Goal: Task Accomplishment & Management: Manage account settings

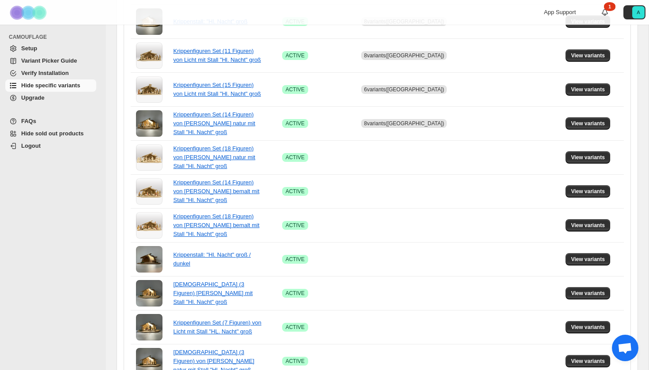
scroll to position [216, 0]
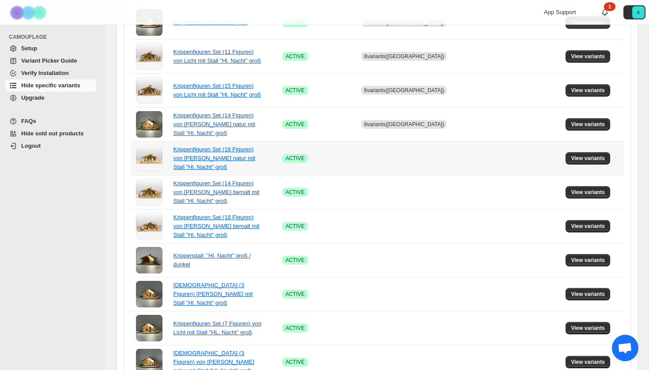
click at [197, 163] on div "Krippenfiguren Set (18 Figuren) von [PERSON_NAME] natur mit Stall "Hl. Nacht" g…" at bounding box center [217, 158] width 88 height 26
click at [188, 167] on link "Krippenfiguren Set (18 Figuren) von [PERSON_NAME] natur mit Stall "Hl. Nacht" g…" at bounding box center [214, 158] width 82 height 24
click at [586, 159] on span "View variants" at bounding box center [588, 158] width 34 height 7
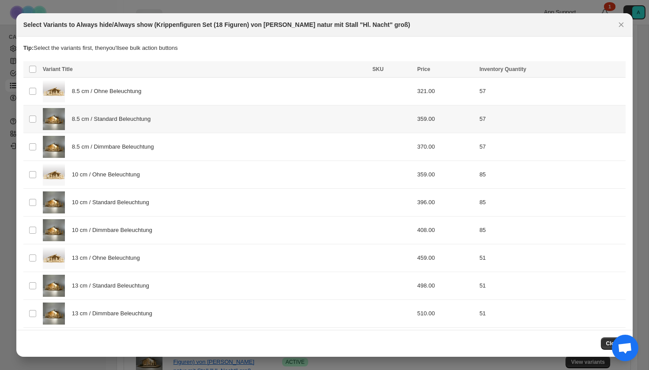
click at [98, 119] on span "8.5 cm / Standard Beleuchtung" at bounding box center [113, 119] width 83 height 9
click at [98, 143] on span "8.5 cm / Dimmbare Beleuchtung" at bounding box center [115, 147] width 87 height 9
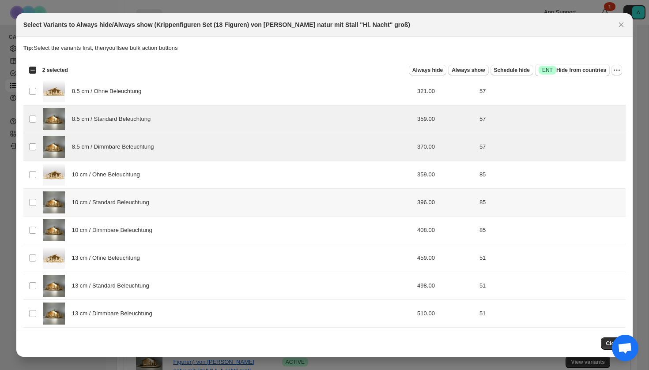
click at [100, 212] on div "10 cm / Standard Beleuchtung" at bounding box center [205, 203] width 324 height 22
click at [100, 231] on span "10 cm / Dimmbare Beleuchtung" at bounding box center [114, 230] width 85 height 9
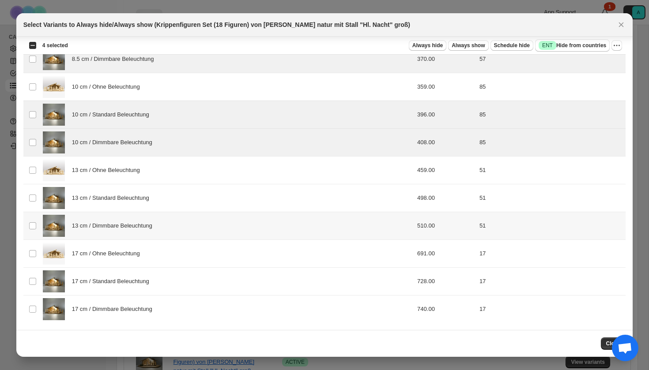
scroll to position [88, 0]
click at [97, 208] on div "13 cm / Standard Beleuchtung" at bounding box center [205, 198] width 324 height 22
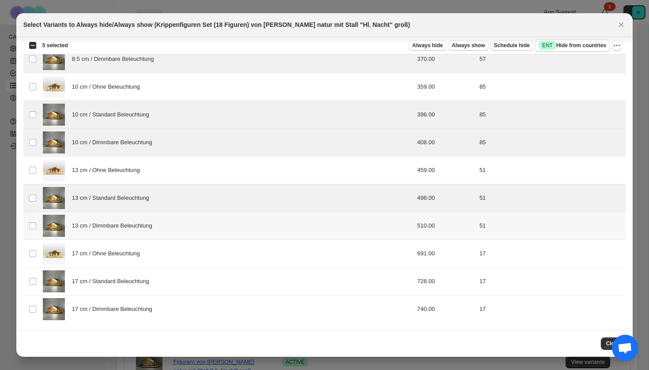
click at [100, 223] on span "13 cm / Dimmbare Beleuchtung" at bounding box center [114, 226] width 85 height 9
click at [99, 290] on div "17 cm / Standard Beleuchtung" at bounding box center [205, 282] width 324 height 22
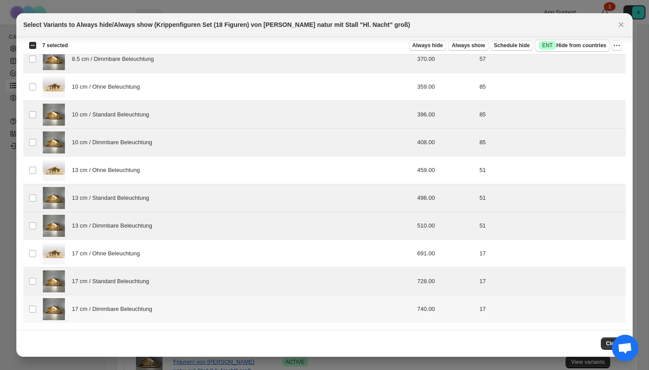
click at [108, 310] on span "17 cm / Dimmbare Beleuchtung" at bounding box center [114, 309] width 85 height 9
click at [562, 45] on span "Success ENT Hide from countries" at bounding box center [573, 45] width 68 height 9
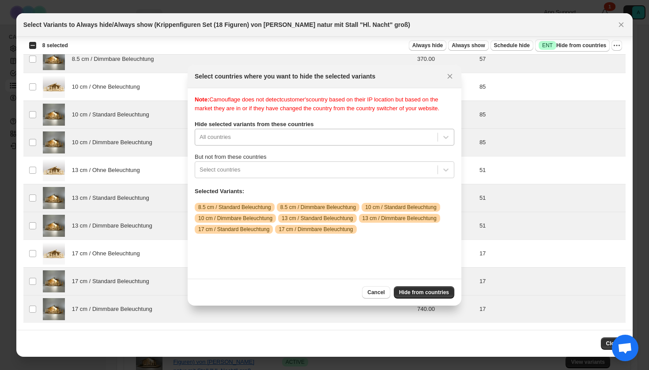
click at [309, 146] on div "All countries" at bounding box center [325, 137] width 260 height 17
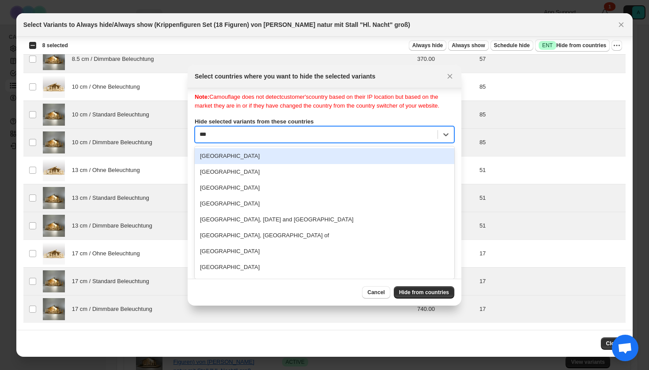
scroll to position [0, 0]
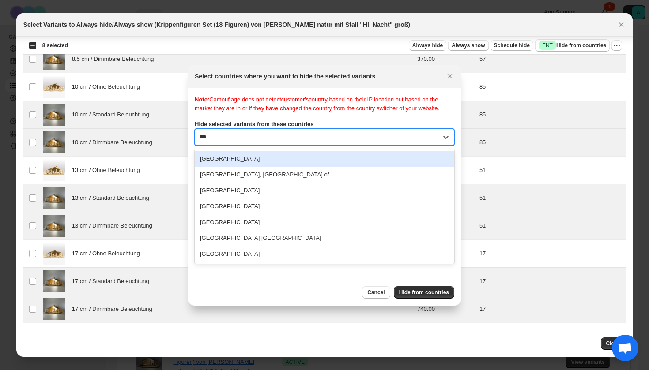
type input "****"
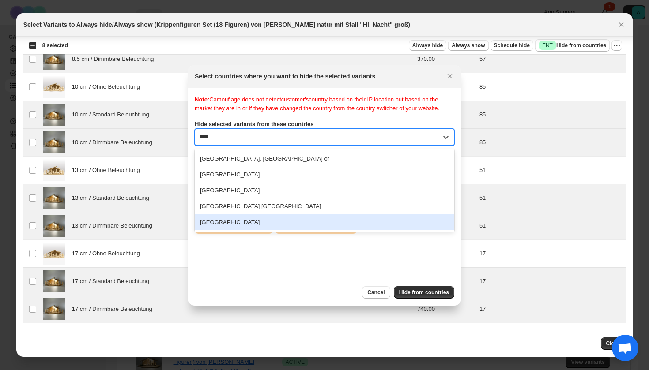
click at [230, 230] on div "[GEOGRAPHIC_DATA]" at bounding box center [325, 223] width 260 height 16
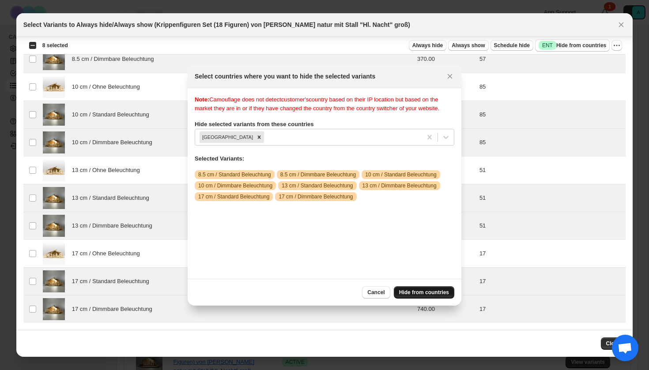
click at [421, 290] on span "Hide from countries" at bounding box center [424, 292] width 50 height 7
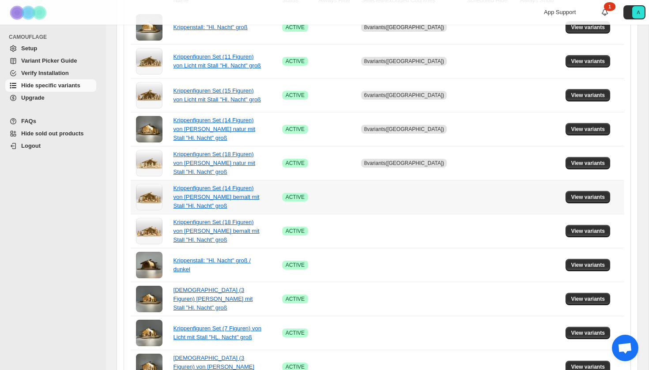
scroll to position [209, 0]
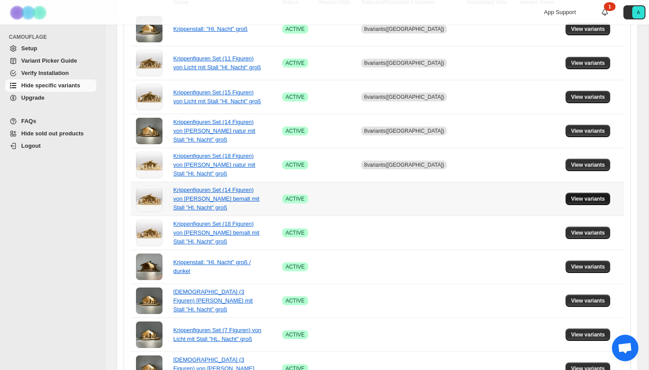
click at [594, 196] on span "View variants" at bounding box center [588, 199] width 34 height 7
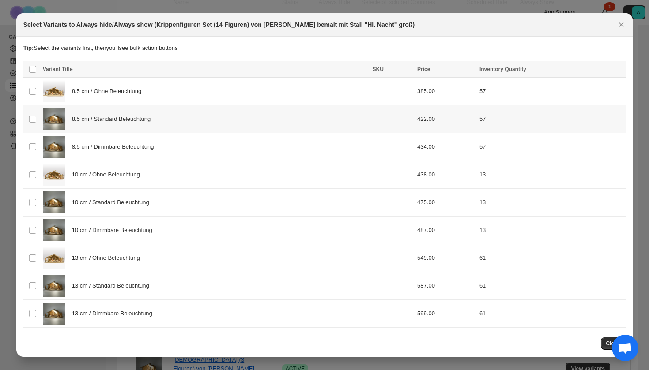
click at [133, 123] on span "8.5 cm / Standard Beleuchtung" at bounding box center [113, 119] width 83 height 9
click at [133, 140] on div "8.5 cm / Dimmbare Beleuchtung" at bounding box center [205, 147] width 324 height 22
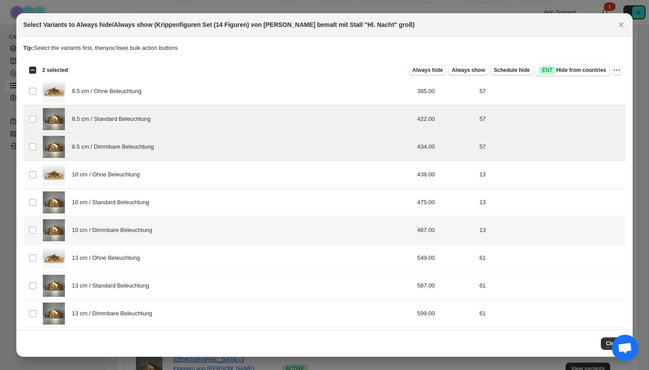
click at [132, 204] on span "10 cm / Standard Beleuchtung" at bounding box center [113, 202] width 82 height 9
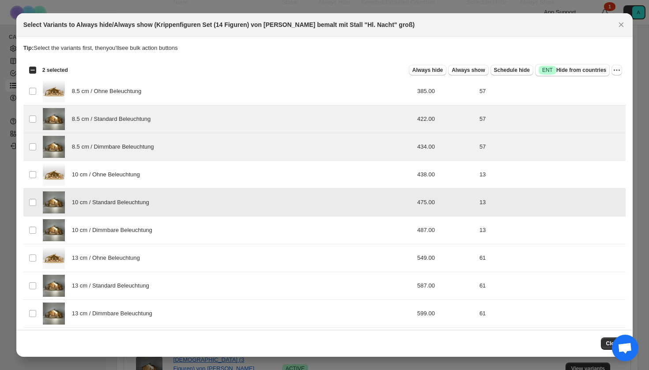
click at [132, 233] on span "10 cm / Dimmbare Beleuchtung" at bounding box center [114, 230] width 85 height 9
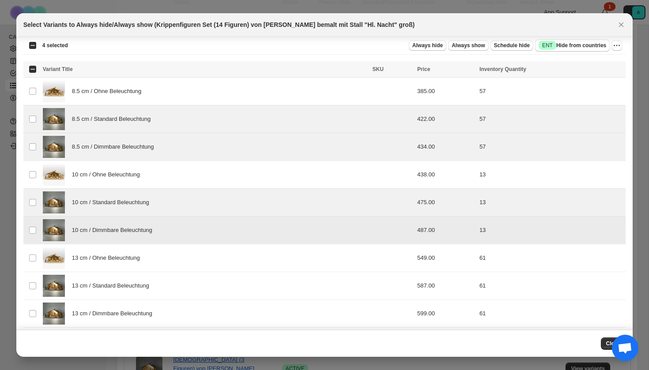
scroll to position [48, 0]
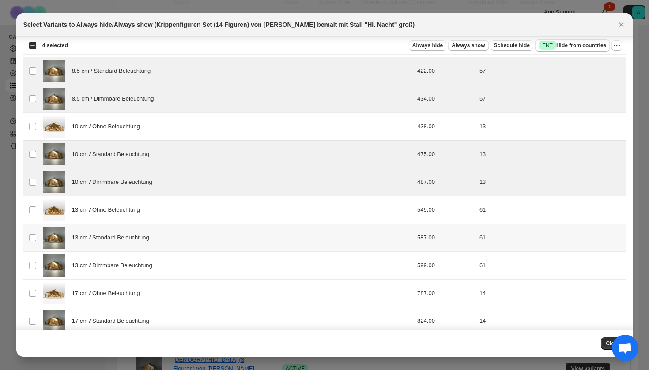
drag, startPoint x: 127, startPoint y: 241, endPoint x: 127, endPoint y: 256, distance: 14.6
click at [127, 241] on span "13 cm / Standard Beleuchtung" at bounding box center [113, 238] width 82 height 9
click at [127, 260] on div "13 cm / Dimmbare Beleuchtung" at bounding box center [205, 266] width 324 height 22
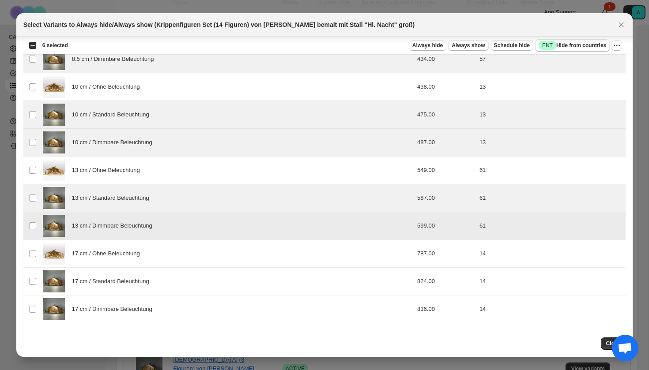
scroll to position [88, 0]
click at [117, 281] on span "17 cm / Standard Beleuchtung" at bounding box center [113, 281] width 82 height 9
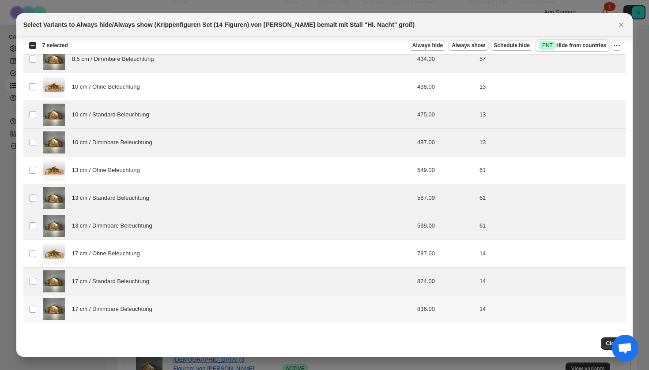
click at [117, 309] on span "17 cm / Dimmbare Beleuchtung" at bounding box center [114, 309] width 85 height 9
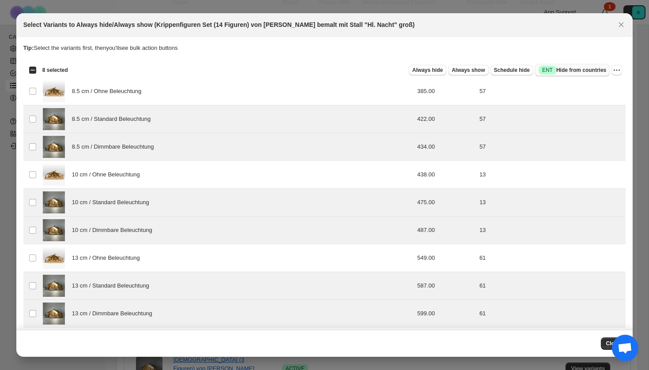
scroll to position [0, 0]
click at [569, 70] on span "Success ENT Hide from countries" at bounding box center [573, 70] width 68 height 9
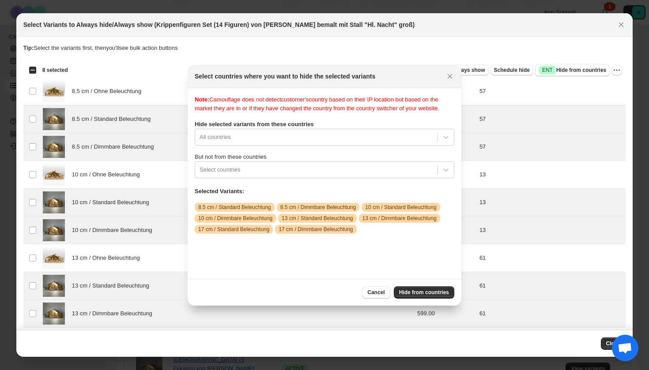
click at [276, 146] on div "Note: Camouflage does not detect customer's country based on their IP location …" at bounding box center [325, 183] width 260 height 177
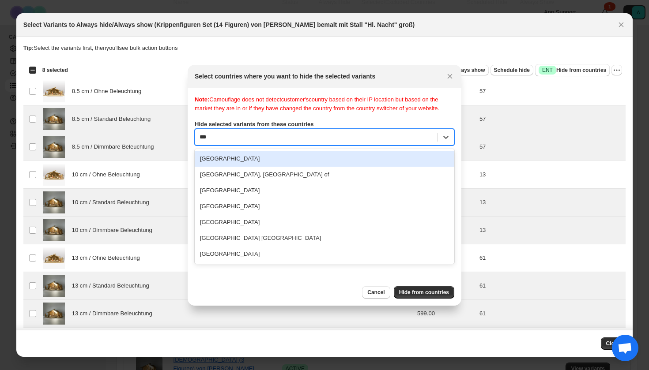
type input "****"
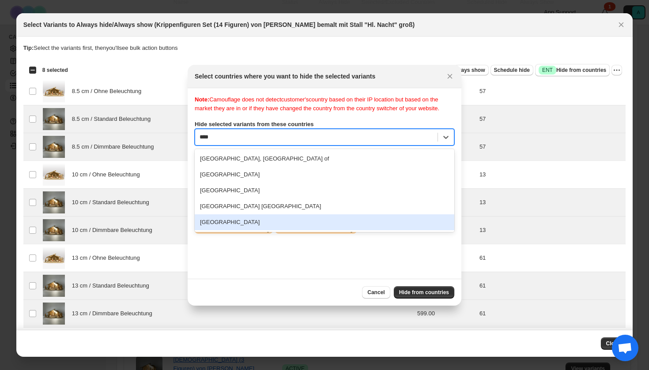
click at [229, 230] on div "[GEOGRAPHIC_DATA]" at bounding box center [325, 223] width 260 height 16
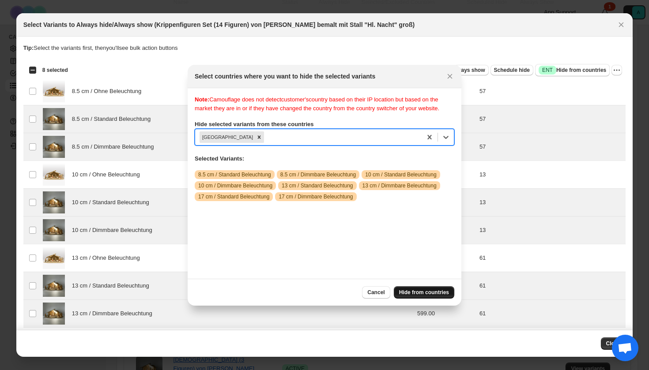
click at [426, 293] on span "Hide from countries" at bounding box center [424, 292] width 50 height 7
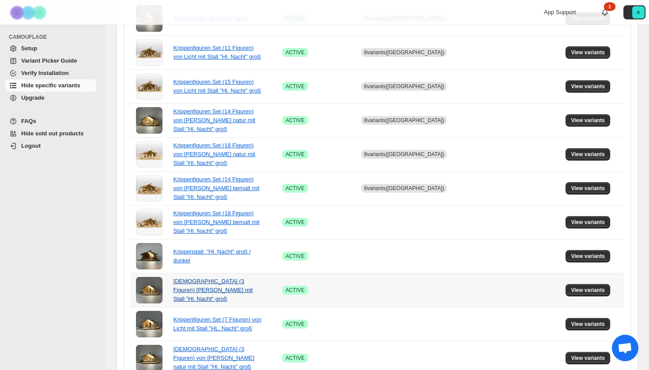
scroll to position [238, 0]
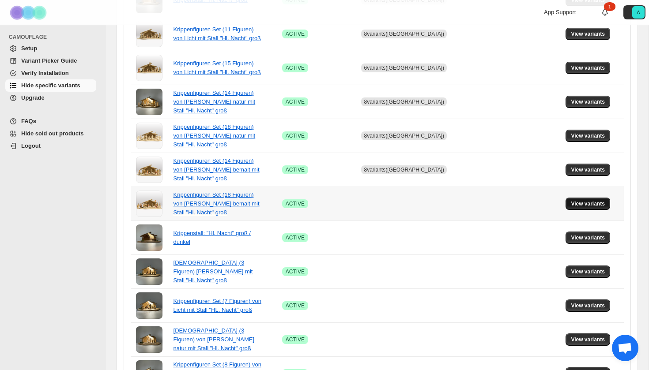
click at [579, 204] on span "View variants" at bounding box center [588, 203] width 34 height 7
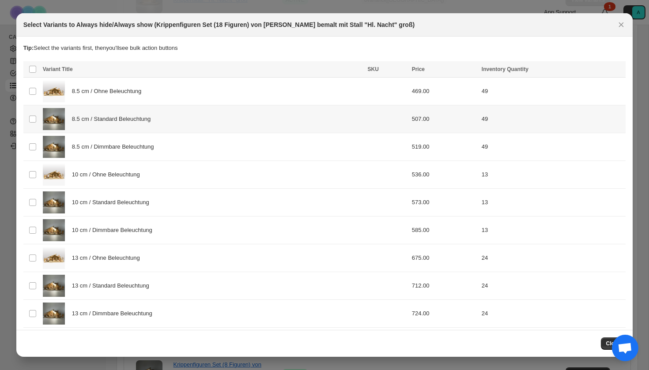
click at [155, 121] on span "8.5 cm / Standard Beleuchtung" at bounding box center [113, 119] width 83 height 9
click at [155, 152] on div "8.5 cm / Dimmbare Beleuchtung" at bounding box center [203, 147] width 320 height 22
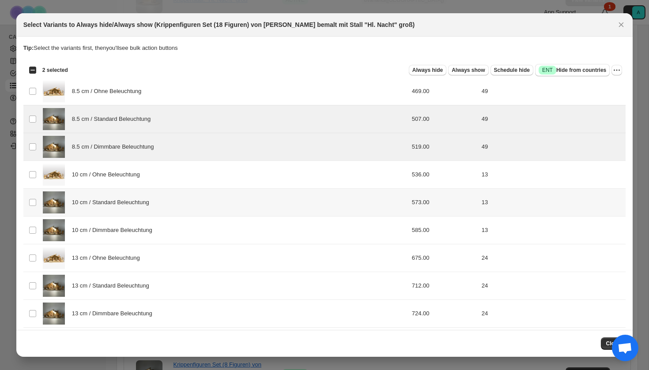
click at [149, 211] on div "10 cm / Standard Beleuchtung" at bounding box center [203, 203] width 320 height 22
click at [149, 226] on span "10 cm / Dimmbare Beleuchtung" at bounding box center [114, 230] width 85 height 9
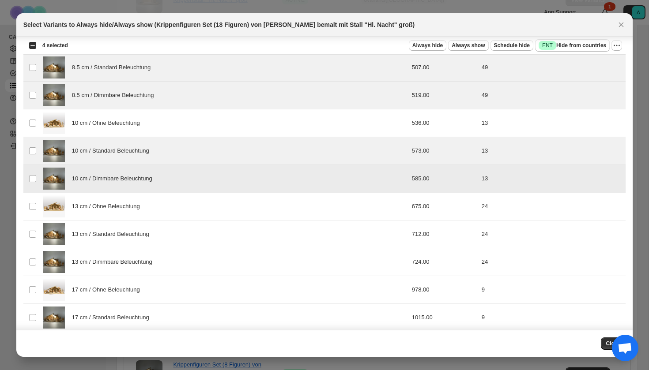
scroll to position [59, 0]
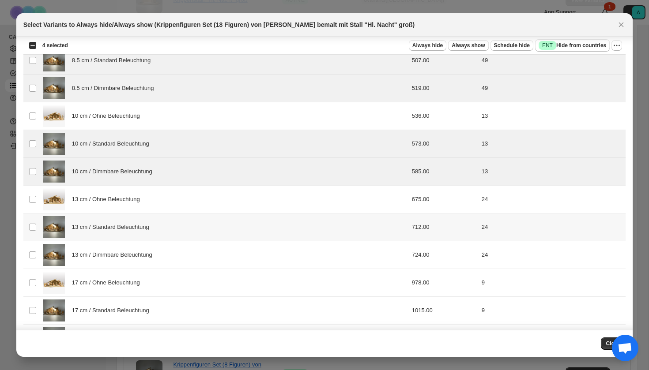
drag, startPoint x: 134, startPoint y: 234, endPoint x: 134, endPoint y: 250, distance: 15.5
click at [134, 234] on div "13 cm / Standard Beleuchtung" at bounding box center [203, 227] width 320 height 22
click at [134, 256] on span "13 cm / Dimmbare Beleuchtung" at bounding box center [114, 255] width 85 height 9
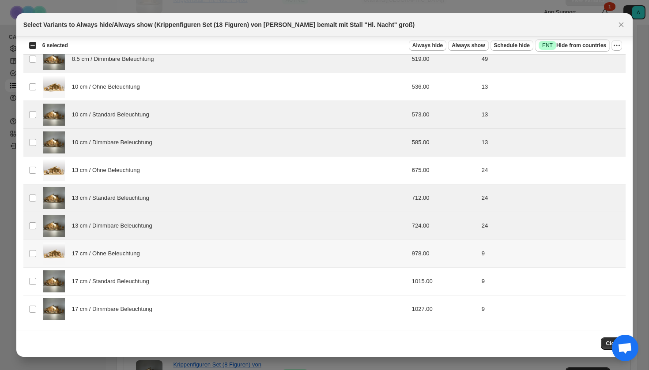
scroll to position [88, 0]
click at [125, 282] on span "17 cm / Standard Beleuchtung" at bounding box center [113, 281] width 82 height 9
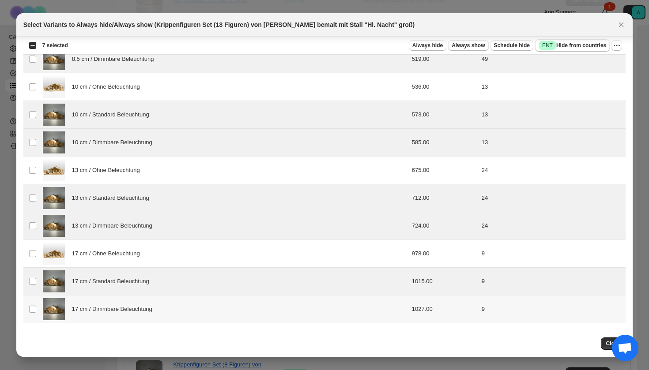
click at [125, 320] on td "17 cm / Dimmbare Beleuchtung" at bounding box center [202, 310] width 325 height 28
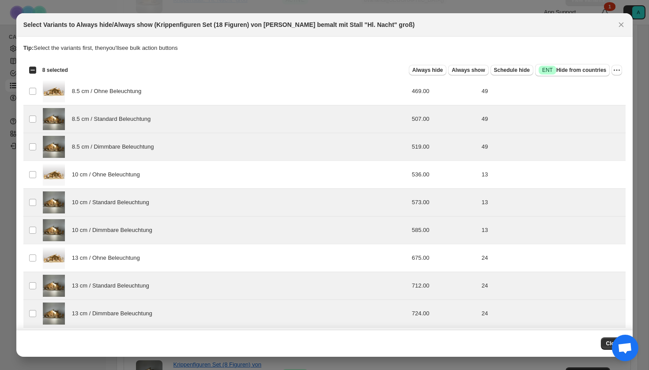
scroll to position [0, 0]
click at [554, 69] on span "Success ENT Hide from countries" at bounding box center [573, 70] width 68 height 9
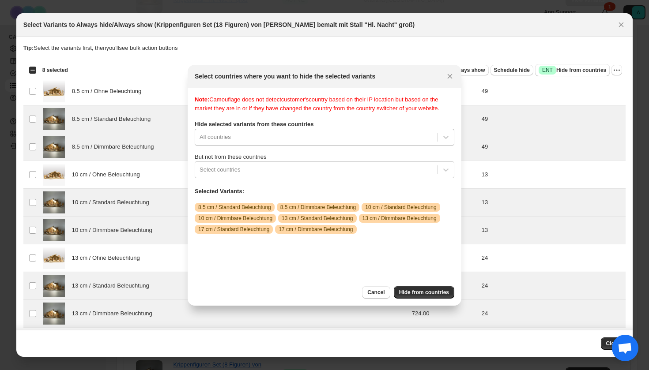
scroll to position [11, 0]
click at [357, 146] on div "All countries" at bounding box center [325, 137] width 260 height 17
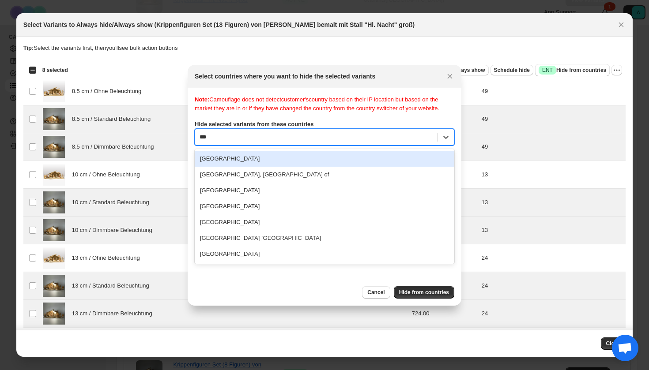
scroll to position [0, 0]
type input "****"
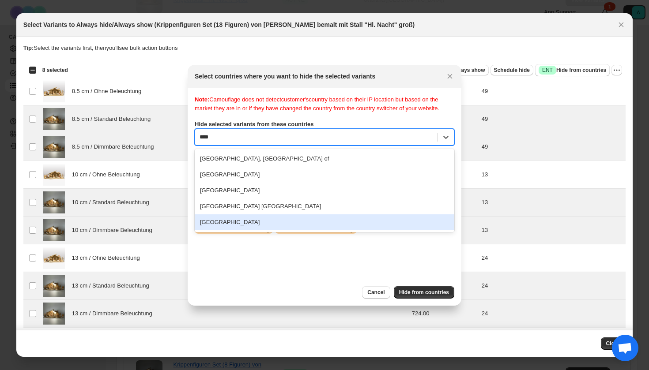
click at [264, 229] on div "[GEOGRAPHIC_DATA]" at bounding box center [325, 223] width 260 height 16
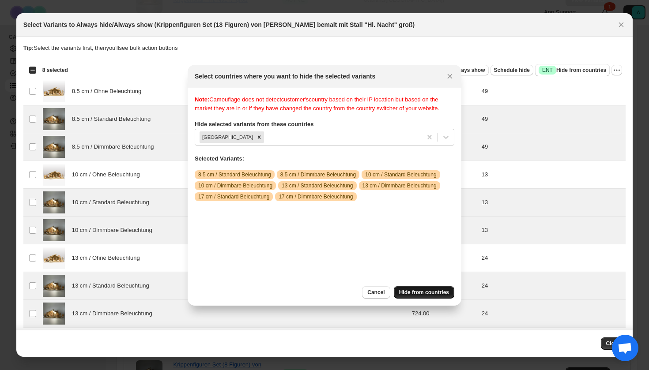
click at [425, 297] on button "Hide from countries" at bounding box center [424, 292] width 60 height 12
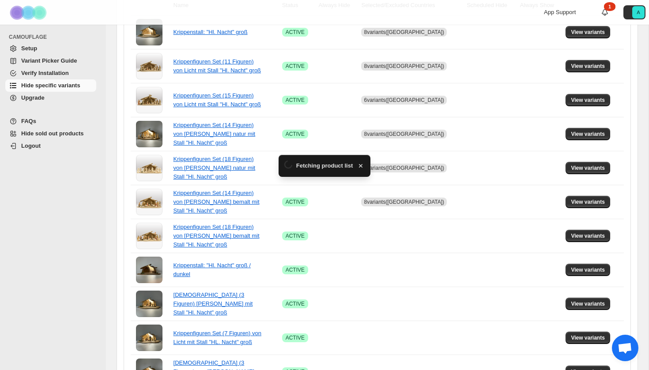
scroll to position [238, 0]
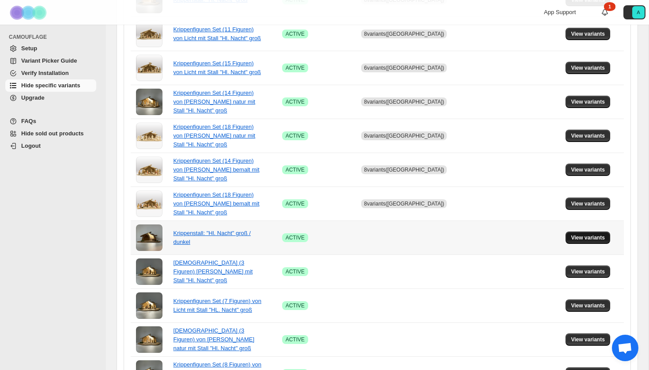
click at [595, 236] on span "View variants" at bounding box center [588, 237] width 34 height 7
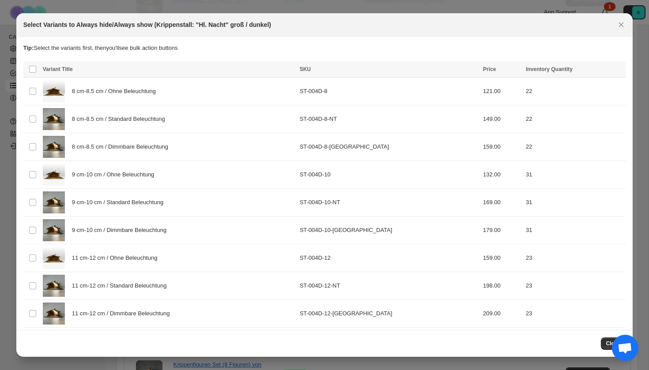
scroll to position [0, 0]
click at [170, 115] on span "8 cm-8.5 cm / Standard Beleuchtung" at bounding box center [121, 119] width 98 height 9
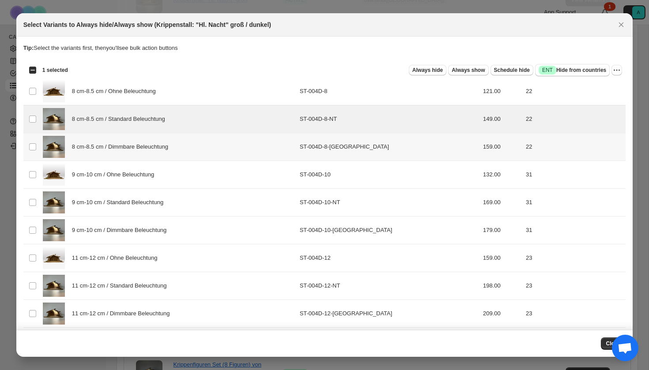
click at [170, 139] on div "8 cm-8.5 cm / Dimmbare Beleuchtung" at bounding box center [169, 147] width 252 height 22
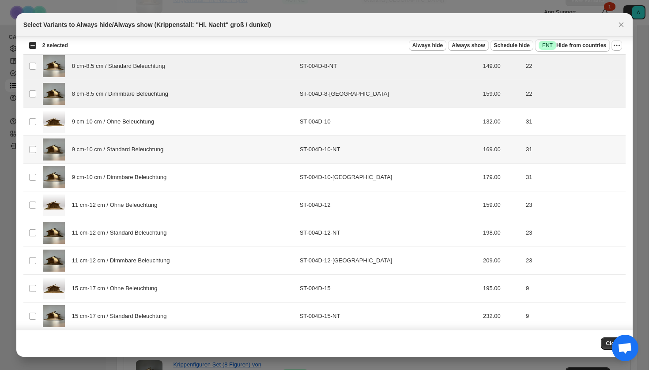
click at [158, 158] on div "9 cm-10 cm / Standard Beleuchtung" at bounding box center [169, 150] width 252 height 22
click at [158, 170] on div "9 cm-10 cm / Dimmbare Beleuchtung" at bounding box center [169, 177] width 252 height 22
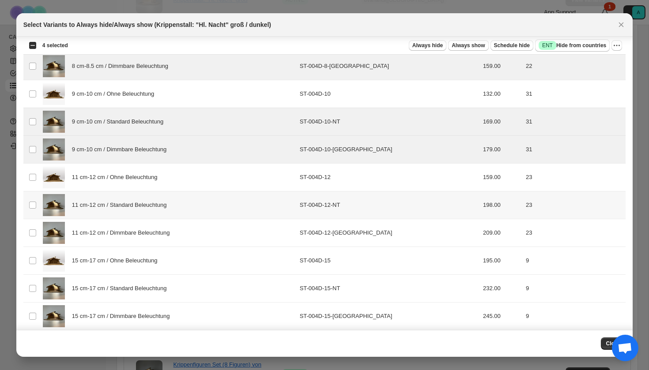
click at [156, 215] on div "11 cm-12 cm / Standard Beleuchtung" at bounding box center [169, 205] width 252 height 22
click at [156, 231] on span "11 cm-12 cm / Dimmbare Beleuchtung" at bounding box center [123, 233] width 103 height 9
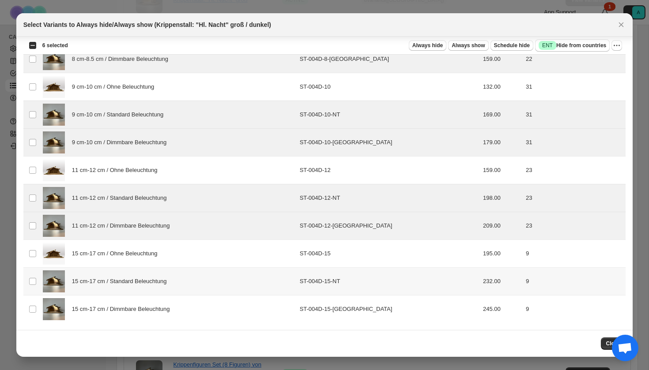
click at [135, 279] on span "15 cm-17 cm / Standard Beleuchtung" at bounding box center [121, 281] width 99 height 9
click at [135, 307] on span "15 cm-17 cm / Dimmbare Beleuchtung" at bounding box center [123, 309] width 103 height 9
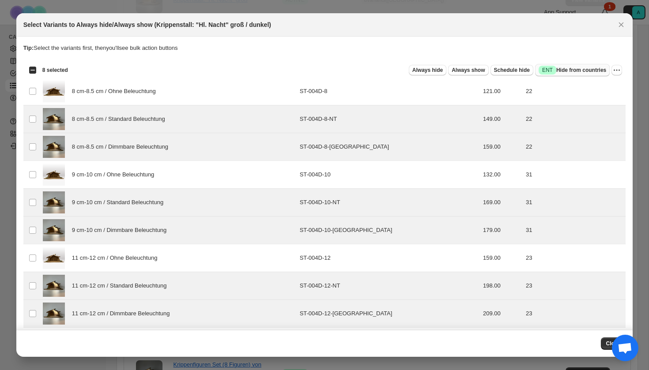
click at [558, 72] on span "Success ENT Hide from countries" at bounding box center [573, 70] width 68 height 9
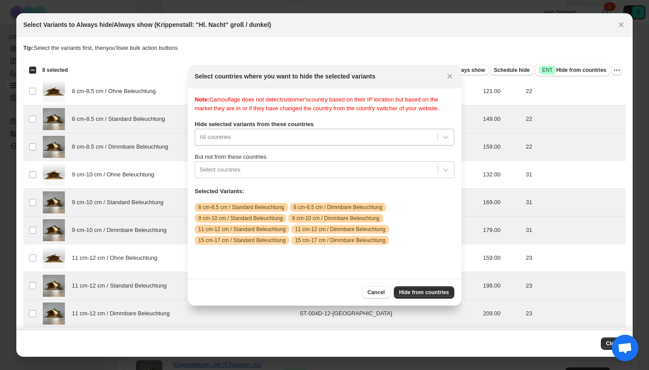
click at [366, 146] on div "All countries" at bounding box center [325, 137] width 260 height 17
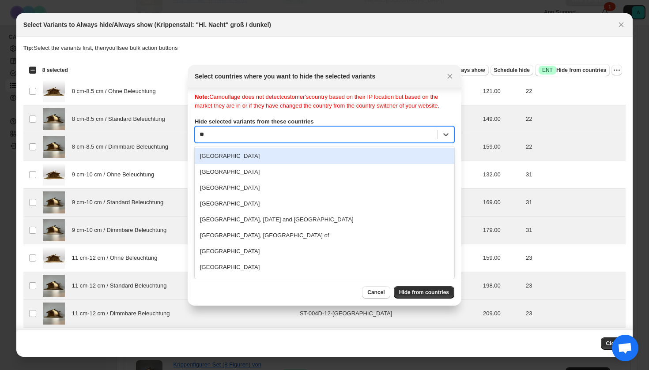
type input "***"
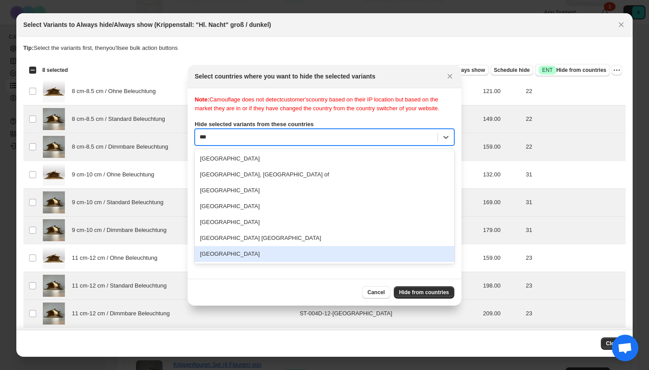
click at [236, 262] on div "[GEOGRAPHIC_DATA]" at bounding box center [325, 254] width 260 height 16
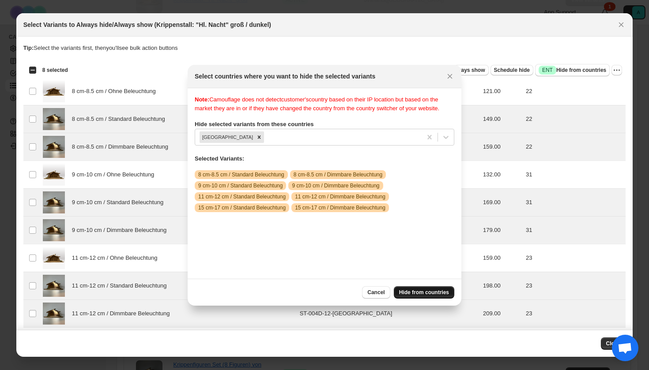
click at [423, 293] on span "Hide from countries" at bounding box center [424, 292] width 50 height 7
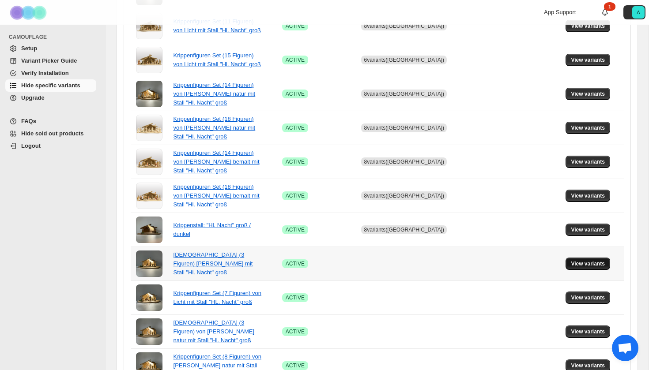
click at [579, 265] on span "View variants" at bounding box center [588, 263] width 34 height 7
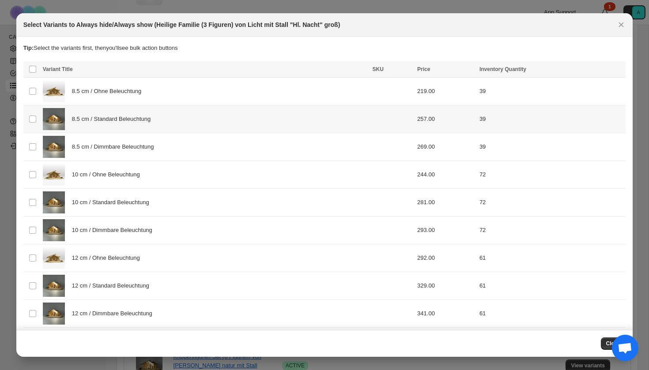
click at [145, 117] on div "8.5 cm / Standard Beleuchtung" at bounding box center [205, 119] width 324 height 22
click at [144, 147] on span "8.5 cm / Dimmbare Beleuchtung" at bounding box center [115, 147] width 87 height 9
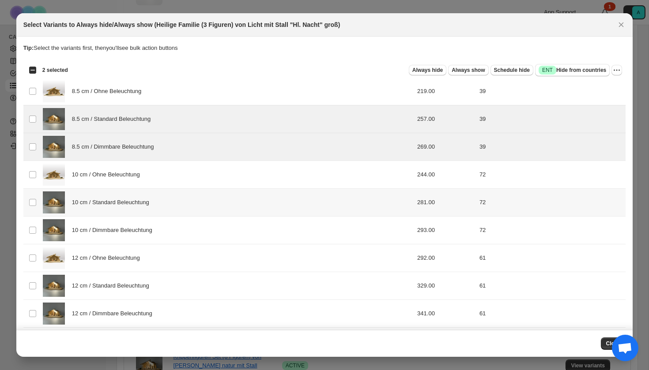
click at [147, 207] on div "10 cm / Standard Beleuchtung" at bounding box center [205, 203] width 324 height 22
click at [147, 240] on div "10 cm / Dimmbare Beleuchtung" at bounding box center [205, 230] width 324 height 22
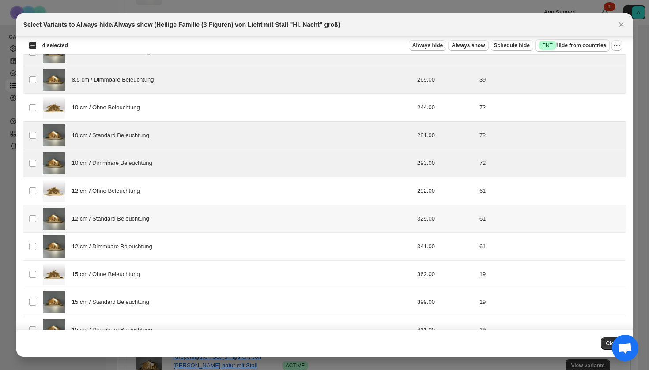
click at [138, 223] on div "12 cm / Standard Beleuchtung" at bounding box center [205, 219] width 324 height 22
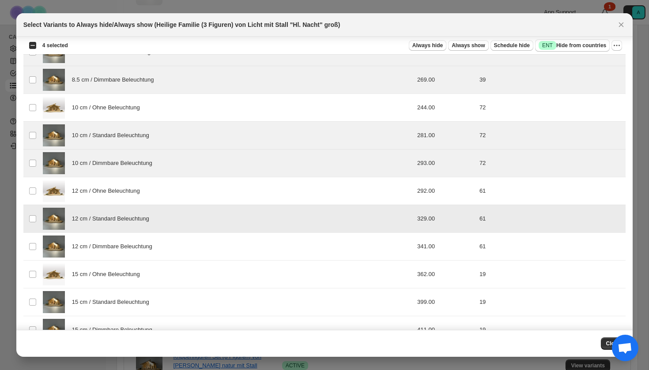
click at [138, 240] on div "12 cm / Dimmbare Beleuchtung" at bounding box center [205, 247] width 324 height 22
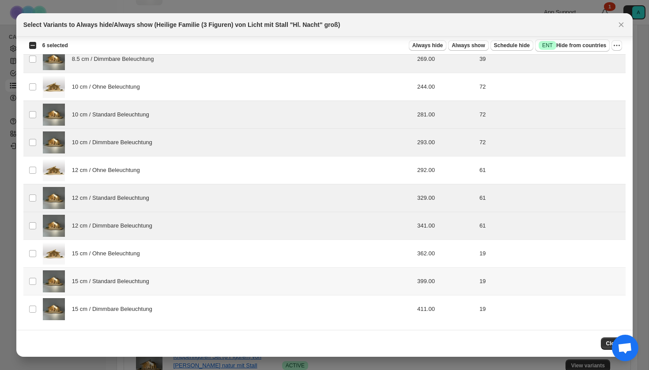
click at [132, 287] on div "15 cm / Standard Beleuchtung" at bounding box center [205, 282] width 324 height 22
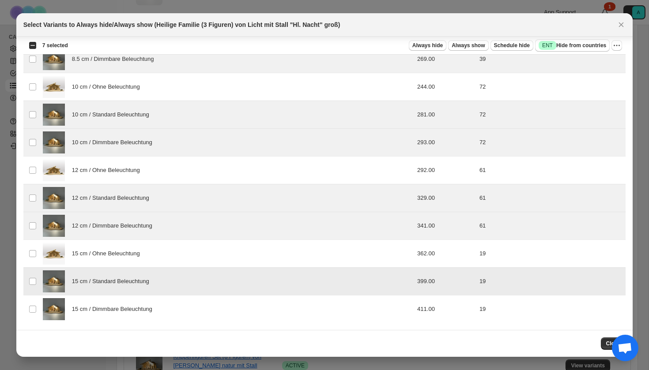
click at [132, 309] on span "15 cm / Dimmbare Beleuchtung" at bounding box center [114, 309] width 85 height 9
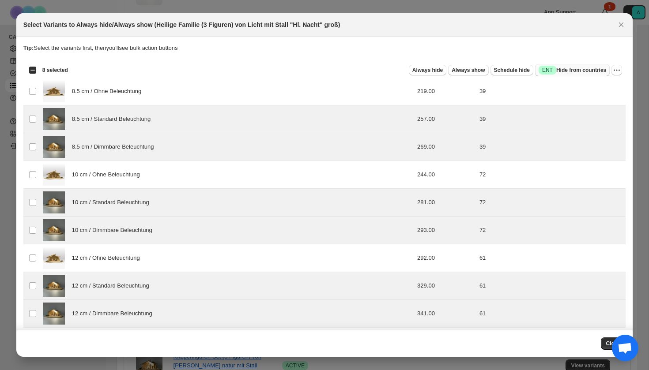
click at [586, 68] on span "Success ENT Hide from countries" at bounding box center [573, 70] width 68 height 9
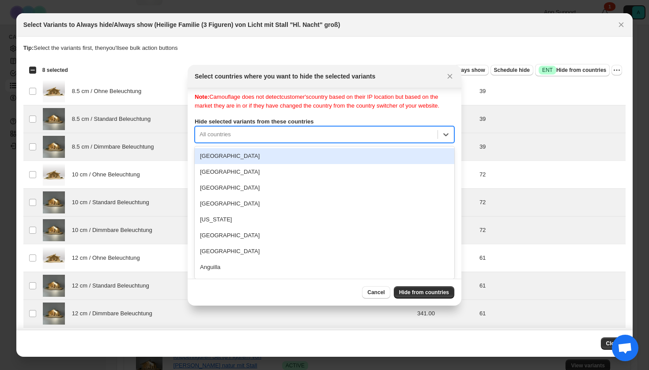
click at [320, 143] on div "[GEOGRAPHIC_DATA], 1 of 250. 250 results available. Use Up and Down to choose o…" at bounding box center [325, 134] width 260 height 17
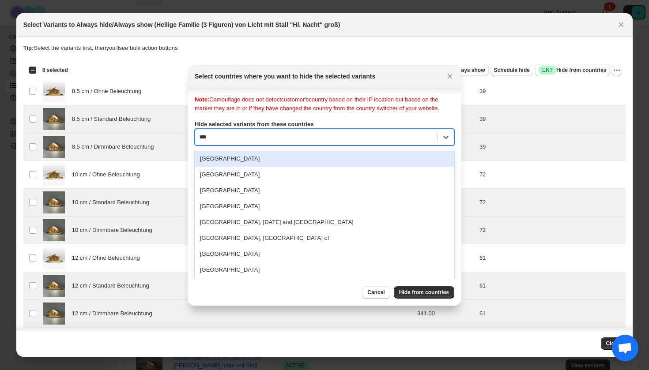
type input "****"
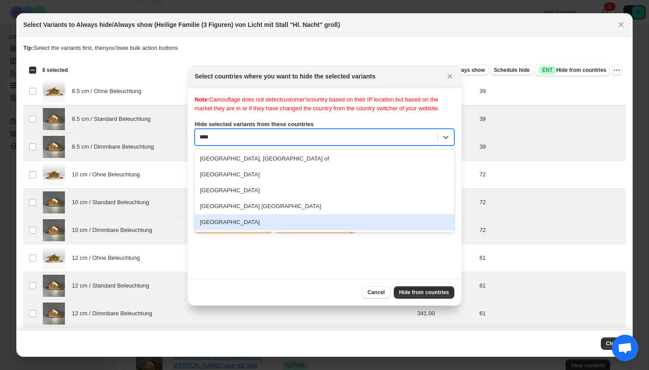
click at [249, 230] on div "[GEOGRAPHIC_DATA]" at bounding box center [325, 223] width 260 height 16
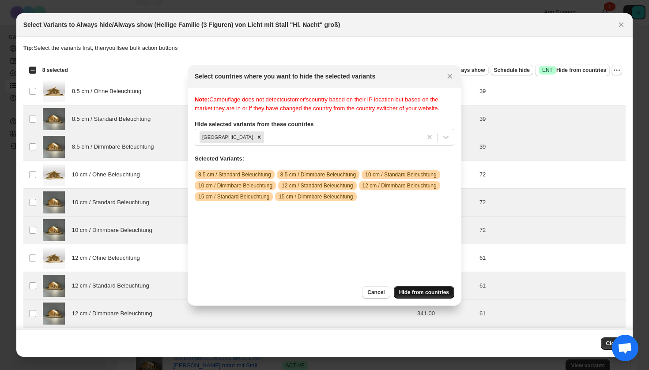
click at [422, 292] on span "Hide from countries" at bounding box center [424, 292] width 50 height 7
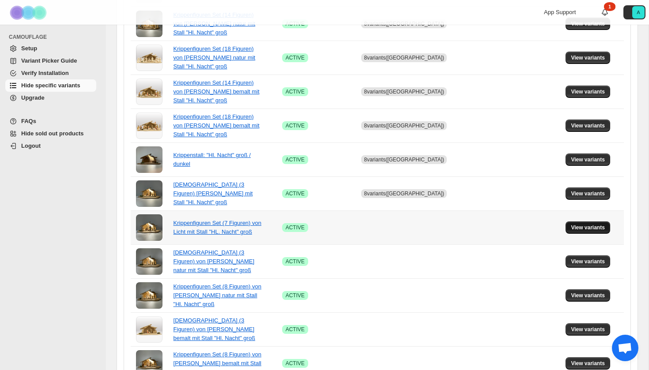
click at [587, 229] on span "View variants" at bounding box center [588, 227] width 34 height 7
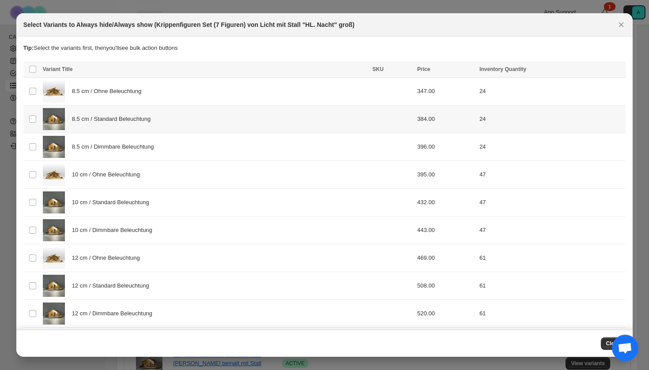
click at [222, 126] on div "8.5 cm / Standard Beleuchtung" at bounding box center [205, 119] width 324 height 22
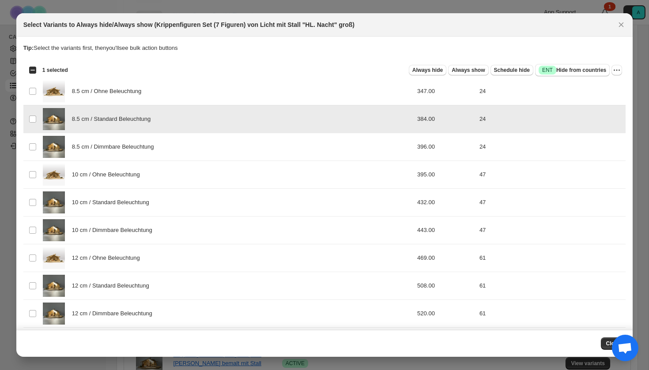
click at [222, 146] on div "8.5 cm / Dimmbare Beleuchtung" at bounding box center [205, 147] width 324 height 22
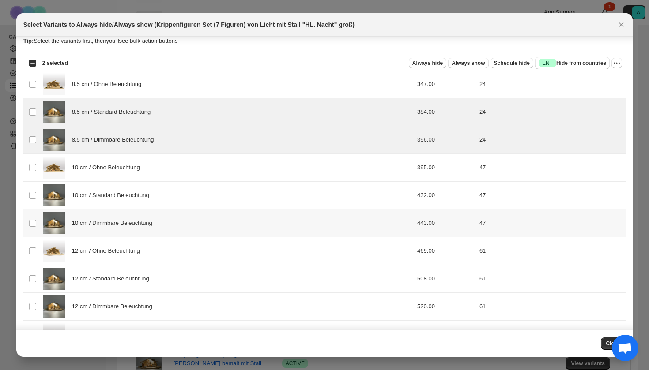
click at [211, 203] on div "10 cm / Standard Beleuchtung" at bounding box center [205, 196] width 324 height 22
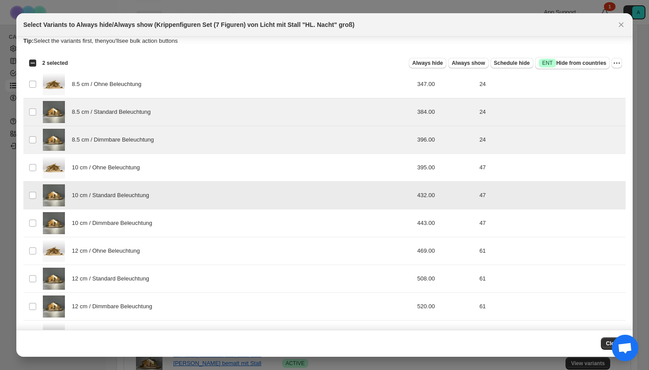
click at [211, 226] on div "10 cm / Dimmbare Beleuchtung" at bounding box center [205, 223] width 324 height 22
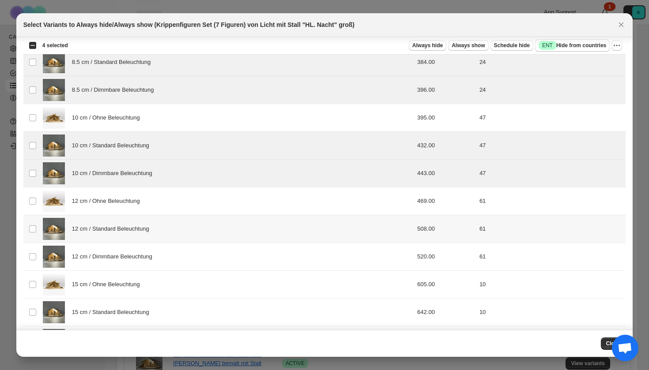
click at [194, 235] on div "12 cm / Standard Beleuchtung" at bounding box center [205, 229] width 324 height 22
click at [194, 248] on div "12 cm / Dimmbare Beleuchtung" at bounding box center [205, 257] width 324 height 22
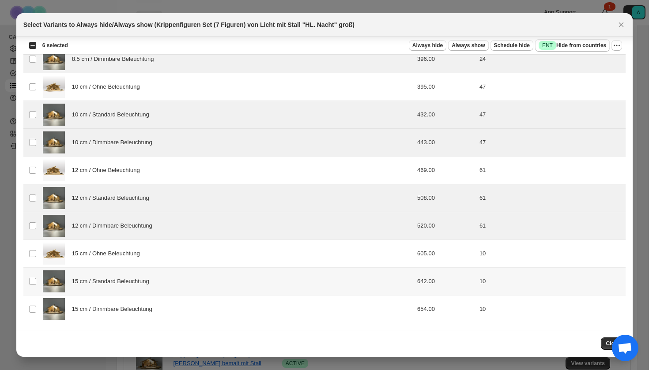
click at [181, 288] on div "15 cm / Standard Beleuchtung" at bounding box center [205, 282] width 324 height 22
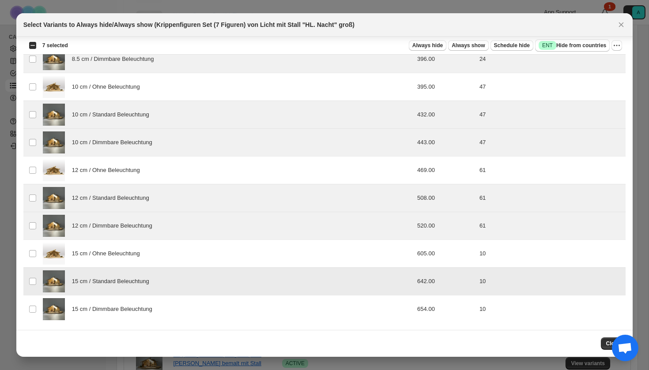
click at [181, 312] on div "15 cm / Dimmbare Beleuchtung" at bounding box center [205, 309] width 324 height 22
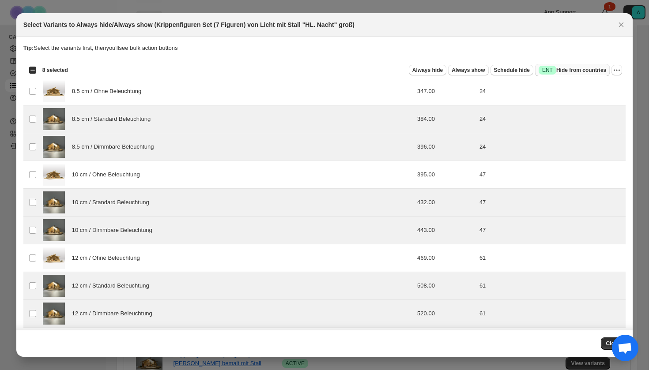
click at [580, 72] on span "Success ENT Hide from countries" at bounding box center [573, 70] width 68 height 9
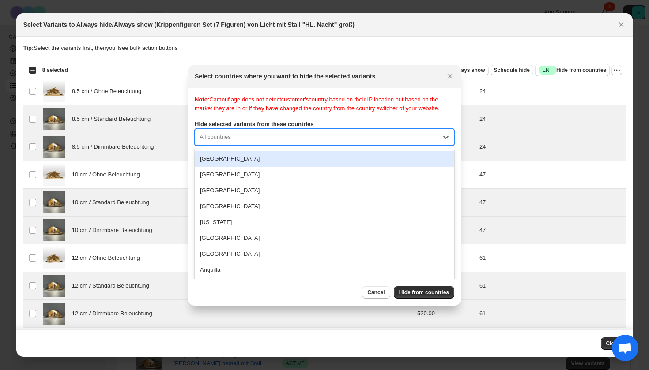
click at [386, 146] on div "[GEOGRAPHIC_DATA], 1 of 250. 250 results available. Use Up and Down to choose o…" at bounding box center [325, 137] width 260 height 17
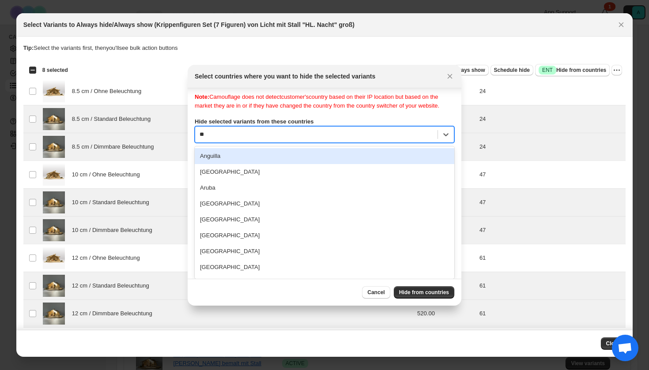
type input "***"
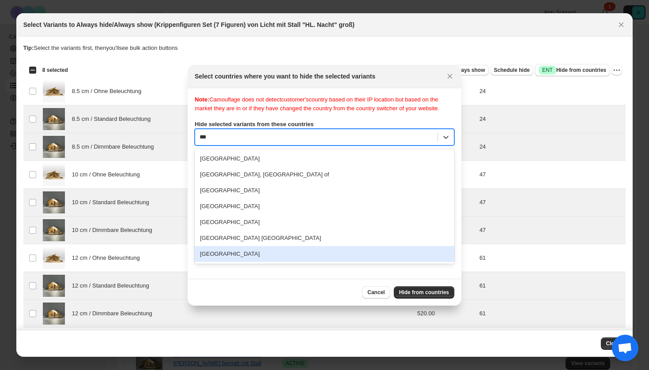
click at [261, 261] on div "[GEOGRAPHIC_DATA]" at bounding box center [325, 254] width 260 height 16
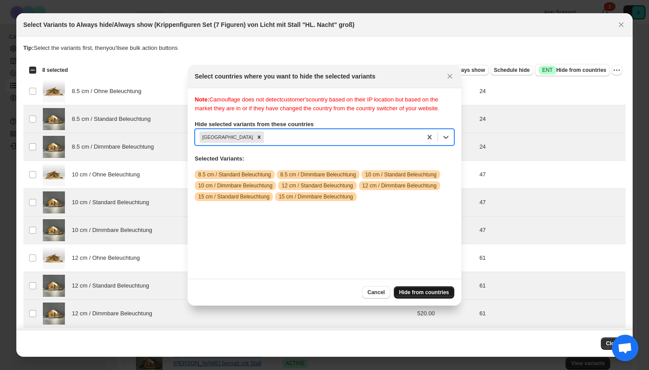
click at [411, 295] on span "Hide from countries" at bounding box center [424, 292] width 50 height 7
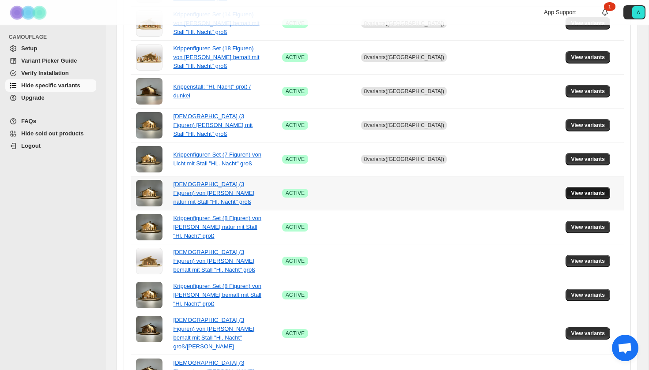
click at [584, 193] on span "View variants" at bounding box center [588, 193] width 34 height 7
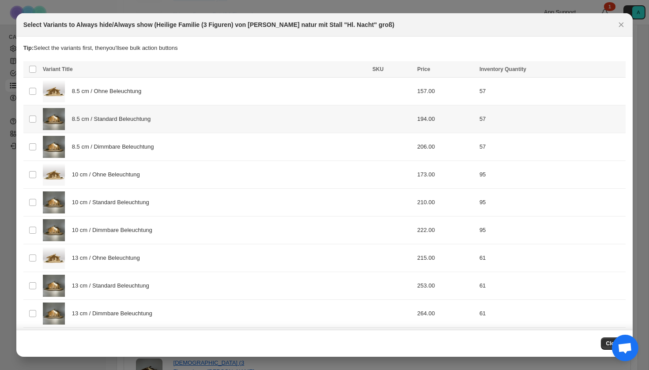
drag, startPoint x: 157, startPoint y: 123, endPoint x: 157, endPoint y: 149, distance: 26.0
click at [155, 123] on span "8.5 cm / Standard Beleuchtung" at bounding box center [113, 119] width 83 height 9
drag, startPoint x: 157, startPoint y: 150, endPoint x: 152, endPoint y: 223, distance: 73.4
click at [157, 150] on span "8.5 cm / Dimmbare Beleuchtung" at bounding box center [115, 147] width 87 height 9
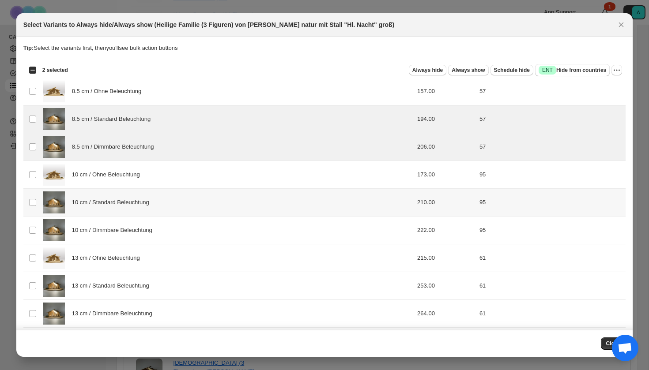
drag, startPoint x: 149, startPoint y: 212, endPoint x: 149, endPoint y: 224, distance: 11.9
click at [149, 212] on div "10 cm / Standard Beleuchtung" at bounding box center [205, 203] width 324 height 22
click at [149, 234] on span "10 cm / Dimmbare Beleuchtung" at bounding box center [114, 230] width 85 height 9
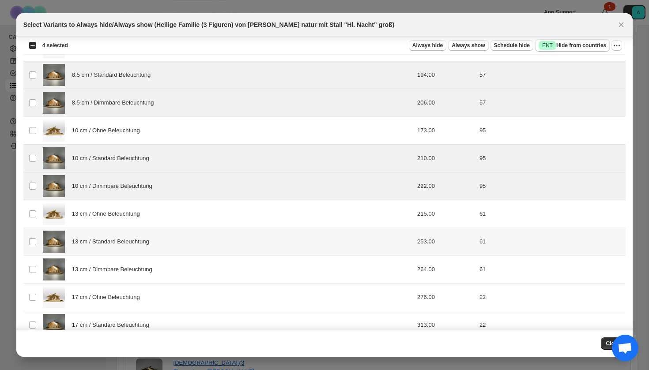
click at [144, 250] on div "13 cm / Standard Beleuchtung" at bounding box center [205, 242] width 324 height 22
click at [144, 268] on span "13 cm / Dimmbare Beleuchtung" at bounding box center [114, 269] width 85 height 9
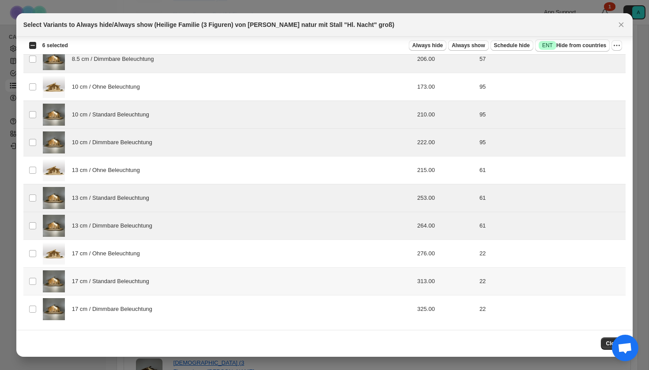
click at [136, 287] on div "17 cm / Standard Beleuchtung" at bounding box center [205, 282] width 324 height 22
click at [136, 307] on span "17 cm / Dimmbare Beleuchtung" at bounding box center [114, 309] width 85 height 9
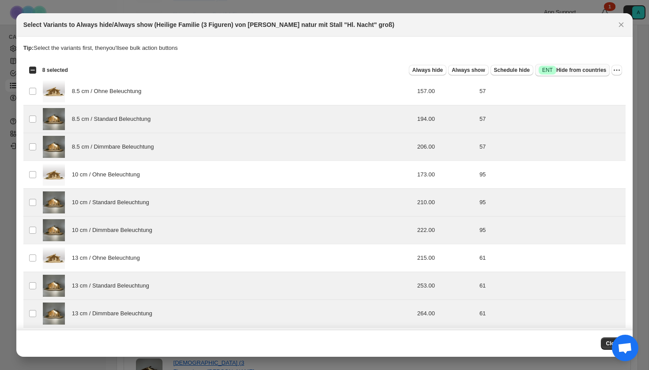
click at [567, 68] on span "Success ENT Hide from countries" at bounding box center [573, 70] width 68 height 9
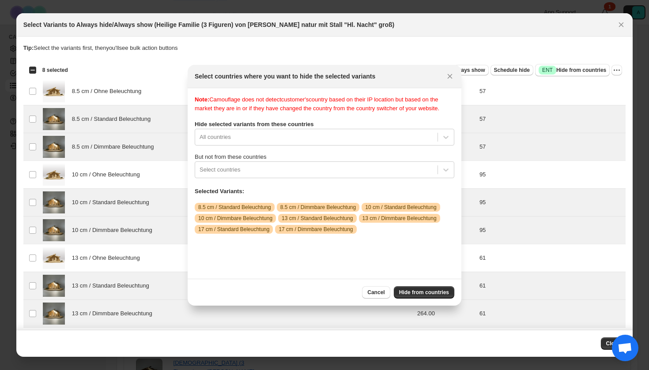
click at [374, 129] on label "Hide selected variants from these countries" at bounding box center [325, 124] width 260 height 9
click at [374, 146] on div "Note: Camouflage does not detect customer's country based on their IP location …" at bounding box center [325, 183] width 260 height 177
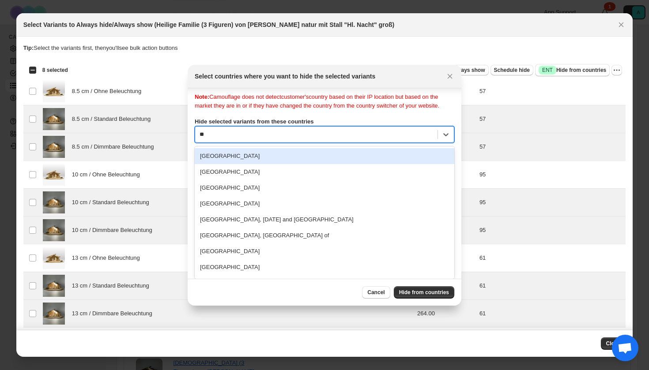
type input "***"
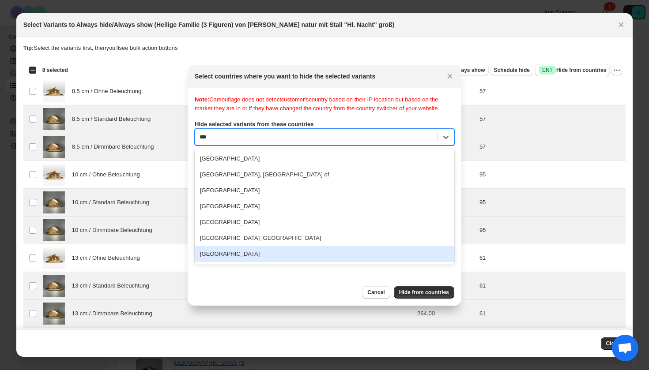
click at [277, 262] on div "[GEOGRAPHIC_DATA]" at bounding box center [325, 254] width 260 height 16
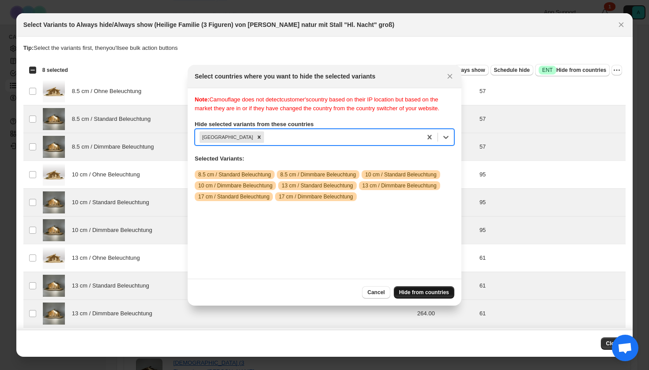
click at [430, 297] on button "Hide from countries" at bounding box center [424, 292] width 60 height 12
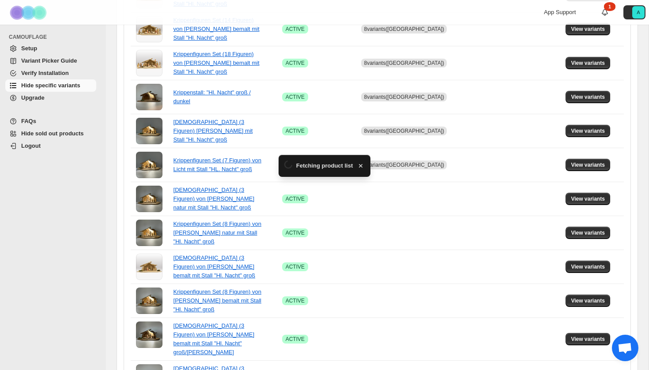
scroll to position [385, 0]
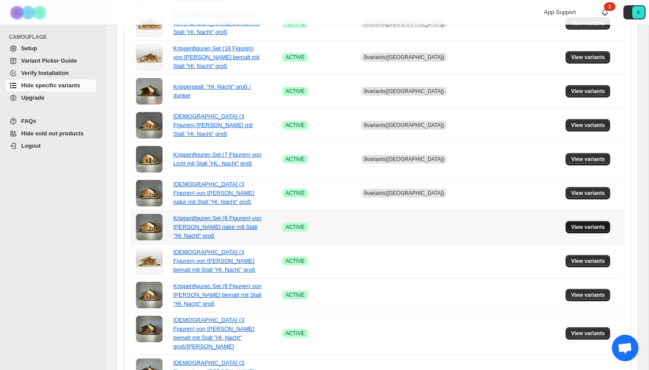
click at [583, 228] on span "View variants" at bounding box center [588, 227] width 34 height 7
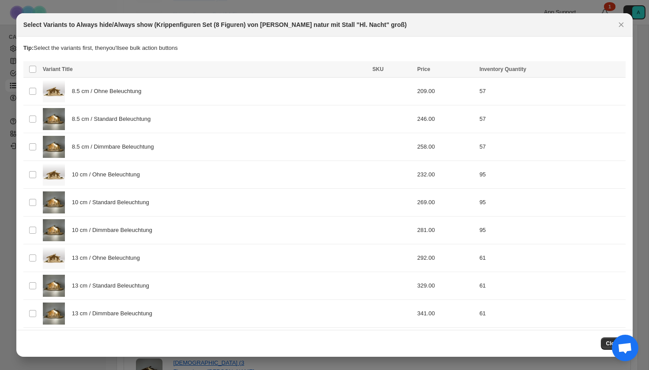
scroll to position [0, 0]
click at [125, 123] on span "8.5 cm / Standard Beleuchtung" at bounding box center [113, 119] width 83 height 9
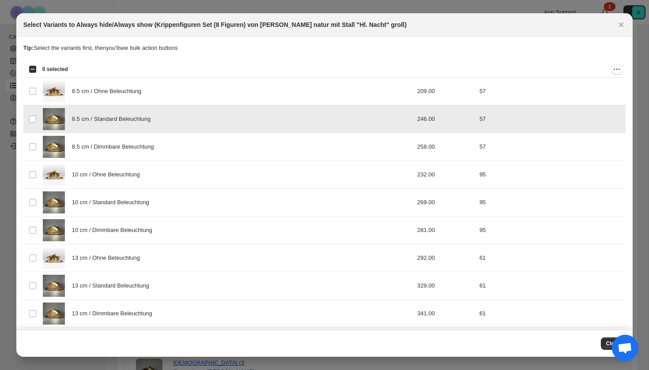
click at [125, 148] on span "8.5 cm / Dimmbare Beleuchtung" at bounding box center [115, 147] width 87 height 9
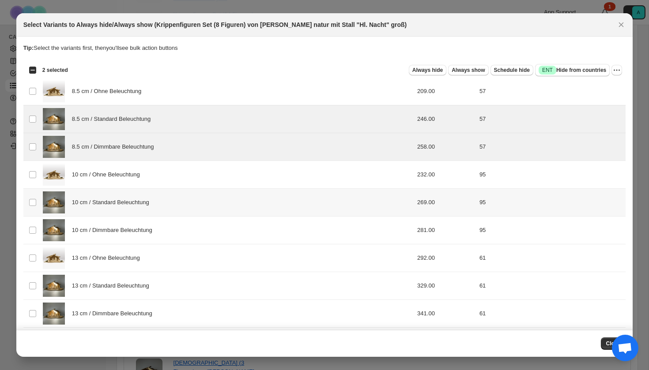
drag, startPoint x: 122, startPoint y: 211, endPoint x: 122, endPoint y: 229, distance: 18.1
click at [122, 211] on div "10 cm / Standard Beleuchtung" at bounding box center [205, 203] width 324 height 22
click at [122, 229] on span "10 cm / Dimmbare Beleuchtung" at bounding box center [114, 230] width 85 height 9
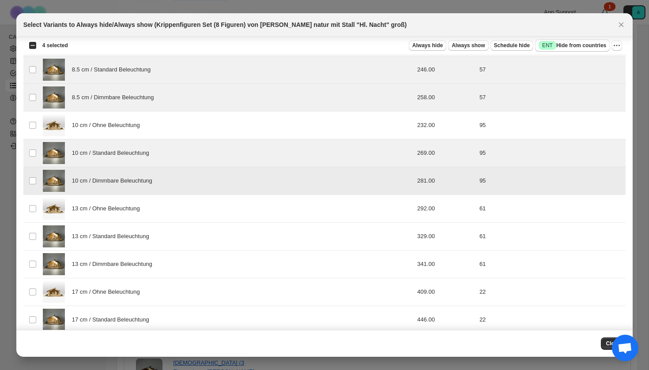
scroll to position [57, 0]
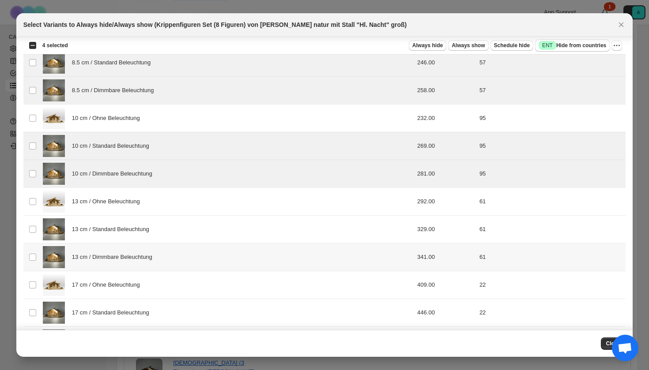
click at [121, 245] on td "13 cm / Dimmbare Beleuchtung" at bounding box center [205, 258] width 330 height 28
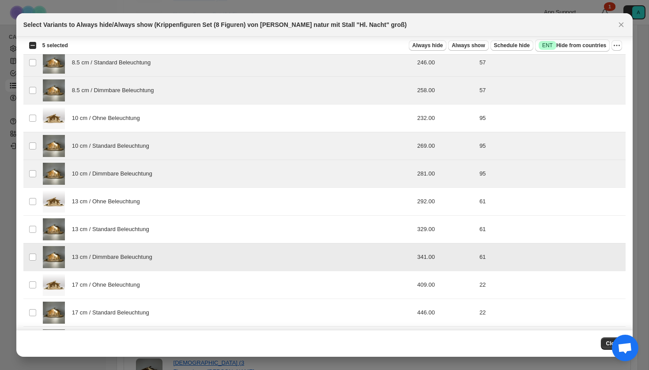
click at [121, 259] on span "13 cm / Dimmbare Beleuchtung" at bounding box center [114, 257] width 85 height 9
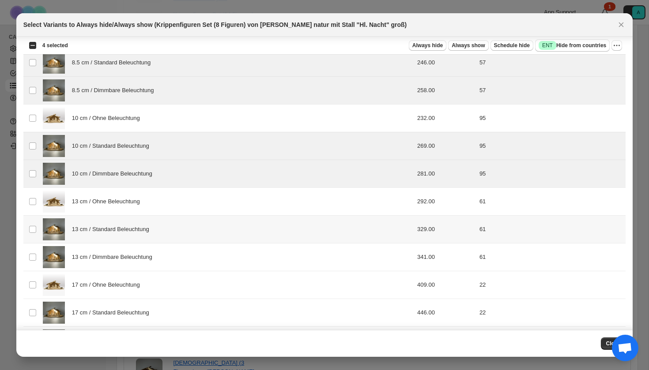
click at [121, 235] on div "13 cm / Standard Beleuchtung" at bounding box center [205, 230] width 324 height 22
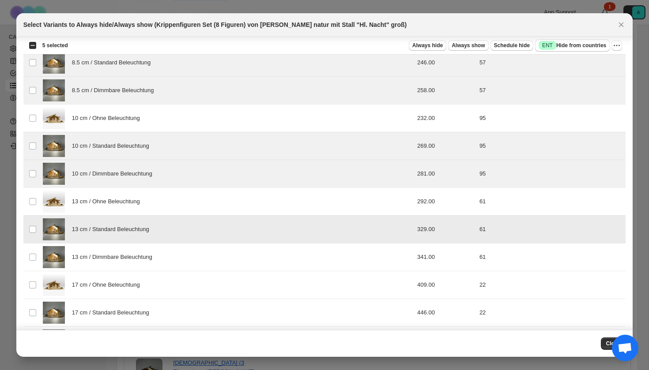
click at [121, 254] on span "13 cm / Dimmbare Beleuchtung" at bounding box center [114, 257] width 85 height 9
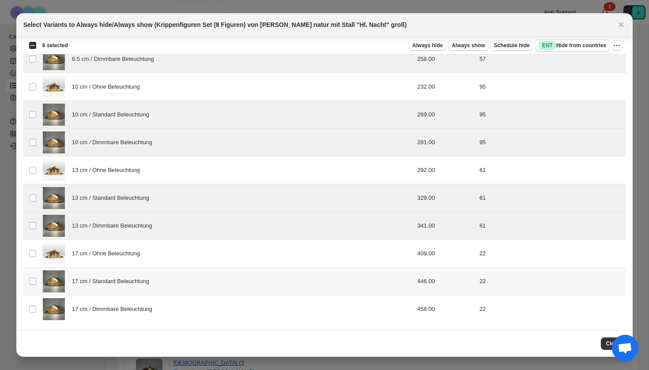
click at [119, 283] on span "17 cm / Standard Beleuchtung" at bounding box center [113, 281] width 82 height 9
click at [119, 313] on span "17 cm / Dimmbare Beleuchtung" at bounding box center [114, 309] width 85 height 9
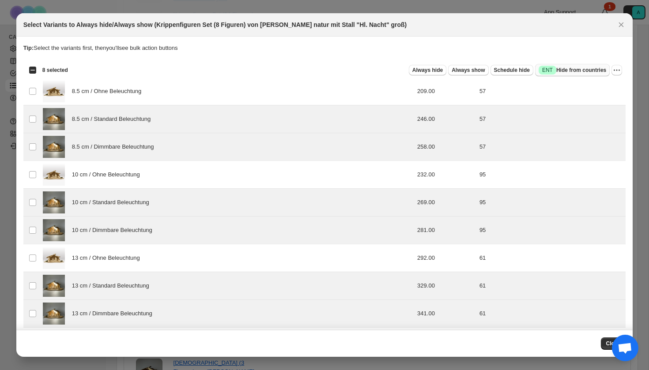
click at [574, 68] on span "Success ENT Hide from countries" at bounding box center [573, 70] width 68 height 9
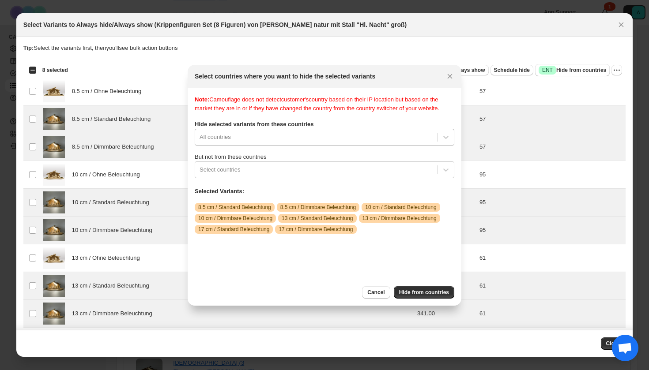
click at [349, 146] on div "All countries" at bounding box center [325, 137] width 260 height 17
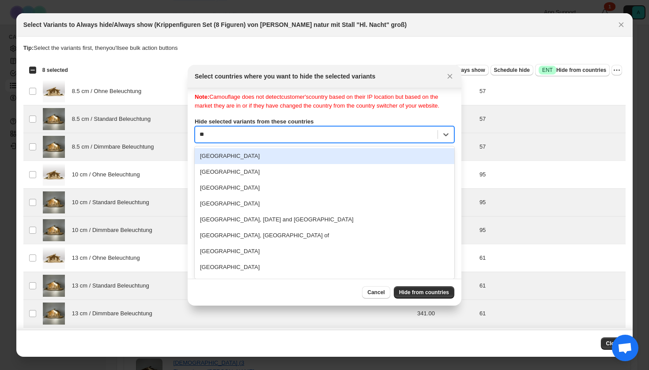
type input "***"
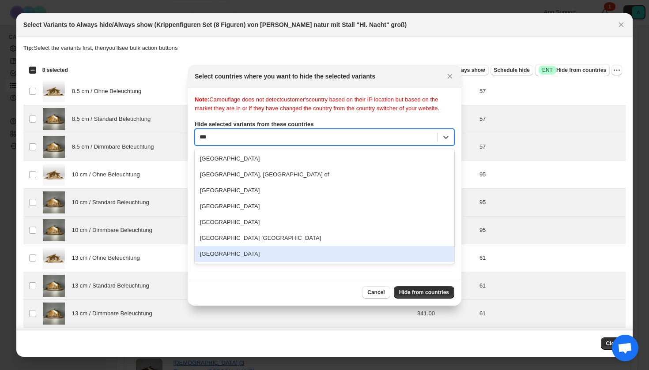
click at [209, 262] on div "[GEOGRAPHIC_DATA]" at bounding box center [325, 254] width 260 height 16
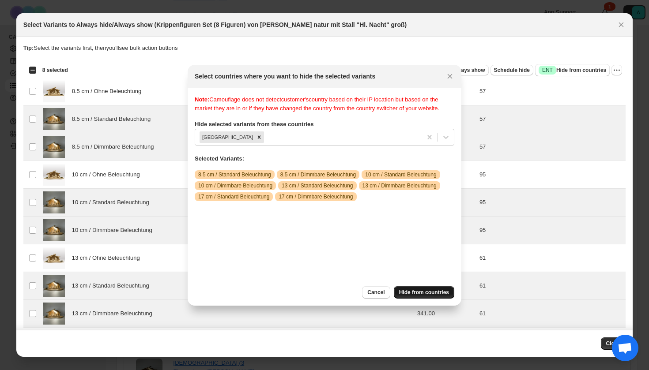
click at [437, 290] on span "Hide from countries" at bounding box center [424, 292] width 50 height 7
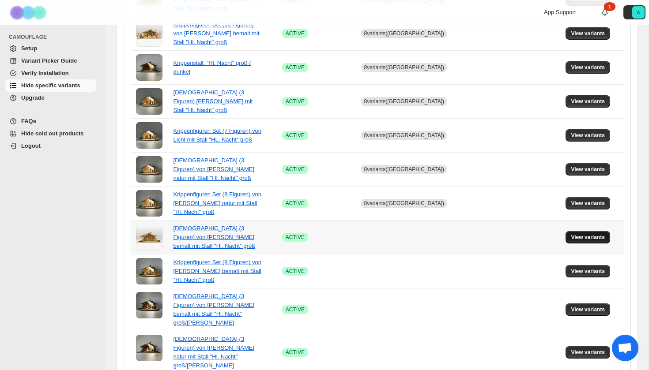
click at [584, 241] on button "View variants" at bounding box center [587, 237] width 45 height 12
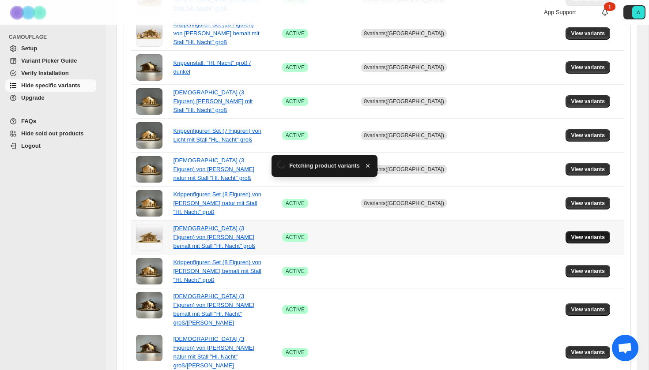
click at [584, 241] on button "View variants" at bounding box center [587, 237] width 45 height 12
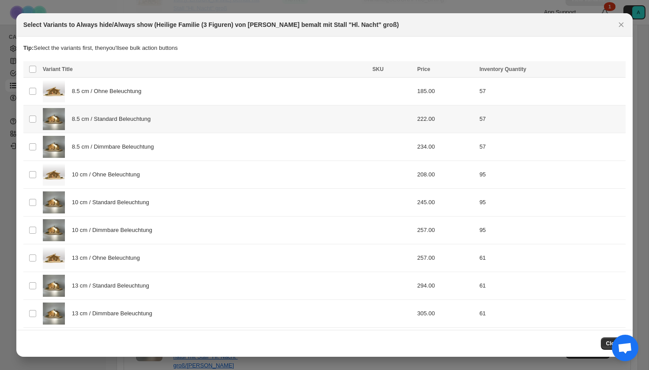
click at [166, 128] on div "8.5 cm / Standard Beleuchtung" at bounding box center [205, 119] width 324 height 22
click at [166, 153] on div "8.5 cm / Dimmbare Beleuchtung" at bounding box center [205, 147] width 324 height 22
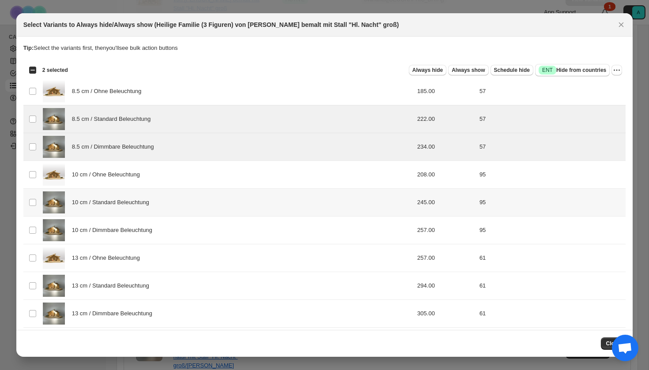
click at [166, 202] on div "10 cm / Standard Beleuchtung" at bounding box center [205, 203] width 324 height 22
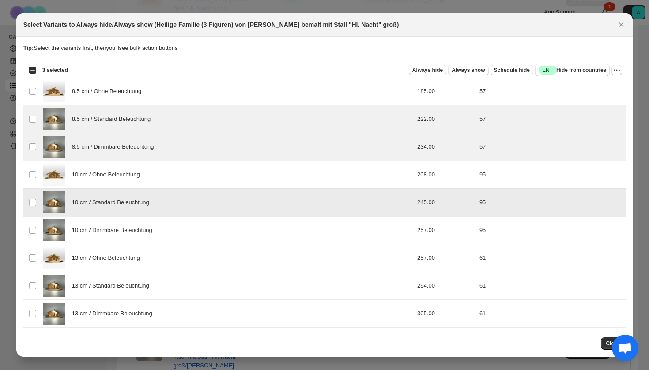
click at [165, 237] on div "10 cm / Dimmbare Beleuchtung" at bounding box center [205, 230] width 324 height 22
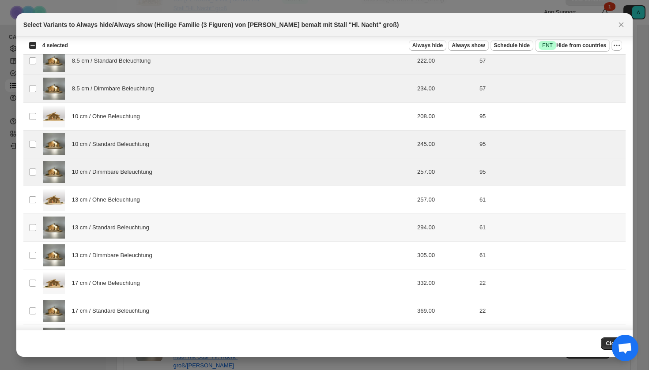
click at [164, 238] on div "13 cm / Standard Beleuchtung" at bounding box center [205, 228] width 324 height 22
click at [164, 249] on div "13 cm / Dimmbare Beleuchtung" at bounding box center [205, 256] width 324 height 22
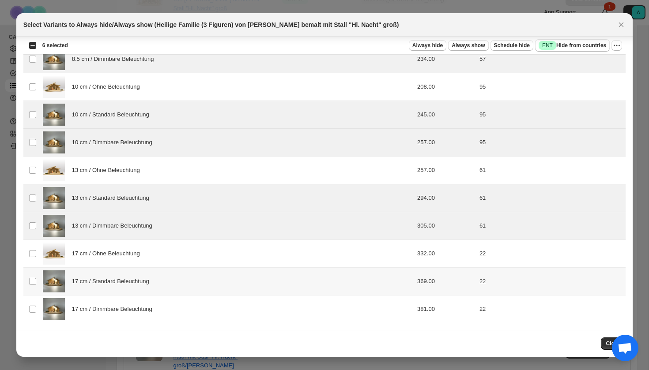
click at [149, 284] on span "17 cm / Standard Beleuchtung" at bounding box center [113, 281] width 82 height 9
click at [149, 306] on span "17 cm / Dimmbare Beleuchtung" at bounding box center [114, 309] width 85 height 9
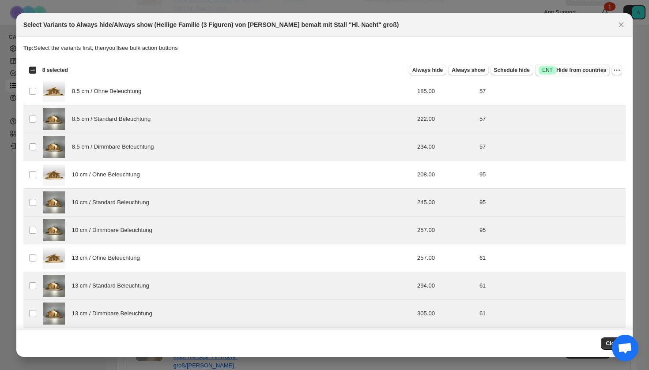
click at [581, 69] on span "Success ENT Hide from countries" at bounding box center [573, 70] width 68 height 9
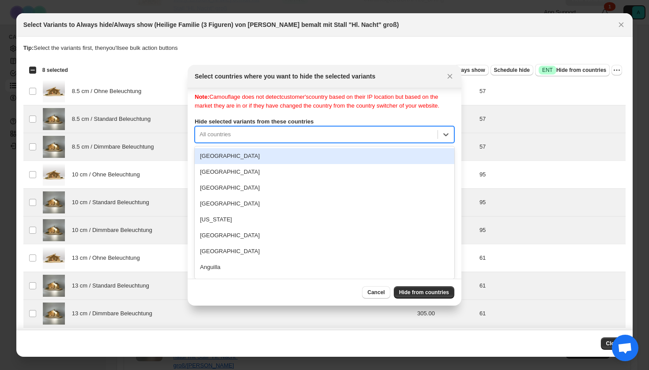
click at [381, 143] on div "[GEOGRAPHIC_DATA], 1 of 250. 250 results available. Use Up and Down to choose o…" at bounding box center [325, 134] width 260 height 17
type input "*"
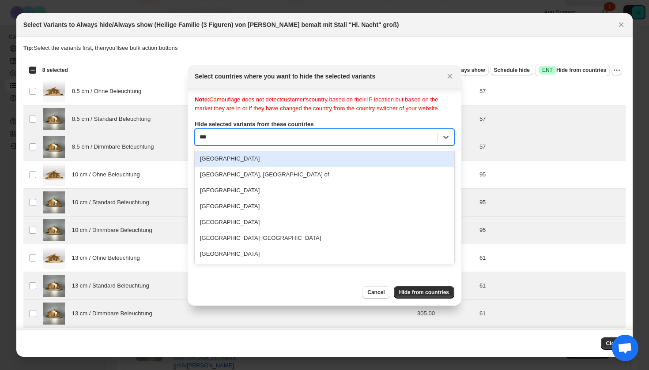
type input "****"
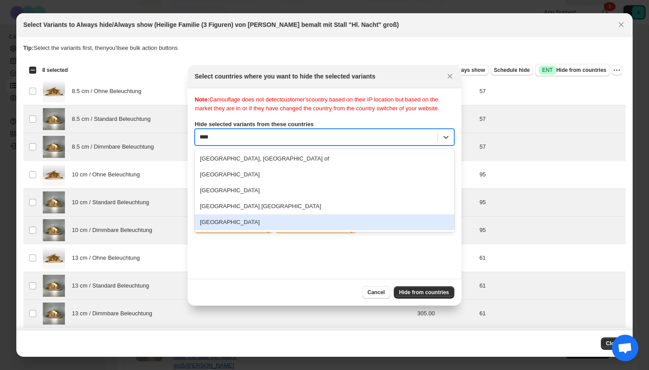
click at [314, 230] on div "[GEOGRAPHIC_DATA]" at bounding box center [325, 223] width 260 height 16
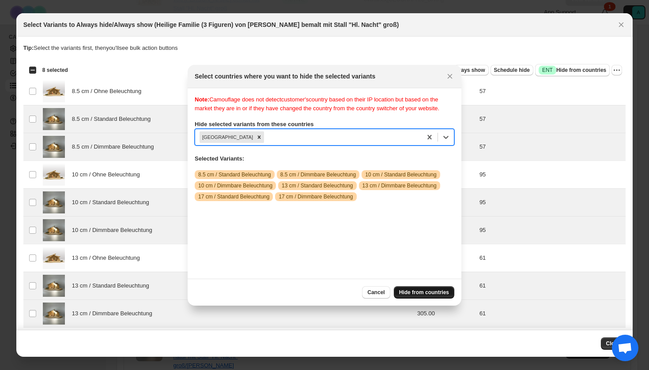
click at [418, 288] on button "Hide from countries" at bounding box center [424, 292] width 60 height 12
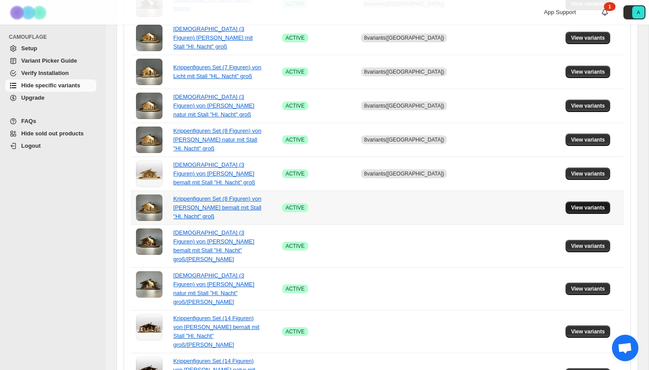
click at [598, 203] on button "View variants" at bounding box center [587, 208] width 45 height 12
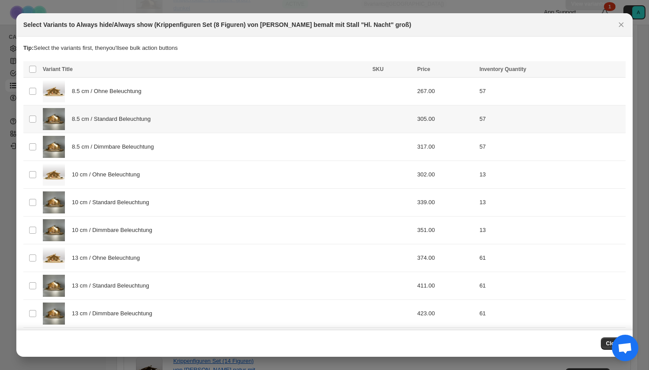
click at [114, 125] on div "8.5 cm / Standard Beleuchtung" at bounding box center [205, 119] width 324 height 22
click at [114, 147] on span "8.5 cm / Dimmbare Beleuchtung" at bounding box center [115, 147] width 87 height 9
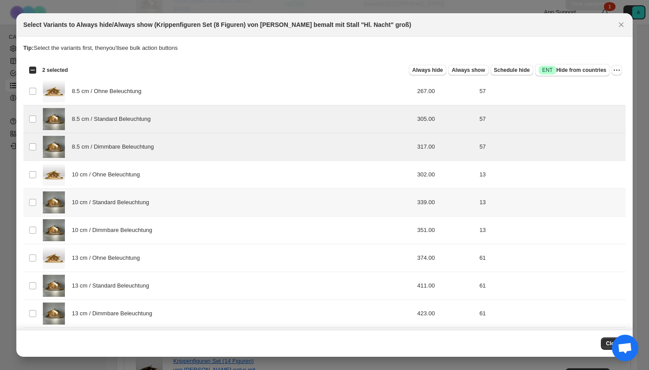
click at [111, 198] on span "10 cm / Standard Beleuchtung" at bounding box center [113, 202] width 82 height 9
click at [111, 230] on span "10 cm / Dimmbare Beleuchtung" at bounding box center [114, 230] width 85 height 9
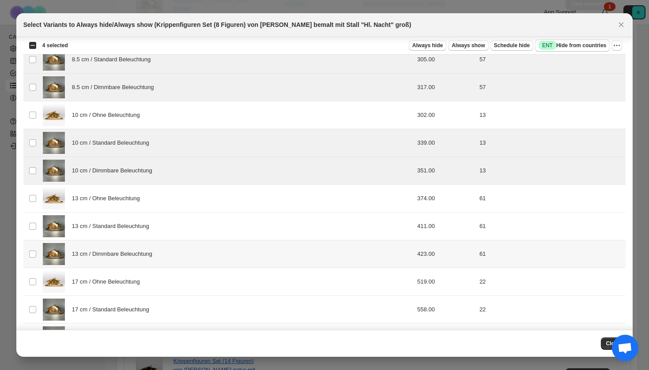
click at [113, 241] on td "13 cm / Dimmbare Beleuchtung" at bounding box center [205, 255] width 330 height 28
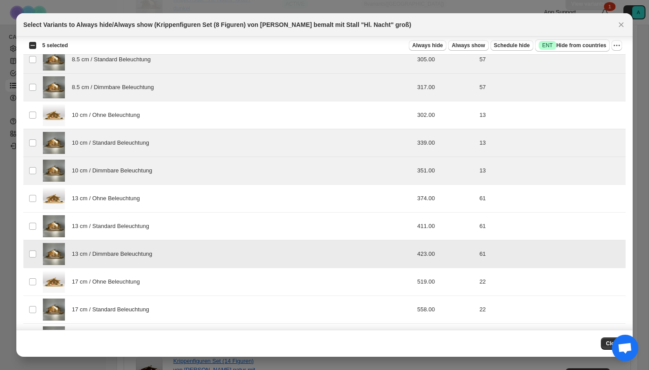
click at [113, 254] on span "13 cm / Dimmbare Beleuchtung" at bounding box center [114, 254] width 85 height 9
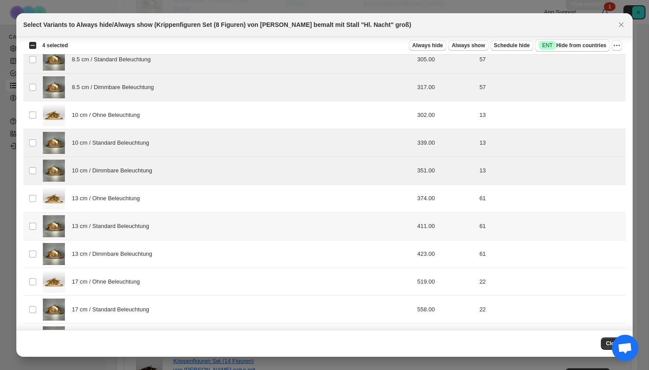
click at [114, 227] on span "13 cm / Standard Beleuchtung" at bounding box center [113, 226] width 82 height 9
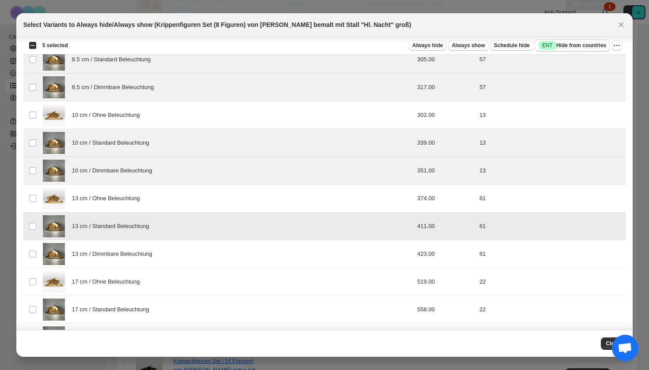
click at [114, 246] on div "13 cm / Dimmbare Beleuchtung" at bounding box center [205, 254] width 324 height 22
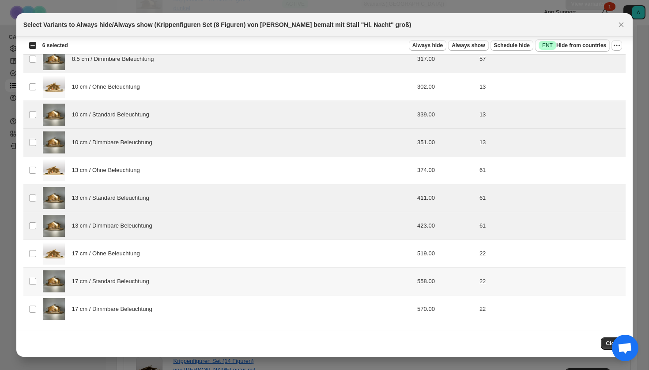
click at [111, 284] on span "17 cm / Standard Beleuchtung" at bounding box center [113, 281] width 82 height 9
click at [110, 312] on span "17 cm / Dimmbare Beleuchtung" at bounding box center [114, 309] width 85 height 9
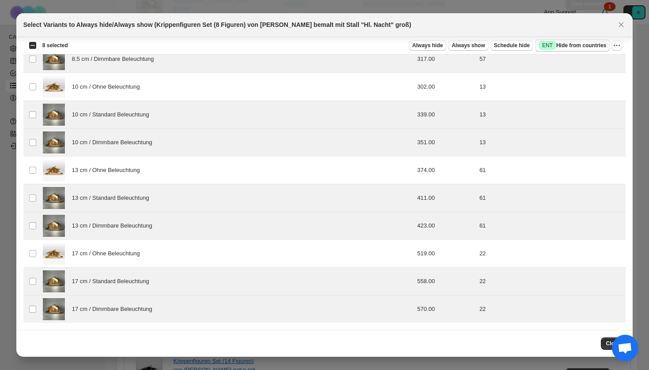
click at [572, 43] on span "Success ENT Hide from countries" at bounding box center [573, 45] width 68 height 9
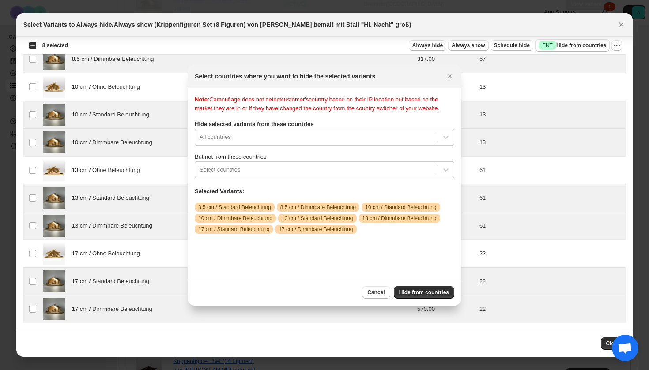
click at [266, 145] on div "Note: Camouflage does not detect customer's country based on their IP location …" at bounding box center [325, 183] width 260 height 177
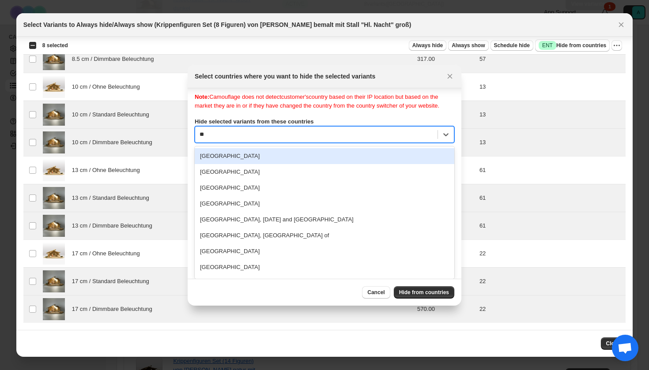
type input "***"
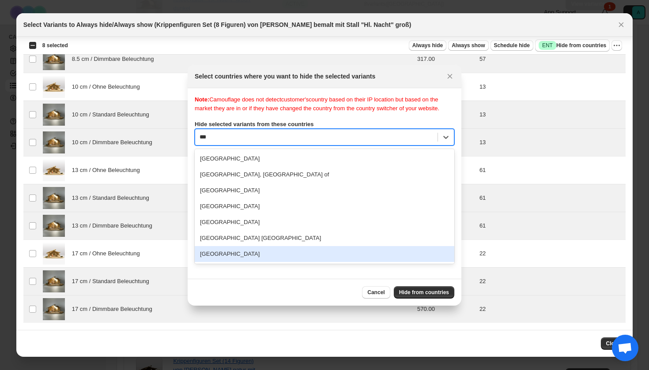
click at [229, 262] on div "[GEOGRAPHIC_DATA]" at bounding box center [325, 254] width 260 height 16
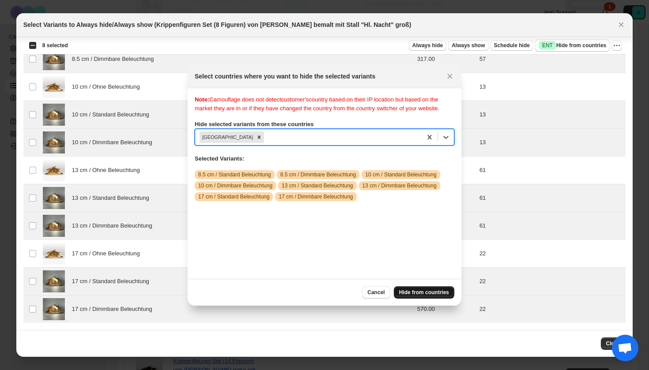
click at [421, 292] on span "Hide from countries" at bounding box center [424, 292] width 50 height 7
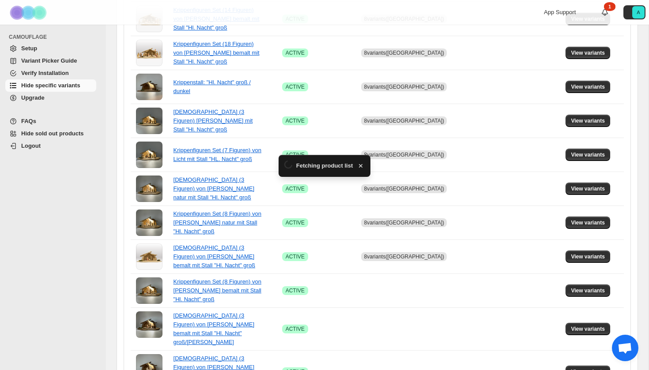
scroll to position [472, 0]
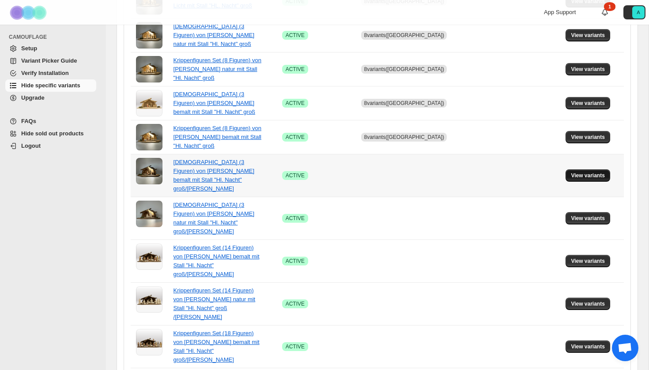
click at [586, 172] on span "View variants" at bounding box center [588, 175] width 34 height 7
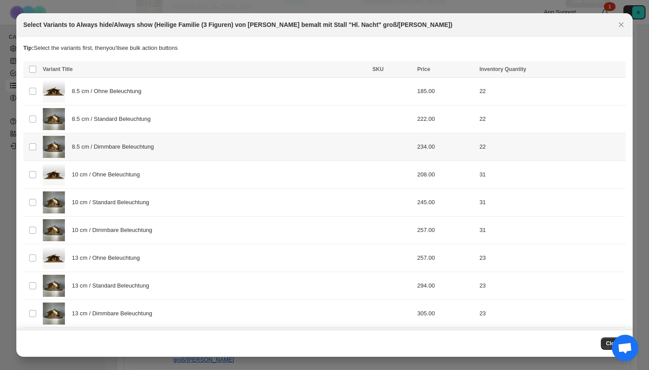
click at [142, 134] on td "8.5 cm / Dimmbare Beleuchtung" at bounding box center [205, 147] width 330 height 28
click at [142, 122] on span "8.5 cm / Standard Beleuchtung" at bounding box center [113, 119] width 83 height 9
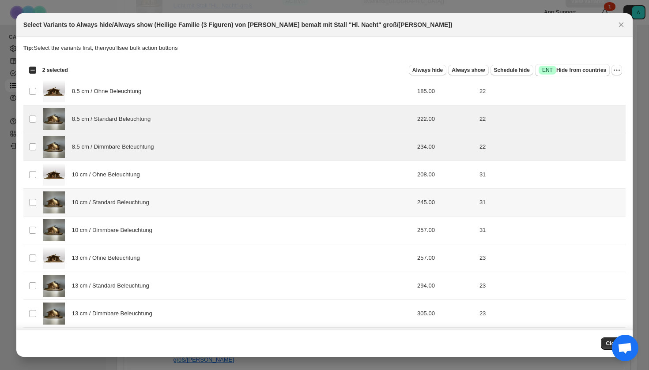
click at [126, 198] on span "10 cm / Standard Beleuchtung" at bounding box center [113, 202] width 82 height 9
click at [126, 234] on span "10 cm / Dimmbare Beleuchtung" at bounding box center [114, 230] width 85 height 9
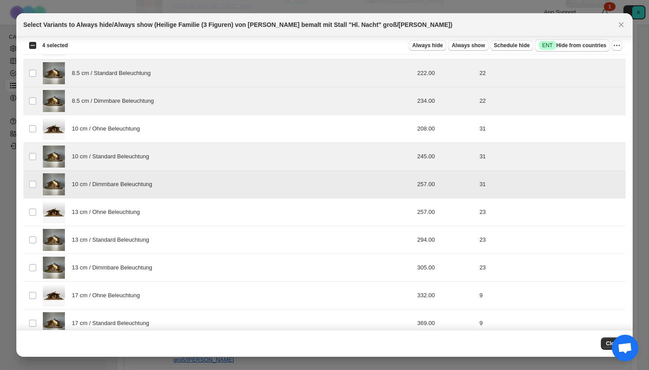
scroll to position [49, 0]
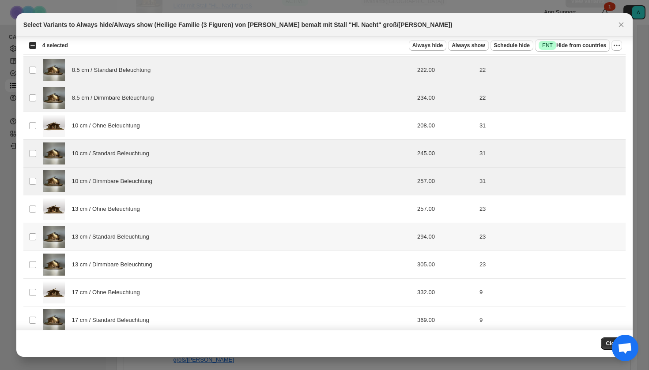
click at [122, 250] on td "13 cm / Standard Beleuchtung" at bounding box center [205, 237] width 330 height 28
click at [122, 258] on div "13 cm / Dimmbare Beleuchtung" at bounding box center [205, 265] width 324 height 22
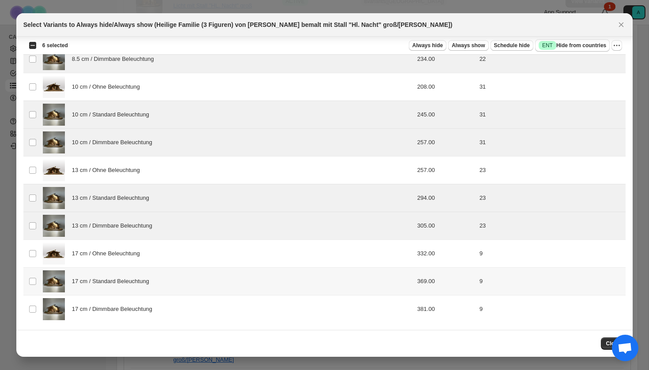
scroll to position [88, 0]
click at [111, 286] on span "17 cm / Standard Beleuchtung" at bounding box center [113, 281] width 82 height 9
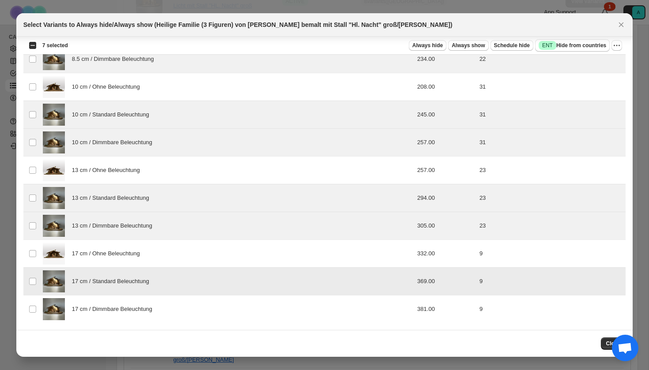
click at [111, 309] on span "17 cm / Dimmbare Beleuchtung" at bounding box center [114, 309] width 85 height 9
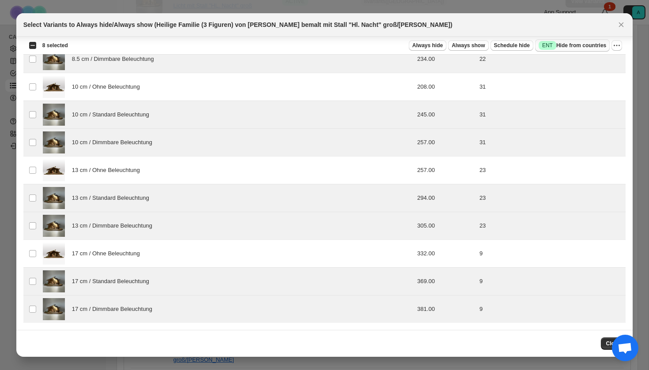
click at [561, 47] on span "Success ENT Hide from countries" at bounding box center [573, 45] width 68 height 9
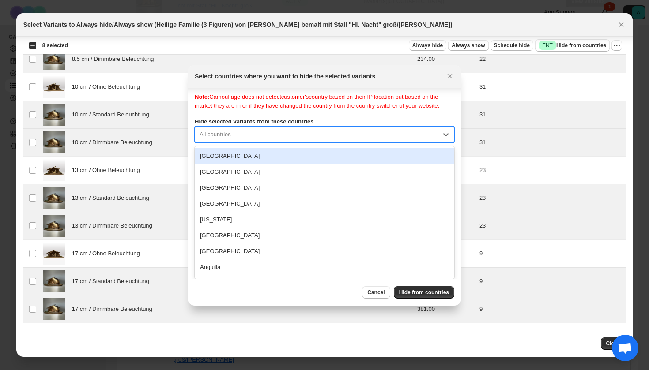
click at [339, 143] on div "[GEOGRAPHIC_DATA], 1 of 250. 250 results available. Use Up and Down to choose o…" at bounding box center [325, 134] width 260 height 17
type input "***"
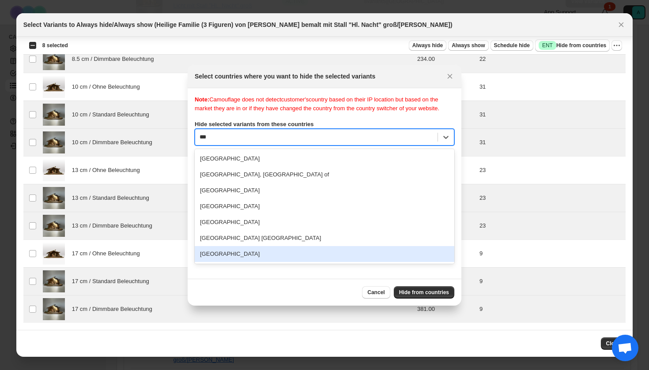
click at [226, 262] on div "[GEOGRAPHIC_DATA]" at bounding box center [325, 254] width 260 height 16
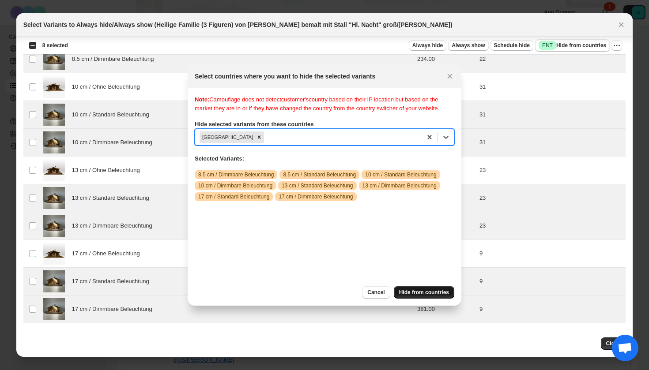
click at [435, 291] on span "Hide from countries" at bounding box center [424, 292] width 50 height 7
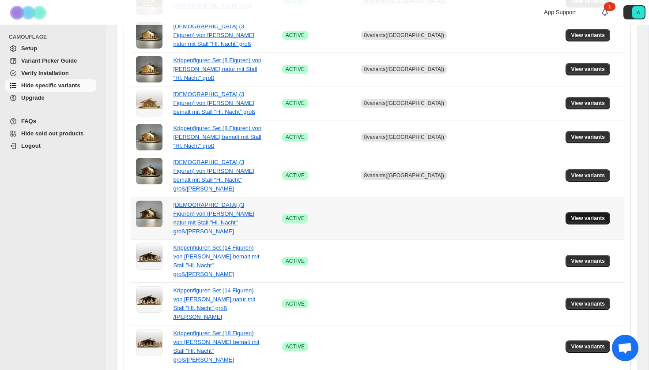
click at [585, 215] on span "View variants" at bounding box center [588, 218] width 34 height 7
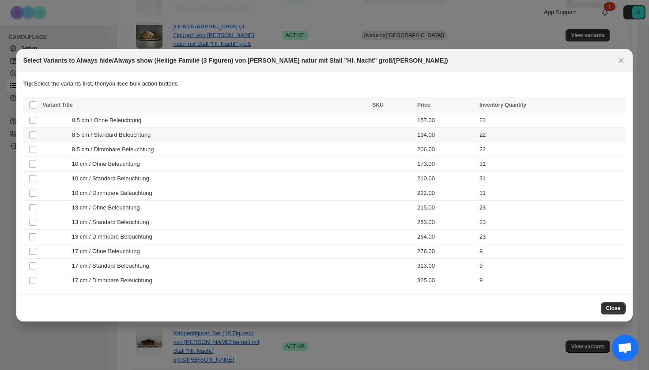
click at [132, 135] on span "8.5 cm / Standard Beleuchtung" at bounding box center [113, 135] width 83 height 9
click at [132, 148] on span "8.5 cm / Dimmbare Beleuchtung" at bounding box center [115, 149] width 87 height 9
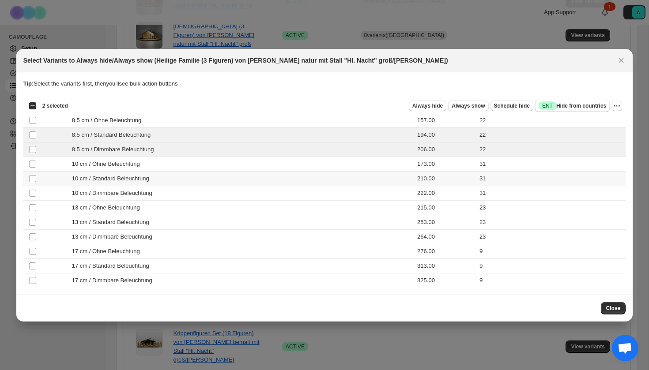
click at [121, 178] on span "10 cm / Standard Beleuchtung" at bounding box center [113, 178] width 82 height 9
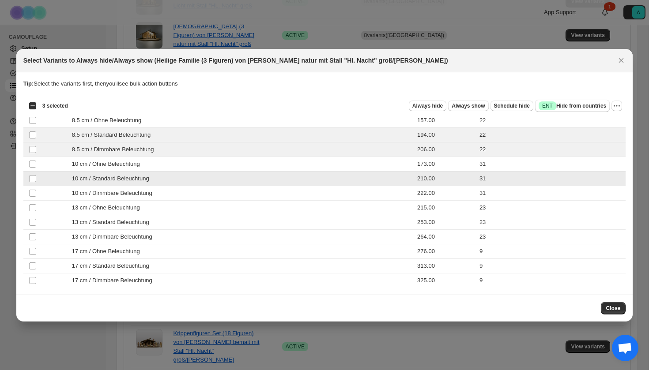
click at [121, 189] on span "10 cm / Dimmbare Beleuchtung" at bounding box center [114, 193] width 85 height 9
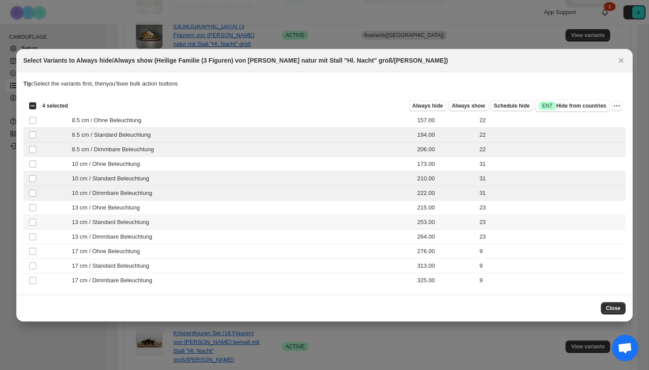
click at [123, 220] on span "13 cm / Standard Beleuchtung" at bounding box center [113, 222] width 82 height 9
click at [123, 233] on span "13 cm / Dimmbare Beleuchtung" at bounding box center [114, 237] width 85 height 9
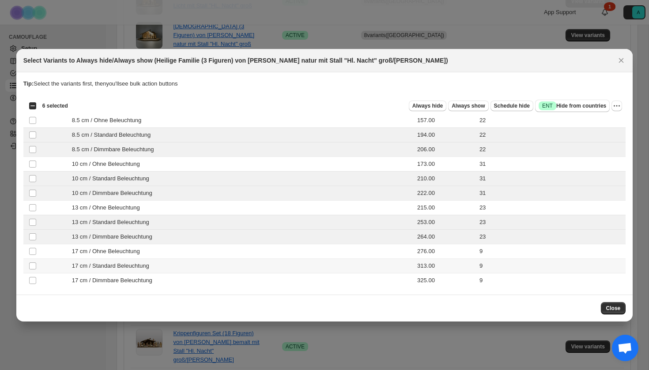
click at [118, 269] on span "17 cm / Standard Beleuchtung" at bounding box center [113, 266] width 82 height 9
click at [118, 284] on span "17 cm / Dimmbare Beleuchtung" at bounding box center [114, 280] width 85 height 9
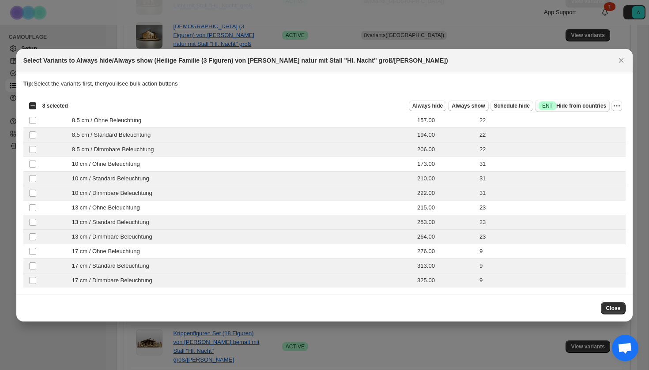
click at [558, 103] on span "Success ENT Hide from countries" at bounding box center [573, 106] width 68 height 9
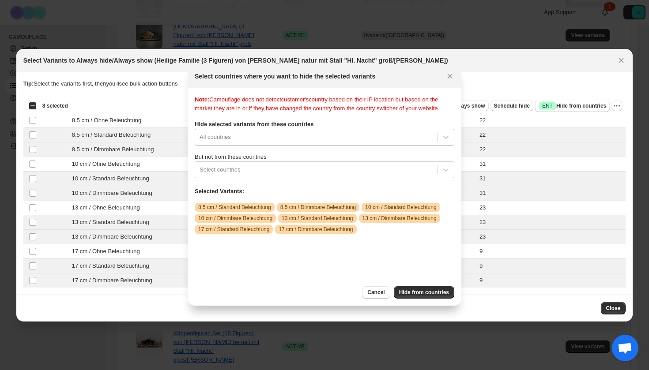
scroll to position [11, 0]
click at [290, 139] on div "All countries" at bounding box center [316, 137] width 242 height 14
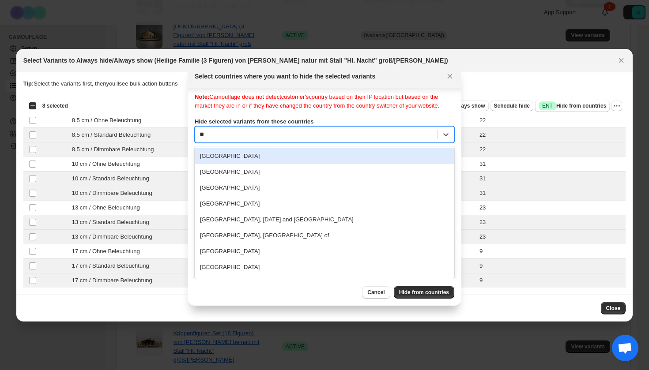
type input "***"
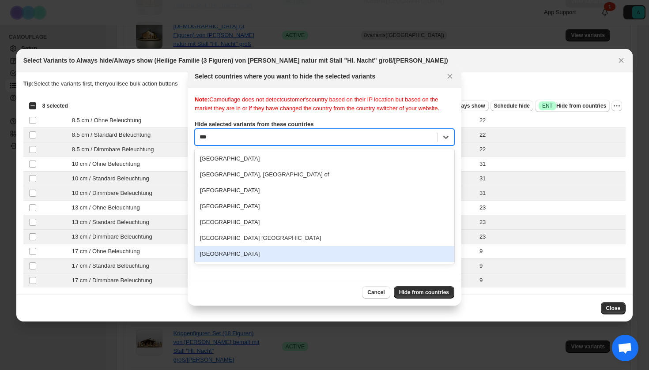
click at [242, 259] on div "[GEOGRAPHIC_DATA]" at bounding box center [325, 254] width 260 height 16
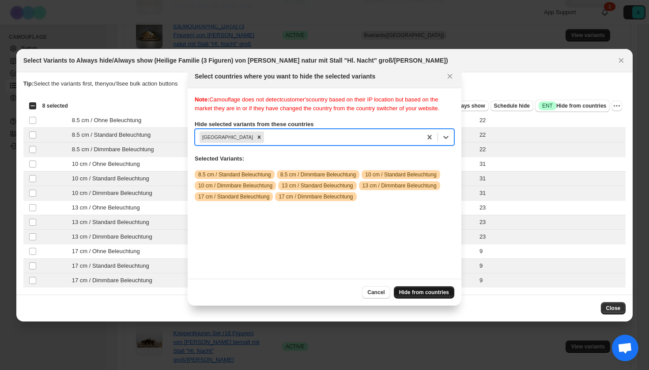
click at [422, 292] on span "Hide from countries" at bounding box center [424, 292] width 50 height 7
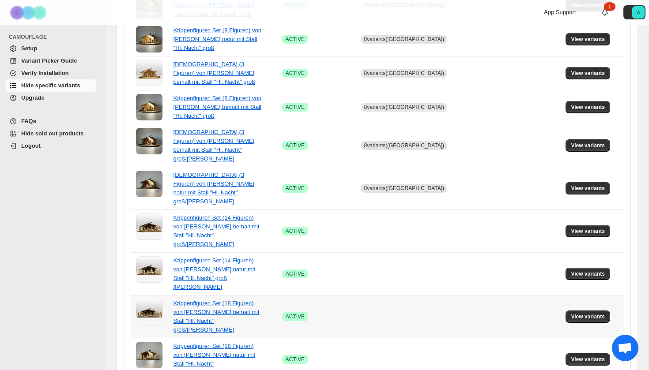
scroll to position [571, 0]
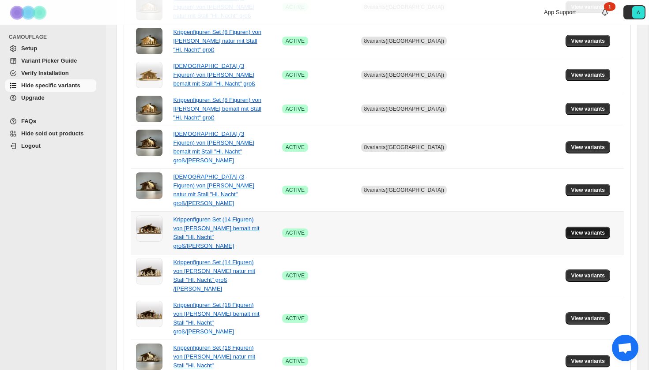
click at [584, 230] on span "View variants" at bounding box center [588, 233] width 34 height 7
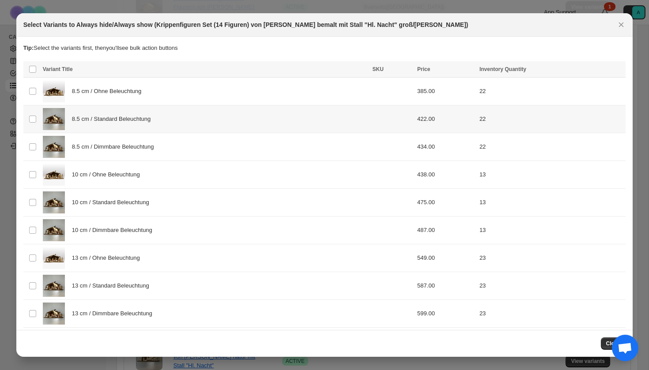
click at [158, 128] on td "8.5 cm / Standard Beleuchtung" at bounding box center [205, 120] width 330 height 28
click at [158, 143] on span "8.5 cm / Dimmbare Beleuchtung" at bounding box center [115, 147] width 87 height 9
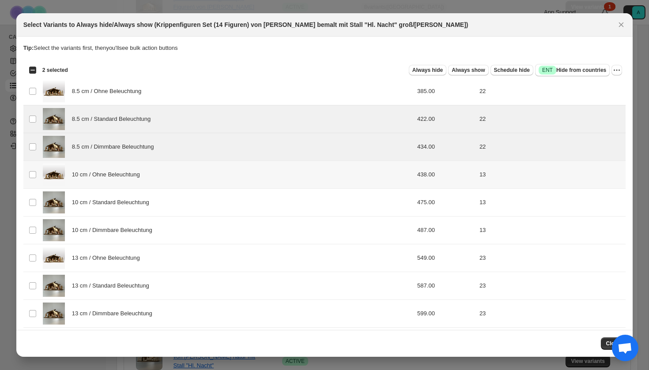
click at [154, 179] on div "10 cm / Ohne Beleuchtung" at bounding box center [205, 175] width 324 height 22
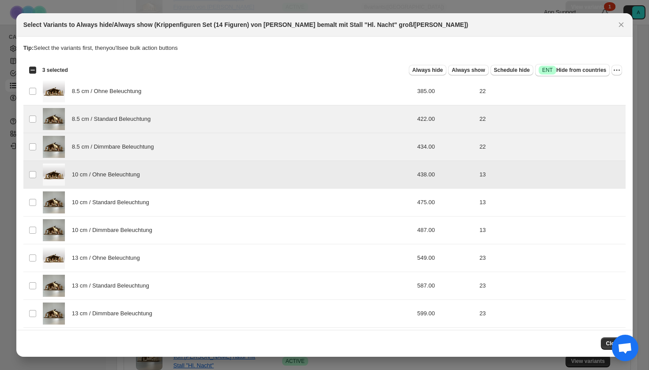
click at [154, 175] on div "10 cm / Ohne Beleuchtung" at bounding box center [205, 175] width 324 height 22
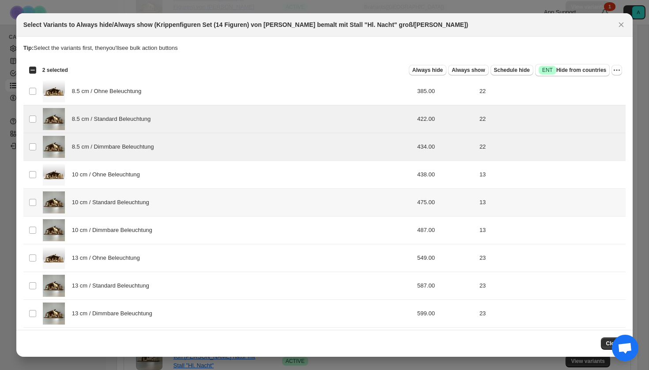
click at [151, 214] on td "10 cm / Standard Beleuchtung" at bounding box center [205, 203] width 330 height 28
click at [151, 231] on span "10 cm / Dimmbare Beleuchtung" at bounding box center [114, 230] width 85 height 9
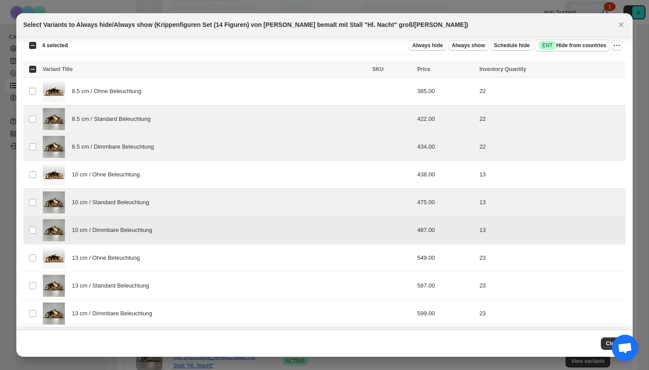
scroll to position [47, 0]
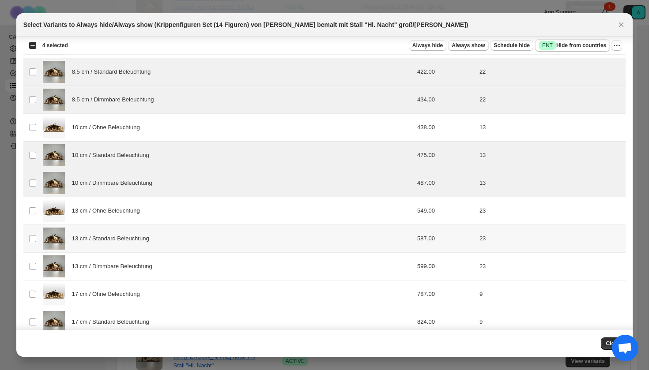
click at [143, 245] on div "13 cm / Standard Beleuchtung" at bounding box center [205, 239] width 324 height 22
click at [143, 279] on td "13 cm / Dimmbare Beleuchtung" at bounding box center [205, 267] width 330 height 28
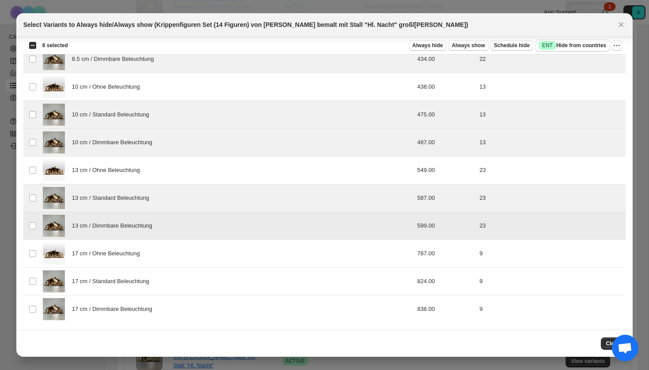
drag, startPoint x: 143, startPoint y: 279, endPoint x: 143, endPoint y: 297, distance: 17.2
click at [143, 279] on span "17 cm / Standard Beleuchtung" at bounding box center [113, 281] width 82 height 9
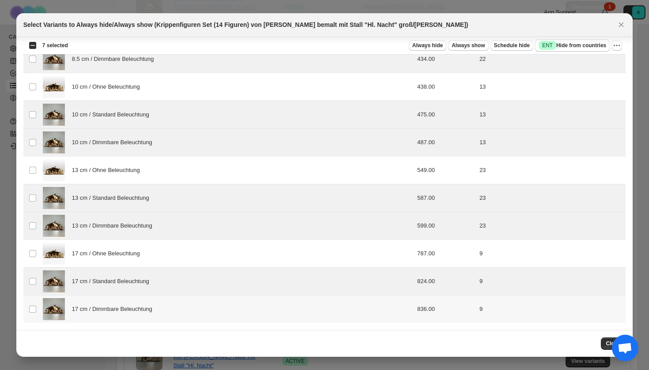
click at [143, 317] on div "17 cm / Dimmbare Beleuchtung" at bounding box center [205, 309] width 324 height 22
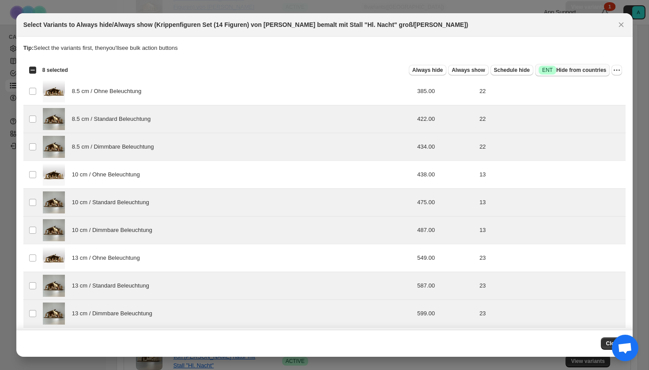
scroll to position [0, 0]
click at [586, 69] on span "Success ENT Hide from countries" at bounding box center [573, 70] width 68 height 9
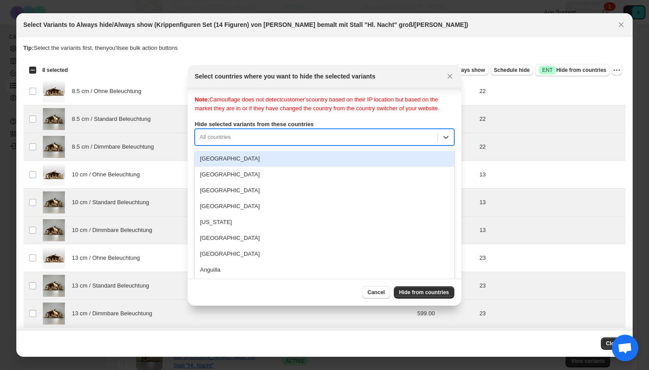
scroll to position [11, 0]
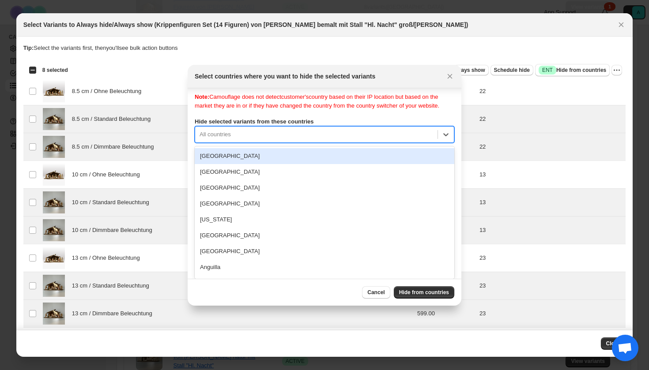
click at [309, 143] on div "Note: Camouflage does not detect customer's country based on their IP location …" at bounding box center [325, 181] width 260 height 177
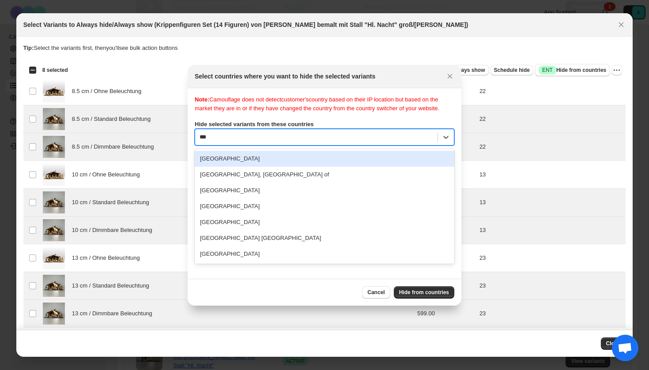
type input "****"
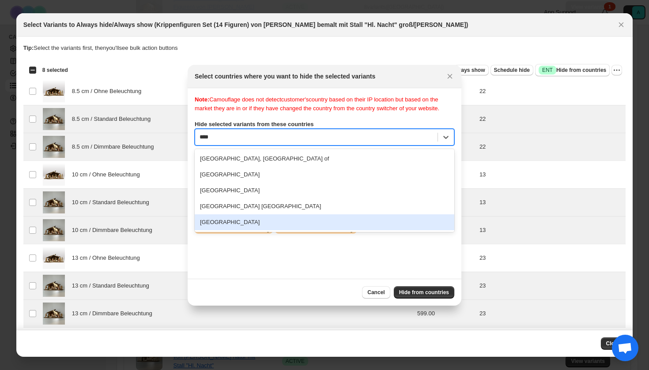
click at [220, 230] on div "[GEOGRAPHIC_DATA]" at bounding box center [325, 223] width 260 height 16
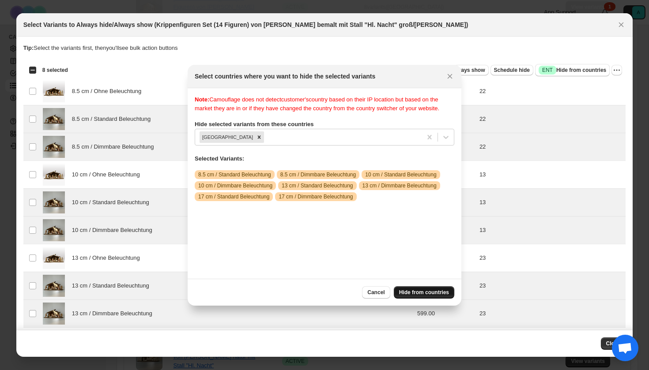
click at [423, 288] on button "Hide from countries" at bounding box center [424, 292] width 60 height 12
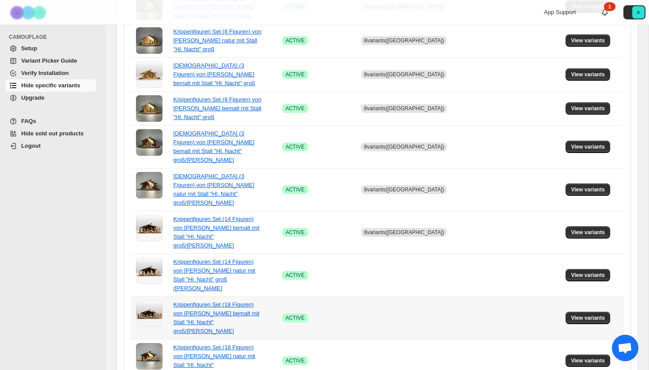
scroll to position [571, 0]
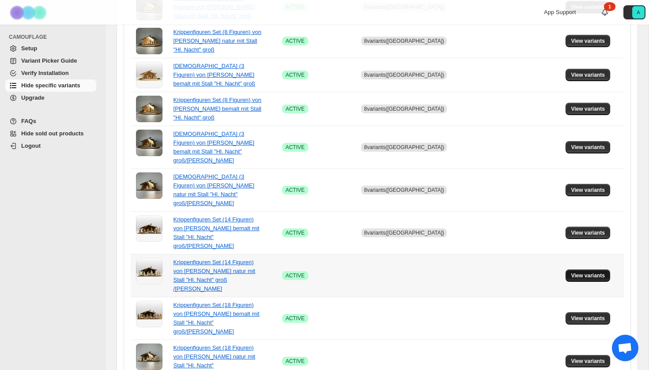
click at [580, 272] on span "View variants" at bounding box center [588, 275] width 34 height 7
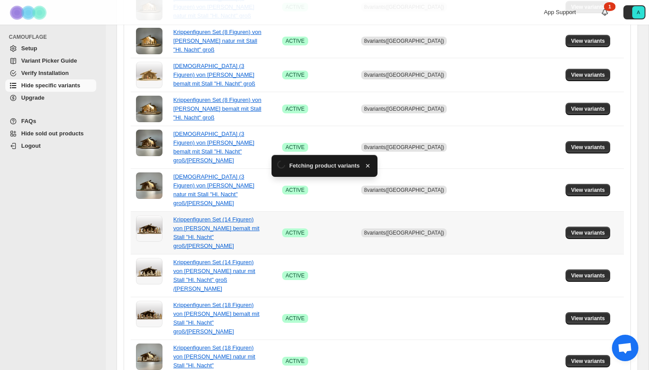
scroll to position [0, 0]
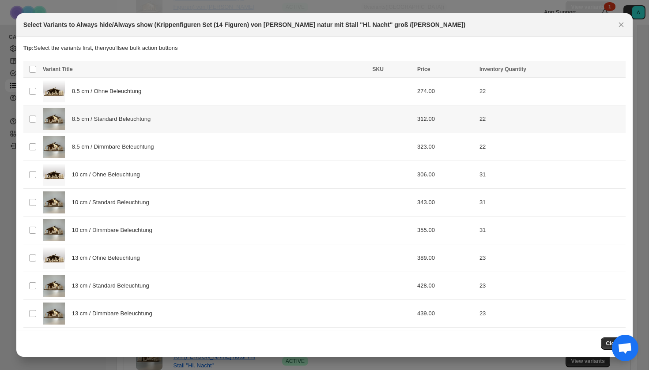
click at [139, 127] on td "8.5 cm / Standard Beleuchtung" at bounding box center [205, 120] width 330 height 28
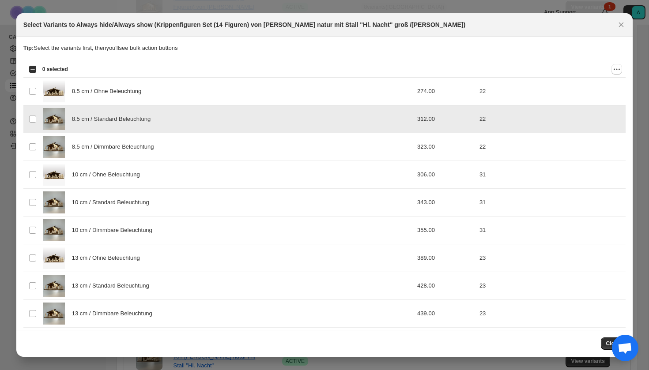
click at [139, 143] on span "8.5 cm / Dimmbare Beleuchtung" at bounding box center [115, 147] width 87 height 9
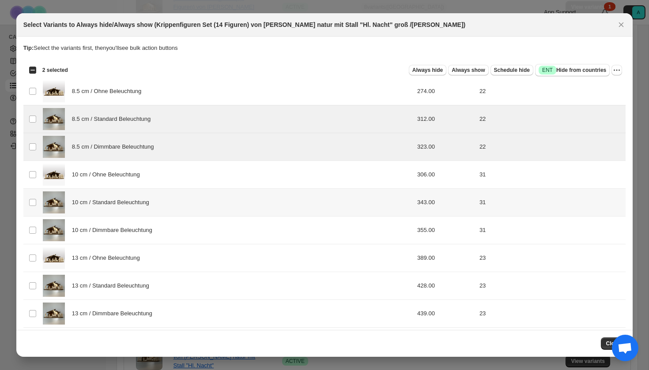
click at [117, 204] on span "10 cm / Standard Beleuchtung" at bounding box center [113, 202] width 82 height 9
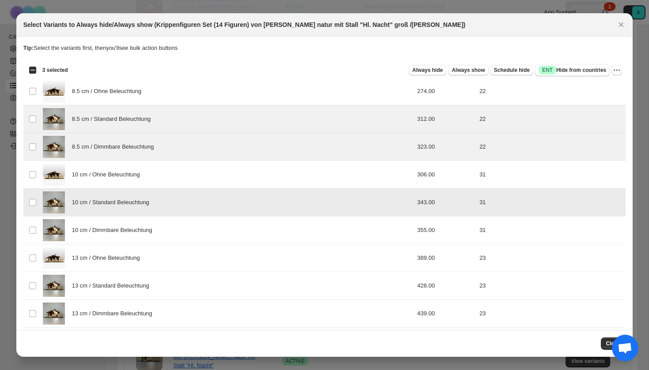
click at [117, 215] on td "10 cm / Standard Beleuchtung" at bounding box center [205, 203] width 330 height 28
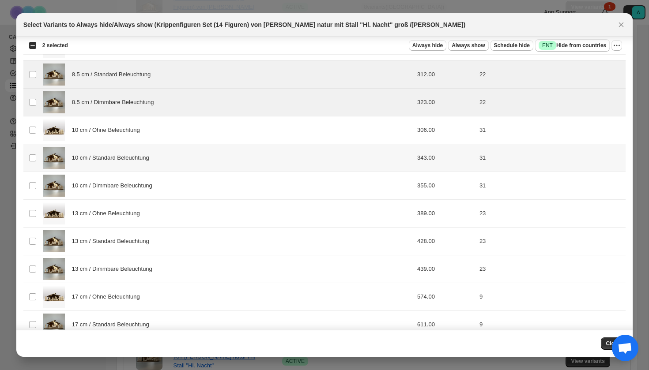
scroll to position [48, 0]
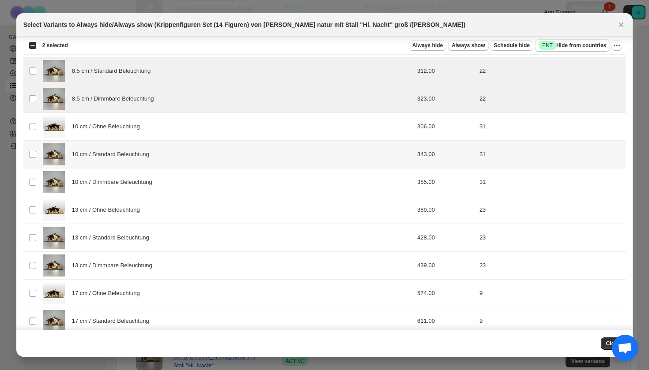
click at [122, 157] on span "10 cm / Standard Beleuchtung" at bounding box center [113, 154] width 82 height 9
click at [122, 181] on span "10 cm / Dimmbare Beleuchtung" at bounding box center [114, 182] width 85 height 9
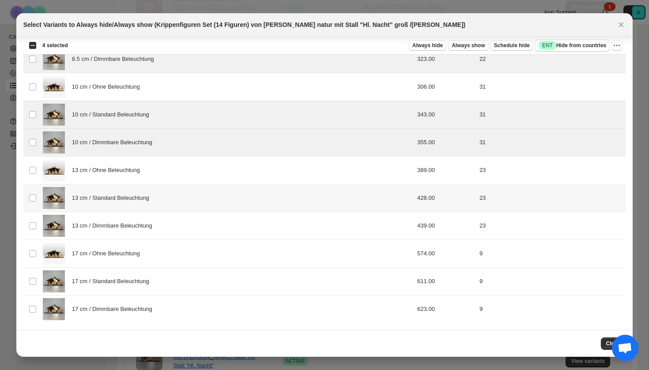
scroll to position [88, 0]
click at [111, 207] on div "13 cm / Standard Beleuchtung" at bounding box center [205, 198] width 324 height 22
click at [111, 226] on span "13 cm / Dimmbare Beleuchtung" at bounding box center [114, 226] width 85 height 9
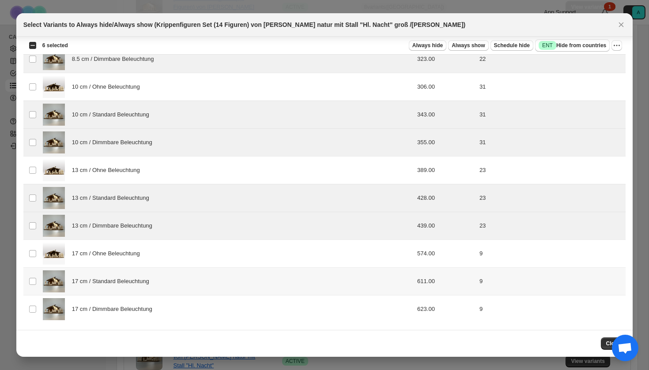
drag, startPoint x: 111, startPoint y: 287, endPoint x: 111, endPoint y: 298, distance: 10.6
click at [111, 287] on div "17 cm / Standard Beleuchtung" at bounding box center [205, 282] width 324 height 22
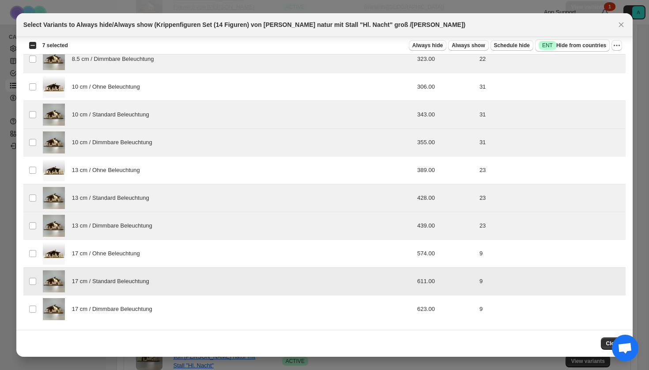
click at [111, 318] on div "17 cm / Dimmbare Beleuchtung" at bounding box center [205, 309] width 324 height 22
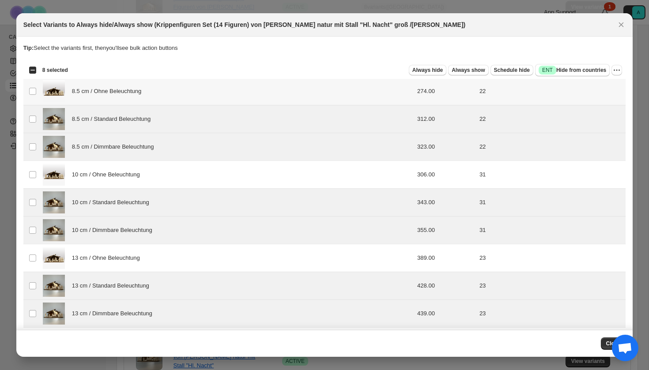
scroll to position [0, 0]
click at [584, 65] on button "Success ENT Hide from countries" at bounding box center [572, 70] width 75 height 12
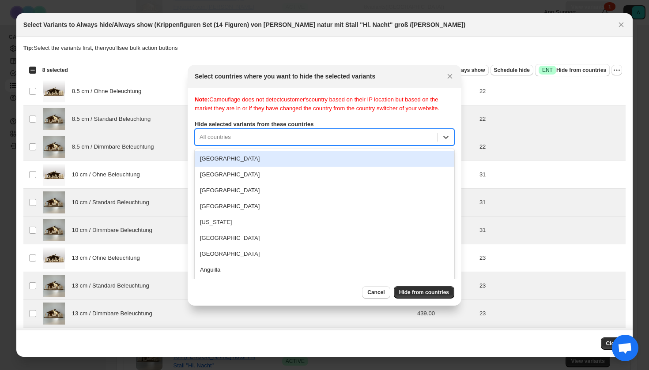
scroll to position [11, 0]
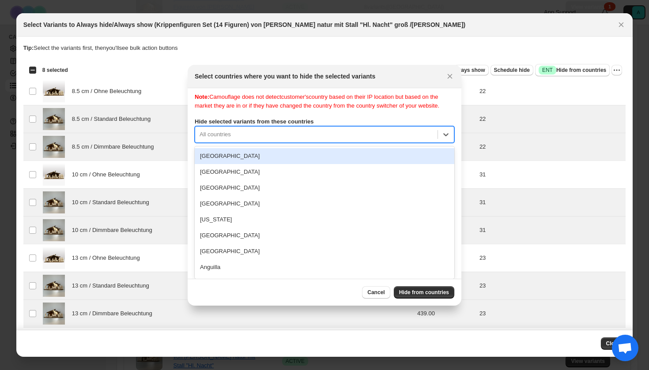
click at [374, 143] on div "[GEOGRAPHIC_DATA], 1 of 250. 250 results available. Use Up and Down to choose o…" at bounding box center [325, 134] width 260 height 17
type input "***"
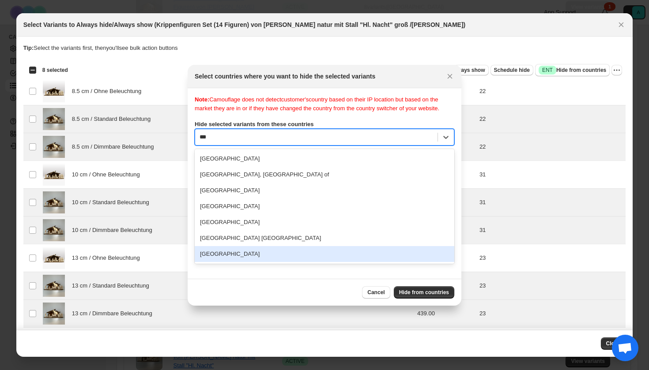
click at [255, 262] on div "[GEOGRAPHIC_DATA]" at bounding box center [325, 254] width 260 height 16
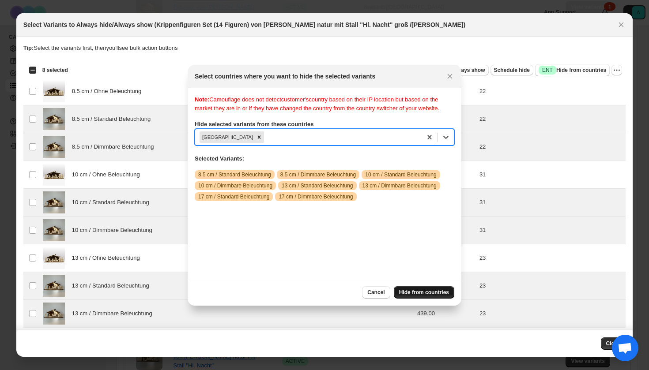
click at [411, 294] on span "Hide from countries" at bounding box center [424, 292] width 50 height 7
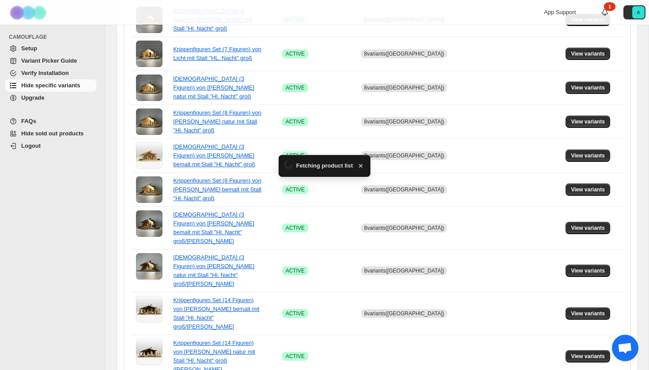
scroll to position [571, 0]
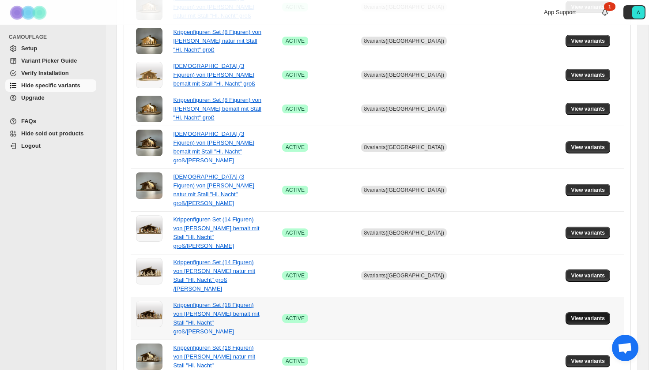
click at [588, 315] on span "View variants" at bounding box center [588, 318] width 34 height 7
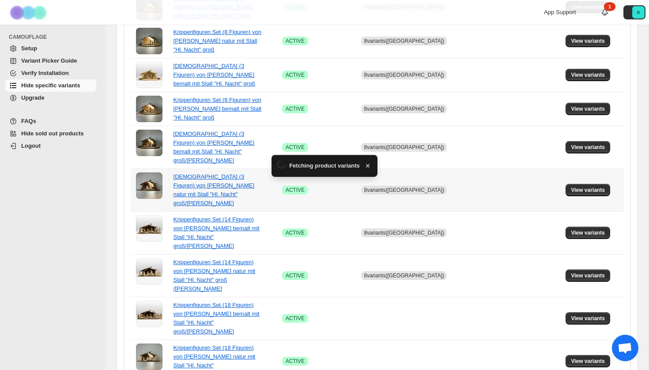
scroll to position [0, 0]
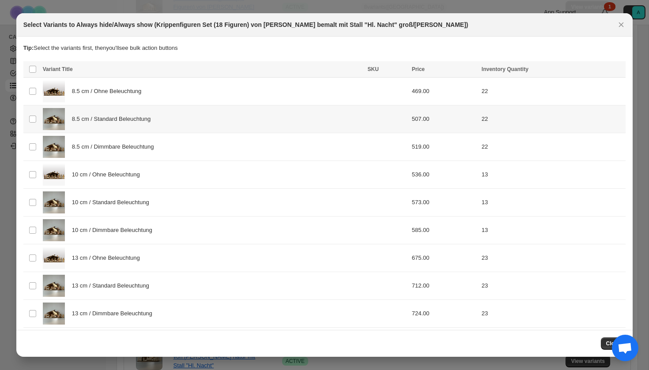
click at [146, 124] on span "8.5 cm / Standard Beleuchtung" at bounding box center [113, 119] width 83 height 9
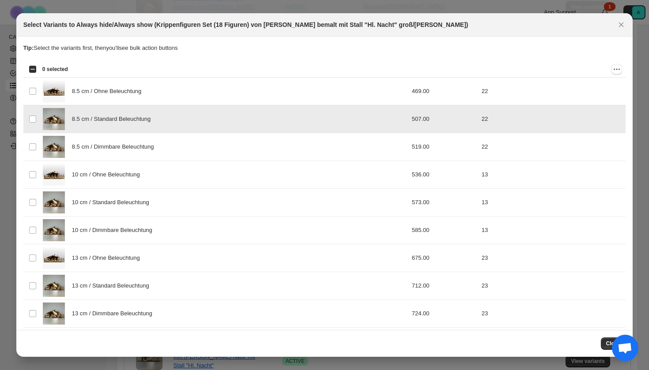
click at [146, 143] on span "8.5 cm / Dimmbare Beleuchtung" at bounding box center [115, 147] width 87 height 9
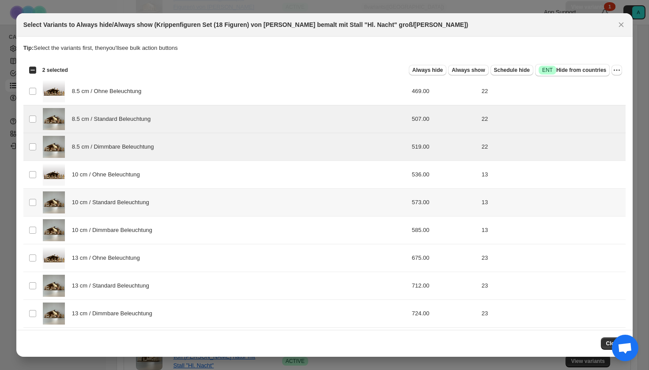
click at [140, 198] on span "10 cm / Standard Beleuchtung" at bounding box center [113, 202] width 82 height 9
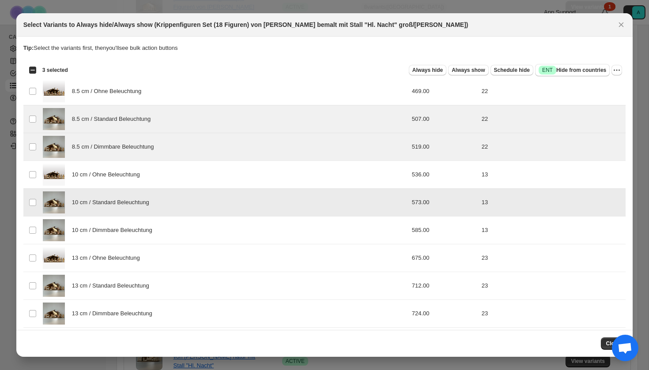
click at [140, 194] on tbody "Select product variant 8.5 cm / Ohne Beleuchtung 469.00 22 Select product varia…" at bounding box center [324, 245] width 603 height 334
click at [140, 241] on div "10 cm / Dimmbare Beleuchtung" at bounding box center [203, 230] width 320 height 22
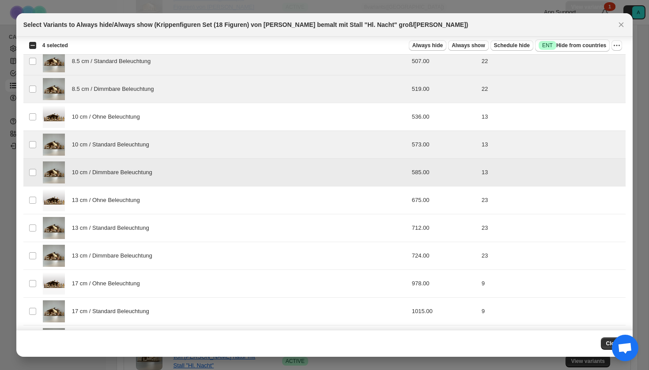
scroll to position [65, 0]
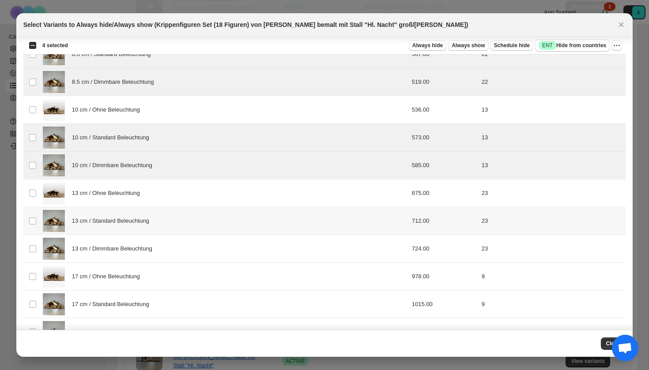
drag, startPoint x: 136, startPoint y: 225, endPoint x: 136, endPoint y: 236, distance: 11.5
click at [136, 225] on span "13 cm / Standard Beleuchtung" at bounding box center [113, 221] width 82 height 9
click at [136, 250] on span "13 cm / Dimmbare Beleuchtung" at bounding box center [114, 249] width 85 height 9
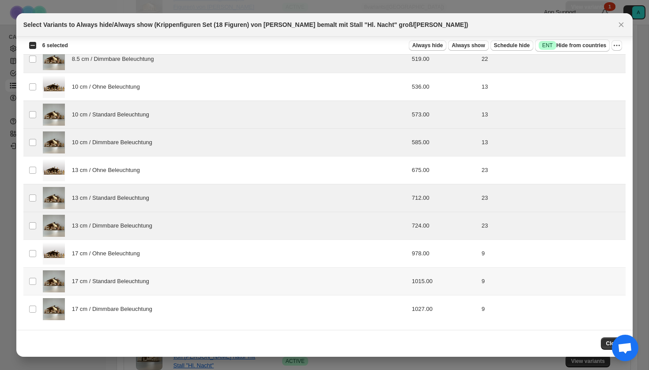
scroll to position [88, 0]
click at [134, 283] on span "17 cm / Standard Beleuchtung" at bounding box center [113, 281] width 82 height 9
click at [134, 311] on span "17 cm / Dimmbare Beleuchtung" at bounding box center [114, 309] width 85 height 9
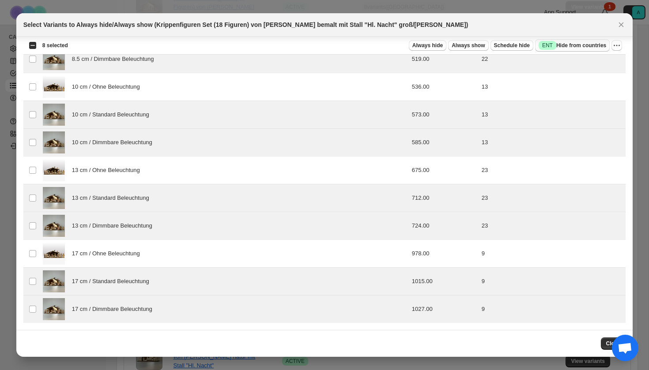
click at [562, 45] on span "Success ENT Hide from countries" at bounding box center [573, 45] width 68 height 9
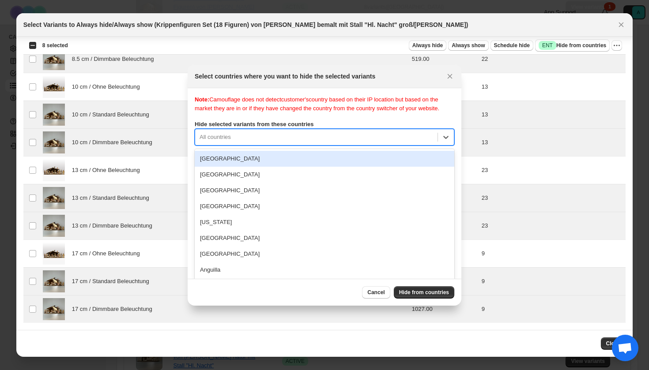
scroll to position [11, 0]
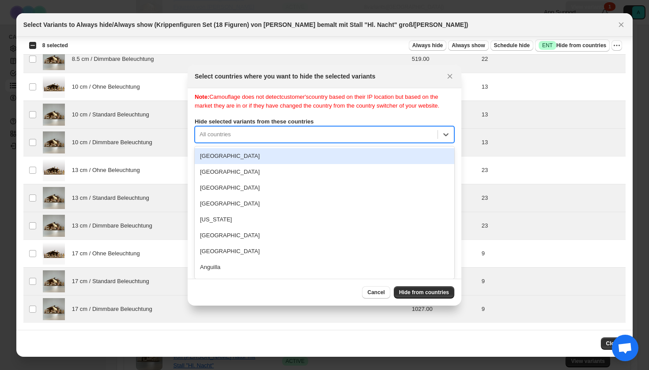
click at [364, 142] on div "All countries" at bounding box center [325, 134] width 260 height 17
type input "***"
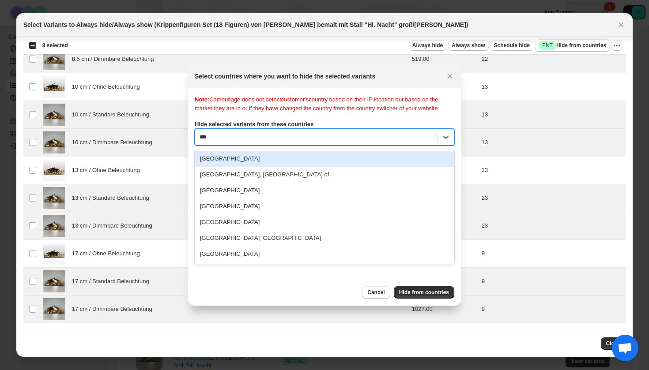
scroll to position [0, 0]
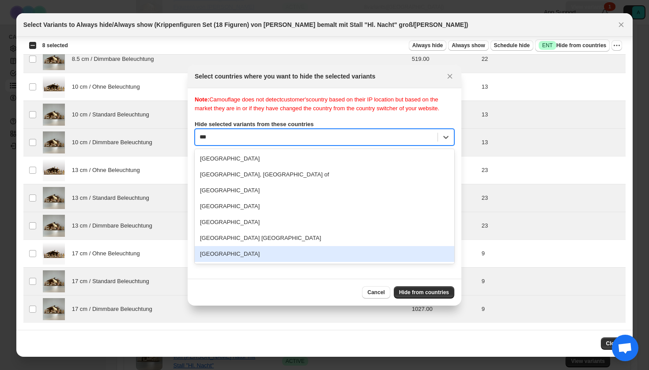
click at [263, 262] on div "[GEOGRAPHIC_DATA]" at bounding box center [325, 254] width 260 height 16
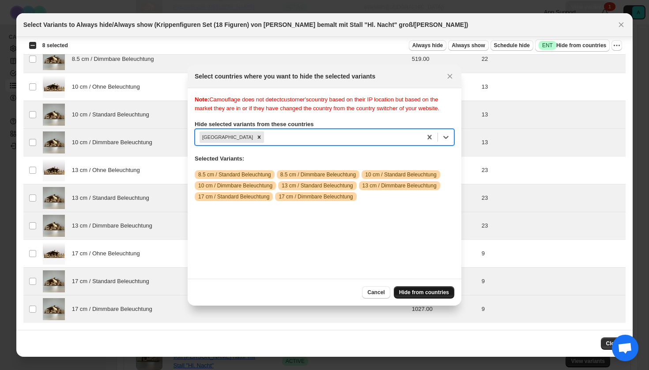
click at [437, 292] on span "Hide from countries" at bounding box center [424, 292] width 50 height 7
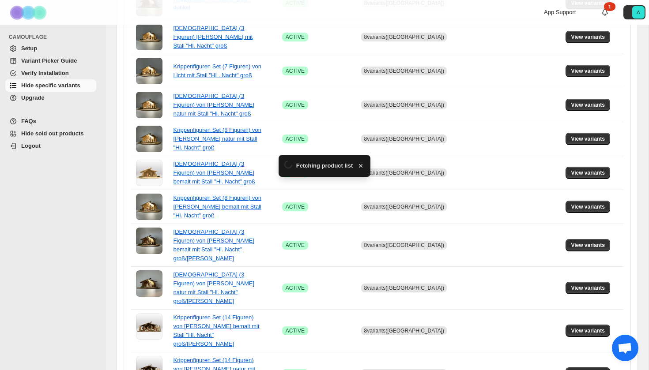
scroll to position [571, 0]
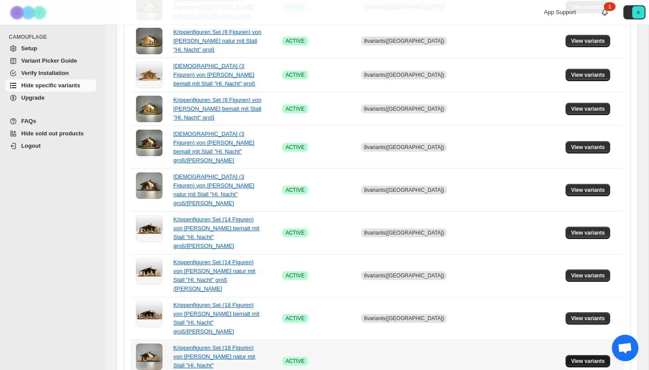
click at [588, 358] on span "View variants" at bounding box center [588, 361] width 34 height 7
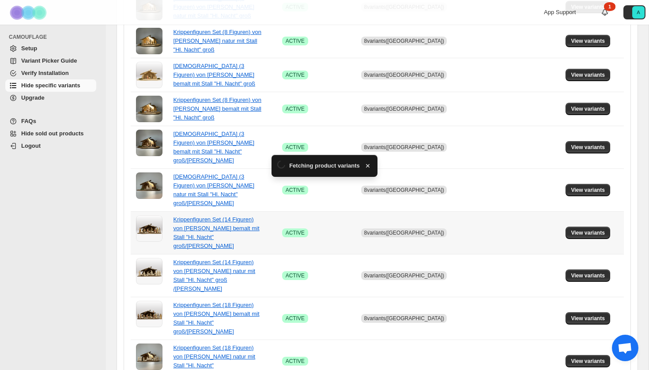
scroll to position [0, 0]
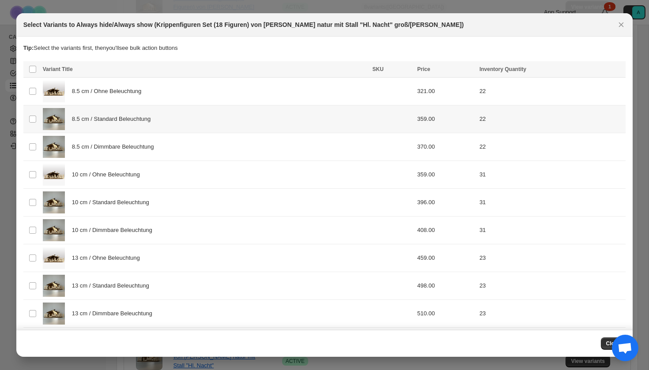
drag, startPoint x: 184, startPoint y: 126, endPoint x: 185, endPoint y: 156, distance: 30.1
click at [184, 126] on div "8.5 cm / Standard Beleuchtung" at bounding box center [205, 119] width 324 height 22
click at [185, 156] on div "8.5 cm / Dimmbare Beleuchtung" at bounding box center [205, 147] width 324 height 22
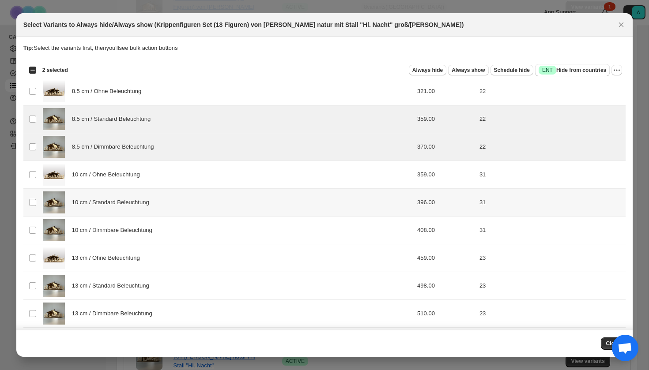
click at [168, 202] on div "10 cm / Standard Beleuchtung" at bounding box center [205, 203] width 324 height 22
click at [168, 229] on div "10 cm / Dimmbare Beleuchtung" at bounding box center [205, 230] width 324 height 22
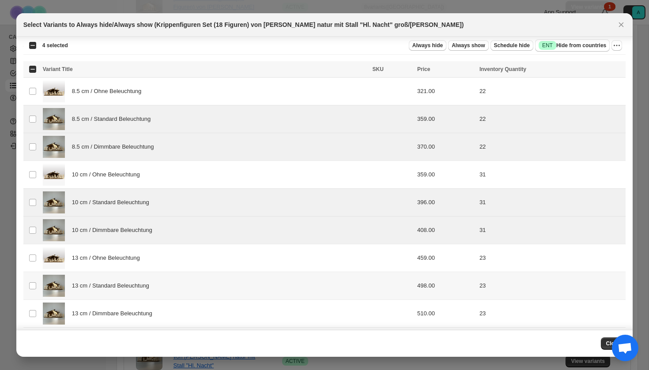
scroll to position [56, 0]
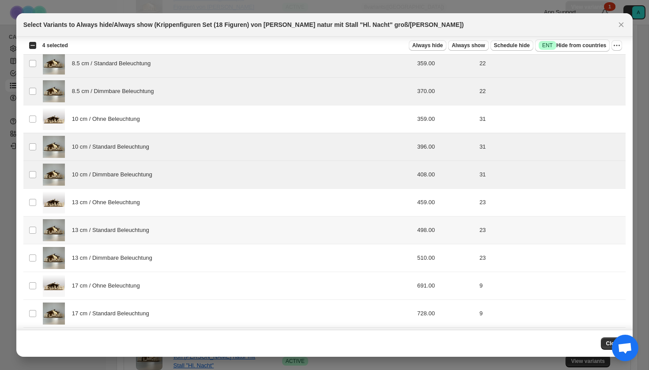
click at [158, 235] on div "13 cm / Standard Beleuchtung" at bounding box center [205, 230] width 324 height 22
click at [158, 266] on div "13 cm / Dimmbare Beleuchtung" at bounding box center [205, 258] width 324 height 22
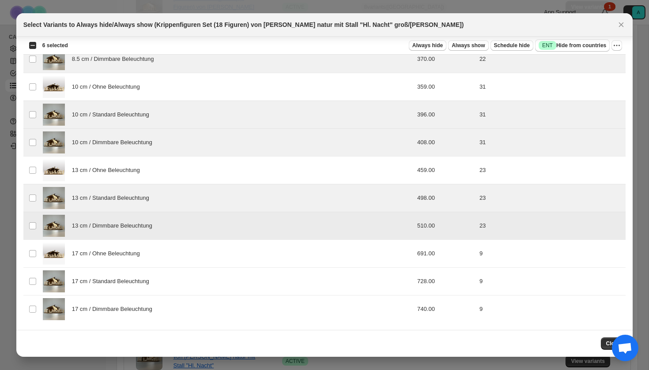
scroll to position [88, 0]
click at [140, 283] on span "17 cm / Standard Beleuchtung" at bounding box center [113, 281] width 82 height 9
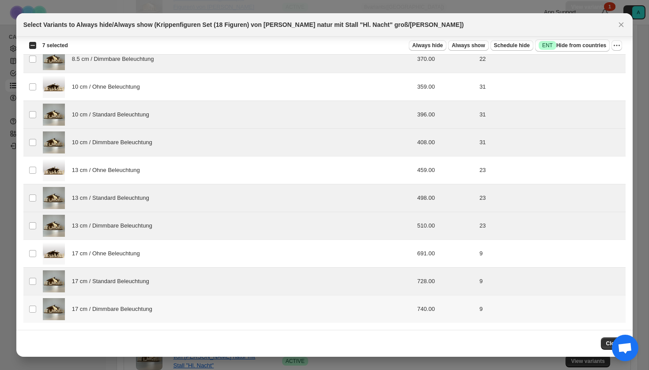
click at [140, 305] on span "17 cm / Dimmbare Beleuchtung" at bounding box center [114, 309] width 85 height 9
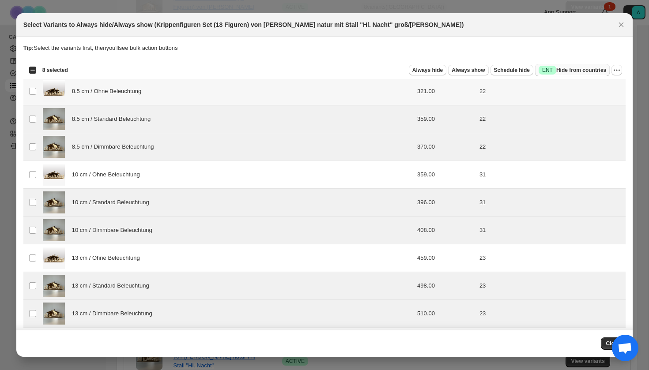
scroll to position [0, 0]
click at [560, 69] on span "Success ENT Hide from countries" at bounding box center [573, 70] width 68 height 9
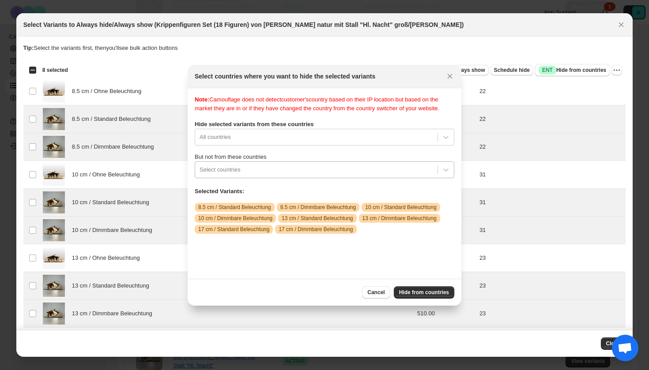
click at [283, 175] on div ":rju:" at bounding box center [317, 170] width 234 height 11
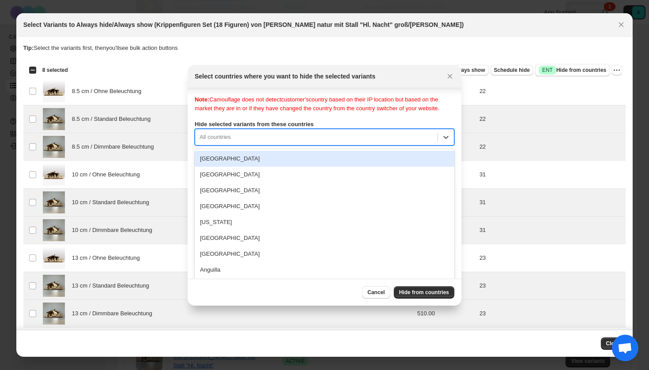
click at [283, 141] on div "All countries" at bounding box center [316, 137] width 242 height 14
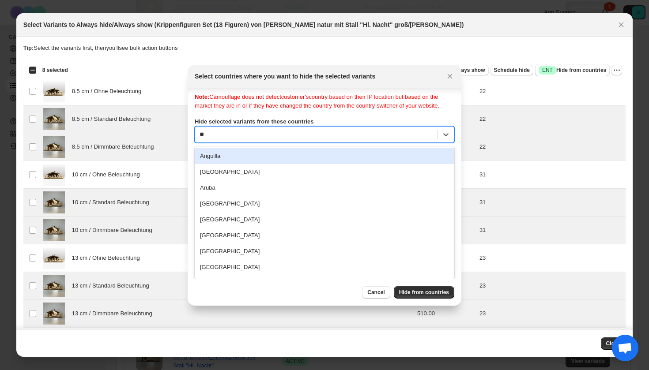
type input "***"
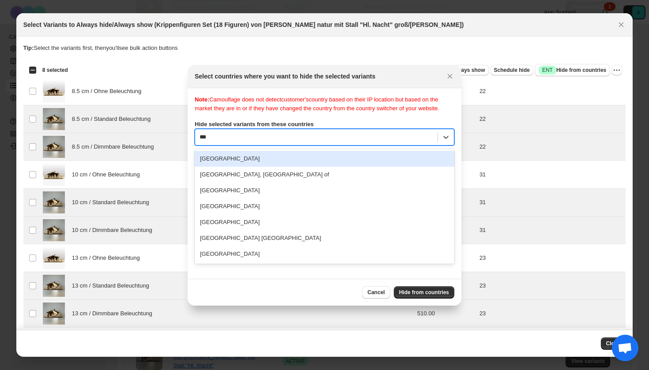
scroll to position [0, 0]
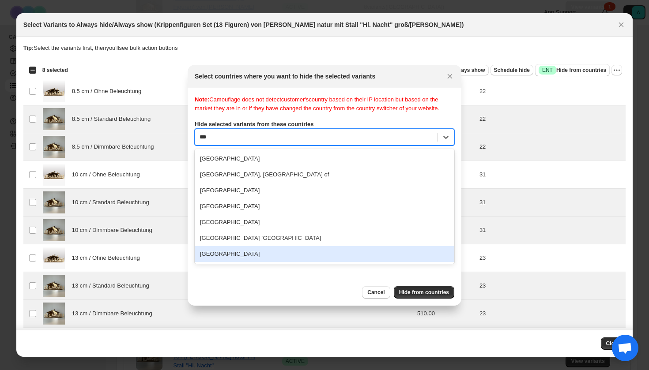
click at [249, 256] on div "[GEOGRAPHIC_DATA]" at bounding box center [325, 254] width 260 height 16
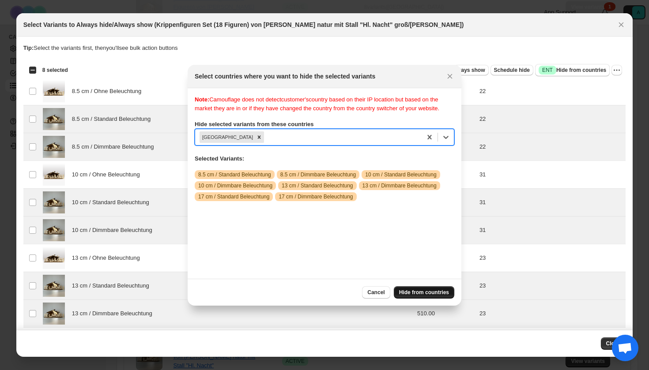
click at [417, 292] on span "Hide from countries" at bounding box center [424, 292] width 50 height 7
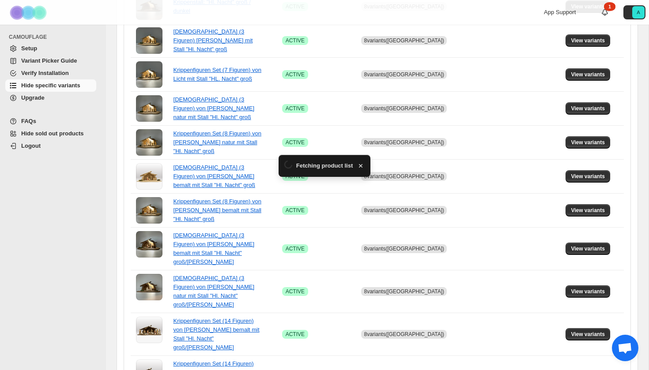
scroll to position [571, 0]
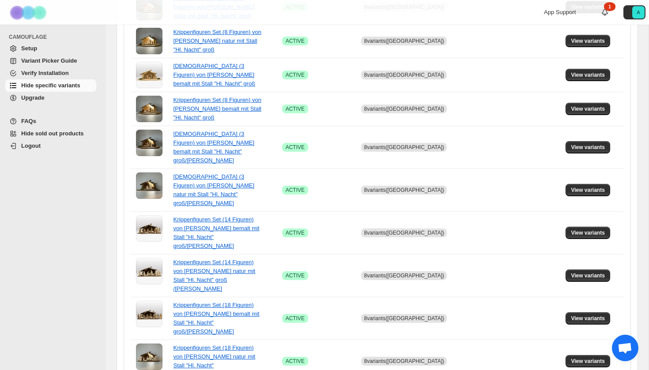
click at [394, 356] on div "**********" at bounding box center [377, 2] width 507 height 829
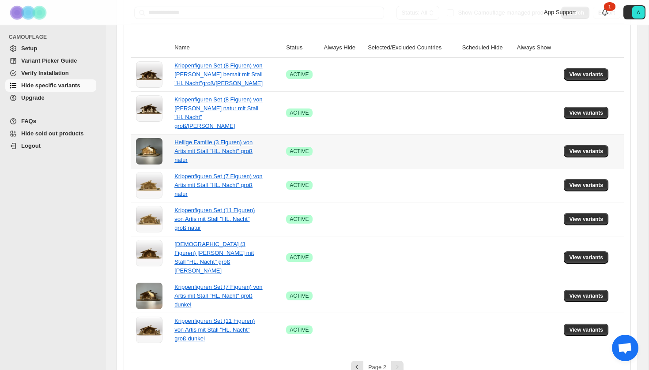
scroll to position [163, 0]
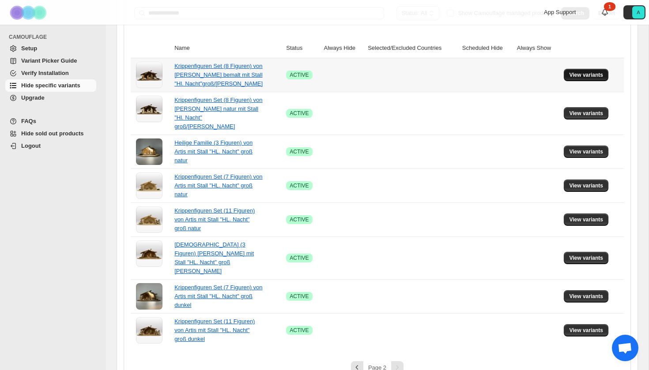
click at [584, 72] on span "View variants" at bounding box center [586, 75] width 34 height 7
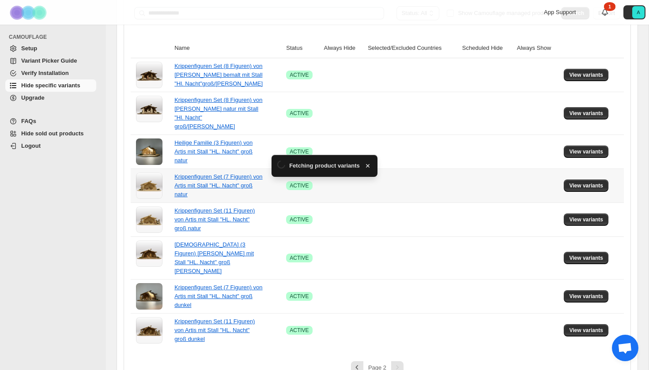
scroll to position [0, 0]
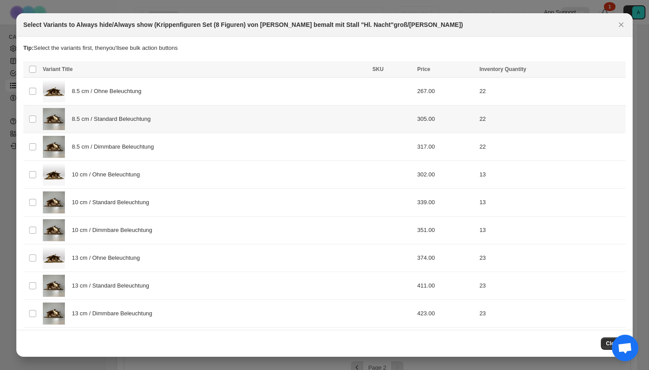
click at [139, 124] on span "8.5 cm / Standard Beleuchtung" at bounding box center [113, 119] width 83 height 9
click at [139, 143] on span "8.5 cm / Dimmbare Beleuchtung" at bounding box center [115, 147] width 87 height 9
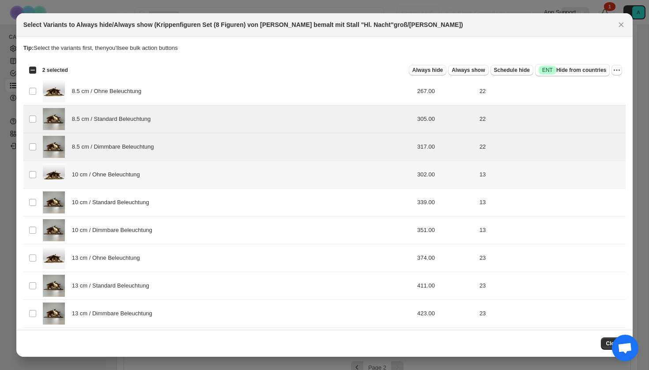
click at [135, 177] on span "10 cm / Ohne Beleuchtung" at bounding box center [108, 174] width 73 height 9
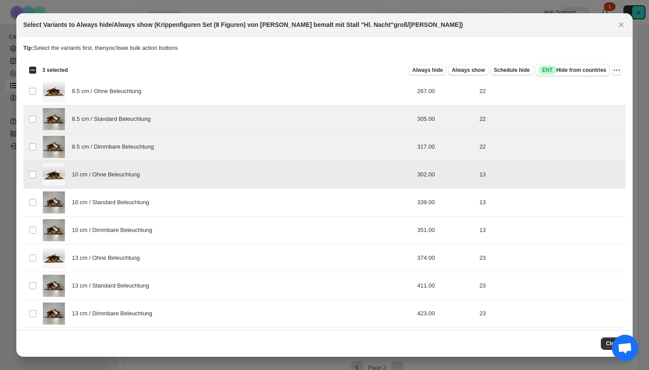
click at [136, 165] on div "10 cm / Ohne Beleuchtung" at bounding box center [205, 175] width 324 height 22
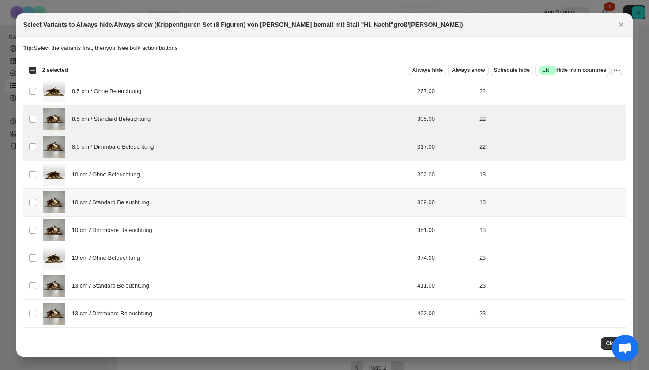
click at [133, 210] on div "10 cm / Standard Beleuchtung" at bounding box center [205, 203] width 324 height 22
click at [133, 228] on span "10 cm / Dimmbare Beleuchtung" at bounding box center [114, 230] width 85 height 9
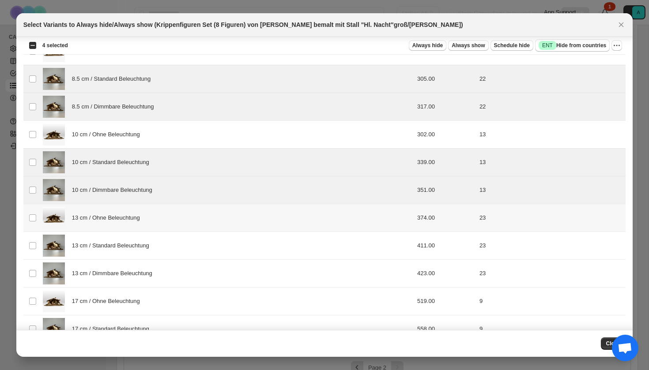
scroll to position [47, 0]
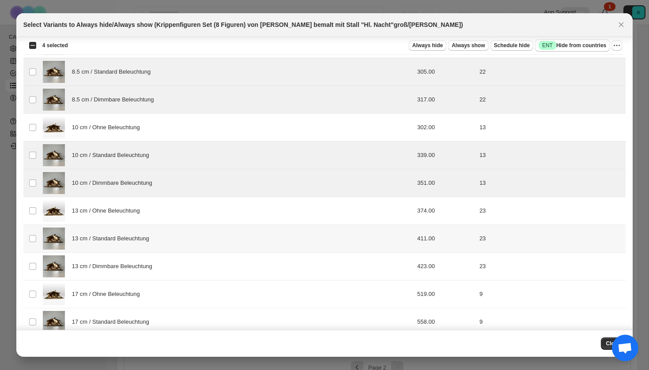
drag, startPoint x: 129, startPoint y: 241, endPoint x: 129, endPoint y: 252, distance: 11.0
click at [129, 243] on div "13 cm / Standard Beleuchtung" at bounding box center [205, 239] width 324 height 22
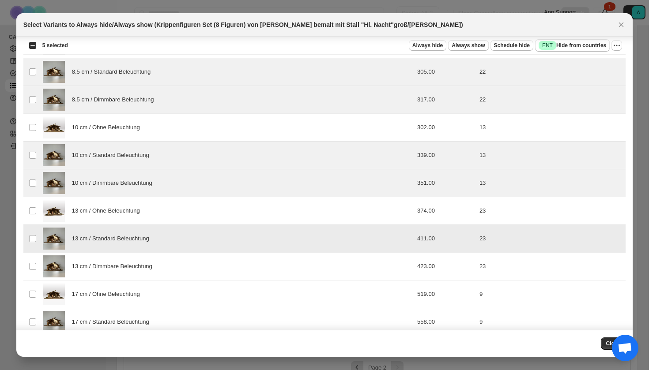
click at [129, 252] on td "13 cm / Standard Beleuchtung" at bounding box center [205, 239] width 330 height 28
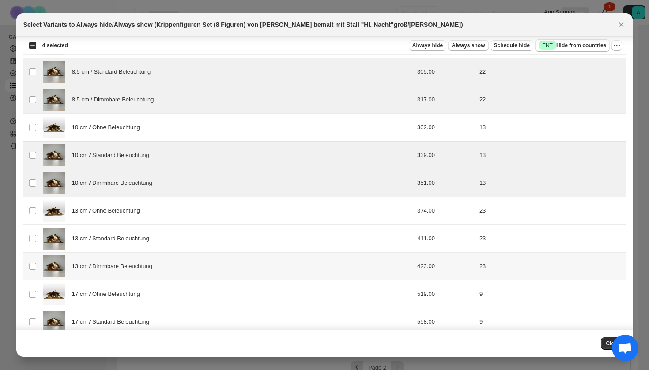
click at [127, 265] on span "13 cm / Dimmbare Beleuchtung" at bounding box center [114, 266] width 85 height 9
click at [127, 239] on span "13 cm / Standard Beleuchtung" at bounding box center [113, 238] width 82 height 9
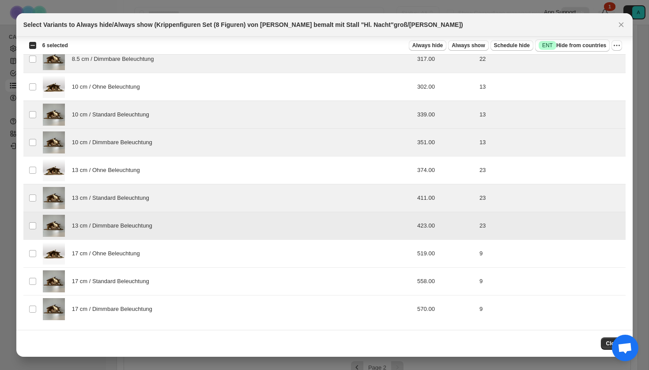
scroll to position [88, 0]
click at [122, 287] on div "17 cm / Standard Beleuchtung" at bounding box center [205, 282] width 324 height 22
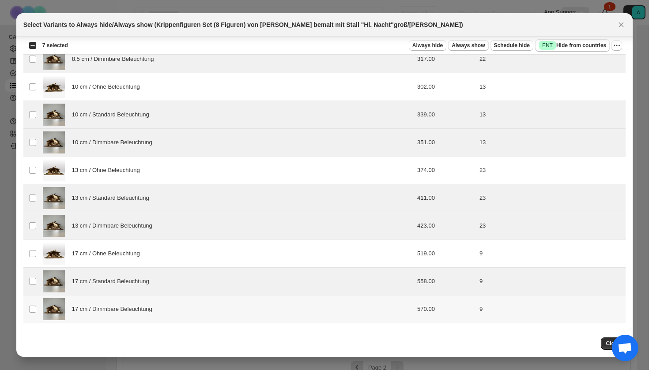
click at [122, 309] on span "17 cm / Dimmbare Beleuchtung" at bounding box center [114, 309] width 85 height 9
click at [579, 45] on span "Success ENT Hide from countries" at bounding box center [573, 45] width 68 height 9
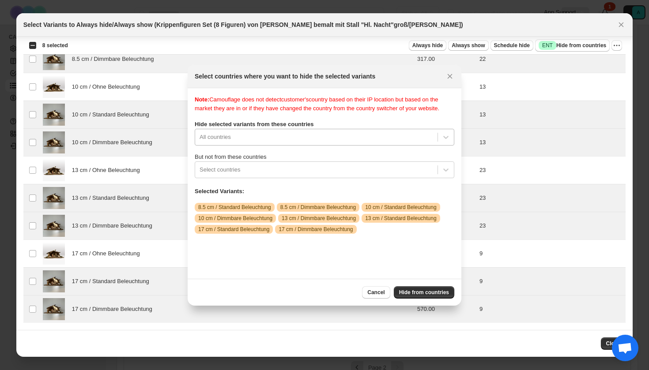
scroll to position [11, 0]
click at [275, 146] on div "All countries" at bounding box center [325, 137] width 260 height 17
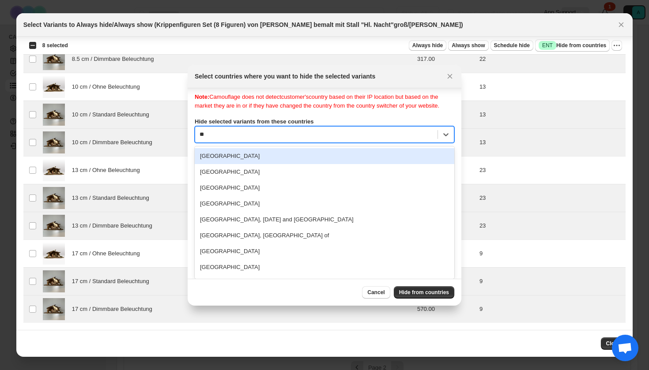
type input "***"
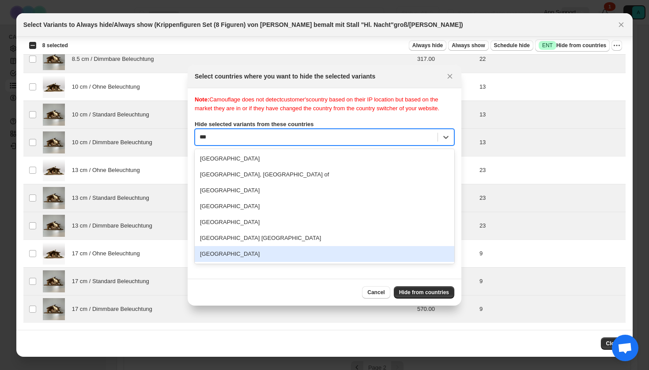
click at [237, 258] on div "[GEOGRAPHIC_DATA]" at bounding box center [325, 254] width 260 height 16
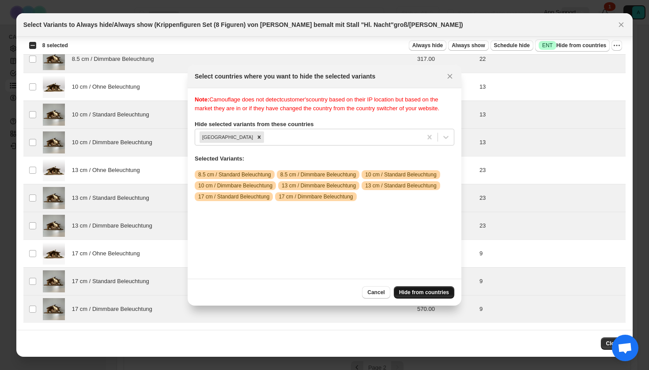
click at [403, 290] on span "Hide from countries" at bounding box center [424, 292] width 50 height 7
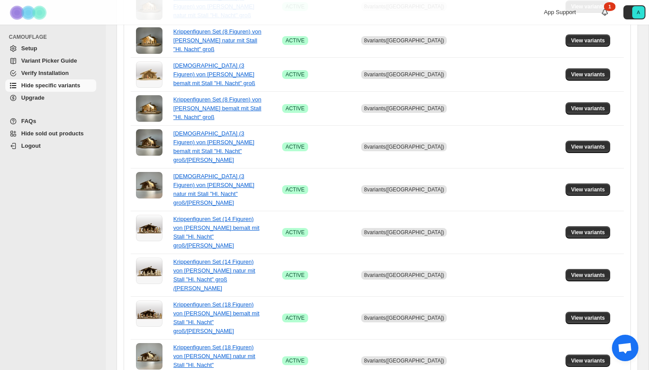
scroll to position [571, 0]
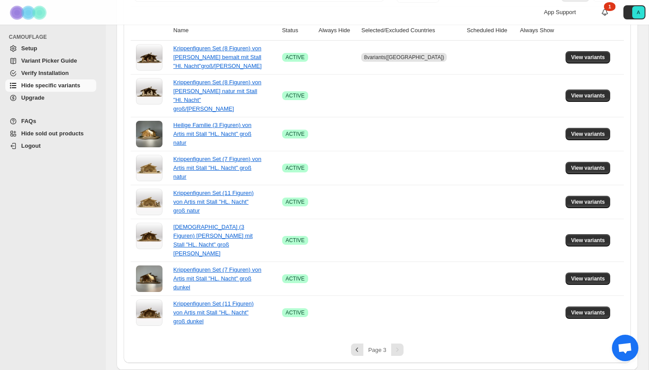
scroll to position [163, 0]
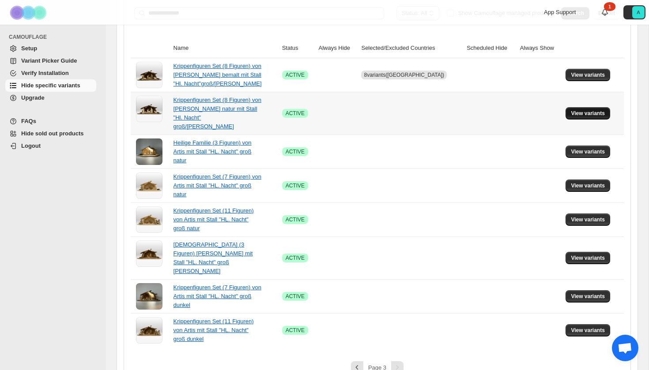
click at [583, 112] on span "View variants" at bounding box center [588, 113] width 34 height 7
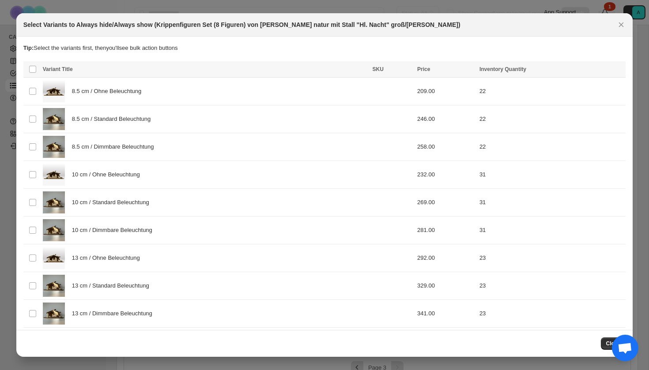
scroll to position [0, 0]
drag, startPoint x: 125, startPoint y: 125, endPoint x: 125, endPoint y: 131, distance: 5.7
click at [125, 124] on span "8.5 cm / Standard Beleuchtung" at bounding box center [113, 119] width 83 height 9
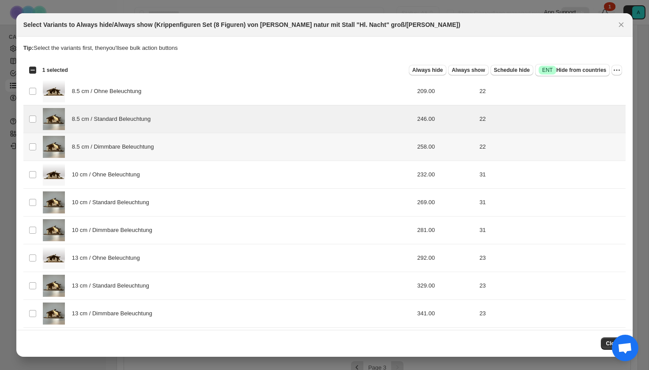
click at [125, 143] on span "8.5 cm / Dimmbare Beleuchtung" at bounding box center [115, 147] width 87 height 9
click at [112, 212] on div "10 cm / Standard Beleuchtung" at bounding box center [205, 203] width 324 height 22
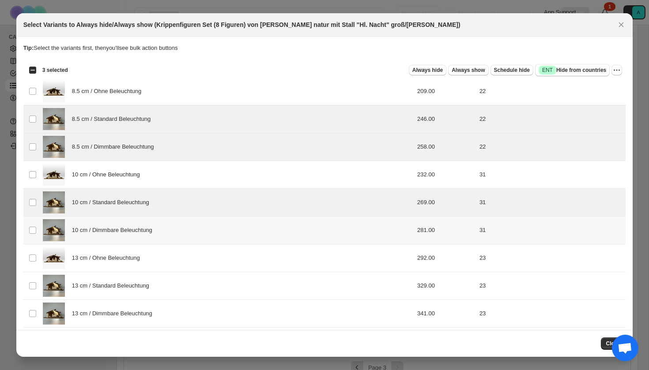
click at [112, 233] on span "10 cm / Dimmbare Beleuchtung" at bounding box center [114, 230] width 85 height 9
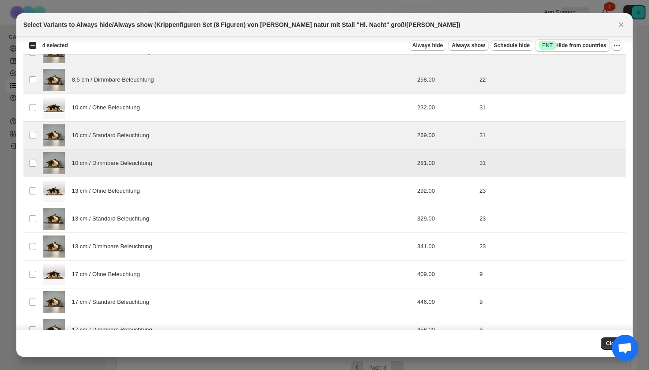
scroll to position [81, 0]
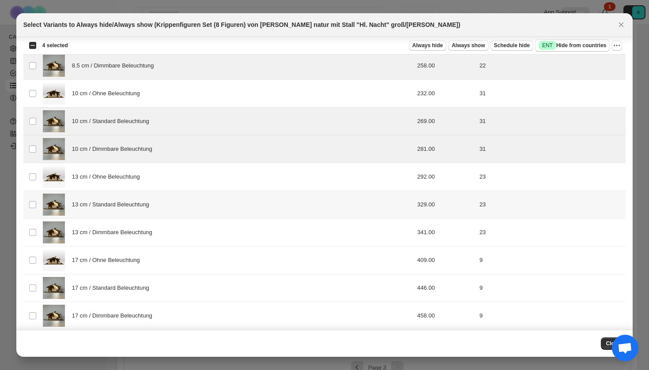
click at [109, 206] on span "13 cm / Standard Beleuchtung" at bounding box center [113, 204] width 82 height 9
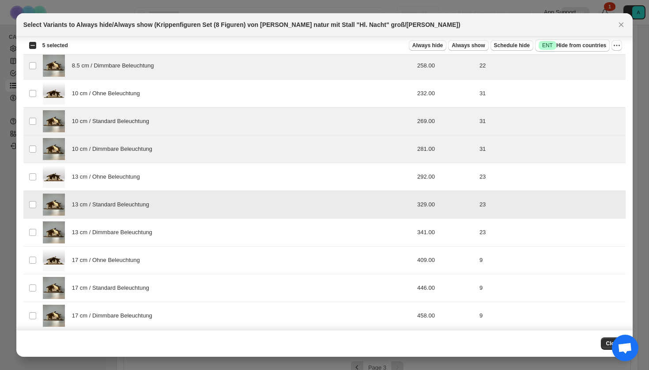
click at [109, 226] on div "13 cm / Dimmbare Beleuchtung" at bounding box center [205, 233] width 324 height 22
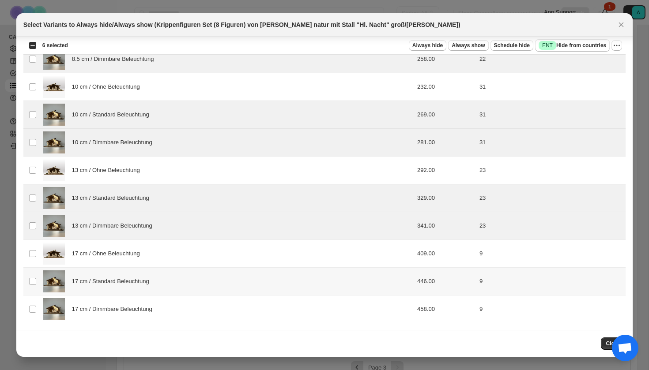
drag, startPoint x: 107, startPoint y: 283, endPoint x: 107, endPoint y: 311, distance: 27.4
click at [107, 283] on span "17 cm / Standard Beleuchtung" at bounding box center [113, 281] width 82 height 9
click at [107, 319] on div "17 cm / Dimmbare Beleuchtung" at bounding box center [205, 309] width 324 height 22
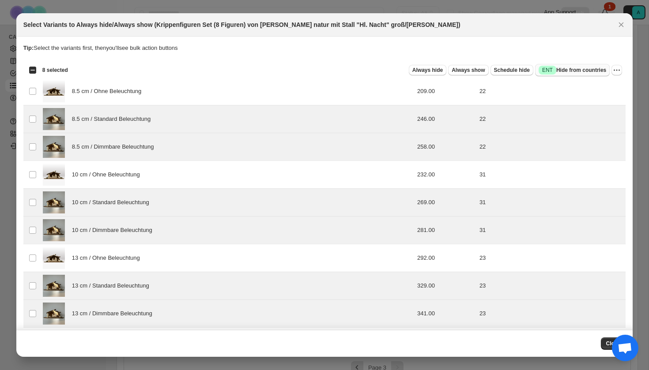
scroll to position [0, 0]
click at [573, 69] on span "Success ENT Hide from countries" at bounding box center [573, 70] width 68 height 9
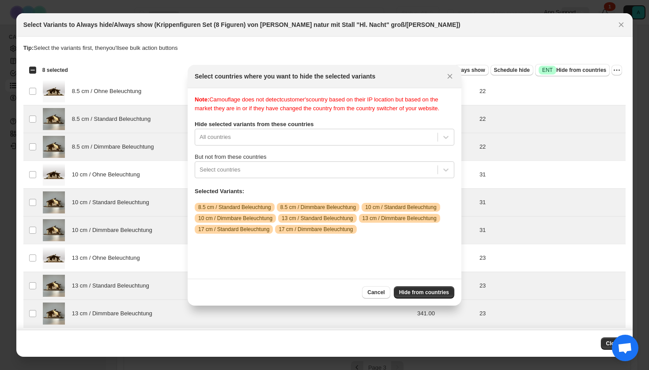
scroll to position [11, 0]
click at [366, 146] on div "Note: Camouflage does not detect customer's country based on their IP location …" at bounding box center [325, 183] width 260 height 177
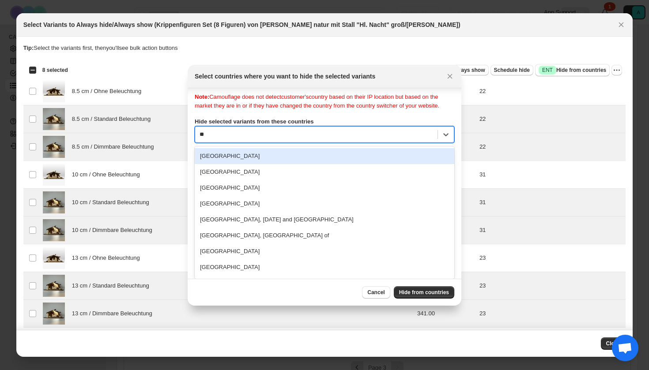
type input "***"
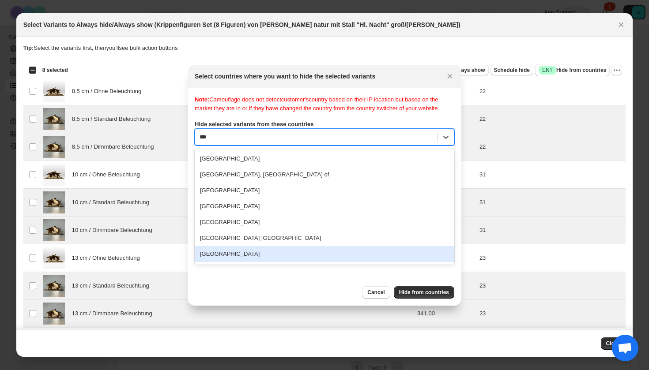
click at [256, 262] on div "[GEOGRAPHIC_DATA]" at bounding box center [325, 254] width 260 height 16
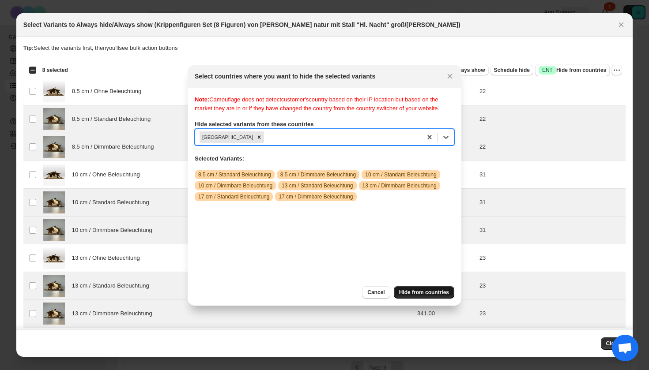
click at [416, 290] on span "Hide from countries" at bounding box center [424, 292] width 50 height 7
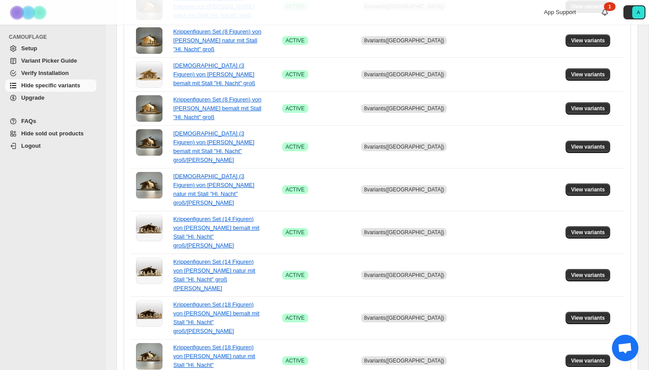
scroll to position [571, 0]
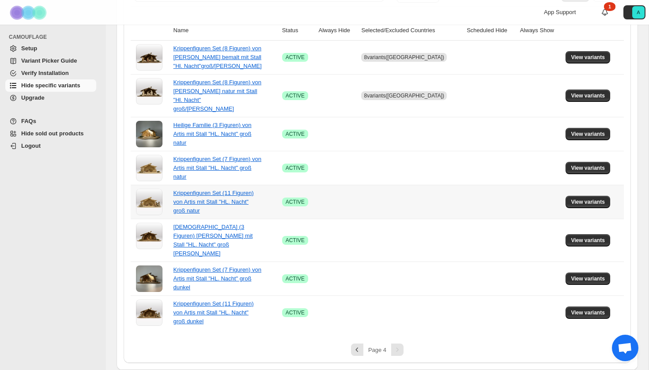
scroll to position [163, 0]
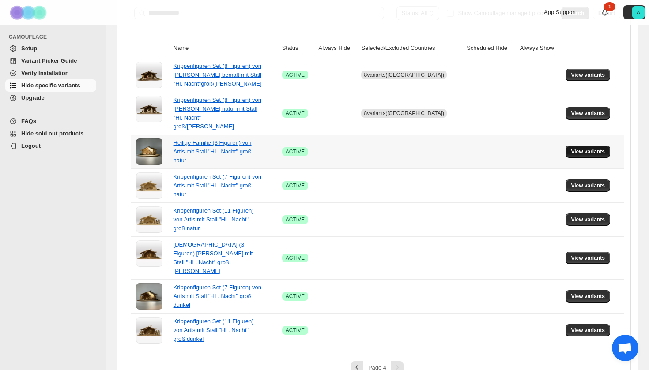
click at [583, 148] on span "View variants" at bounding box center [588, 151] width 34 height 7
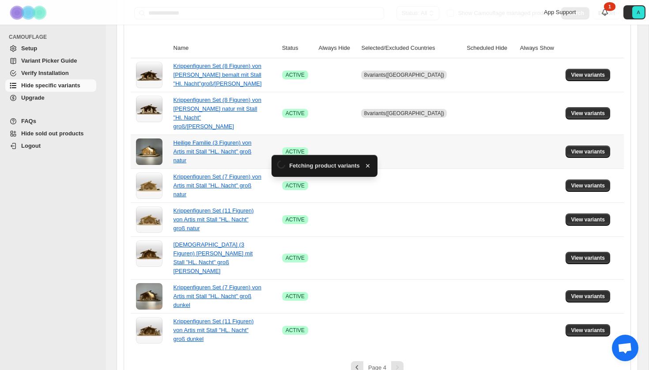
scroll to position [0, 0]
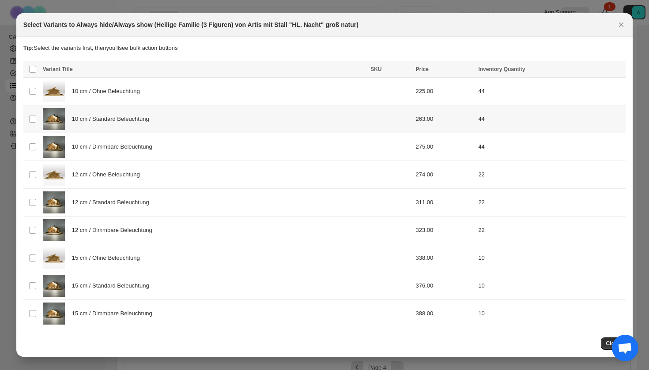
drag, startPoint x: 212, startPoint y: 119, endPoint x: 212, endPoint y: 144, distance: 25.2
click at [212, 119] on div "10 cm / Standard Beleuchtung" at bounding box center [204, 119] width 322 height 22
click at [212, 144] on div "10 cm / Dimmbare Beleuchtung" at bounding box center [204, 147] width 322 height 22
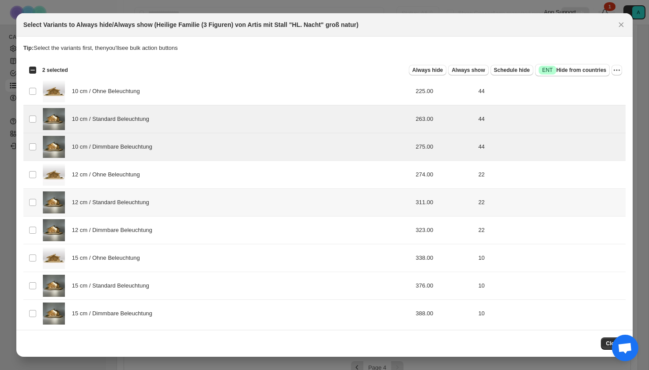
click at [196, 206] on div "12 cm / Standard Beleuchtung" at bounding box center [204, 203] width 322 height 22
click at [196, 226] on div "12 cm / Dimmbare Beleuchtung" at bounding box center [204, 230] width 322 height 22
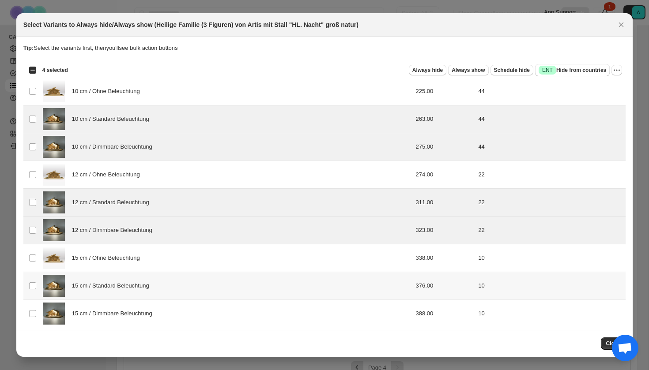
click at [187, 285] on div "15 cm / Standard Beleuchtung" at bounding box center [204, 286] width 322 height 22
click at [188, 313] on div "15 cm / Dimmbare Beleuchtung" at bounding box center [204, 314] width 322 height 22
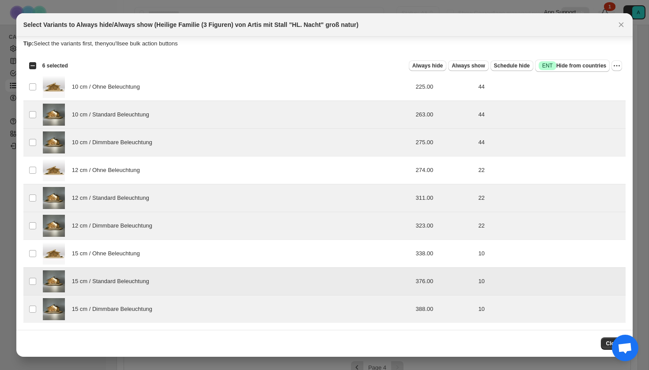
scroll to position [4, 0]
click at [588, 55] on div "Tip: Select the variants first, then you'll see bulk action buttons" at bounding box center [324, 48] width 603 height 18
click at [588, 66] on span "Success ENT Hide from countries" at bounding box center [573, 65] width 68 height 9
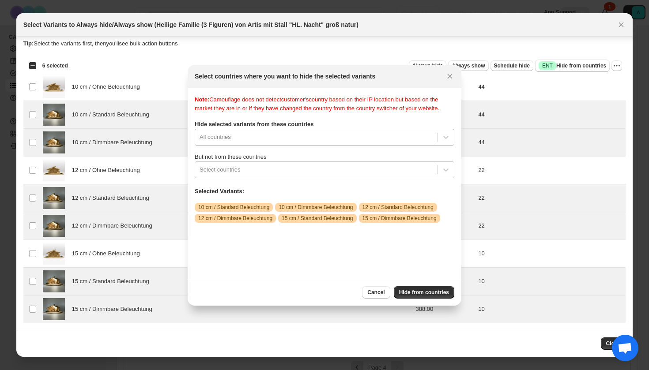
click at [346, 141] on div "All countries" at bounding box center [316, 137] width 242 height 14
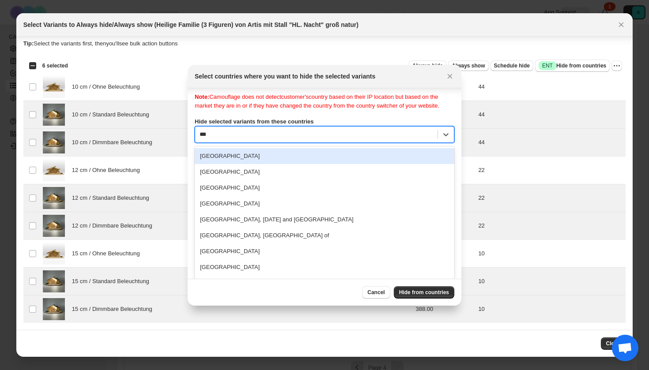
scroll to position [0, 0]
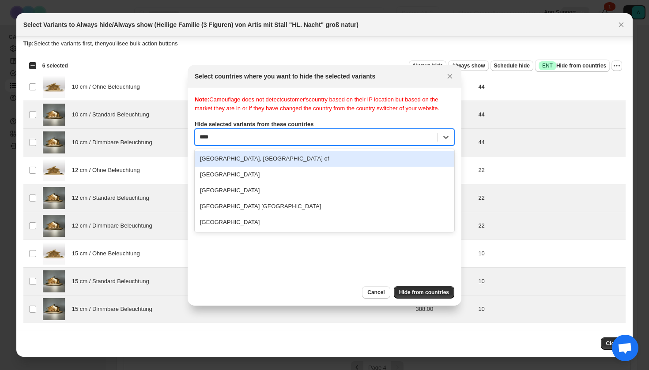
type input "*****"
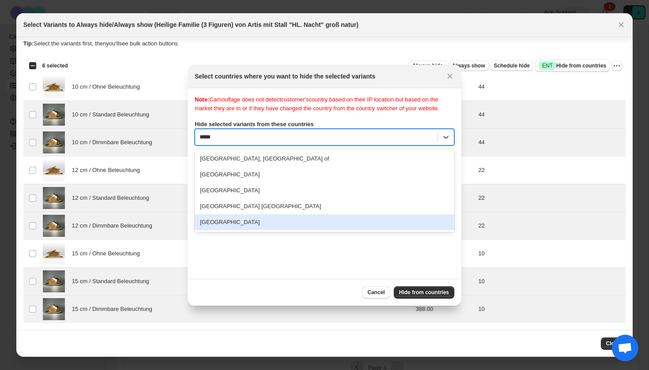
click at [292, 230] on div "[GEOGRAPHIC_DATA]" at bounding box center [325, 223] width 260 height 16
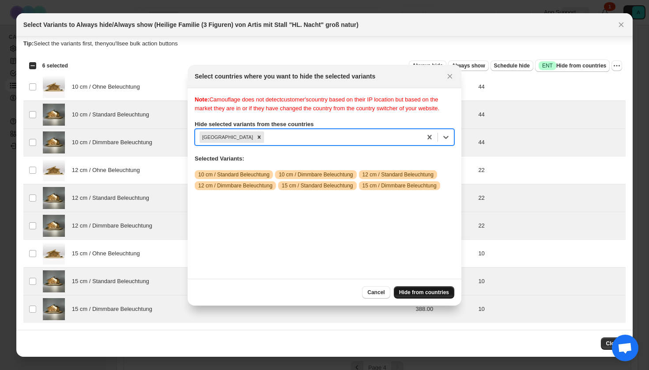
click at [417, 289] on button "Hide from countries" at bounding box center [424, 292] width 60 height 12
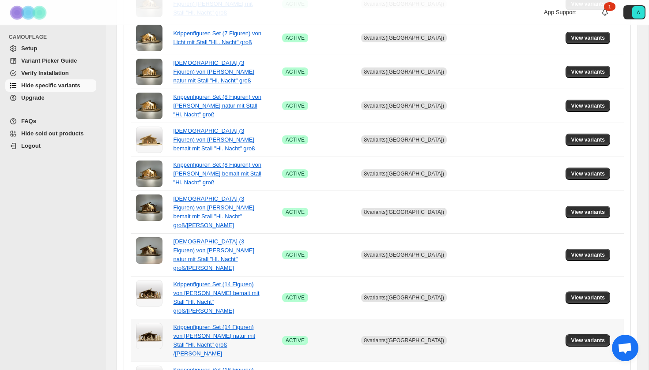
scroll to position [567, 0]
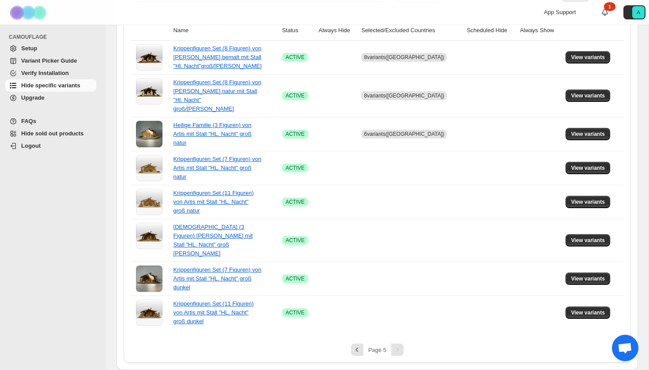
scroll to position [163, 0]
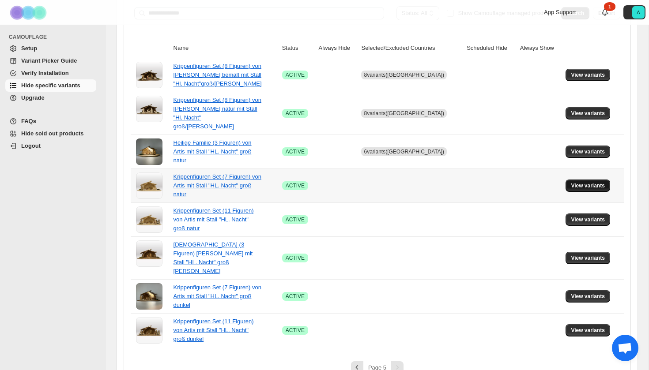
click at [583, 182] on span "View variants" at bounding box center [588, 185] width 34 height 7
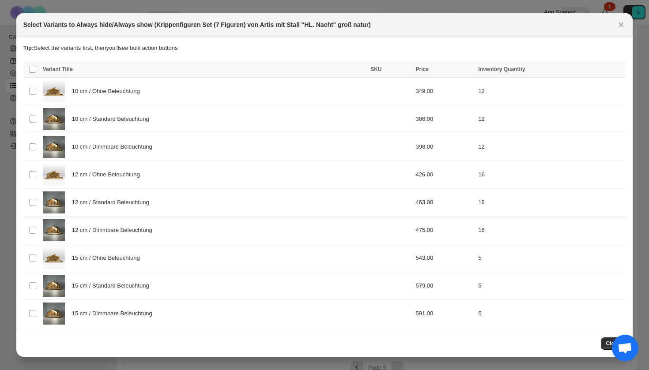
scroll to position [0, 0]
click at [173, 130] on div "10 cm / Standard Beleuchtung" at bounding box center [204, 119] width 322 height 22
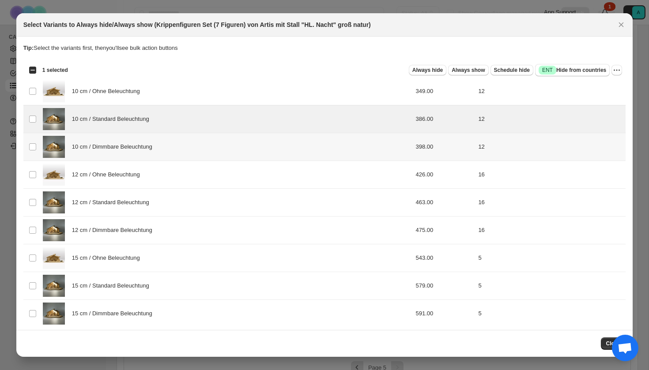
drag, startPoint x: 173, startPoint y: 151, endPoint x: 174, endPoint y: 207, distance: 55.2
click at [173, 152] on div "10 cm / Dimmbare Beleuchtung" at bounding box center [204, 147] width 322 height 22
drag, startPoint x: 174, startPoint y: 210, endPoint x: 174, endPoint y: 246, distance: 36.2
click at [174, 211] on div "12 cm / Standard Beleuchtung" at bounding box center [204, 203] width 322 height 22
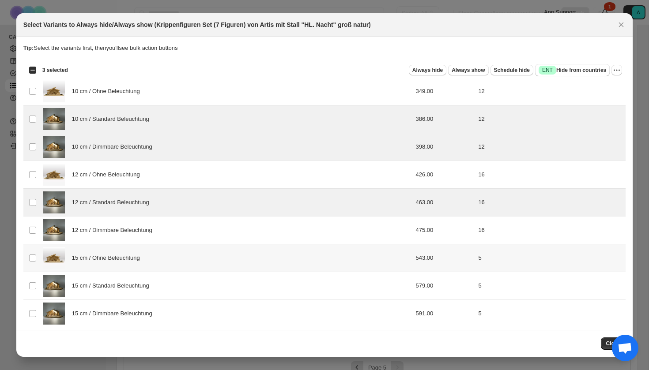
click at [174, 246] on td "15 cm / Ohne Beleuchtung" at bounding box center [204, 259] width 328 height 28
click at [174, 230] on div "12 cm / Dimmbare Beleuchtung" at bounding box center [204, 230] width 322 height 22
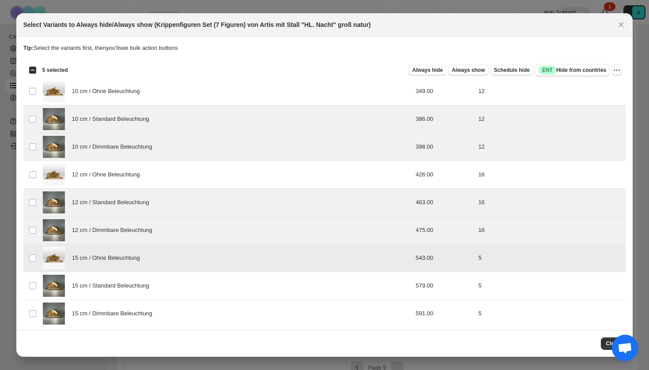
click at [177, 261] on div "15 cm / Ohne Beleuchtung" at bounding box center [204, 258] width 322 height 22
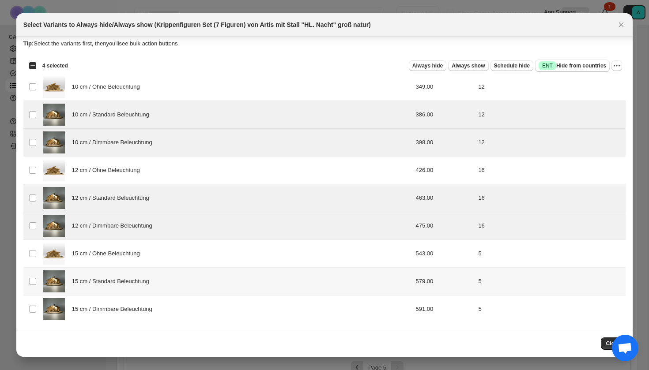
scroll to position [4, 0]
click at [175, 276] on div "15 cm / Standard Beleuchtung" at bounding box center [204, 282] width 322 height 22
click at [173, 309] on div "15 cm / Dimmbare Beleuchtung" at bounding box center [204, 309] width 322 height 22
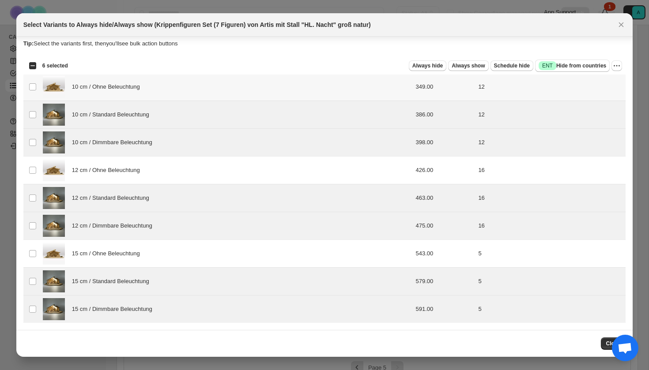
click at [565, 77] on td "12" at bounding box center [550, 87] width 150 height 28
click at [565, 70] on span "Success ENT Hide from countries" at bounding box center [573, 65] width 68 height 9
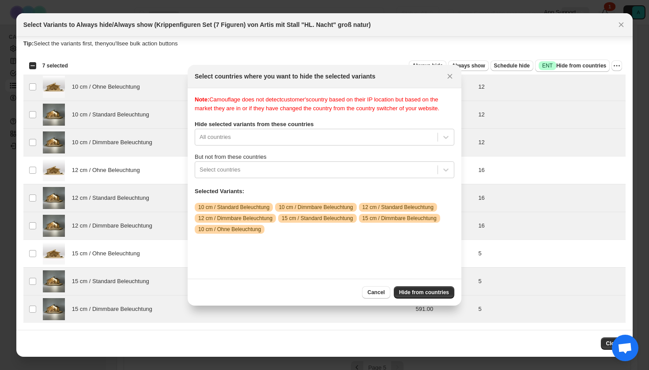
click at [449, 76] on icon "Close" at bounding box center [450, 76] width 5 height 5
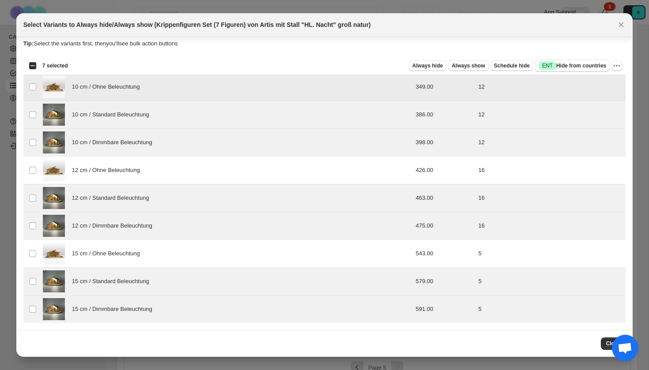
click at [439, 87] on td "349.00" at bounding box center [444, 87] width 63 height 28
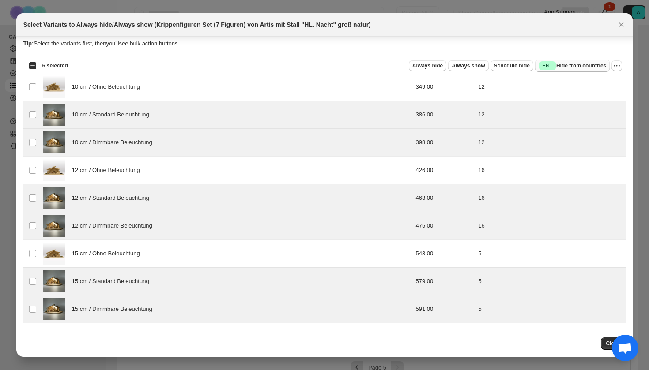
click at [565, 69] on span "Success ENT Hide from countries" at bounding box center [573, 65] width 68 height 9
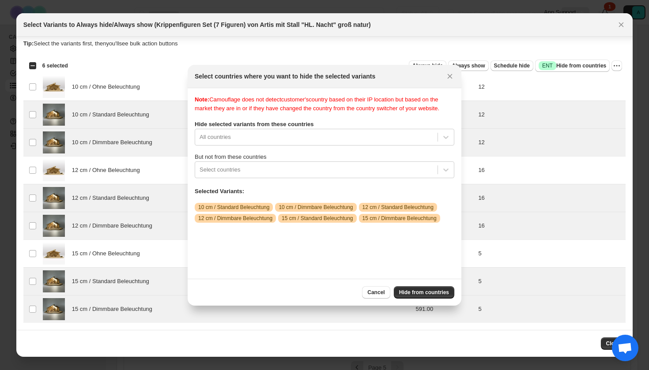
click at [297, 155] on div "Note: Camouflage does not detect customer's country based on their IP location …" at bounding box center [325, 183] width 260 height 177
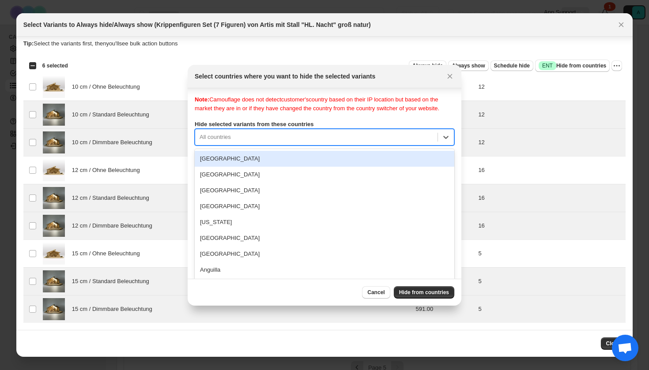
scroll to position [11, 0]
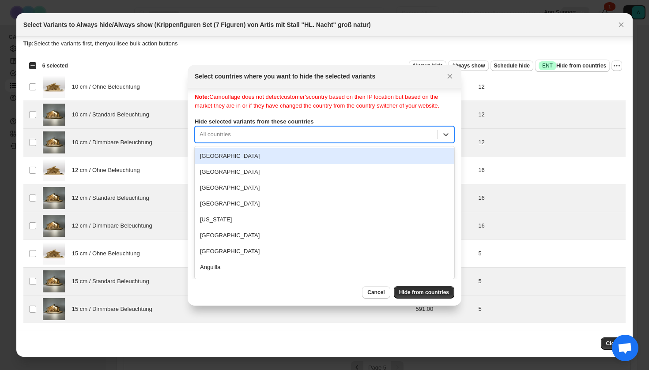
click at [294, 143] on div "[GEOGRAPHIC_DATA], 1 of 250. 250 results available. Use Up and Down to choose o…" at bounding box center [325, 134] width 260 height 17
type input "***"
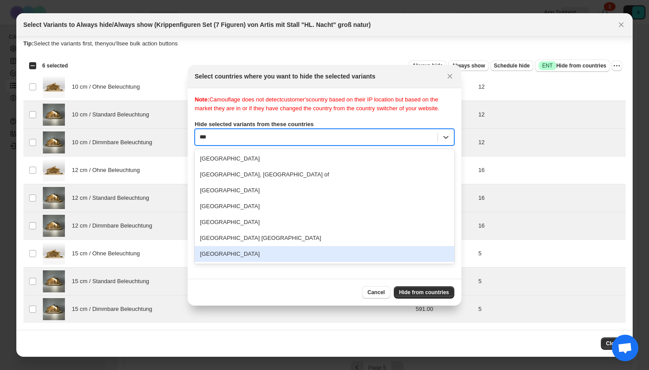
click at [245, 262] on div "[GEOGRAPHIC_DATA]" at bounding box center [325, 254] width 260 height 16
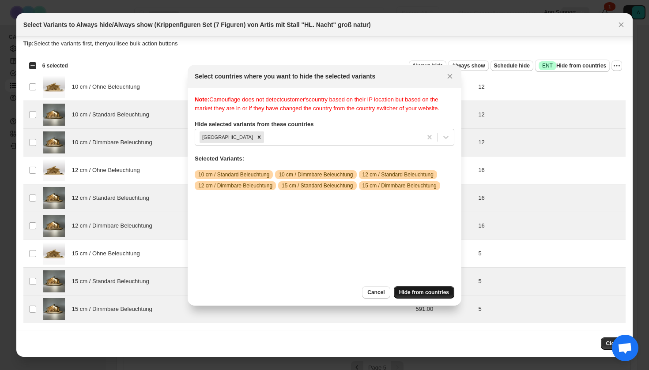
click at [426, 292] on span "Hide from countries" at bounding box center [424, 292] width 50 height 7
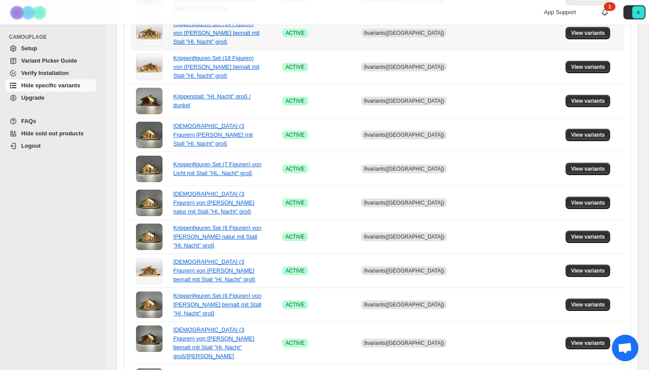
scroll to position [571, 0]
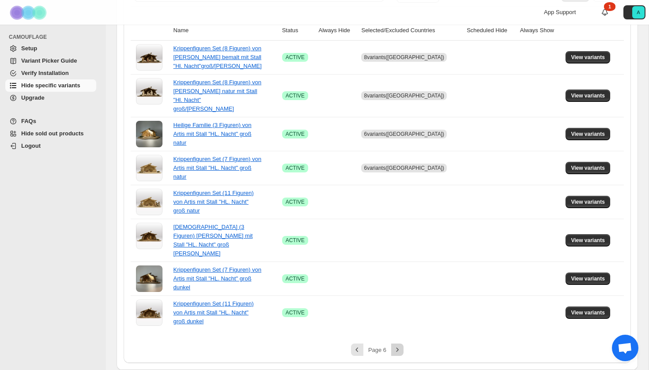
scroll to position [163, 0]
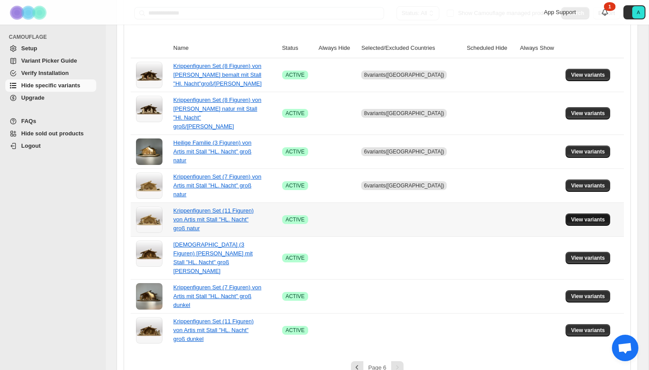
click at [595, 216] on span "View variants" at bounding box center [588, 219] width 34 height 7
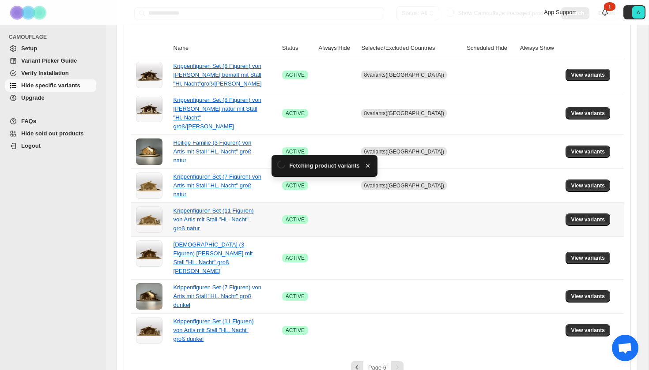
scroll to position [0, 0]
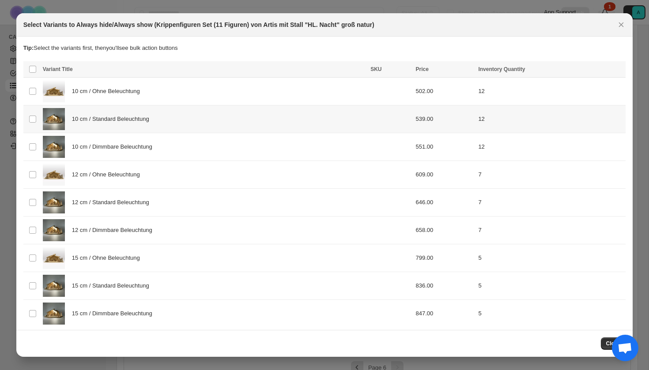
click at [166, 126] on div "10 cm / Standard Beleuchtung" at bounding box center [204, 119] width 322 height 22
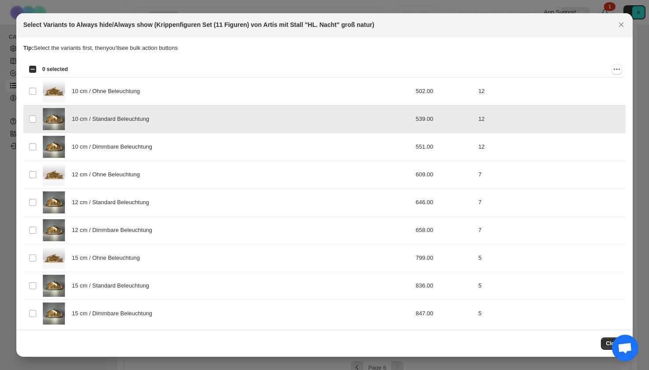
click at [166, 152] on div "10 cm / Dimmbare Beleuchtung" at bounding box center [204, 147] width 322 height 22
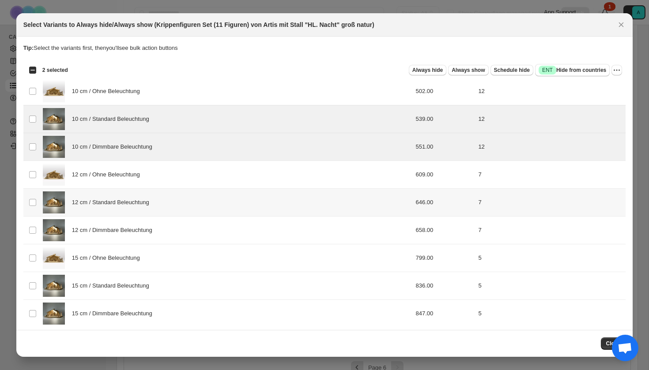
click at [154, 203] on span "12 cm / Standard Beleuchtung" at bounding box center [113, 202] width 82 height 9
click at [155, 236] on div "12 cm / Dimmbare Beleuchtung" at bounding box center [204, 230] width 322 height 22
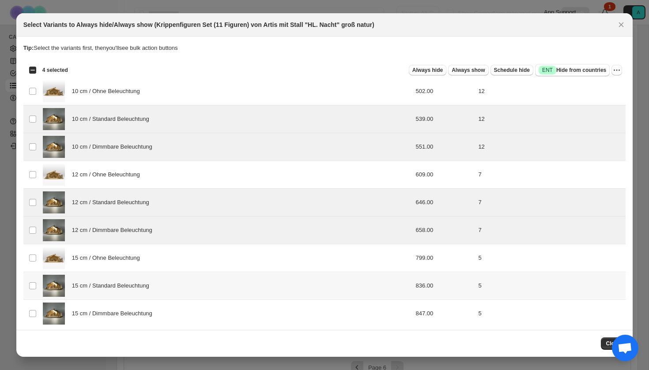
drag, startPoint x: 153, startPoint y: 282, endPoint x: 153, endPoint y: 309, distance: 26.5
click at [153, 283] on span "15 cm / Standard Beleuchtung" at bounding box center [113, 286] width 82 height 9
click at [153, 315] on span "15 cm / Dimmbare Beleuchtung" at bounding box center [114, 313] width 85 height 9
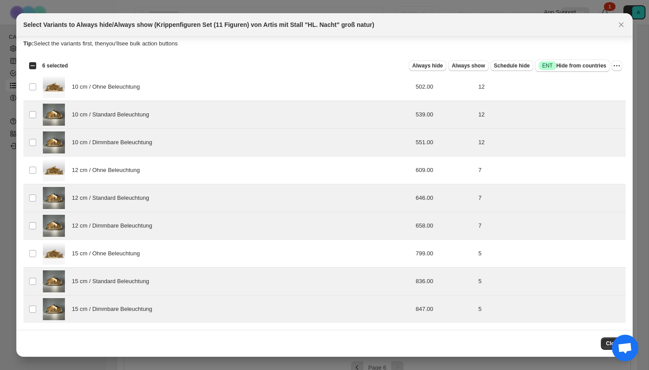
scroll to position [4, 0]
click at [592, 64] on span "Success ENT Hide from countries" at bounding box center [573, 65] width 68 height 9
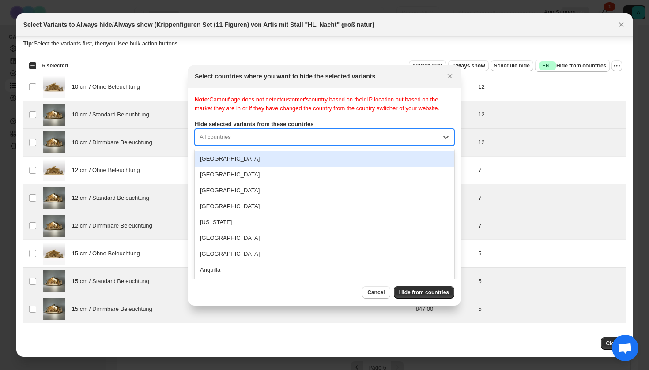
click at [335, 146] on div "[GEOGRAPHIC_DATA], 1 of 250. 250 results available. Use Up and Down to choose o…" at bounding box center [325, 137] width 260 height 17
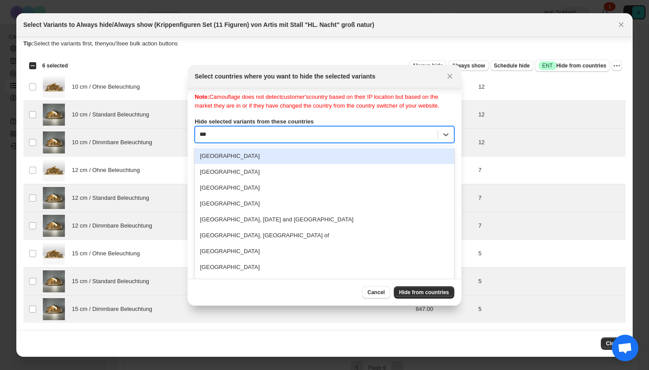
scroll to position [0, 0]
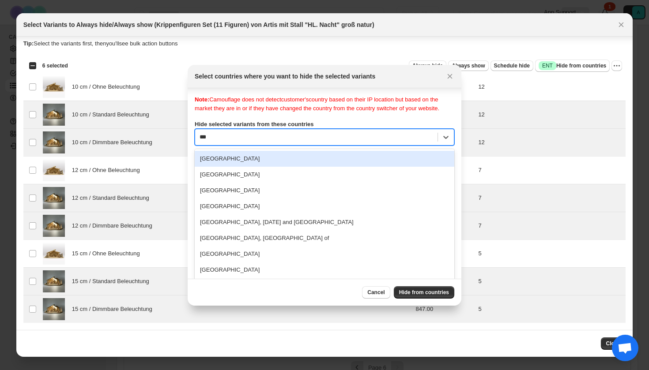
type input "****"
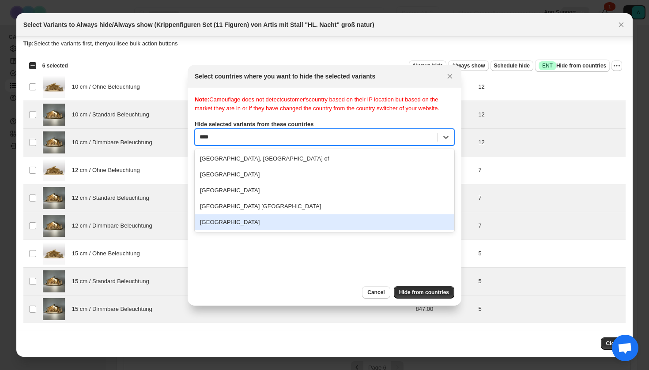
click at [255, 230] on div "[GEOGRAPHIC_DATA]" at bounding box center [325, 223] width 260 height 16
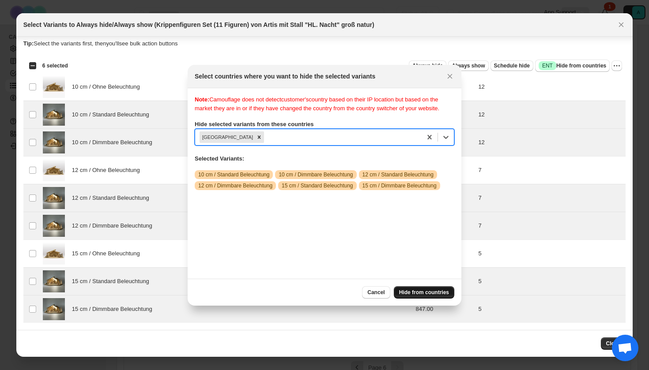
click at [413, 295] on span "Hide from countries" at bounding box center [424, 292] width 50 height 7
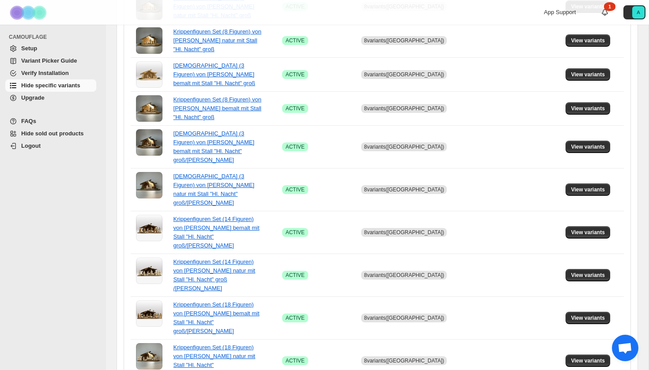
scroll to position [571, 0]
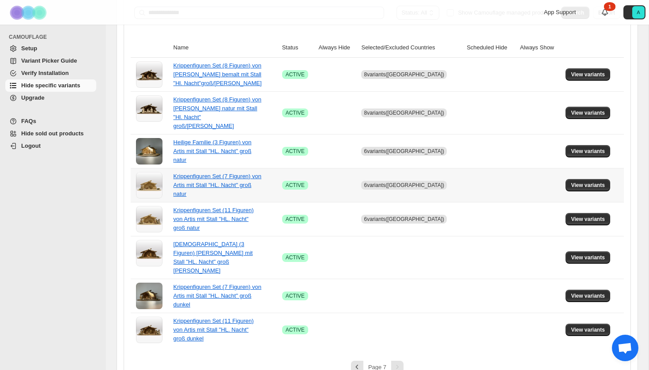
scroll to position [163, 0]
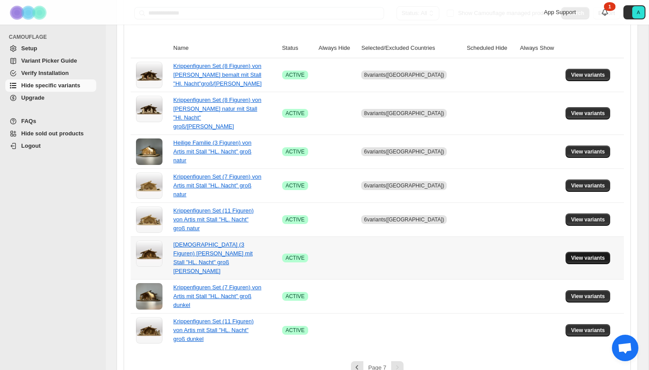
click at [584, 255] on span "View variants" at bounding box center [588, 258] width 34 height 7
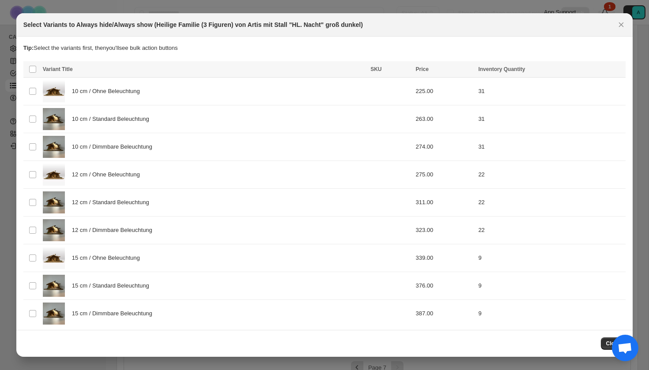
scroll to position [0, 0]
click at [148, 123] on span "10 cm / Standard Beleuchtung" at bounding box center [113, 119] width 82 height 9
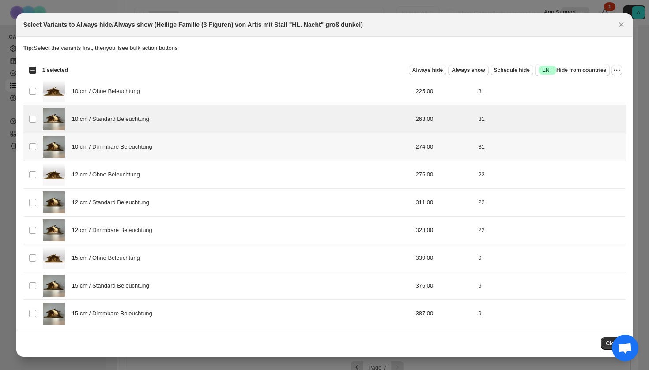
click at [147, 154] on div "10 cm / Dimmbare Beleuchtung" at bounding box center [204, 147] width 322 height 22
click at [140, 204] on span "12 cm / Standard Beleuchtung" at bounding box center [113, 202] width 82 height 9
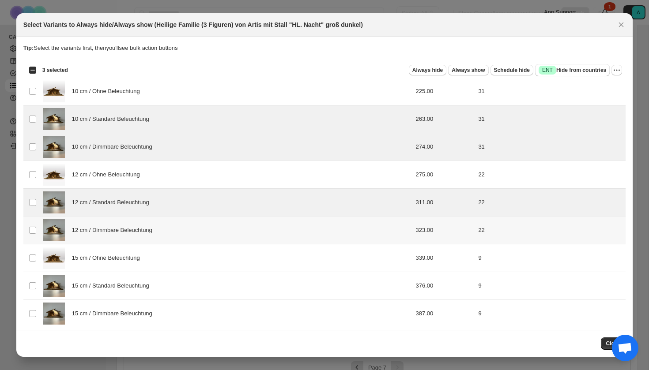
click at [140, 233] on span "12 cm / Dimmbare Beleuchtung" at bounding box center [114, 230] width 85 height 9
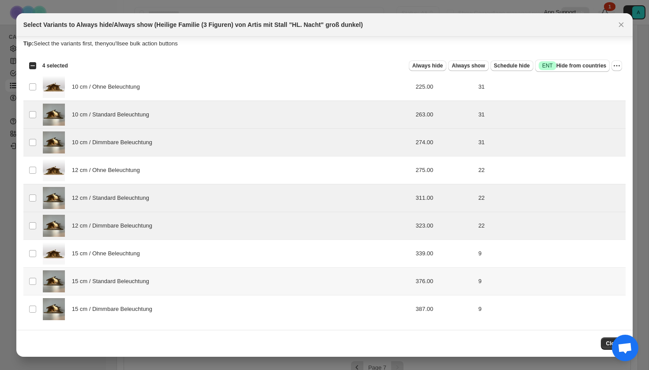
click at [128, 279] on span "15 cm / Standard Beleuchtung" at bounding box center [113, 281] width 82 height 9
click at [128, 301] on div "15 cm / Dimmbare Beleuchtung" at bounding box center [204, 309] width 322 height 22
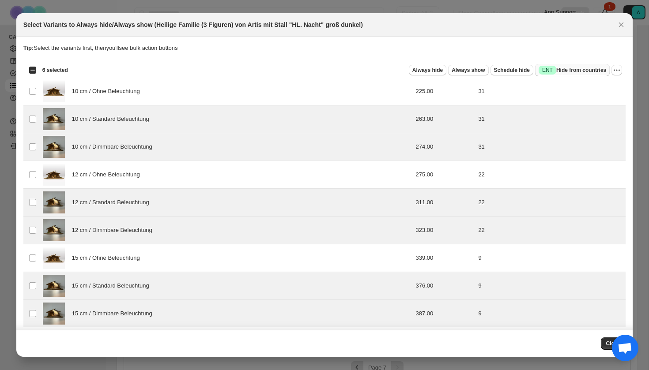
click at [584, 70] on span "Success ENT Hide from countries" at bounding box center [573, 70] width 68 height 9
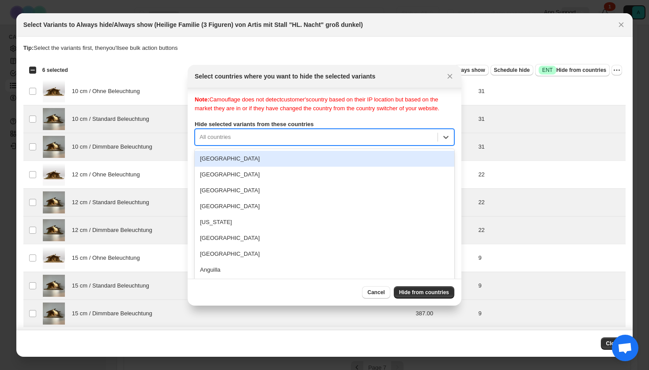
scroll to position [11, 0]
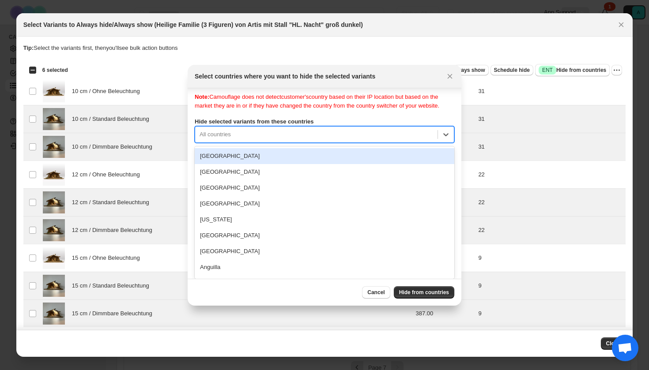
click at [338, 144] on div "Note: Camouflage does not detect customer's country based on their IP location …" at bounding box center [325, 181] width 260 height 177
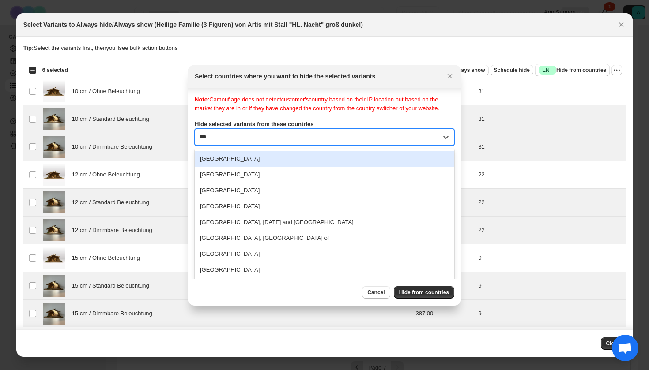
type input "****"
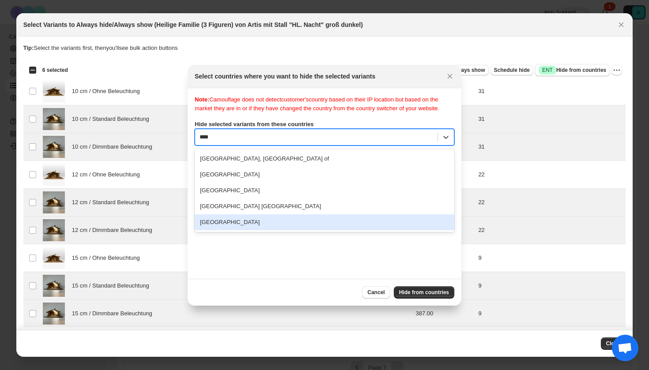
click at [302, 230] on div "[GEOGRAPHIC_DATA]" at bounding box center [325, 223] width 260 height 16
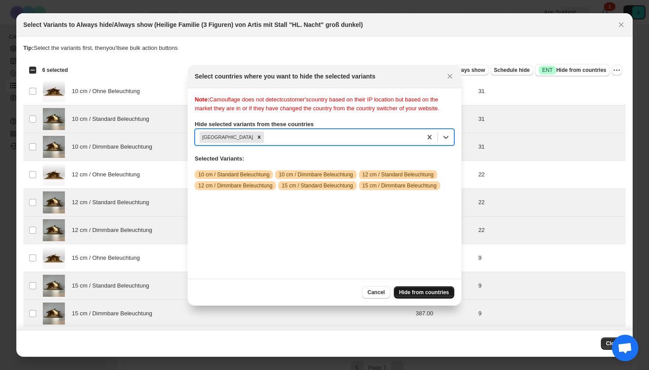
click at [430, 296] on button "Hide from countries" at bounding box center [424, 292] width 60 height 12
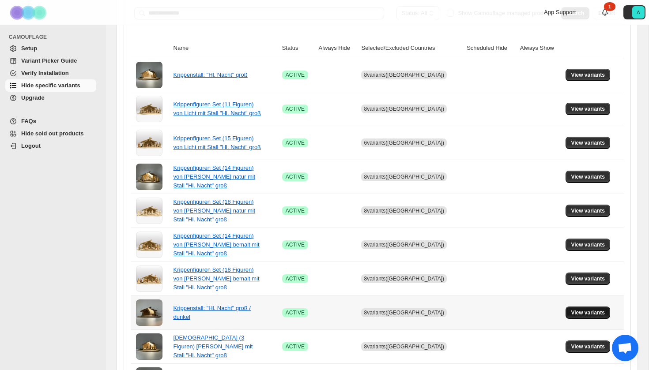
scroll to position [571, 0]
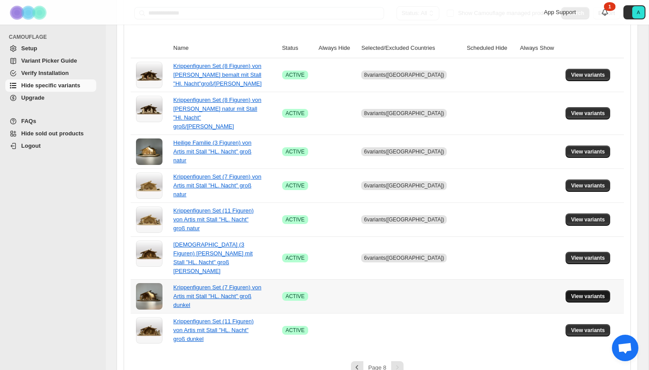
click at [588, 293] on span "View variants" at bounding box center [588, 296] width 34 height 7
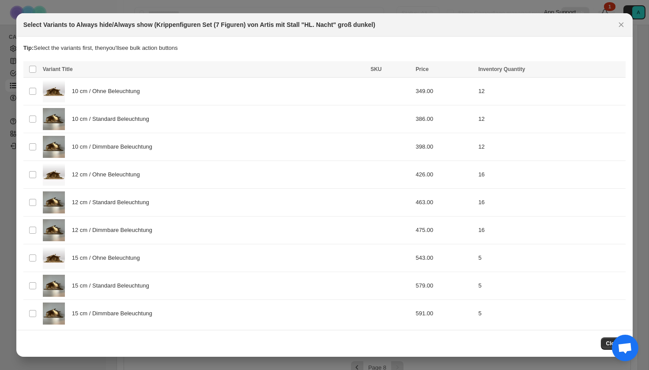
scroll to position [0, 0]
click at [185, 113] on div "10 cm / Standard Beleuchtung" at bounding box center [204, 119] width 322 height 22
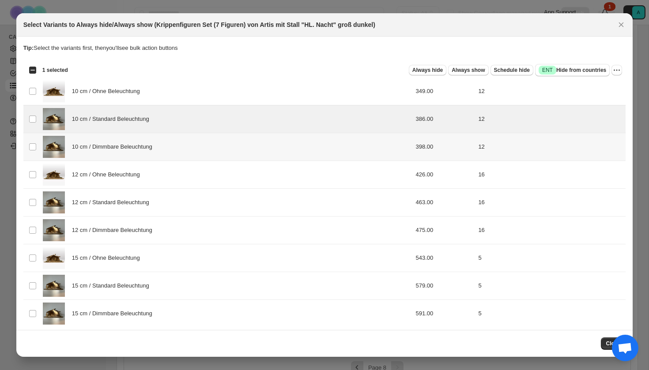
click at [181, 153] on div "10 cm / Dimmbare Beleuchtung" at bounding box center [204, 147] width 322 height 22
click at [180, 207] on div "12 cm / Standard Beleuchtung" at bounding box center [204, 203] width 322 height 22
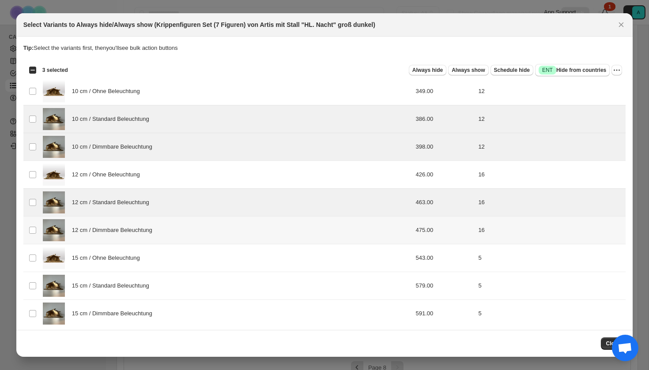
click at [184, 237] on div "12 cm / Dimmbare Beleuchtung" at bounding box center [204, 230] width 322 height 22
click at [176, 291] on div "15 cm / Standard Beleuchtung" at bounding box center [204, 286] width 322 height 22
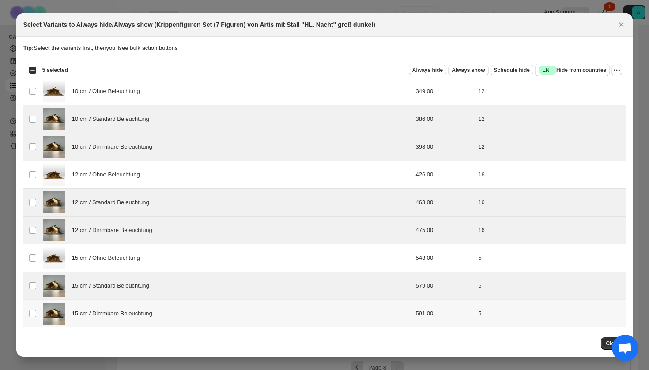
click at [181, 313] on div "15 cm / Dimmbare Beleuchtung" at bounding box center [204, 314] width 322 height 22
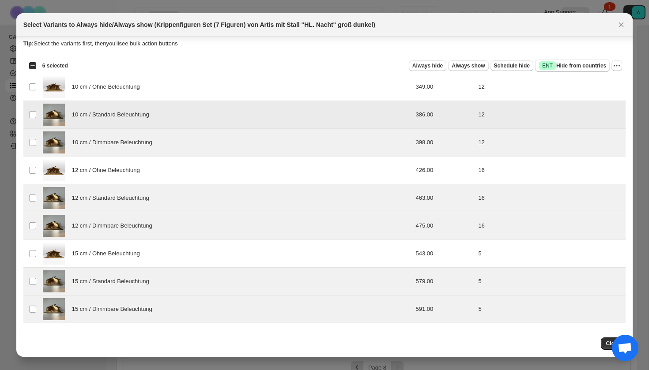
scroll to position [4, 0]
click at [570, 64] on span "Success ENT Hide from countries" at bounding box center [573, 65] width 68 height 9
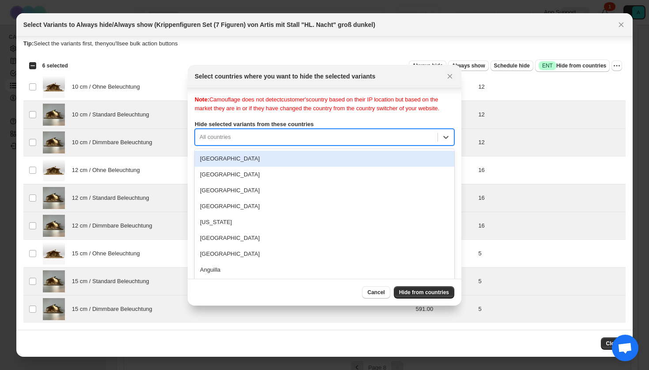
click at [331, 144] on div "Note: Camouflage does not detect customer's country based on their IP location …" at bounding box center [325, 183] width 260 height 177
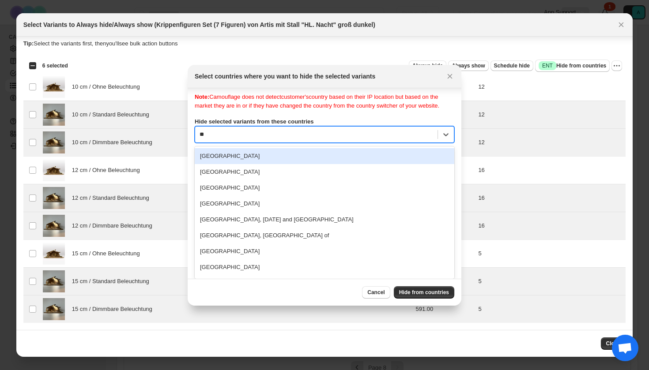
type input "***"
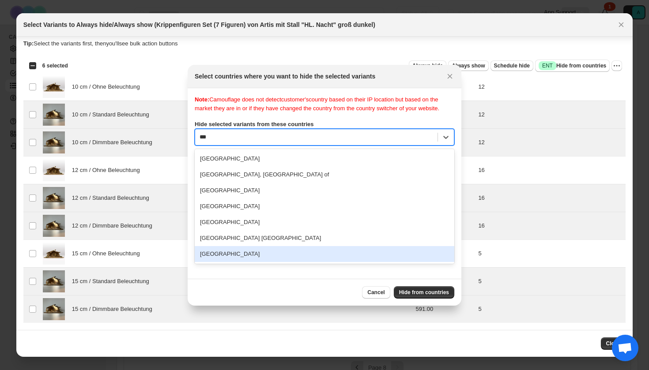
click at [237, 262] on div "[GEOGRAPHIC_DATA]" at bounding box center [325, 254] width 260 height 16
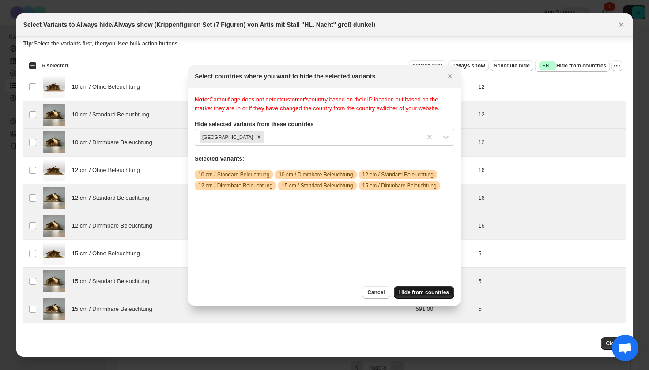
click at [433, 290] on button "Hide from countries" at bounding box center [424, 292] width 60 height 12
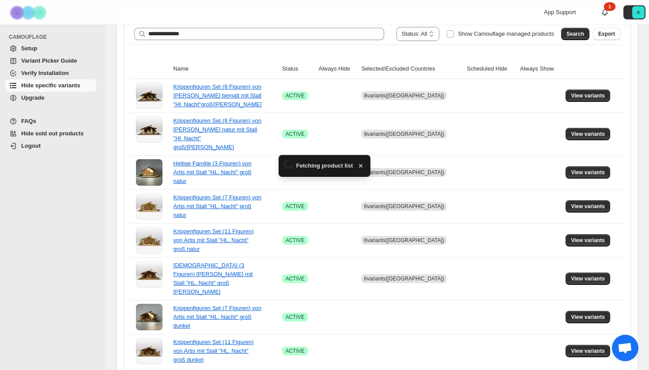
scroll to position [163, 0]
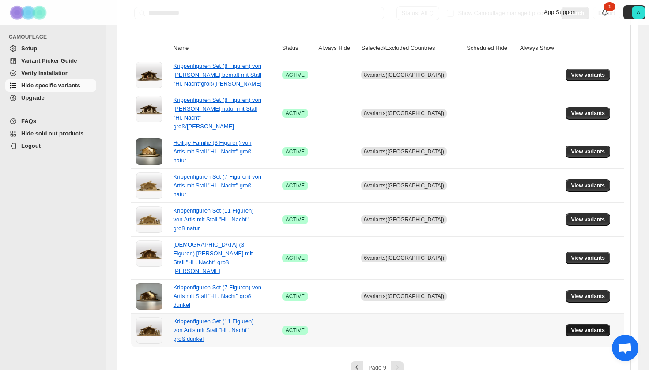
click at [584, 327] on span "View variants" at bounding box center [588, 330] width 34 height 7
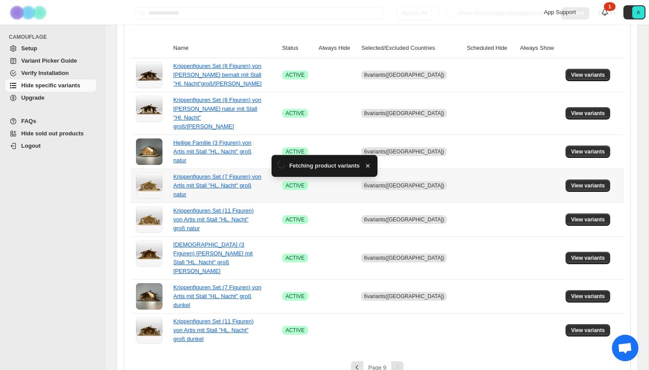
scroll to position [0, 0]
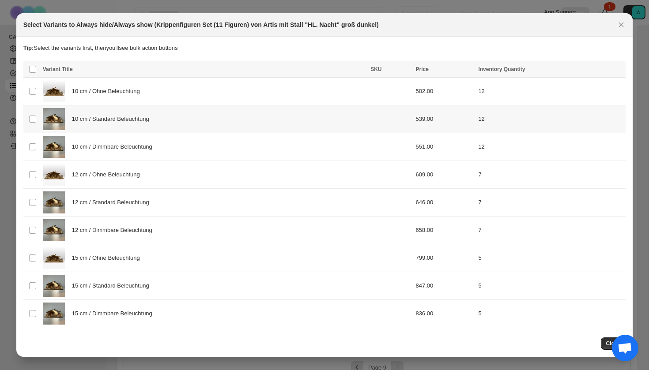
click at [182, 128] on div "10 cm / Standard Beleuchtung" at bounding box center [204, 119] width 322 height 22
click at [182, 152] on div "10 cm / Dimmbare Beleuchtung" at bounding box center [204, 147] width 322 height 22
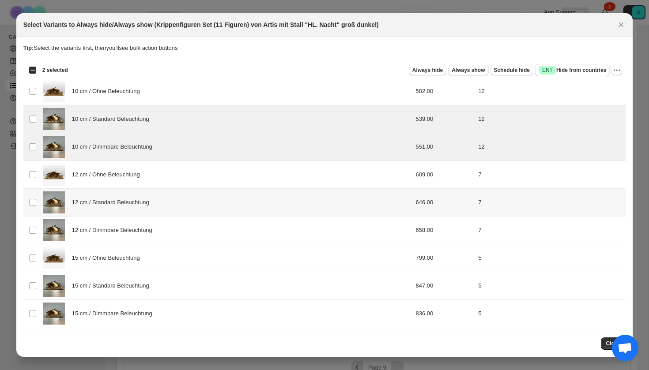
click at [180, 199] on div "12 cm / Standard Beleuchtung" at bounding box center [204, 203] width 322 height 22
click at [179, 225] on div "12 cm / Dimmbare Beleuchtung" at bounding box center [204, 230] width 322 height 22
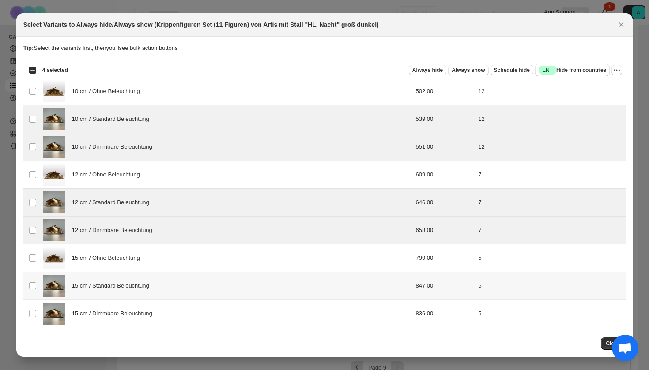
click at [173, 286] on div "15 cm / Standard Beleuchtung" at bounding box center [204, 286] width 322 height 22
click at [173, 307] on div "15 cm / Dimmbare Beleuchtung" at bounding box center [204, 314] width 322 height 22
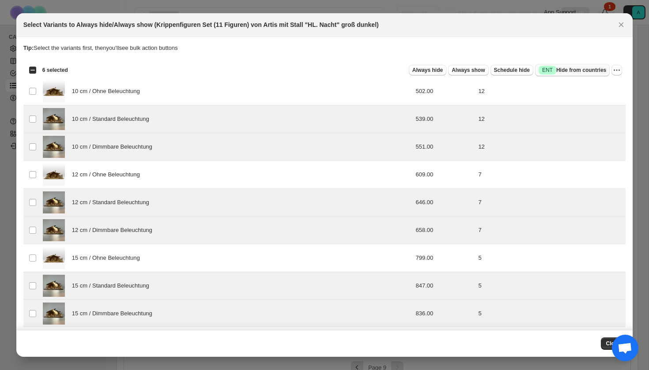
click at [572, 73] on span "Success ENT Hide from countries" at bounding box center [573, 70] width 68 height 9
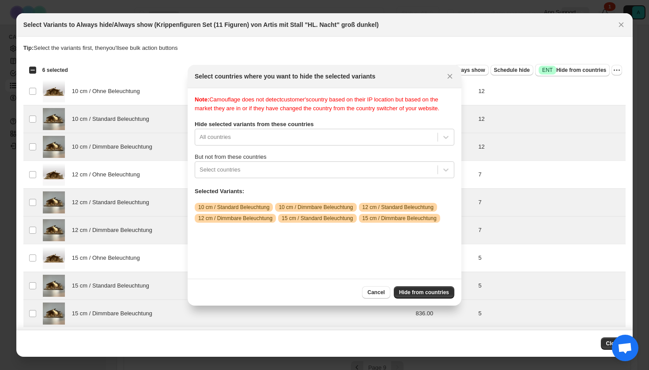
click at [419, 156] on div "Note: Camouflage does not detect customer's country based on their IP location …" at bounding box center [325, 183] width 260 height 177
click at [397, 146] on div "All countries" at bounding box center [325, 137] width 260 height 17
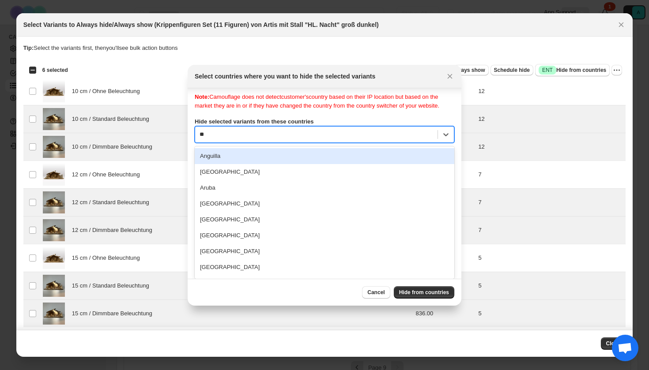
type input "***"
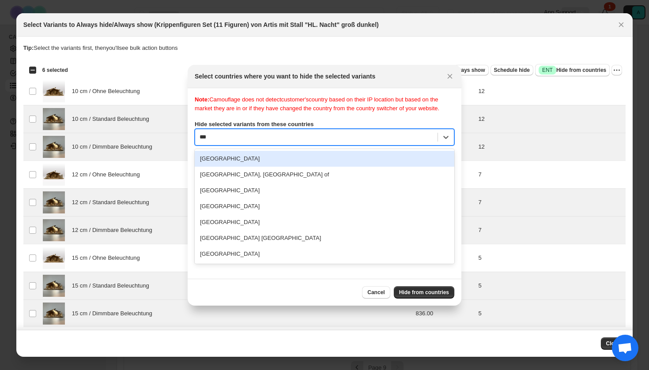
scroll to position [0, 0]
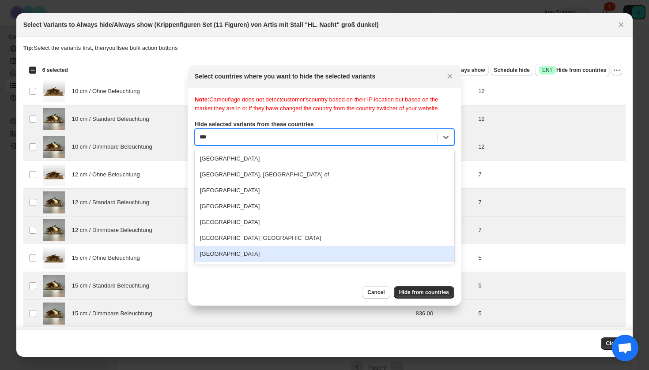
click at [307, 262] on div "[GEOGRAPHIC_DATA]" at bounding box center [325, 254] width 260 height 16
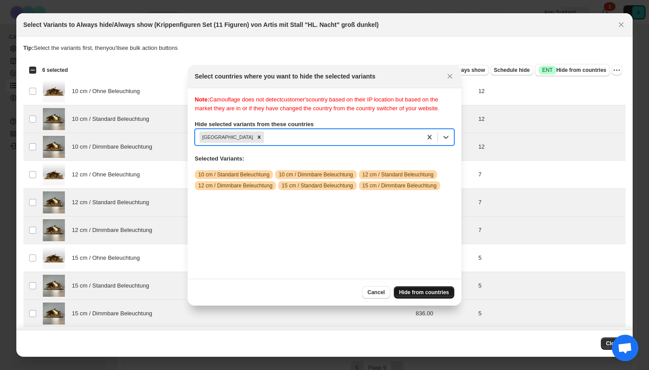
click at [424, 294] on span "Hide from countries" at bounding box center [424, 292] width 50 height 7
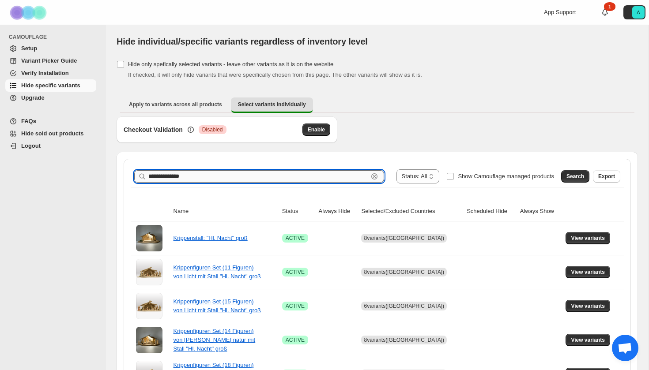
click at [239, 177] on input "**********" at bounding box center [258, 176] width 220 height 12
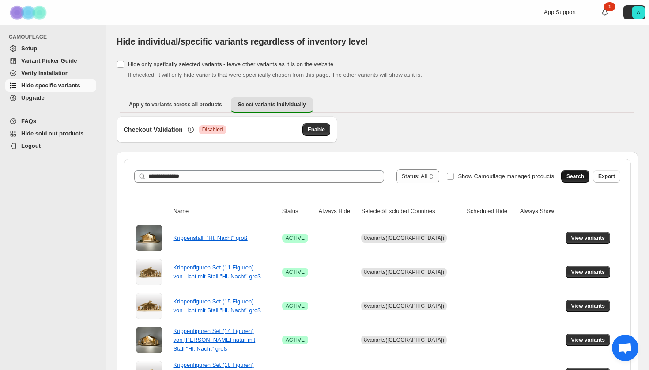
click at [575, 177] on span "Search" at bounding box center [575, 176] width 18 height 7
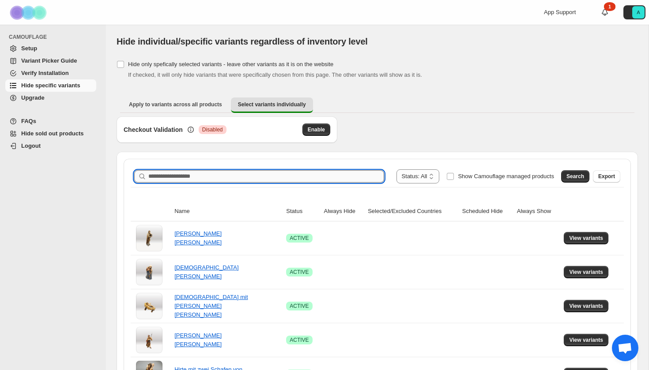
click at [228, 172] on input "Search product name" at bounding box center [266, 176] width 236 height 12
click at [573, 173] on button "Search" at bounding box center [575, 176] width 28 height 12
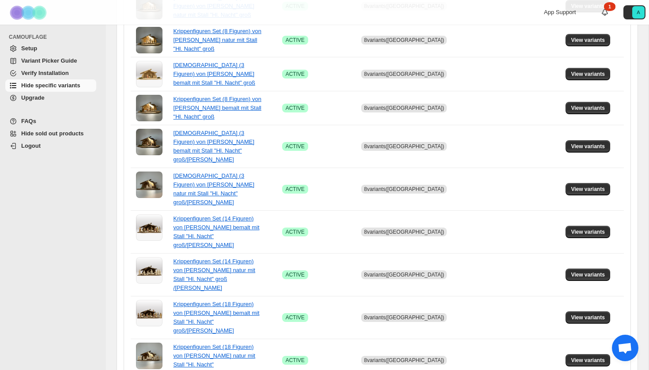
scroll to position [571, 0]
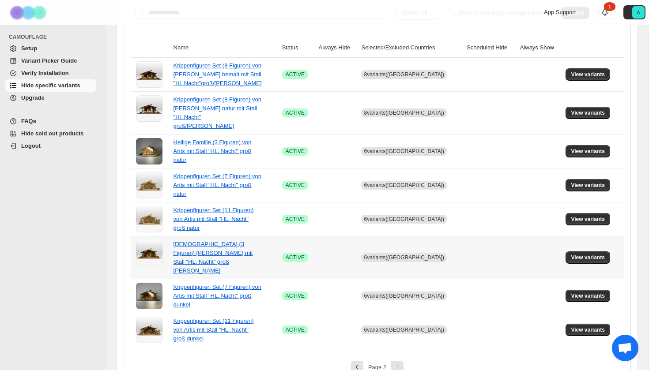
scroll to position [163, 0]
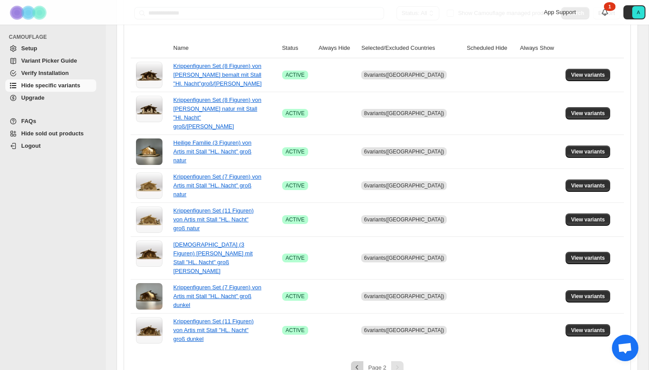
click at [359, 363] on icon "Previous" at bounding box center [357, 367] width 9 height 9
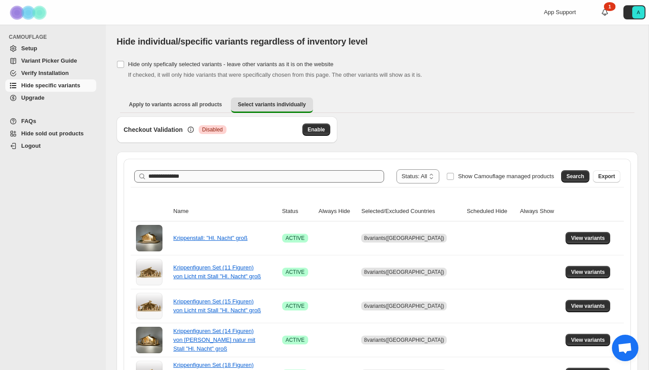
scroll to position [0, 0]
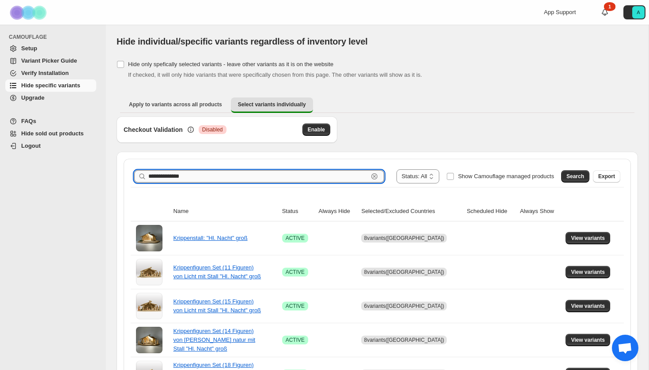
drag, startPoint x: 175, startPoint y: 177, endPoint x: 203, endPoint y: 177, distance: 27.4
click at [201, 177] on input "**********" at bounding box center [258, 176] width 220 height 12
type input "**********"
click at [579, 178] on span "Search" at bounding box center [575, 176] width 18 height 7
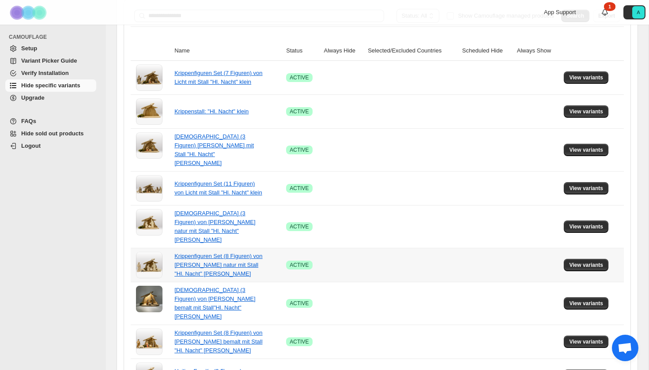
scroll to position [146, 0]
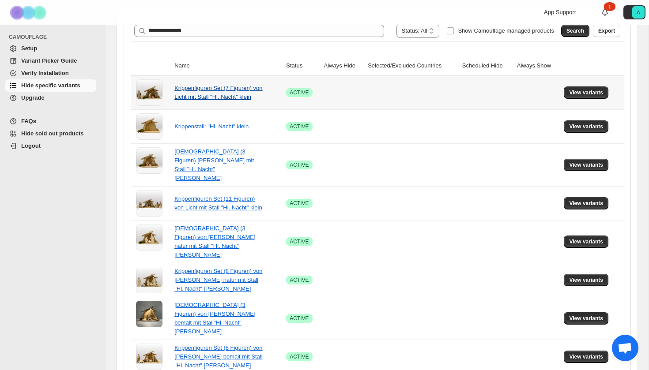
click at [228, 91] on link "Krippenfiguren Set (7 Figuren) von Licht mit Stall "Hl. Nacht" klein" at bounding box center [218, 92] width 88 height 15
click at [587, 92] on span "View variants" at bounding box center [586, 92] width 34 height 7
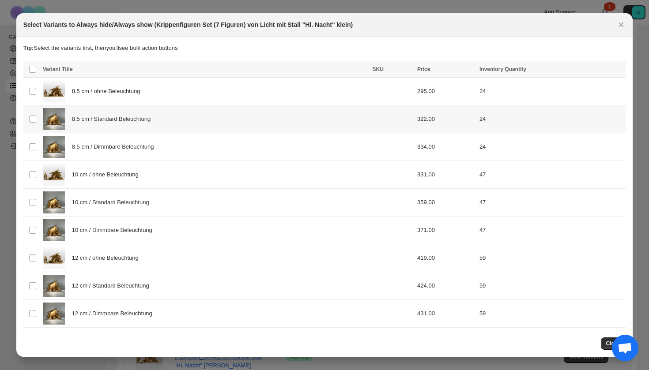
click at [240, 128] on div "8.5 cm / Standard Beleuchtung" at bounding box center [205, 119] width 324 height 22
click at [240, 144] on div "8.5 cm / Dimmbare Beleuchtung" at bounding box center [205, 147] width 324 height 22
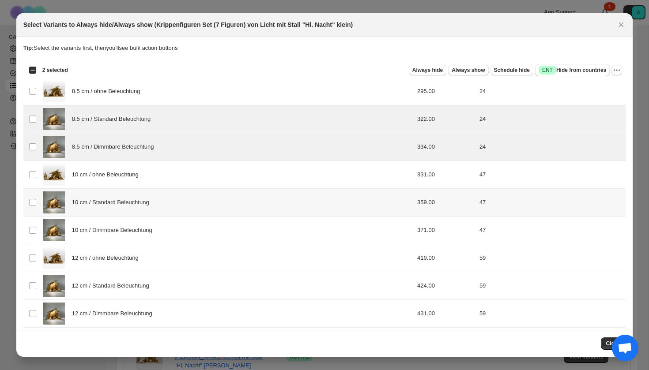
drag, startPoint x: 194, startPoint y: 204, endPoint x: 194, endPoint y: 220, distance: 15.9
click at [194, 206] on div "10 cm / Standard Beleuchtung" at bounding box center [205, 203] width 324 height 22
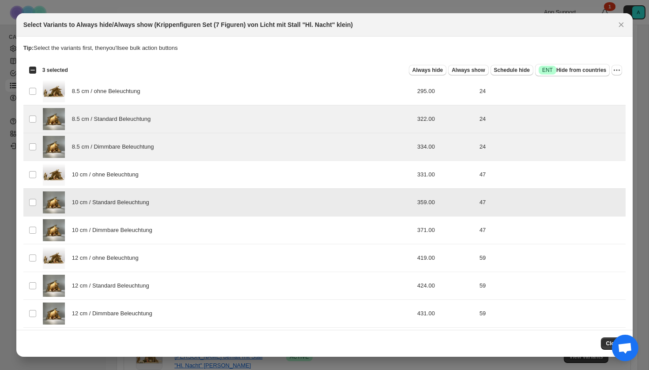
click at [194, 231] on div "10 cm / Dimmbare Beleuchtung" at bounding box center [205, 230] width 324 height 22
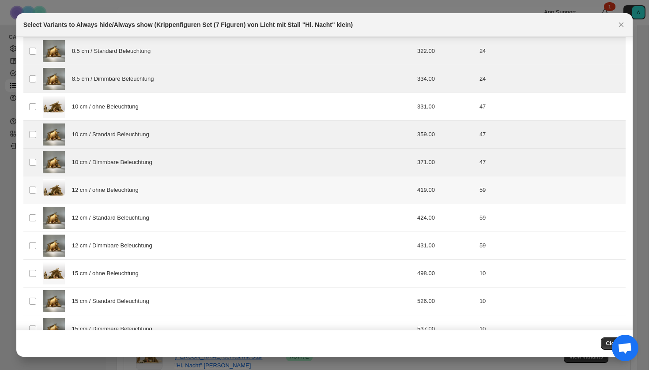
scroll to position [82, 0]
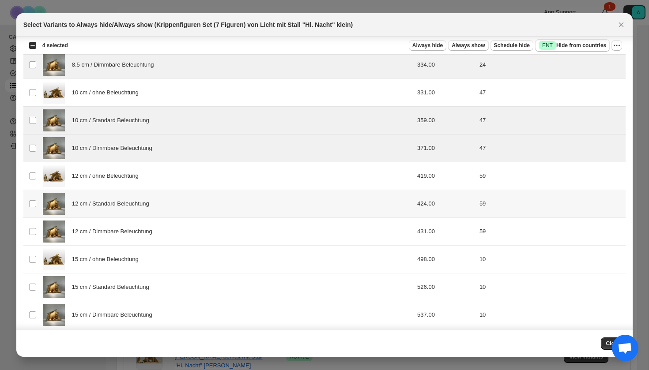
click at [171, 212] on div "12 cm / Standard Beleuchtung" at bounding box center [205, 204] width 324 height 22
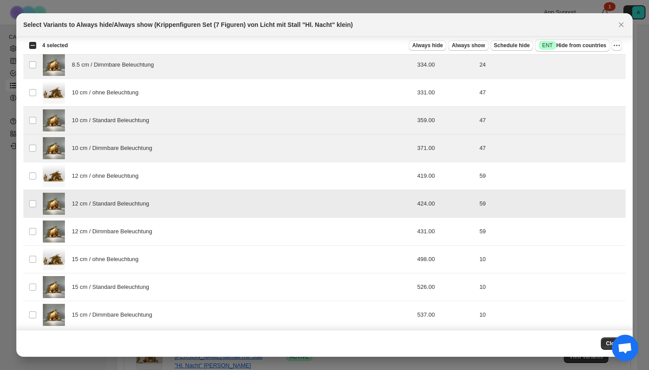
click at [171, 224] on div "12 cm / Dimmbare Beleuchtung" at bounding box center [205, 232] width 324 height 22
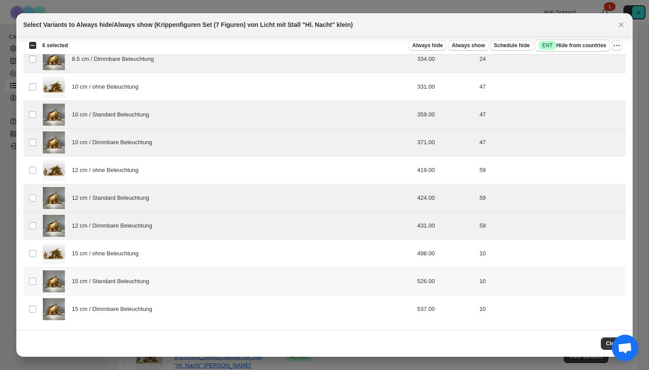
scroll to position [88, 0]
drag, startPoint x: 167, startPoint y: 285, endPoint x: 167, endPoint y: 301, distance: 16.3
click at [167, 285] on div "15 cm / Standard Beleuchtung" at bounding box center [205, 282] width 324 height 22
click at [167, 313] on div "15 cm / Dimmbare Beleuchtung" at bounding box center [205, 309] width 324 height 22
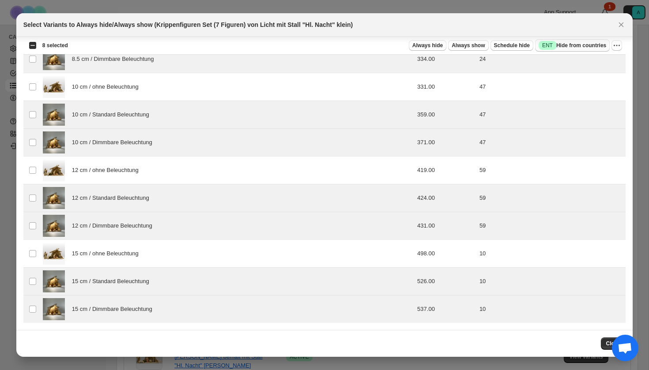
click at [588, 42] on span "Success ENT Hide from countries" at bounding box center [573, 45] width 68 height 9
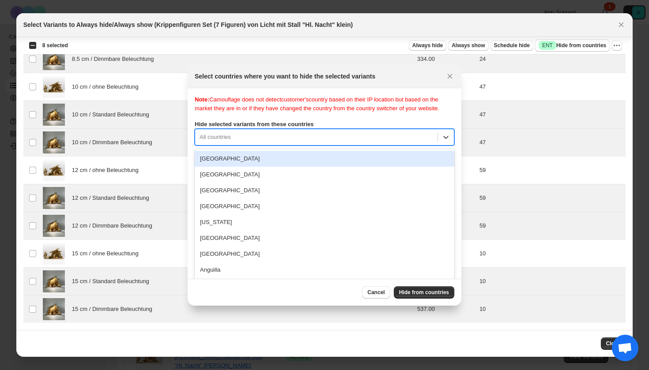
click at [332, 146] on div "[GEOGRAPHIC_DATA], 1 of 250. 250 results available. Use Up and Down to choose o…" at bounding box center [325, 137] width 260 height 17
type input "****"
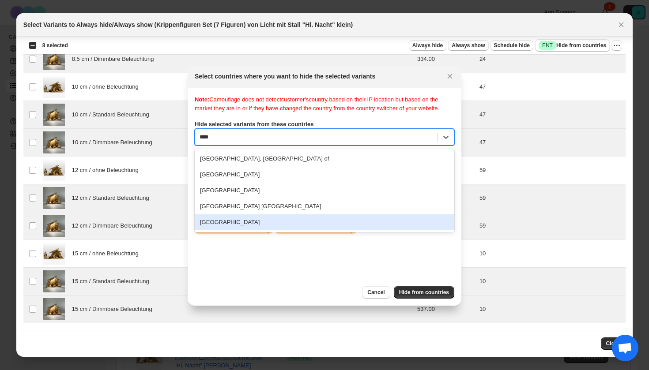
drag, startPoint x: 287, startPoint y: 235, endPoint x: 304, endPoint y: 235, distance: 16.8
click at [287, 230] on div "[GEOGRAPHIC_DATA]" at bounding box center [325, 223] width 260 height 16
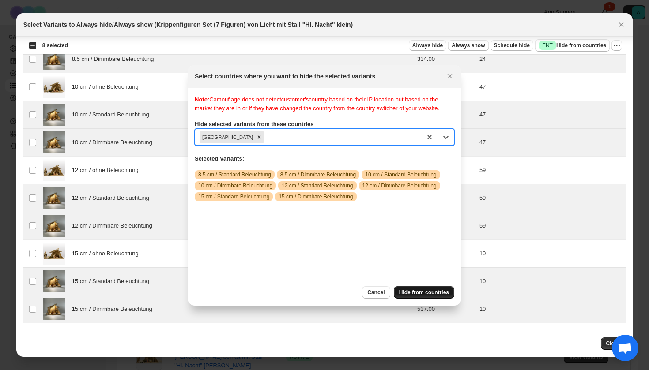
click at [442, 289] on button "Hide from countries" at bounding box center [424, 292] width 60 height 12
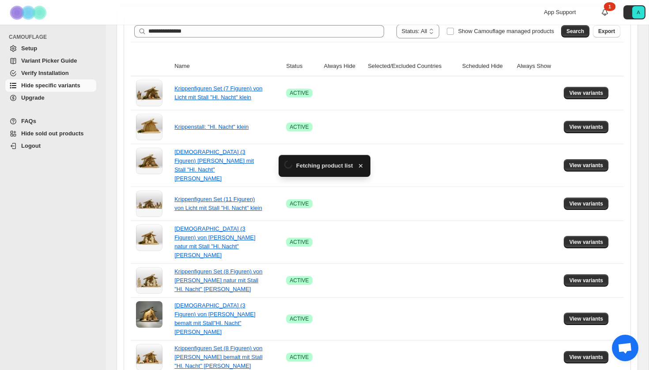
scroll to position [146, 0]
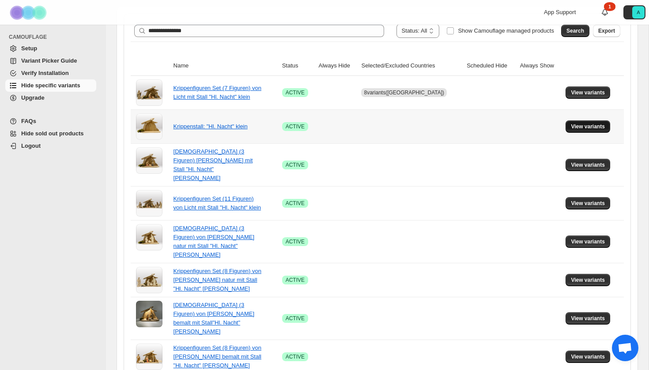
click at [580, 128] on span "View variants" at bounding box center [588, 126] width 34 height 7
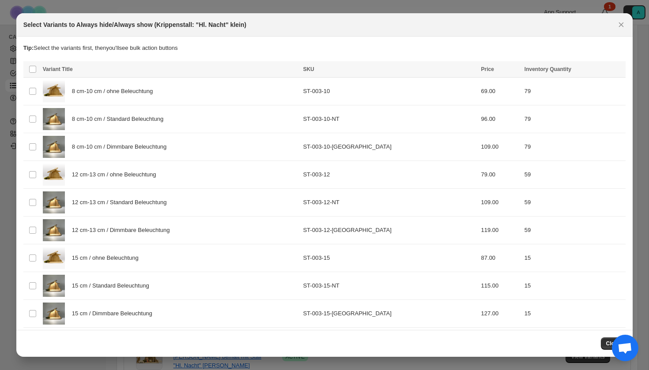
scroll to position [0, 0]
click at [170, 124] on div "8 cm-10 cm / Standard Beleuchtung" at bounding box center [170, 119] width 255 height 22
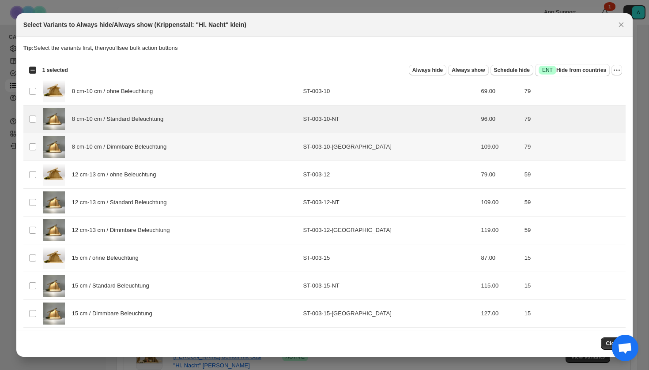
click at [168, 146] on span "8 cm-10 cm / Dimmbare Beleuchtung" at bounding box center [121, 147] width 99 height 9
click at [162, 195] on div "12 cm-13 cm / Standard Beleuchtung" at bounding box center [170, 203] width 255 height 22
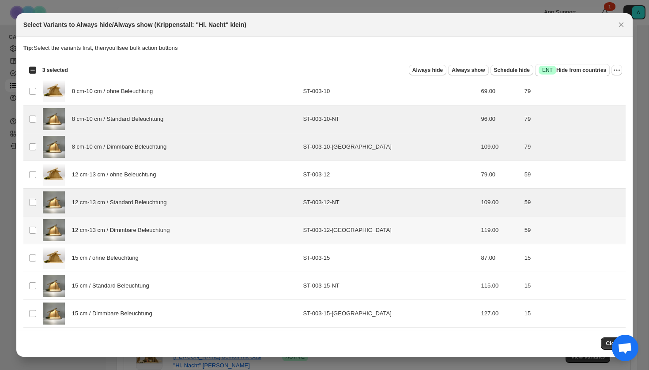
click at [159, 235] on div "12 cm-13 cm / Dimmbare Beleuchtung" at bounding box center [170, 230] width 255 height 22
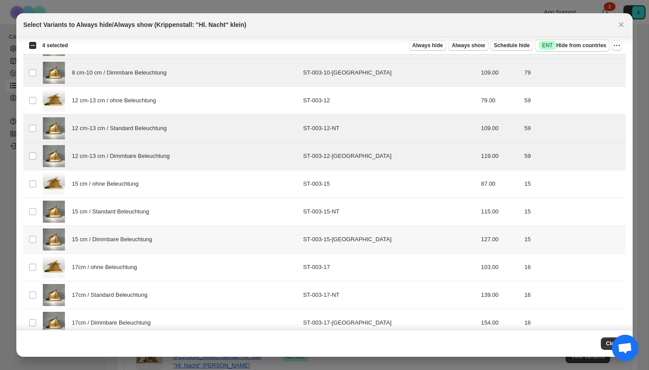
scroll to position [79, 0]
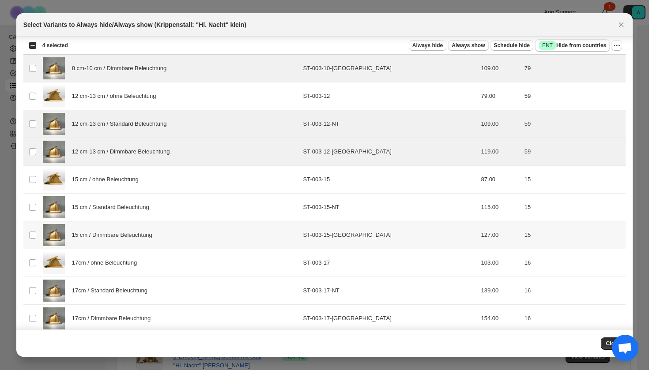
click at [142, 214] on div "15 cm / Standard Beleuchtung" at bounding box center [170, 207] width 255 height 22
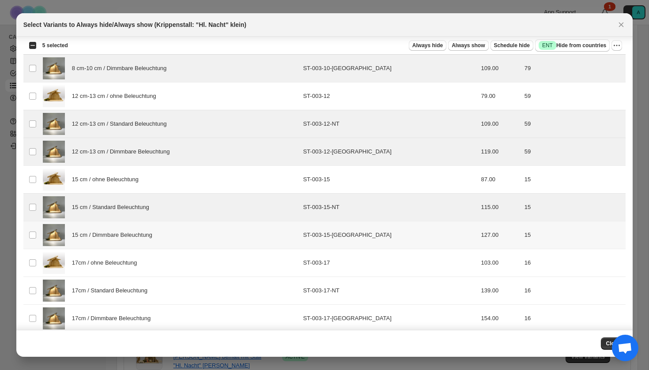
click at [142, 232] on span "15 cm / Dimmbare Beleuchtung" at bounding box center [114, 235] width 85 height 9
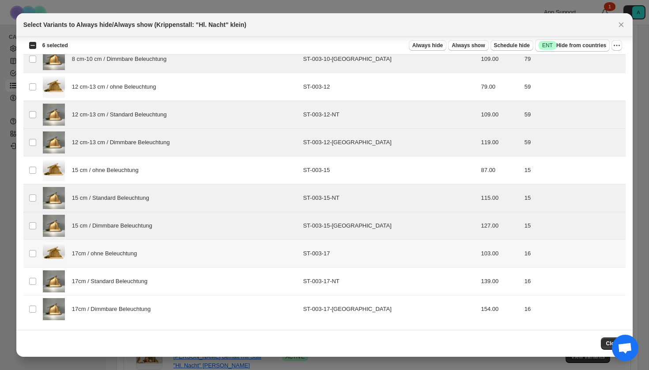
scroll to position [88, 0]
click at [126, 289] on div "17cm / Standard Beleuchtung" at bounding box center [170, 282] width 255 height 22
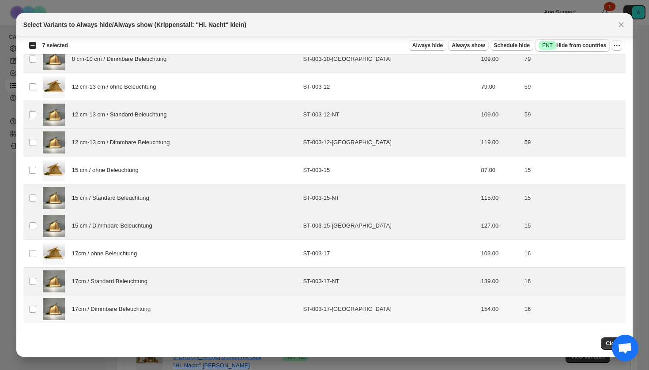
click at [126, 309] on span "17cm / Dimmbare Beleuchtung" at bounding box center [113, 309] width 83 height 9
click at [583, 45] on span "Success ENT Hide from countries" at bounding box center [573, 45] width 68 height 9
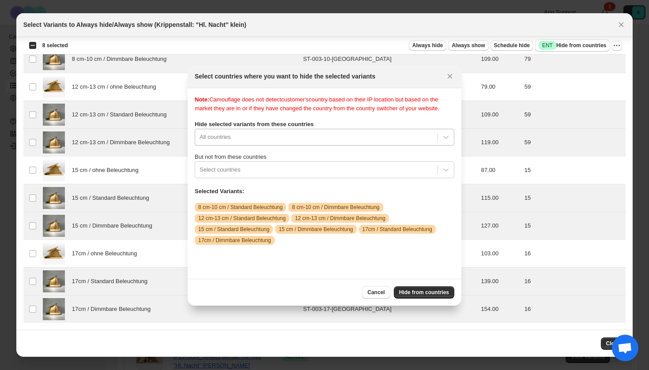
scroll to position [11, 0]
click at [331, 140] on div "All countries" at bounding box center [316, 137] width 242 height 14
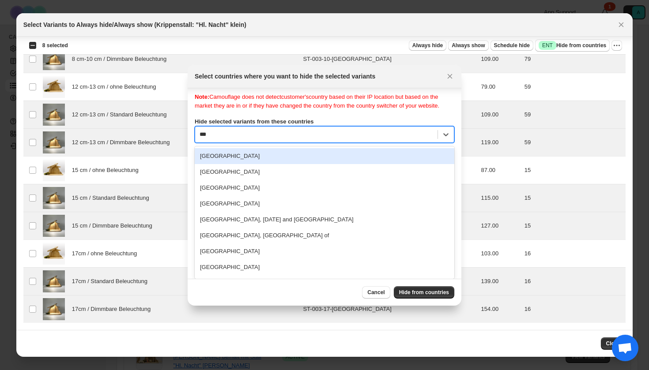
scroll to position [0, 0]
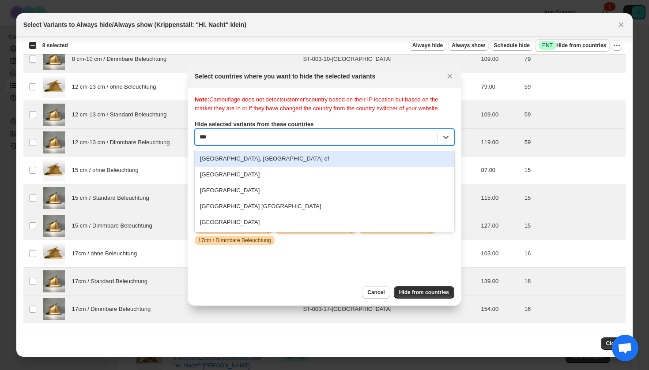
type input "****"
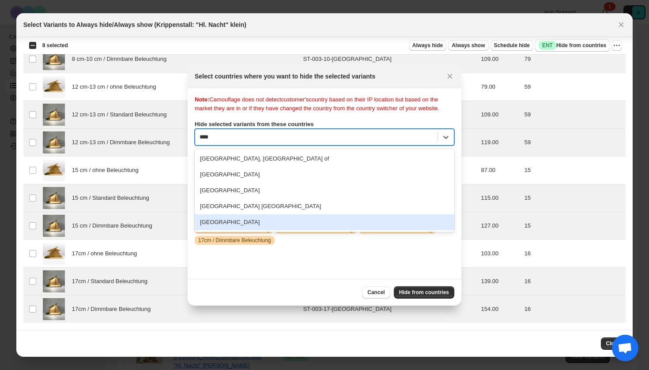
click at [289, 230] on div "[GEOGRAPHIC_DATA]" at bounding box center [325, 223] width 260 height 16
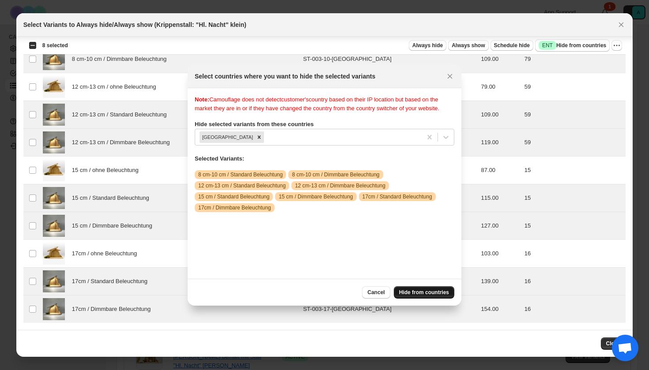
click at [416, 295] on span "Hide from countries" at bounding box center [424, 292] width 50 height 7
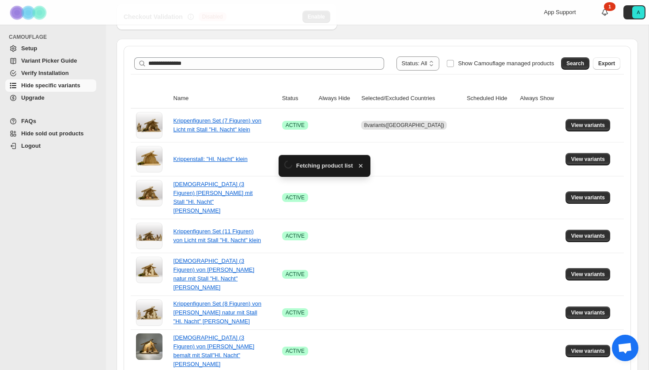
scroll to position [146, 0]
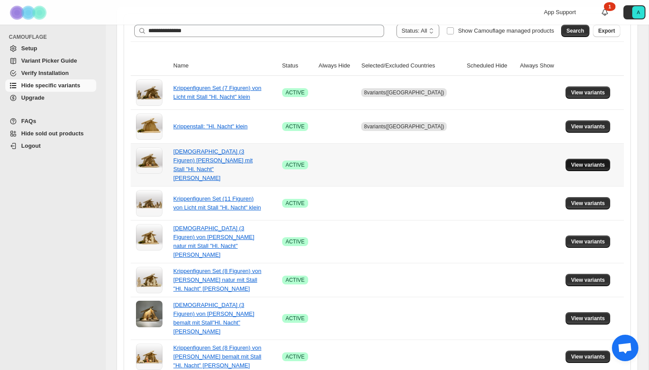
click at [585, 163] on span "View variants" at bounding box center [588, 165] width 34 height 7
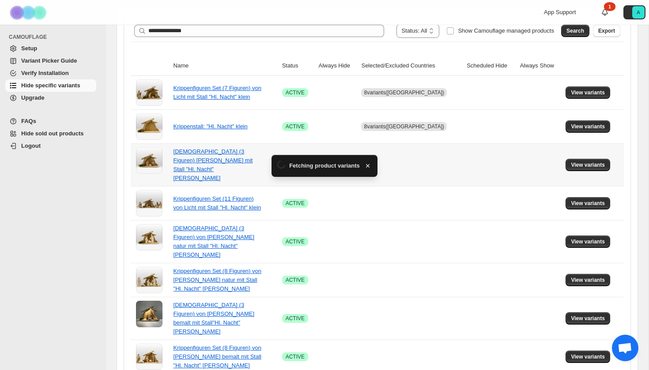
scroll to position [0, 0]
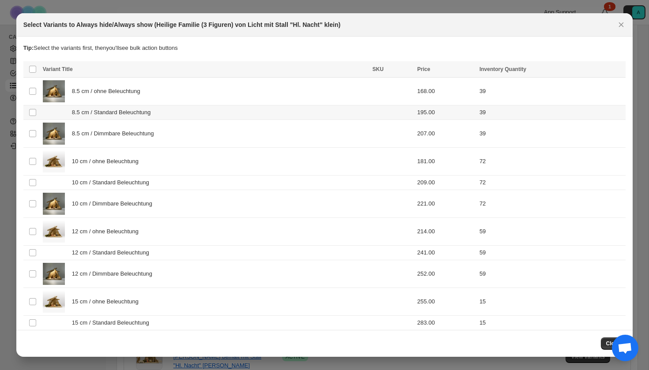
click at [118, 117] on span "8.5 cm / Standard Beleuchtung" at bounding box center [113, 112] width 83 height 9
click at [118, 133] on span "8.5 cm / Dimmbare Beleuchtung" at bounding box center [115, 133] width 87 height 9
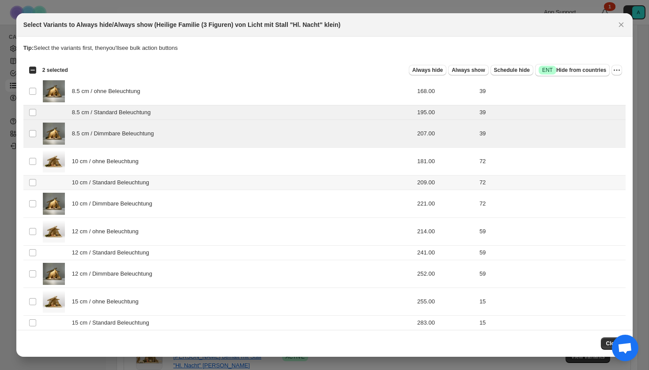
click at [114, 182] on span "10 cm / Standard Beleuchtung" at bounding box center [113, 182] width 82 height 9
click at [114, 202] on span "10 cm / Dimmbare Beleuchtung" at bounding box center [114, 204] width 85 height 9
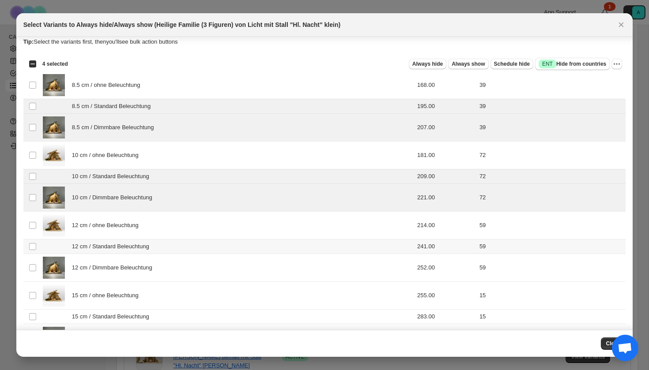
scroll to position [8, 0]
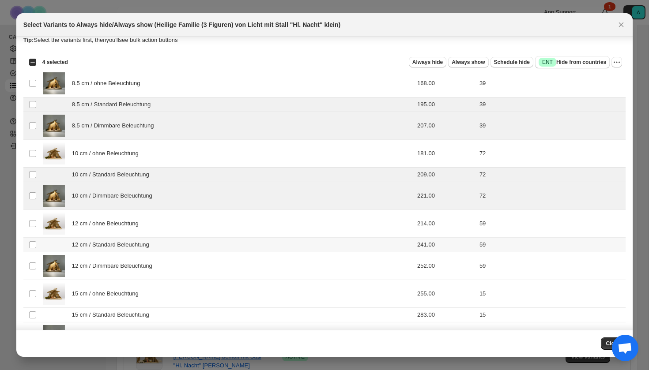
click at [115, 245] on span "12 cm / Standard Beleuchtung" at bounding box center [113, 245] width 82 height 9
click at [115, 269] on span "12 cm / Dimmbare Beleuchtung" at bounding box center [114, 266] width 85 height 9
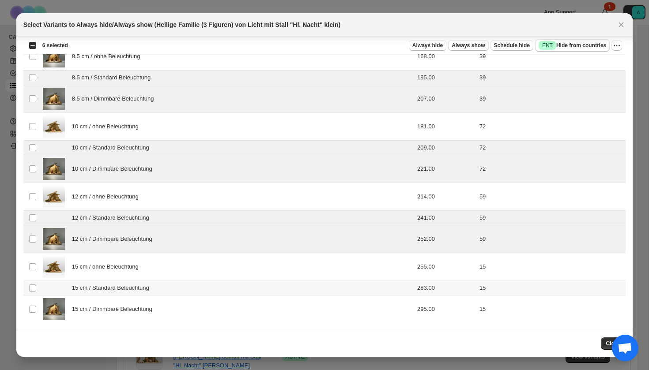
scroll to position [35, 0]
click at [113, 290] on span "15 cm / Standard Beleuchtung" at bounding box center [113, 288] width 82 height 9
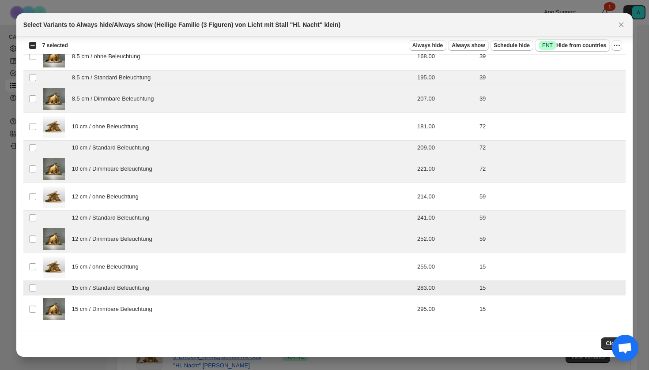
click at [113, 310] on span "15 cm / Dimmbare Beleuchtung" at bounding box center [114, 309] width 85 height 9
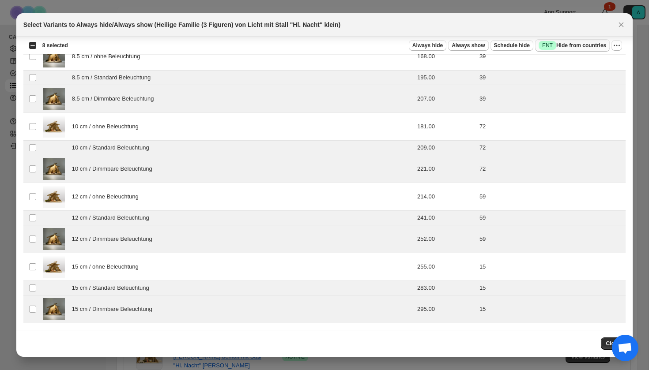
click at [577, 45] on span "Success ENT Hide from countries" at bounding box center [573, 45] width 68 height 9
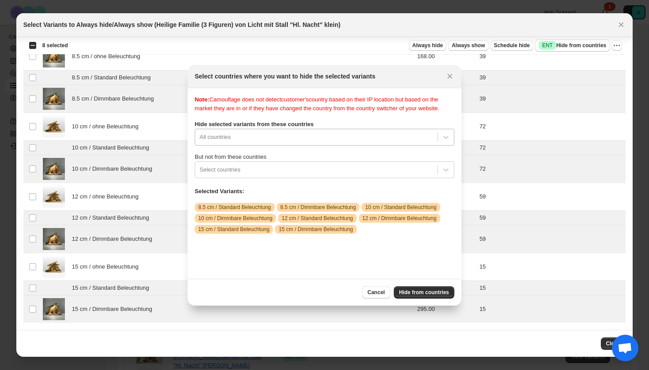
click at [370, 146] on div "All countries" at bounding box center [325, 137] width 260 height 17
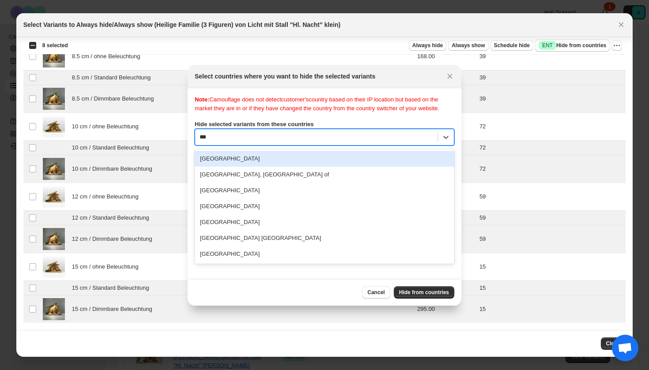
type input "****"
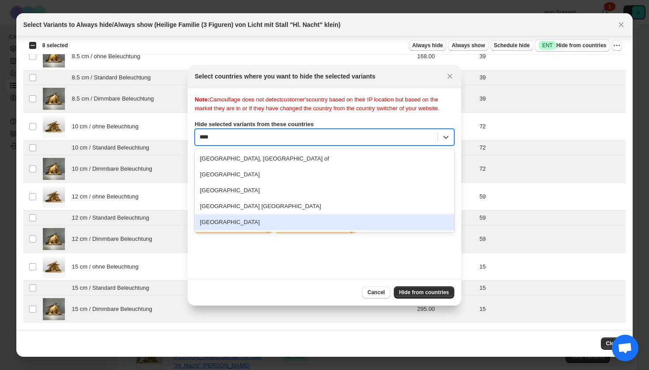
click at [286, 230] on div "[GEOGRAPHIC_DATA]" at bounding box center [325, 223] width 260 height 16
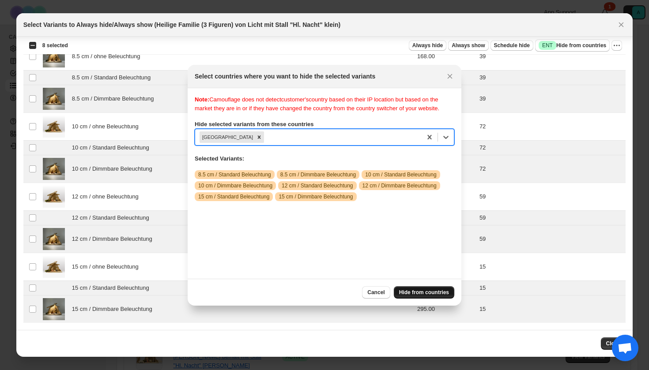
click at [404, 292] on span "Hide from countries" at bounding box center [424, 292] width 50 height 7
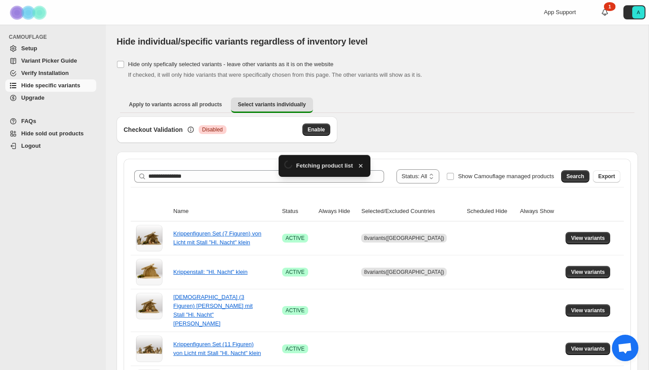
scroll to position [146, 0]
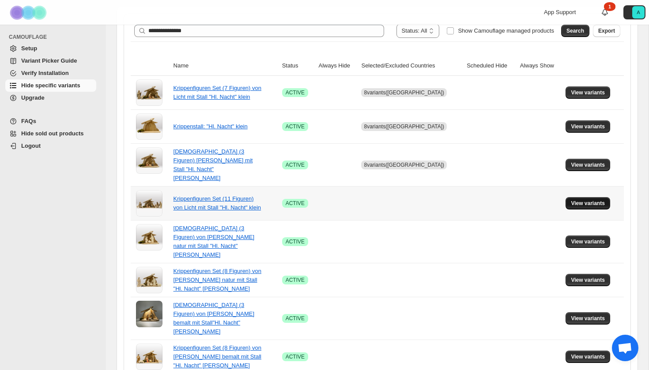
click at [583, 200] on span "View variants" at bounding box center [588, 203] width 34 height 7
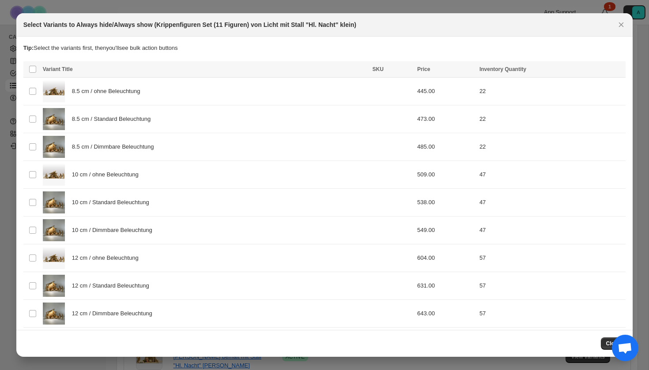
scroll to position [0, 0]
click at [113, 124] on div "8.5 cm / Standard Beleuchtung" at bounding box center [205, 119] width 324 height 22
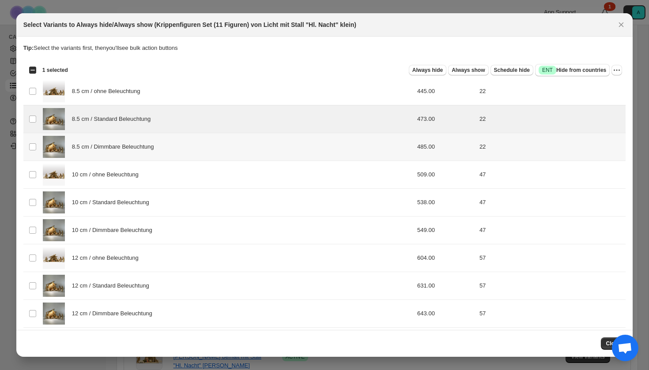
click at [115, 143] on span "8.5 cm / Dimmbare Beleuchtung" at bounding box center [115, 147] width 87 height 9
click at [115, 200] on span "10 cm / Standard Beleuchtung" at bounding box center [113, 202] width 82 height 9
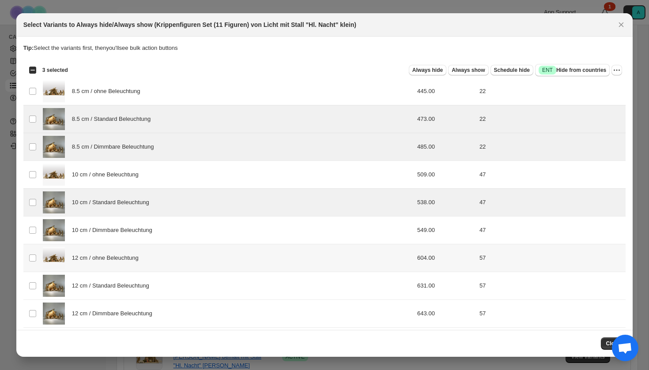
click at [115, 246] on td "12 cm / ohne Beleuchtung" at bounding box center [205, 259] width 330 height 28
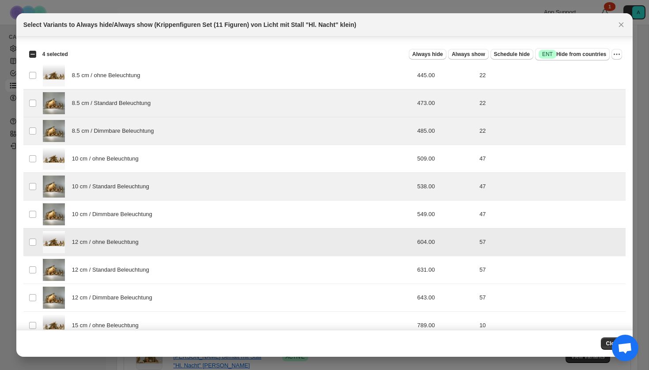
scroll to position [18, 0]
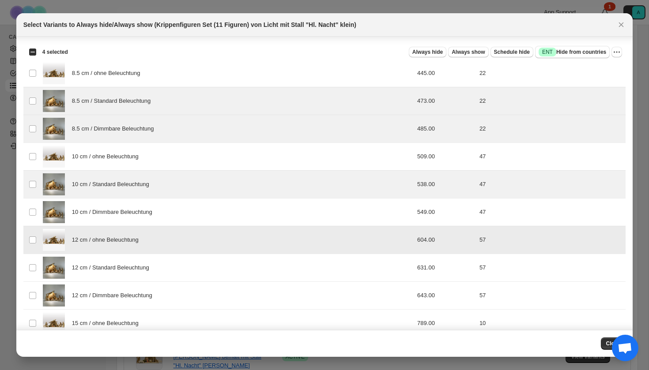
click at [117, 239] on span "12 cm / ohne Beleuchtung" at bounding box center [108, 240] width 72 height 9
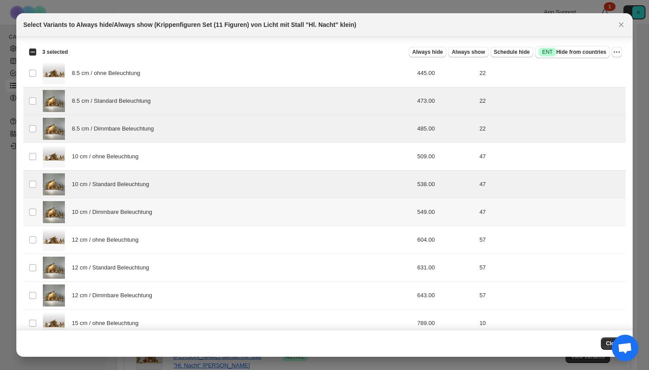
click at [117, 217] on div "10 cm / Dimmbare Beleuchtung" at bounding box center [205, 212] width 324 height 22
click at [116, 270] on span "12 cm / Standard Beleuchtung" at bounding box center [113, 268] width 82 height 9
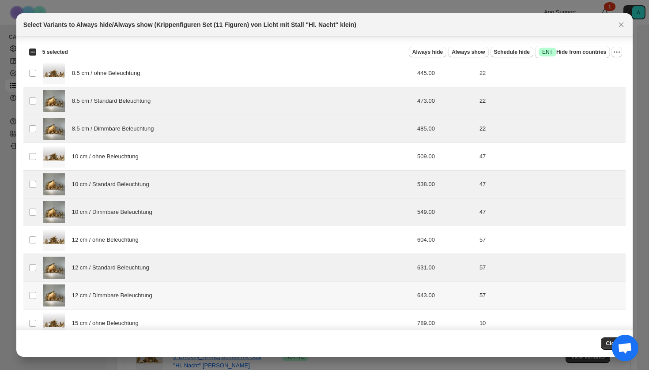
click at [116, 292] on span "12 cm / Dimmbare Beleuchtung" at bounding box center [114, 295] width 85 height 9
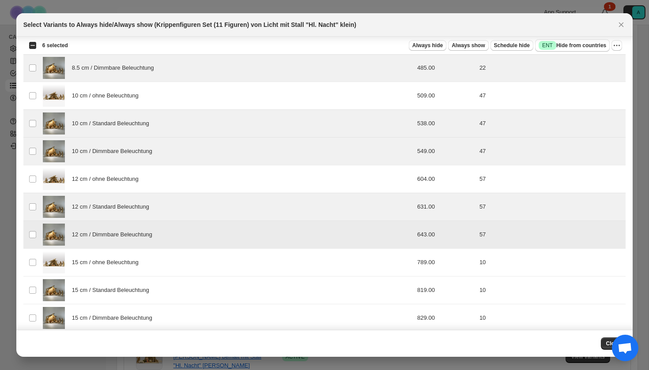
scroll to position [83, 0]
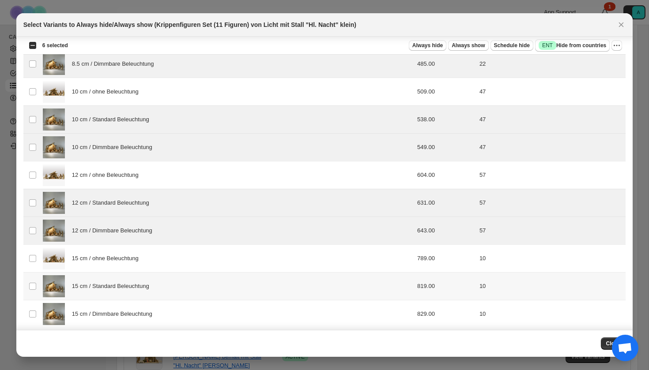
click at [117, 294] on div "15 cm / Standard Beleuchtung" at bounding box center [205, 286] width 324 height 22
click at [117, 309] on div "15 cm / Dimmbare Beleuchtung" at bounding box center [205, 314] width 324 height 22
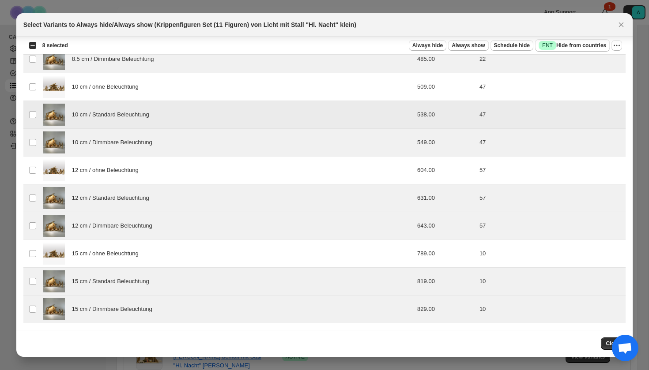
scroll to position [88, 0]
click at [567, 43] on span "Success ENT Hide from countries" at bounding box center [573, 45] width 68 height 9
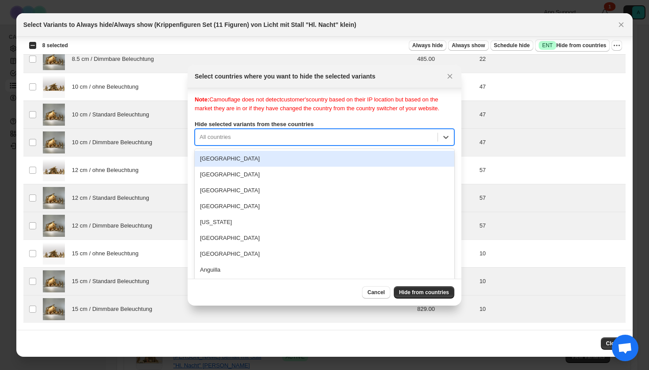
scroll to position [11, 0]
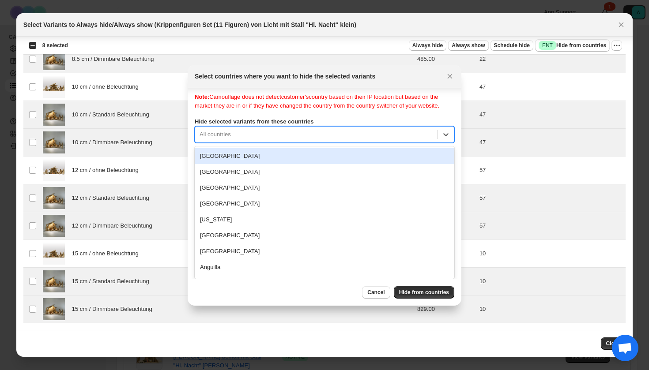
click at [353, 143] on div "[GEOGRAPHIC_DATA], 1 of 250. 250 results available. Use Up and Down to choose o…" at bounding box center [325, 134] width 260 height 17
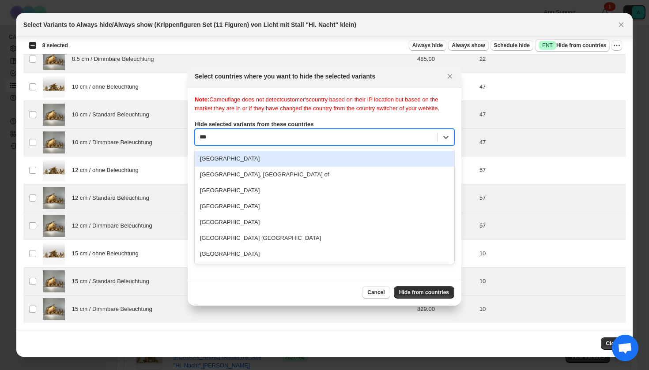
type input "****"
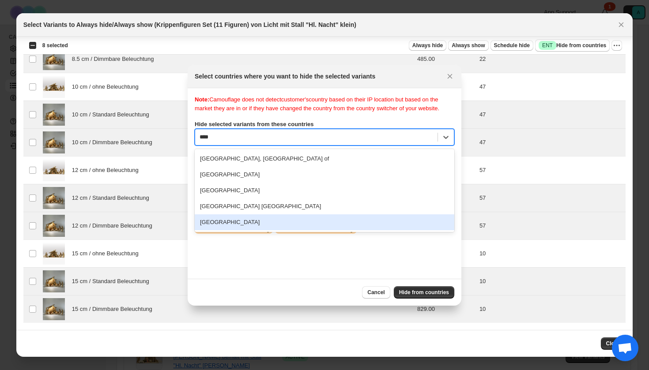
click at [293, 230] on div "[GEOGRAPHIC_DATA]" at bounding box center [325, 223] width 260 height 16
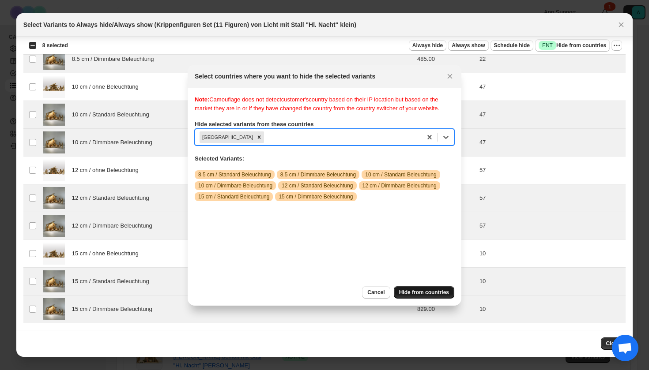
click at [426, 292] on span "Hide from countries" at bounding box center [424, 292] width 50 height 7
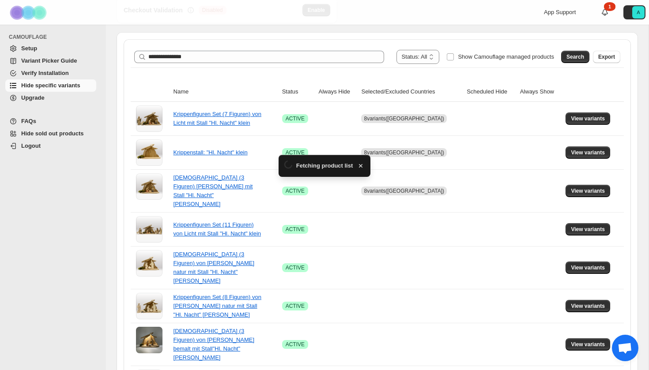
scroll to position [146, 0]
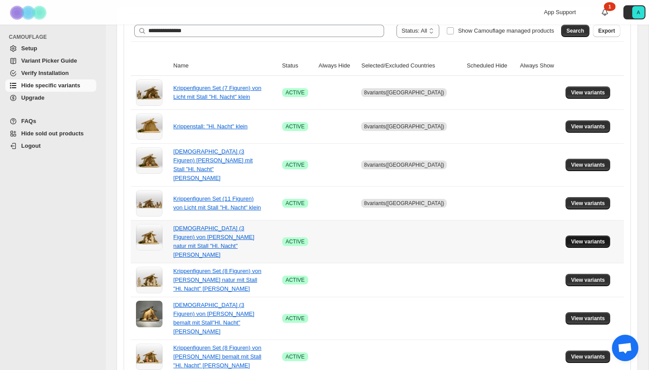
click at [580, 238] on span "View variants" at bounding box center [588, 241] width 34 height 7
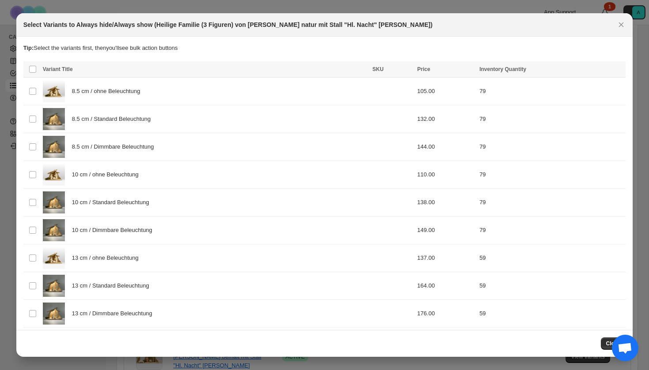
scroll to position [0, 0]
click at [146, 118] on span "8.5 cm / Standard Beleuchtung" at bounding box center [113, 119] width 83 height 9
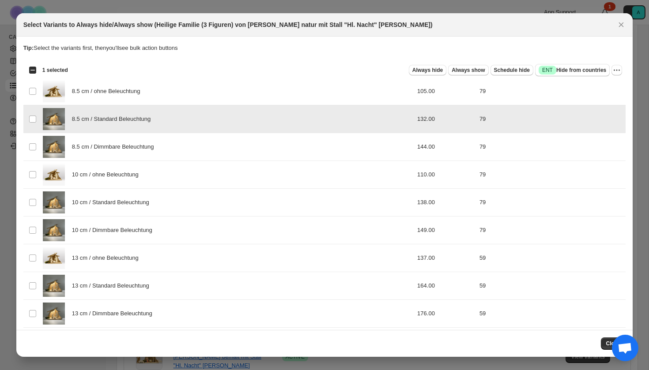
click at [146, 149] on span "8.5 cm / Dimmbare Beleuchtung" at bounding box center [115, 147] width 87 height 9
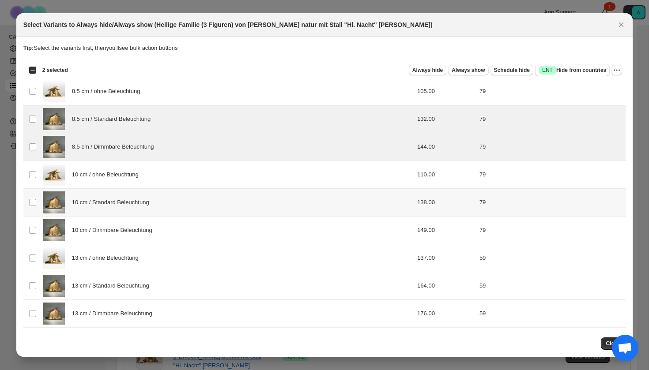
click at [145, 193] on div "10 cm / Standard Beleuchtung" at bounding box center [205, 203] width 324 height 22
click at [144, 232] on span "10 cm / Dimmbare Beleuchtung" at bounding box center [114, 230] width 85 height 9
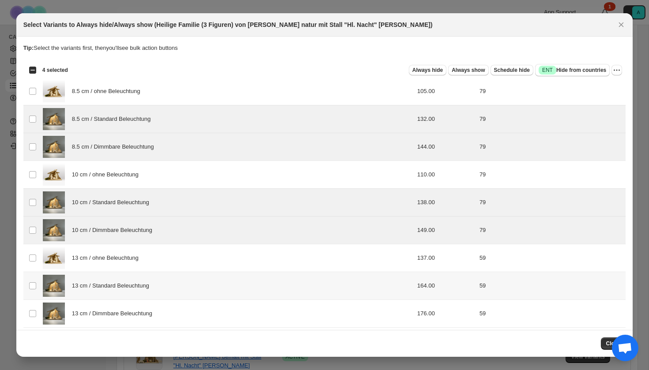
click at [137, 287] on span "13 cm / Standard Beleuchtung" at bounding box center [113, 286] width 82 height 9
click at [137, 313] on span "13 cm / Dimmbare Beleuchtung" at bounding box center [114, 313] width 85 height 9
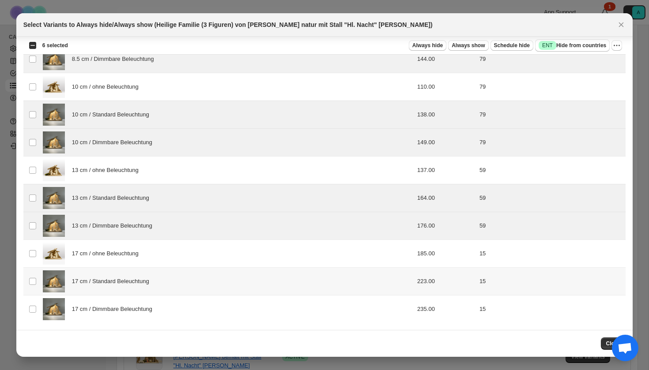
click at [139, 281] on span "17 cm / Standard Beleuchtung" at bounding box center [113, 281] width 82 height 9
click at [139, 305] on span "17 cm / Dimmbare Beleuchtung" at bounding box center [114, 309] width 85 height 9
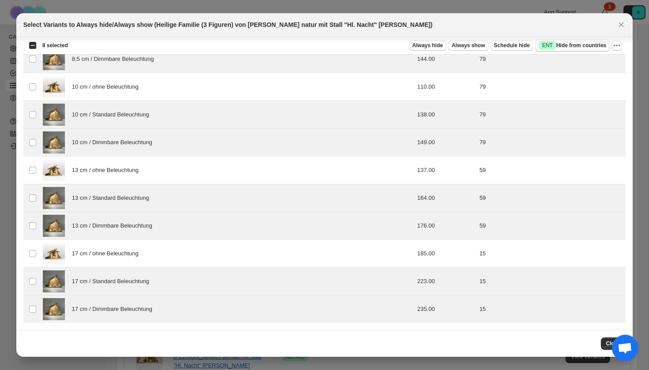
click at [562, 46] on span "Success ENT Hide from countries" at bounding box center [573, 45] width 68 height 9
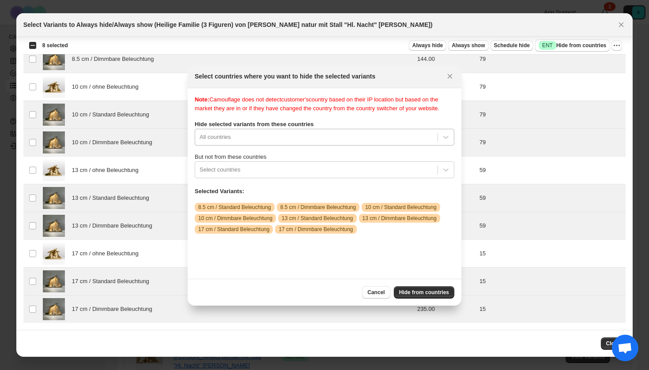
scroll to position [11, 0]
drag, startPoint x: 269, startPoint y: 143, endPoint x: 258, endPoint y: 133, distance: 15.3
click at [269, 143] on div "Note: Camouflage does not detect customer's country based on their IP location …" at bounding box center [325, 183] width 260 height 177
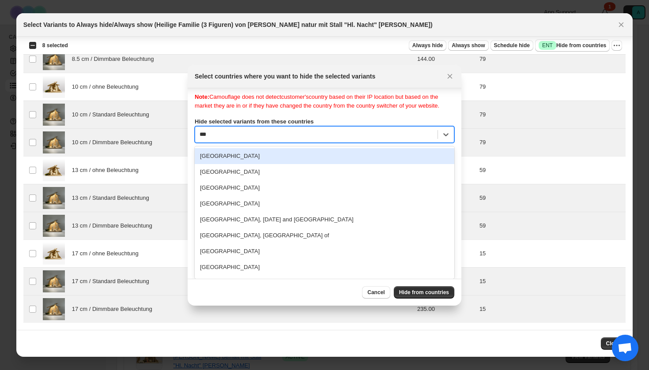
scroll to position [0, 0]
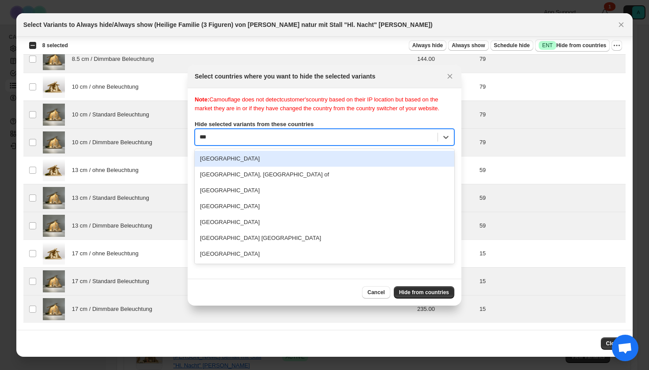
type input "****"
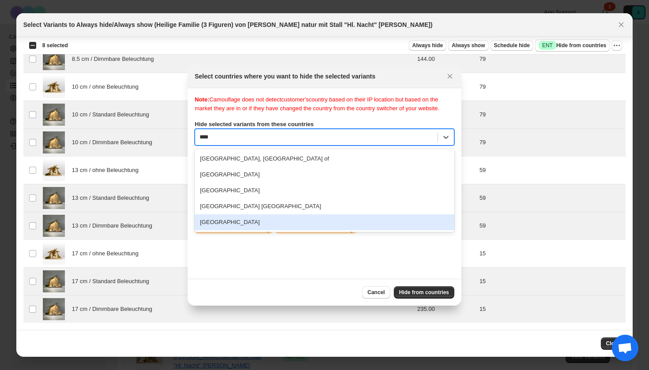
click at [236, 230] on div "[GEOGRAPHIC_DATA]" at bounding box center [325, 223] width 260 height 16
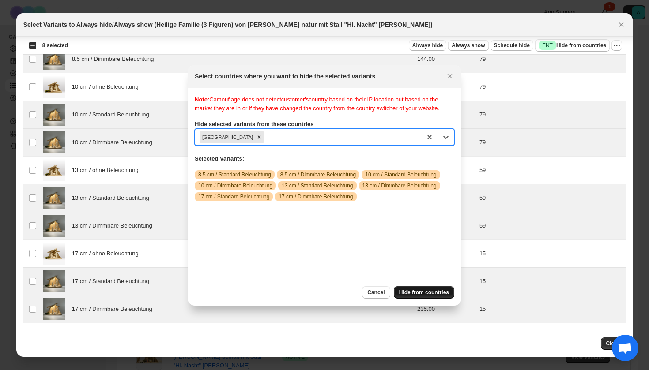
click at [445, 297] on button "Hide from countries" at bounding box center [424, 292] width 60 height 12
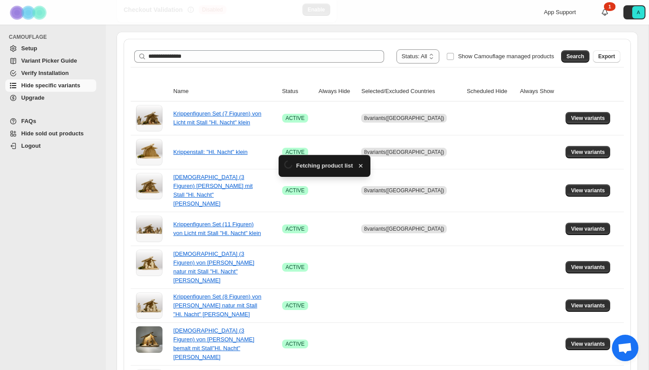
scroll to position [146, 0]
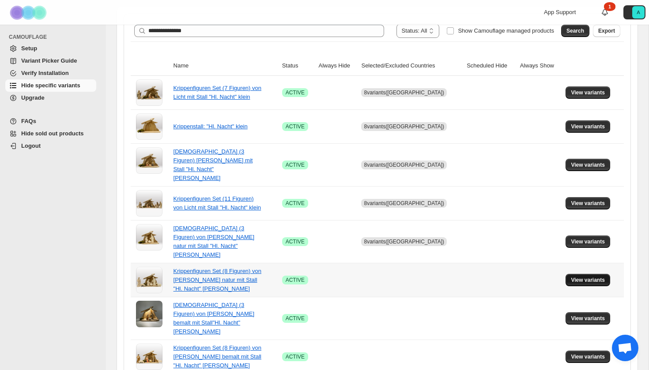
click at [592, 277] on span "View variants" at bounding box center [588, 280] width 34 height 7
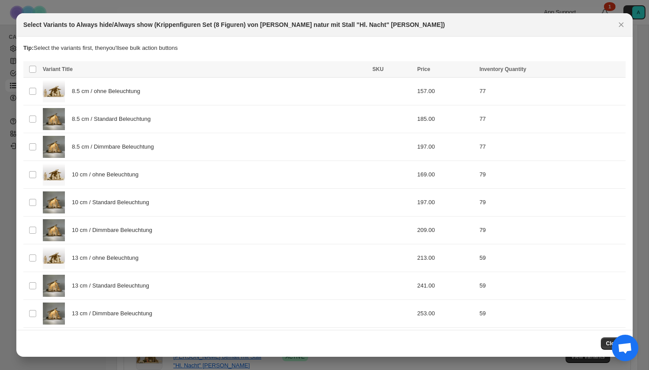
scroll to position [0, 0]
click at [124, 127] on div "8.5 cm / Standard Beleuchtung" at bounding box center [205, 119] width 324 height 22
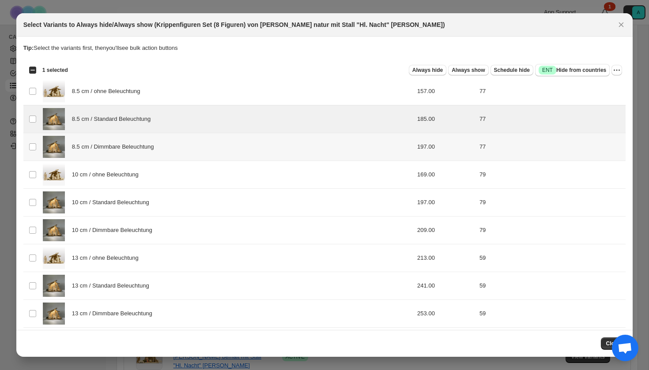
click at [124, 139] on div "8.5 cm / Dimmbare Beleuchtung" at bounding box center [205, 147] width 324 height 22
click at [120, 209] on div "10 cm / Standard Beleuchtung" at bounding box center [205, 203] width 324 height 22
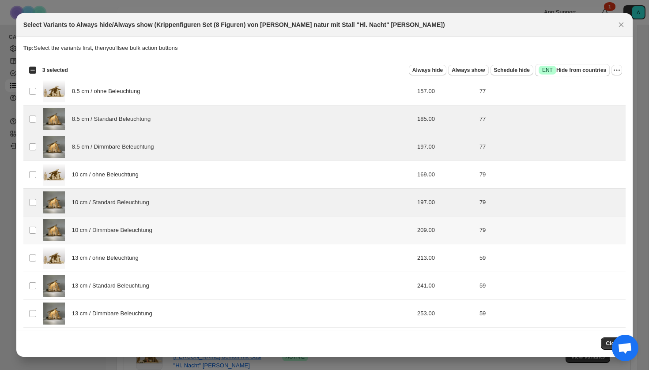
click at [120, 231] on span "10 cm / Dimmbare Beleuchtung" at bounding box center [114, 230] width 85 height 9
click at [120, 286] on span "13 cm / Standard Beleuchtung" at bounding box center [113, 286] width 82 height 9
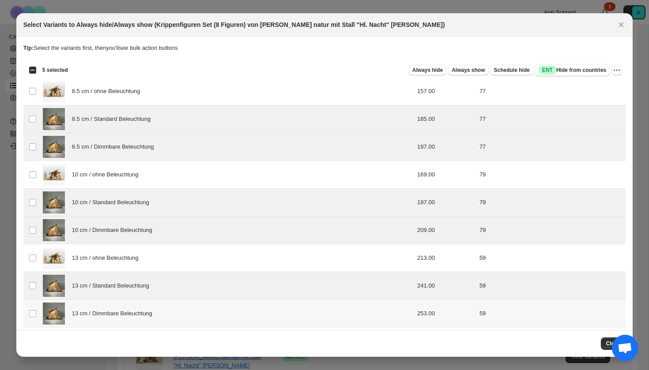
click at [120, 311] on span "13 cm / Dimmbare Beleuchtung" at bounding box center [114, 313] width 85 height 9
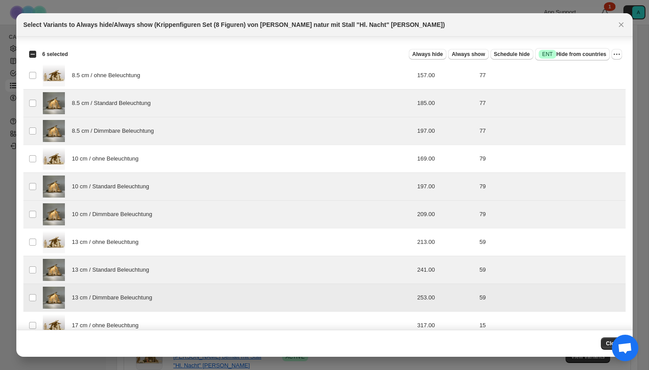
scroll to position [84, 0]
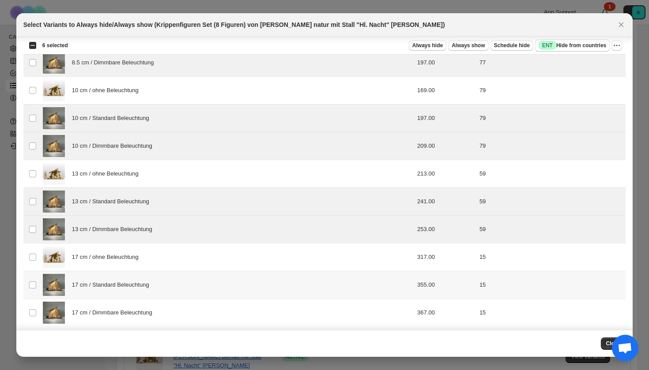
click at [120, 294] on div "17 cm / Standard Beleuchtung" at bounding box center [205, 285] width 324 height 22
click at [120, 315] on span "17 cm / Dimmbare Beleuchtung" at bounding box center [114, 313] width 85 height 9
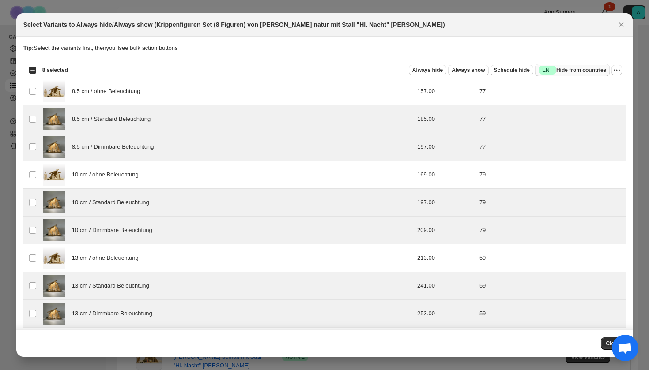
scroll to position [0, 0]
click at [580, 69] on span "Success ENT Hide from countries" at bounding box center [573, 70] width 68 height 9
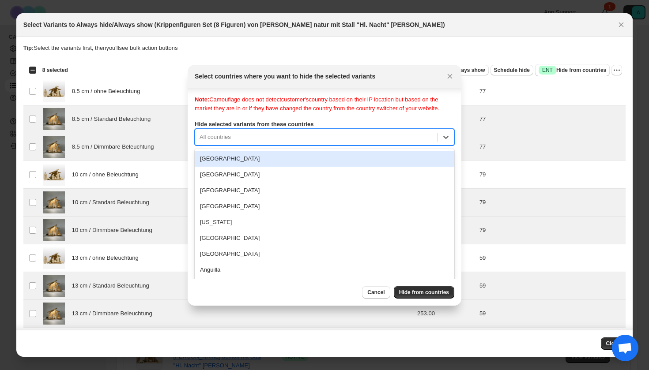
click at [289, 146] on div "[GEOGRAPHIC_DATA], 1 of 250. 250 results available. Use Up and Down to choose o…" at bounding box center [325, 137] width 260 height 17
type input "****"
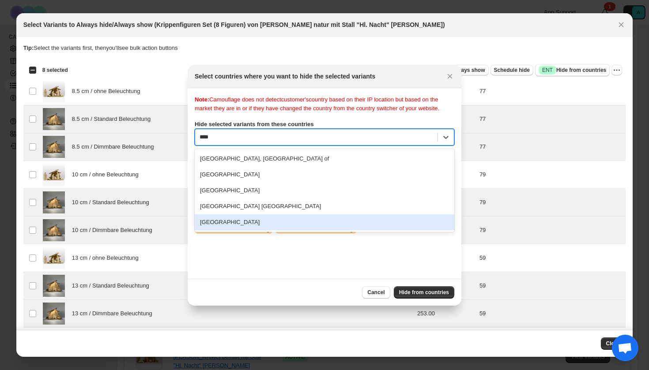
click at [262, 230] on div "[GEOGRAPHIC_DATA]" at bounding box center [325, 223] width 260 height 16
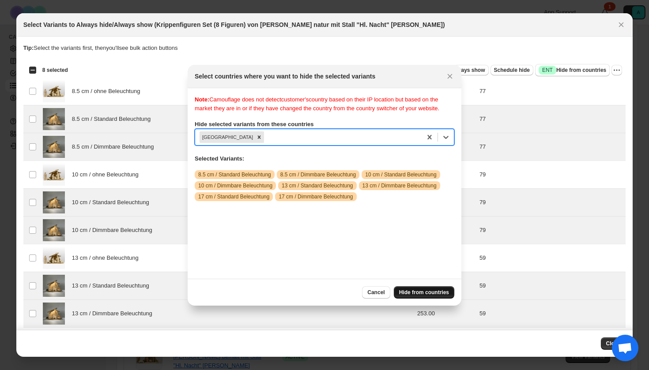
click at [423, 294] on span "Hide from countries" at bounding box center [424, 292] width 50 height 7
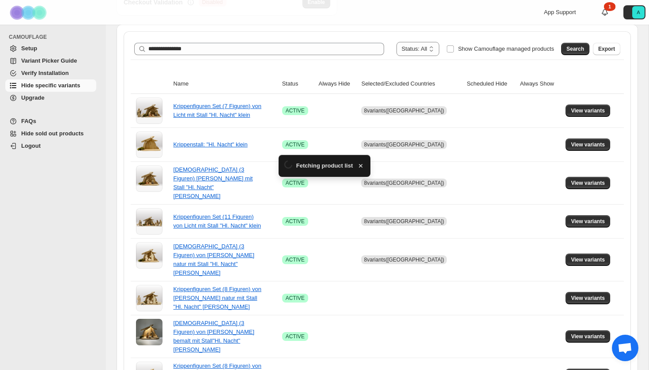
scroll to position [146, 0]
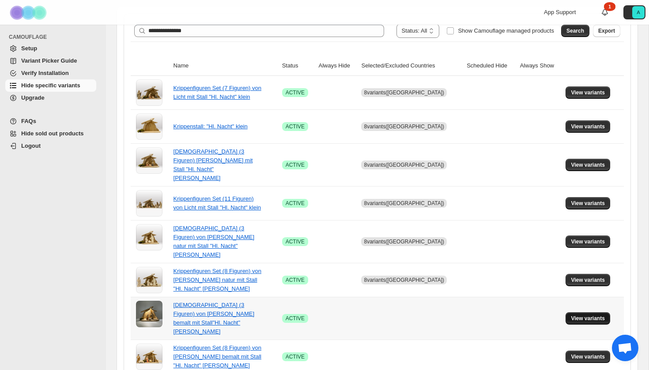
click at [577, 315] on span "View variants" at bounding box center [588, 318] width 34 height 7
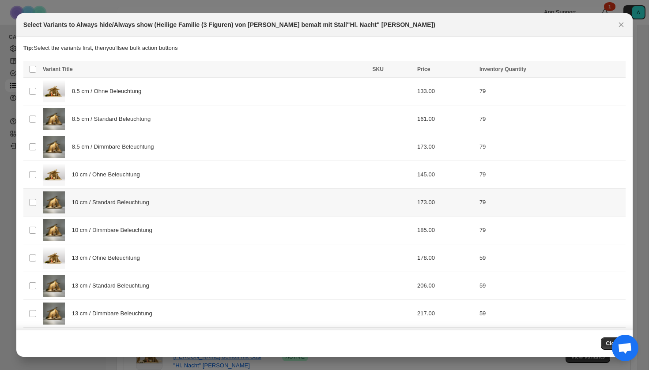
scroll to position [0, 0]
click at [155, 132] on td "8.5 cm / Standard Beleuchtung" at bounding box center [205, 120] width 330 height 28
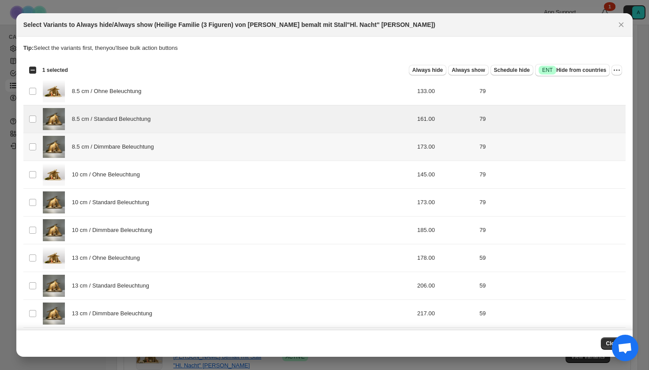
click at [155, 143] on span "8.5 cm / Dimmbare Beleuchtung" at bounding box center [115, 147] width 87 height 9
click at [154, 200] on span "10 cm / Standard Beleuchtung" at bounding box center [113, 202] width 82 height 9
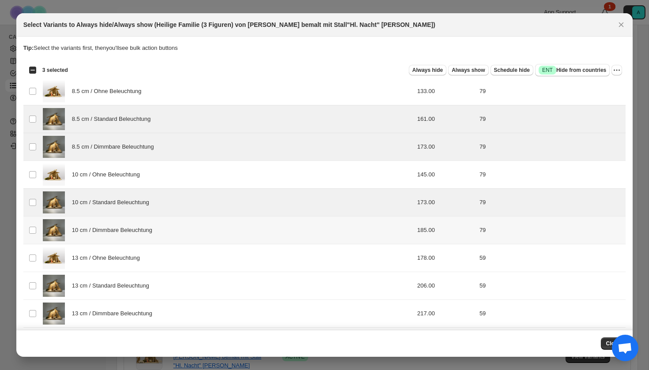
click at [154, 228] on span "10 cm / Dimmbare Beleuchtung" at bounding box center [114, 230] width 85 height 9
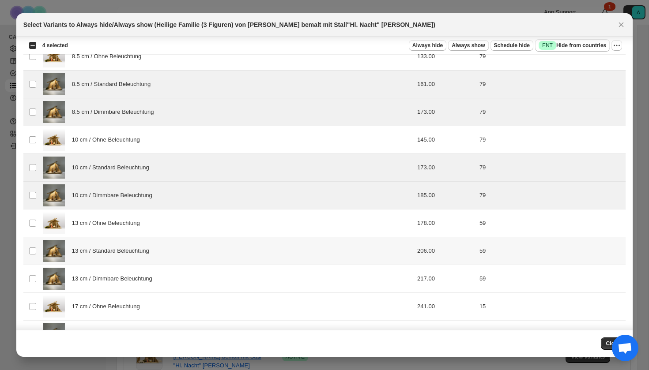
click at [145, 260] on div "13 cm / Standard Beleuchtung" at bounding box center [205, 251] width 324 height 22
click at [145, 279] on span "13 cm / Dimmbare Beleuchtung" at bounding box center [114, 279] width 85 height 9
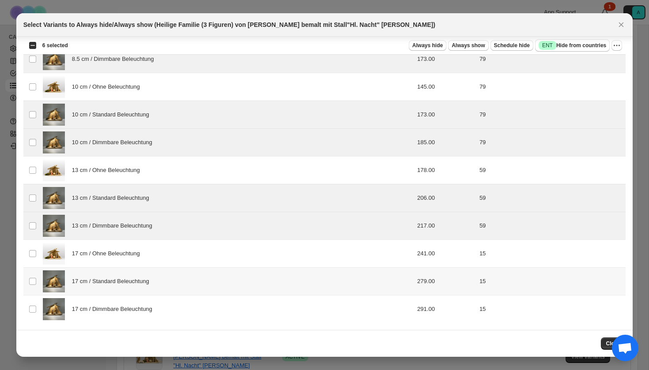
scroll to position [88, 0]
click at [138, 294] on td "17 cm / Standard Beleuchtung" at bounding box center [205, 282] width 330 height 28
click at [138, 316] on div "17 cm / Dimmbare Beleuchtung" at bounding box center [205, 309] width 324 height 22
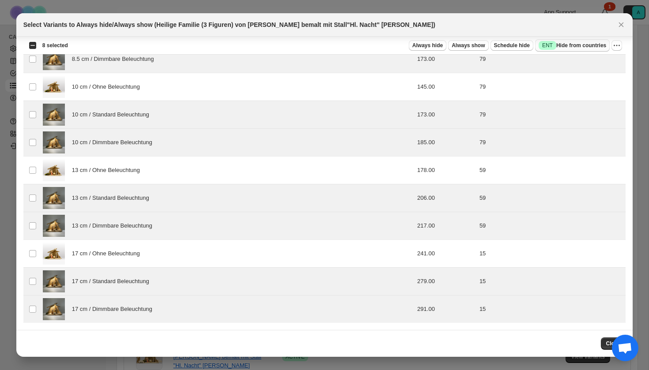
click at [567, 49] on span "Success ENT Hide from countries" at bounding box center [573, 45] width 68 height 9
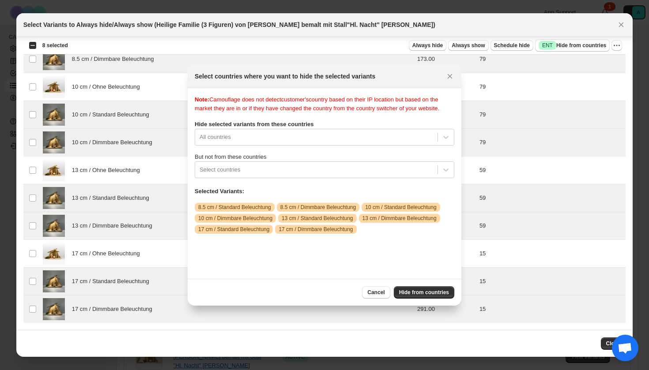
click at [280, 158] on div "Note: Camouflage does not detect customer's country based on their IP location …" at bounding box center [325, 183] width 260 height 177
click at [280, 146] on div "All countries" at bounding box center [325, 137] width 260 height 17
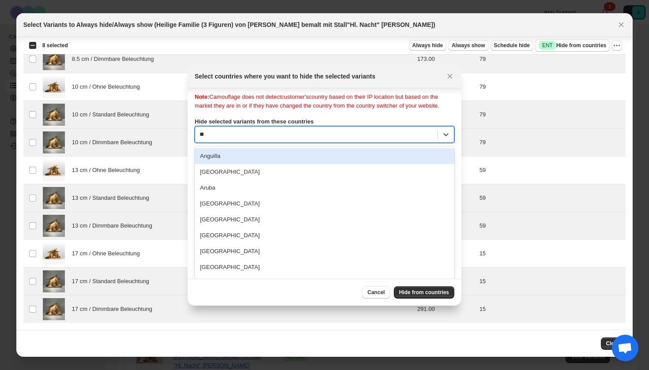
type input "***"
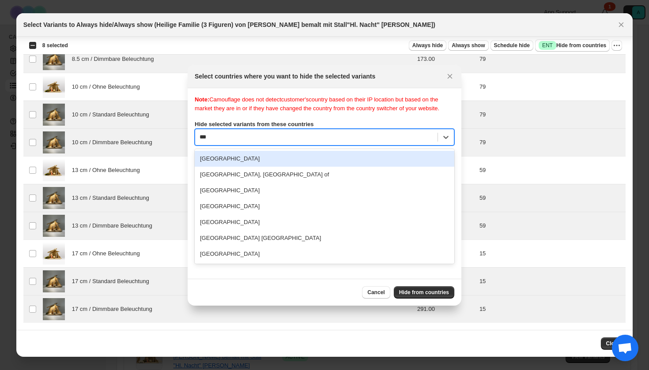
scroll to position [0, 0]
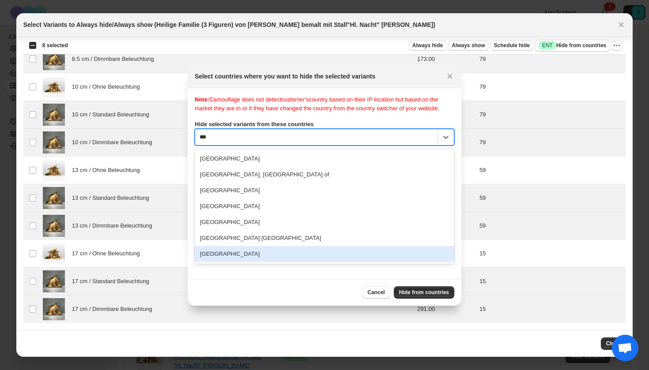
click at [247, 255] on div "[GEOGRAPHIC_DATA]" at bounding box center [325, 254] width 260 height 16
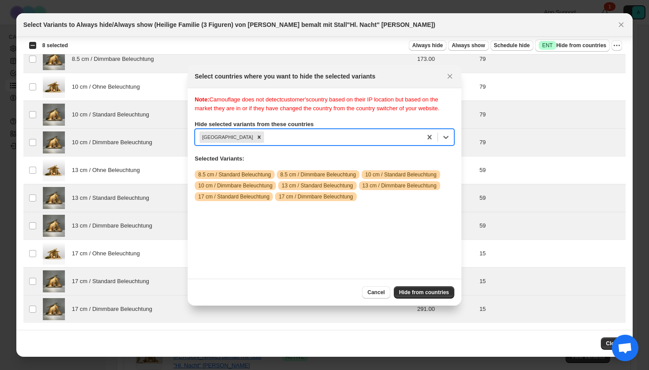
click at [247, 255] on div "Note: Camouflage does not detect customer's country based on their IP location …" at bounding box center [325, 183] width 260 height 177
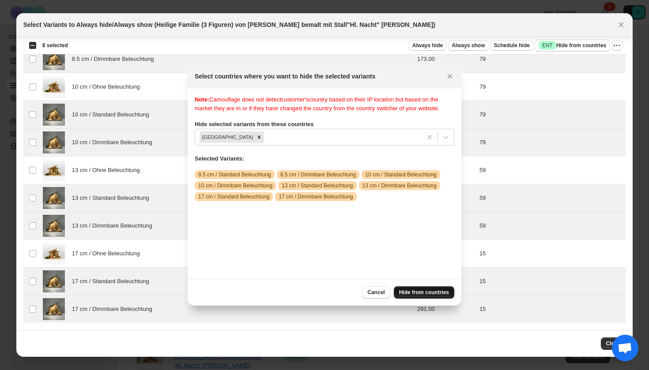
click at [413, 290] on span "Hide from countries" at bounding box center [424, 292] width 50 height 7
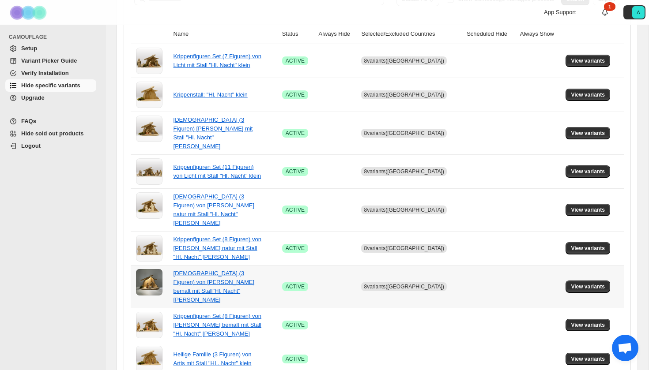
scroll to position [180, 0]
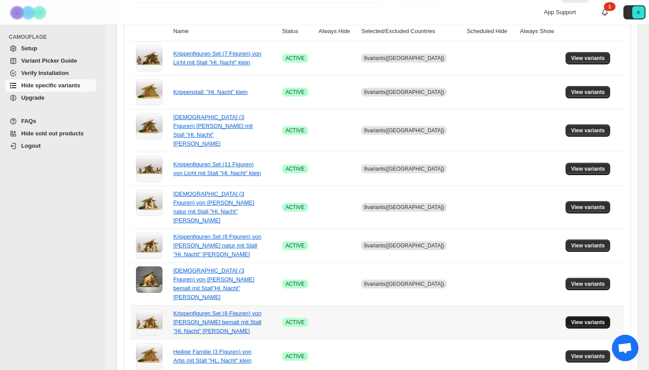
click at [584, 319] on span "View variants" at bounding box center [588, 322] width 34 height 7
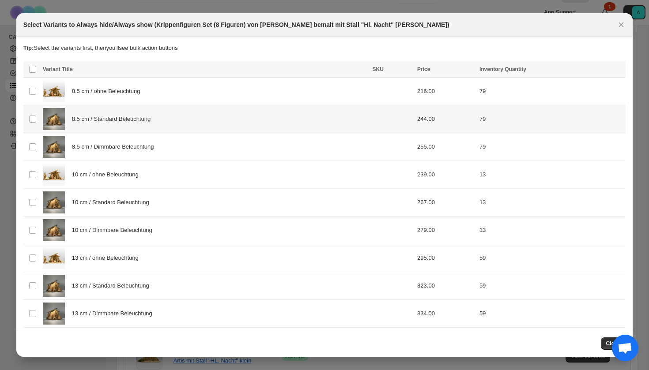
click at [168, 125] on div "8.5 cm / Standard Beleuchtung" at bounding box center [205, 119] width 324 height 22
click at [168, 151] on div "8.5 cm / Dimmbare Beleuchtung" at bounding box center [205, 147] width 324 height 22
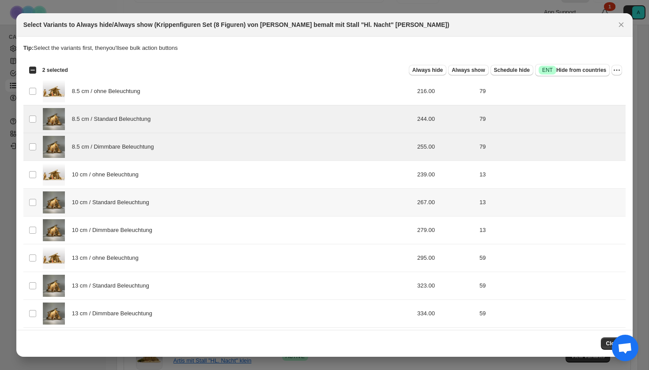
click at [158, 202] on div "10 cm / Standard Beleuchtung" at bounding box center [205, 203] width 324 height 22
click at [158, 220] on div "10 cm / Dimmbare Beleuchtung" at bounding box center [205, 230] width 324 height 22
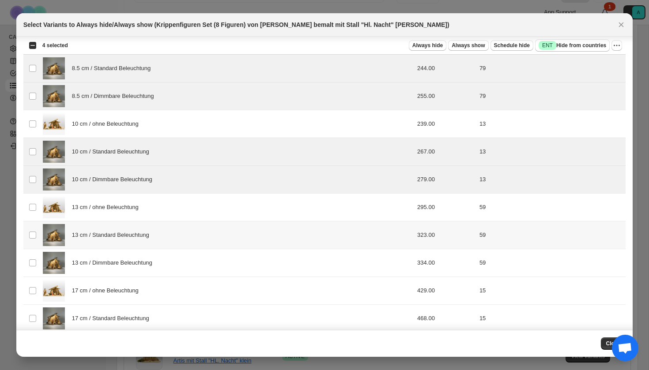
scroll to position [72, 0]
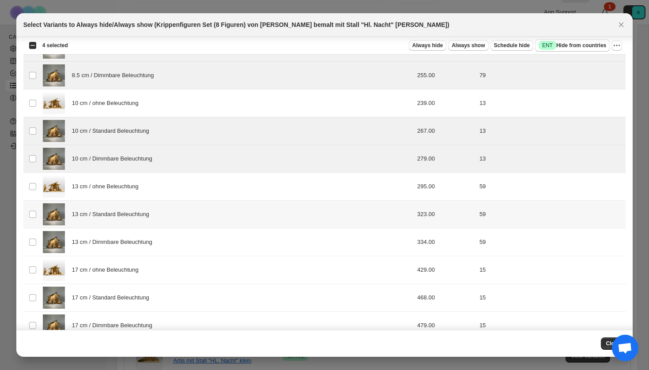
click at [142, 218] on span "13 cm / Standard Beleuchtung" at bounding box center [113, 214] width 82 height 9
click at [142, 235] on div "13 cm / Dimmbare Beleuchtung" at bounding box center [205, 242] width 324 height 22
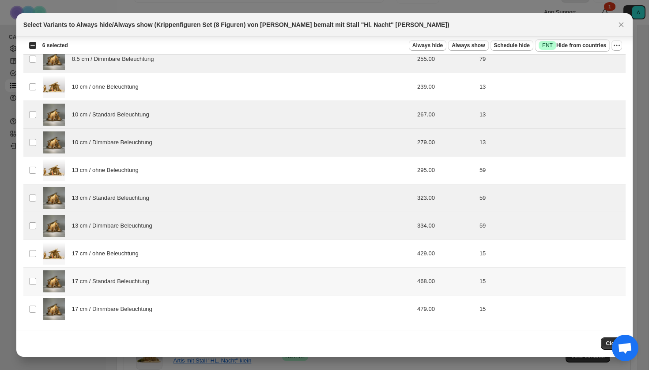
scroll to position [88, 0]
click at [138, 283] on span "17 cm / Standard Beleuchtung" at bounding box center [113, 281] width 82 height 9
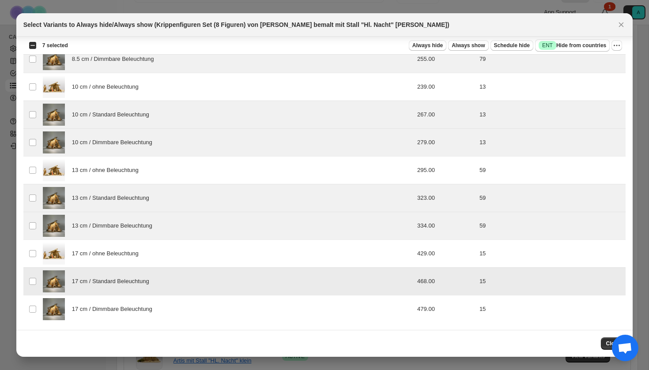
click at [138, 307] on span "17 cm / Dimmbare Beleuchtung" at bounding box center [114, 309] width 85 height 9
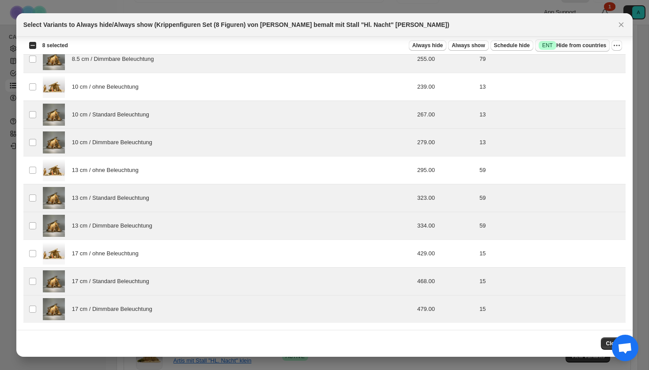
click at [590, 45] on span "Success ENT Hide from countries" at bounding box center [573, 45] width 68 height 9
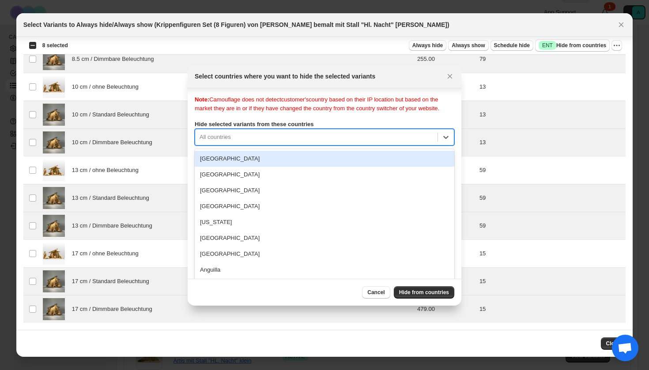
click at [260, 141] on div "All countries" at bounding box center [316, 137] width 242 height 14
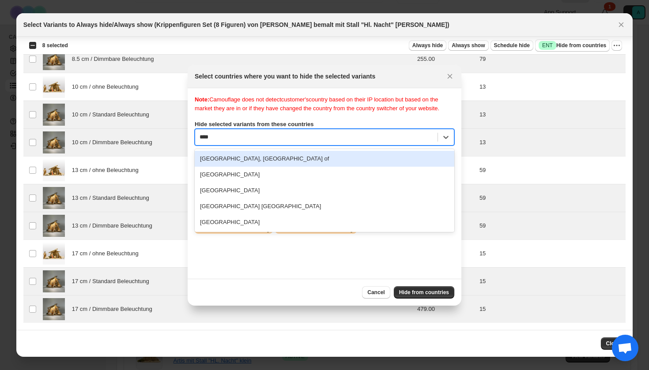
type input "*****"
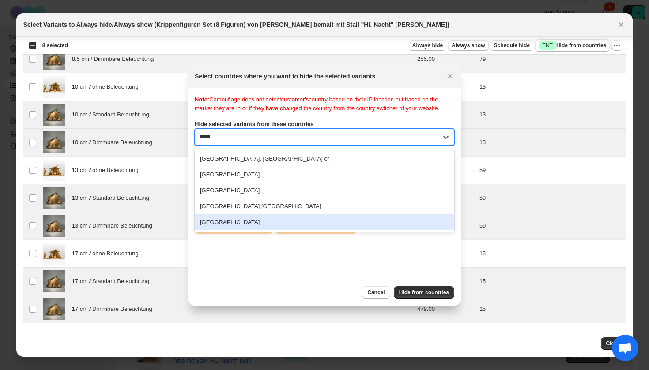
click at [245, 228] on div "[GEOGRAPHIC_DATA]" at bounding box center [325, 223] width 260 height 16
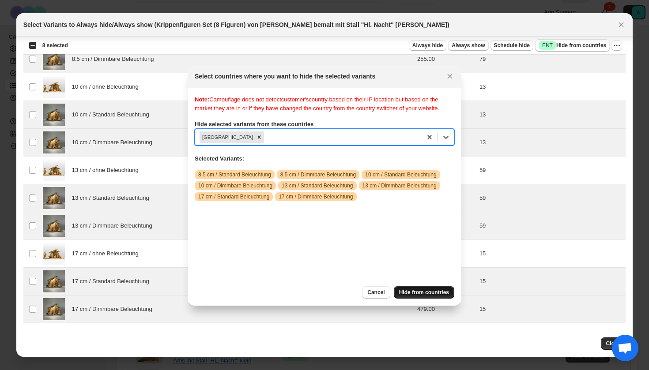
click at [432, 293] on span "Hide from countries" at bounding box center [424, 292] width 50 height 7
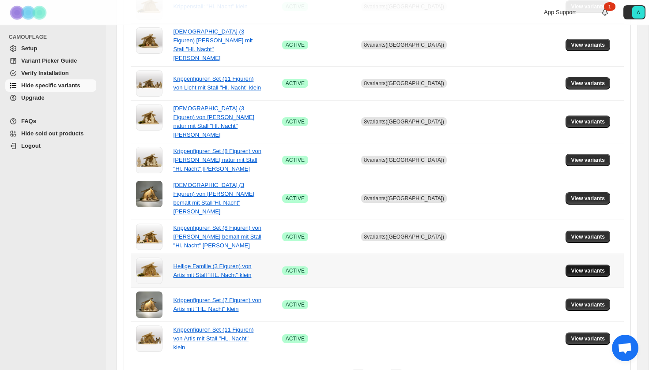
scroll to position [265, 0]
click at [585, 268] on span "View variants" at bounding box center [588, 271] width 34 height 7
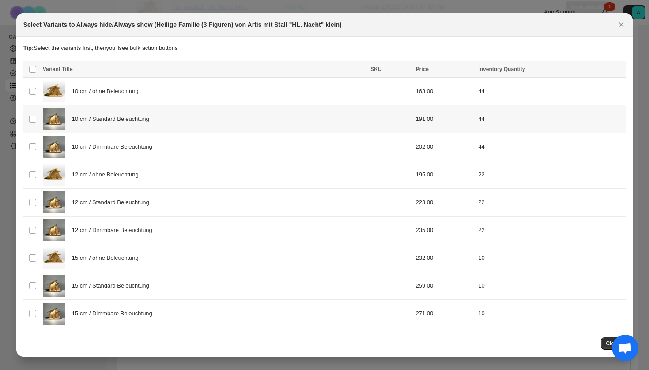
click at [148, 131] on td "10 cm / Standard Beleuchtung" at bounding box center [204, 120] width 328 height 28
click at [148, 147] on span "10 cm / Dimmbare Beleuchtung" at bounding box center [114, 147] width 85 height 9
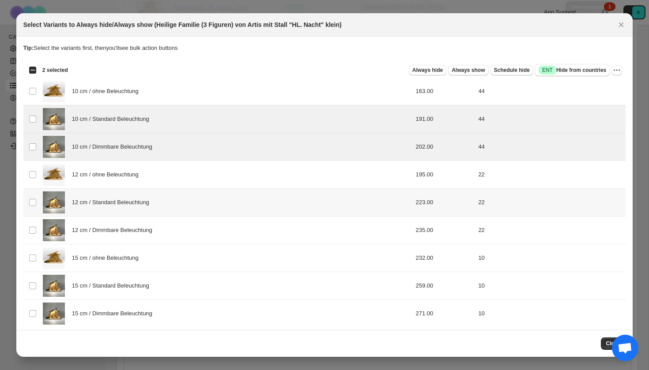
click at [147, 190] on td "12 cm / Standard Beleuchtung" at bounding box center [204, 203] width 328 height 28
click at [146, 234] on span "12 cm / Dimmbare Beleuchtung" at bounding box center [114, 230] width 85 height 9
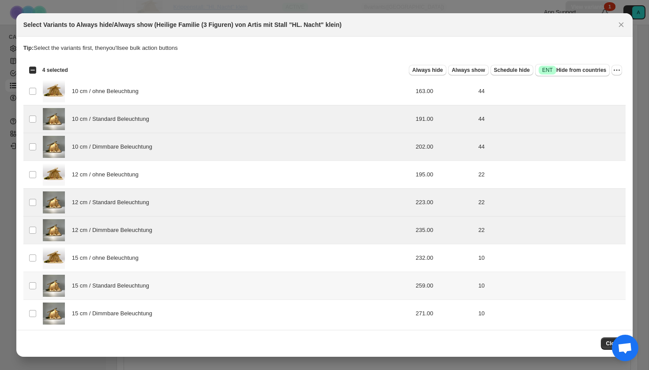
click at [146, 281] on div "15 cm / Standard Beleuchtung" at bounding box center [204, 286] width 322 height 22
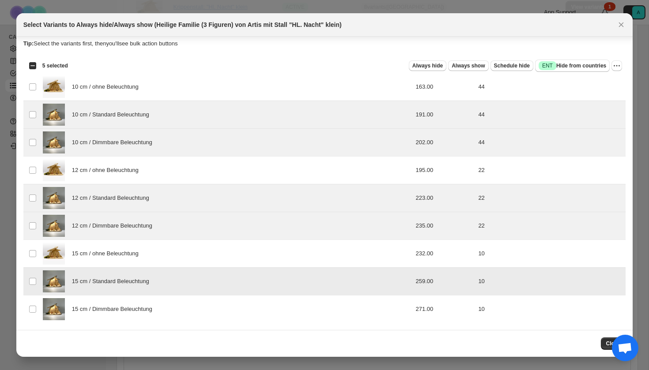
scroll to position [4, 0]
click at [142, 306] on span "15 cm / Dimmbare Beleuchtung" at bounding box center [114, 309] width 85 height 9
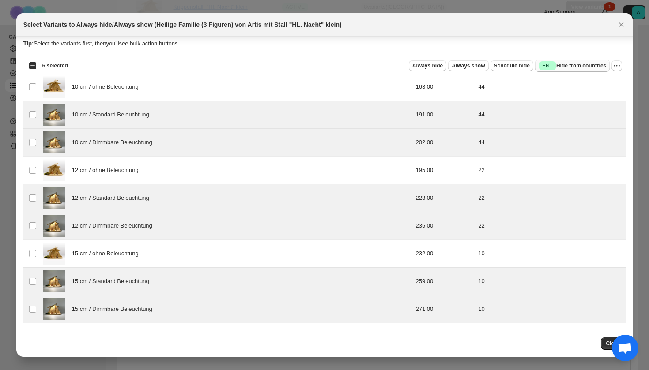
click at [556, 68] on span "Success ENT Hide from countries" at bounding box center [573, 65] width 68 height 9
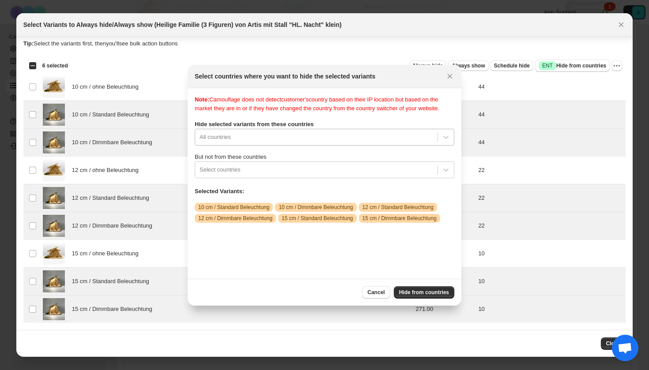
scroll to position [11, 0]
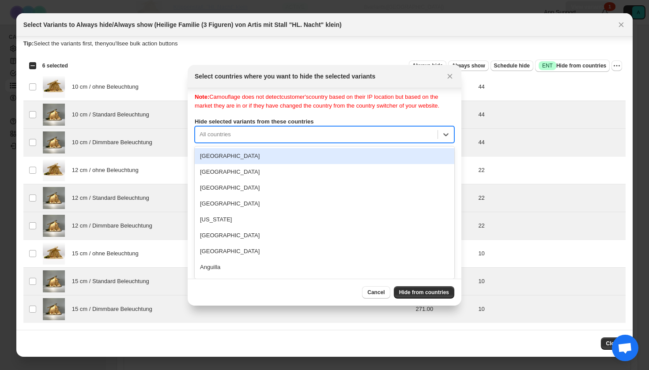
click at [255, 143] on div "[GEOGRAPHIC_DATA], 1 of 250. 250 results available. Use Up and Down to choose o…" at bounding box center [325, 134] width 260 height 17
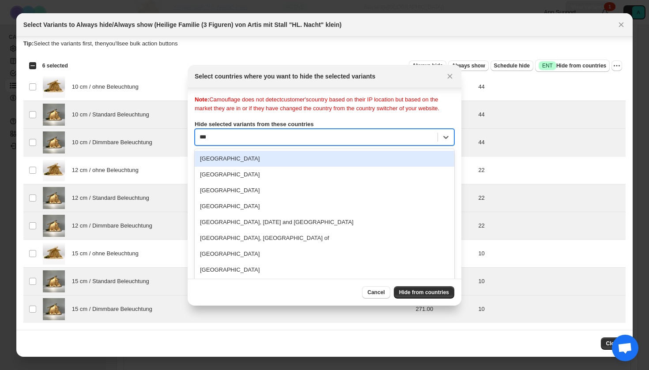
type input "****"
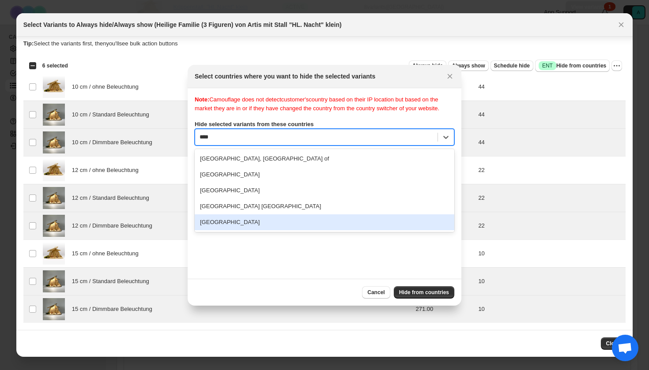
click at [235, 230] on div "[GEOGRAPHIC_DATA]" at bounding box center [325, 223] width 260 height 16
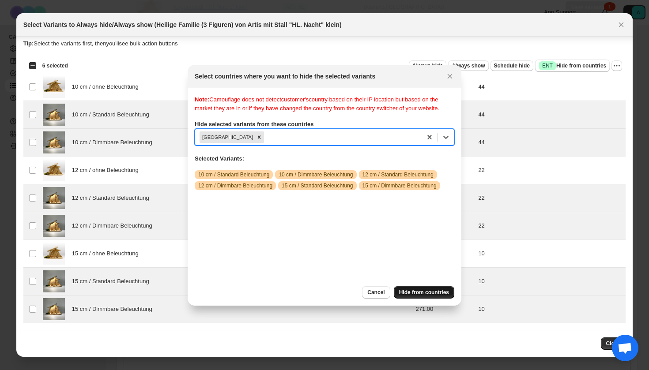
click at [430, 298] on button "Hide from countries" at bounding box center [424, 292] width 60 height 12
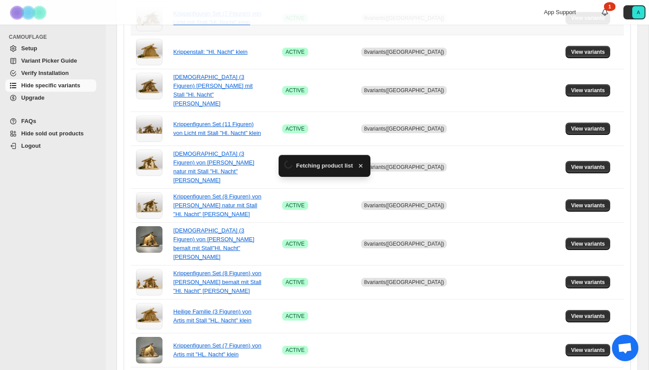
scroll to position [265, 0]
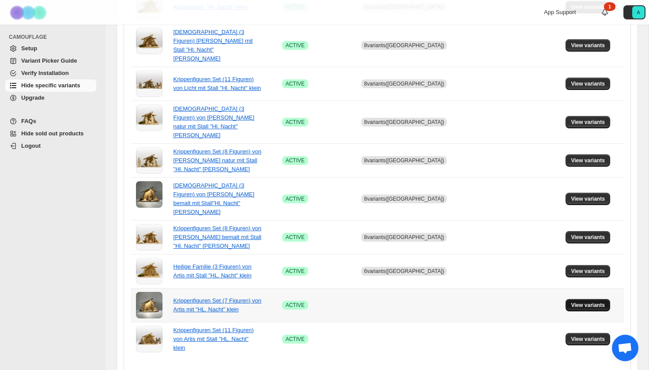
click at [595, 302] on span "View variants" at bounding box center [588, 305] width 34 height 7
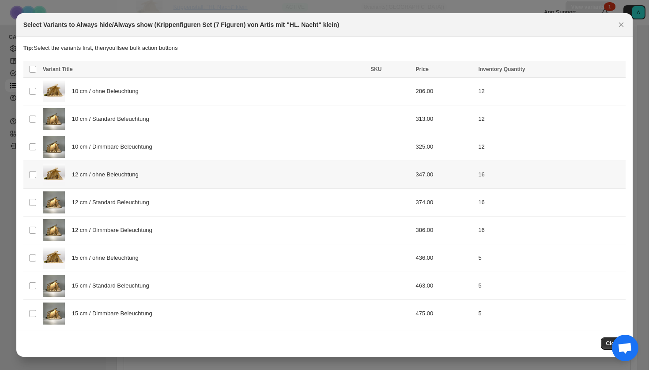
scroll to position [0, 0]
click at [136, 129] on div "10 cm / Standard Beleuchtung" at bounding box center [204, 119] width 322 height 22
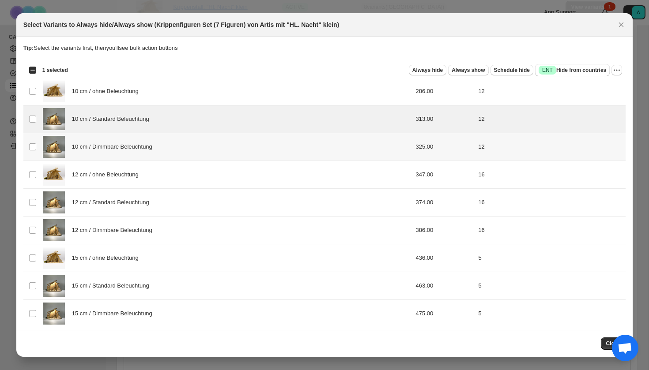
click at [136, 157] on div "10 cm / Dimmbare Beleuchtung" at bounding box center [204, 147] width 322 height 22
click at [136, 200] on span "12 cm / Standard Beleuchtung" at bounding box center [113, 202] width 82 height 9
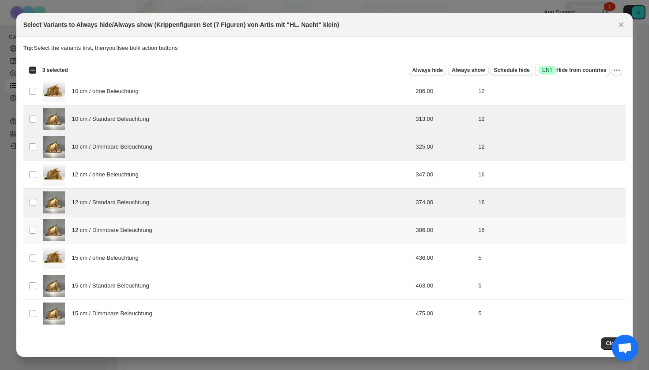
click at [134, 231] on span "12 cm / Dimmbare Beleuchtung" at bounding box center [114, 230] width 85 height 9
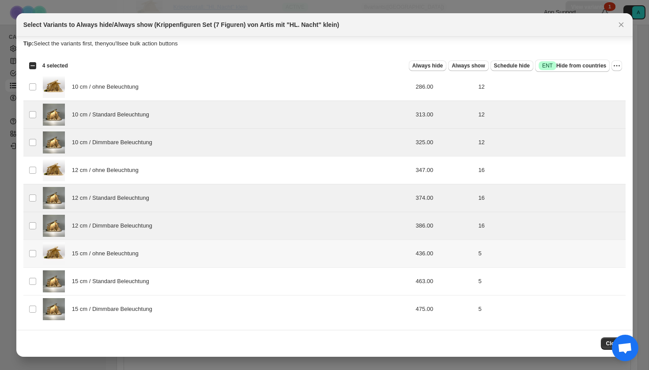
scroll to position [4, 0]
click at [124, 276] on div "15 cm / Standard Beleuchtung" at bounding box center [204, 282] width 322 height 22
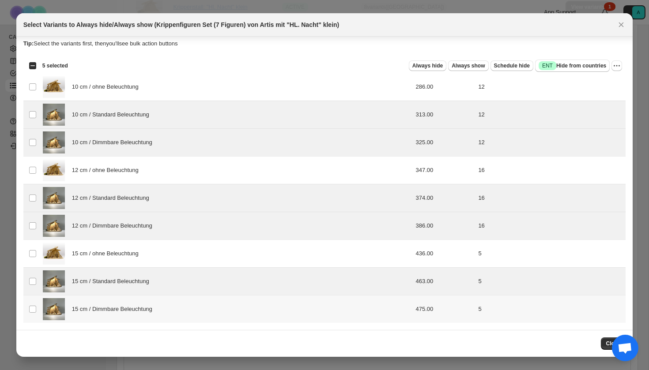
click at [124, 305] on span "15 cm / Dimmbare Beleuchtung" at bounding box center [114, 309] width 85 height 9
click at [560, 70] on span "Success ENT Hide from countries" at bounding box center [573, 65] width 68 height 9
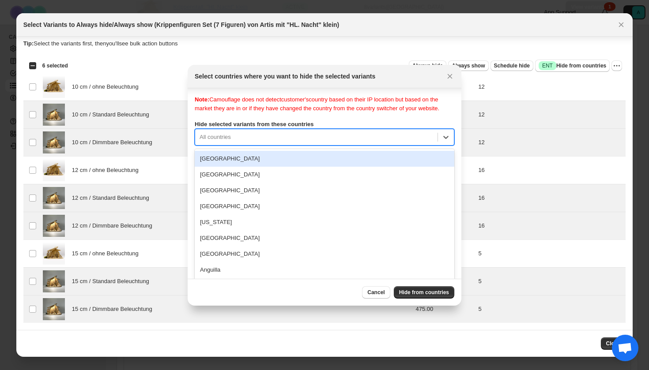
scroll to position [11, 0]
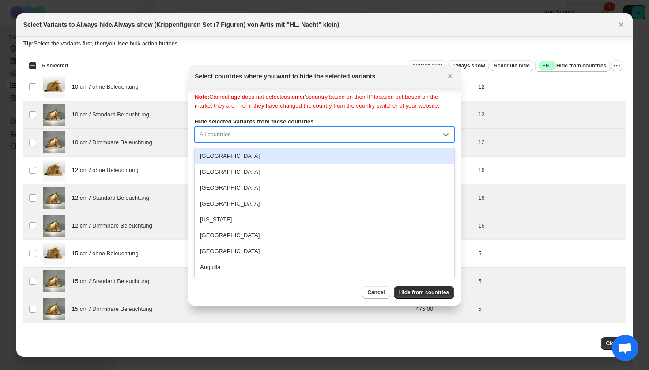
click at [309, 145] on div "Note: Camouflage does not detect customer's country based on their IP location …" at bounding box center [325, 181] width 260 height 177
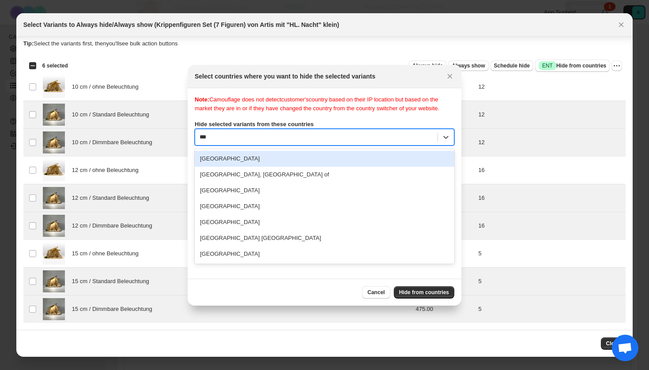
scroll to position [0, 0]
type input "****"
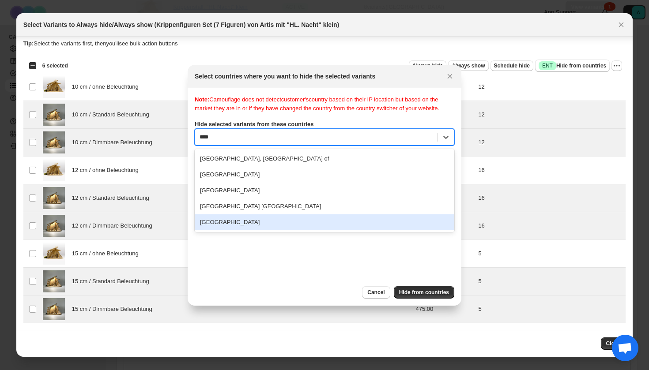
click at [266, 230] on div "[GEOGRAPHIC_DATA]" at bounding box center [325, 223] width 260 height 16
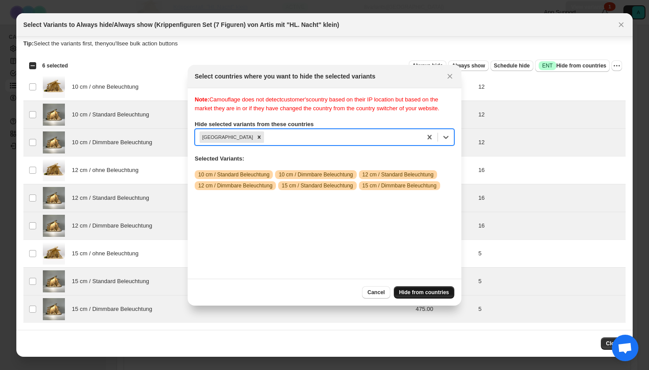
click at [416, 292] on span "Hide from countries" at bounding box center [424, 292] width 50 height 7
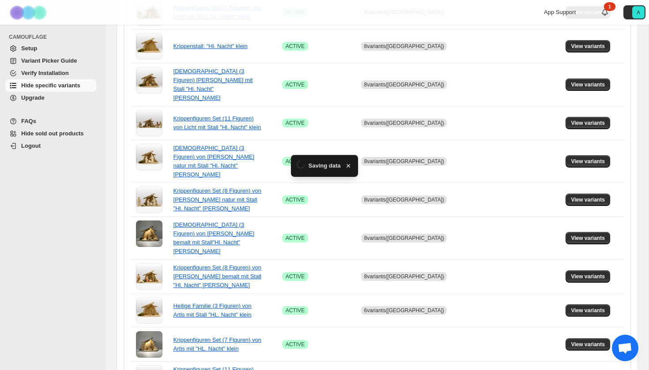
scroll to position [265, 0]
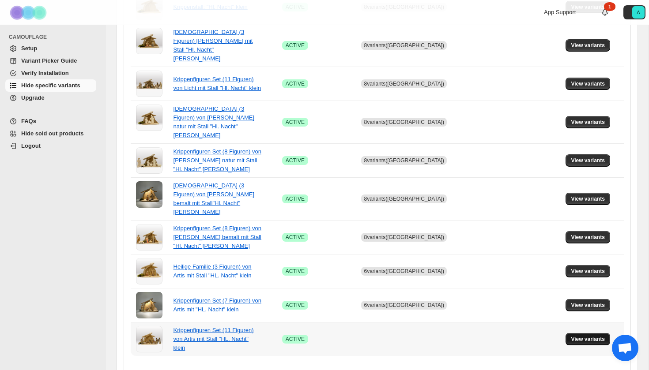
click at [587, 333] on button "View variants" at bounding box center [587, 339] width 45 height 12
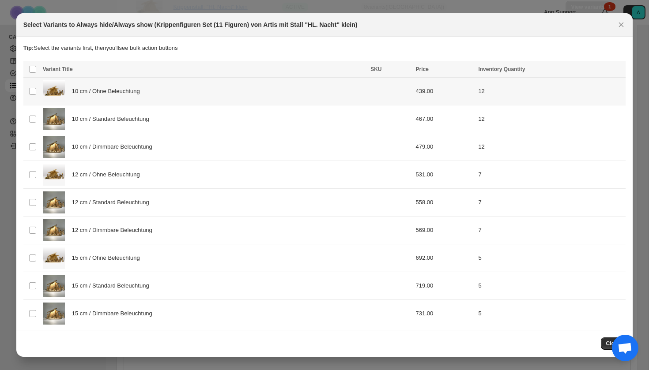
scroll to position [0, 0]
click at [148, 130] on td "10 cm / Standard Beleuchtung" at bounding box center [204, 120] width 328 height 28
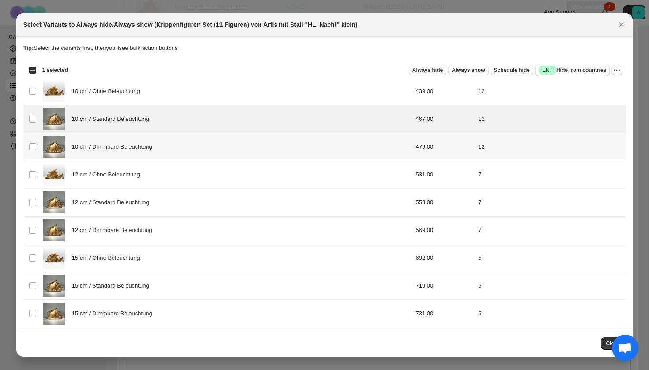
click at [148, 153] on div "10 cm / Dimmbare Beleuchtung" at bounding box center [204, 147] width 322 height 22
click at [147, 206] on span "12 cm / Standard Beleuchtung" at bounding box center [113, 202] width 82 height 9
click at [147, 233] on span "12 cm / Dimmbare Beleuchtung" at bounding box center [114, 230] width 85 height 9
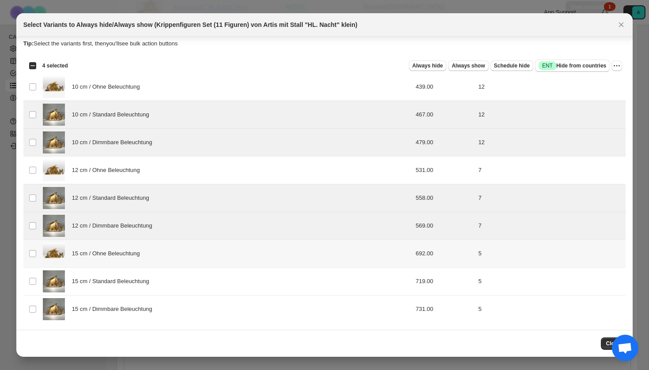
scroll to position [4, 0]
click at [143, 277] on div "15 cm / Standard Beleuchtung" at bounding box center [204, 282] width 322 height 22
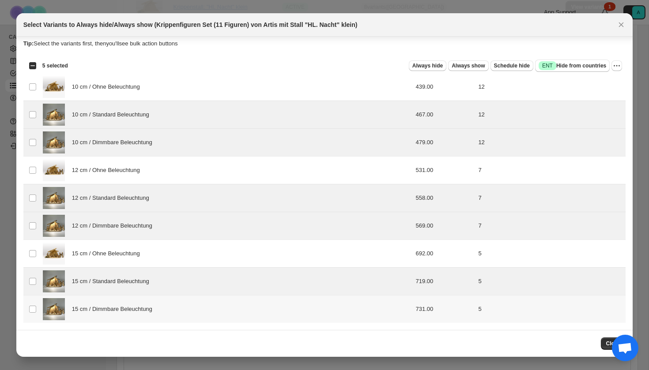
click at [143, 300] on div "15 cm / Dimmbare Beleuchtung" at bounding box center [204, 309] width 322 height 22
click at [569, 65] on span "Success ENT Hide from countries" at bounding box center [573, 65] width 68 height 9
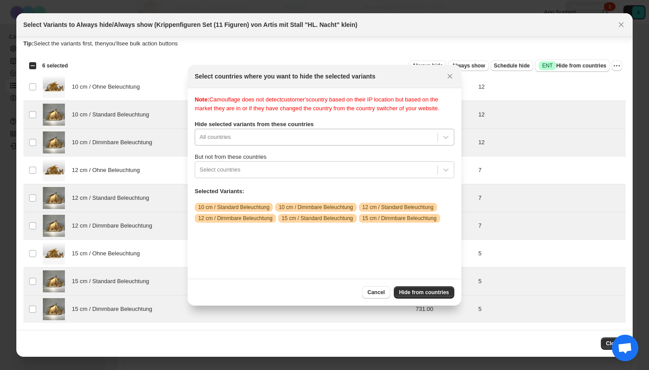
click at [339, 146] on div "All countries" at bounding box center [325, 137] width 260 height 17
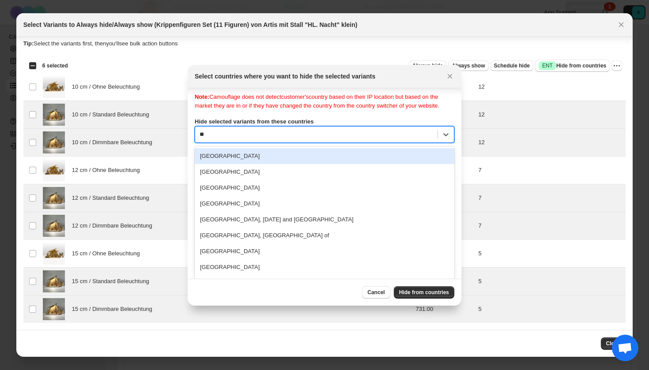
type input "***"
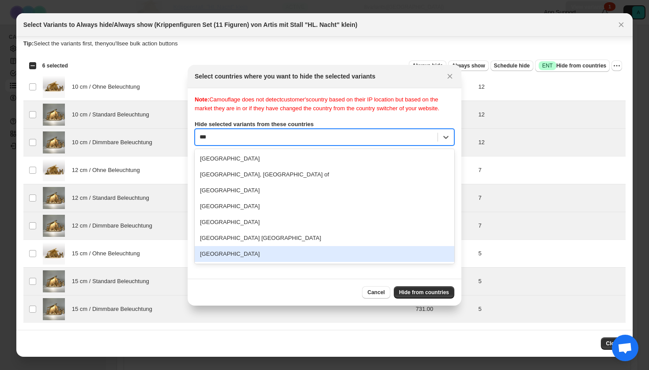
click at [241, 262] on div "[GEOGRAPHIC_DATA]" at bounding box center [325, 254] width 260 height 16
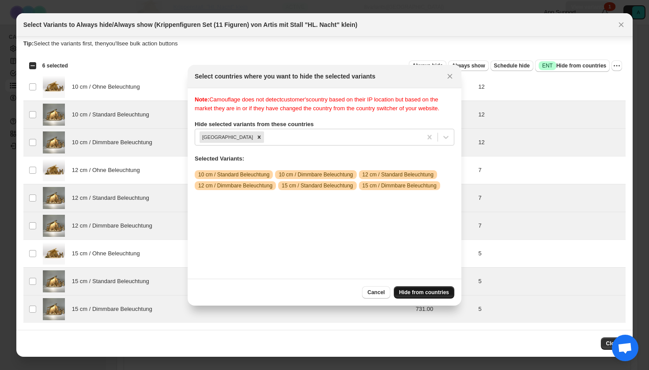
click at [414, 293] on span "Hide from countries" at bounding box center [424, 292] width 50 height 7
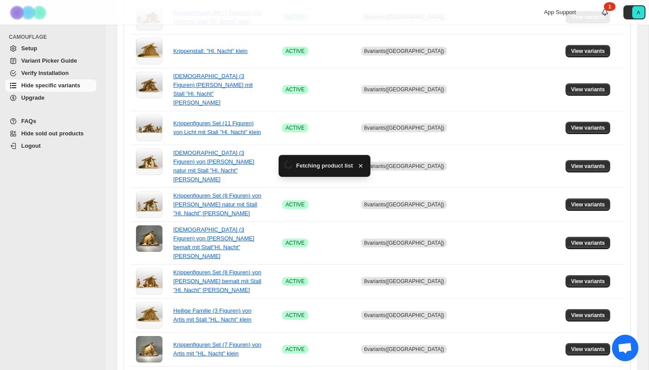
scroll to position [265, 0]
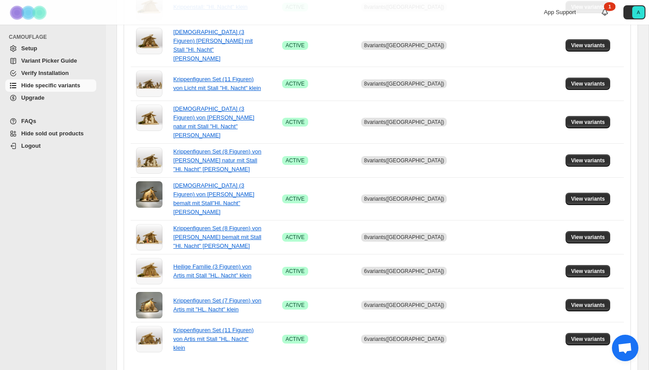
click at [393, 370] on div "Pagination" at bounding box center [397, 376] width 12 height 12
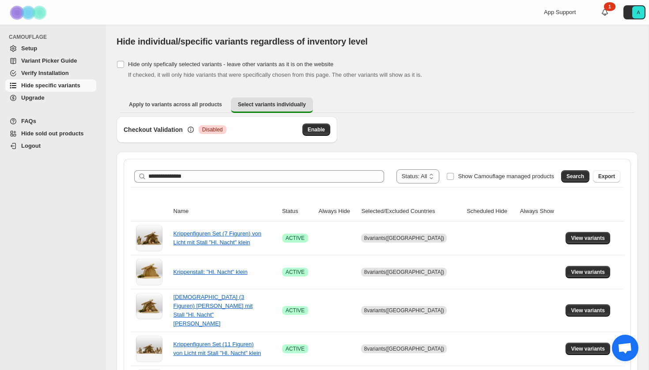
scroll to position [0, 0]
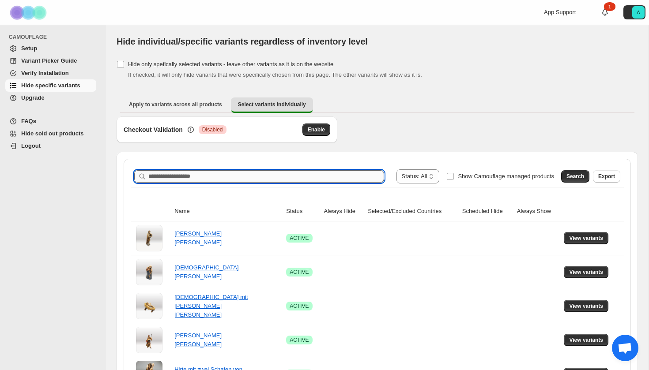
click at [231, 180] on input "Search product name" at bounding box center [266, 176] width 236 height 12
click at [179, 176] on input "**********" at bounding box center [258, 176] width 220 height 12
click at [570, 171] on button "Search" at bounding box center [575, 176] width 28 height 12
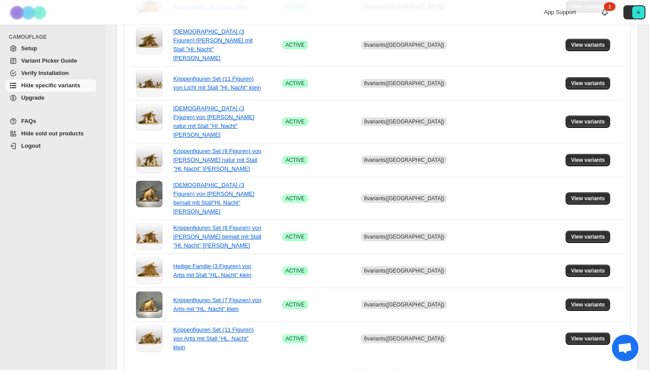
scroll to position [265, 0]
click at [399, 370] on div "Pagination" at bounding box center [397, 376] width 12 height 12
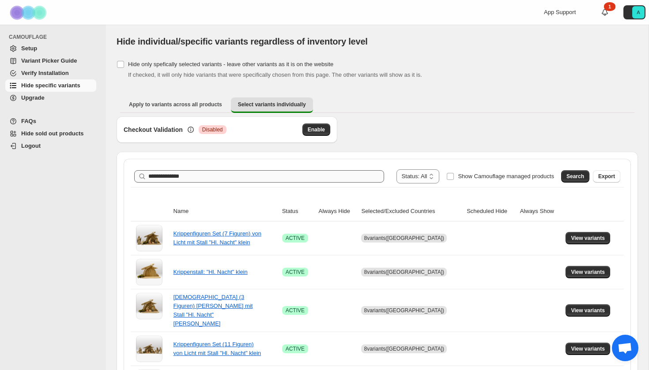
scroll to position [0, 0]
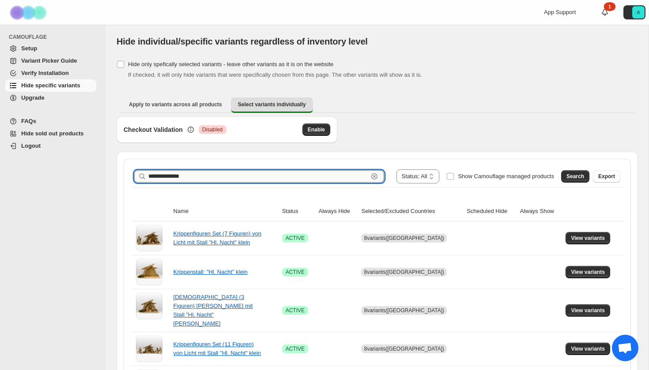
click at [198, 176] on input "**********" at bounding box center [258, 176] width 220 height 12
type input "**********"
click at [572, 177] on span "Search" at bounding box center [575, 176] width 18 height 7
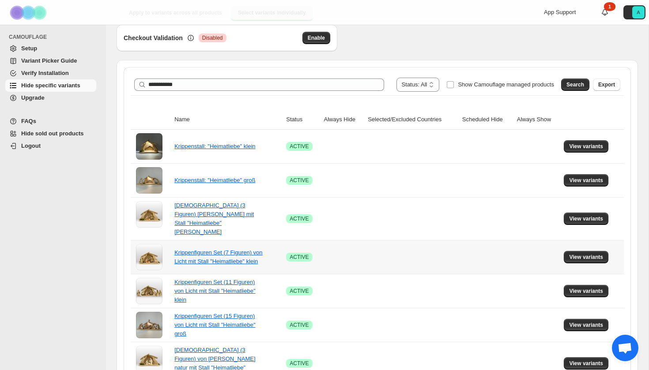
scroll to position [21, 0]
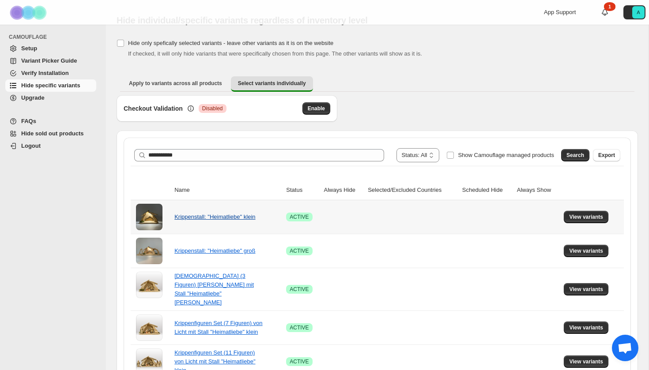
click at [197, 220] on link "Krippenstall: "Heimatliebe" klein" at bounding box center [214, 217] width 81 height 7
click at [582, 219] on span "View variants" at bounding box center [586, 217] width 34 height 7
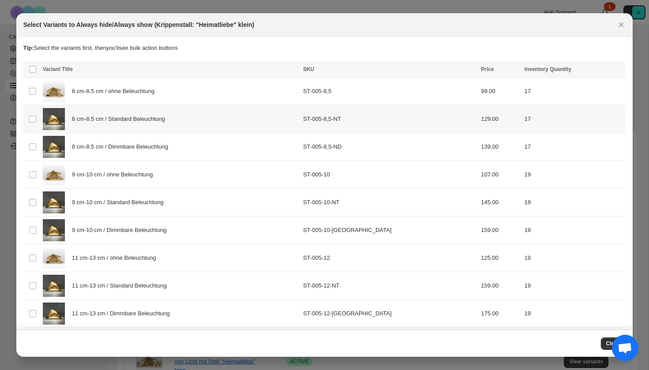
click at [141, 124] on div "8 cm-8.5 cm / Standard Beleuchtung" at bounding box center [170, 119] width 255 height 22
click at [141, 143] on span "8 cm-8.5 cm / Dimmbare Beleuchtung" at bounding box center [122, 147] width 101 height 9
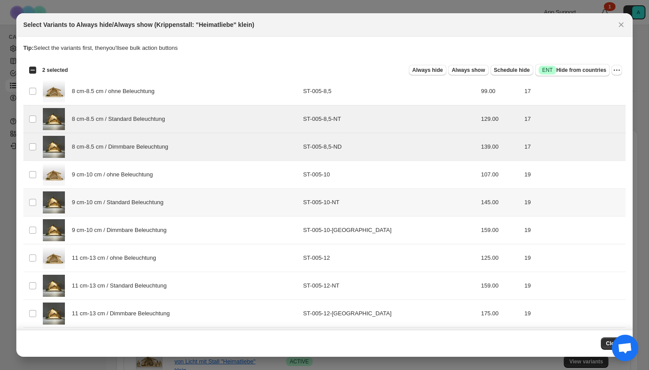
drag, startPoint x: 141, startPoint y: 204, endPoint x: 141, endPoint y: 222, distance: 18.1
click at [141, 209] on div "9 cm-10 cm / Standard Beleuchtung" at bounding box center [170, 203] width 255 height 22
click at [141, 222] on div "9 cm-10 cm / Dimmbare Beleuchtung" at bounding box center [170, 230] width 255 height 22
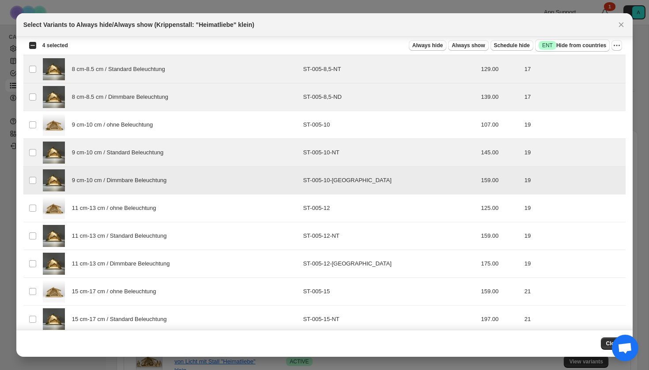
scroll to position [53, 0]
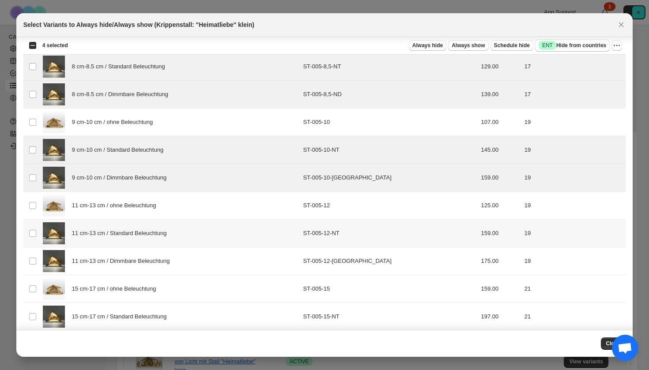
click at [130, 243] on div "11 cm-13 cm / Standard Beleuchtung" at bounding box center [170, 233] width 255 height 22
click at [130, 257] on span "11 cm-13 cm / Dimmbare Beleuchtung" at bounding box center [123, 261] width 103 height 9
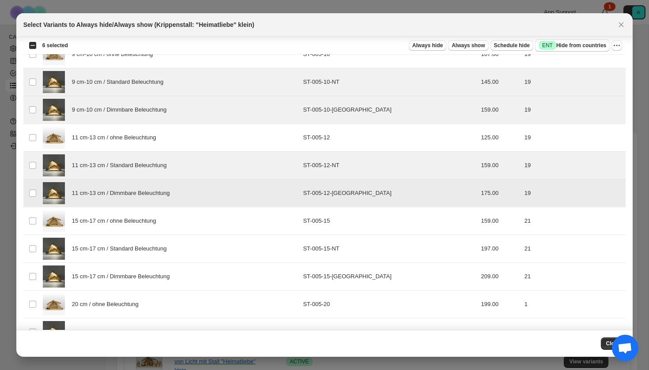
scroll to position [128, 0]
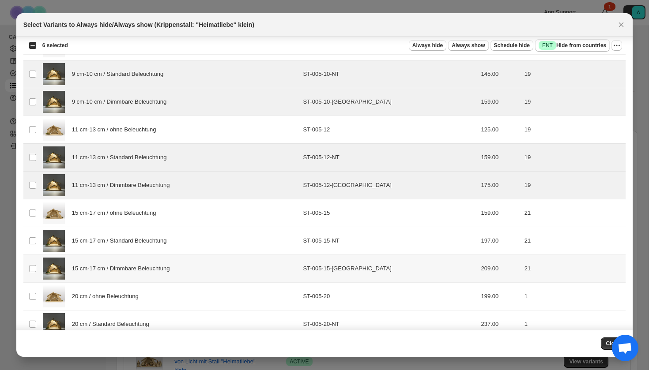
click at [128, 254] on td "15 cm-17 cm / Standard Beleuchtung" at bounding box center [170, 241] width 260 height 28
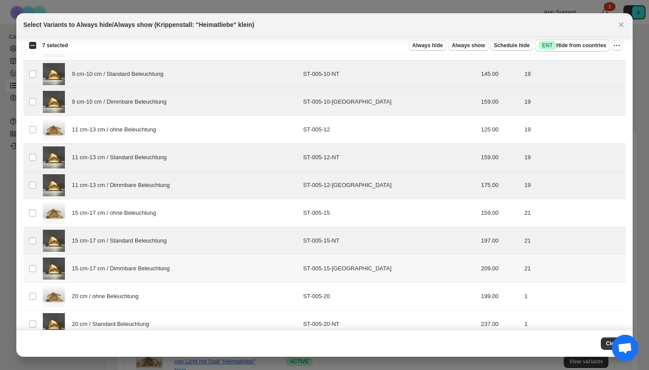
click at [125, 272] on span "15 cm-17 cm / Dimmbare Beleuchtung" at bounding box center [123, 268] width 103 height 9
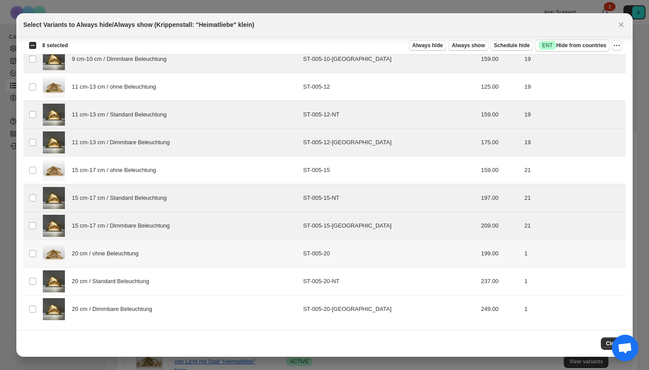
scroll to position [171, 0]
click at [122, 281] on span "20 cm / Standard Beleuchtung" at bounding box center [113, 281] width 82 height 9
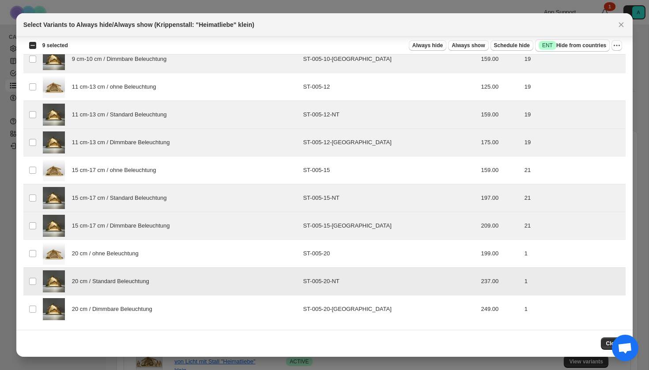
click at [122, 308] on span "20 cm / Dimmbare Beleuchtung" at bounding box center [114, 309] width 85 height 9
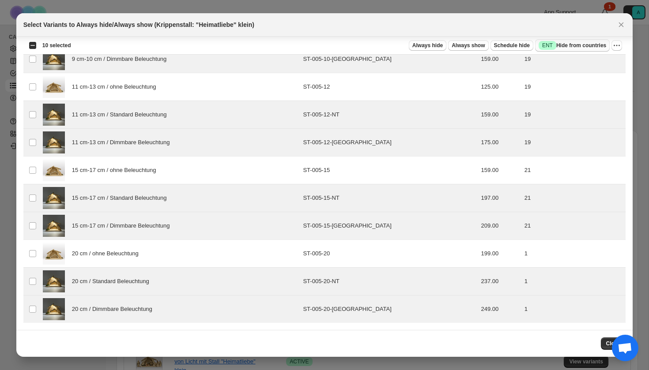
click at [571, 45] on span "Success ENT Hide from countries" at bounding box center [573, 45] width 68 height 9
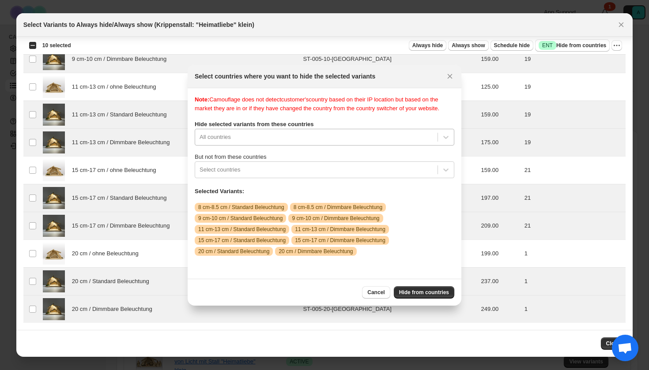
click at [306, 146] on div "All countries" at bounding box center [325, 137] width 260 height 17
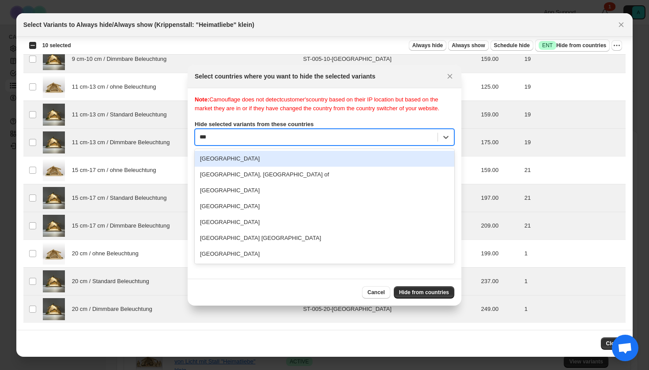
scroll to position [0, 0]
type input "****"
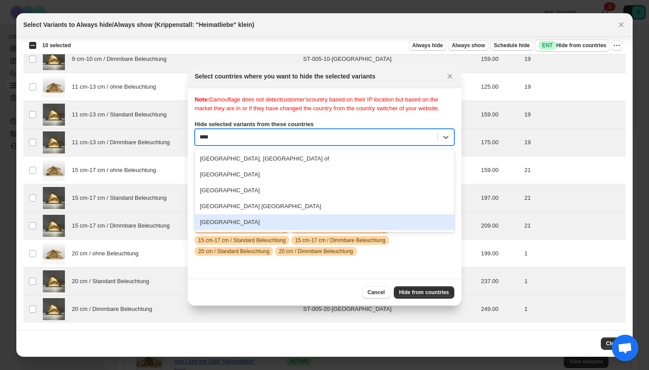
click at [275, 230] on div "[GEOGRAPHIC_DATA]" at bounding box center [325, 223] width 260 height 16
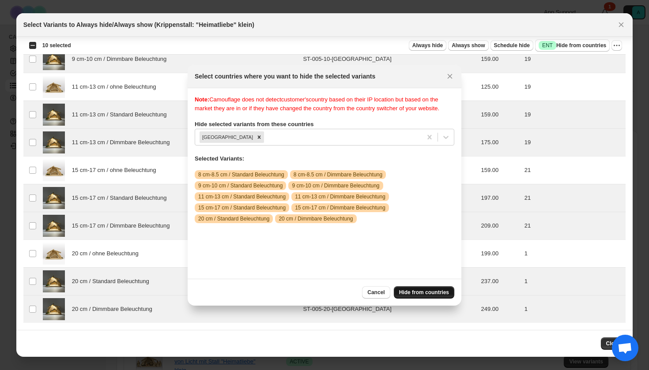
click at [427, 294] on span "Hide from countries" at bounding box center [424, 292] width 50 height 7
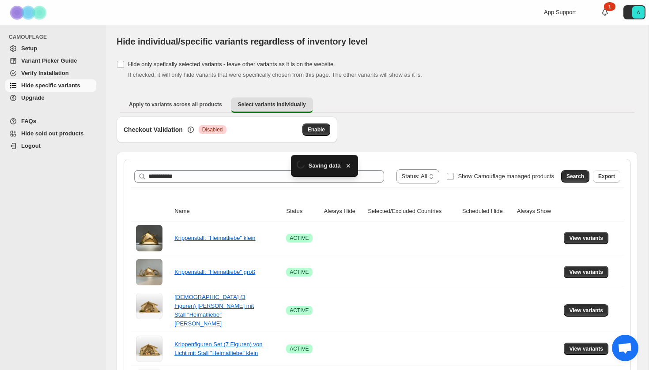
scroll to position [21, 0]
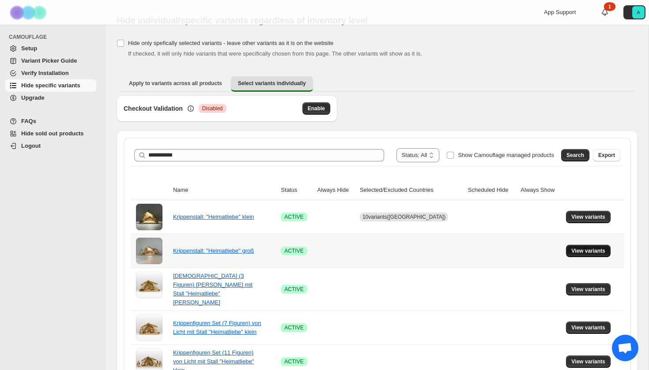
click at [589, 250] on span "View variants" at bounding box center [588, 251] width 34 height 7
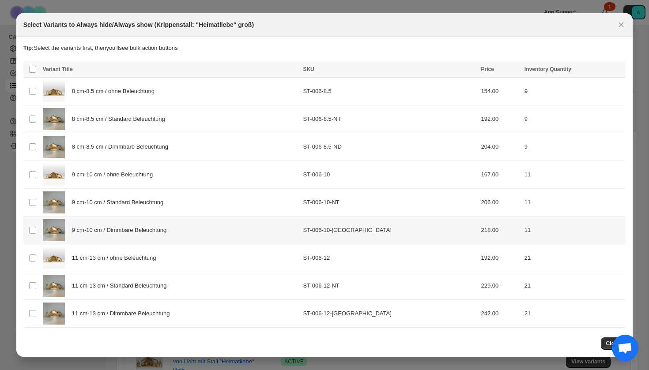
scroll to position [0, 0]
click at [119, 133] on td "8 cm-8.5 cm / Dimmbare Beleuchtung" at bounding box center [170, 147] width 260 height 28
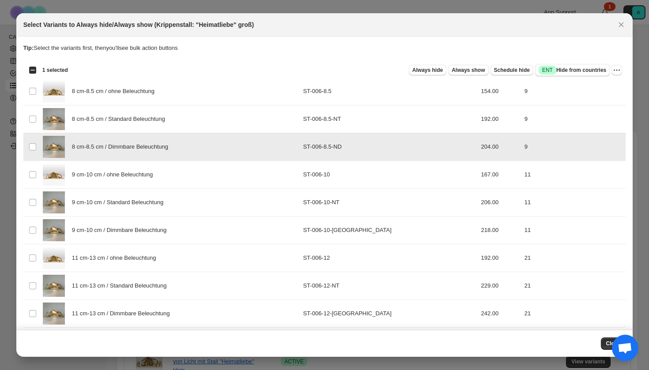
click at [119, 152] on div "8 cm-8.5 cm / Dimmbare Beleuchtung" at bounding box center [170, 147] width 255 height 22
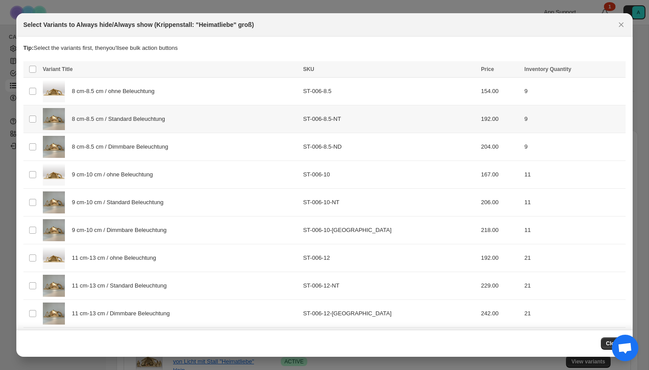
click at [113, 126] on div "8 cm-8.5 cm / Standard Beleuchtung" at bounding box center [170, 119] width 255 height 22
click at [113, 151] on span "8 cm-8.5 cm / Dimmbare Beleuchtung" at bounding box center [122, 147] width 101 height 9
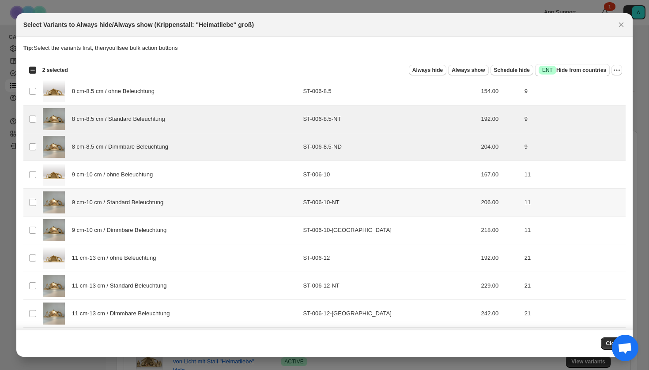
click at [113, 198] on div "9 cm-10 cm / Standard Beleuchtung" at bounding box center [170, 203] width 255 height 22
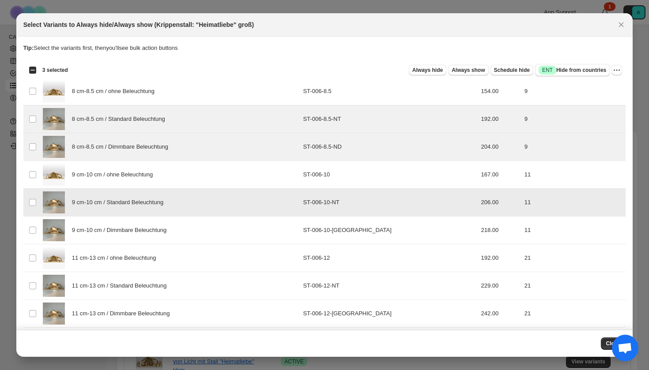
click at [113, 232] on span "9 cm-10 cm / Dimmbare Beleuchtung" at bounding box center [121, 230] width 99 height 9
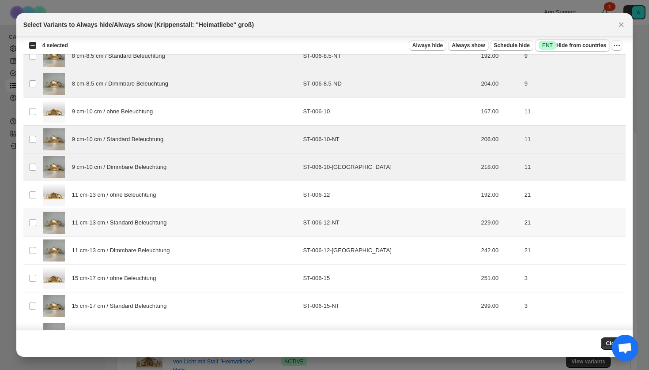
click at [113, 232] on div "11 cm-13 cm / Standard Beleuchtung" at bounding box center [170, 223] width 255 height 22
click at [113, 248] on span "11 cm-13 cm / Dimmbare Beleuchtung" at bounding box center [123, 250] width 103 height 9
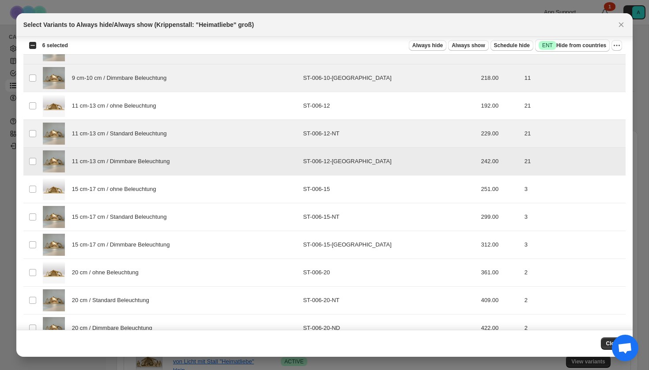
scroll to position [156, 0]
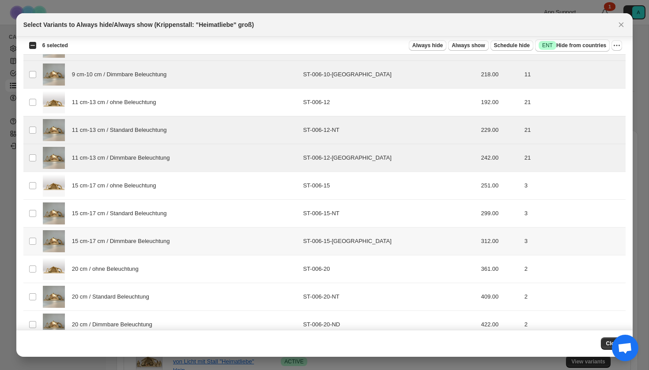
click at [106, 220] on div "15 cm-17 cm / Standard Beleuchtung" at bounding box center [170, 214] width 255 height 22
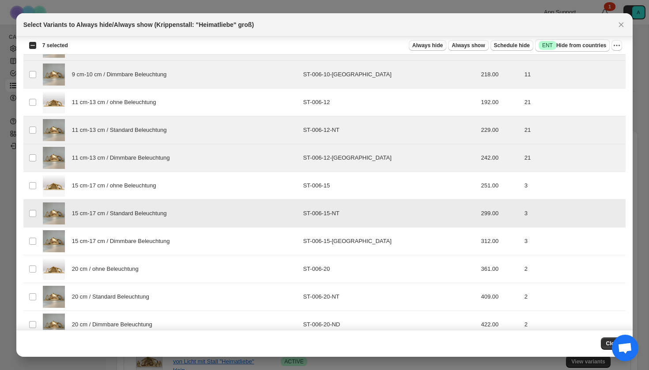
click at [106, 239] on span "15 cm-17 cm / Dimmbare Beleuchtung" at bounding box center [123, 241] width 103 height 9
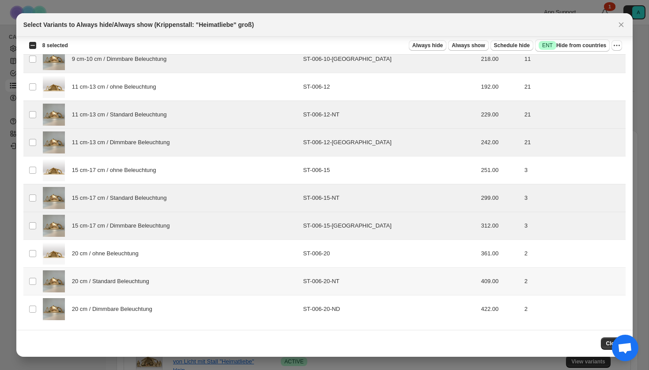
scroll to position [171, 0]
click at [105, 281] on span "20 cm / Standard Beleuchtung" at bounding box center [113, 281] width 82 height 9
click at [106, 307] on span "20 cm / Dimmbare Beleuchtung" at bounding box center [114, 309] width 85 height 9
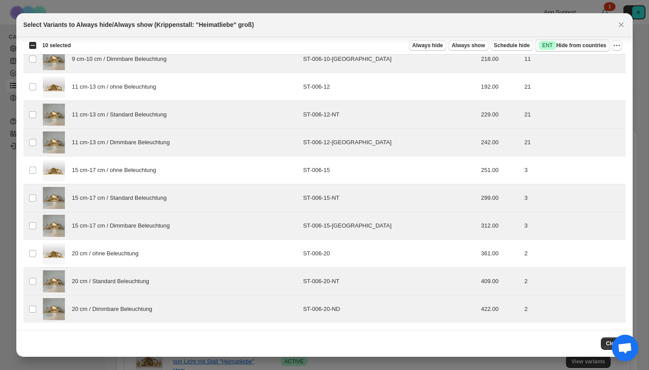
click at [581, 45] on span "Success ENT Hide from countries" at bounding box center [573, 45] width 68 height 9
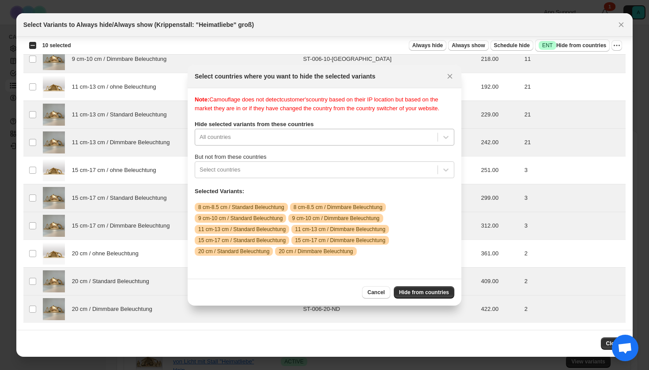
click at [336, 146] on div "All countries" at bounding box center [325, 137] width 260 height 17
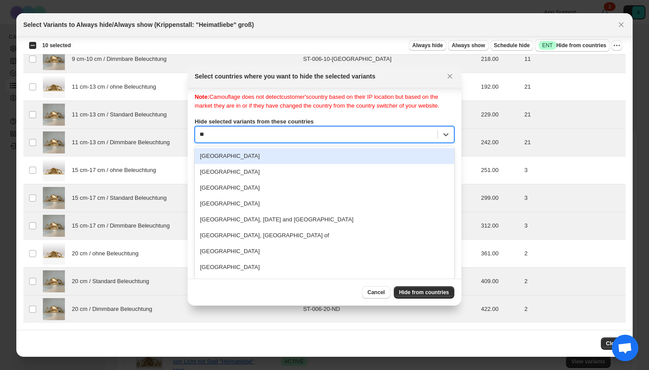
type input "***"
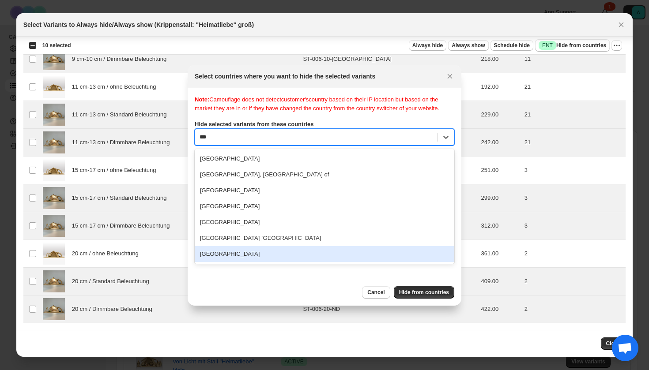
click at [268, 262] on div "[GEOGRAPHIC_DATA]" at bounding box center [325, 254] width 260 height 16
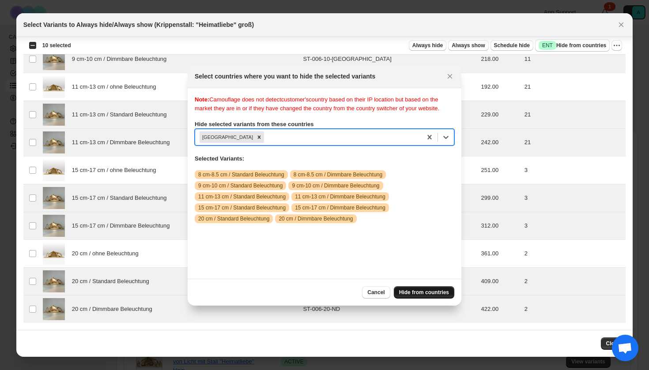
click at [420, 294] on span "Hide from countries" at bounding box center [424, 292] width 50 height 7
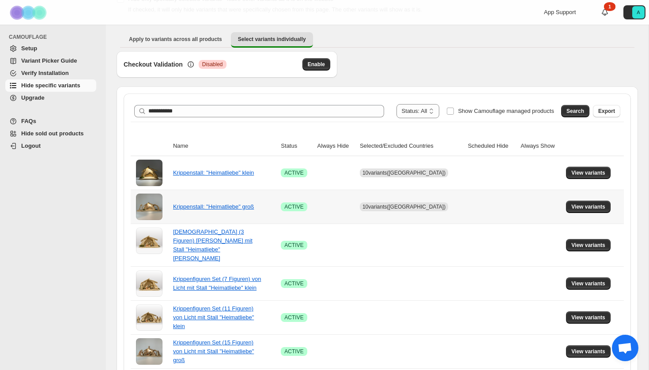
scroll to position [72, 0]
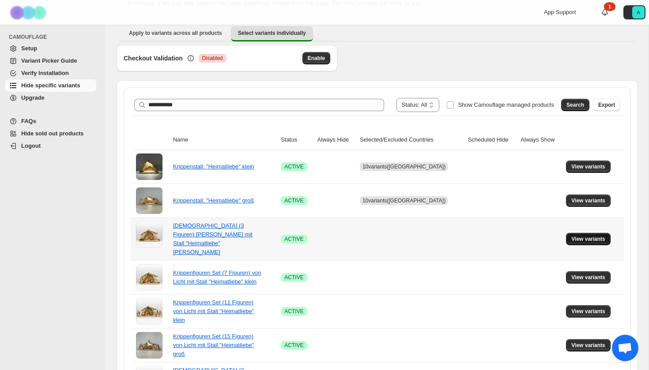
click at [599, 236] on span "View variants" at bounding box center [588, 239] width 34 height 7
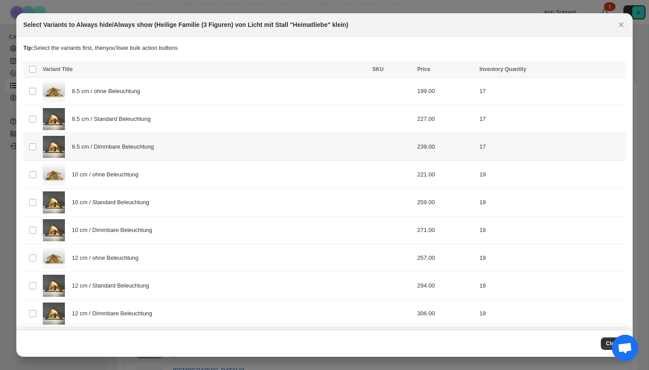
click at [176, 139] on div "8.5 cm / Dimmbare Beleuchtung" at bounding box center [205, 147] width 324 height 22
click at [176, 128] on div "8.5 cm / Standard Beleuchtung" at bounding box center [205, 119] width 324 height 22
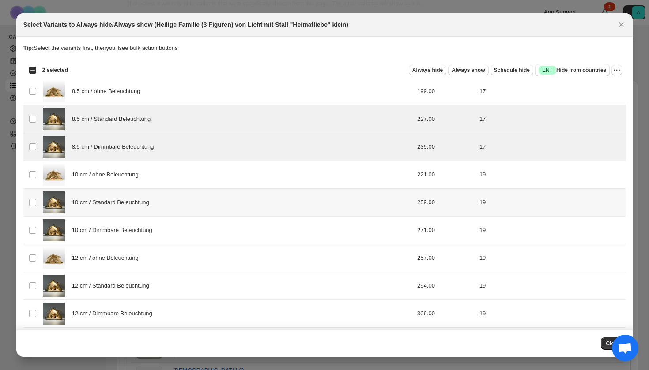
click at [166, 210] on div "10 cm / Standard Beleuchtung" at bounding box center [205, 203] width 324 height 22
click at [166, 222] on div "10 cm / Dimmbare Beleuchtung" at bounding box center [205, 230] width 324 height 22
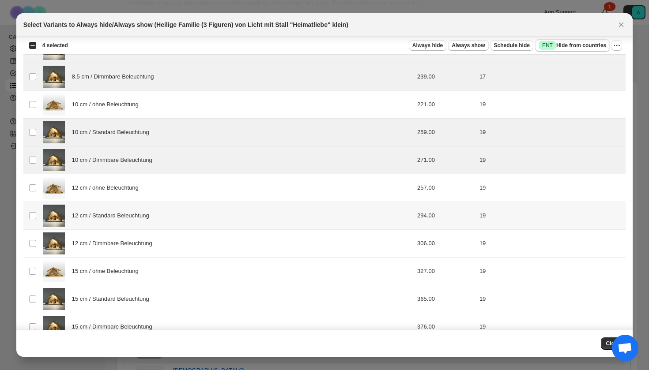
click at [158, 227] on td "12 cm / Standard Beleuchtung" at bounding box center [205, 216] width 330 height 28
click at [158, 249] on div "12 cm / Dimmbare Beleuchtung" at bounding box center [205, 244] width 324 height 22
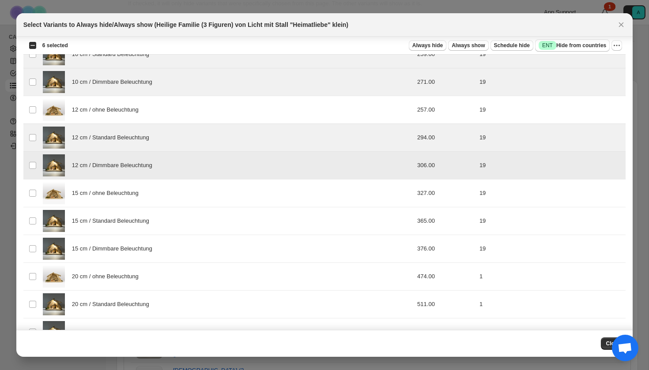
scroll to position [154, 0]
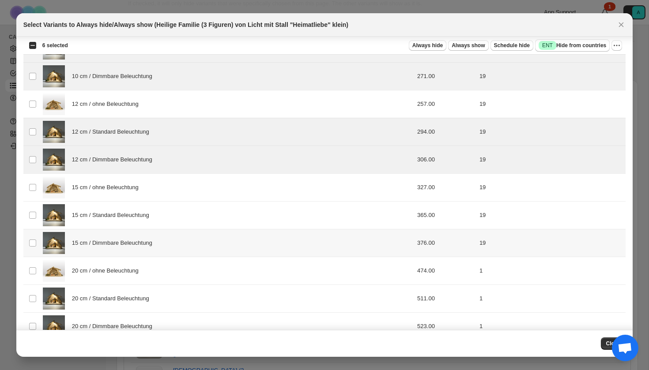
click at [149, 247] on span "15 cm / Dimmbare Beleuchtung" at bounding box center [114, 243] width 85 height 9
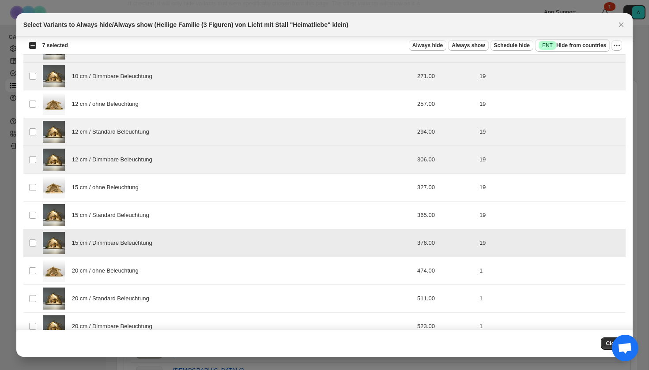
click at [149, 235] on div "15 cm / Dimmbare Beleuchtung" at bounding box center [205, 243] width 324 height 22
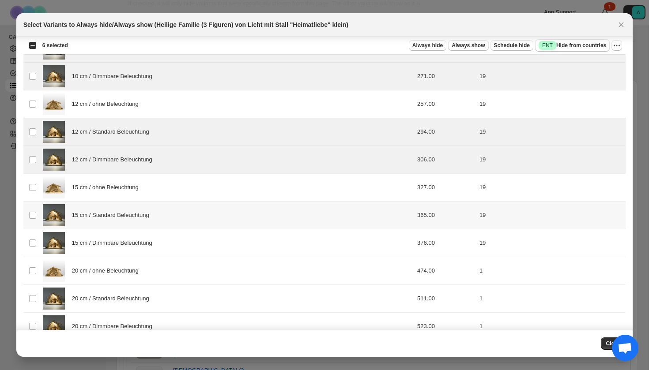
click at [151, 222] on div "15 cm / Standard Beleuchtung" at bounding box center [205, 215] width 324 height 22
click at [151, 244] on span "15 cm / Dimmbare Beleuchtung" at bounding box center [114, 243] width 85 height 9
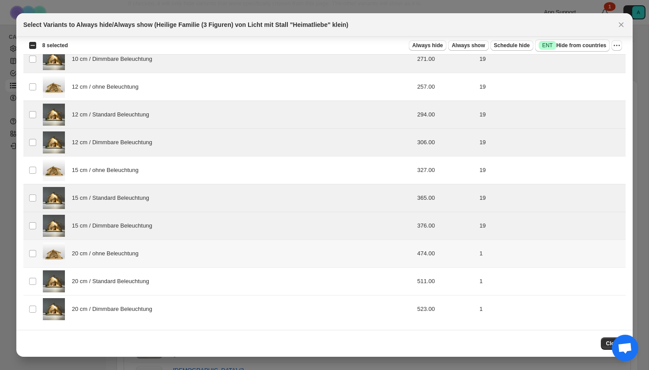
scroll to position [171, 0]
drag, startPoint x: 147, startPoint y: 283, endPoint x: 147, endPoint y: 294, distance: 10.2
click at [147, 284] on span "20 cm / Standard Beleuchtung" at bounding box center [113, 281] width 82 height 9
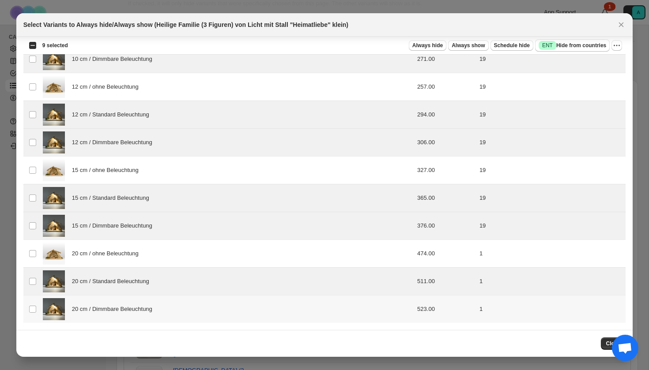
click at [147, 308] on span "20 cm / Dimmbare Beleuchtung" at bounding box center [114, 309] width 85 height 9
click at [588, 48] on span "Success ENT Hide from countries" at bounding box center [573, 45] width 68 height 9
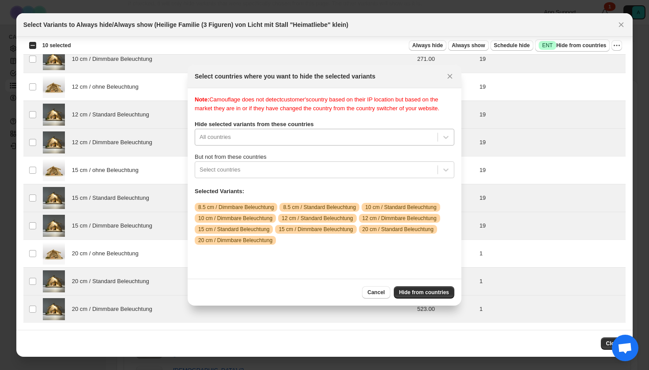
click at [290, 146] on div "All countries" at bounding box center [325, 137] width 260 height 17
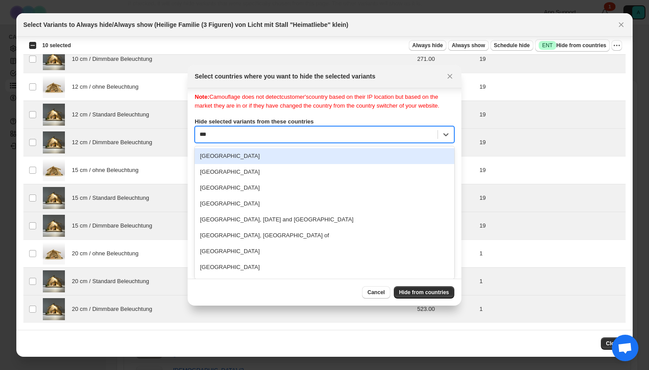
scroll to position [0, 0]
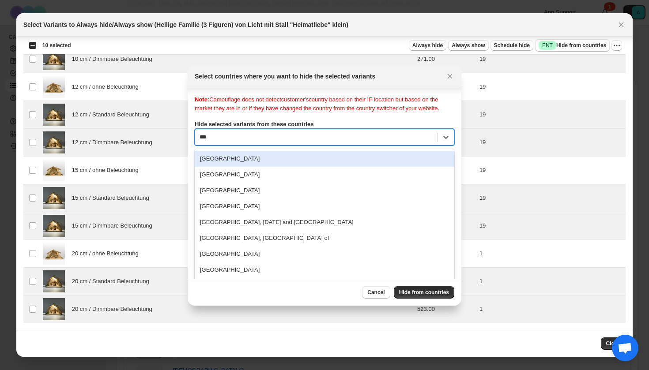
type input "****"
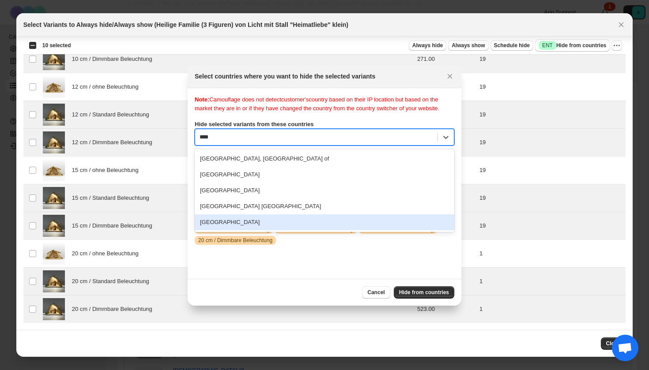
click at [264, 230] on div "[GEOGRAPHIC_DATA]" at bounding box center [325, 223] width 260 height 16
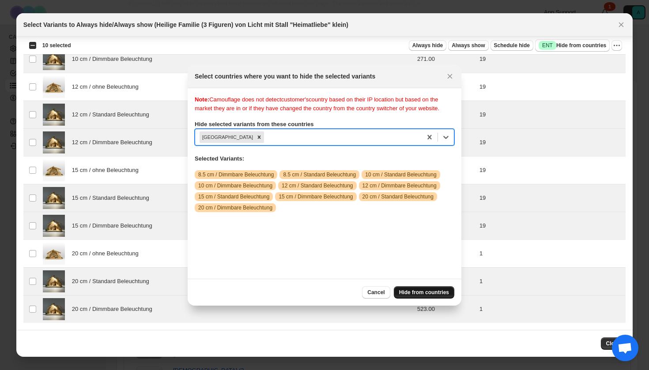
click at [423, 293] on span "Hide from countries" at bounding box center [424, 292] width 50 height 7
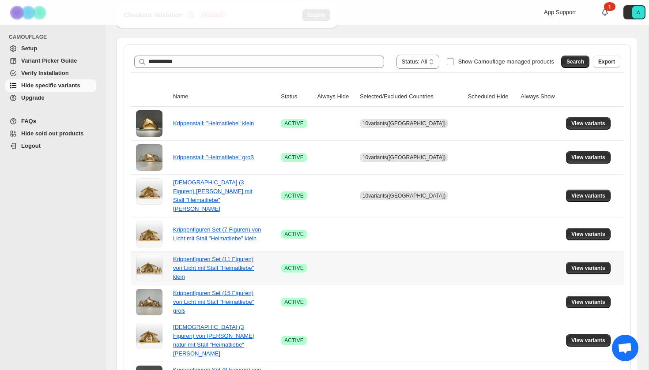
scroll to position [124, 0]
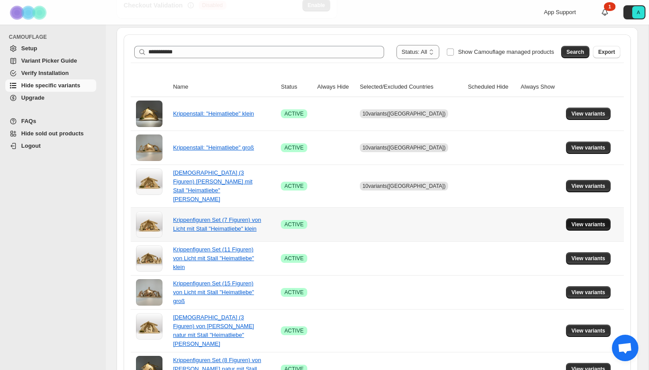
click at [586, 221] on span "View variants" at bounding box center [588, 224] width 34 height 7
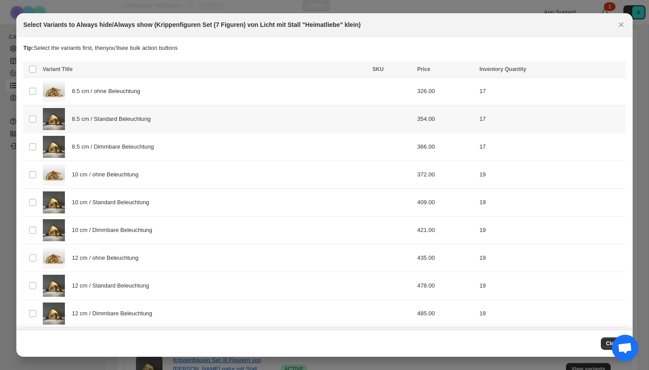
drag, startPoint x: 116, startPoint y: 127, endPoint x: 116, endPoint y: 146, distance: 19.4
click at [116, 127] on div "8.5 cm / Standard Beleuchtung" at bounding box center [205, 119] width 324 height 22
click at [116, 147] on span "8.5 cm / Dimmbare Beleuchtung" at bounding box center [115, 147] width 87 height 9
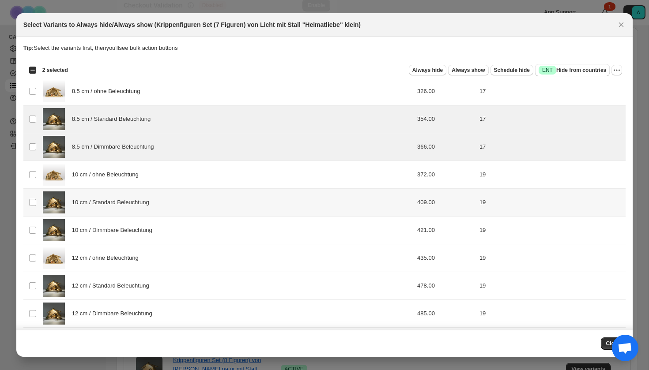
drag, startPoint x: 114, startPoint y: 200, endPoint x: 114, endPoint y: 250, distance: 50.3
click at [114, 210] on div "10 cm / Standard Beleuchtung" at bounding box center [205, 203] width 324 height 22
click at [115, 239] on div "10 cm / Dimmbare Beleuchtung" at bounding box center [205, 230] width 324 height 22
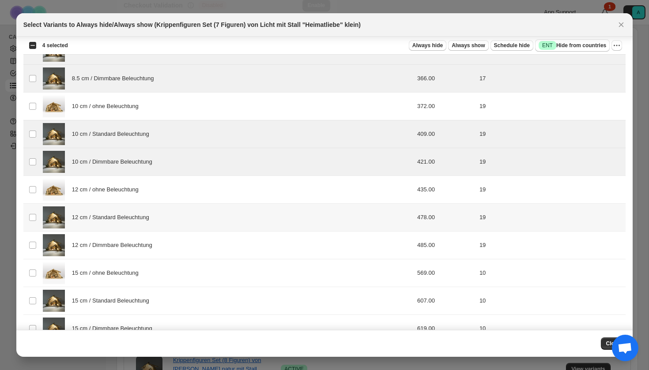
scroll to position [75, 0]
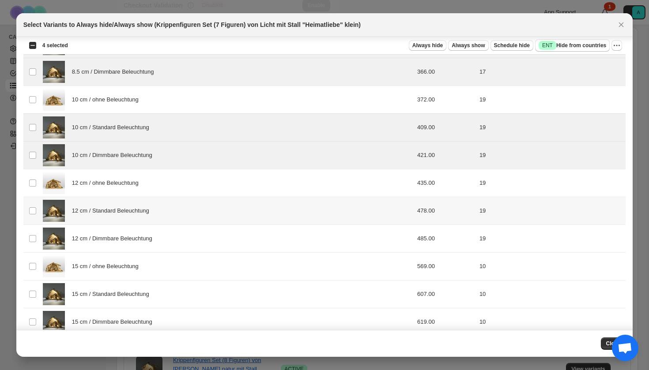
click at [110, 212] on span "12 cm / Standard Beleuchtung" at bounding box center [113, 211] width 82 height 9
click at [110, 240] on span "12 cm / Dimmbare Beleuchtung" at bounding box center [114, 238] width 85 height 9
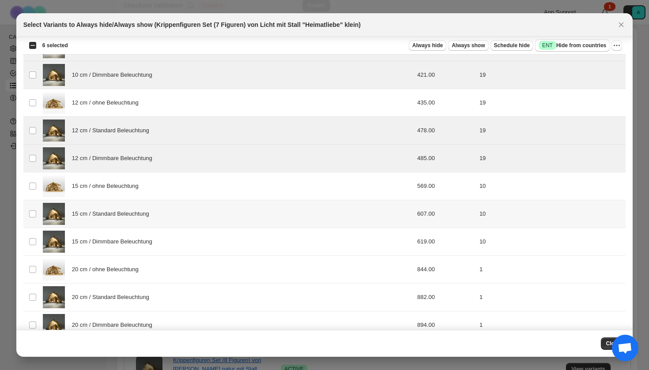
click at [106, 218] on span "15 cm / Standard Beleuchtung" at bounding box center [113, 214] width 82 height 9
click at [106, 241] on span "15 cm / Dimmbare Beleuchtung" at bounding box center [114, 241] width 85 height 9
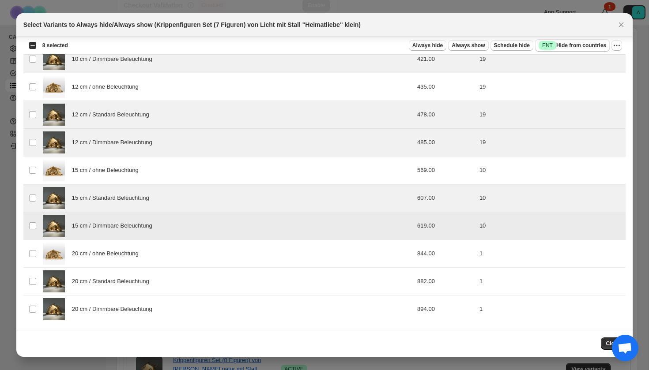
scroll to position [171, 0]
drag, startPoint x: 93, startPoint y: 283, endPoint x: 93, endPoint y: 301, distance: 18.5
click at [93, 283] on span "20 cm / Standard Beleuchtung" at bounding box center [113, 281] width 82 height 9
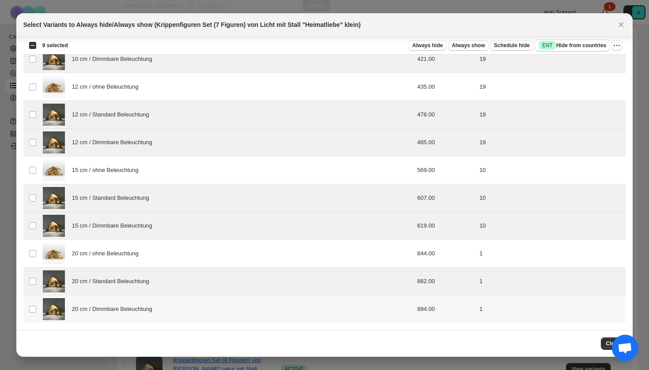
click at [93, 309] on span "20 cm / Dimmbare Beleuchtung" at bounding box center [114, 309] width 85 height 9
click at [585, 49] on span "Success ENT Hide from countries" at bounding box center [573, 45] width 68 height 9
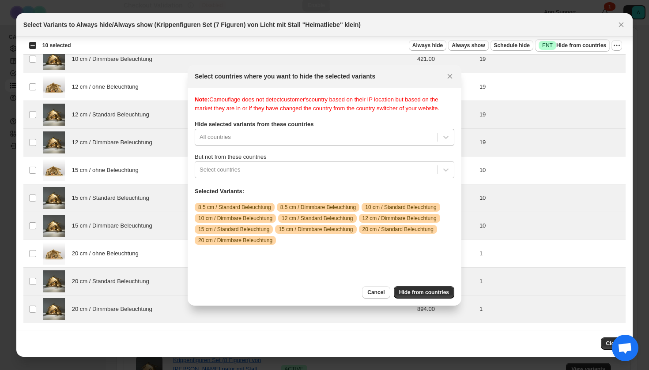
click at [339, 146] on div "All countries" at bounding box center [325, 137] width 260 height 17
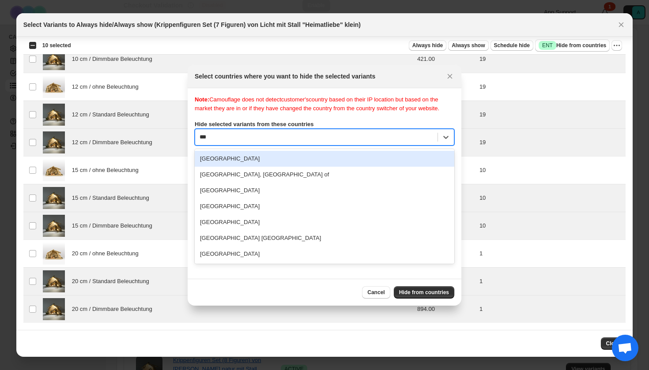
scroll to position [0, 0]
type input "****"
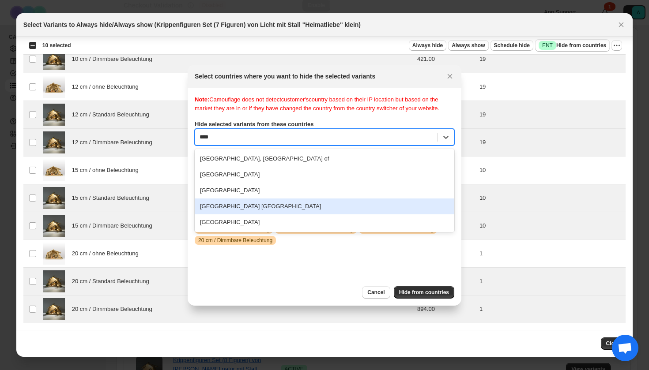
click at [285, 230] on div "[GEOGRAPHIC_DATA]" at bounding box center [325, 223] width 260 height 16
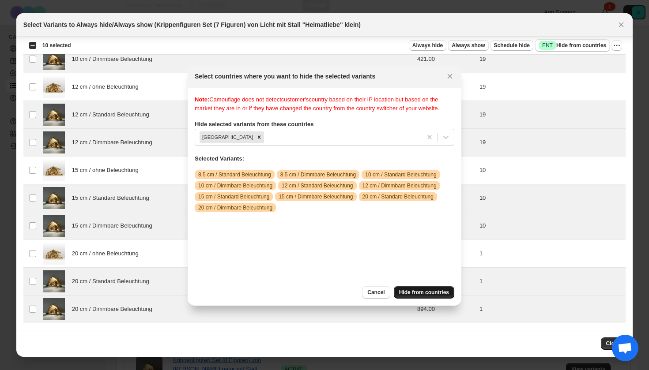
click at [428, 293] on span "Hide from countries" at bounding box center [424, 292] width 50 height 7
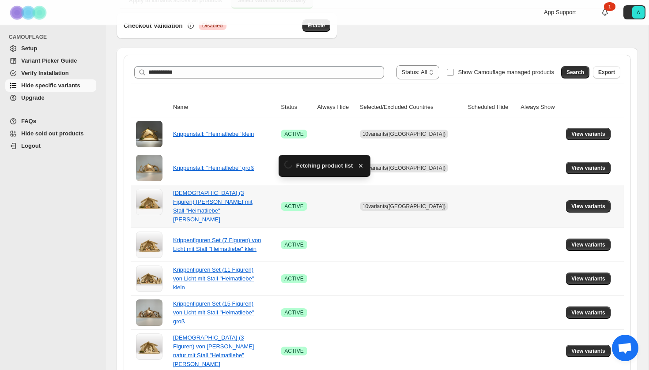
scroll to position [124, 0]
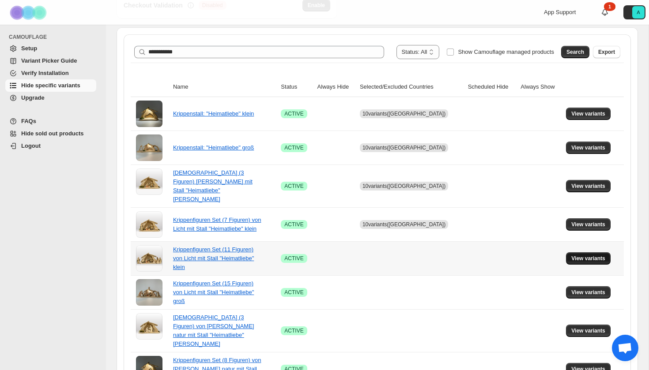
click at [579, 255] on span "View variants" at bounding box center [588, 258] width 34 height 7
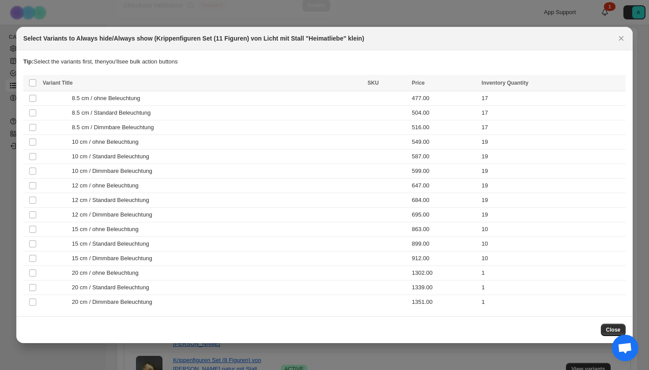
scroll to position [0, 0]
click at [128, 112] on span "8.5 cm / Standard Beleuchtung" at bounding box center [113, 113] width 83 height 9
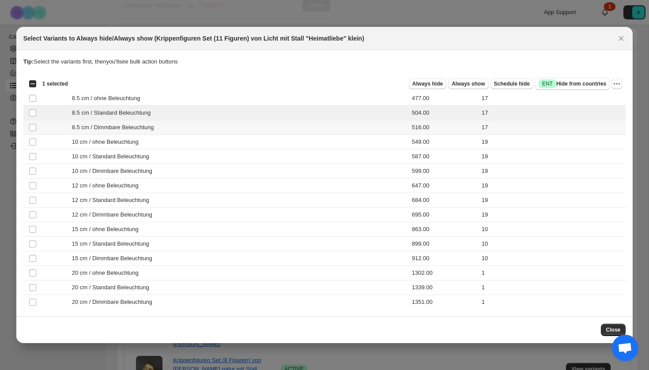
click at [128, 132] on td "8.5 cm / Dimmbare Beleuchtung" at bounding box center [202, 128] width 325 height 15
click at [126, 156] on span "10 cm / Standard Beleuchtung" at bounding box center [113, 156] width 82 height 9
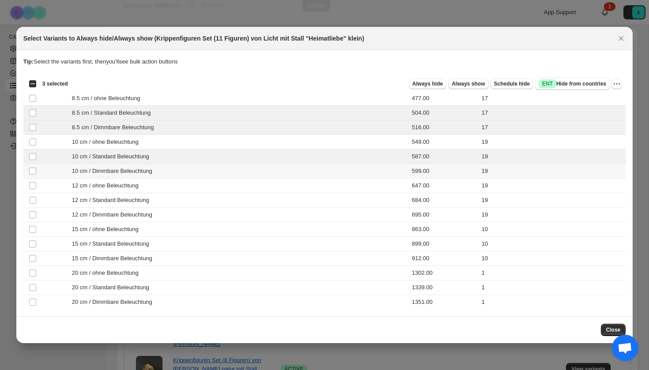
click at [126, 171] on span "10 cm / Dimmbare Beleuchtung" at bounding box center [114, 171] width 85 height 9
click at [121, 206] on td "12 cm / Standard Beleuchtung" at bounding box center [202, 200] width 325 height 15
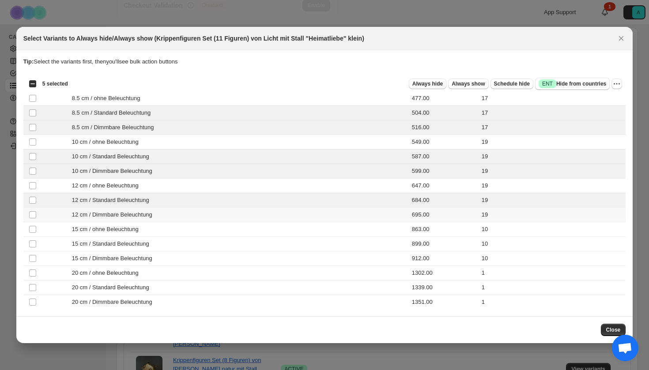
click at [121, 219] on span "12 cm / Dimmbare Beleuchtung" at bounding box center [114, 215] width 85 height 9
click at [121, 242] on span "15 cm / Standard Beleuchtung" at bounding box center [113, 244] width 82 height 9
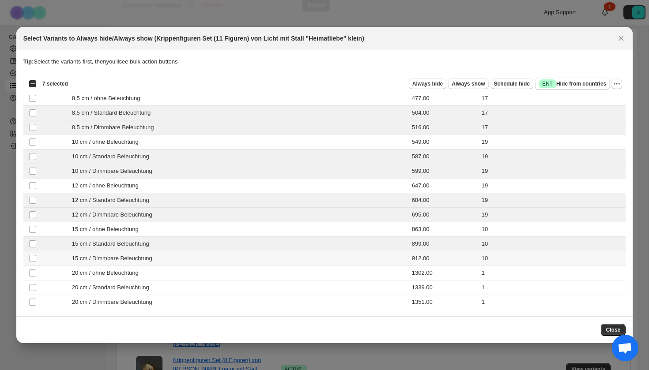
click at [121, 259] on span "15 cm / Dimmbare Beleuchtung" at bounding box center [114, 258] width 85 height 9
click at [119, 289] on span "20 cm / Standard Beleuchtung" at bounding box center [113, 287] width 82 height 9
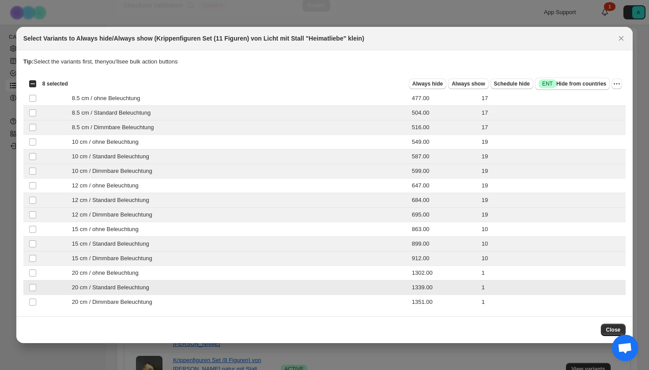
click at [119, 302] on span "20 cm / Dimmbare Beleuchtung" at bounding box center [114, 302] width 85 height 9
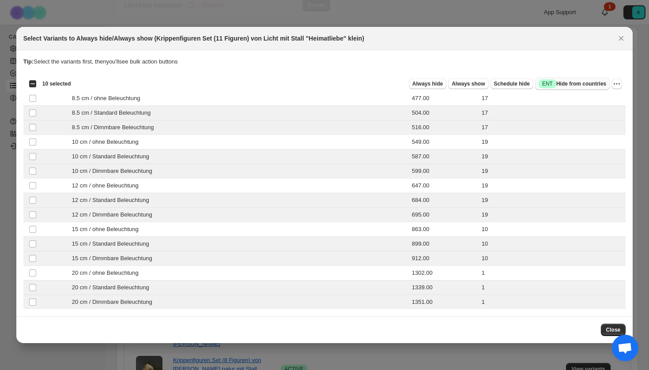
click at [577, 84] on span "Success ENT Hide from countries" at bounding box center [573, 83] width 68 height 9
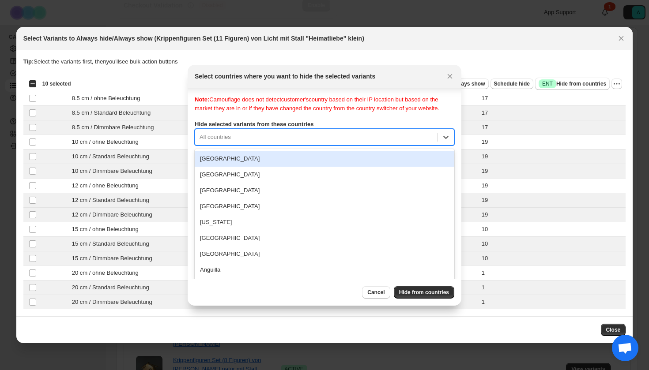
scroll to position [11, 0]
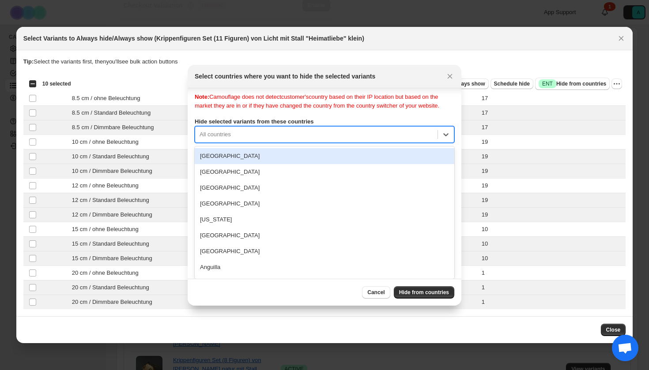
click at [282, 143] on div "[GEOGRAPHIC_DATA], 1 of 250. 250 results available. Use Up and Down to choose o…" at bounding box center [325, 134] width 260 height 17
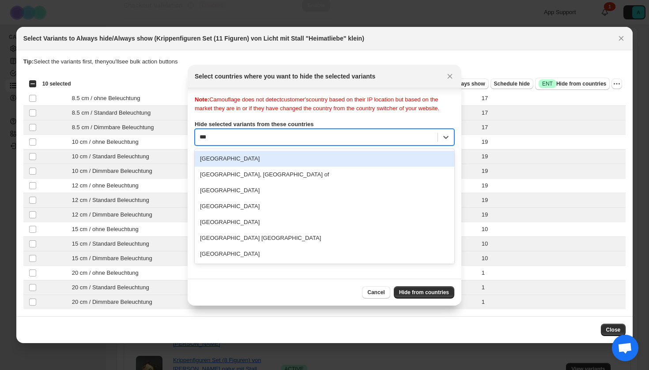
scroll to position [0, 0]
type input "****"
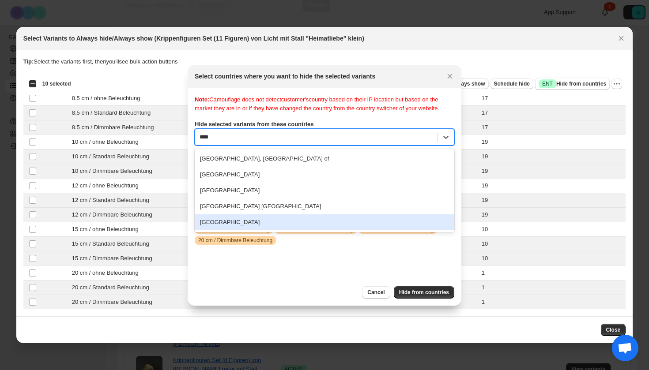
click at [278, 228] on div "[GEOGRAPHIC_DATA]" at bounding box center [325, 223] width 260 height 16
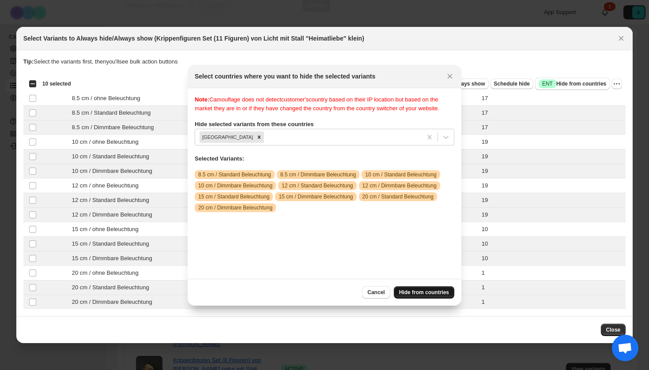
click at [438, 289] on button "Hide from countries" at bounding box center [424, 292] width 60 height 12
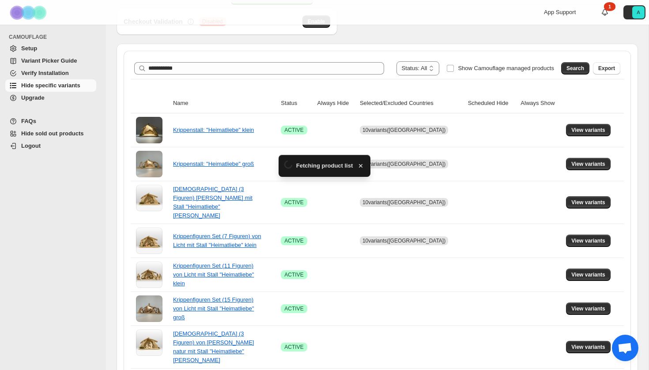
scroll to position [124, 0]
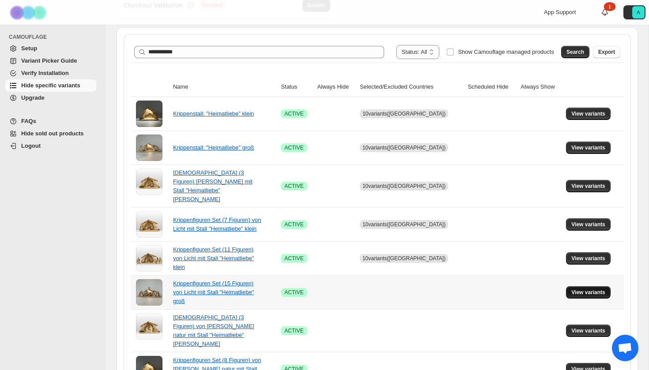
click at [588, 289] on span "View variants" at bounding box center [588, 292] width 34 height 7
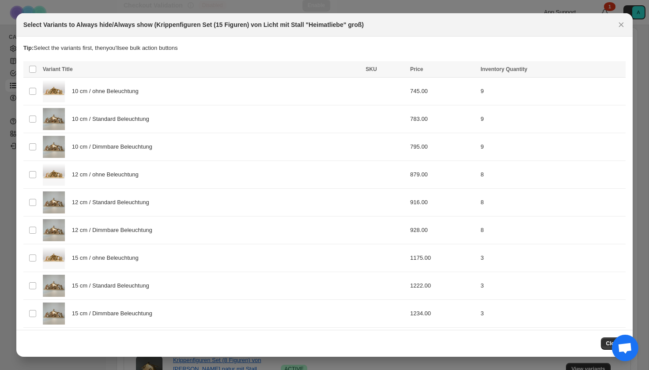
scroll to position [0, 0]
click at [166, 109] on div "10 cm / Standard Beleuchtung" at bounding box center [202, 119] width 318 height 22
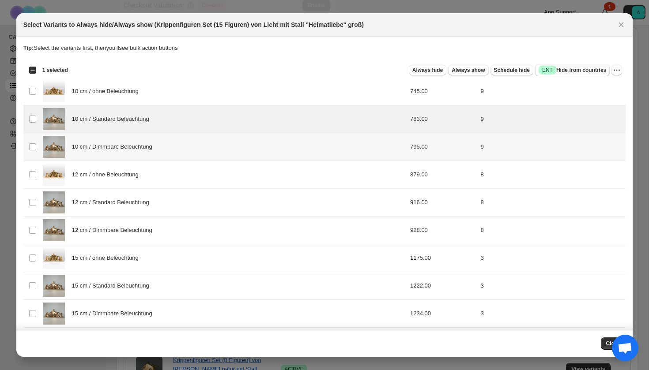
click at [166, 144] on div "10 cm / Dimmbare Beleuchtung" at bounding box center [202, 147] width 318 height 22
click at [146, 200] on span "12 cm / Standard Beleuchtung" at bounding box center [113, 202] width 82 height 9
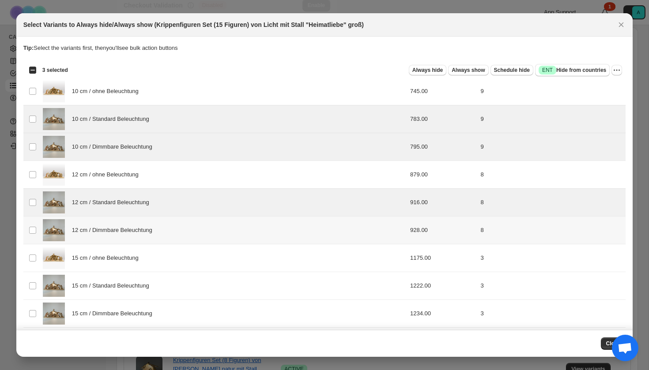
click at [146, 231] on span "12 cm / Dimmbare Beleuchtung" at bounding box center [114, 230] width 85 height 9
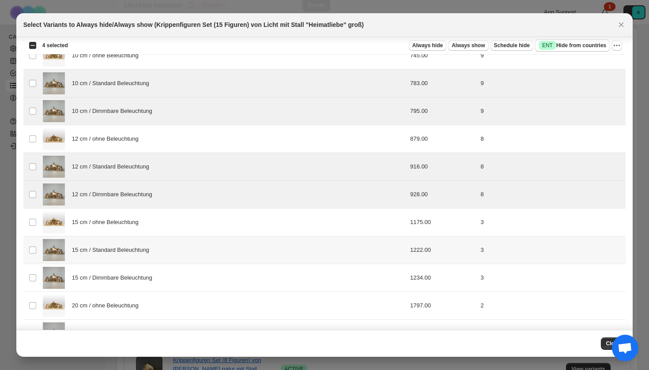
click at [153, 252] on span "15 cm / Standard Beleuchtung" at bounding box center [113, 250] width 82 height 9
click at [153, 271] on div "15 cm / Dimmbare Beleuchtung" at bounding box center [202, 278] width 318 height 22
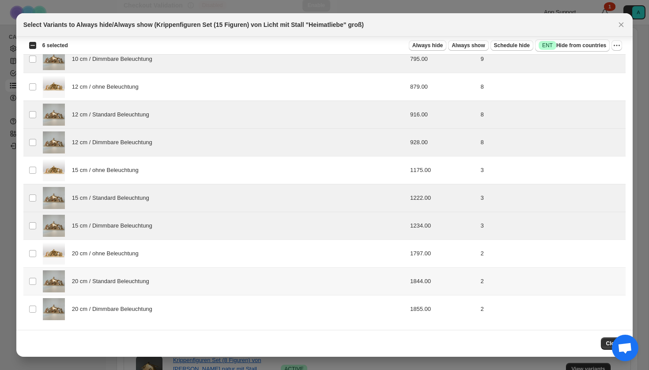
scroll to position [88, 0]
click at [146, 290] on div "20 cm / Standard Beleuchtung" at bounding box center [202, 282] width 318 height 22
click at [146, 317] on div "20 cm / Dimmbare Beleuchtung" at bounding box center [202, 309] width 318 height 22
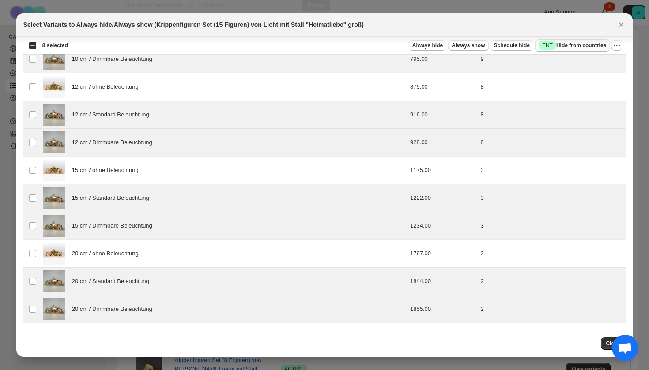
click at [569, 45] on span "Success ENT Hide from countries" at bounding box center [573, 45] width 68 height 9
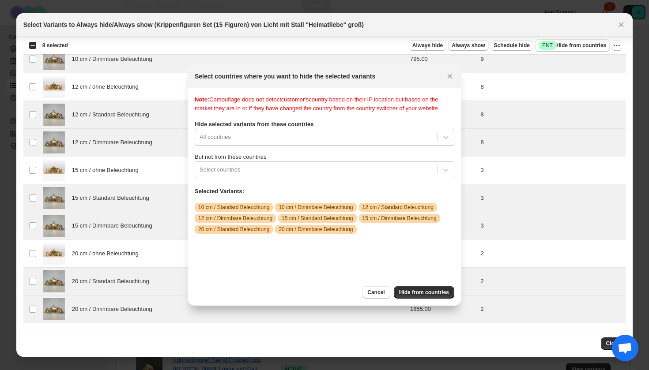
click at [394, 139] on div "All countries" at bounding box center [316, 137] width 242 height 14
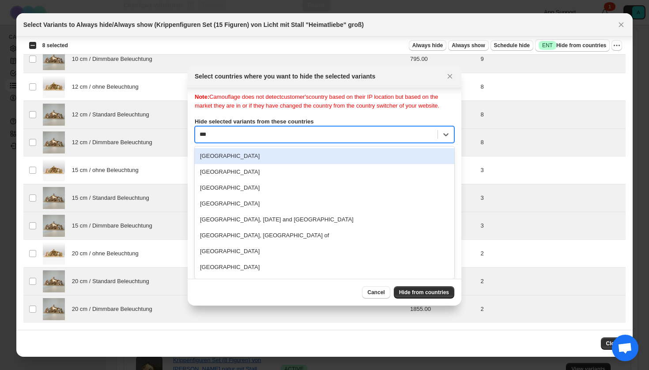
type input "****"
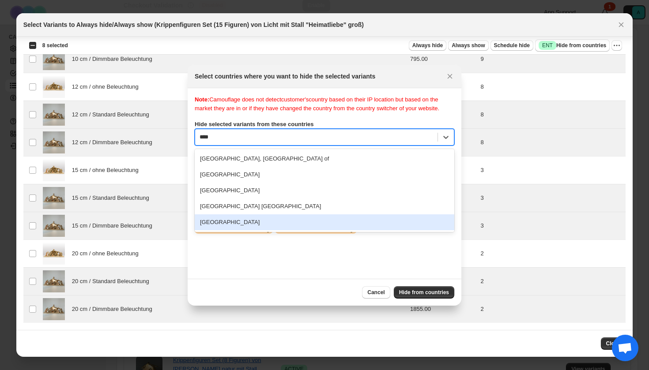
click at [339, 230] on div "[GEOGRAPHIC_DATA]" at bounding box center [325, 223] width 260 height 16
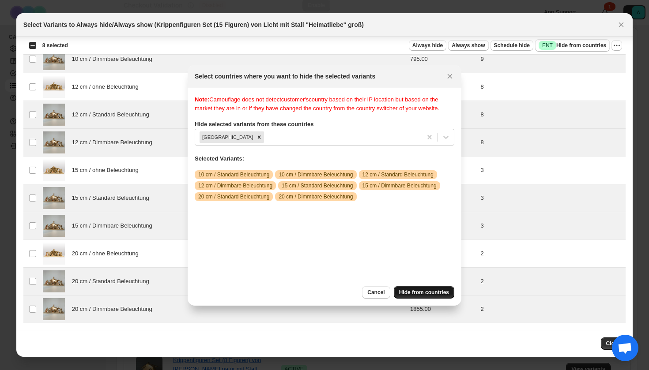
click at [432, 289] on button "Hide from countries" at bounding box center [424, 292] width 60 height 12
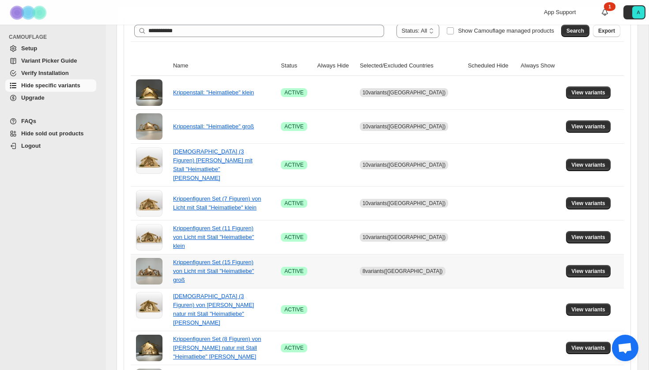
scroll to position [153, 0]
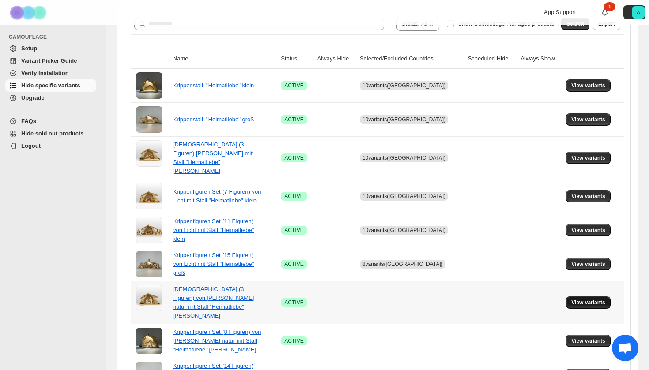
click at [596, 299] on span "View variants" at bounding box center [588, 302] width 34 height 7
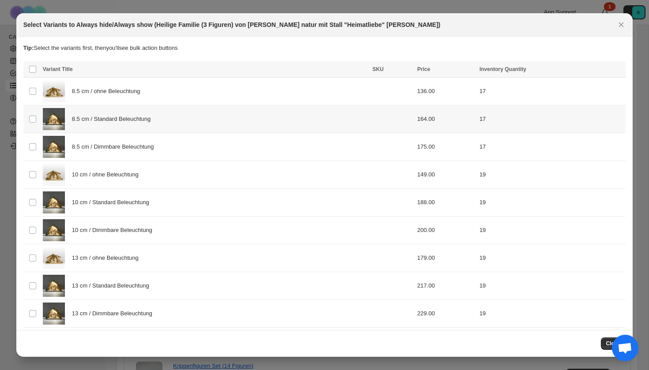
click at [162, 128] on div "8.5 cm / Standard Beleuchtung" at bounding box center [205, 119] width 324 height 22
click at [159, 146] on span "8.5 cm / Dimmbare Beleuchtung" at bounding box center [115, 147] width 87 height 9
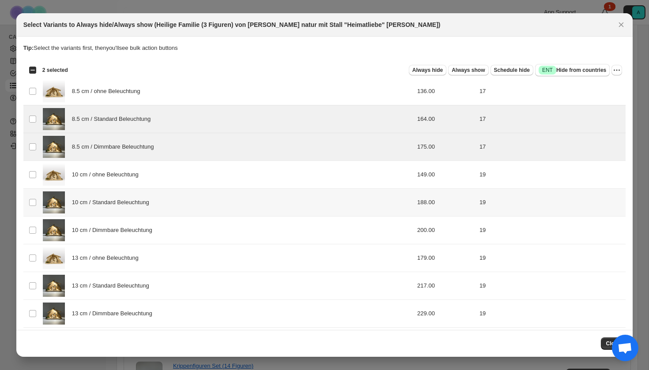
click at [154, 202] on span "10 cm / Standard Beleuchtung" at bounding box center [113, 202] width 82 height 9
click at [155, 227] on span "10 cm / Dimmbare Beleuchtung" at bounding box center [114, 230] width 85 height 9
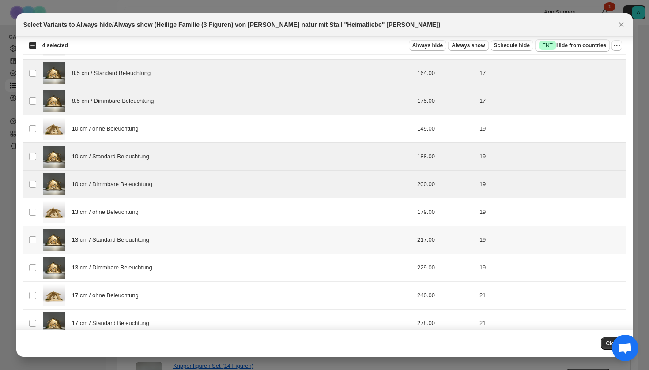
click at [150, 246] on div "13 cm / Standard Beleuchtung" at bounding box center [205, 240] width 324 height 22
click at [150, 269] on span "13 cm / Dimmbare Beleuchtung" at bounding box center [114, 268] width 85 height 9
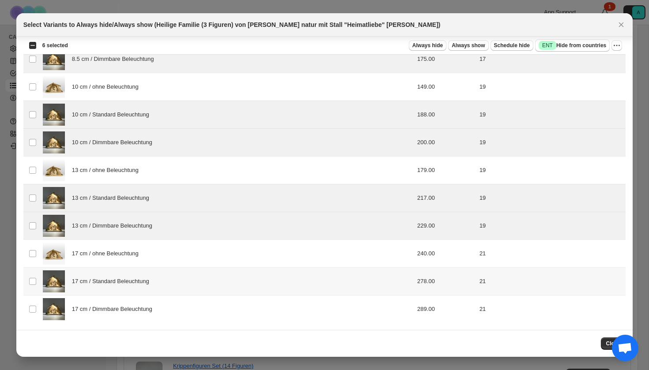
scroll to position [88, 0]
click at [144, 282] on span "17 cm / Standard Beleuchtung" at bounding box center [113, 281] width 82 height 9
click at [144, 313] on span "17 cm / Dimmbare Beleuchtung" at bounding box center [114, 309] width 85 height 9
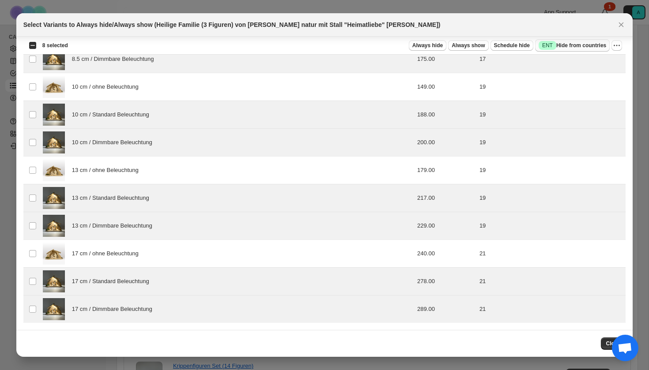
click at [569, 49] on span "Success ENT Hide from countries" at bounding box center [573, 45] width 68 height 9
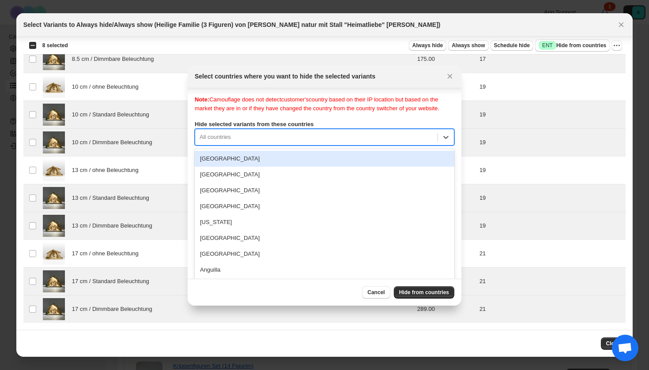
scroll to position [11, 0]
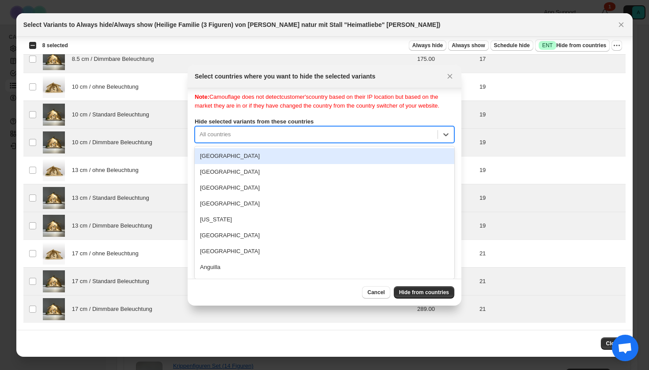
click at [323, 146] on div "Note: Camouflage does not detect customer's country based on their IP location …" at bounding box center [325, 181] width 260 height 177
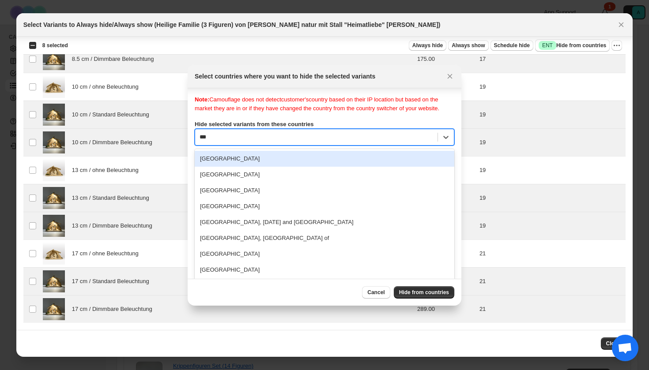
type input "****"
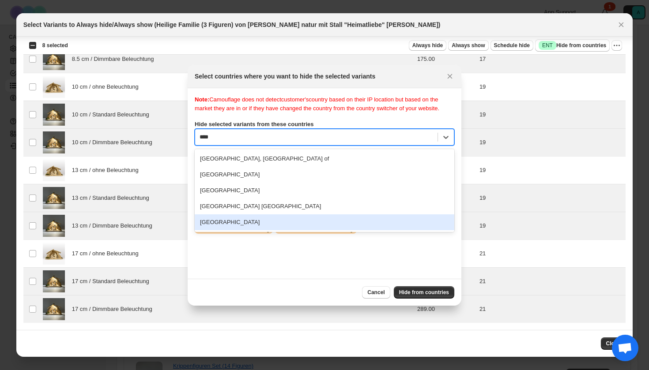
click at [296, 230] on div "[GEOGRAPHIC_DATA]" at bounding box center [325, 223] width 260 height 16
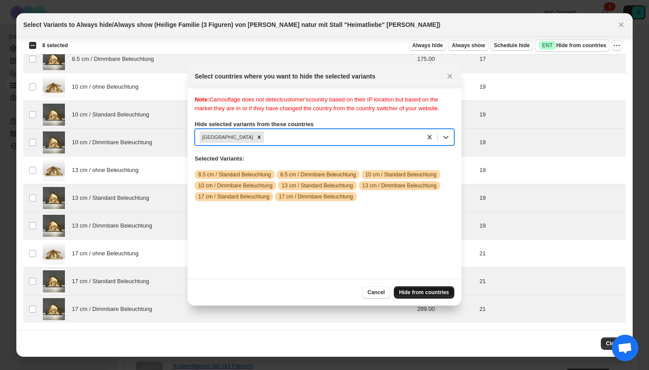
click at [416, 293] on span "Hide from countries" at bounding box center [424, 292] width 50 height 7
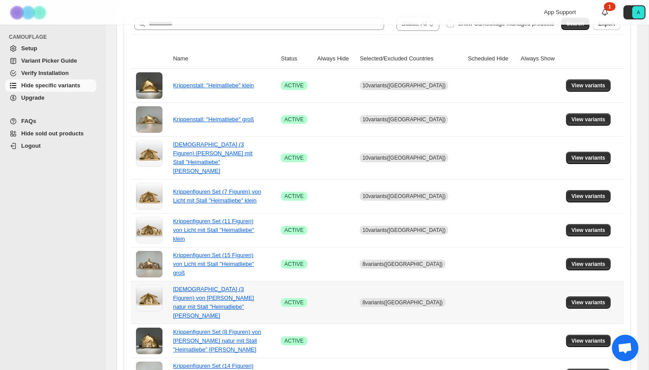
scroll to position [236, 0]
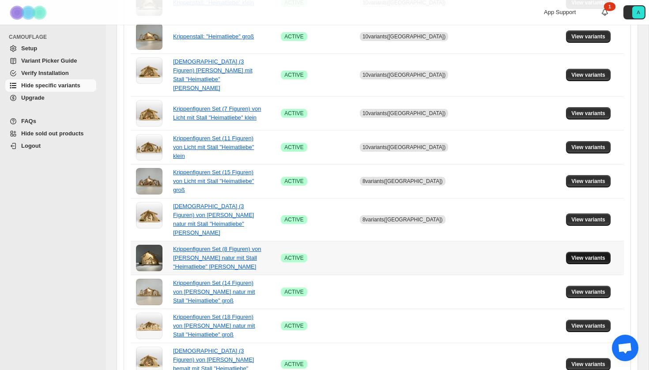
click at [575, 255] on span "View variants" at bounding box center [588, 258] width 34 height 7
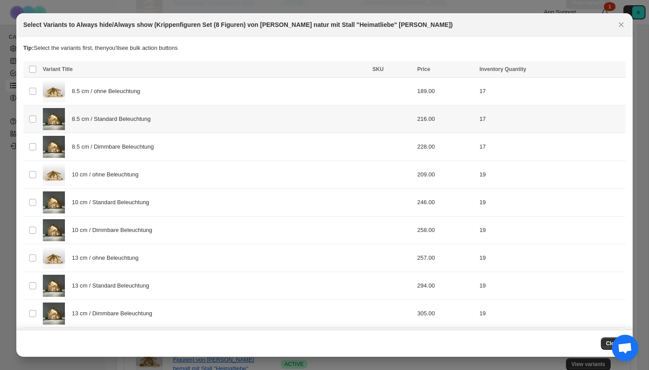
click at [184, 115] on div "8.5 cm / Standard Beleuchtung" at bounding box center [205, 119] width 324 height 22
click at [176, 148] on div "8.5 cm / Dimmbare Beleuchtung" at bounding box center [205, 147] width 324 height 22
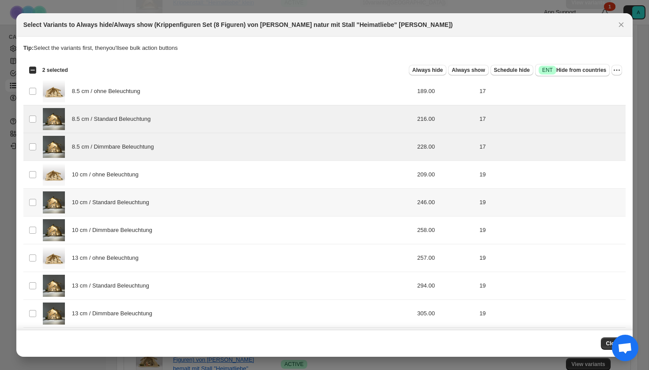
click at [165, 211] on div "10 cm / Standard Beleuchtung" at bounding box center [205, 203] width 324 height 22
click at [164, 237] on div "10 cm / Dimmbare Beleuchtung" at bounding box center [205, 230] width 324 height 22
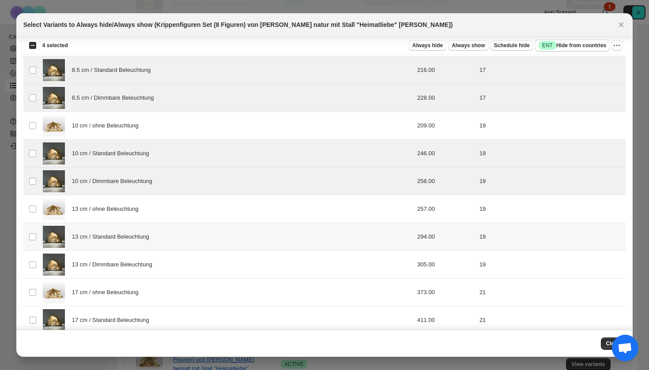
click at [160, 245] on div "13 cm / Standard Beleuchtung" at bounding box center [205, 237] width 324 height 22
click at [157, 261] on span "13 cm / Dimmbare Beleuchtung" at bounding box center [114, 264] width 85 height 9
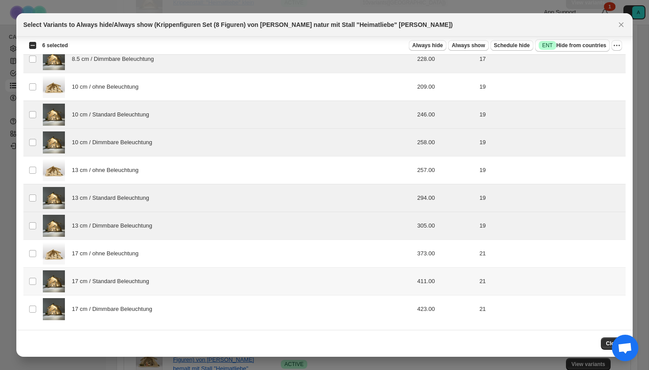
scroll to position [88, 0]
click at [155, 286] on div "17 cm / Standard Beleuchtung" at bounding box center [205, 282] width 324 height 22
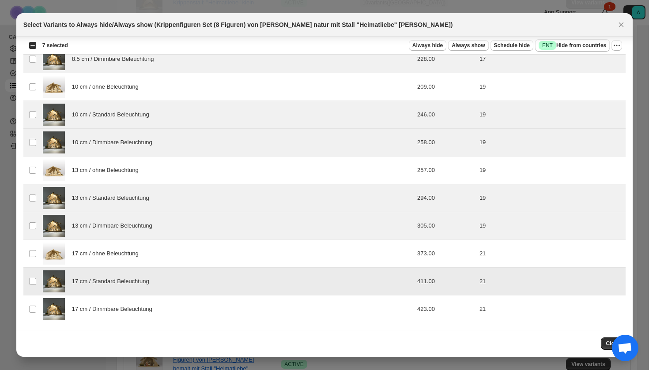
click at [155, 303] on div "17 cm / Dimmbare Beleuchtung" at bounding box center [205, 309] width 324 height 22
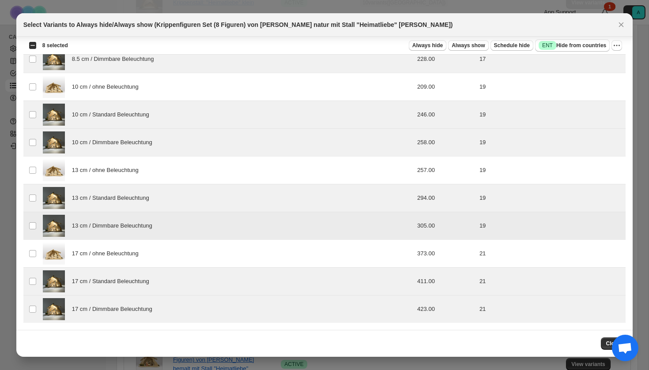
scroll to position [0, 0]
click at [560, 48] on span "Success ENT Hide from countries" at bounding box center [573, 45] width 68 height 9
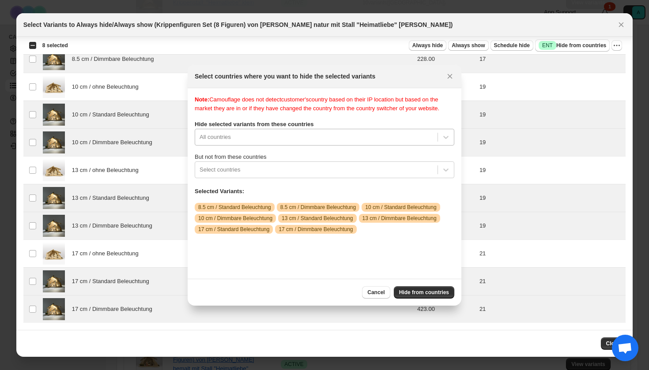
scroll to position [11, 0]
click at [343, 146] on div "All countries" at bounding box center [325, 137] width 260 height 17
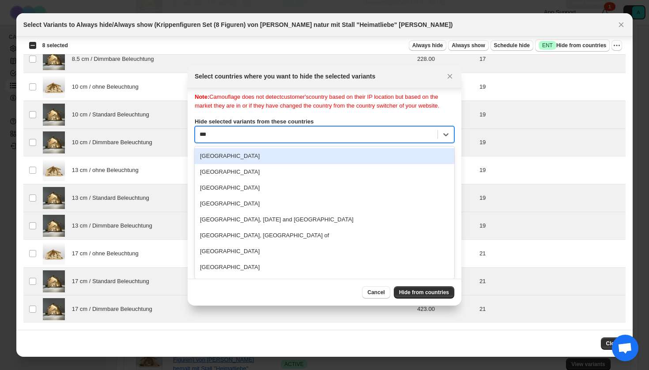
scroll to position [0, 0]
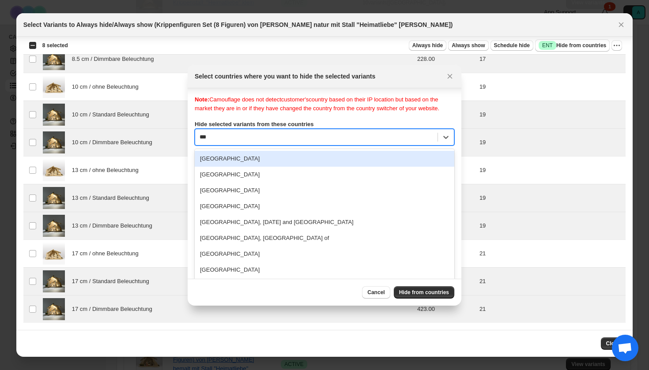
type input "****"
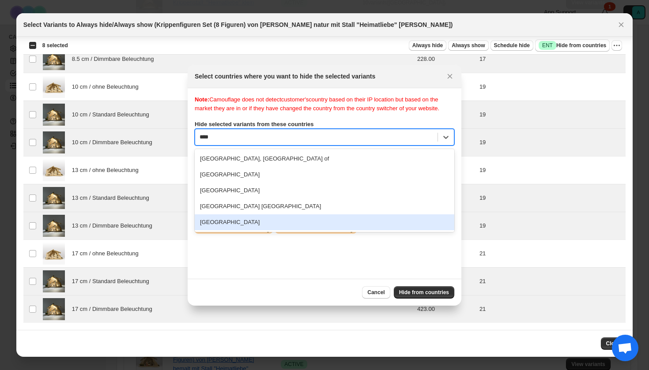
click at [263, 230] on div "[GEOGRAPHIC_DATA]" at bounding box center [325, 223] width 260 height 16
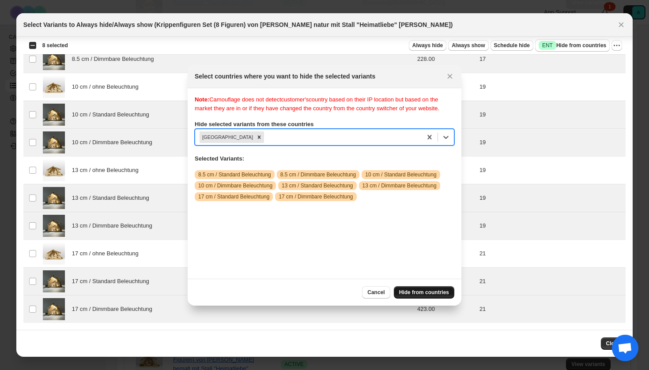
click at [432, 296] on button "Hide from countries" at bounding box center [424, 292] width 60 height 12
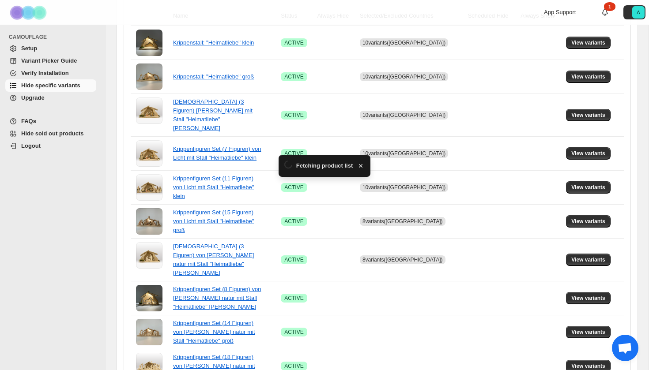
scroll to position [236, 0]
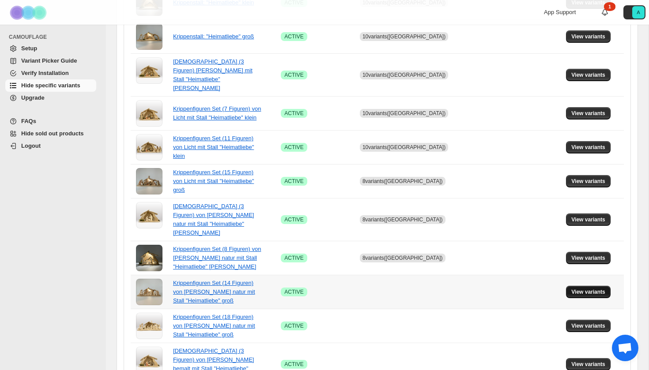
click at [595, 289] on span "View variants" at bounding box center [588, 292] width 34 height 7
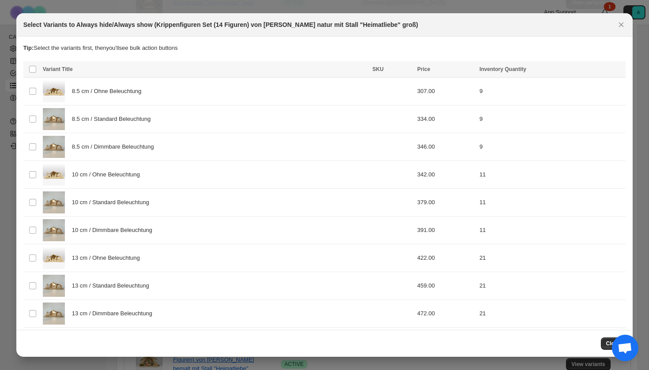
scroll to position [0, 0]
click at [185, 124] on div "8.5 cm / Standard Beleuchtung" at bounding box center [205, 119] width 324 height 22
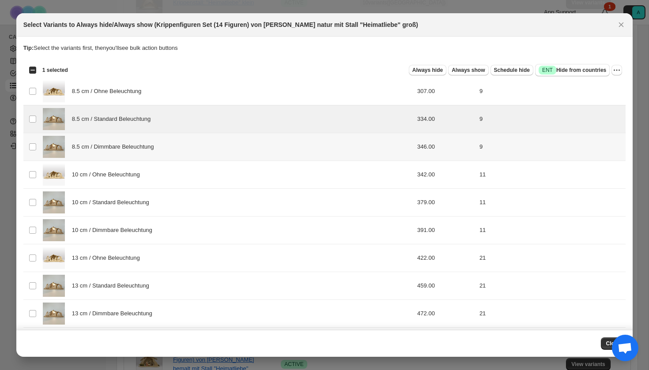
click at [185, 153] on div "8.5 cm / Dimmbare Beleuchtung" at bounding box center [205, 147] width 324 height 22
click at [177, 207] on div "10 cm / Standard Beleuchtung" at bounding box center [205, 203] width 324 height 22
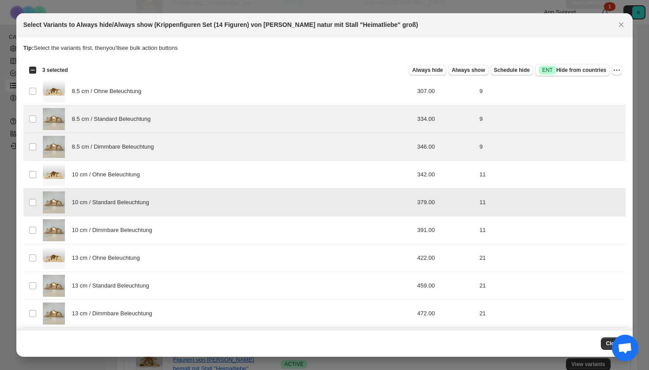
click at [177, 227] on div "10 cm / Dimmbare Beleuchtung" at bounding box center [205, 230] width 324 height 22
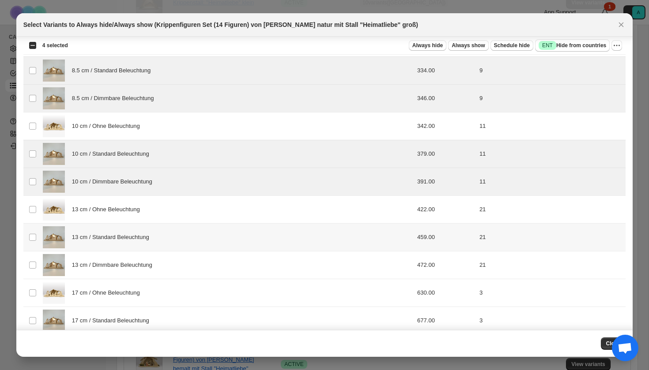
click at [161, 247] on div "13 cm / Standard Beleuchtung" at bounding box center [205, 237] width 324 height 22
click at [161, 273] on div "13 cm / Dimmbare Beleuchtung" at bounding box center [205, 265] width 324 height 22
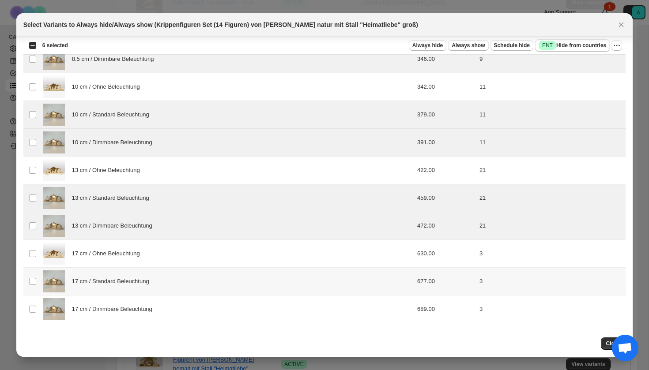
scroll to position [88, 0]
click at [152, 287] on div "17 cm / Standard Beleuchtung" at bounding box center [205, 282] width 324 height 22
click at [152, 316] on div "17 cm / Dimmbare Beleuchtung" at bounding box center [205, 309] width 324 height 22
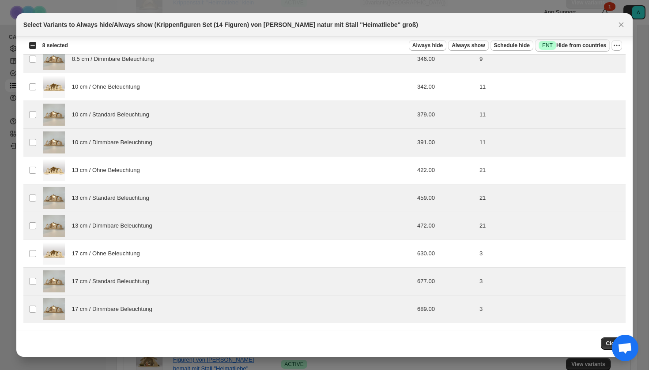
click at [580, 44] on span "Success ENT Hide from countries" at bounding box center [573, 45] width 68 height 9
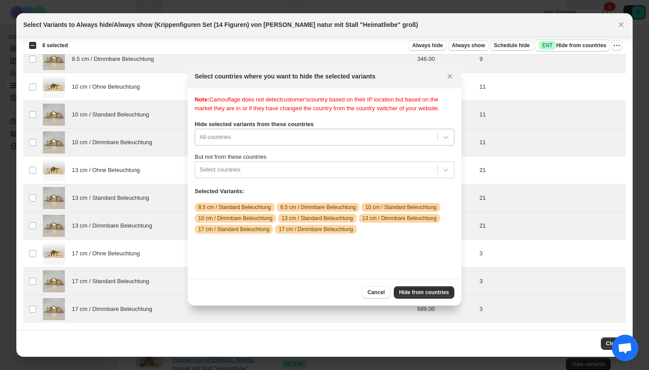
scroll to position [11, 0]
click at [346, 146] on div "All countries" at bounding box center [325, 137] width 260 height 17
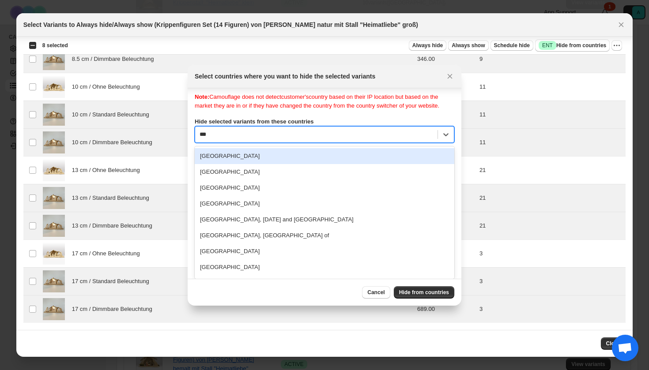
scroll to position [0, 0]
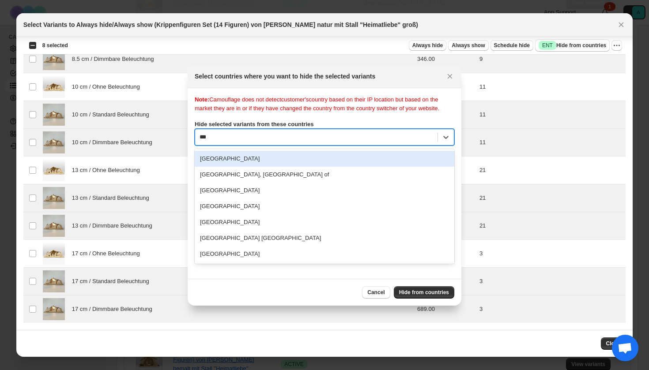
type input "****"
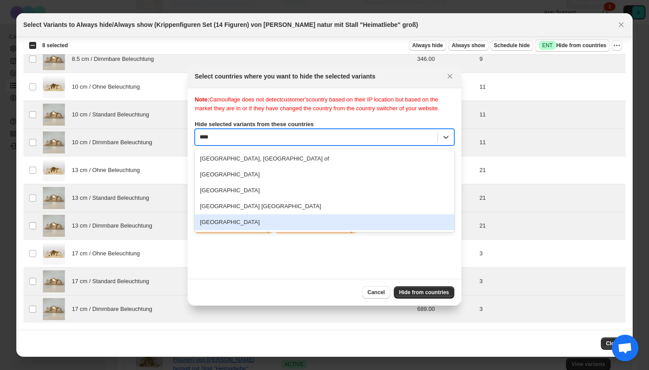
click at [245, 230] on div "[GEOGRAPHIC_DATA]" at bounding box center [325, 223] width 260 height 16
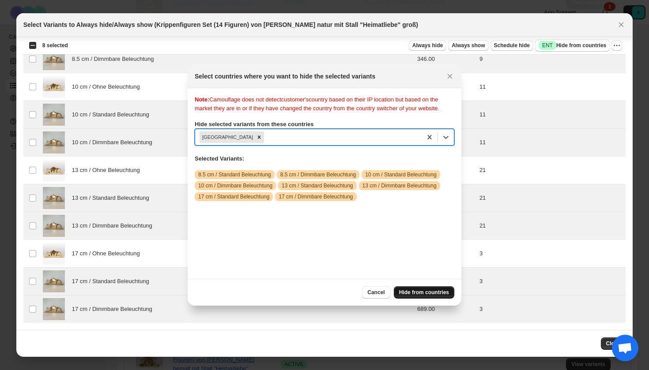
click at [435, 293] on span "Hide from countries" at bounding box center [424, 292] width 50 height 7
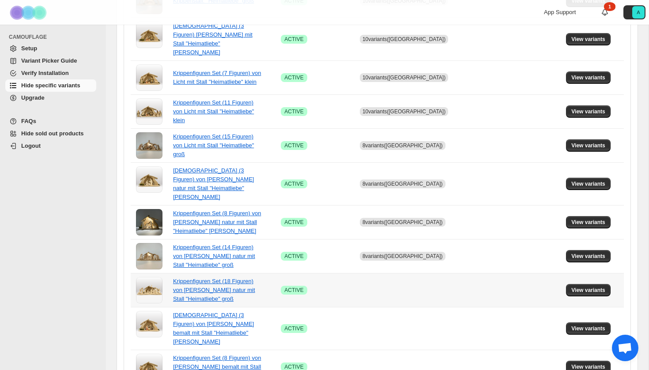
scroll to position [284, 0]
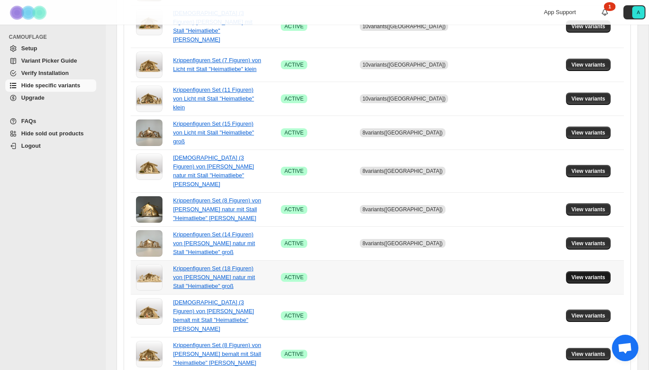
click at [589, 274] on span "View variants" at bounding box center [588, 277] width 34 height 7
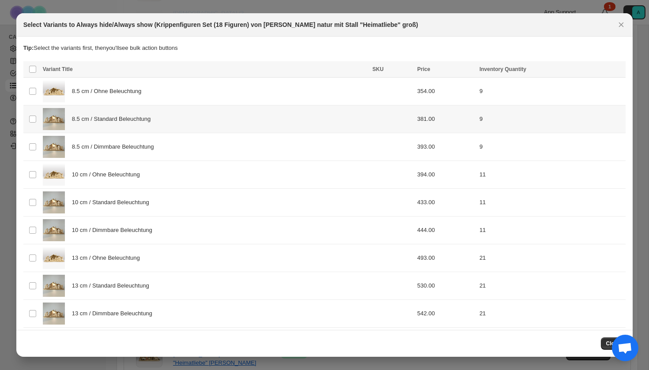
click at [124, 128] on div "8.5 cm / Standard Beleuchtung" at bounding box center [205, 119] width 324 height 22
click at [124, 151] on span "8.5 cm / Dimmbare Beleuchtung" at bounding box center [115, 147] width 87 height 9
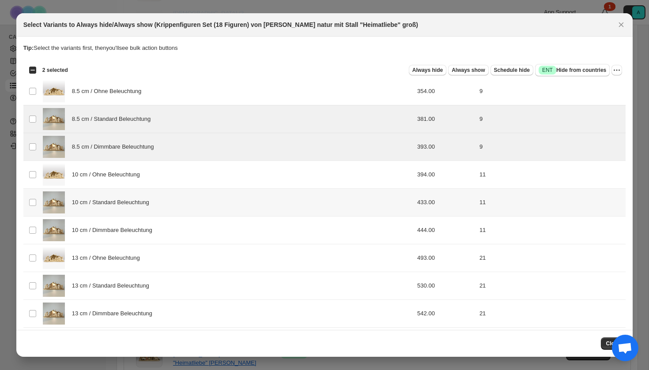
click at [124, 212] on div "10 cm / Standard Beleuchtung" at bounding box center [205, 203] width 324 height 22
click at [124, 237] on div "10 cm / Dimmbare Beleuchtung" at bounding box center [205, 230] width 324 height 22
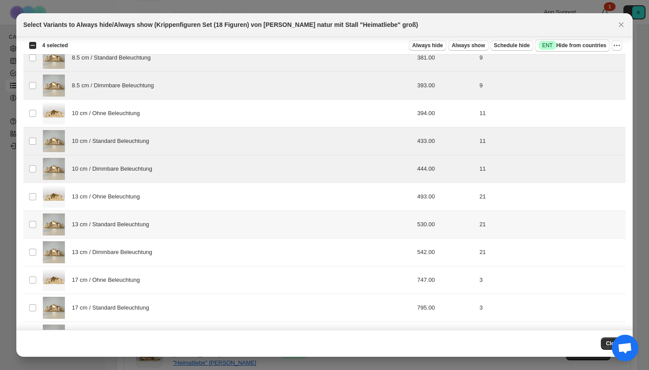
drag, startPoint x: 121, startPoint y: 226, endPoint x: 121, endPoint y: 250, distance: 24.3
click at [121, 226] on span "13 cm / Standard Beleuchtung" at bounding box center [113, 224] width 82 height 9
click at [121, 251] on span "13 cm / Dimmbare Beleuchtung" at bounding box center [114, 252] width 85 height 9
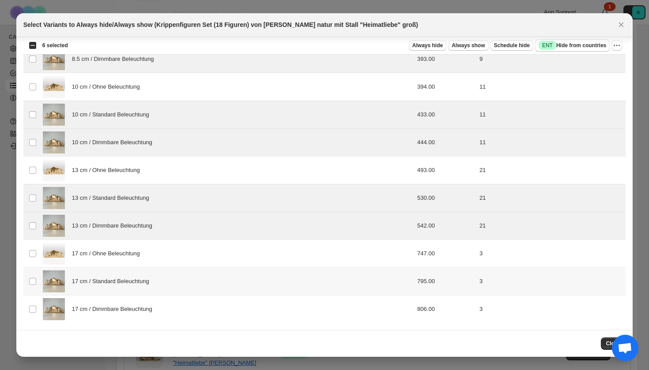
scroll to position [88, 0]
click at [117, 276] on div "17 cm / Standard Beleuchtung" at bounding box center [205, 282] width 324 height 22
click at [117, 318] on div "17 cm / Dimmbare Beleuchtung" at bounding box center [205, 309] width 324 height 22
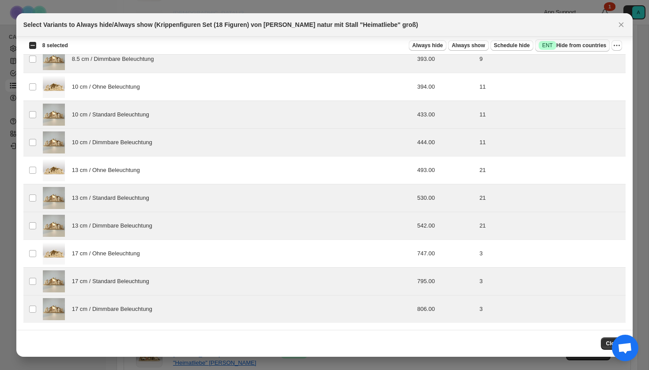
click at [560, 47] on span "Success ENT Hide from countries" at bounding box center [573, 45] width 68 height 9
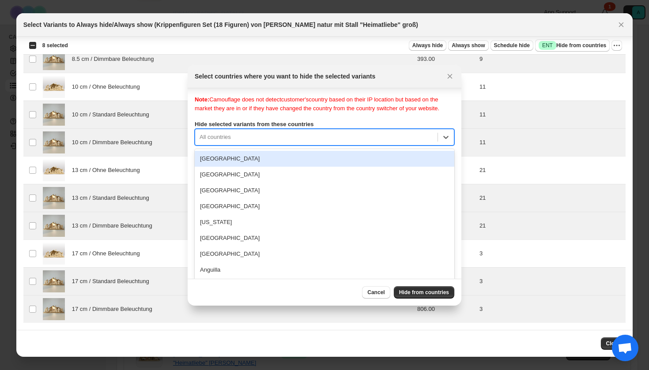
click at [247, 146] on div "[GEOGRAPHIC_DATA], 1 of 250. 250 results available. Use Up and Down to choose o…" at bounding box center [325, 137] width 260 height 17
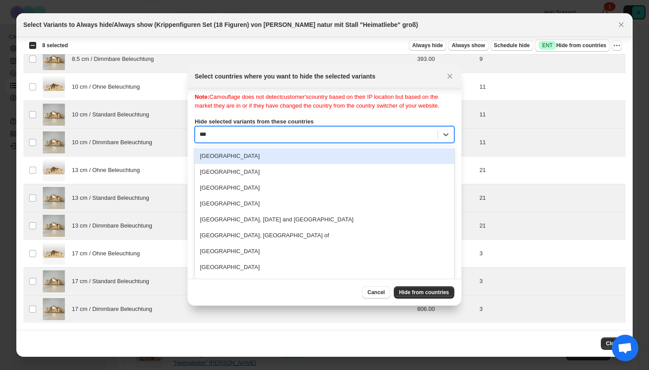
scroll to position [0, 0]
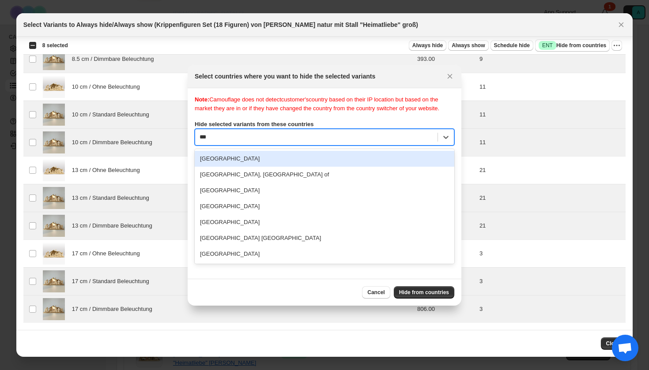
type input "****"
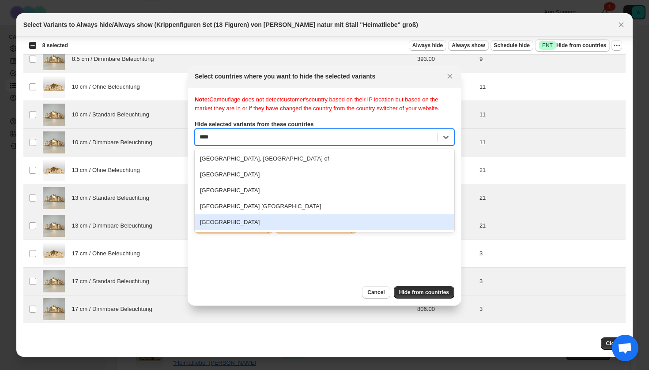
click at [248, 227] on div "[GEOGRAPHIC_DATA]" at bounding box center [325, 223] width 260 height 16
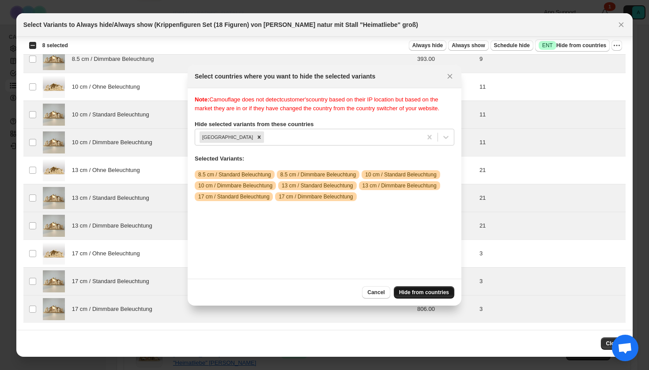
click at [422, 288] on button "Hide from countries" at bounding box center [424, 292] width 60 height 12
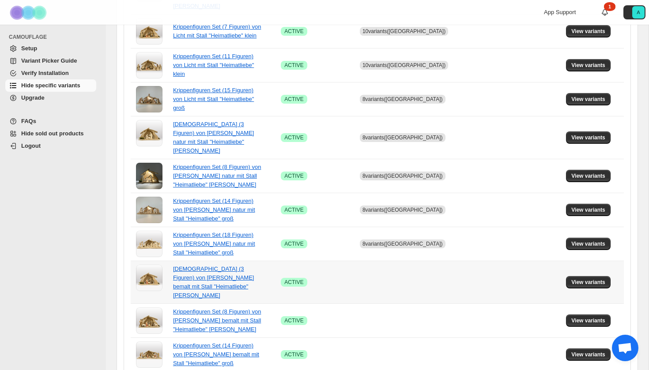
scroll to position [320, 0]
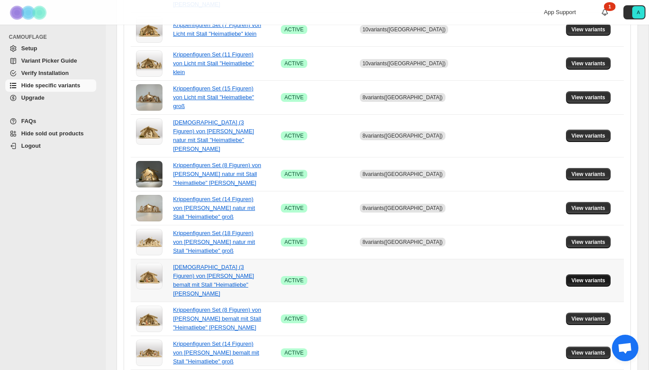
click at [597, 277] on span "View variants" at bounding box center [588, 280] width 34 height 7
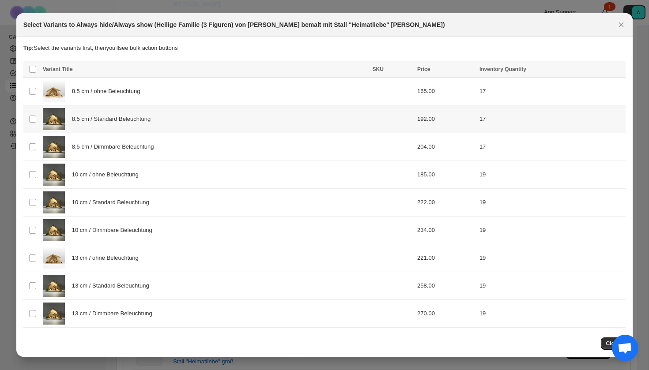
click at [119, 126] on div "8.5 cm / Standard Beleuchtung" at bounding box center [205, 119] width 324 height 22
click at [119, 151] on div "8.5 cm / Dimmbare Beleuchtung" at bounding box center [205, 147] width 324 height 22
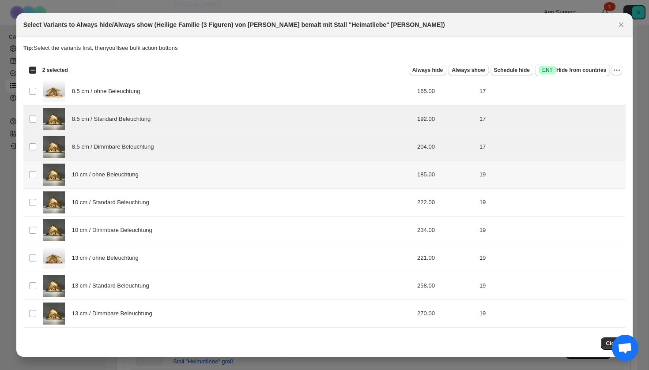
click at [119, 171] on span "10 cm / ohne Beleuchtung" at bounding box center [108, 174] width 72 height 9
click at [119, 196] on div "10 cm / Standard Beleuchtung" at bounding box center [205, 203] width 324 height 22
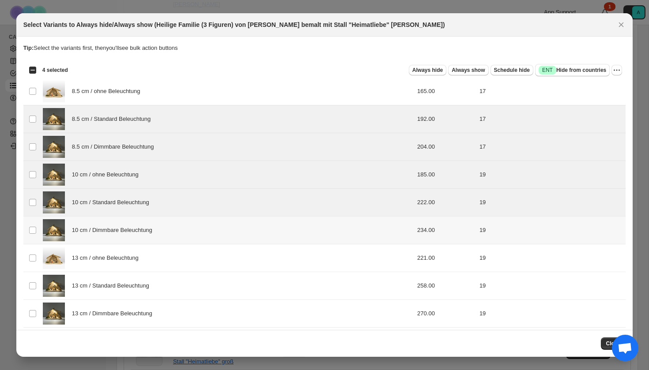
click at [119, 218] on td "10 cm / Dimmbare Beleuchtung" at bounding box center [205, 231] width 330 height 28
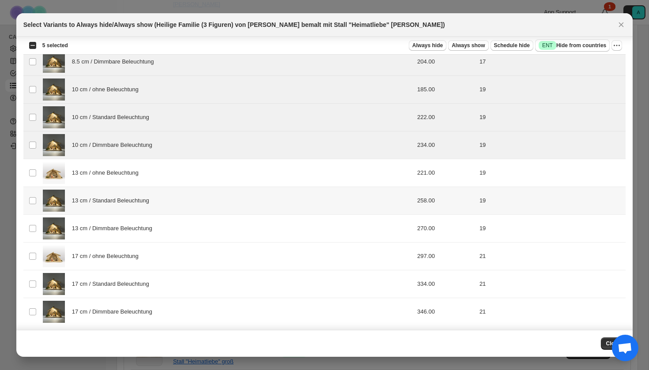
drag, startPoint x: 115, startPoint y: 205, endPoint x: 115, endPoint y: 224, distance: 18.5
click at [115, 205] on div "13 cm / Standard Beleuchtung" at bounding box center [205, 201] width 324 height 22
click at [115, 228] on span "13 cm / Dimmbare Beleuchtung" at bounding box center [114, 228] width 85 height 9
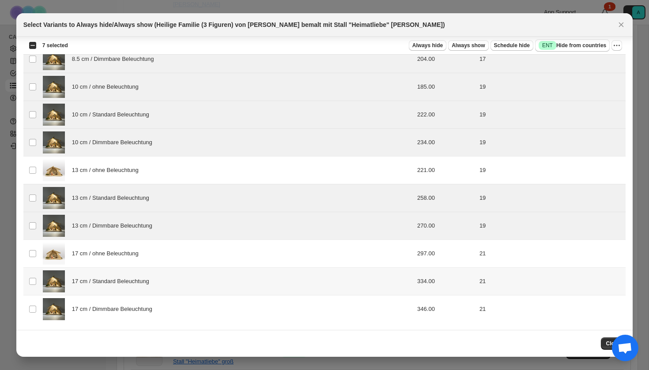
scroll to position [88, 0]
click at [107, 278] on span "17 cm / Standard Beleuchtung" at bounding box center [113, 281] width 82 height 9
click at [107, 309] on span "17 cm / Dimmbare Beleuchtung" at bounding box center [114, 309] width 85 height 9
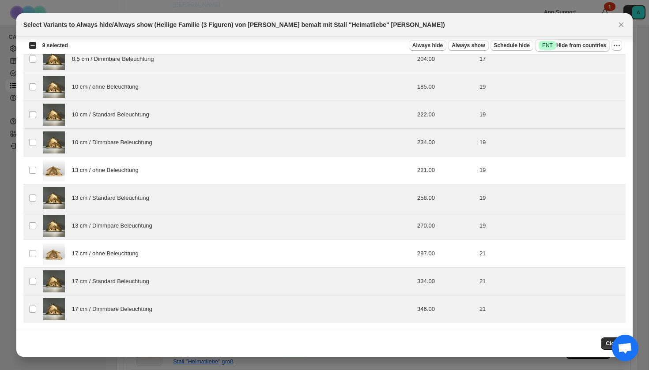
click at [567, 46] on span "Success ENT Hide from countries" at bounding box center [573, 45] width 68 height 9
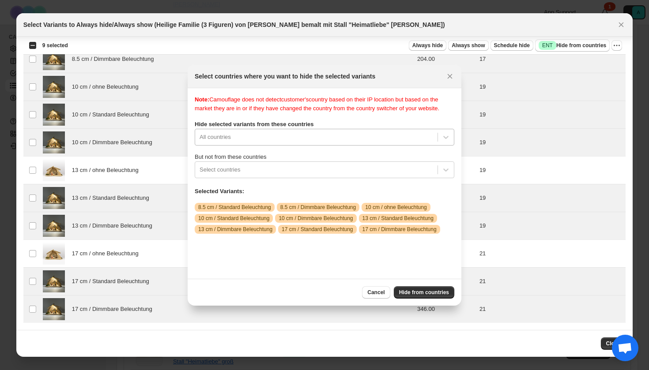
scroll to position [11, 0]
click at [288, 140] on div "All countries" at bounding box center [316, 137] width 242 height 14
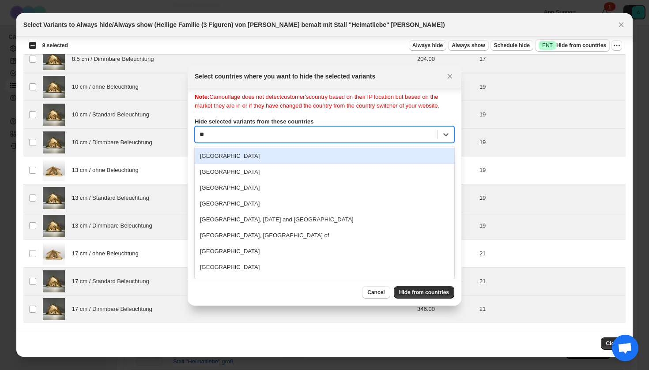
type input "***"
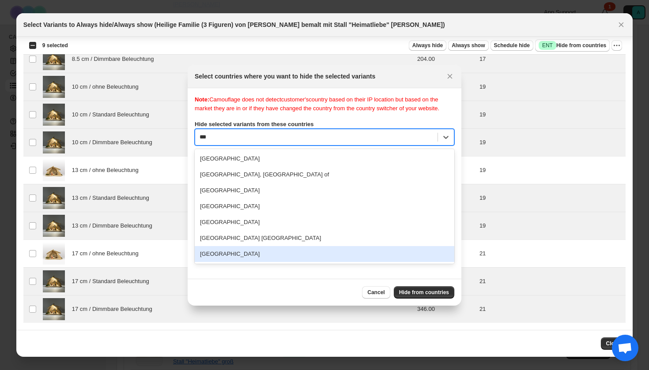
drag, startPoint x: 271, startPoint y: 263, endPoint x: 348, endPoint y: 262, distance: 76.8
click at [271, 262] on div "[GEOGRAPHIC_DATA]" at bounding box center [325, 254] width 260 height 16
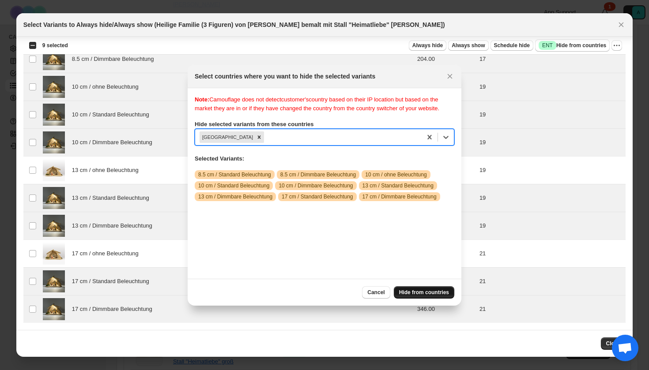
click at [417, 289] on button "Hide from countries" at bounding box center [424, 292] width 60 height 12
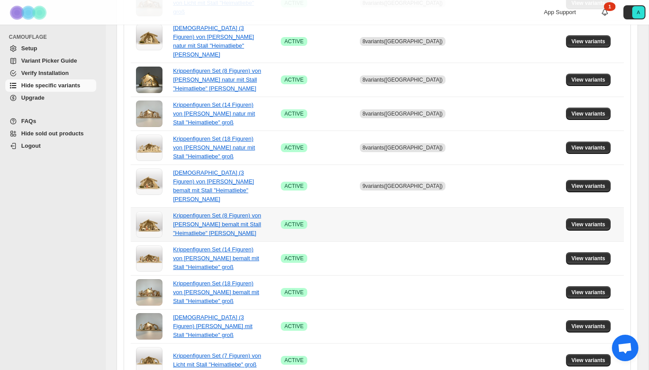
scroll to position [417, 0]
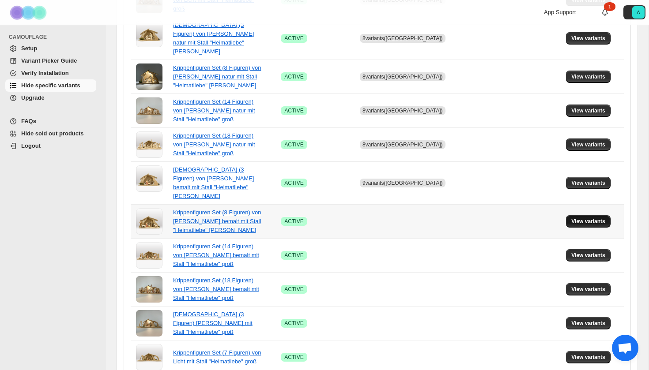
click at [586, 218] on span "View variants" at bounding box center [588, 221] width 34 height 7
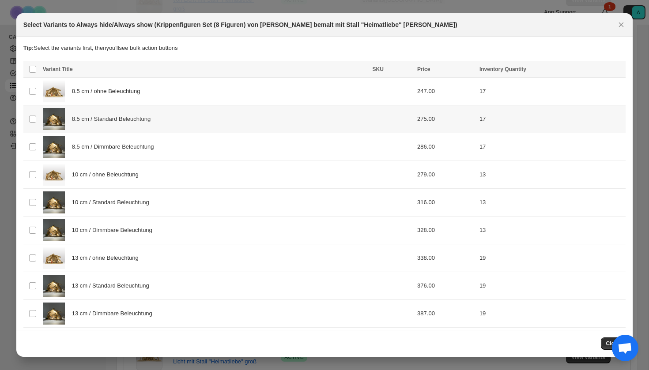
drag, startPoint x: 148, startPoint y: 115, endPoint x: 148, endPoint y: 137, distance: 21.6
click at [148, 115] on span "8.5 cm / Standard Beleuchtung" at bounding box center [113, 119] width 83 height 9
click at [148, 143] on span "8.5 cm / Dimmbare Beleuchtung" at bounding box center [115, 147] width 87 height 9
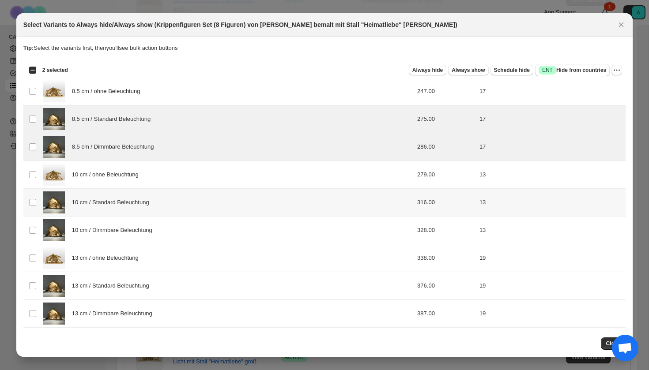
click at [147, 210] on div "10 cm / Standard Beleuchtung" at bounding box center [205, 203] width 324 height 22
click at [147, 234] on span "10 cm / Dimmbare Beleuchtung" at bounding box center [114, 230] width 85 height 9
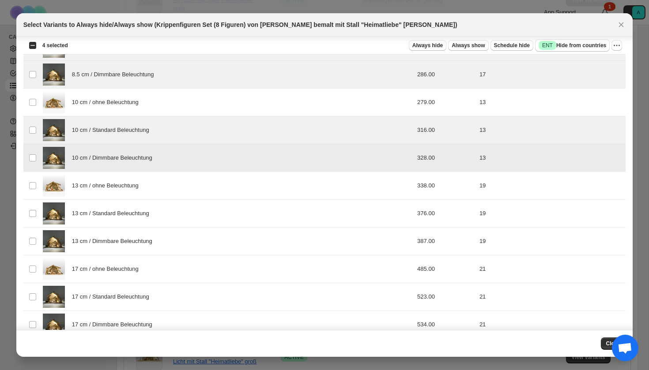
scroll to position [80, 0]
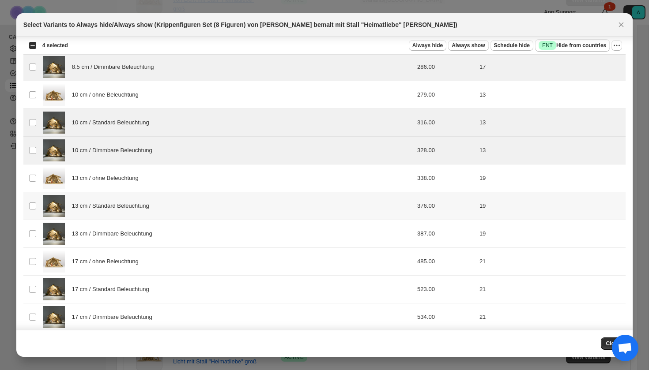
click at [139, 216] on div "13 cm / Standard Beleuchtung" at bounding box center [205, 206] width 324 height 22
click at [139, 229] on div "13 cm / Dimmbare Beleuchtung" at bounding box center [205, 234] width 324 height 22
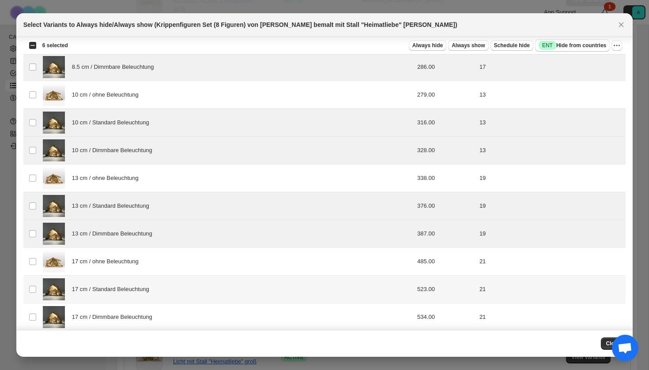
click at [139, 294] on span "17 cm / Standard Beleuchtung" at bounding box center [113, 289] width 82 height 9
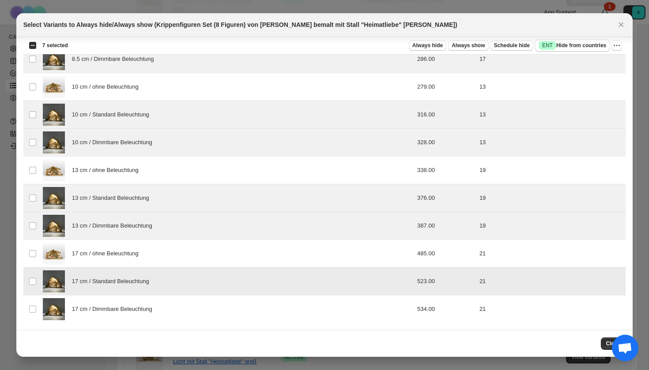
scroll to position [88, 0]
click at [136, 308] on span "17 cm / Dimmbare Beleuchtung" at bounding box center [114, 309] width 85 height 9
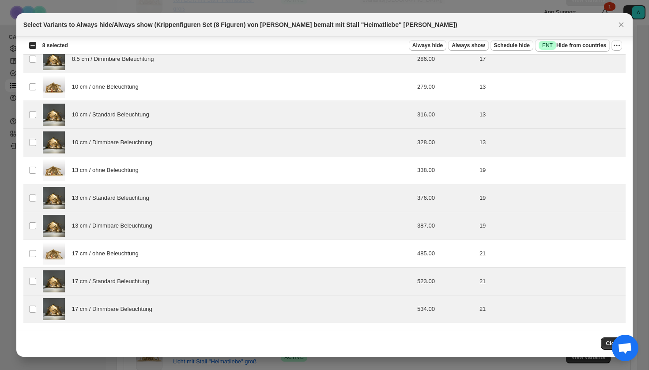
click at [583, 52] on div "Select all 12 product variants 8 selected Always hide Always show Schedule hide…" at bounding box center [324, 46] width 603 height 18
click at [577, 46] on span "Success ENT Hide from countries" at bounding box center [573, 45] width 68 height 9
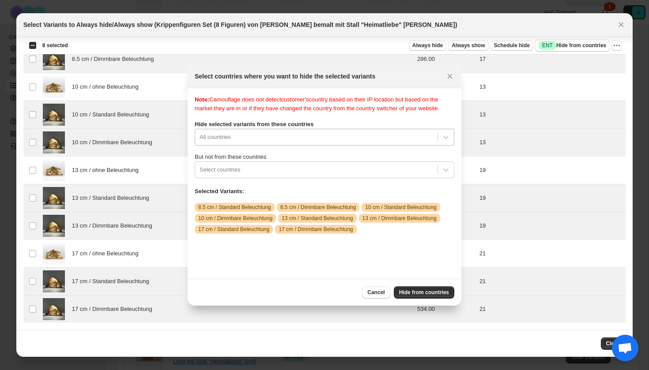
click at [384, 146] on div "All countries" at bounding box center [325, 137] width 260 height 17
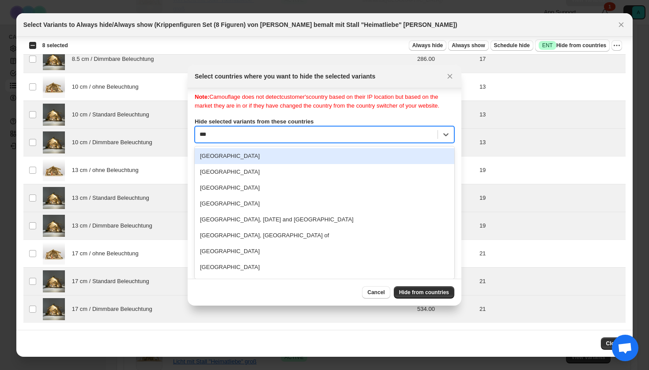
scroll to position [0, 0]
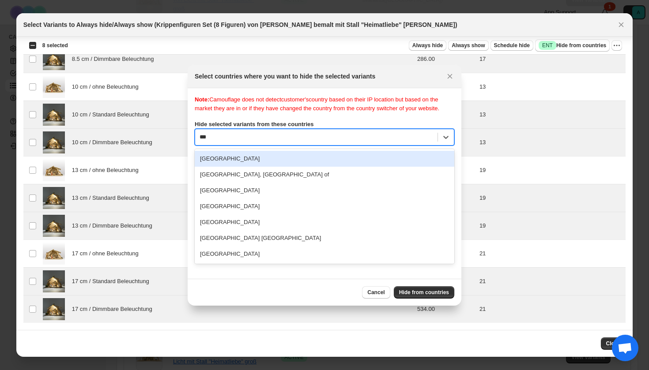
type input "****"
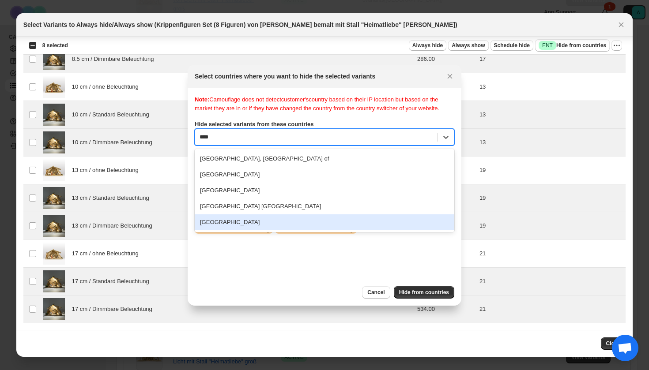
click at [290, 230] on div "[GEOGRAPHIC_DATA]" at bounding box center [325, 223] width 260 height 16
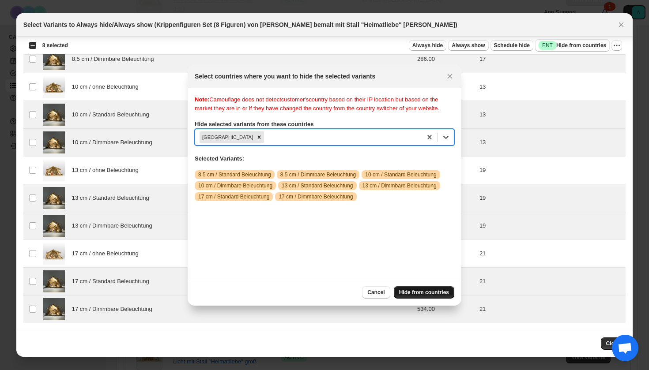
click at [433, 294] on span "Hide from countries" at bounding box center [424, 292] width 50 height 7
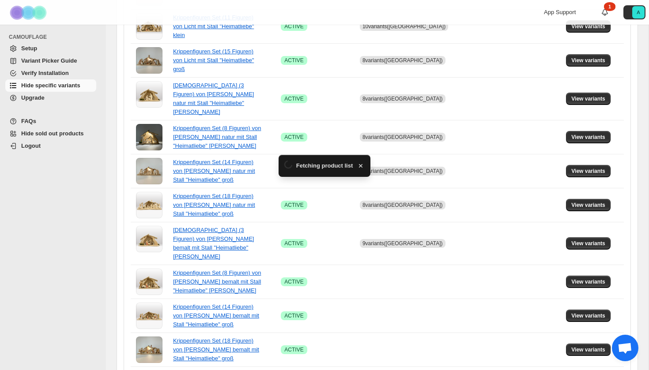
scroll to position [417, 0]
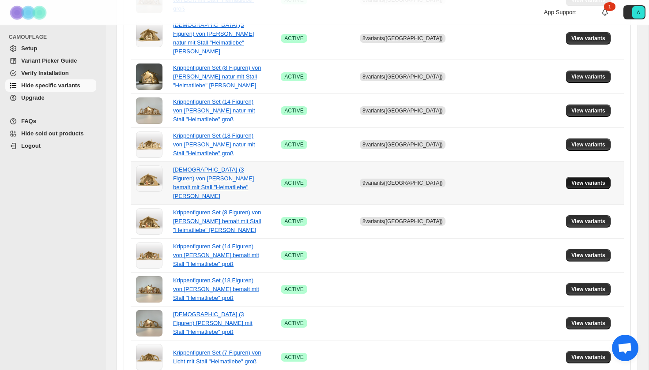
click at [584, 180] on span "View variants" at bounding box center [588, 183] width 34 height 7
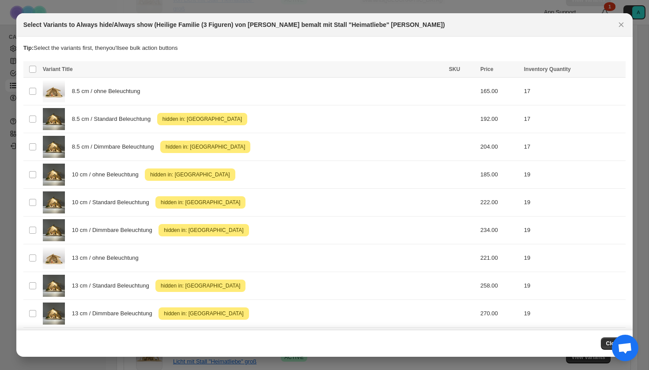
scroll to position [0, 0]
click at [123, 176] on span "10 cm / ohne Beleuchtung" at bounding box center [108, 174] width 72 height 9
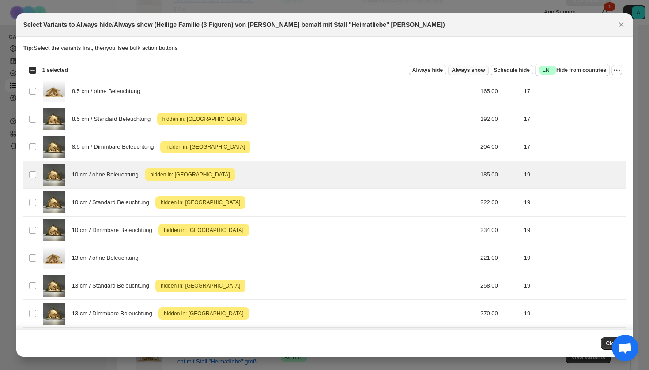
click at [464, 68] on span "Always show" at bounding box center [468, 70] width 33 height 7
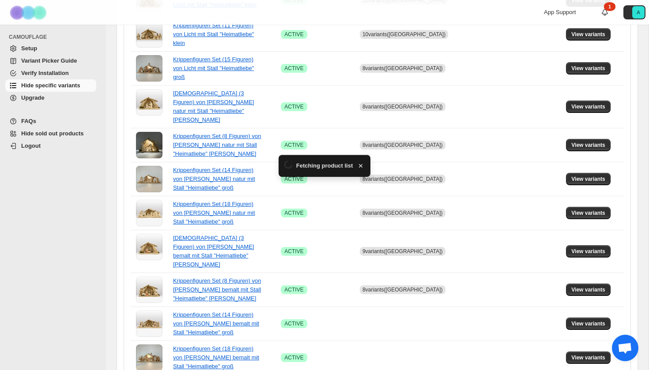
scroll to position [417, 0]
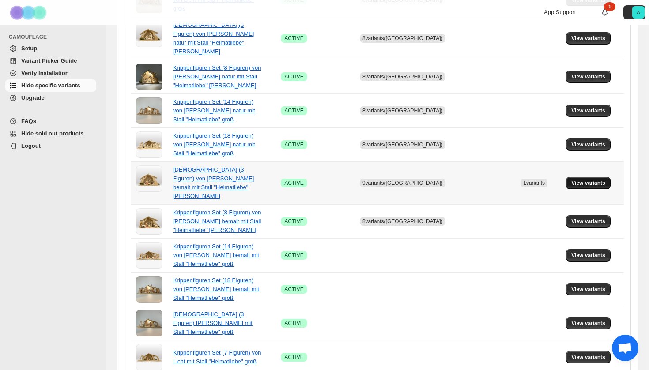
click at [593, 180] on span "View variants" at bounding box center [588, 183] width 34 height 7
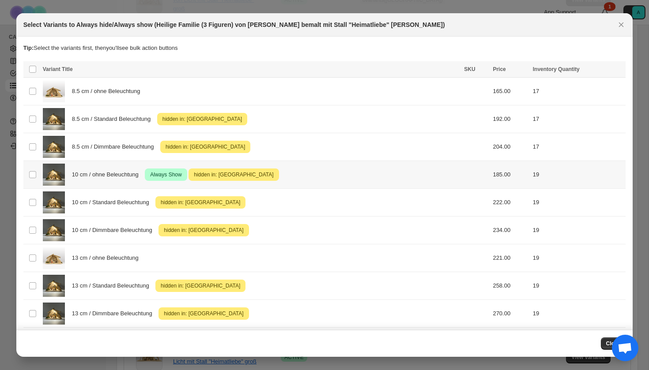
scroll to position [0, 0]
click at [157, 177] on span "Always Show" at bounding box center [165, 175] width 35 height 11
click at [620, 68] on icon "More actions" at bounding box center [616, 70] width 9 height 9
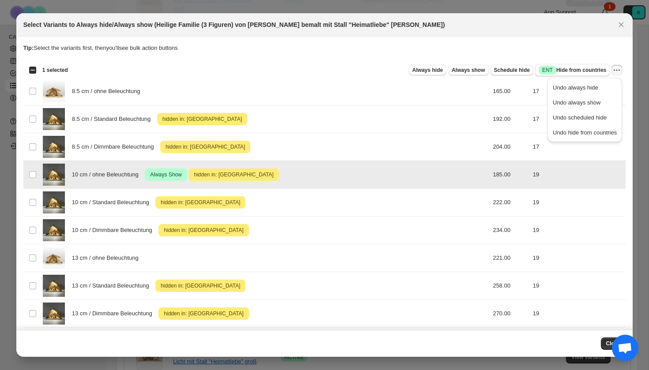
click at [229, 175] on span "hidden in: [GEOGRAPHIC_DATA]" at bounding box center [233, 175] width 83 height 11
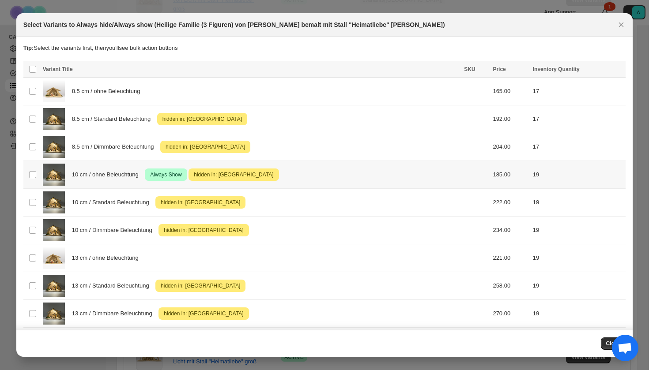
click at [229, 175] on span "hidden in: [GEOGRAPHIC_DATA]" at bounding box center [233, 175] width 83 height 11
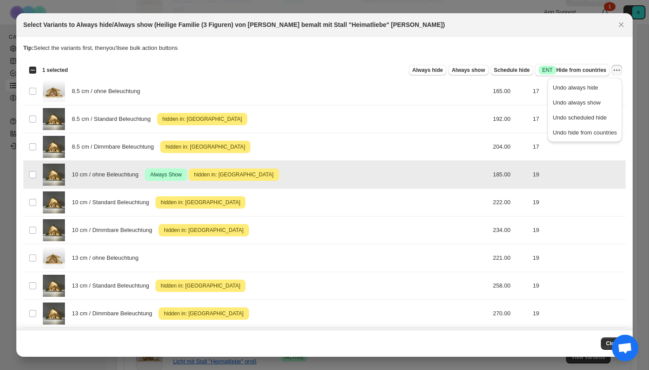
click at [229, 175] on span "hidden in: [GEOGRAPHIC_DATA]" at bounding box center [233, 175] width 83 height 11
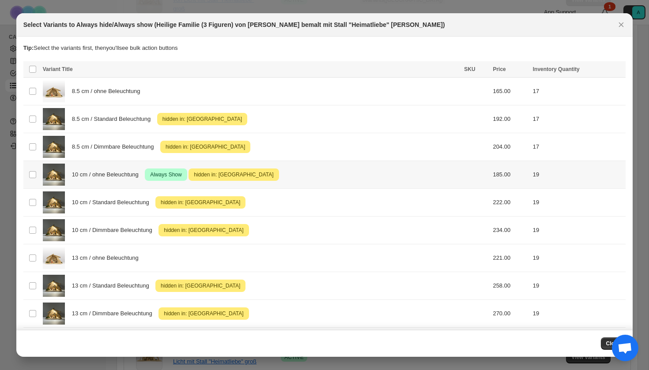
click at [229, 176] on span "hidden in: [GEOGRAPHIC_DATA]" at bounding box center [233, 175] width 83 height 11
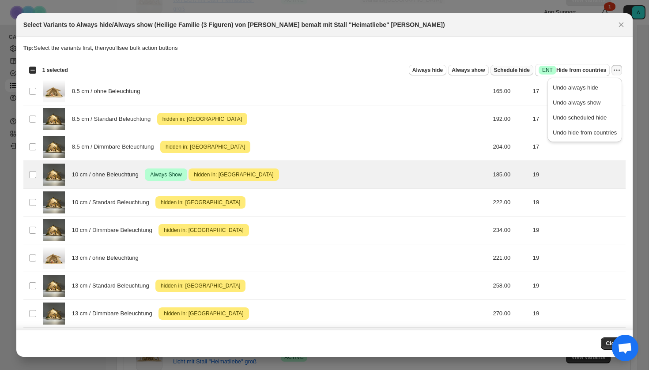
click at [503, 69] on span "Schedule hide" at bounding box center [512, 70] width 36 height 7
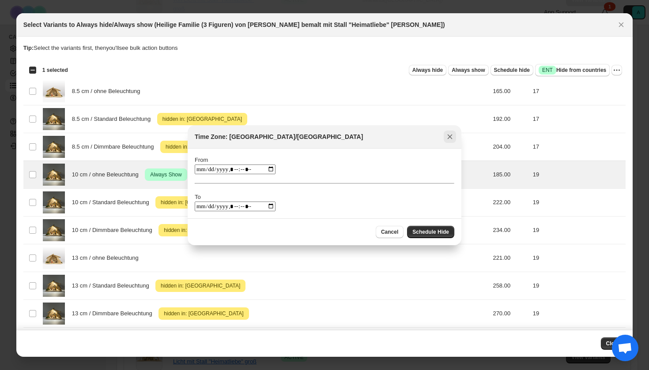
click at [448, 138] on icon "Close" at bounding box center [449, 136] width 9 height 9
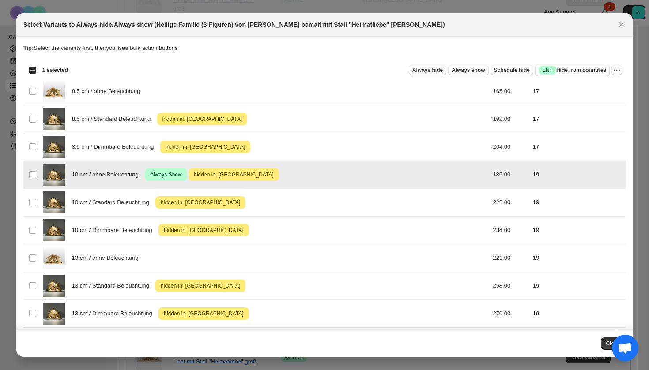
click at [377, 180] on div "10 cm / ohne Beleuchtung Success Always Show Attention hidden in: [GEOGRAPHIC_D…" at bounding box center [251, 175] width 416 height 22
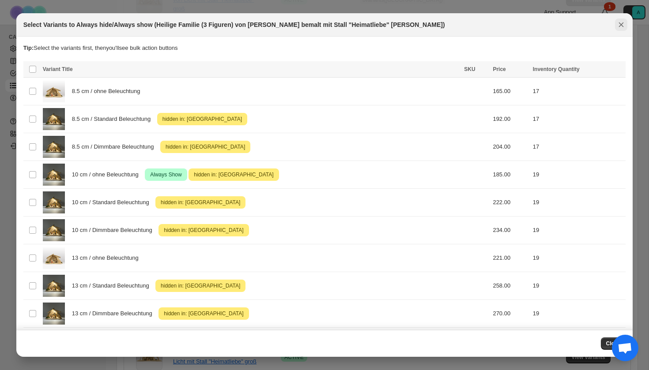
click at [620, 25] on icon "Close" at bounding box center [621, 24] width 9 height 9
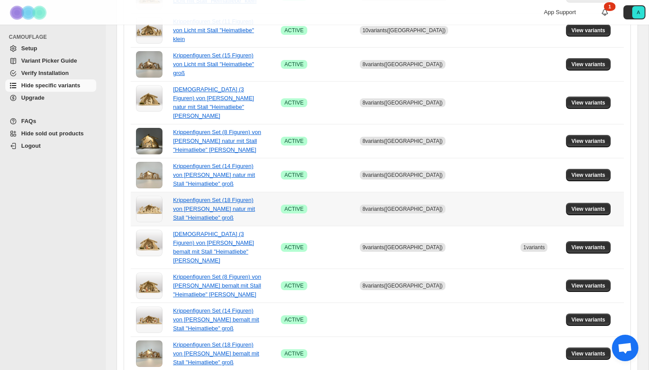
scroll to position [361, 0]
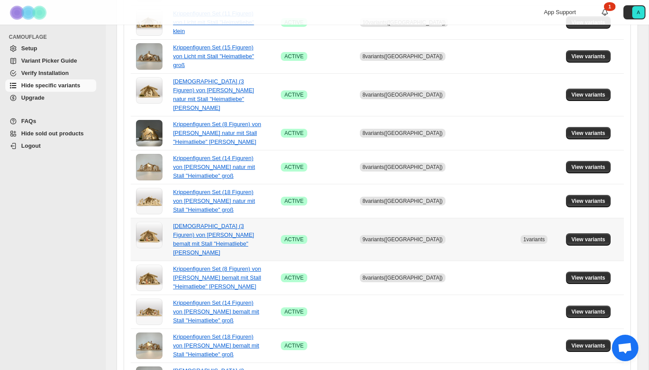
click at [388, 237] on span "9 variants ([GEOGRAPHIC_DATA])" at bounding box center [402, 240] width 80 height 6
click at [584, 234] on button "View variants" at bounding box center [588, 240] width 45 height 12
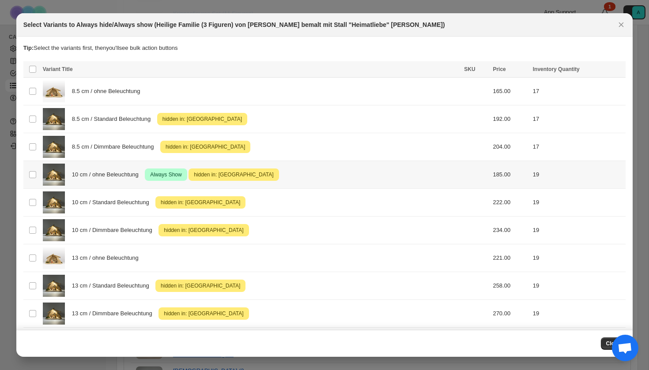
click at [166, 175] on span "Always Show" at bounding box center [165, 175] width 35 height 11
click at [607, 343] on span "Close" at bounding box center [613, 343] width 15 height 7
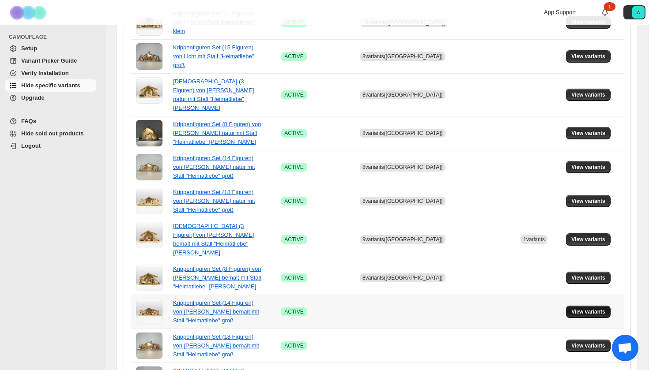
click at [581, 309] on span "View variants" at bounding box center [588, 312] width 34 height 7
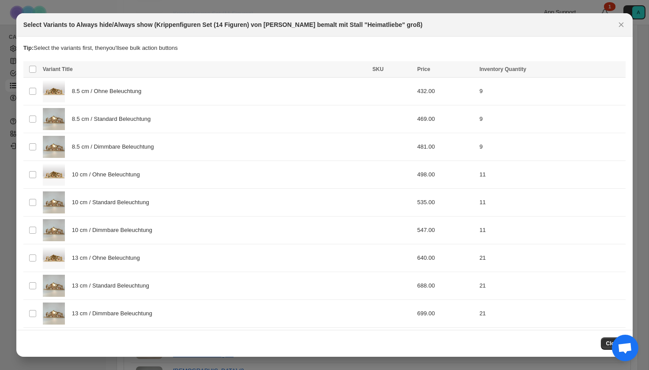
scroll to position [0, 0]
click at [150, 126] on div "8.5 cm / Standard Beleuchtung" at bounding box center [205, 119] width 324 height 22
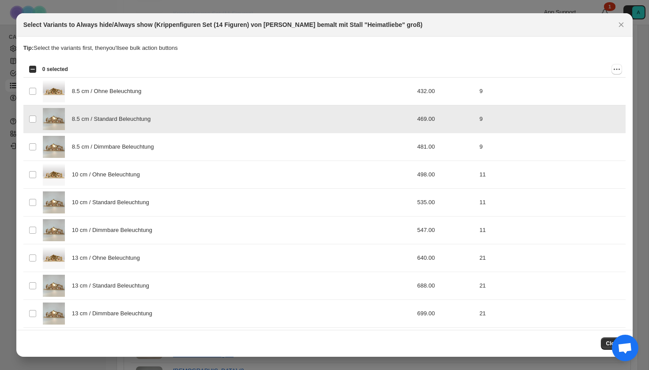
click at [150, 150] on span "8.5 cm / Dimmbare Beleuchtung" at bounding box center [115, 147] width 87 height 9
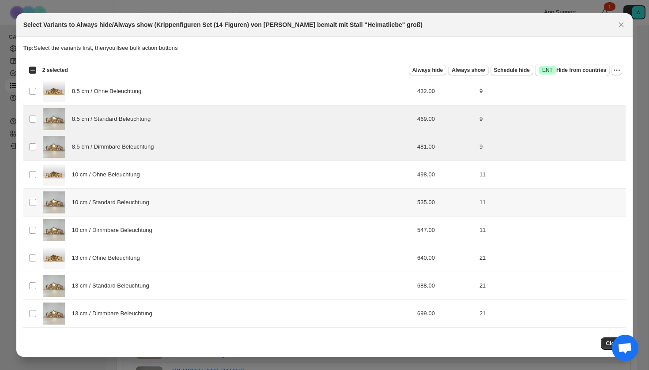
click at [143, 201] on span "10 cm / Standard Beleuchtung" at bounding box center [113, 202] width 82 height 9
click at [143, 237] on div "10 cm / Dimmbare Beleuchtung" at bounding box center [205, 230] width 324 height 22
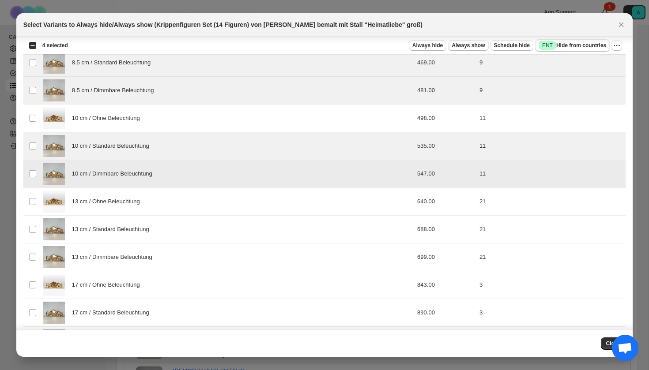
scroll to position [63, 0]
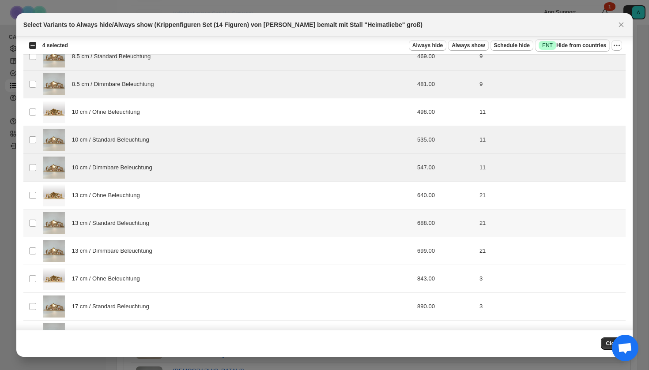
click at [136, 226] on span "13 cm / Standard Beleuchtung" at bounding box center [113, 223] width 82 height 9
click at [136, 253] on span "13 cm / Dimmbare Beleuchtung" at bounding box center [114, 251] width 85 height 9
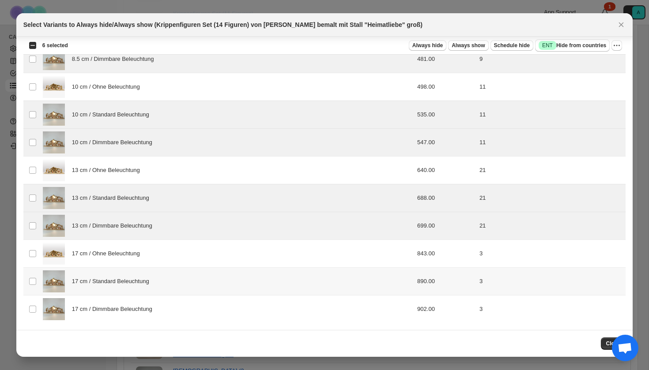
scroll to position [88, 0]
click at [128, 283] on span "17 cm / Standard Beleuchtung" at bounding box center [113, 281] width 82 height 9
click at [128, 309] on span "17 cm / Dimmbare Beleuchtung" at bounding box center [114, 309] width 85 height 9
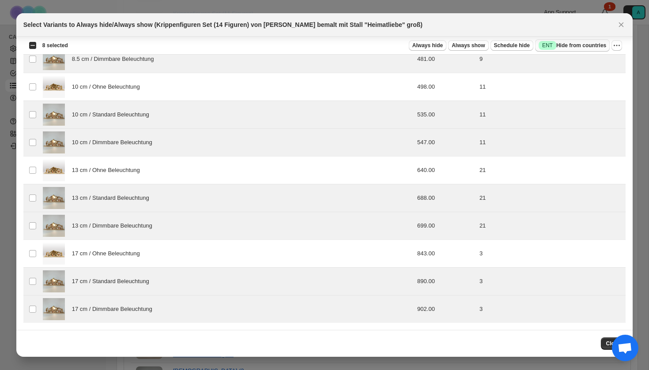
click at [581, 49] on span "Success ENT Hide from countries" at bounding box center [573, 45] width 68 height 9
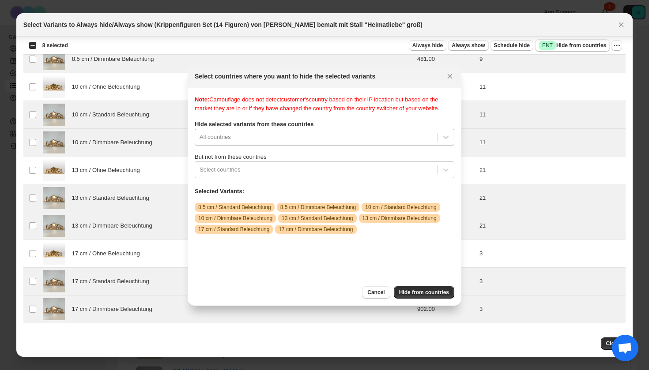
click at [315, 146] on div "All countries" at bounding box center [325, 137] width 260 height 17
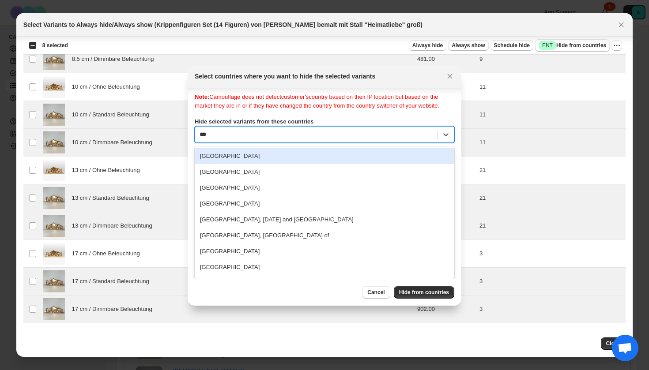
scroll to position [0, 0]
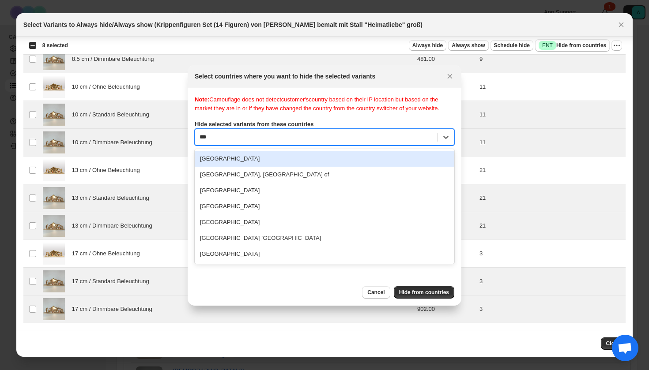
type input "****"
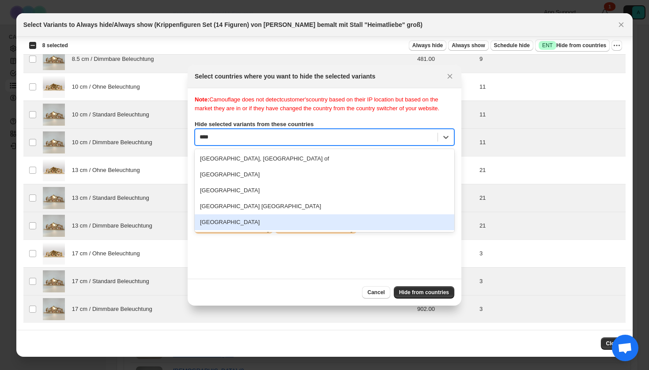
click at [272, 230] on div "[GEOGRAPHIC_DATA]" at bounding box center [325, 223] width 260 height 16
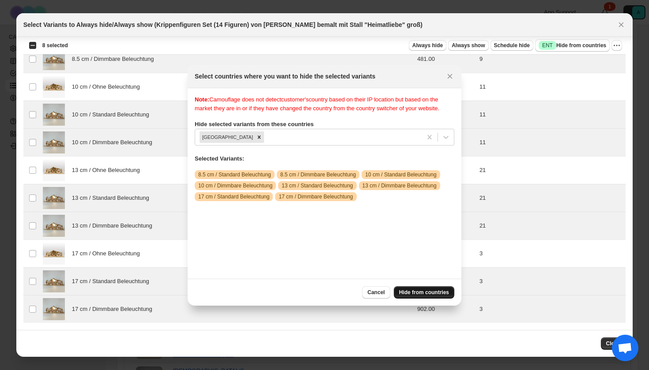
click at [431, 294] on span "Hide from countries" at bounding box center [424, 292] width 50 height 7
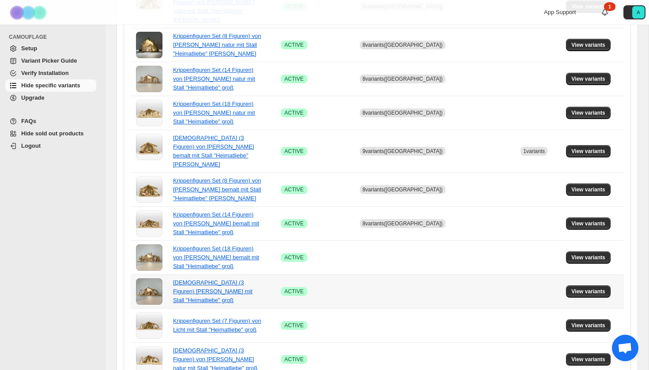
scroll to position [450, 0]
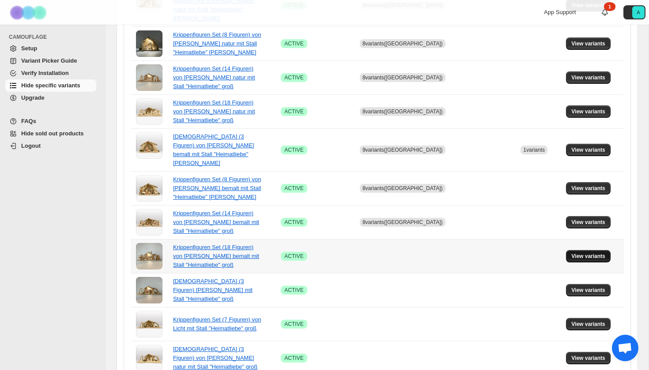
click at [588, 250] on button "View variants" at bounding box center [588, 256] width 45 height 12
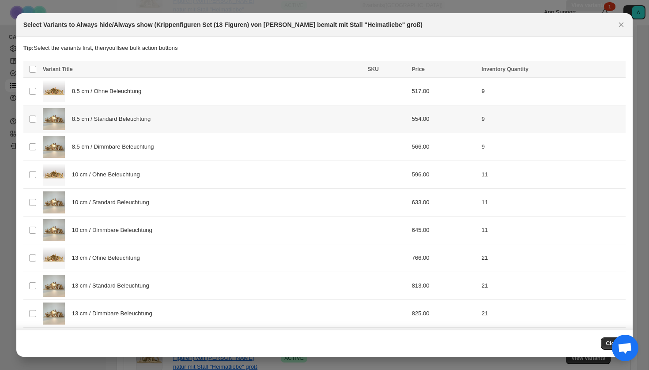
click at [142, 124] on div "8.5 cm / Standard Beleuchtung" at bounding box center [203, 119] width 320 height 22
click at [142, 144] on span "8.5 cm / Dimmbare Beleuchtung" at bounding box center [115, 147] width 87 height 9
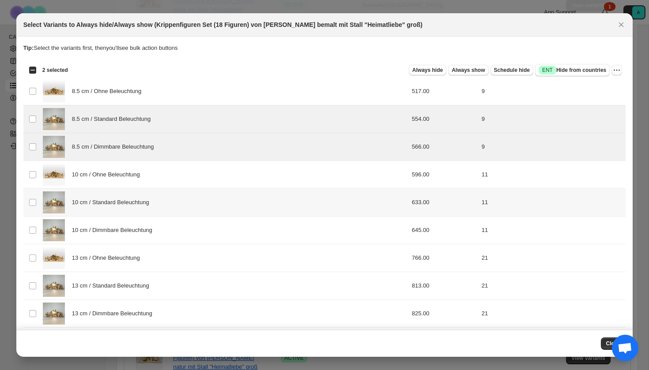
click at [137, 195] on div "10 cm / Standard Beleuchtung" at bounding box center [203, 203] width 320 height 22
click at [135, 233] on span "10 cm / Dimmbare Beleuchtung" at bounding box center [114, 230] width 85 height 9
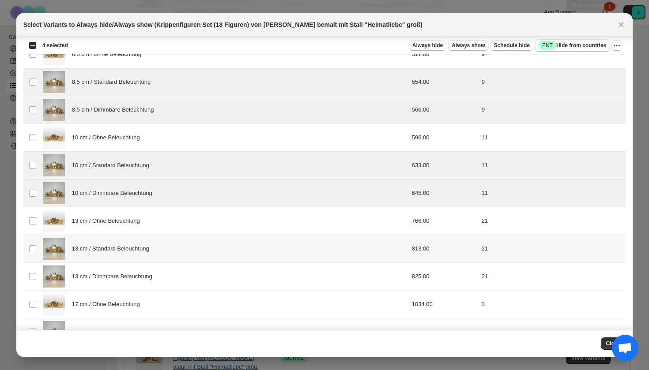
click at [128, 253] on span "13 cm / Standard Beleuchtung" at bounding box center [113, 249] width 82 height 9
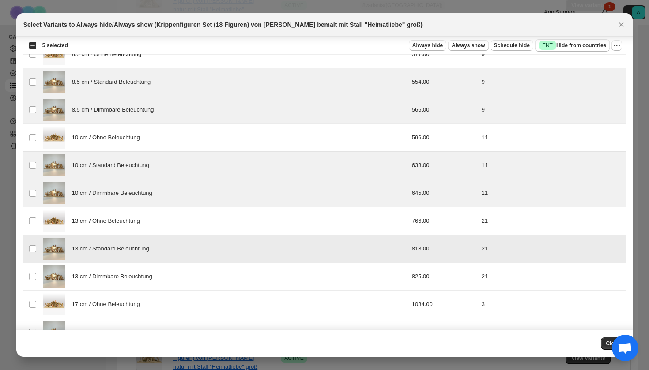
click at [128, 273] on span "13 cm / Dimmbare Beleuchtung" at bounding box center [114, 276] width 85 height 9
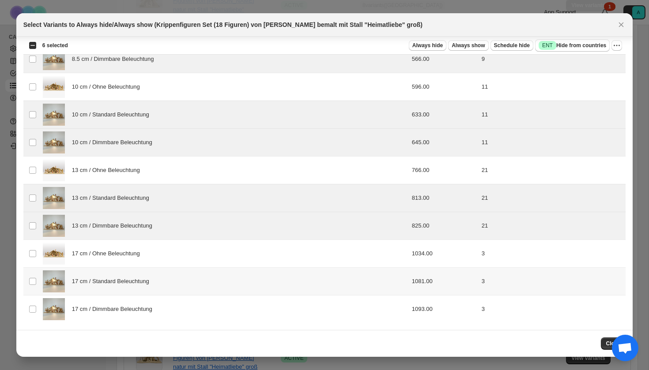
scroll to position [88, 0]
click at [124, 289] on div "17 cm / Standard Beleuchtung" at bounding box center [203, 282] width 320 height 22
click at [124, 310] on span "17 cm / Dimmbare Beleuchtung" at bounding box center [114, 309] width 85 height 9
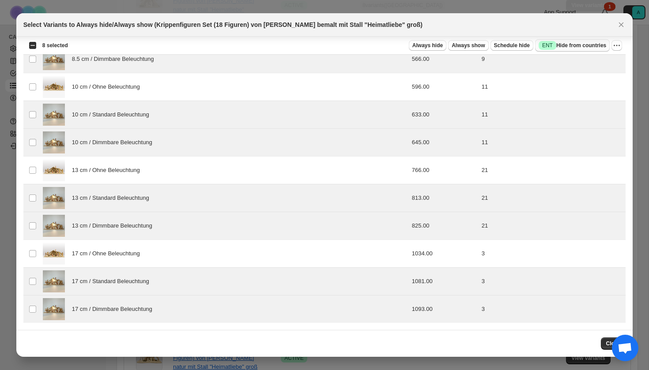
click at [574, 46] on span "Success ENT Hide from countries" at bounding box center [573, 45] width 68 height 9
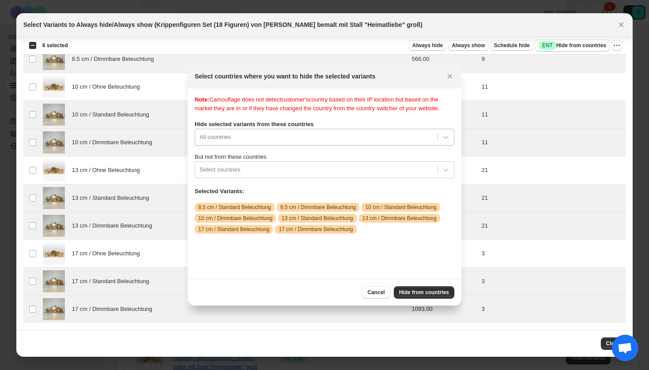
scroll to position [11, 0]
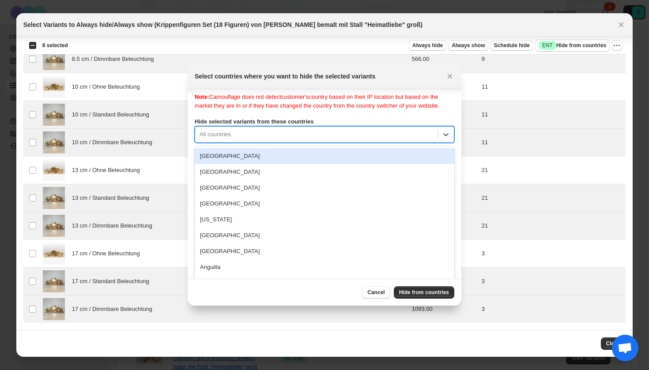
click at [343, 143] on div "[GEOGRAPHIC_DATA], 1 of 250. 250 results available. Use Up and Down to choose o…" at bounding box center [325, 134] width 260 height 17
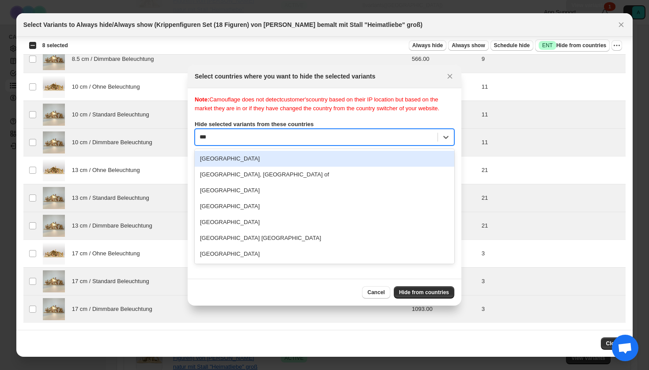
type input "****"
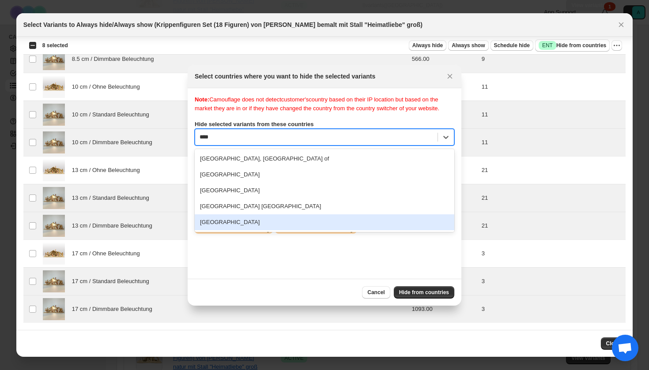
click at [270, 230] on div "[GEOGRAPHIC_DATA]" at bounding box center [325, 223] width 260 height 16
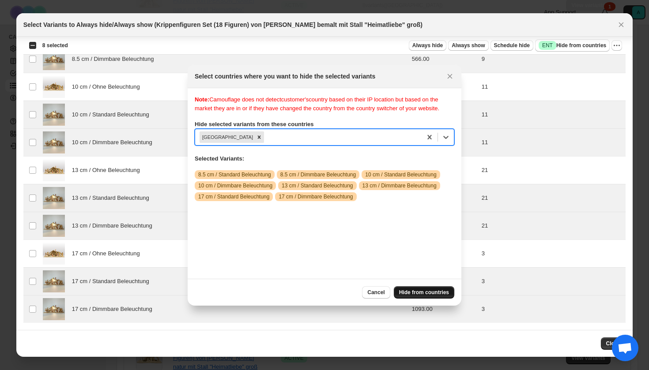
click at [418, 292] on span "Hide from countries" at bounding box center [424, 292] width 50 height 7
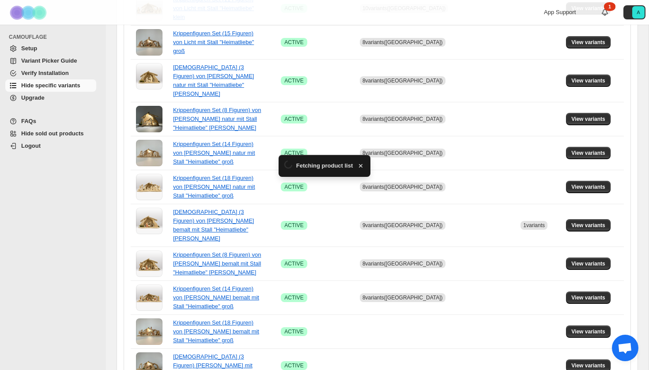
scroll to position [450, 0]
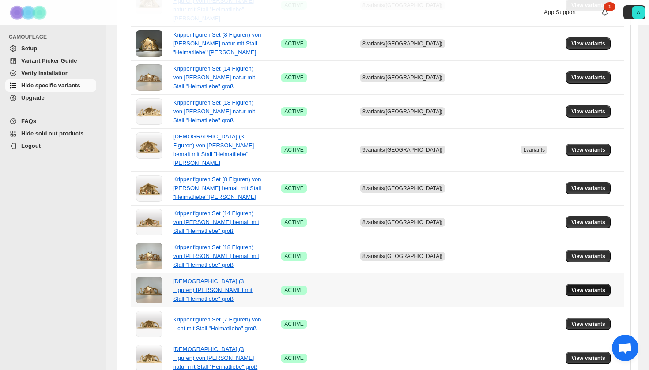
click at [586, 287] on span "View variants" at bounding box center [588, 290] width 34 height 7
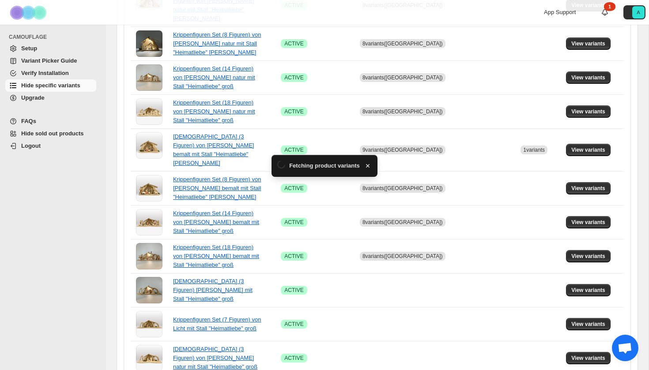
scroll to position [0, 0]
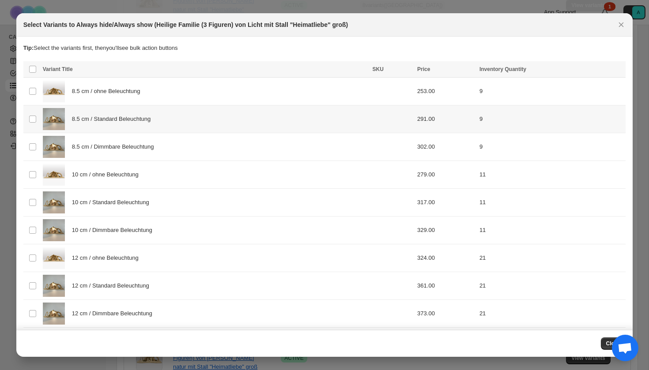
click at [109, 123] on span "8.5 cm / Standard Beleuchtung" at bounding box center [113, 119] width 83 height 9
click at [109, 145] on span "8.5 cm / Dimmbare Beleuchtung" at bounding box center [115, 147] width 87 height 9
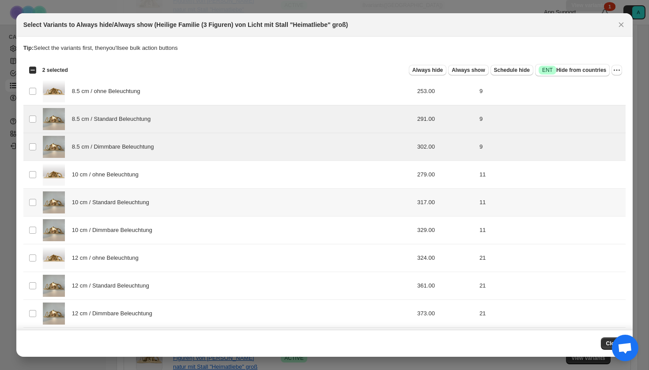
click at [103, 207] on div "10 cm / Standard Beleuchtung" at bounding box center [205, 203] width 324 height 22
click at [103, 237] on div "10 cm / Dimmbare Beleuchtung" at bounding box center [205, 230] width 324 height 22
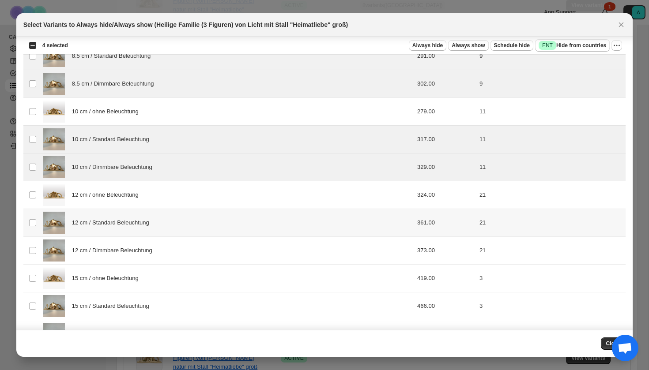
click at [102, 226] on span "12 cm / Standard Beleuchtung" at bounding box center [113, 223] width 82 height 9
click at [102, 245] on div "12 cm / Dimmbare Beleuchtung" at bounding box center [205, 251] width 324 height 22
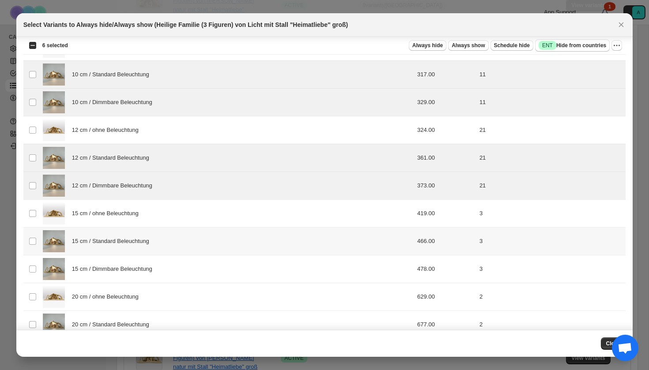
click at [100, 248] on div "15 cm / Standard Beleuchtung" at bounding box center [205, 241] width 324 height 22
click at [100, 272] on span "15 cm / Dimmbare Beleuchtung" at bounding box center [114, 269] width 85 height 9
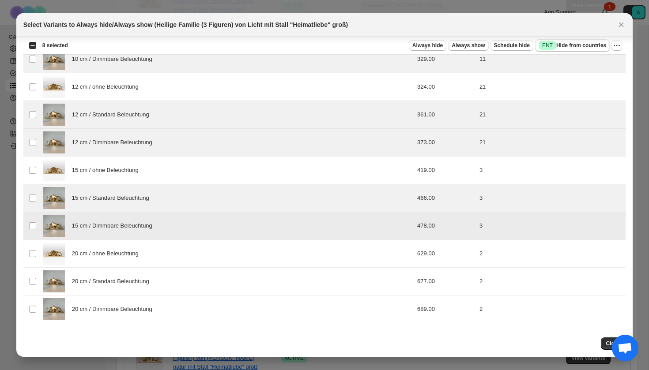
scroll to position [171, 0]
click at [102, 284] on span "20 cm / Standard Beleuchtung" at bounding box center [113, 281] width 82 height 9
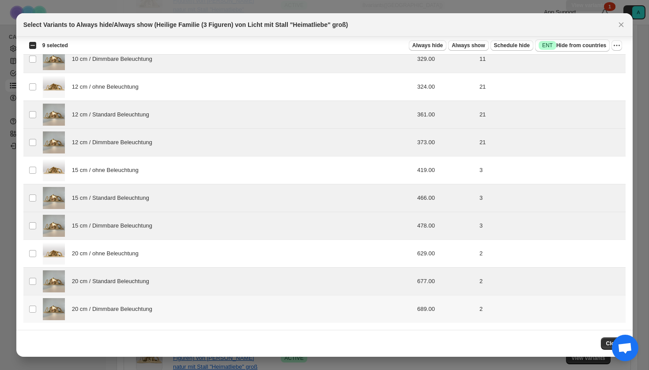
click at [102, 309] on span "20 cm / Dimmbare Beleuchtung" at bounding box center [114, 309] width 85 height 9
click at [576, 45] on span "Success ENT Hide from countries" at bounding box center [573, 45] width 68 height 9
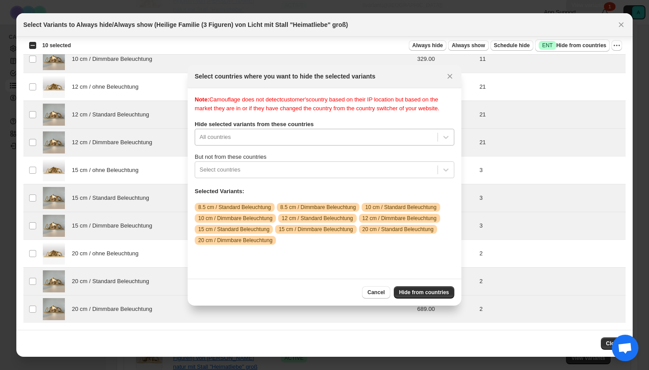
scroll to position [11, 0]
click at [289, 143] on div "All countries" at bounding box center [325, 137] width 260 height 17
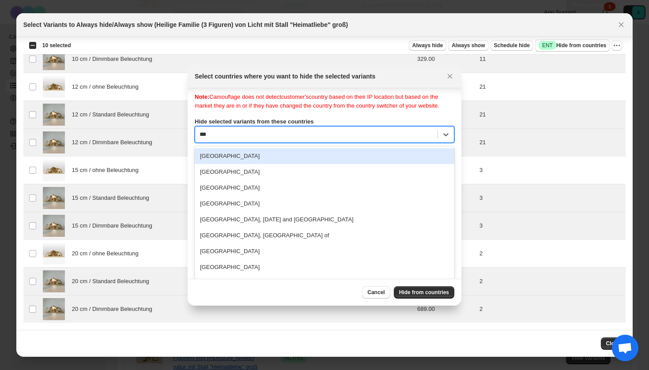
scroll to position [0, 0]
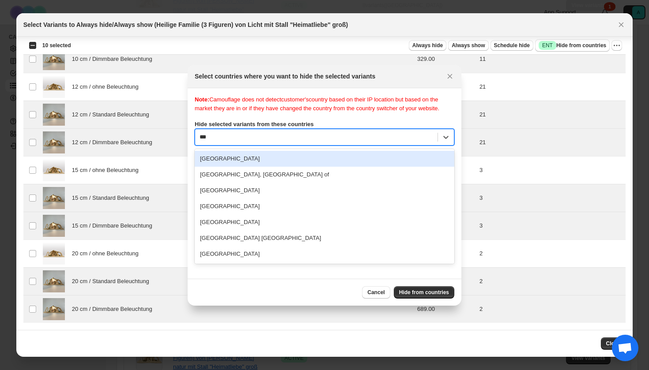
type input "****"
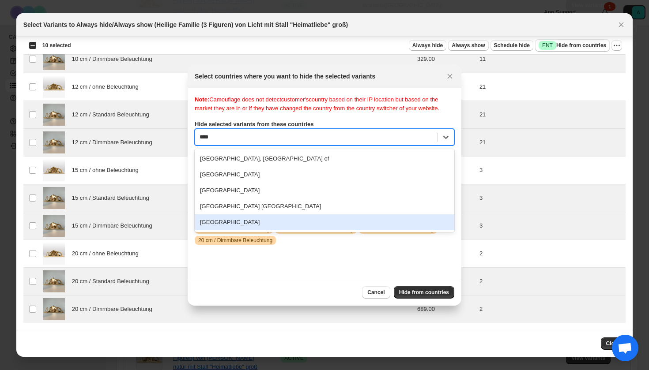
click at [253, 230] on div "[GEOGRAPHIC_DATA]" at bounding box center [325, 223] width 260 height 16
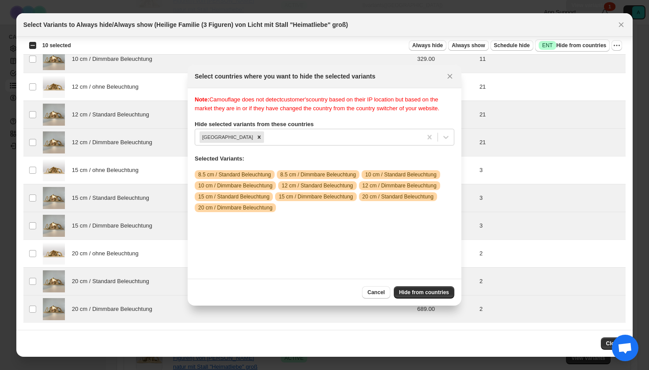
click at [412, 299] on div "Cancel Hide from countries" at bounding box center [325, 292] width 274 height 27
click at [412, 291] on span "Hide from countries" at bounding box center [424, 292] width 50 height 7
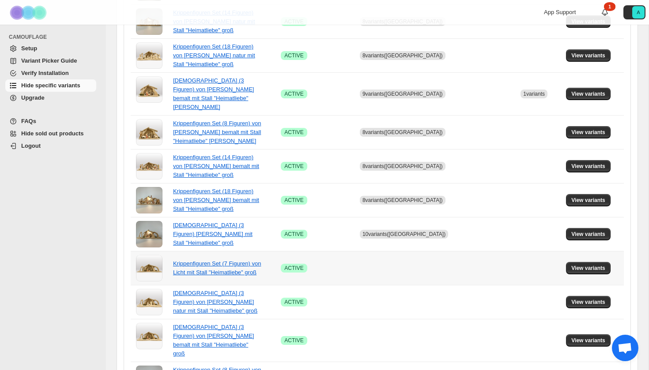
scroll to position [512, 0]
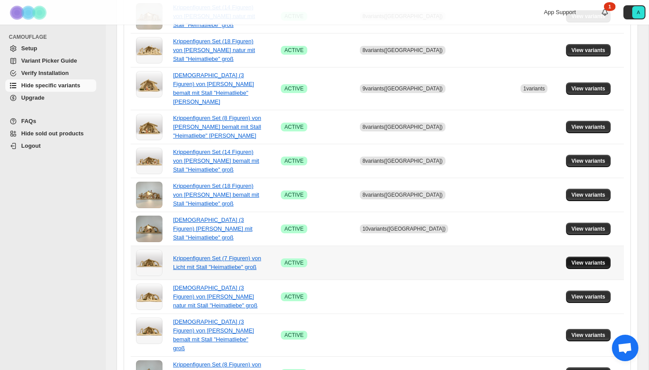
click at [583, 257] on button "View variants" at bounding box center [588, 263] width 45 height 12
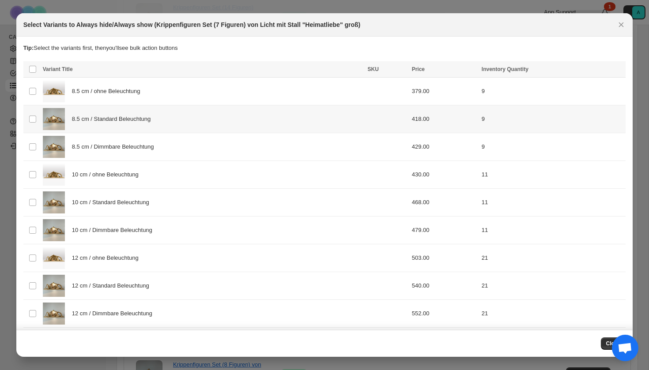
drag, startPoint x: 177, startPoint y: 124, endPoint x: 177, endPoint y: 139, distance: 14.6
click at [177, 124] on div "8.5 cm / Standard Beleuchtung" at bounding box center [203, 119] width 320 height 22
click at [177, 144] on div "8.5 cm / Dimmbare Beleuchtung" at bounding box center [203, 147] width 320 height 22
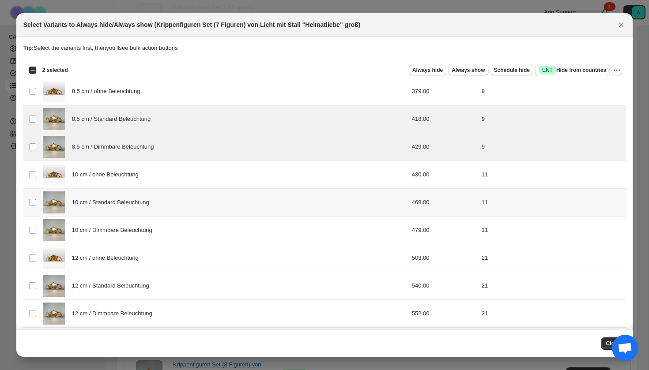
drag, startPoint x: 177, startPoint y: 198, endPoint x: 177, endPoint y: 226, distance: 28.7
click at [177, 198] on div "10 cm / Standard Beleuchtung" at bounding box center [203, 203] width 320 height 22
click at [177, 226] on div "10 cm / Dimmbare Beleuchtung" at bounding box center [203, 230] width 320 height 22
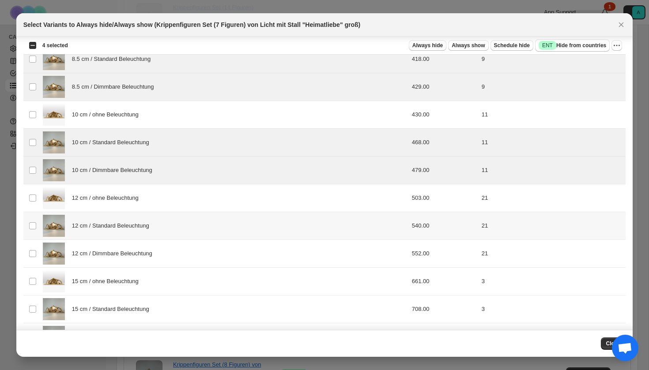
click at [167, 236] on div "12 cm / Standard Beleuchtung" at bounding box center [203, 226] width 320 height 22
click at [167, 258] on div "12 cm / Dimmbare Beleuchtung" at bounding box center [203, 254] width 320 height 22
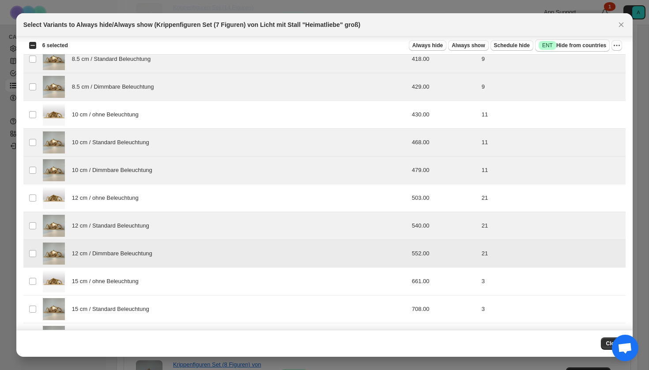
scroll to position [107, 0]
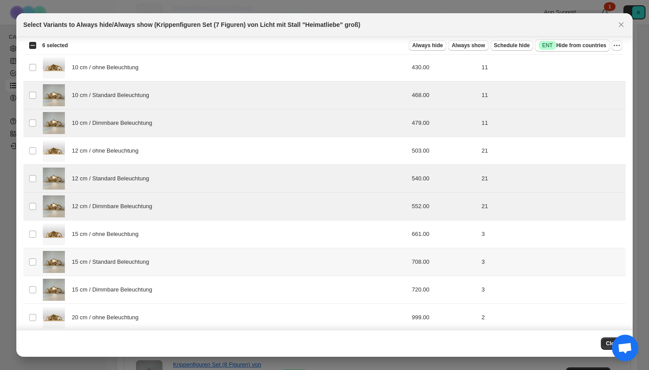
click at [158, 269] on div "15 cm / Standard Beleuchtung" at bounding box center [203, 262] width 320 height 22
click at [158, 282] on div "15 cm / Dimmbare Beleuchtung" at bounding box center [203, 290] width 320 height 22
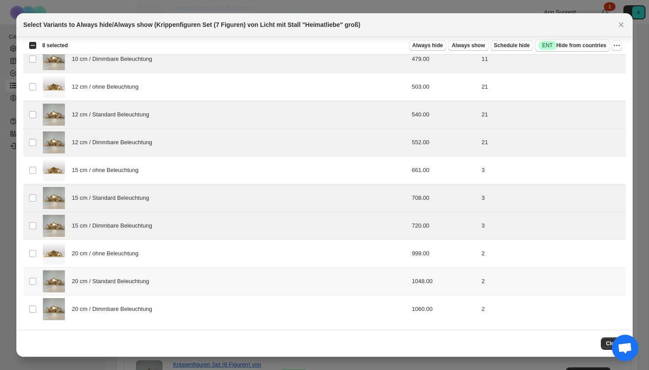
scroll to position [171, 0]
click at [155, 293] on td "20 cm / Standard Beleuchtung" at bounding box center [202, 282] width 325 height 28
click at [155, 307] on span "20 cm / Dimmbare Beleuchtung" at bounding box center [114, 309] width 85 height 9
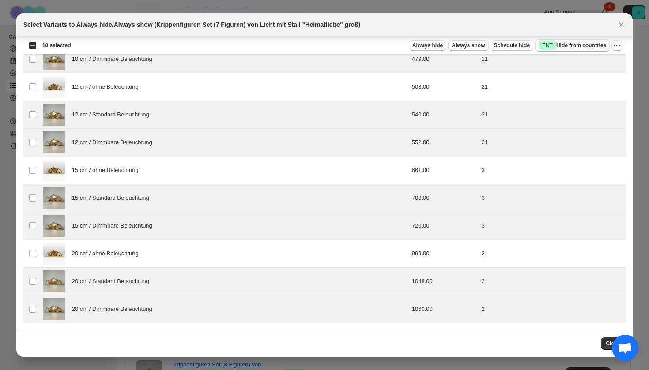
click at [574, 48] on span "Success ENT Hide from countries" at bounding box center [573, 45] width 68 height 9
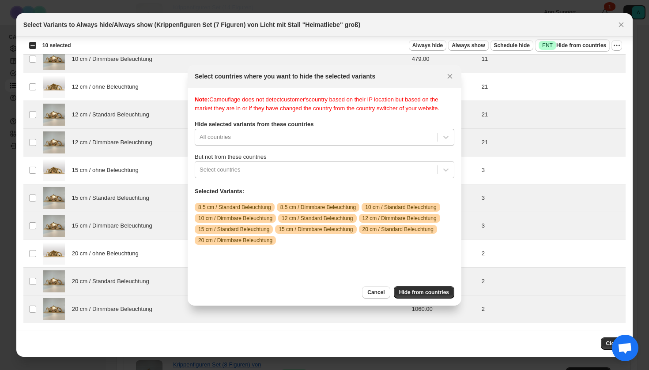
click at [244, 146] on div "All countries" at bounding box center [325, 137] width 260 height 17
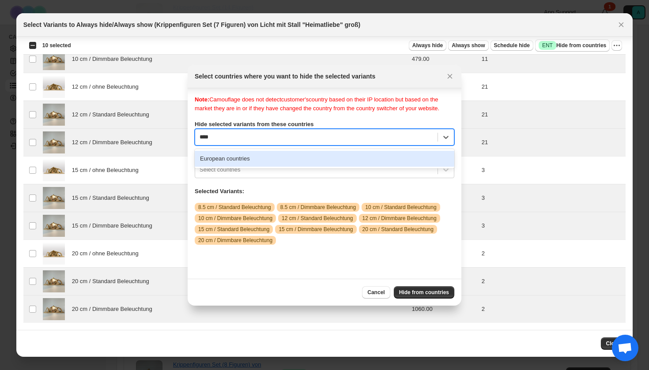
scroll to position [0, 0]
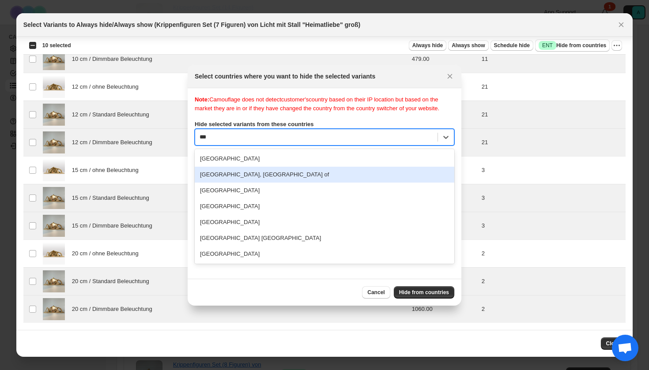
type input "****"
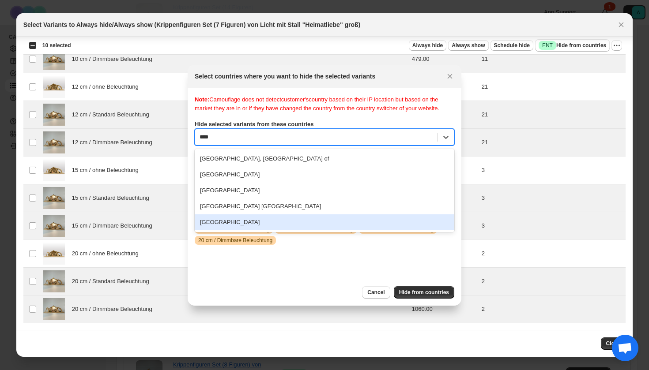
click at [250, 228] on div "[GEOGRAPHIC_DATA]" at bounding box center [325, 223] width 260 height 16
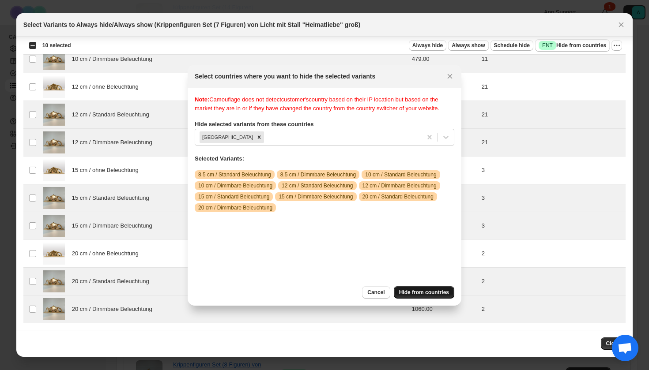
click at [432, 286] on button "Hide from countries" at bounding box center [424, 292] width 60 height 12
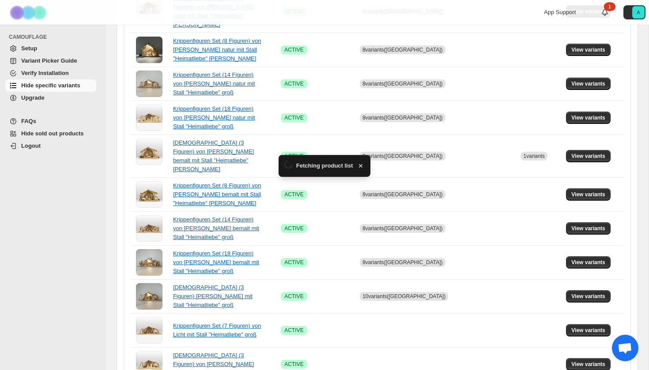
scroll to position [512, 0]
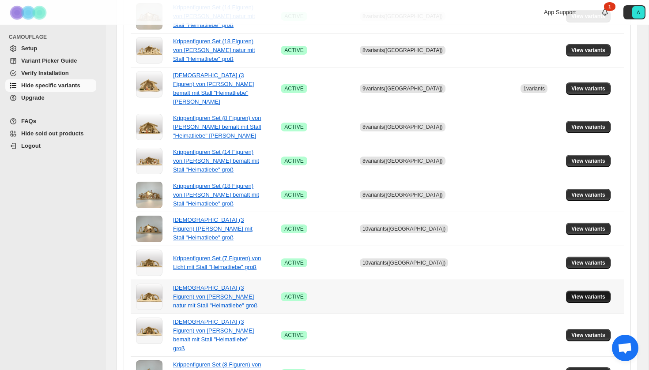
click at [586, 294] on span "View variants" at bounding box center [588, 297] width 34 height 7
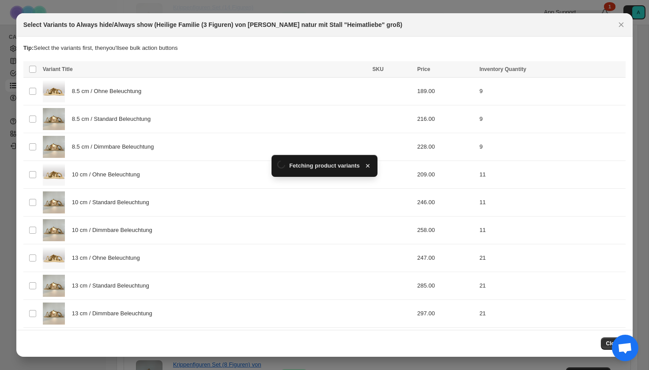
scroll to position [0, 0]
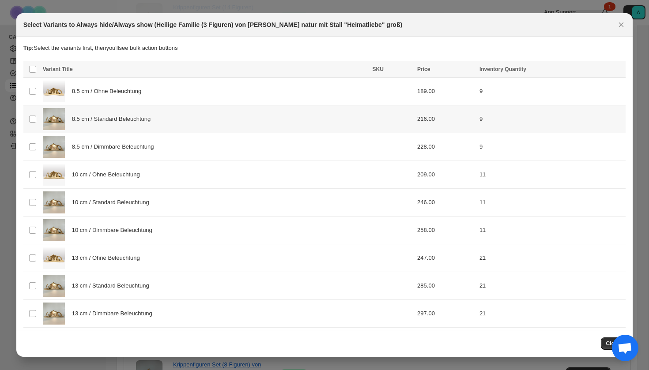
click at [120, 131] on td "8.5 cm / Standard Beleuchtung" at bounding box center [205, 120] width 330 height 28
click at [120, 156] on div "8.5 cm / Dimmbare Beleuchtung" at bounding box center [205, 147] width 324 height 22
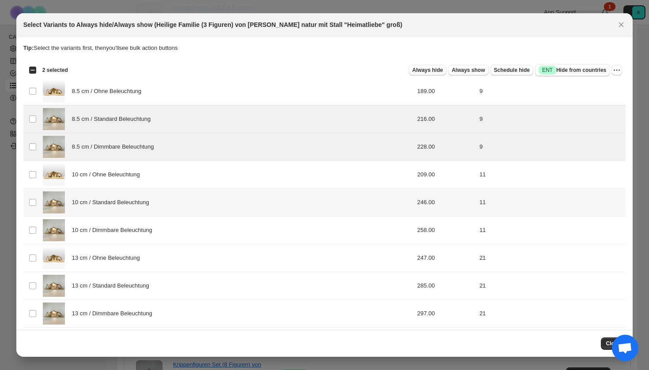
click at [120, 201] on span "10 cm / Standard Beleuchtung" at bounding box center [113, 202] width 82 height 9
click at [120, 231] on span "10 cm / Dimmbare Beleuchtung" at bounding box center [114, 230] width 85 height 9
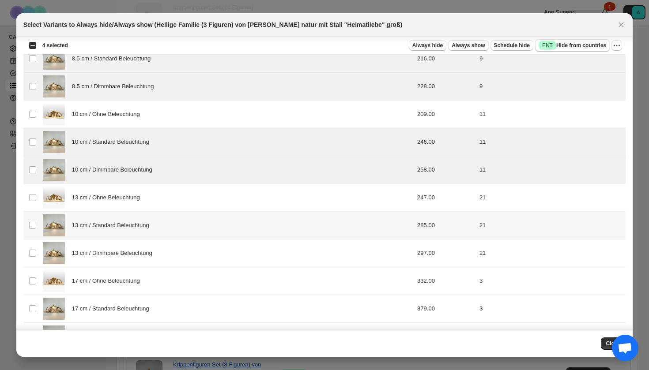
click at [120, 231] on div "13 cm / Standard Beleuchtung" at bounding box center [205, 226] width 324 height 22
click at [120, 251] on span "13 cm / Dimmbare Beleuchtung" at bounding box center [114, 253] width 85 height 9
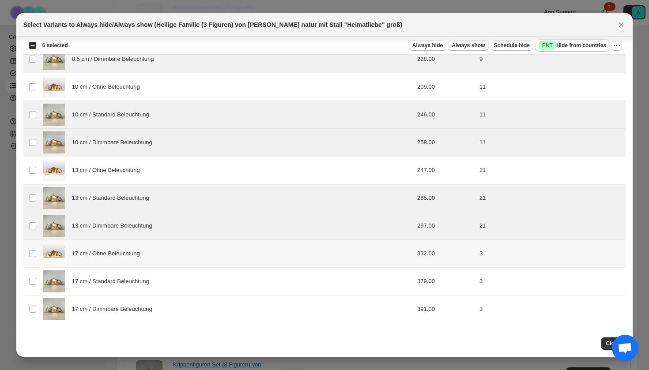
scroll to position [88, 0]
click at [119, 276] on div "17 cm / Standard Beleuchtung" at bounding box center [205, 282] width 324 height 22
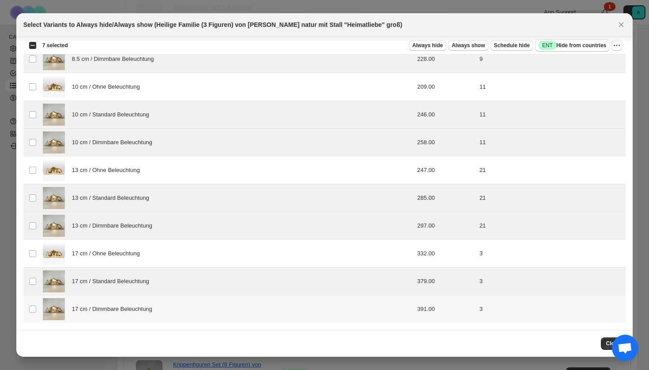
click at [119, 305] on div "17 cm / Dimmbare Beleuchtung" at bounding box center [205, 309] width 324 height 22
click at [558, 44] on span "Success ENT Hide from countries" at bounding box center [573, 45] width 68 height 9
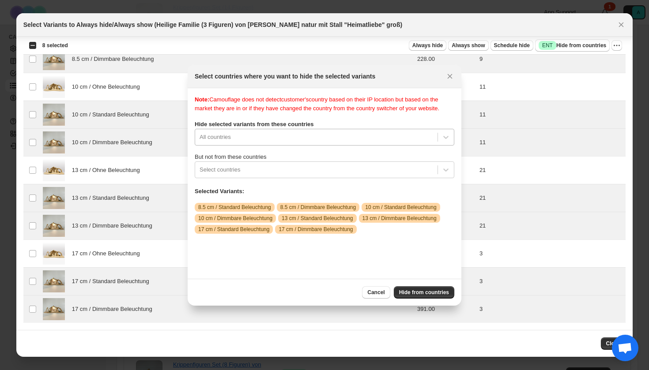
click at [279, 146] on div "All countries" at bounding box center [325, 137] width 260 height 17
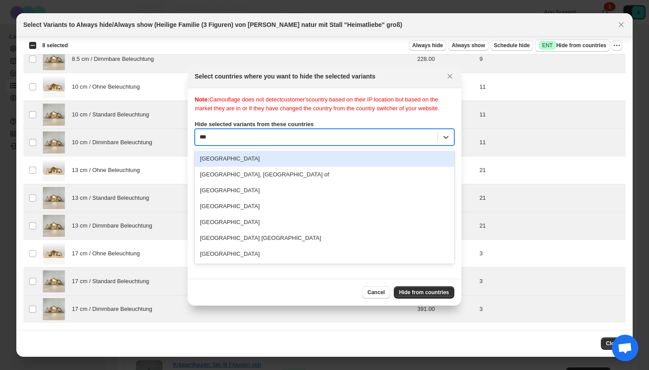
scroll to position [0, 0]
type input "****"
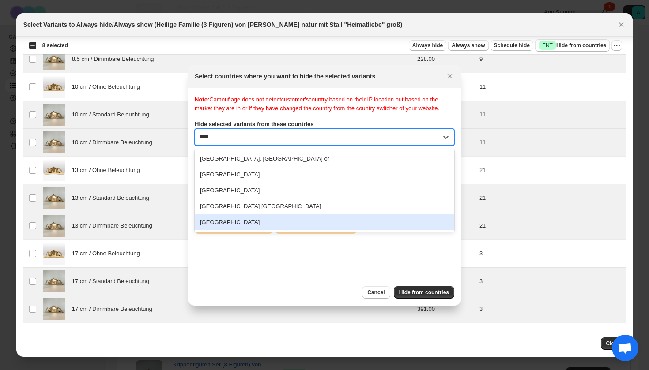
click at [252, 229] on div "[GEOGRAPHIC_DATA]" at bounding box center [325, 223] width 260 height 16
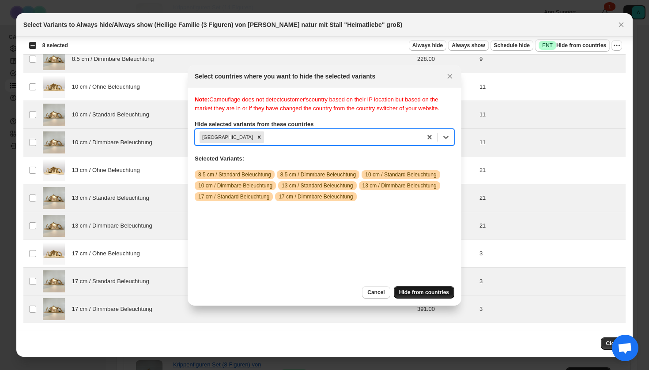
click at [425, 289] on button "Hide from countries" at bounding box center [424, 292] width 60 height 12
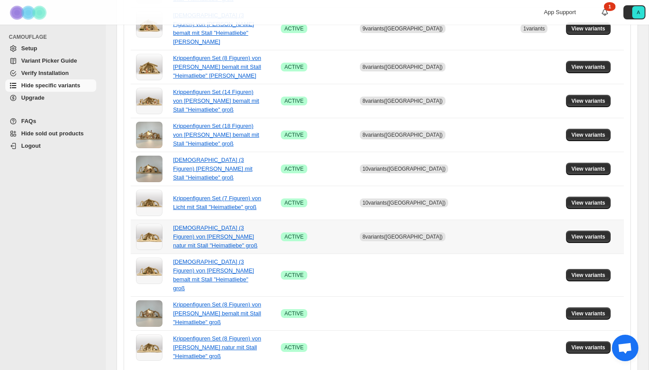
scroll to position [571, 0]
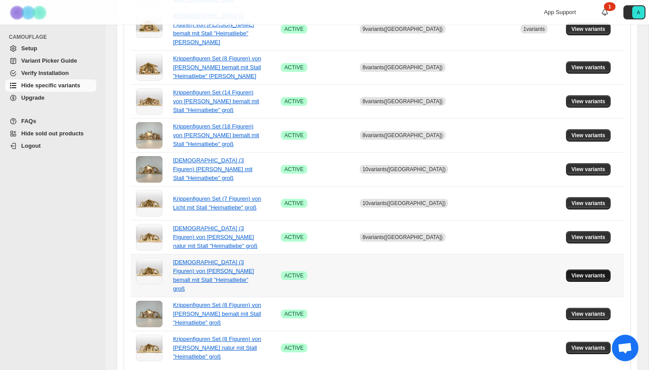
click at [584, 272] on span "View variants" at bounding box center [588, 275] width 34 height 7
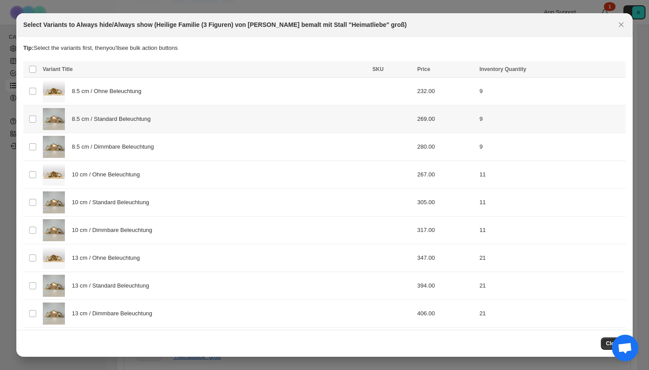
click at [135, 123] on span "8.5 cm / Standard Beleuchtung" at bounding box center [113, 119] width 83 height 9
click at [135, 151] on span "8.5 cm / Dimmbare Beleuchtung" at bounding box center [115, 147] width 87 height 9
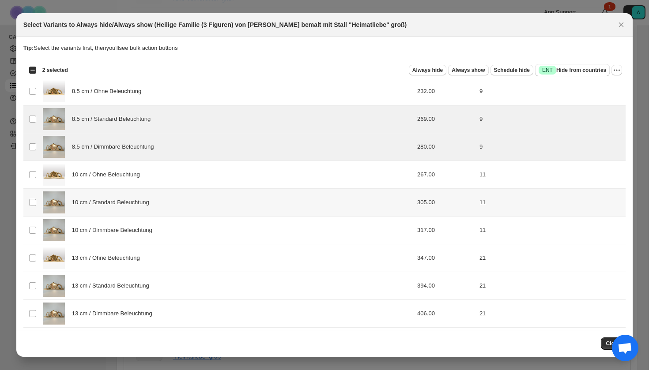
drag, startPoint x: 134, startPoint y: 207, endPoint x: 134, endPoint y: 221, distance: 13.2
click at [134, 207] on div "10 cm / Standard Beleuchtung" at bounding box center [205, 203] width 324 height 22
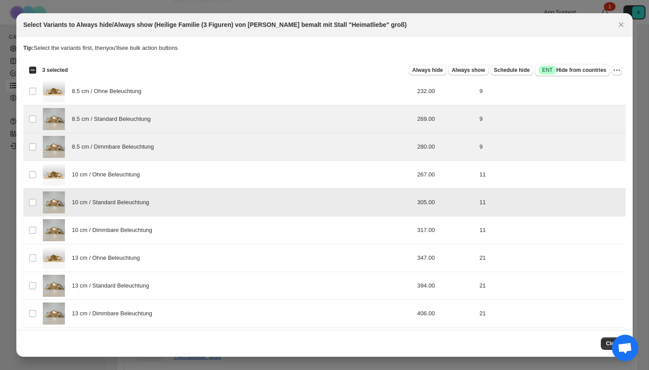
click at [134, 241] on div "10 cm / Dimmbare Beleuchtung" at bounding box center [205, 230] width 324 height 22
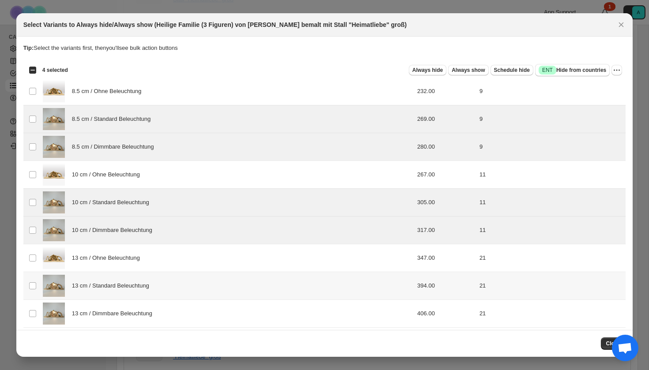
click at [134, 283] on span "13 cm / Standard Beleuchtung" at bounding box center [113, 286] width 82 height 9
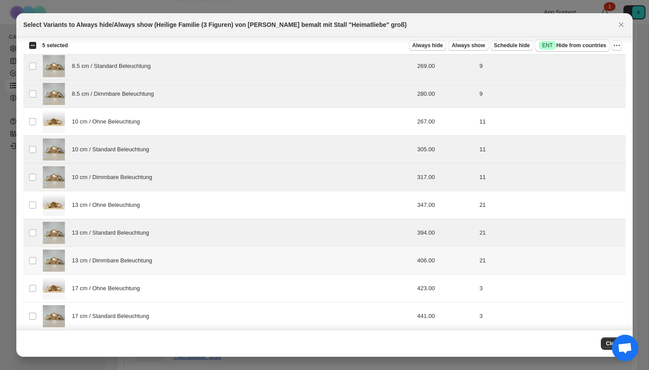
click at [133, 261] on span "13 cm / Dimmbare Beleuchtung" at bounding box center [114, 260] width 85 height 9
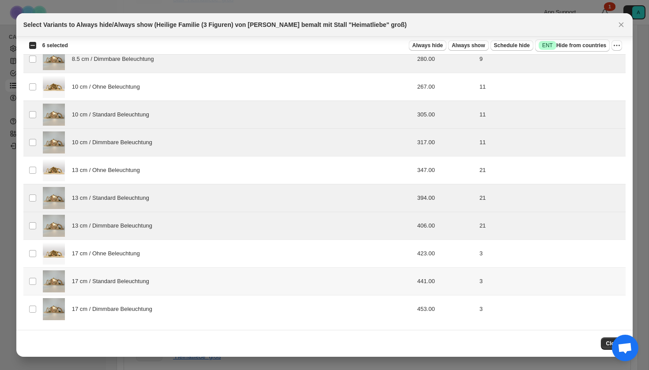
scroll to position [88, 0]
click at [133, 281] on span "17 cm / Standard Beleuchtung" at bounding box center [113, 281] width 82 height 9
click at [133, 303] on div "17 cm / Dimmbare Beleuchtung" at bounding box center [205, 309] width 324 height 22
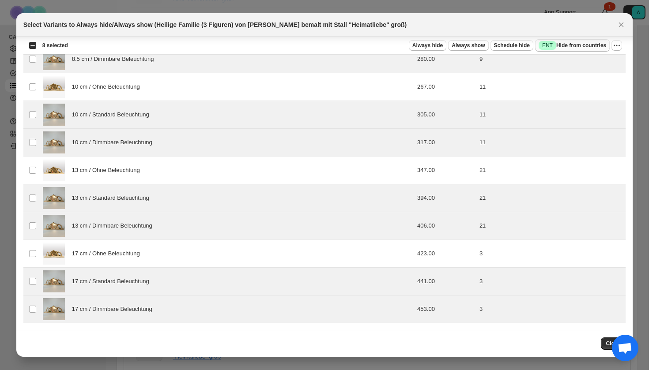
click at [566, 42] on span "Success ENT Hide from countries" at bounding box center [573, 45] width 68 height 9
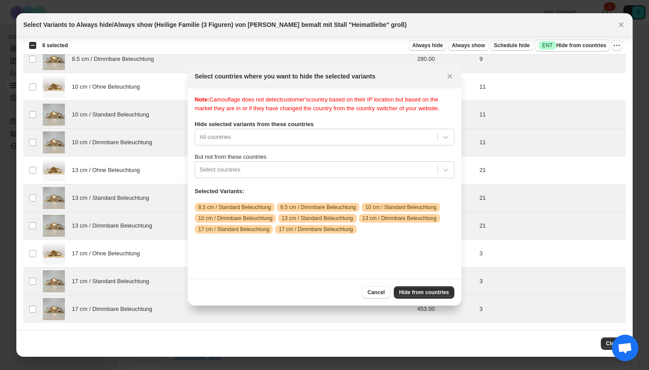
scroll to position [11, 0]
click at [264, 144] on div "Note: Camouflage does not detect customer's country based on their IP location …" at bounding box center [325, 183] width 260 height 177
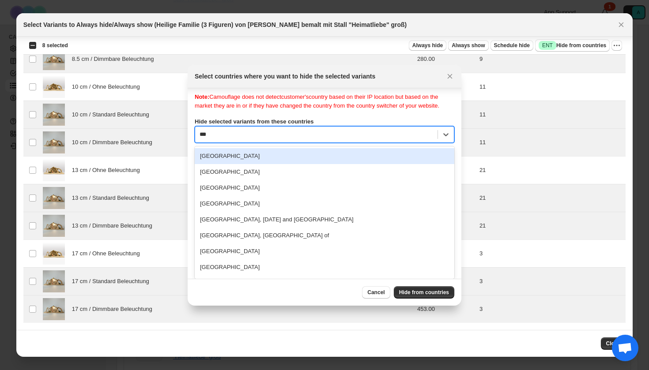
scroll to position [0, 0]
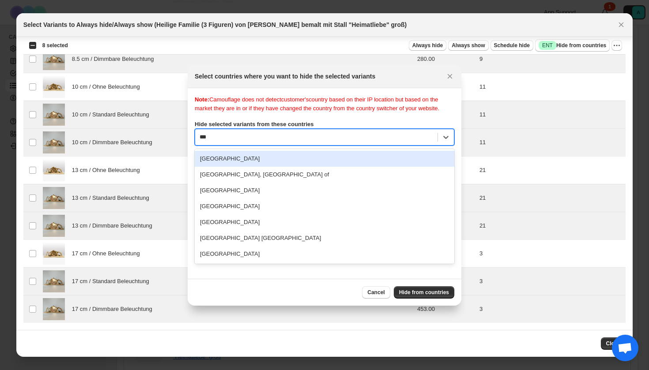
type input "****"
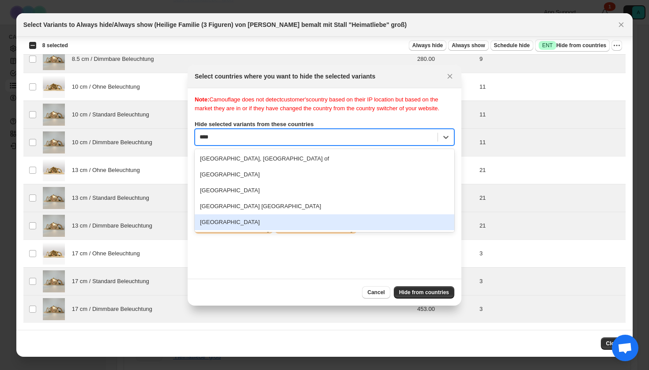
click at [253, 230] on div "[GEOGRAPHIC_DATA]" at bounding box center [325, 223] width 260 height 16
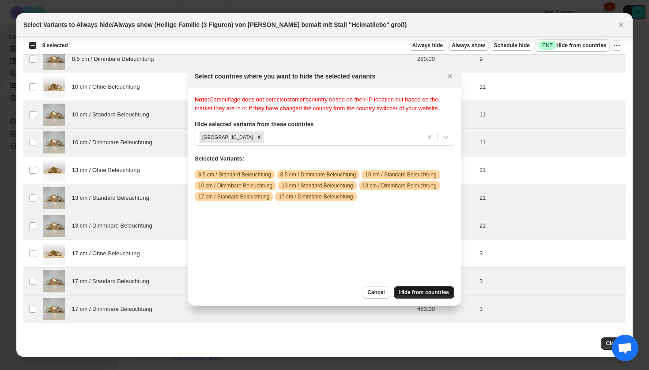
click at [433, 292] on span "Hide from countries" at bounding box center [424, 292] width 50 height 7
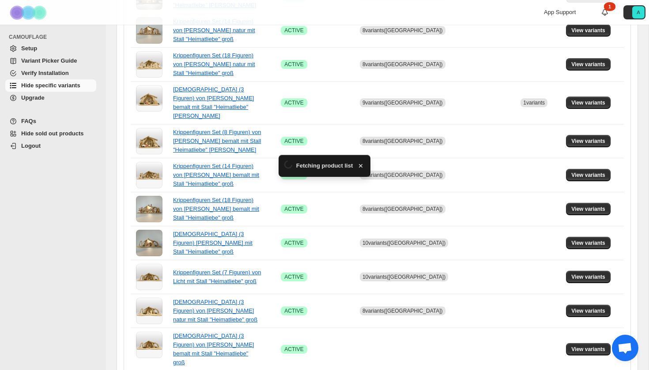
scroll to position [571, 0]
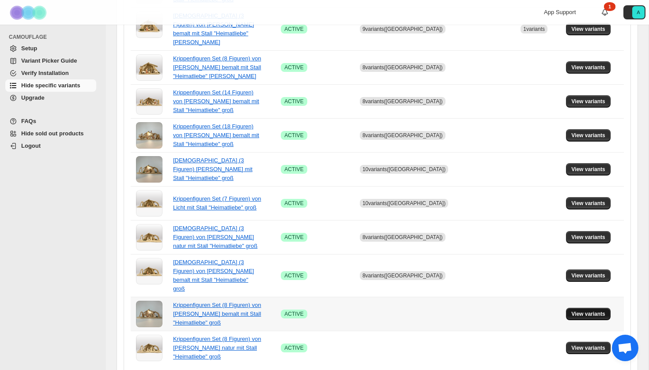
click at [579, 311] on span "View variants" at bounding box center [588, 314] width 34 height 7
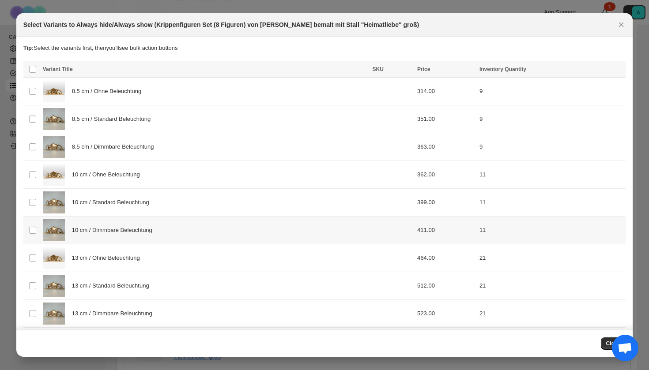
scroll to position [0, 0]
click at [120, 121] on span "8.5 cm / Standard Beleuchtung" at bounding box center [113, 119] width 83 height 9
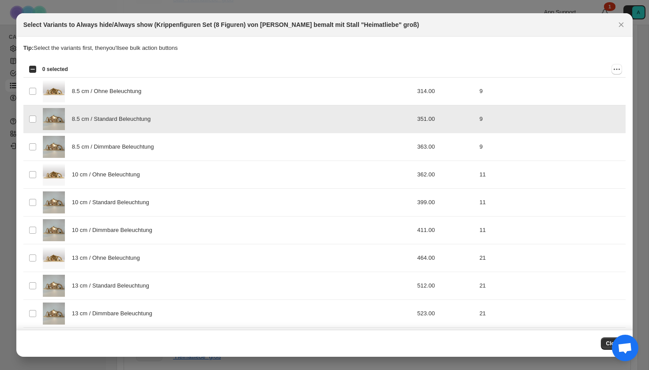
drag, startPoint x: 120, startPoint y: 147, endPoint x: 120, endPoint y: 178, distance: 31.3
click at [120, 147] on span "8.5 cm / Dimmbare Beleuchtung" at bounding box center [115, 147] width 87 height 9
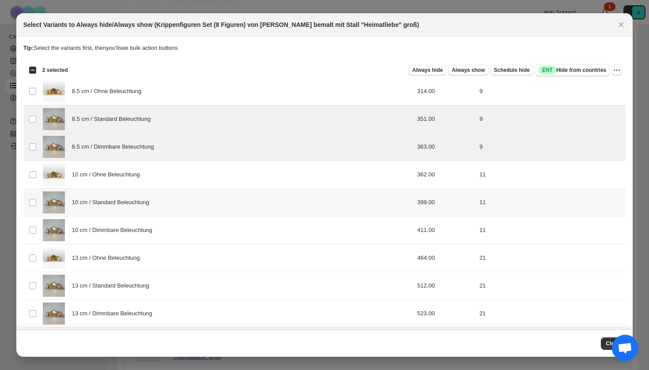
click at [118, 202] on span "10 cm / Standard Beleuchtung" at bounding box center [113, 202] width 82 height 9
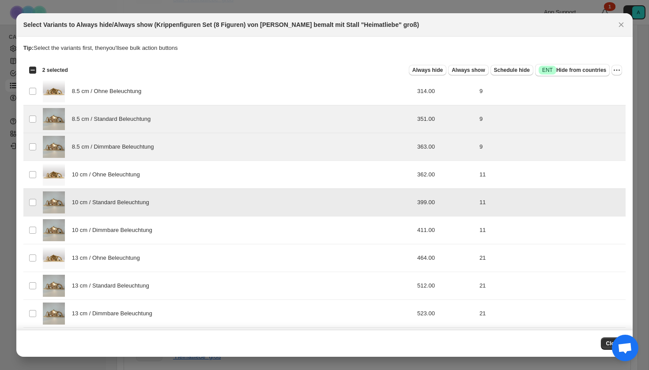
click at [118, 231] on span "10 cm / Dimmbare Beleuchtung" at bounding box center [114, 230] width 85 height 9
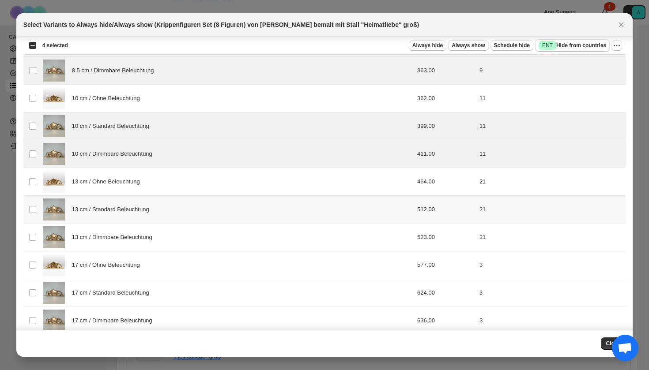
click at [117, 217] on div "13 cm / Standard Beleuchtung" at bounding box center [205, 210] width 324 height 22
click at [117, 239] on span "13 cm / Dimmbare Beleuchtung" at bounding box center [114, 237] width 85 height 9
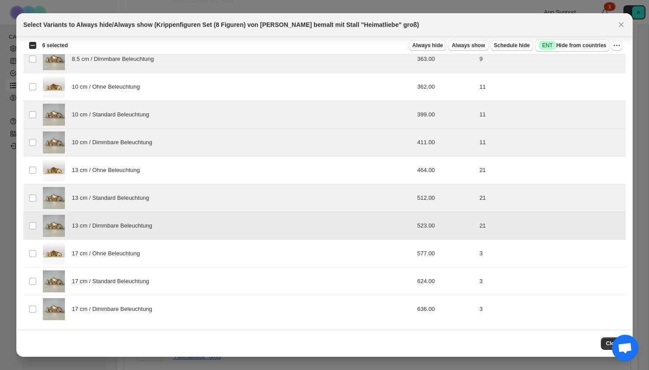
scroll to position [88, 0]
drag, startPoint x: 107, startPoint y: 275, endPoint x: 107, endPoint y: 300, distance: 25.2
click at [107, 275] on div "17 cm / Standard Beleuchtung" at bounding box center [205, 282] width 324 height 22
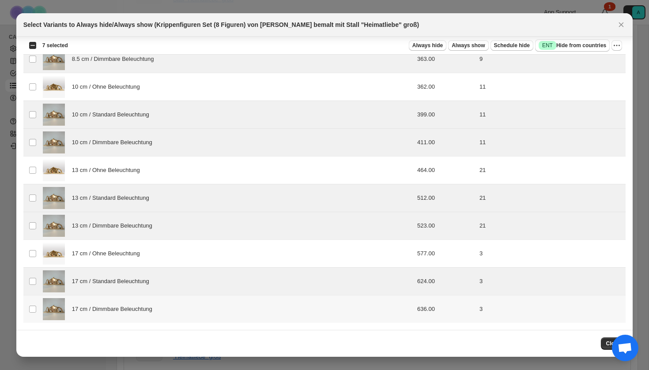
click at [107, 307] on span "17 cm / Dimmbare Beleuchtung" at bounding box center [114, 309] width 85 height 9
click at [560, 41] on span "Success ENT Hide from countries" at bounding box center [573, 45] width 68 height 9
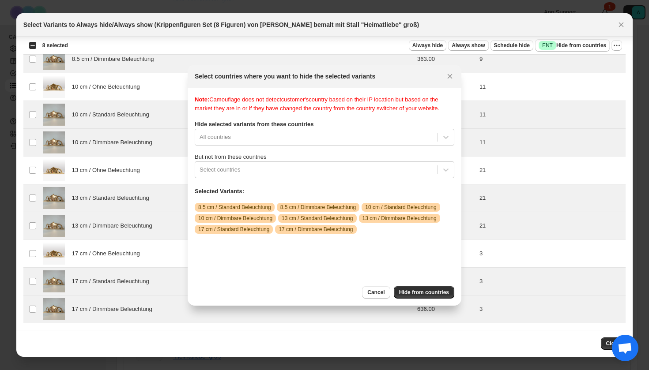
click at [264, 143] on div "Note: Camouflage does not detect customer's country based on their IP location …" at bounding box center [325, 183] width 260 height 177
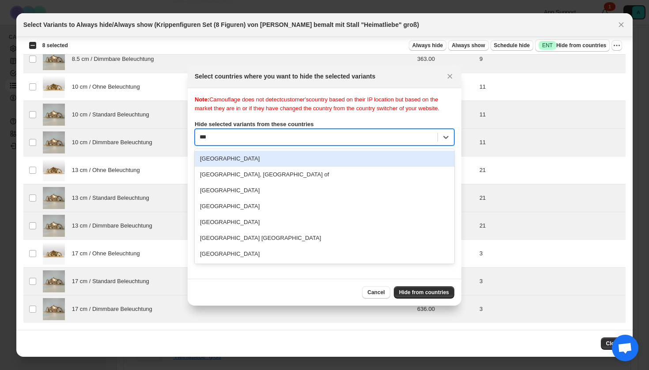
scroll to position [0, 0]
type input "****"
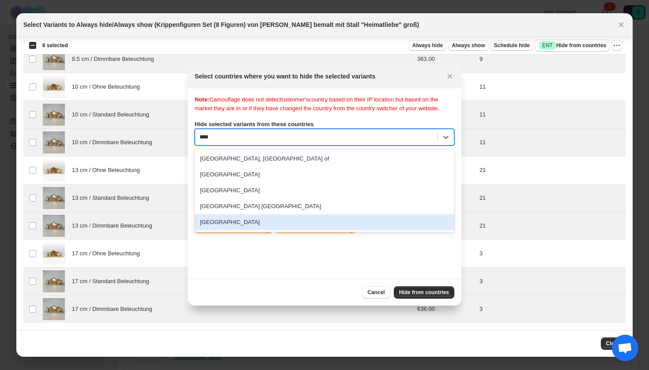
click at [253, 230] on div "[GEOGRAPHIC_DATA]" at bounding box center [325, 223] width 260 height 16
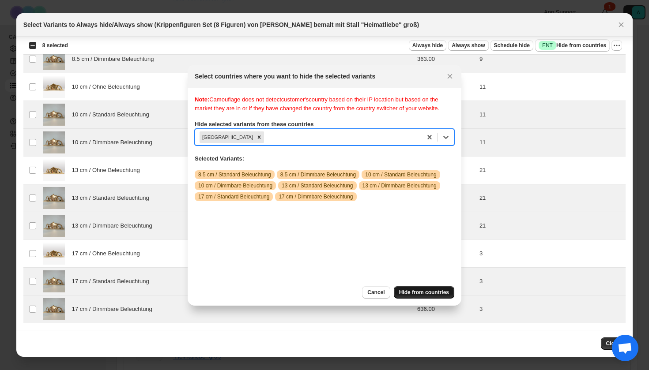
click at [422, 293] on span "Hide from countries" at bounding box center [424, 292] width 50 height 7
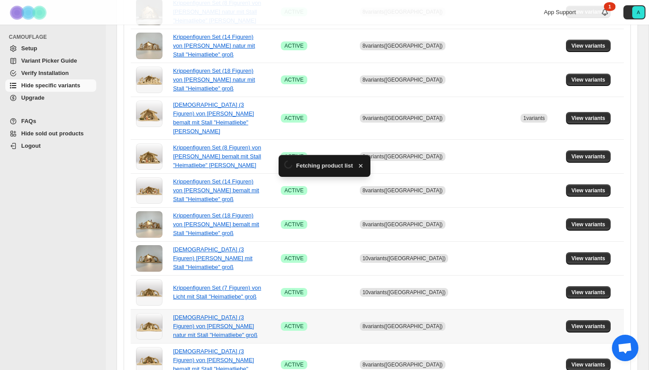
scroll to position [571, 0]
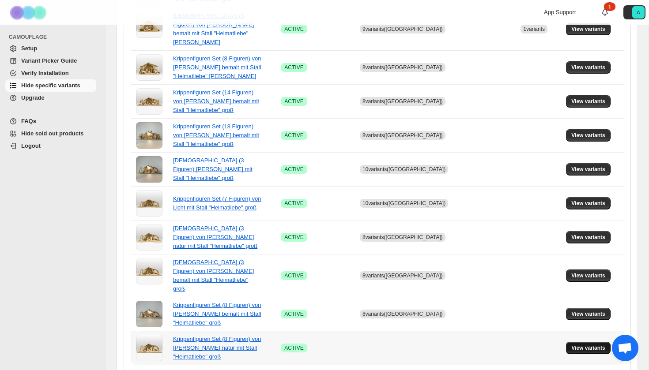
click at [580, 345] on span "View variants" at bounding box center [588, 348] width 34 height 7
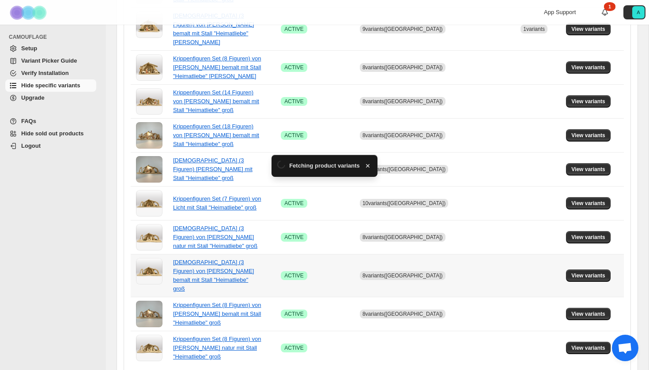
scroll to position [0, 0]
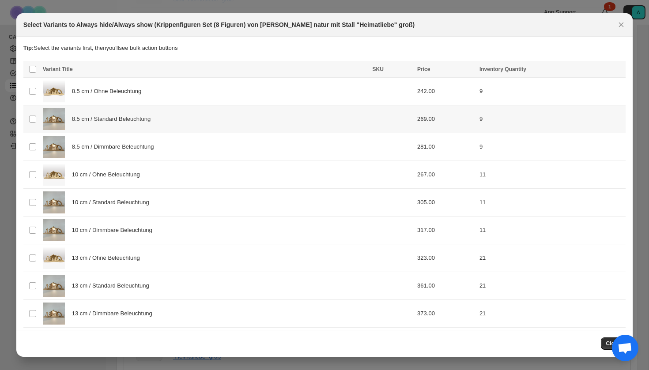
click at [162, 127] on div "8.5 cm / Standard Beleuchtung" at bounding box center [205, 119] width 324 height 22
click at [159, 147] on span "8.5 cm / Dimmbare Beleuchtung" at bounding box center [115, 147] width 87 height 9
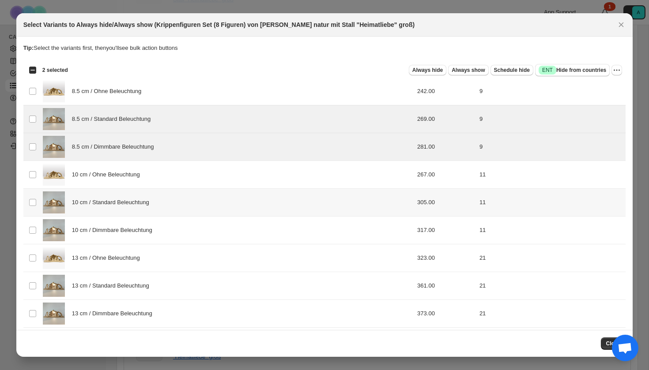
drag, startPoint x: 156, startPoint y: 203, endPoint x: 156, endPoint y: 232, distance: 28.7
click at [154, 205] on span "10 cm / Standard Beleuchtung" at bounding box center [113, 202] width 82 height 9
click at [156, 232] on span "10 cm / Dimmbare Beleuchtung" at bounding box center [114, 230] width 85 height 9
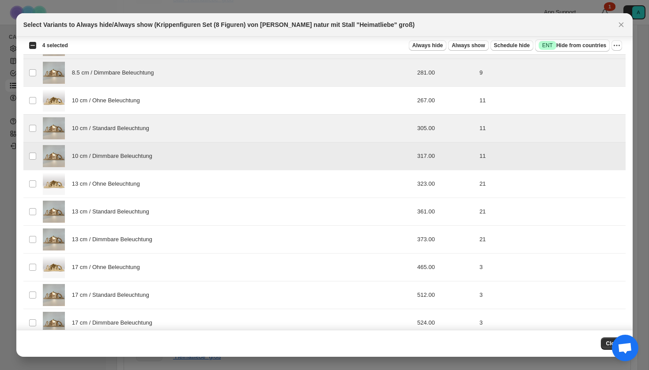
scroll to position [83, 0]
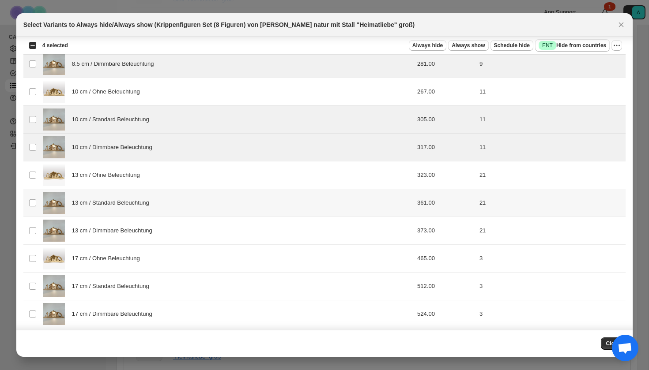
click at [143, 214] on div "13 cm / Standard Beleuchtung" at bounding box center [205, 203] width 324 height 22
click at [143, 234] on span "13 cm / Dimmbare Beleuchtung" at bounding box center [114, 230] width 85 height 9
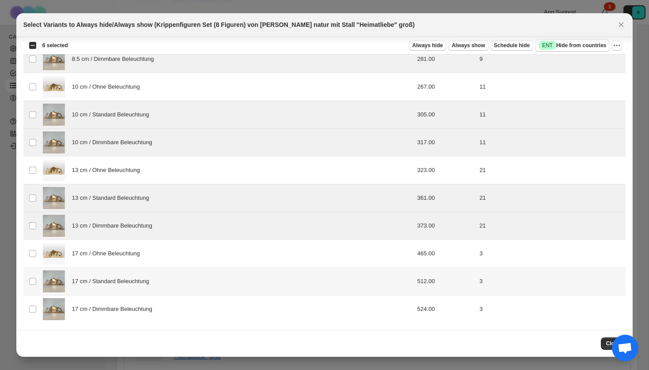
scroll to position [88, 0]
click at [131, 276] on div "17 cm / Standard Beleuchtung" at bounding box center [205, 282] width 324 height 22
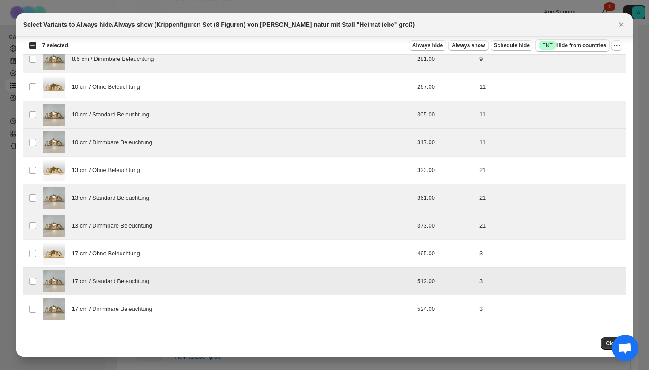
click at [131, 305] on span "17 cm / Dimmbare Beleuchtung" at bounding box center [114, 309] width 85 height 9
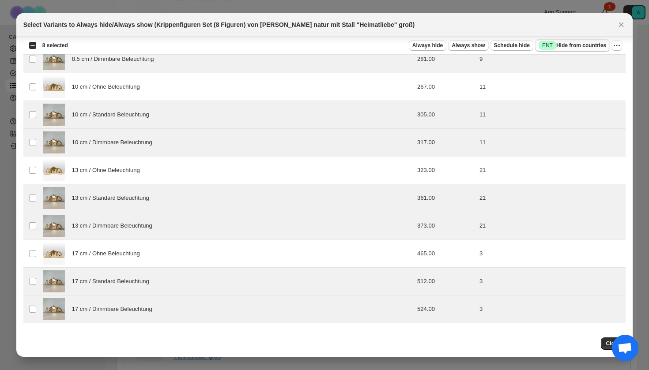
click at [570, 45] on span "Success ENT Hide from countries" at bounding box center [573, 45] width 68 height 9
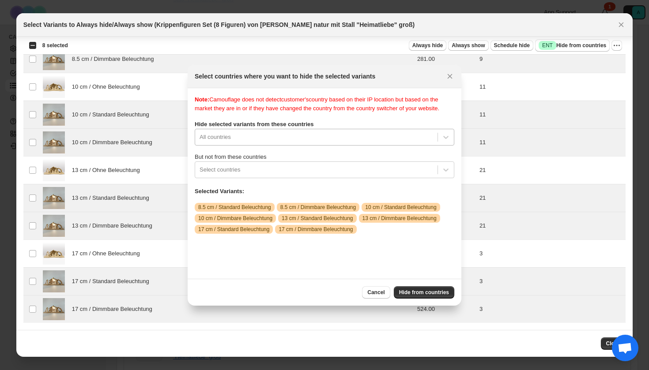
scroll to position [11, 0]
click at [294, 145] on div "Note: Camouflage does not detect customer's country based on their IP location …" at bounding box center [325, 183] width 260 height 177
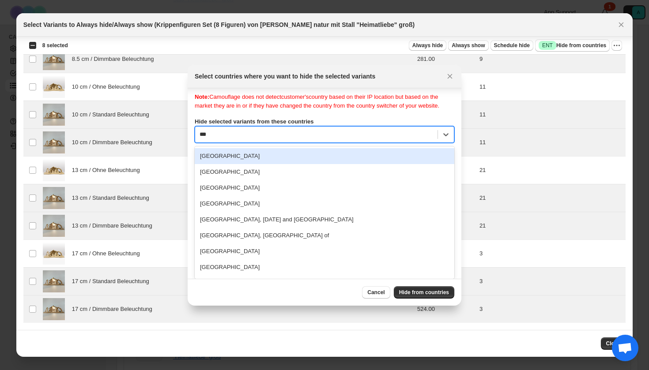
scroll to position [0, 0]
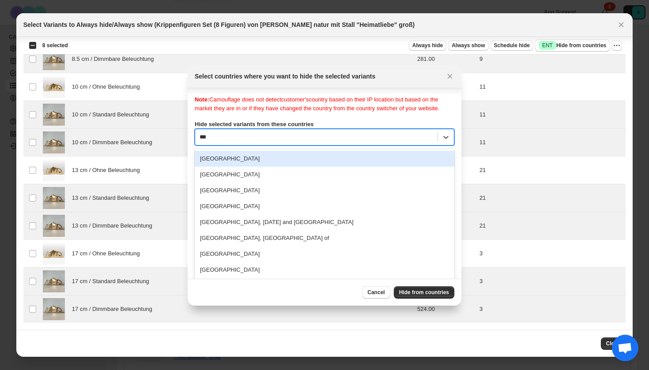
type input "****"
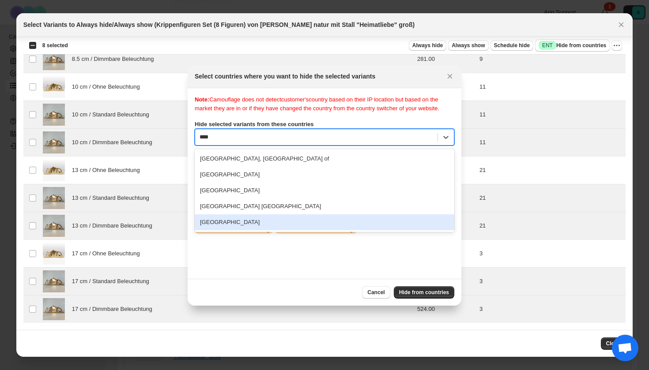
click at [250, 230] on div "[GEOGRAPHIC_DATA]" at bounding box center [325, 223] width 260 height 16
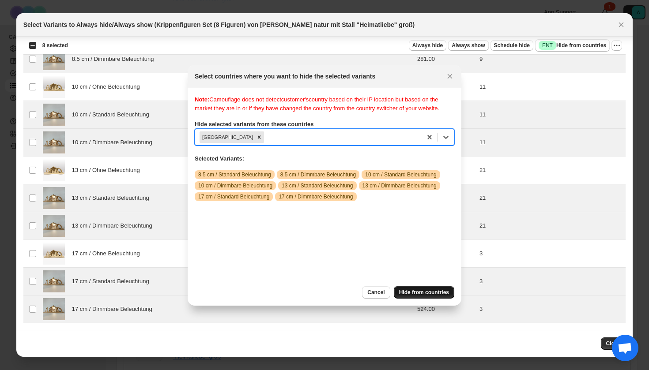
click at [431, 292] on span "Hide from countries" at bounding box center [424, 292] width 50 height 7
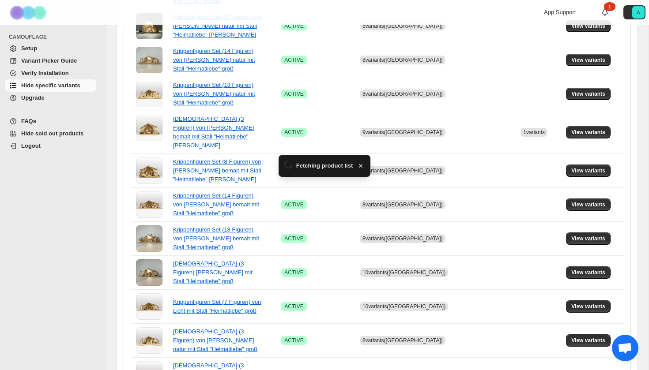
scroll to position [571, 0]
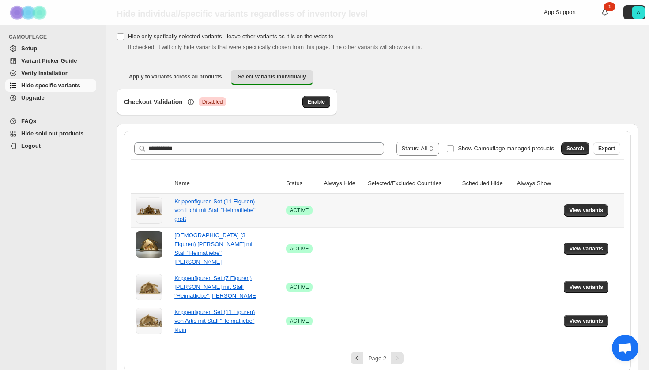
scroll to position [27, 0]
click at [578, 210] on span "View variants" at bounding box center [586, 210] width 34 height 7
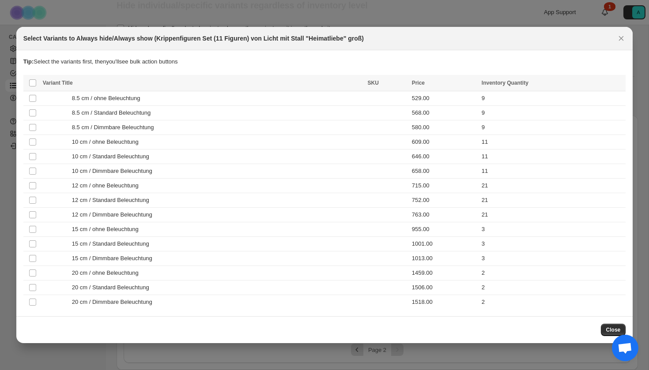
scroll to position [0, 0]
click at [139, 117] on span "8.5 cm / Standard Beleuchtung" at bounding box center [113, 113] width 83 height 9
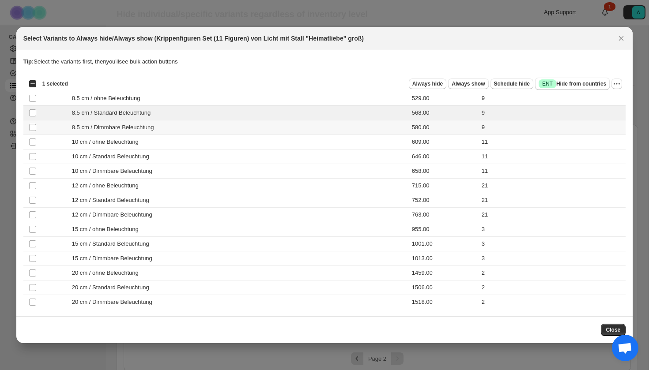
click at [140, 125] on span "8.5 cm / Dimmbare Beleuchtung" at bounding box center [115, 127] width 87 height 9
click at [135, 154] on span "10 cm / Standard Beleuchtung" at bounding box center [113, 156] width 82 height 9
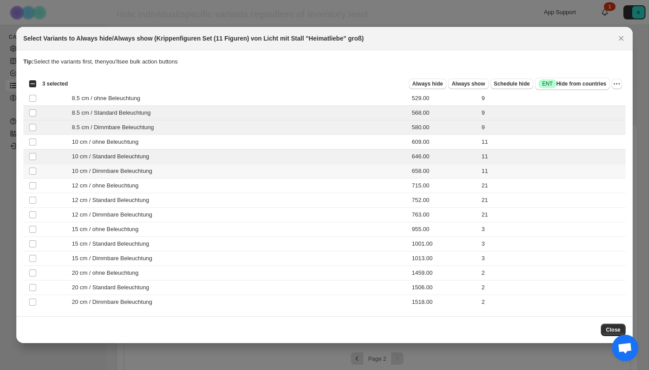
click at [135, 169] on span "10 cm / Dimmbare Beleuchtung" at bounding box center [114, 171] width 85 height 9
click at [132, 205] on td "12 cm / Standard Beleuchtung" at bounding box center [202, 200] width 325 height 15
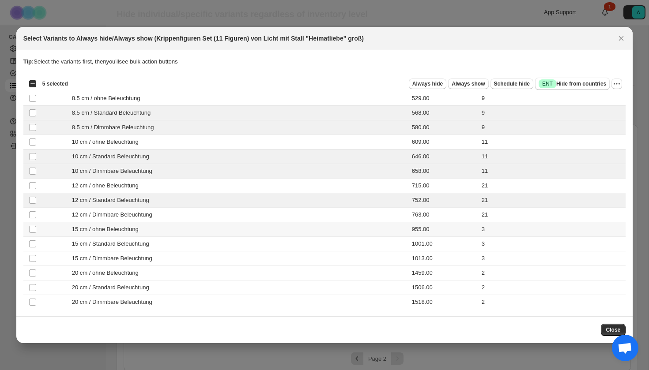
click at [132, 225] on td "15 cm / ohne Beleuchtung" at bounding box center [202, 229] width 325 height 15
click at [130, 219] on td "12 cm / Dimmbare Beleuchtung" at bounding box center [202, 215] width 325 height 15
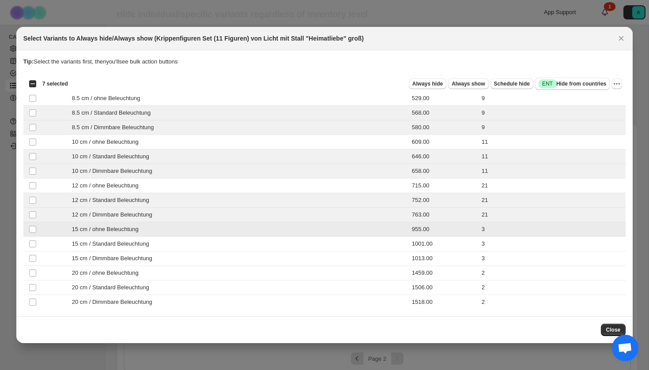
click at [130, 230] on span "15 cm / ohne Beleuchtung" at bounding box center [108, 229] width 72 height 9
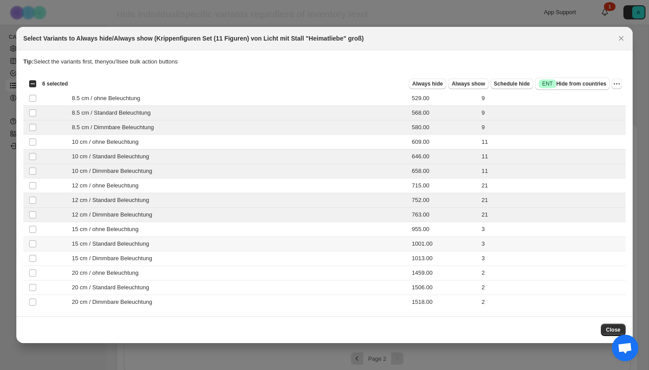
click at [130, 245] on span "15 cm / Standard Beleuchtung" at bounding box center [113, 244] width 82 height 9
click at [130, 259] on span "15 cm / Dimmbare Beleuchtung" at bounding box center [114, 258] width 85 height 9
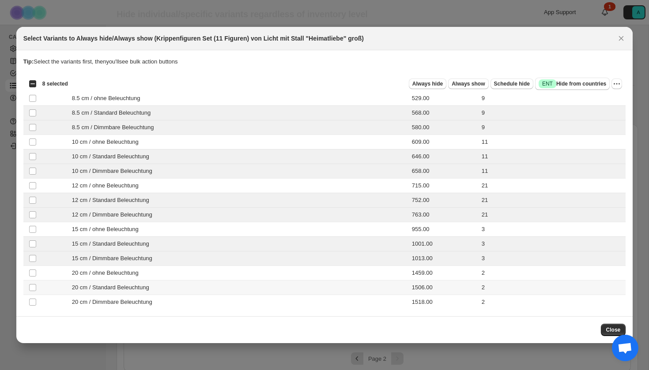
click at [128, 285] on span "20 cm / Standard Beleuchtung" at bounding box center [113, 287] width 82 height 9
click at [128, 298] on span "20 cm / Dimmbare Beleuchtung" at bounding box center [114, 302] width 85 height 9
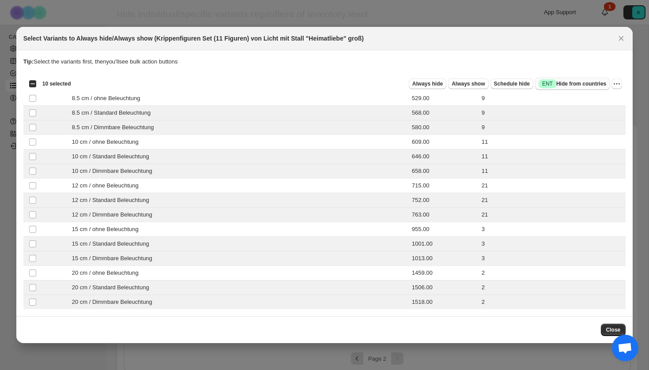
click at [561, 87] on span "Success ENT Hide from countries" at bounding box center [573, 83] width 68 height 9
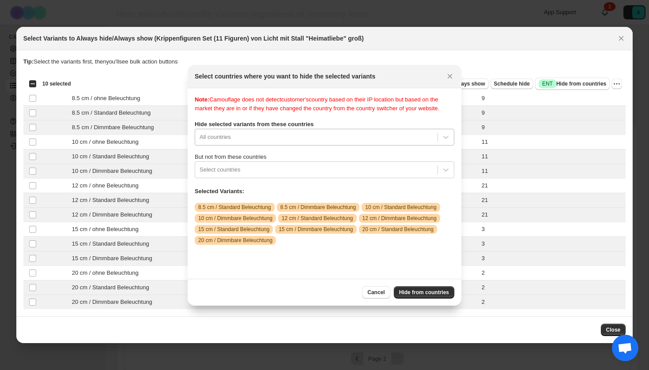
scroll to position [11, 0]
click at [243, 146] on div "All countries" at bounding box center [325, 137] width 260 height 17
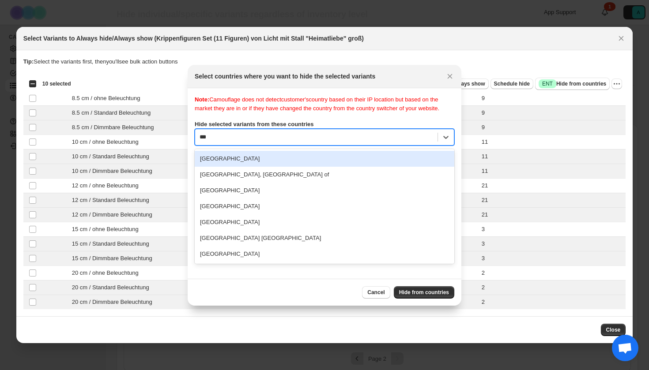
scroll to position [0, 0]
type input "****"
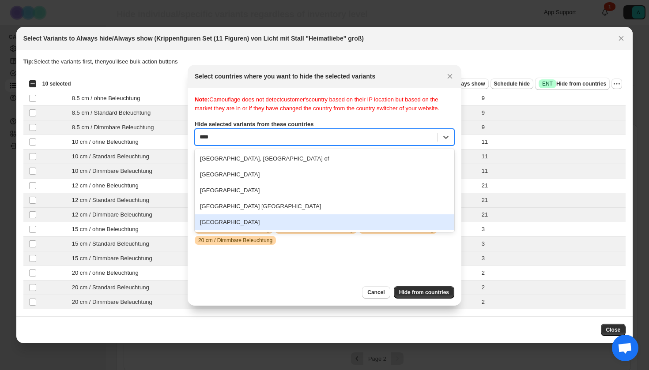
drag, startPoint x: 227, startPoint y: 234, endPoint x: 289, endPoint y: 233, distance: 61.4
click at [227, 230] on div "[GEOGRAPHIC_DATA]" at bounding box center [325, 223] width 260 height 16
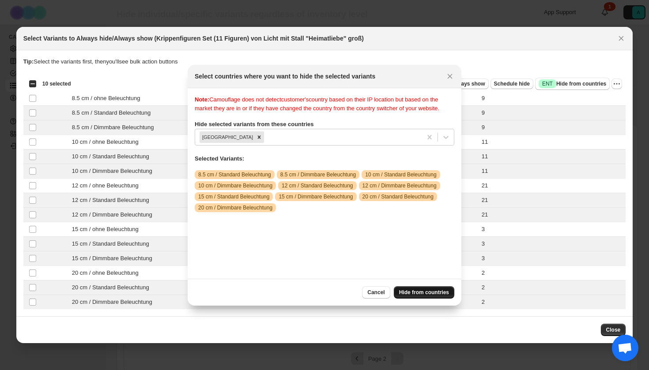
click at [415, 294] on span "Hide from countries" at bounding box center [424, 292] width 50 height 7
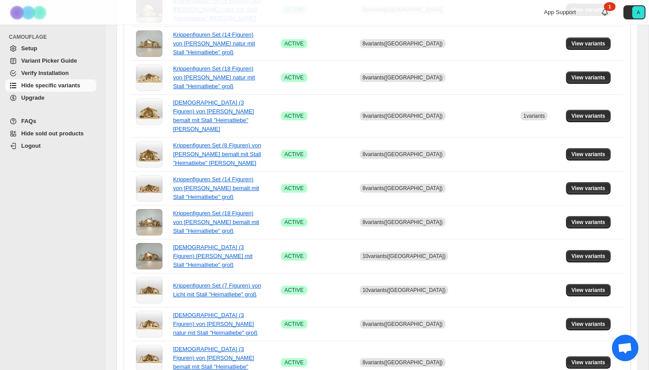
scroll to position [559, 0]
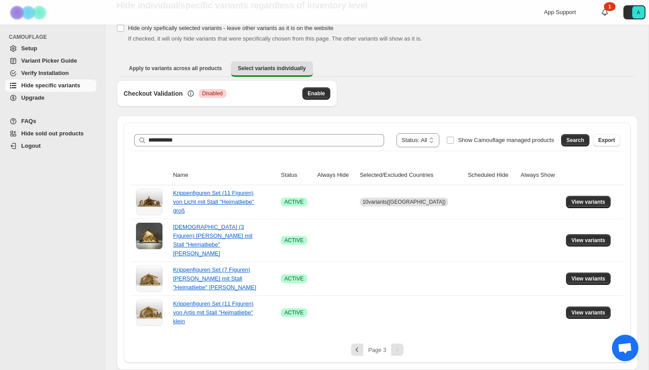
scroll to position [27, 0]
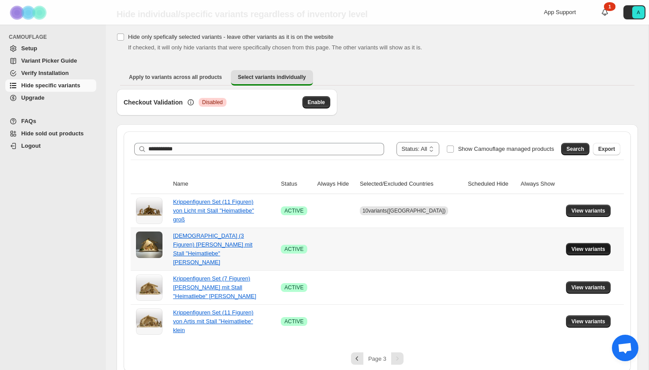
click at [587, 243] on button "View variants" at bounding box center [588, 249] width 45 height 12
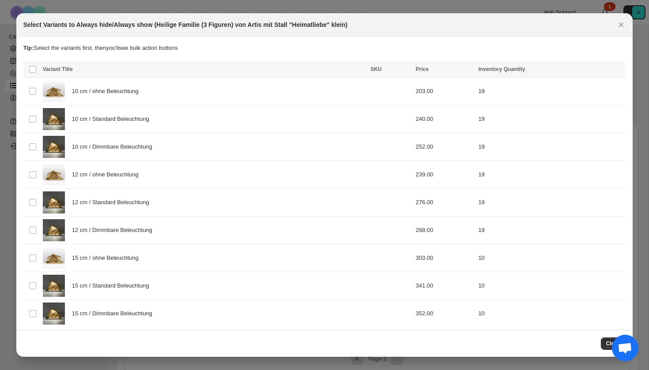
scroll to position [0, 0]
click at [209, 124] on div "10 cm / Standard Beleuchtung" at bounding box center [204, 119] width 322 height 22
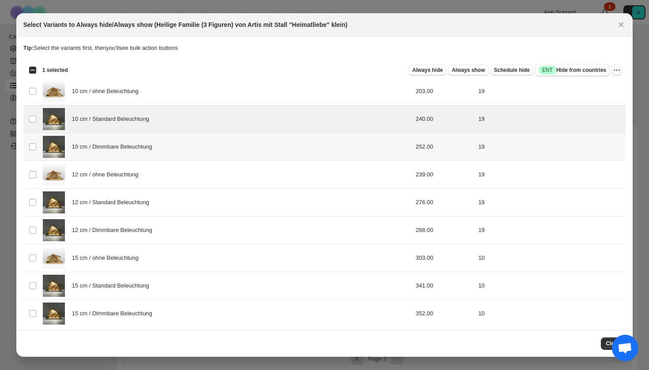
click at [209, 149] on div "10 cm / Dimmbare Beleuchtung" at bounding box center [204, 147] width 322 height 22
drag, startPoint x: 186, startPoint y: 202, endPoint x: 186, endPoint y: 227, distance: 25.2
click at [186, 203] on div "12 cm / Standard Beleuchtung" at bounding box center [204, 203] width 322 height 22
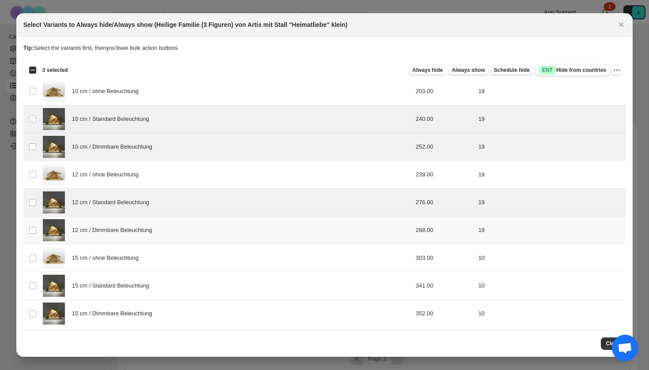
click at [186, 227] on div "12 cm / Dimmbare Beleuchtung" at bounding box center [204, 230] width 322 height 22
click at [177, 282] on div "15 cm / Standard Beleuchtung" at bounding box center [204, 286] width 322 height 22
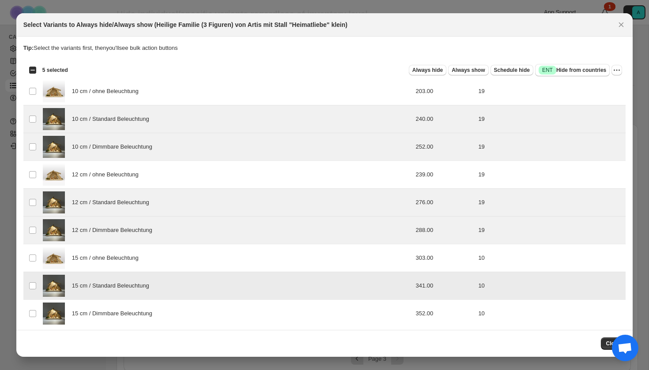
click at [177, 313] on div "15 cm / Dimmbare Beleuchtung" at bounding box center [204, 314] width 322 height 22
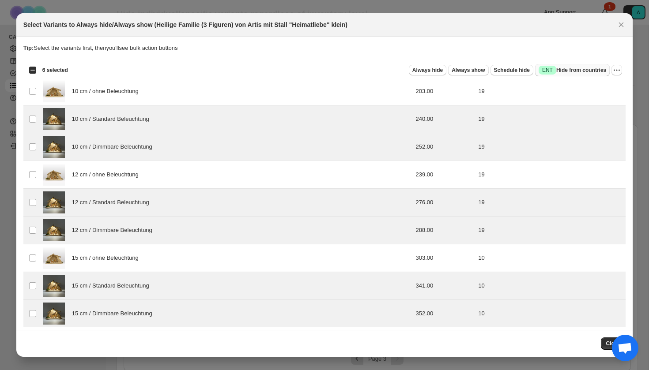
click at [587, 68] on span "Success ENT Hide from countries" at bounding box center [573, 70] width 68 height 9
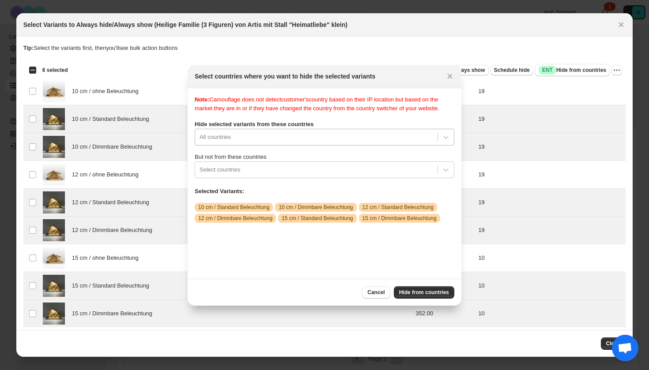
scroll to position [11, 0]
click at [399, 142] on div "All countries" at bounding box center [325, 137] width 260 height 17
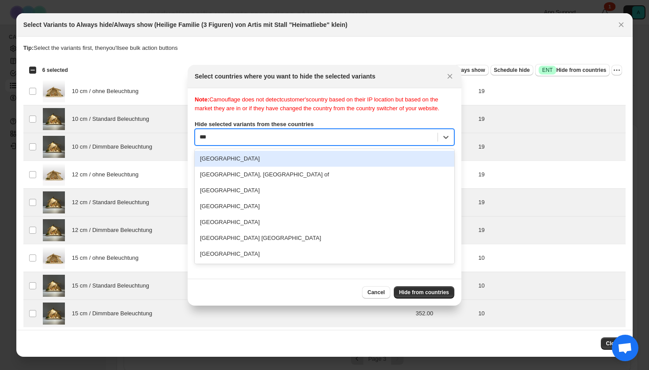
scroll to position [0, 0]
type input "****"
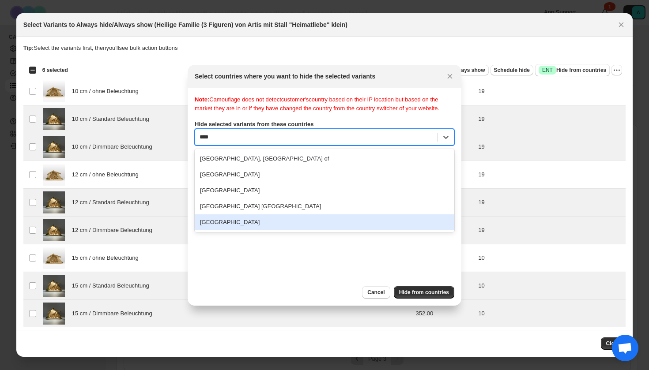
click at [301, 230] on div "[GEOGRAPHIC_DATA]" at bounding box center [325, 223] width 260 height 16
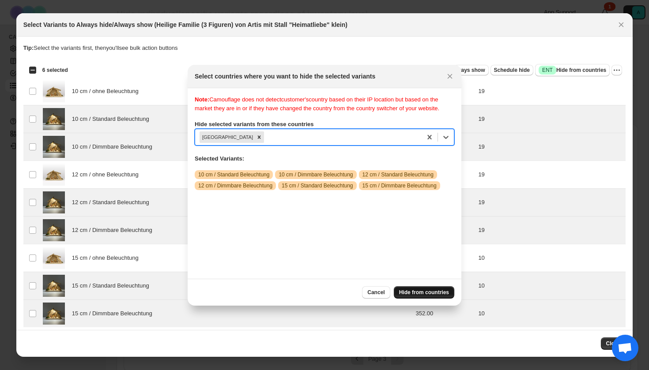
click at [430, 287] on button "Hide from countries" at bounding box center [424, 292] width 60 height 12
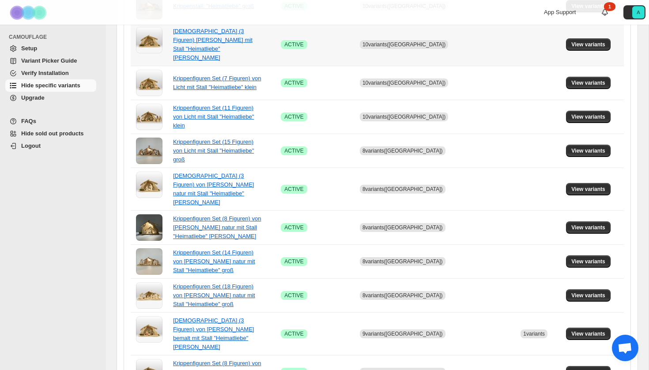
scroll to position [571, 0]
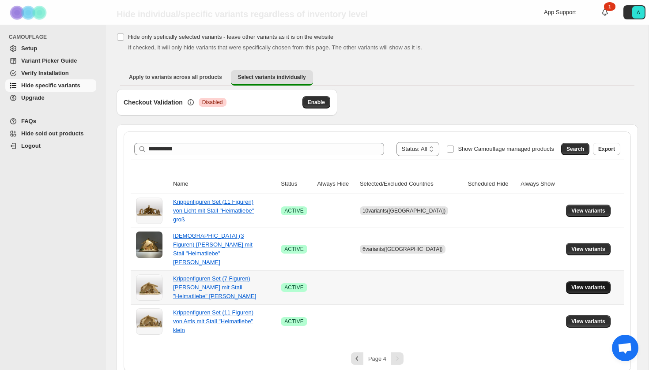
click at [578, 284] on span "View variants" at bounding box center [588, 287] width 34 height 7
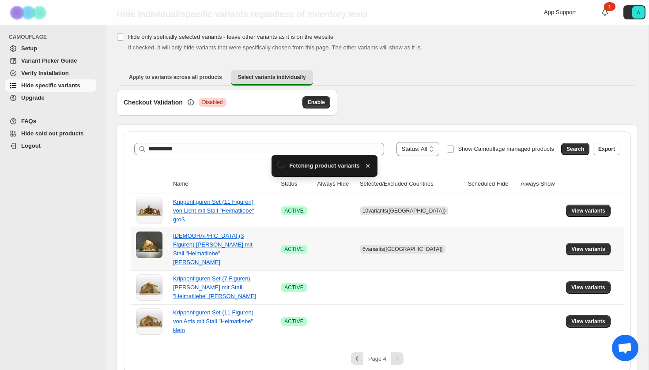
scroll to position [0, 0]
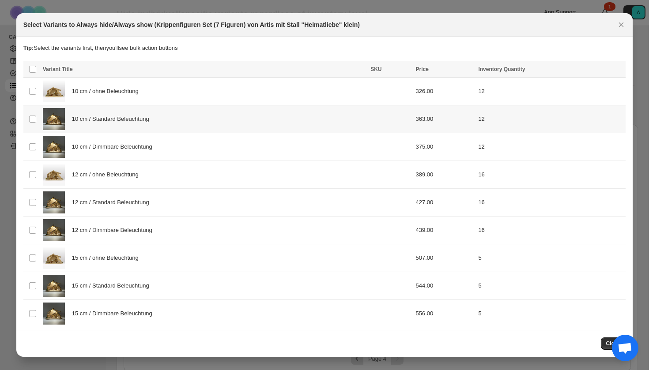
drag, startPoint x: 185, startPoint y: 123, endPoint x: 185, endPoint y: 149, distance: 26.5
click at [185, 125] on div "10 cm / Standard Beleuchtung" at bounding box center [204, 119] width 322 height 22
drag, startPoint x: 185, startPoint y: 149, endPoint x: 185, endPoint y: 196, distance: 47.2
click at [185, 149] on div "10 cm / Dimmbare Beleuchtung" at bounding box center [204, 147] width 322 height 22
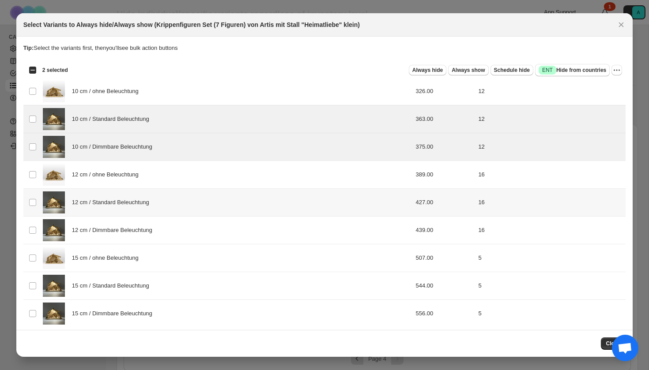
click at [185, 202] on div "12 cm / Standard Beleuchtung" at bounding box center [204, 203] width 322 height 22
click at [185, 240] on div "12 cm / Dimmbare Beleuchtung" at bounding box center [204, 230] width 322 height 22
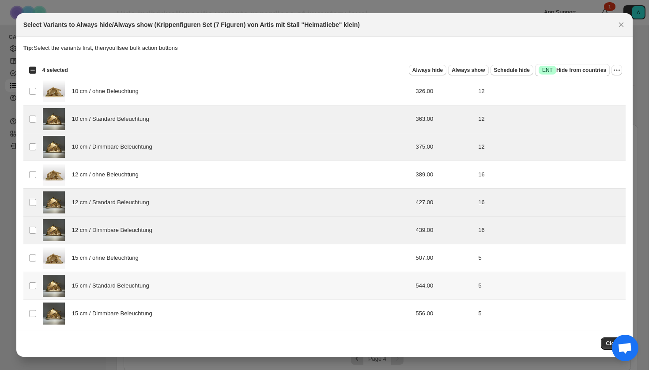
drag, startPoint x: 181, startPoint y: 282, endPoint x: 181, endPoint y: 287, distance: 5.3
click at [181, 282] on div "15 cm / Standard Beleuchtung" at bounding box center [204, 286] width 322 height 22
click at [181, 318] on div "15 cm / Dimmbare Beleuchtung" at bounding box center [204, 314] width 322 height 22
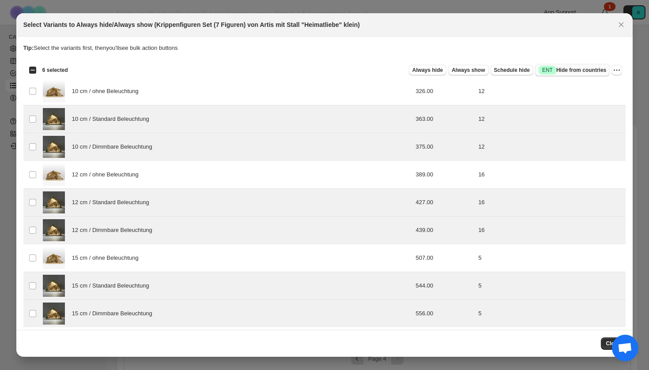
click at [576, 68] on span "Success ENT Hide from countries" at bounding box center [573, 70] width 68 height 9
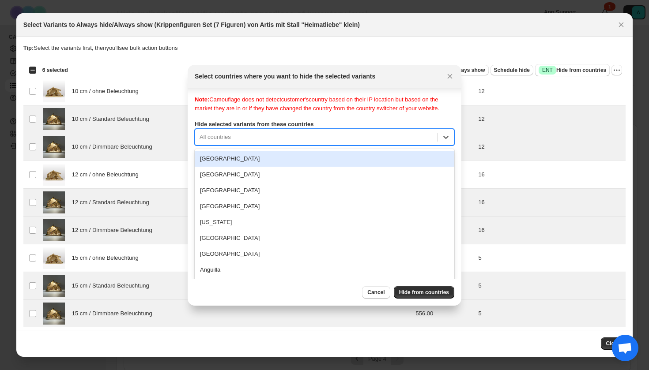
click at [274, 146] on div "[GEOGRAPHIC_DATA], 1 of 250. 250 results available. Use Up and Down to choose o…" at bounding box center [325, 137] width 260 height 17
type input "*****"
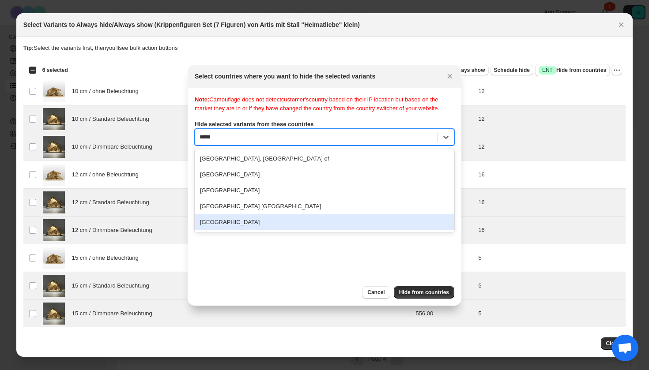
click at [251, 230] on div "[GEOGRAPHIC_DATA]" at bounding box center [325, 223] width 260 height 16
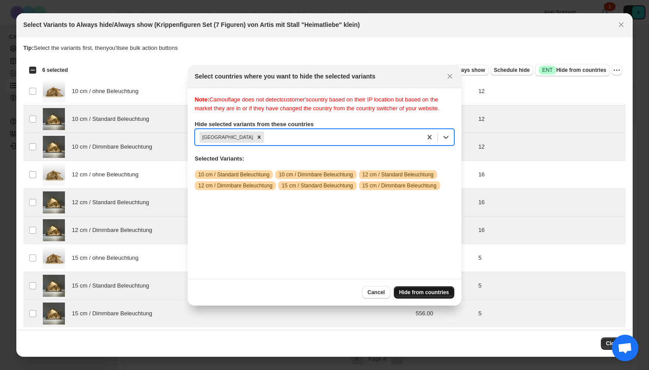
click at [422, 294] on span "Hide from countries" at bounding box center [424, 292] width 50 height 7
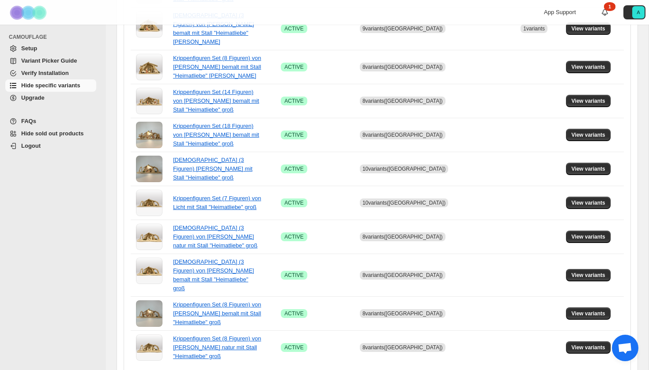
scroll to position [571, 0]
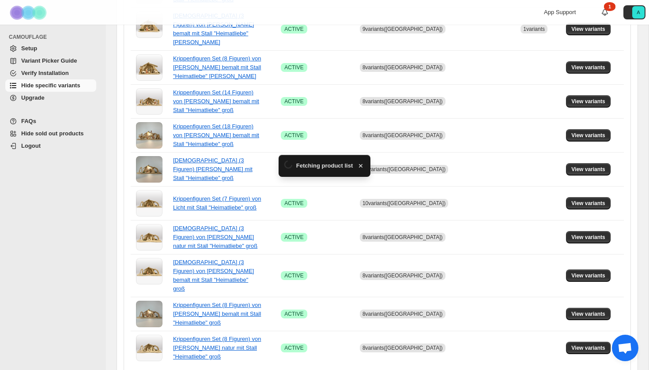
scroll to position [27, 0]
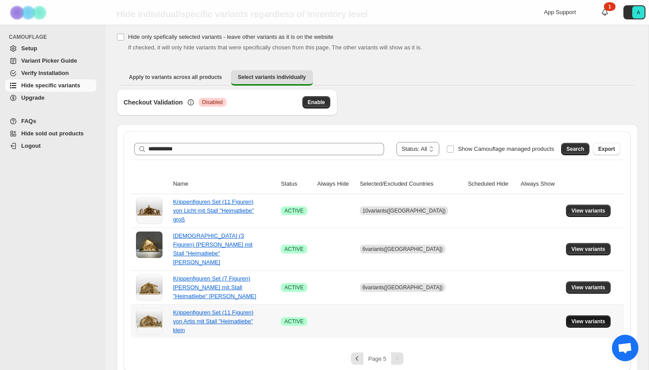
click at [579, 317] on button "View variants" at bounding box center [588, 322] width 45 height 12
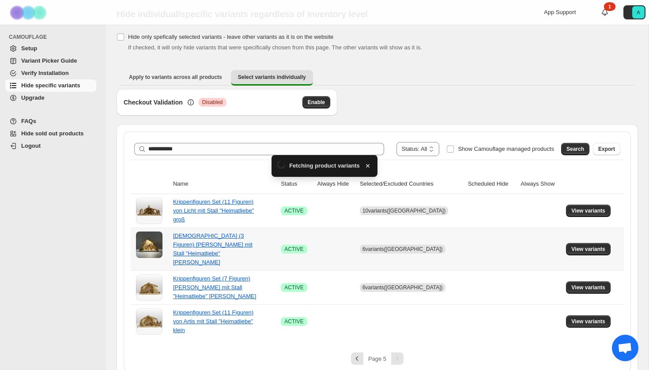
scroll to position [0, 0]
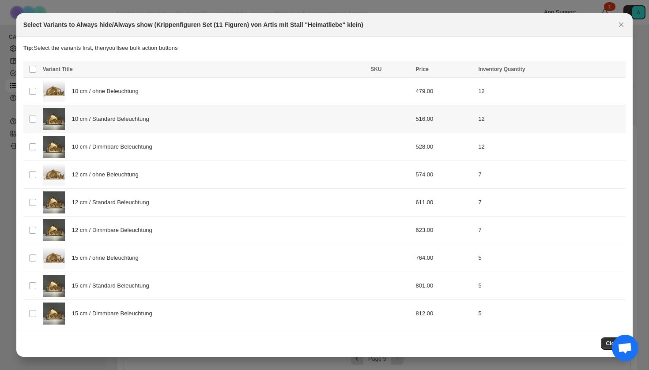
click at [192, 119] on div "10 cm / Standard Beleuchtung" at bounding box center [204, 119] width 322 height 22
click at [192, 150] on div "10 cm / Dimmbare Beleuchtung" at bounding box center [204, 147] width 322 height 22
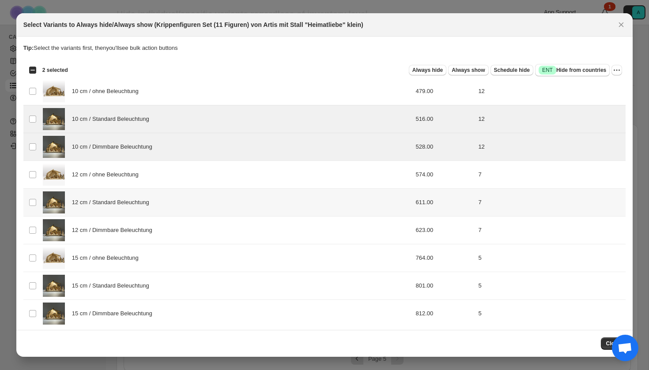
click at [187, 211] on div "12 cm / Standard Beleuchtung" at bounding box center [204, 203] width 322 height 22
click at [187, 237] on div "12 cm / Dimmbare Beleuchtung" at bounding box center [204, 230] width 322 height 22
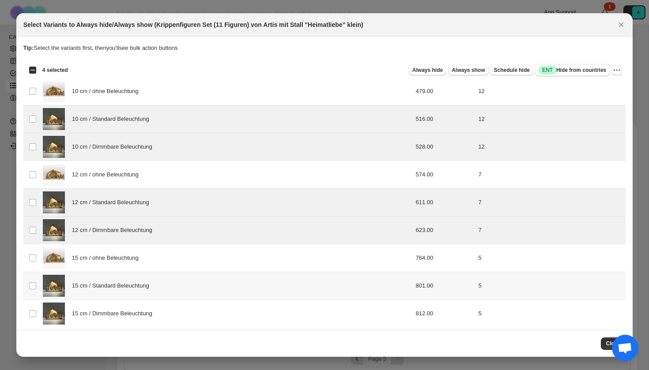
click at [187, 290] on div "15 cm / Standard Beleuchtung" at bounding box center [204, 286] width 322 height 22
click at [187, 312] on div "15 cm / Dimmbare Beleuchtung" at bounding box center [204, 314] width 322 height 22
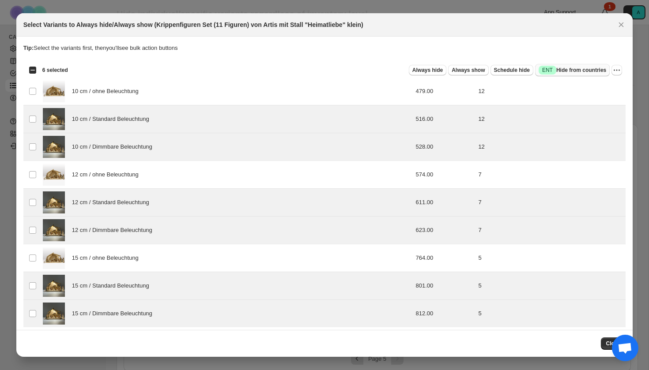
click at [597, 69] on span "Success ENT Hide from countries" at bounding box center [573, 70] width 68 height 9
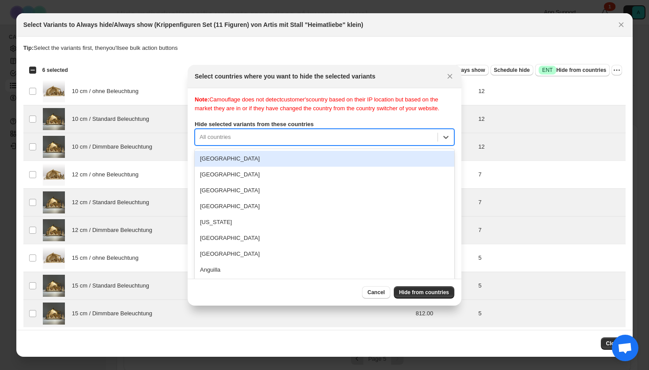
scroll to position [11, 0]
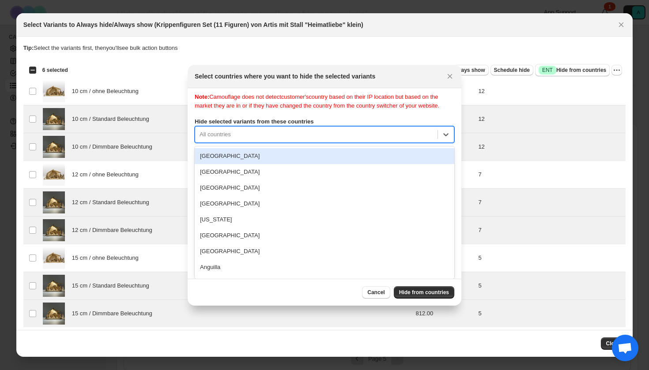
click at [326, 142] on div "All countries" at bounding box center [325, 134] width 260 height 17
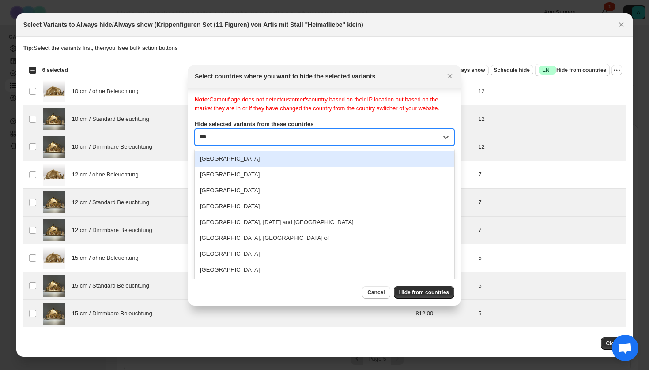
type input "****"
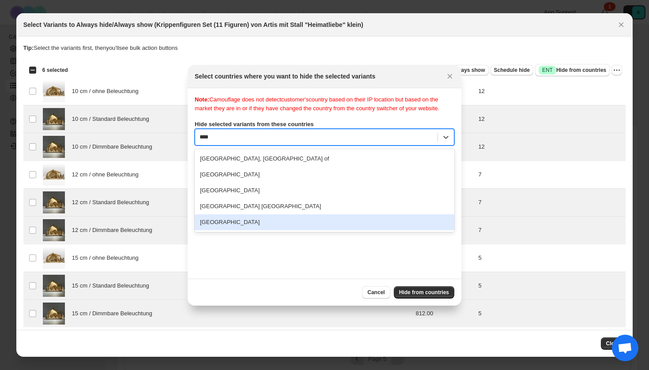
click at [263, 230] on div "[GEOGRAPHIC_DATA]" at bounding box center [325, 223] width 260 height 16
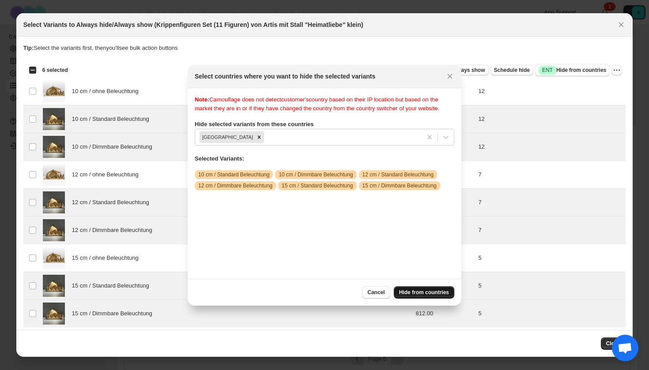
click at [420, 293] on span "Hide from countries" at bounding box center [424, 292] width 50 height 7
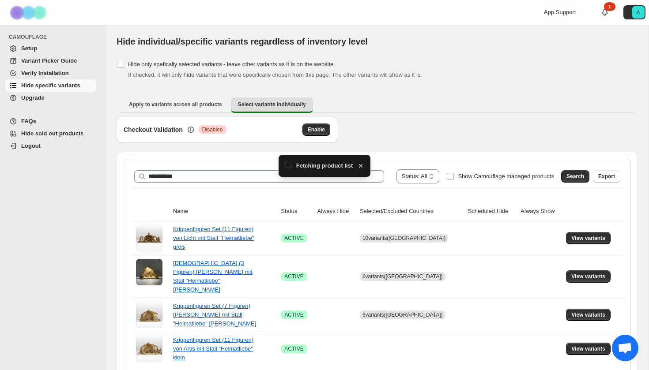
scroll to position [27, 0]
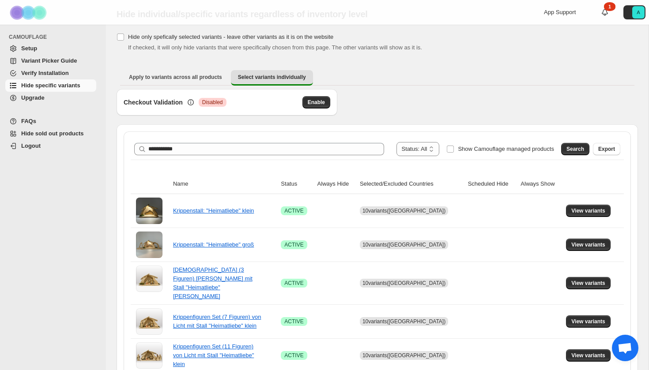
click at [257, 156] on div "**********" at bounding box center [377, 149] width 493 height 21
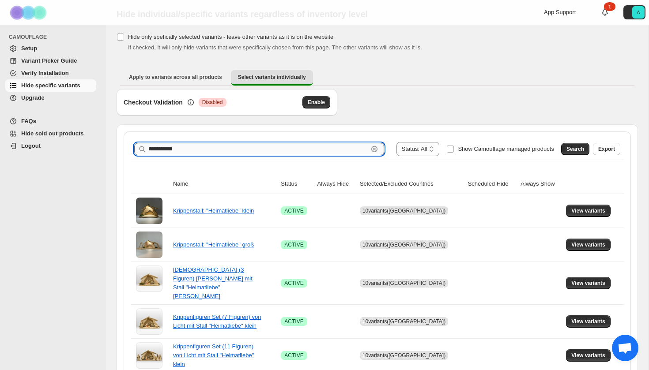
click at [256, 151] on input "**********" at bounding box center [258, 149] width 220 height 12
click at [568, 147] on span "Search" at bounding box center [575, 149] width 18 height 7
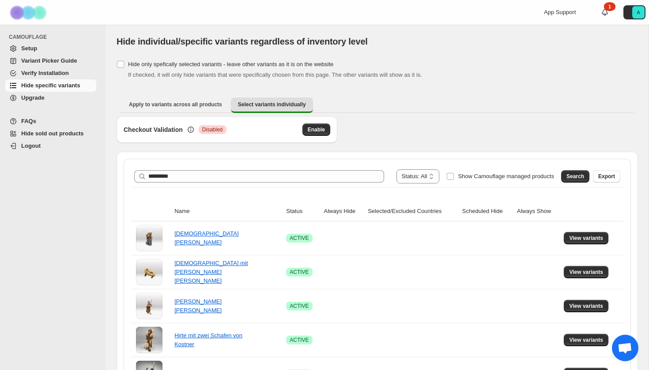
scroll to position [0, 0]
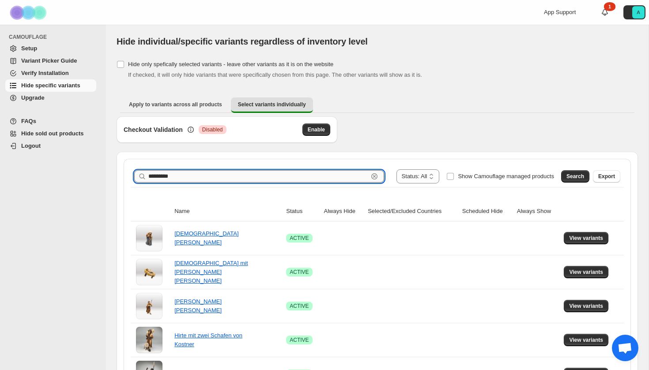
click at [148, 173] on input "*********" at bounding box center [258, 176] width 220 height 12
click at [568, 173] on button "Search" at bounding box center [575, 176] width 28 height 12
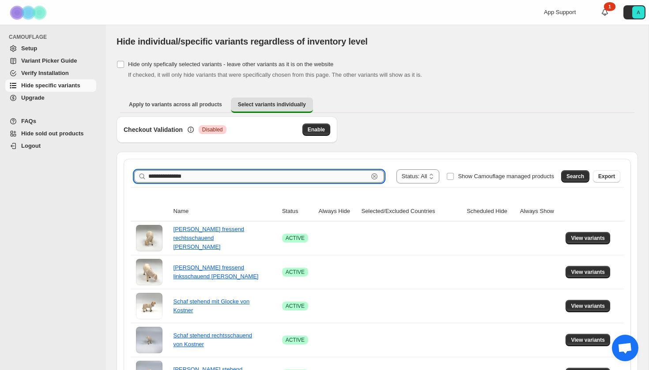
click at [162, 175] on input "**********" at bounding box center [258, 176] width 220 height 12
click at [245, 171] on input "**********" at bounding box center [258, 176] width 220 height 12
click at [243, 176] on input "**********" at bounding box center [258, 176] width 220 height 12
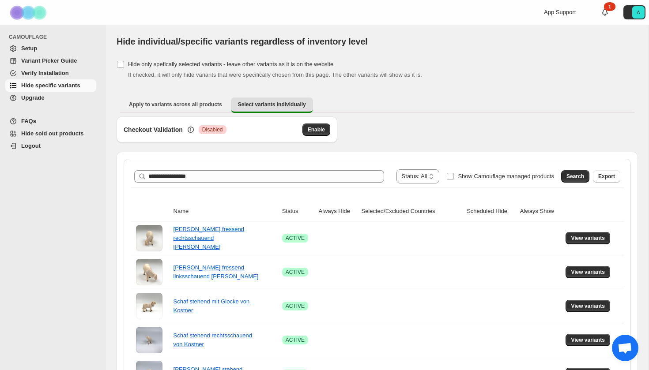
click at [147, 178] on div "**********" at bounding box center [259, 176] width 250 height 12
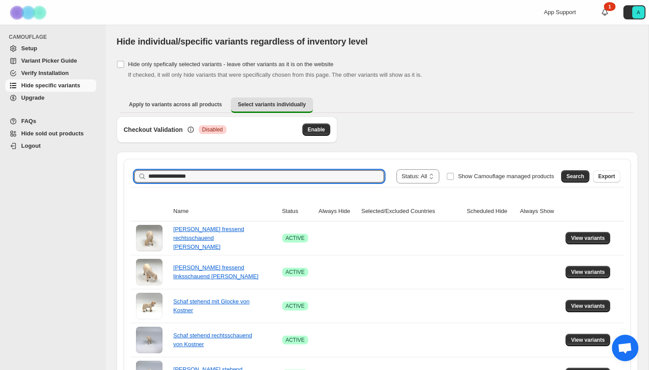
click at [147, 177] on div "**********" at bounding box center [259, 176] width 250 height 12
click at [150, 178] on input "**********" at bounding box center [258, 176] width 220 height 12
click at [575, 175] on span "Search" at bounding box center [575, 176] width 18 height 7
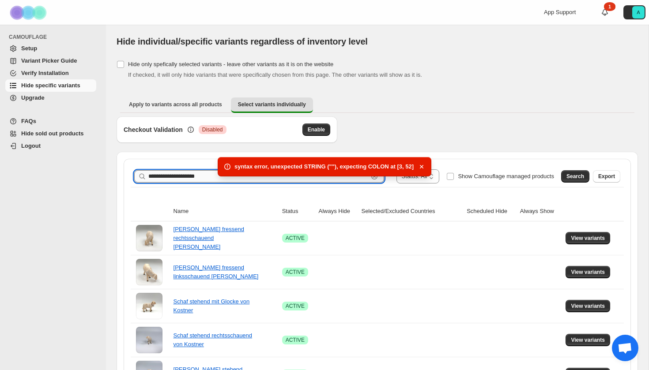
click at [174, 177] on input "**********" at bounding box center [258, 176] width 220 height 12
click at [210, 178] on input "**********" at bounding box center [258, 176] width 220 height 12
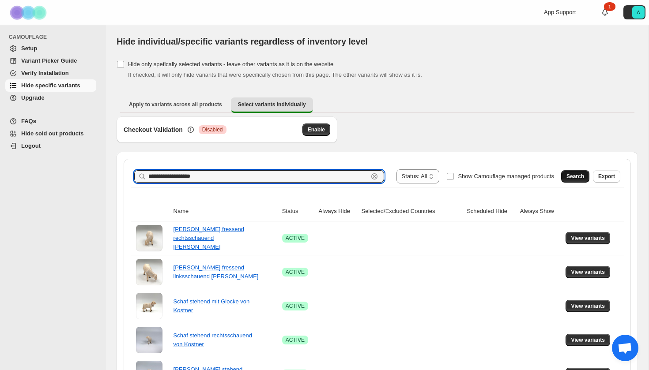
type input "**********"
click at [563, 179] on button "Search" at bounding box center [575, 176] width 28 height 12
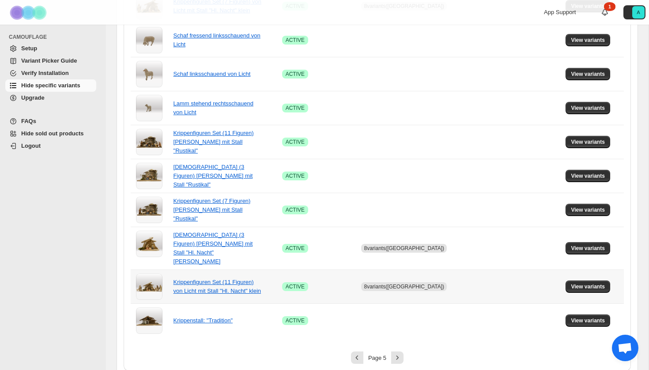
scroll to position [571, 0]
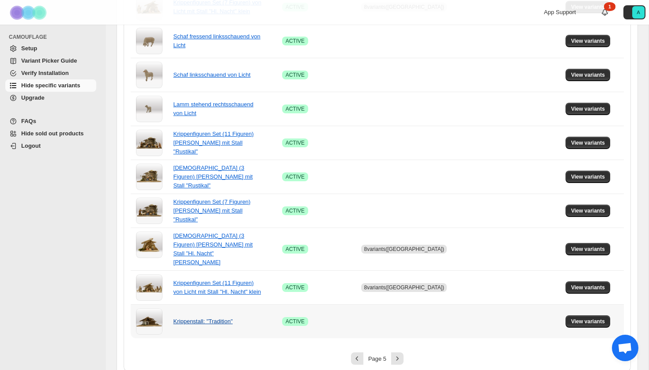
click at [209, 318] on link "Krippenstall: "Tradition"" at bounding box center [202, 321] width 59 height 7
click at [586, 317] on button "View variants" at bounding box center [587, 322] width 45 height 12
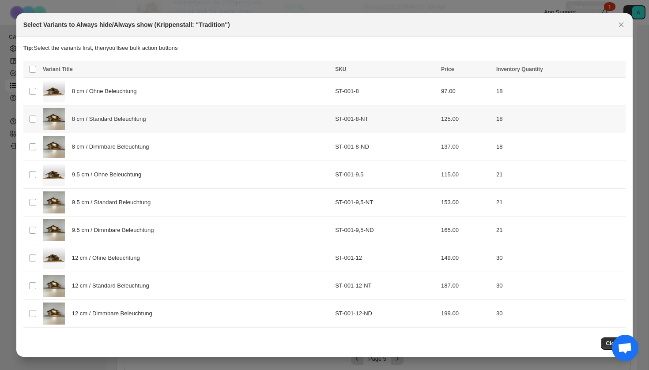
click at [114, 124] on span "8 cm / Standard Beleuchtung" at bounding box center [111, 119] width 79 height 9
click at [114, 135] on td "8 cm / Dimmbare Beleuchtung" at bounding box center [186, 147] width 292 height 28
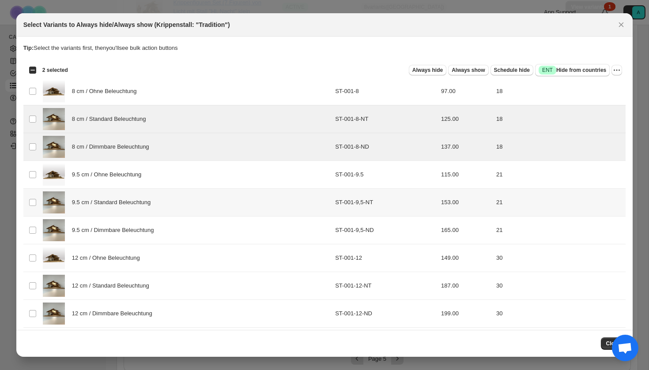
click at [118, 207] on div "9.5 cm / Standard Beleuchtung" at bounding box center [186, 203] width 287 height 22
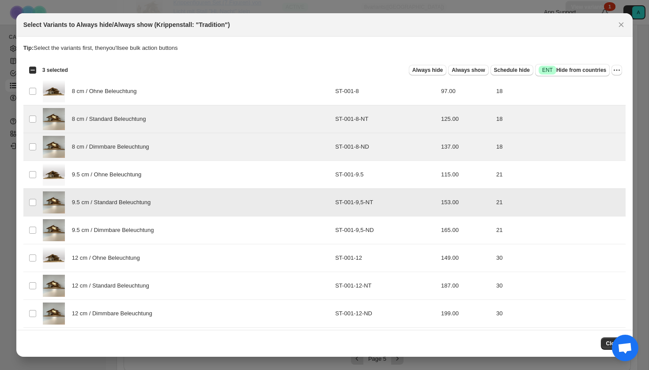
click at [118, 227] on span "9.5 cm / Dimmbare Beleuchtung" at bounding box center [115, 230] width 87 height 9
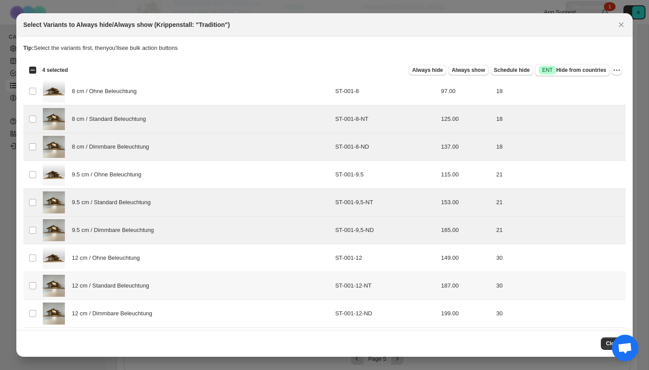
click at [117, 294] on div "12 cm / Standard Beleuchtung" at bounding box center [186, 286] width 287 height 22
click at [117, 313] on span "12 cm / Dimmbare Beleuchtung" at bounding box center [114, 313] width 85 height 9
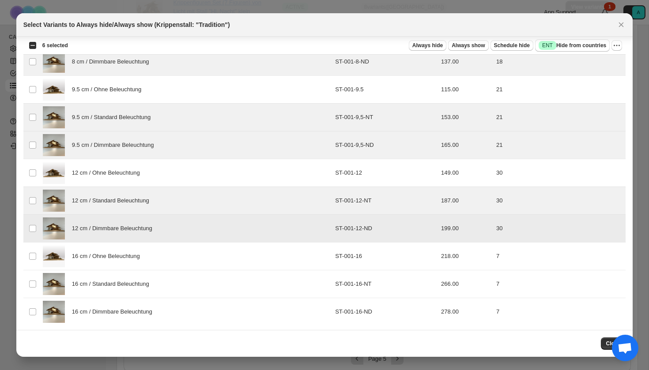
scroll to position [88, 0]
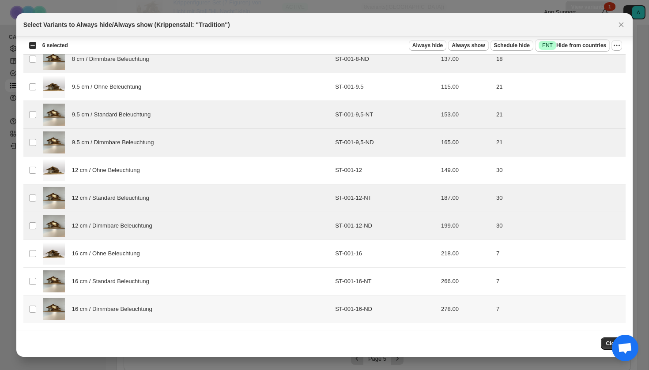
click at [116, 297] on td "16 cm / Dimmbare Beleuchtung" at bounding box center [186, 310] width 292 height 28
click at [116, 281] on span "16 cm / Standard Beleuchtung" at bounding box center [113, 281] width 82 height 9
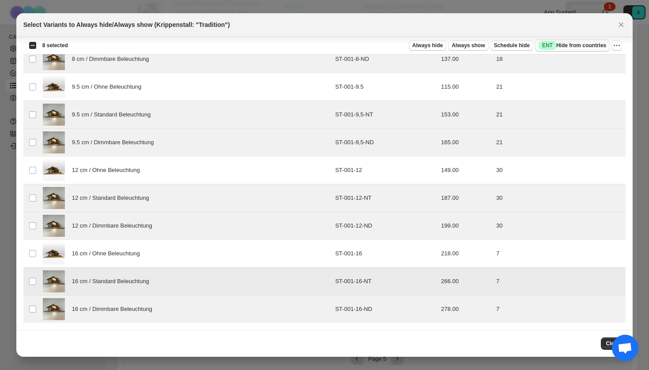
scroll to position [0, 0]
click at [578, 45] on span "Success ENT Hide from countries" at bounding box center [573, 45] width 68 height 9
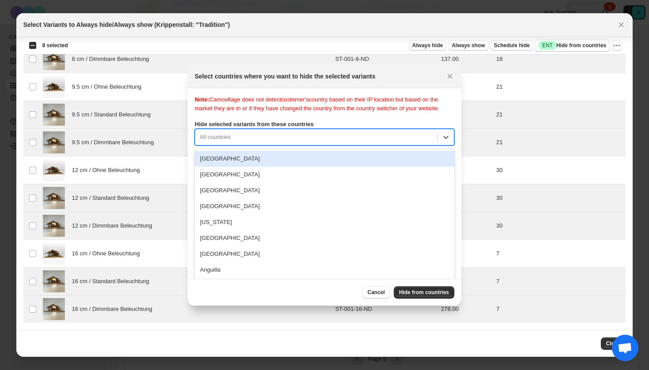
scroll to position [11, 0]
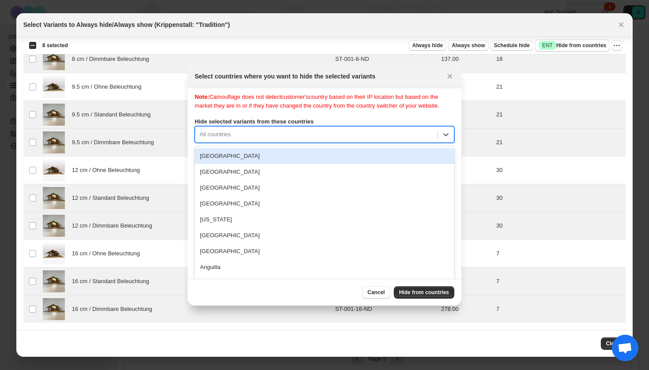
click at [297, 137] on div "All countries" at bounding box center [325, 134] width 260 height 17
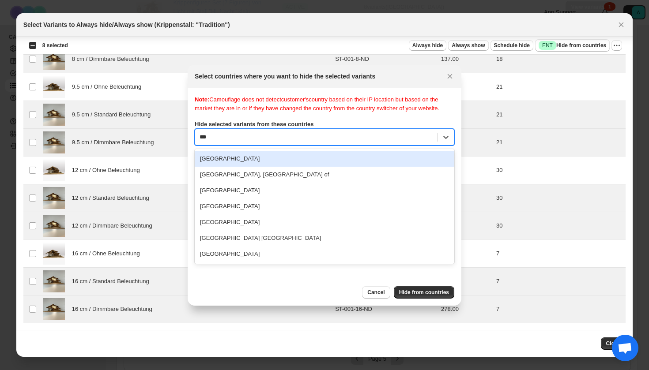
type input "****"
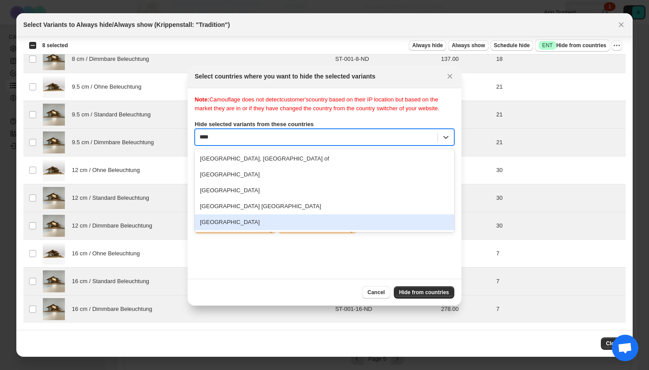
click at [269, 230] on div "[GEOGRAPHIC_DATA]" at bounding box center [325, 223] width 260 height 16
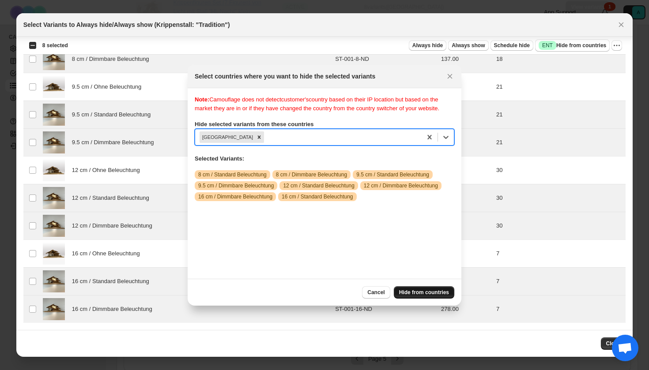
click at [432, 294] on span "Hide from countries" at bounding box center [424, 292] width 50 height 7
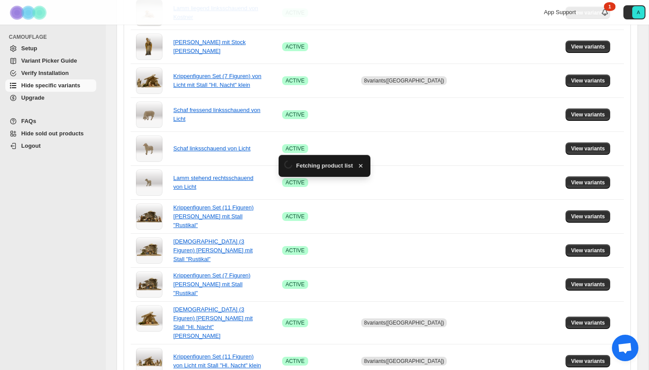
scroll to position [571, 0]
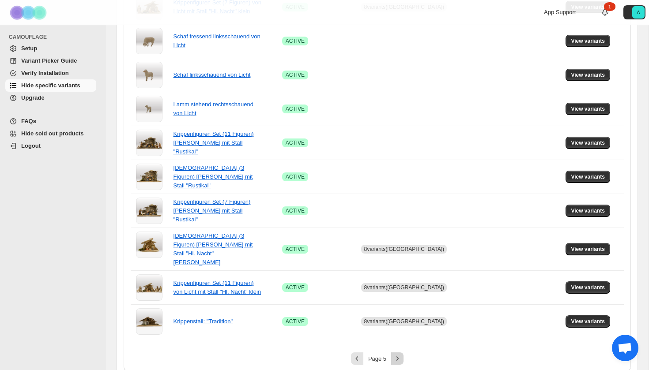
click at [396, 354] on icon "Next" at bounding box center [397, 358] width 9 height 9
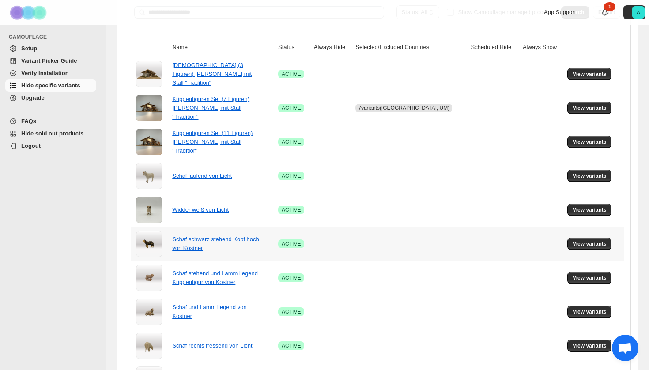
scroll to position [67, 0]
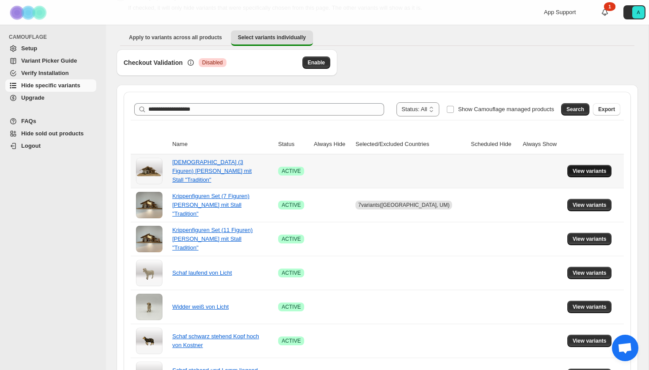
click at [575, 170] on span "View variants" at bounding box center [590, 171] width 34 height 7
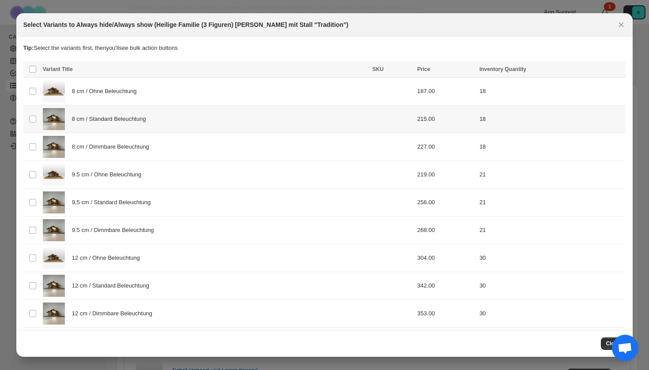
click at [138, 124] on div "8 cm / Standard Beleuchtung" at bounding box center [205, 119] width 324 height 22
click at [132, 156] on div "8 cm / Dimmbare Beleuchtung" at bounding box center [205, 147] width 324 height 22
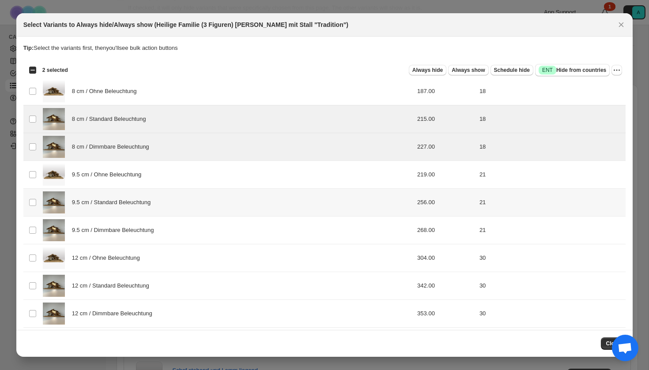
drag, startPoint x: 117, startPoint y: 208, endPoint x: 117, endPoint y: 219, distance: 10.2
click at [117, 208] on div "9.5 cm / Standard Beleuchtung" at bounding box center [205, 203] width 324 height 22
click at [117, 227] on span "9.5 cm / Dimmbare Beleuchtung" at bounding box center [115, 230] width 87 height 9
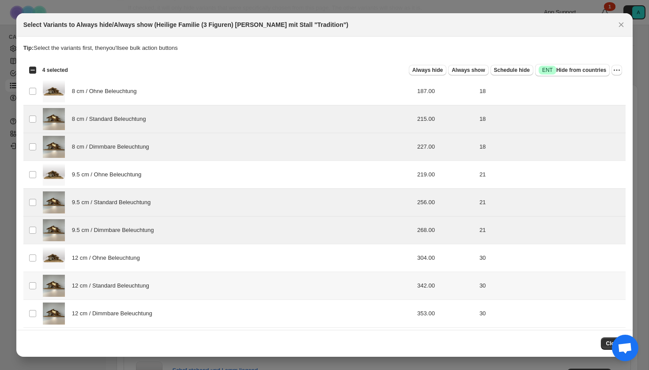
drag, startPoint x: 117, startPoint y: 289, endPoint x: 117, endPoint y: 308, distance: 19.0
click at [117, 289] on span "12 cm / Standard Beleuchtung" at bounding box center [113, 286] width 82 height 9
click at [117, 313] on span "12 cm / Dimmbare Beleuchtung" at bounding box center [114, 313] width 85 height 9
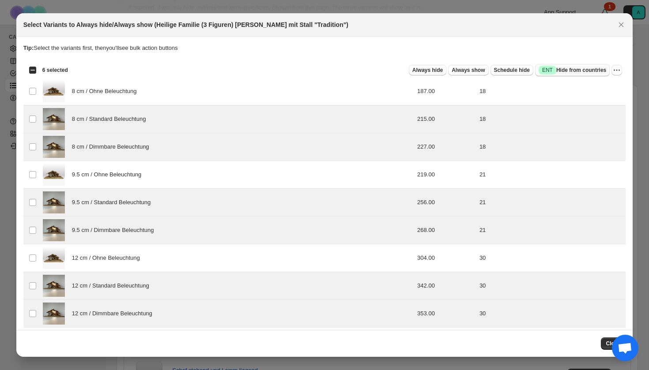
click at [563, 68] on span "Success ENT Hide from countries" at bounding box center [573, 70] width 68 height 9
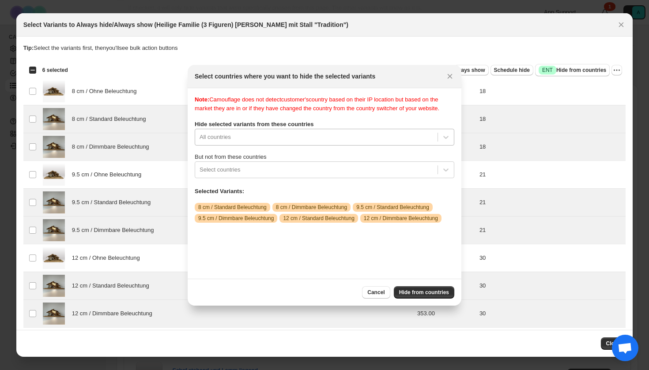
scroll to position [11, 0]
click at [233, 144] on div "Note: Camouflage does not detect customer's country based on their IP location …" at bounding box center [325, 183] width 260 height 177
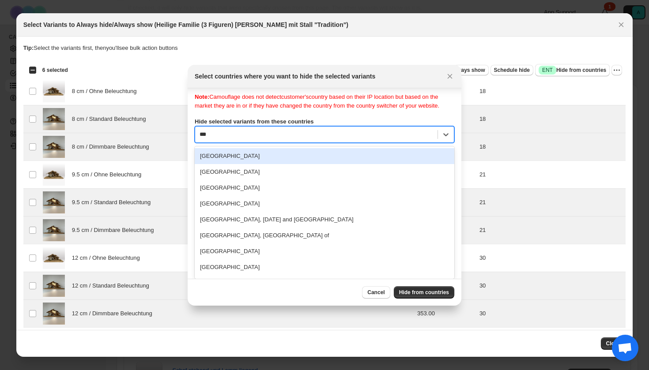
scroll to position [0, 0]
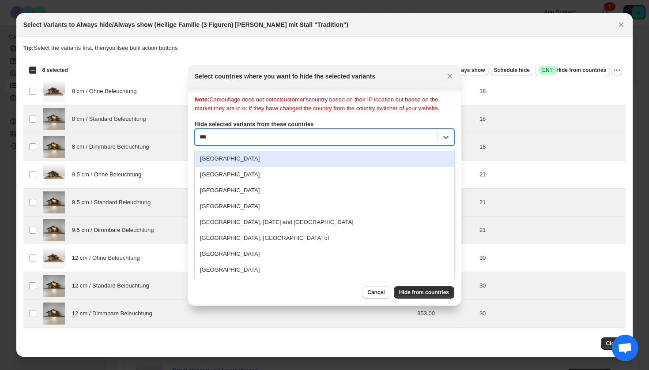
type input "****"
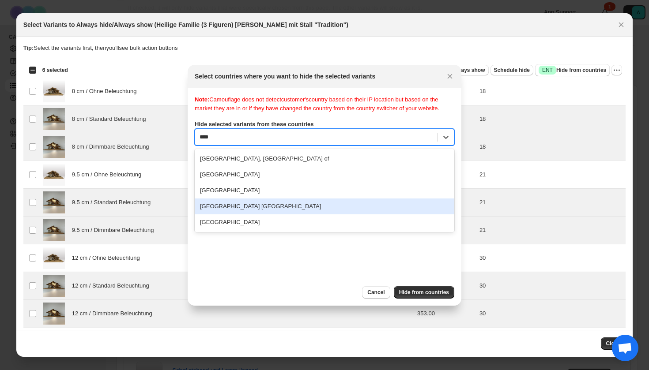
click at [231, 228] on div "[GEOGRAPHIC_DATA]" at bounding box center [325, 223] width 260 height 16
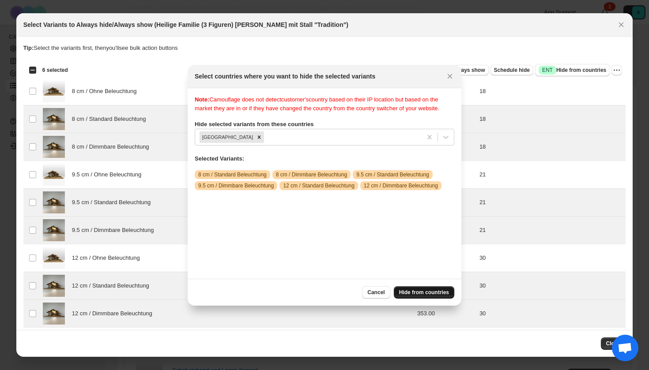
click at [408, 287] on button "Hide from countries" at bounding box center [424, 292] width 60 height 12
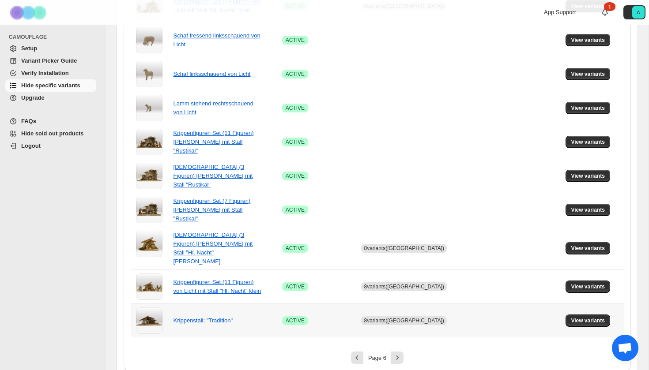
scroll to position [571, 0]
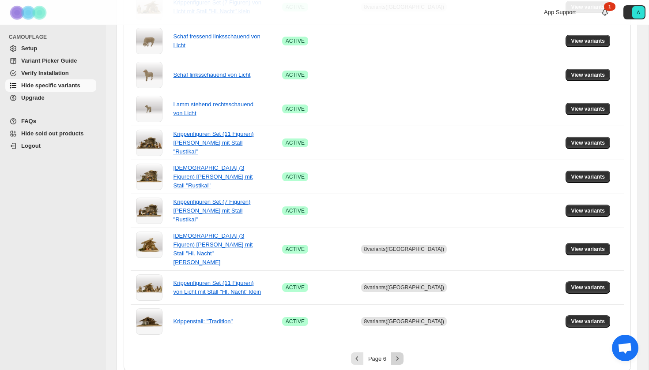
click at [399, 354] on icon "Next" at bounding box center [397, 358] width 9 height 9
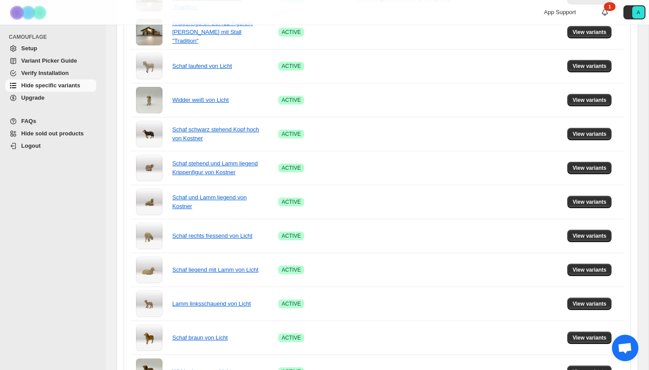
scroll to position [170, 0]
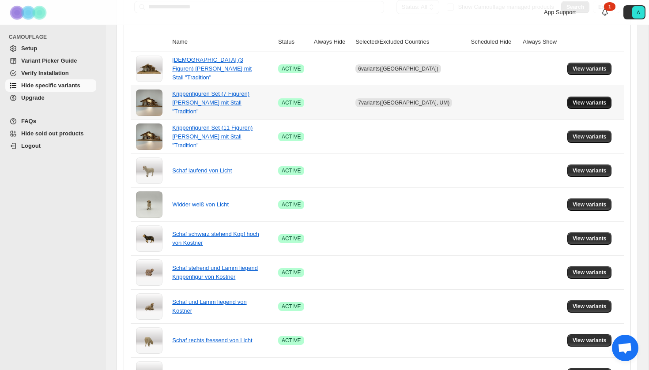
click at [589, 103] on span "View variants" at bounding box center [590, 102] width 34 height 7
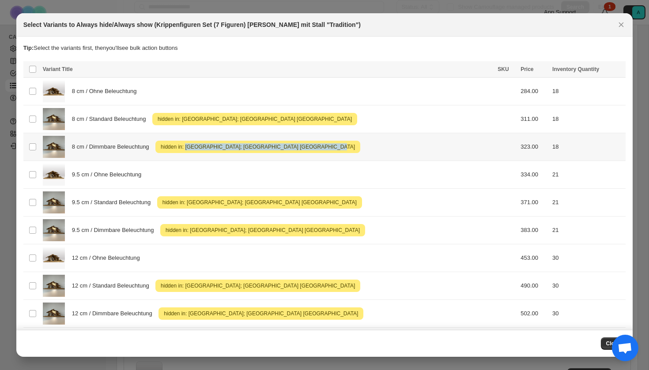
drag, startPoint x: 342, startPoint y: 147, endPoint x: 192, endPoint y: 145, distance: 150.5
click at [192, 146] on div "8 cm / Dimmbare Beleuchtung Attention hidden in: [GEOGRAPHIC_DATA]; [GEOGRAPHIC…" at bounding box center [268, 147] width 450 height 22
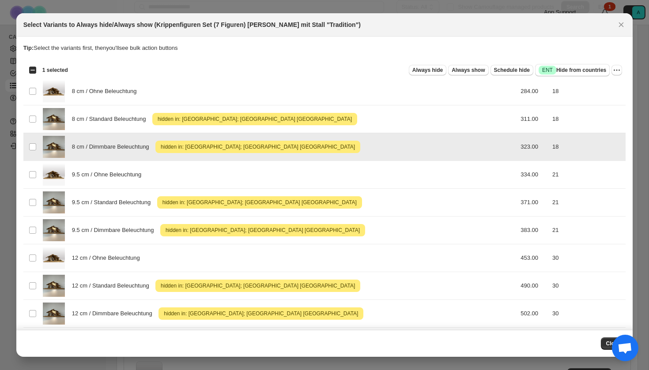
copy span "[GEOGRAPHIC_DATA]; [GEOGRAPHIC_DATA] [GEOGRAPHIC_DATA]"
click at [355, 153] on div "8 cm / Dimmbare Beleuchtung Attention hidden in: [GEOGRAPHIC_DATA]; [GEOGRAPHIC…" at bounding box center [268, 147] width 450 height 22
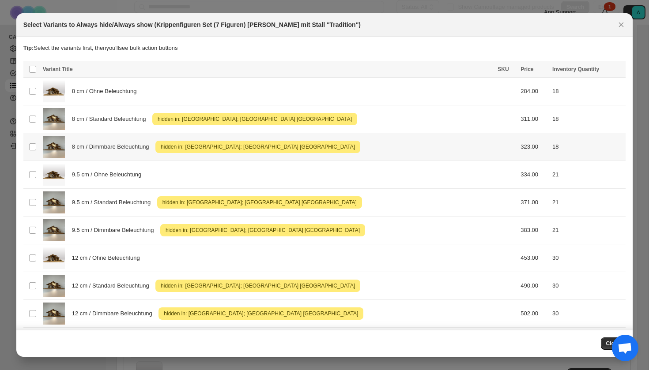
click at [348, 150] on div "8 cm / Dimmbare Beleuchtung Attention hidden in: [GEOGRAPHIC_DATA]; [GEOGRAPHIC…" at bounding box center [268, 147] width 450 height 22
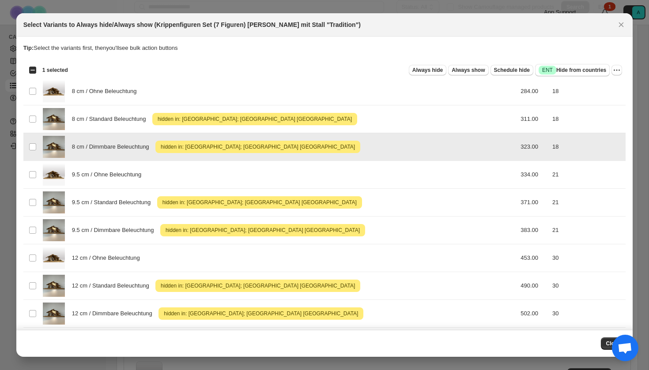
drag, startPoint x: 335, startPoint y: 150, endPoint x: 251, endPoint y: 148, distance: 83.4
click at [251, 148] on div "8 cm / Dimmbare Beleuchtung Attention hidden in: [GEOGRAPHIC_DATA]; [GEOGRAPHIC…" at bounding box center [268, 147] width 450 height 22
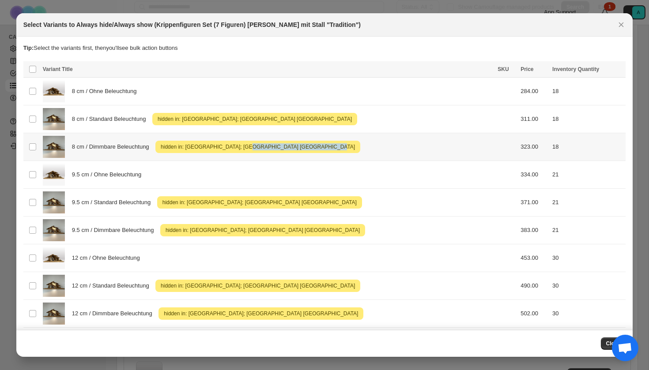
drag, startPoint x: 329, startPoint y: 148, endPoint x: 248, endPoint y: 147, distance: 81.2
click at [248, 147] on div "8 cm / Dimmbare Beleuchtung Attention hidden in: [GEOGRAPHIC_DATA]; [GEOGRAPHIC…" at bounding box center [268, 147] width 450 height 22
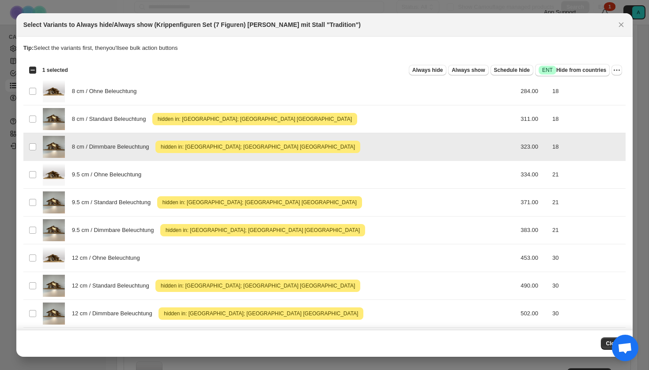
copy span "States [GEOGRAPHIC_DATA]"
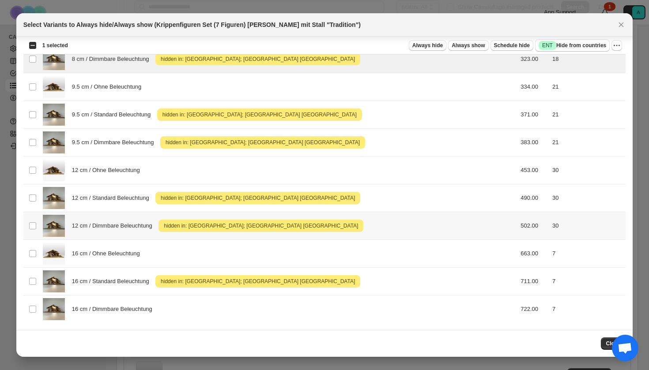
scroll to position [88, 0]
click at [420, 321] on td "16 cm / Dimmbare Beleuchtung" at bounding box center [267, 310] width 455 height 28
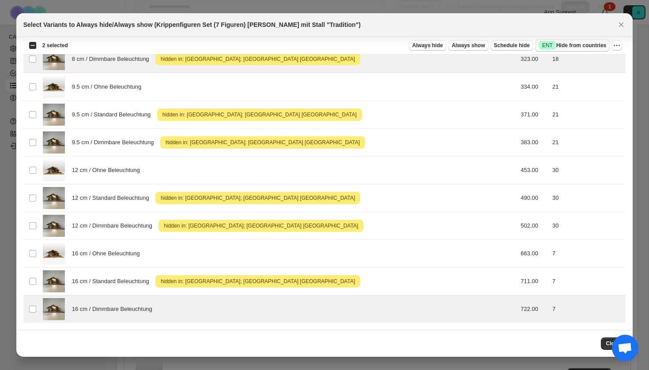
click at [581, 39] on button "Success ENT Hide from countries" at bounding box center [572, 45] width 75 height 12
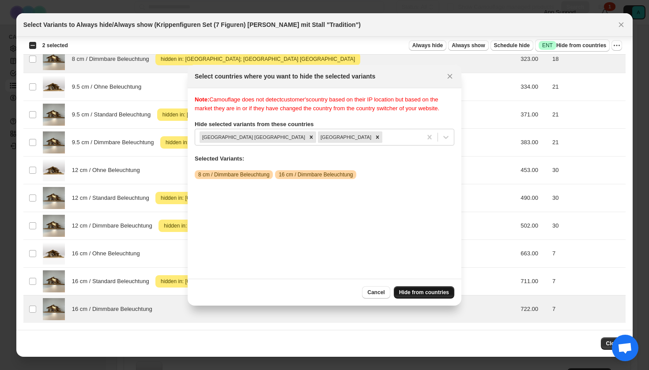
click at [435, 295] on span "Hide from countries" at bounding box center [424, 292] width 50 height 7
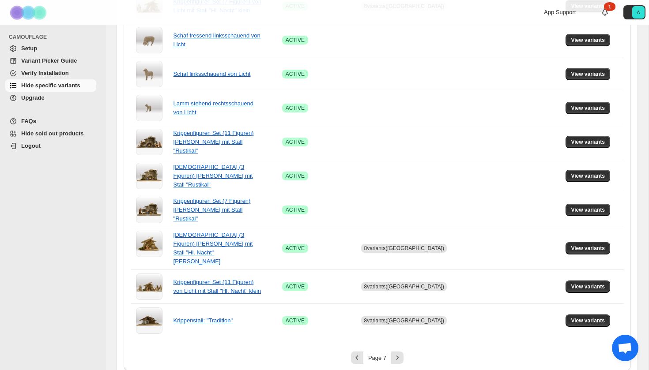
scroll to position [571, 0]
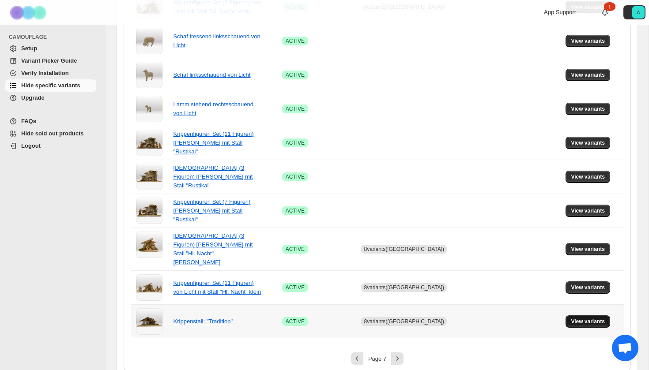
click at [583, 318] on span "View variants" at bounding box center [588, 321] width 34 height 7
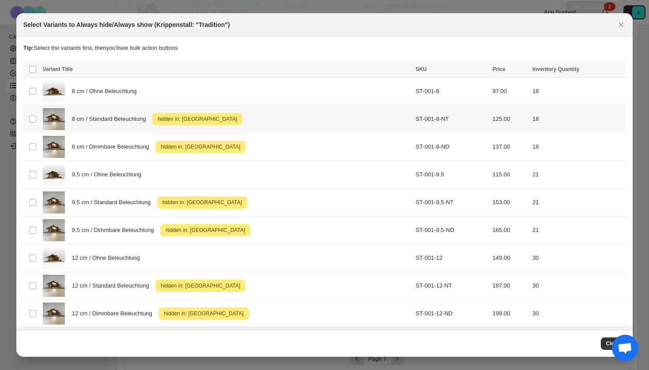
click at [207, 120] on span "hidden in: [GEOGRAPHIC_DATA]" at bounding box center [197, 119] width 83 height 11
click at [258, 146] on div "8 cm / Dimmbare Beleuchtung Attention hidden in: [GEOGRAPHIC_DATA]" at bounding box center [227, 147] width 368 height 22
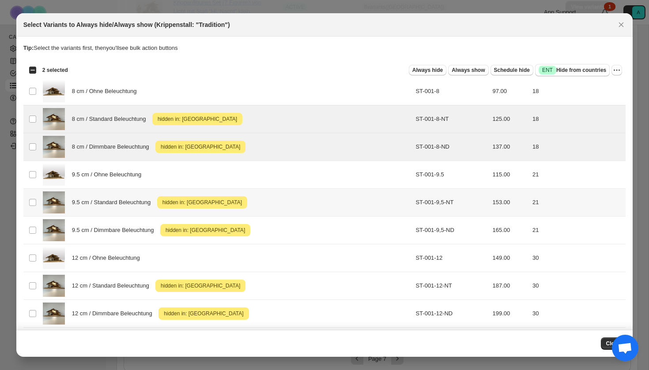
click at [256, 204] on div "9.5 cm / Standard Beleuchtung Attention hidden in: [GEOGRAPHIC_DATA]" at bounding box center [227, 203] width 368 height 22
click at [256, 229] on div "9.5 cm / Dimmbare Beleuchtung Attention hidden in: [GEOGRAPHIC_DATA]" at bounding box center [227, 230] width 368 height 22
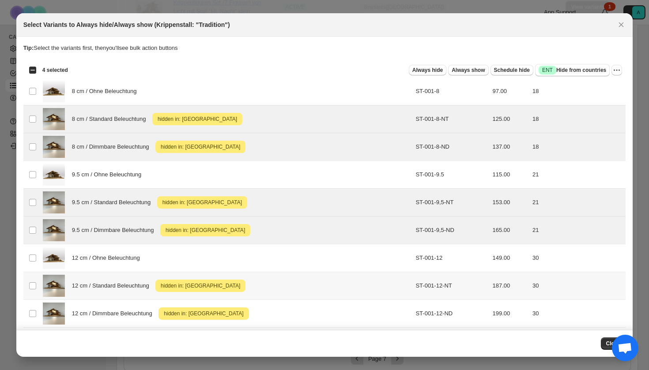
click at [254, 293] on div "12 cm / Standard Beleuchtung Attention hidden in: [GEOGRAPHIC_DATA]" at bounding box center [227, 286] width 368 height 22
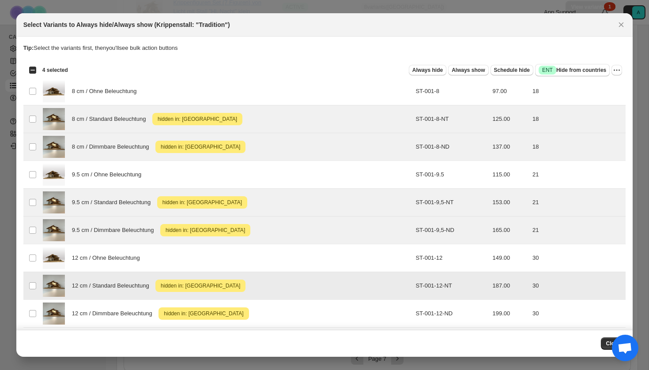
click at [255, 312] on div "12 cm / Dimmbare Beleuchtung Attention hidden in: [GEOGRAPHIC_DATA]" at bounding box center [227, 314] width 368 height 22
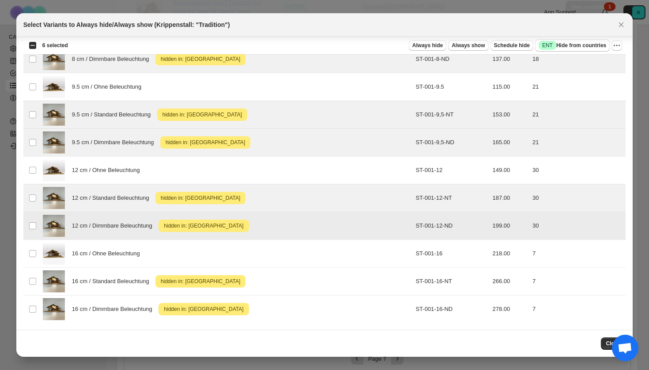
scroll to position [88, 0]
click at [252, 284] on div "16 cm / Standard Beleuchtung Attention hidden in: [GEOGRAPHIC_DATA]" at bounding box center [227, 282] width 368 height 22
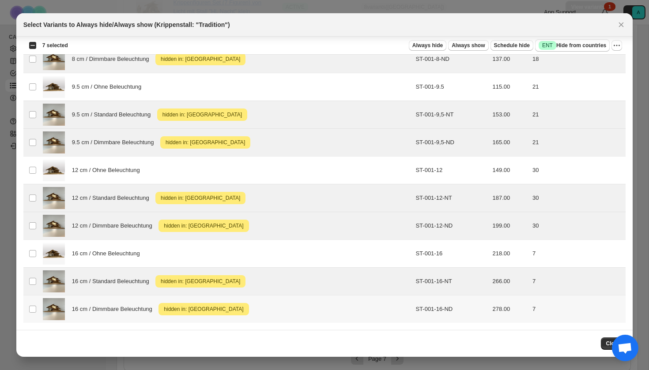
click at [252, 307] on div "16 cm / Dimmbare Beleuchtung Attention hidden in: [GEOGRAPHIC_DATA]" at bounding box center [227, 309] width 368 height 22
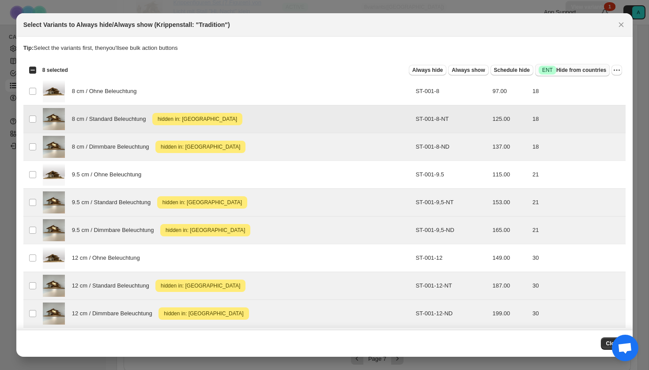
scroll to position [0, 0]
click at [573, 64] on button "Success ENT Hide from countries" at bounding box center [572, 70] width 75 height 12
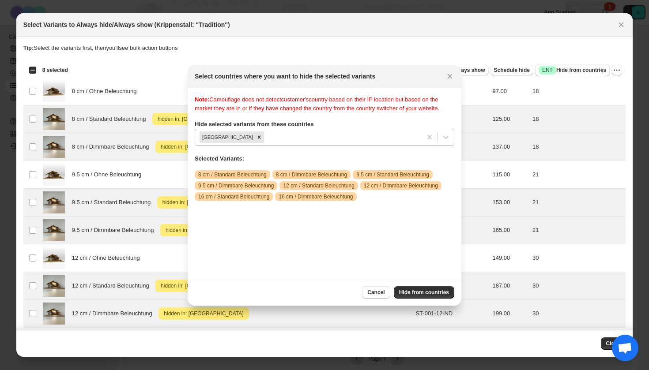
click at [315, 146] on div "[GEOGRAPHIC_DATA]" at bounding box center [325, 137] width 260 height 17
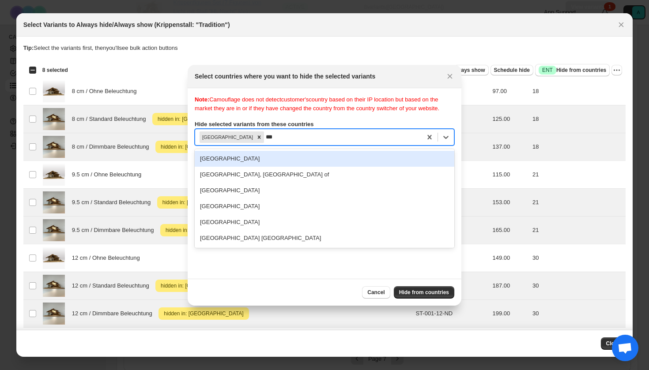
type input "****"
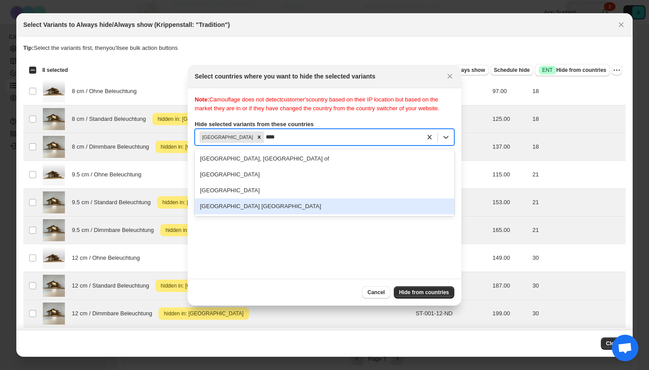
click at [318, 215] on div "[GEOGRAPHIC_DATA] [GEOGRAPHIC_DATA]" at bounding box center [325, 207] width 260 height 16
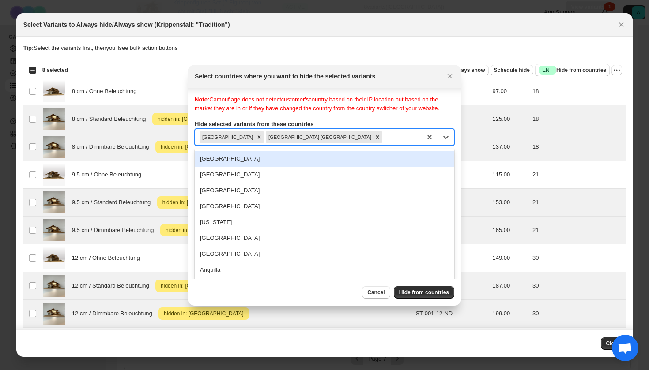
scroll to position [11, 0]
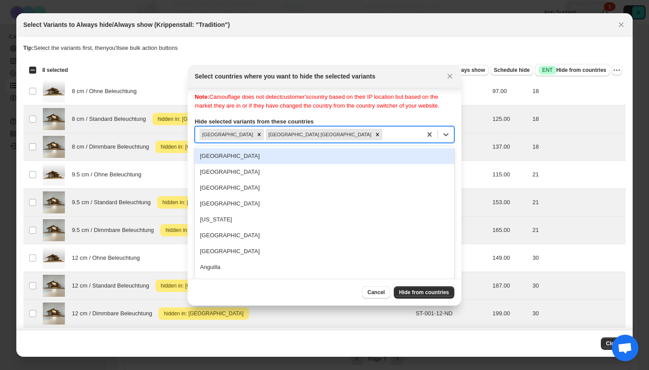
drag, startPoint x: 366, startPoint y: 142, endPoint x: 314, endPoint y: 141, distance: 51.7
click at [314, 141] on div "[GEOGRAPHIC_DATA] [GEOGRAPHIC_DATA] [GEOGRAPHIC_DATA]" at bounding box center [308, 134] width 226 height 15
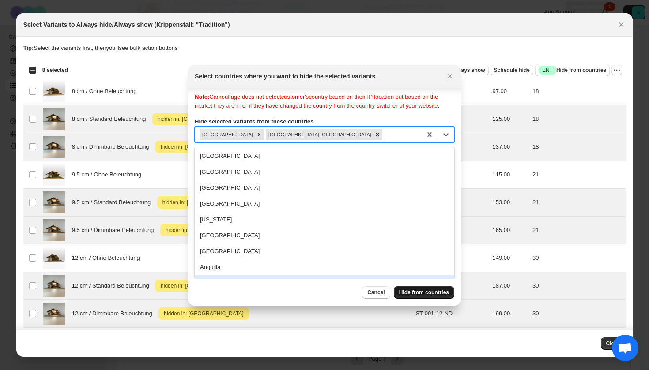
scroll to position [0, 0]
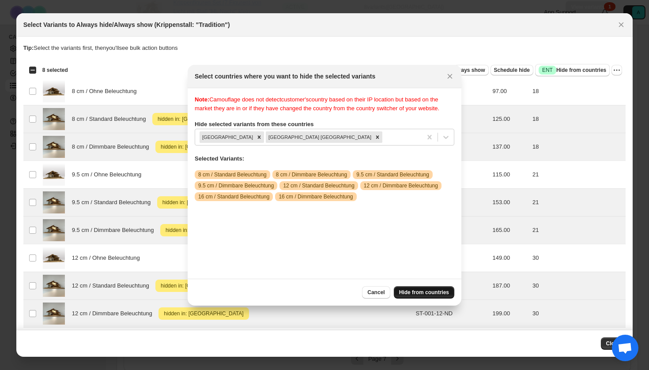
click at [417, 292] on span "Hide from countries" at bounding box center [424, 292] width 50 height 7
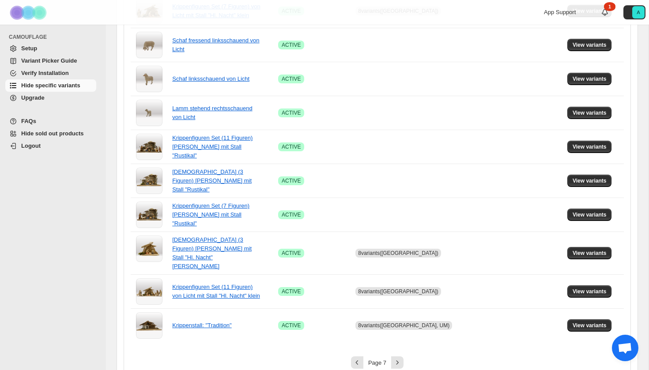
scroll to position [568, 0]
click at [395, 358] on icon "Next" at bounding box center [397, 362] width 9 height 9
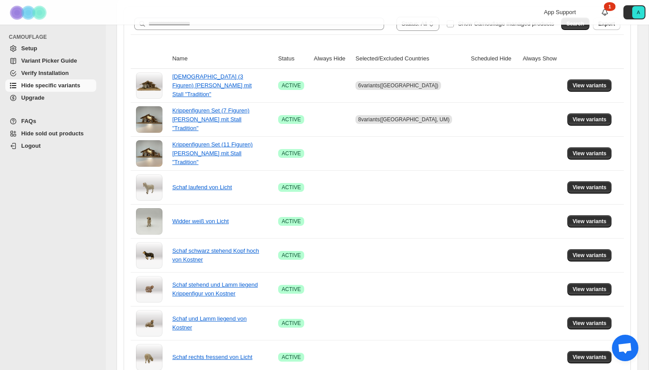
scroll to position [152, 0]
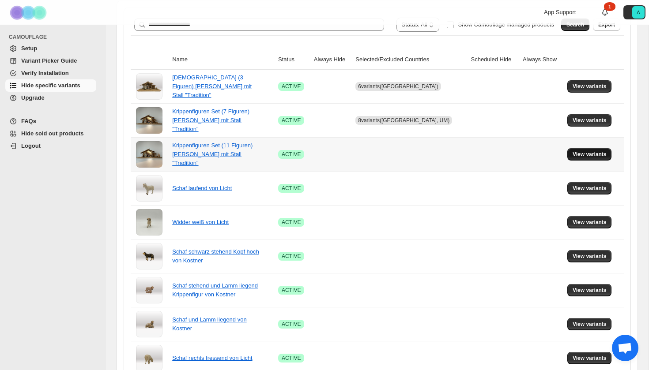
click at [590, 154] on span "View variants" at bounding box center [590, 154] width 34 height 7
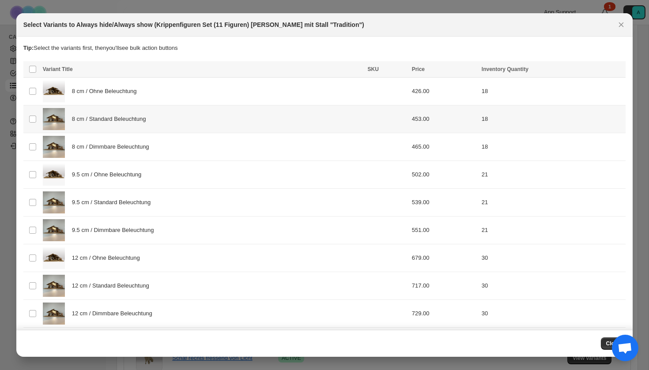
click at [184, 121] on div "8 cm / Standard Beleuchtung" at bounding box center [203, 119] width 320 height 22
click at [184, 144] on div "8 cm / Dimmbare Beleuchtung" at bounding box center [203, 147] width 320 height 22
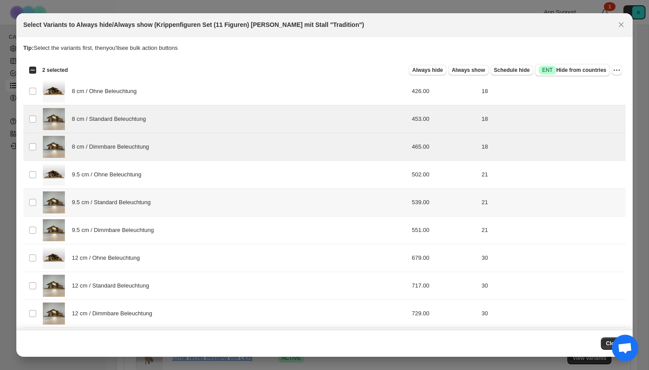
click at [160, 208] on div "9.5 cm / Standard Beleuchtung" at bounding box center [203, 203] width 320 height 22
click at [159, 230] on span "9.5 cm / Dimmbare Beleuchtung" at bounding box center [115, 230] width 87 height 9
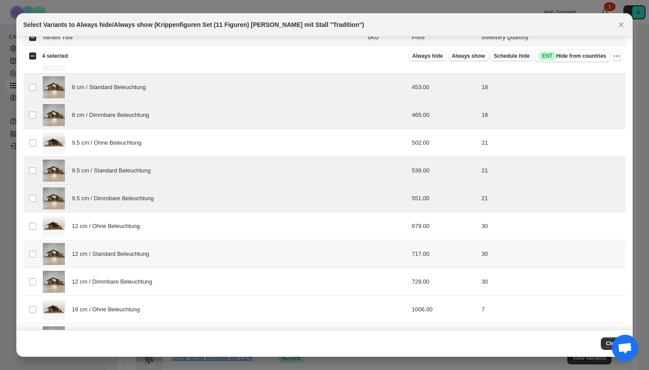
scroll to position [34, 0]
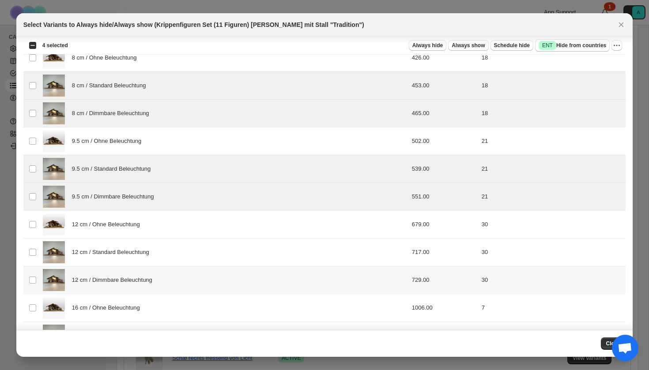
click at [158, 269] on td "12 cm / Dimmbare Beleuchtung" at bounding box center [202, 281] width 325 height 28
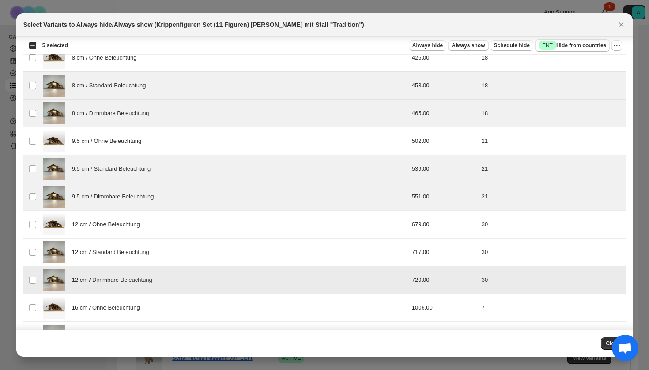
click at [157, 282] on span "12 cm / Dimmbare Beleuchtung" at bounding box center [114, 280] width 85 height 9
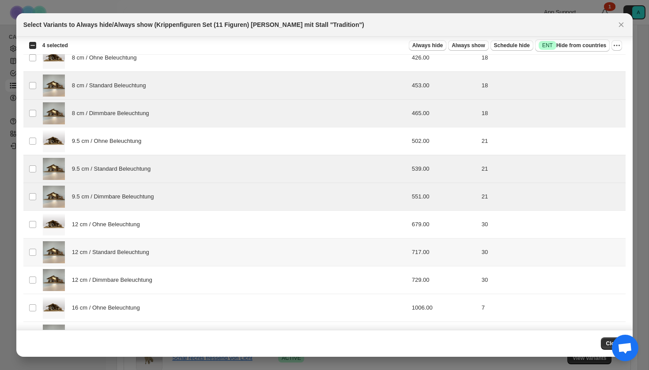
click at [154, 246] on div "12 cm / Standard Beleuchtung" at bounding box center [203, 252] width 320 height 22
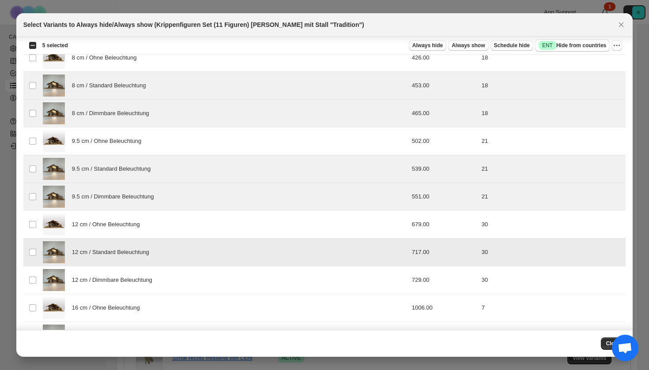
click at [154, 263] on div "12 cm / Standard Beleuchtung" at bounding box center [203, 252] width 320 height 22
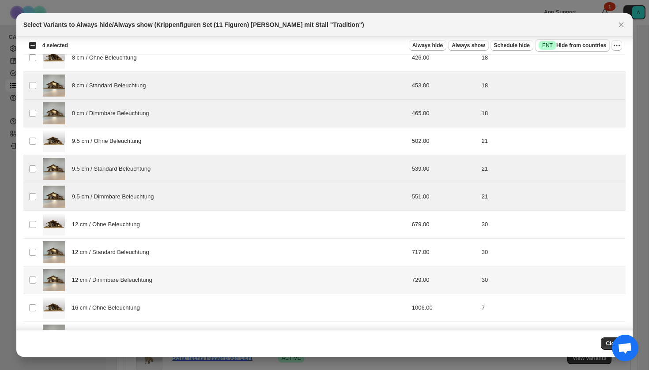
click at [154, 254] on span "12 cm / Standard Beleuchtung" at bounding box center [113, 252] width 82 height 9
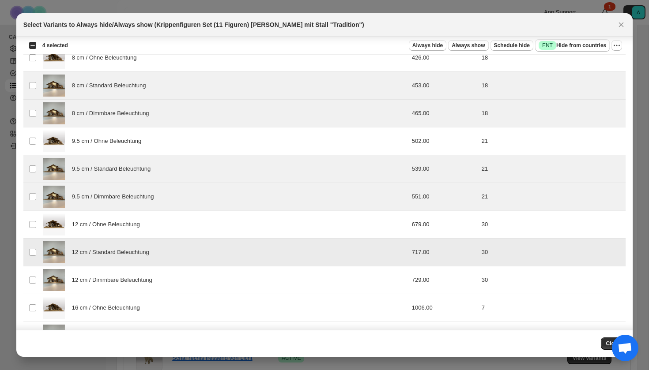
click at [155, 279] on span "12 cm / Dimmbare Beleuchtung" at bounding box center [114, 280] width 85 height 9
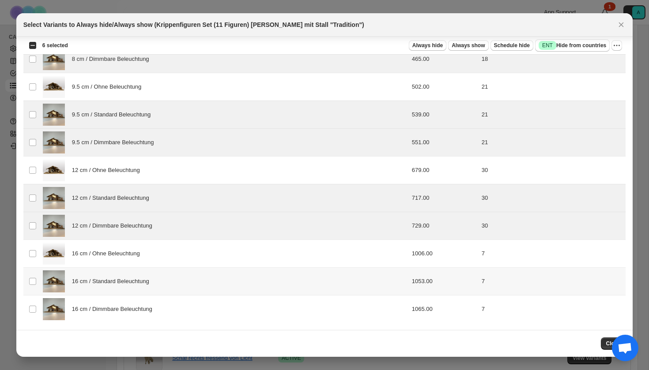
click at [151, 286] on div "16 cm / Standard Beleuchtung" at bounding box center [203, 282] width 320 height 22
click at [151, 308] on span "16 cm / Dimmbare Beleuchtung" at bounding box center [114, 309] width 85 height 9
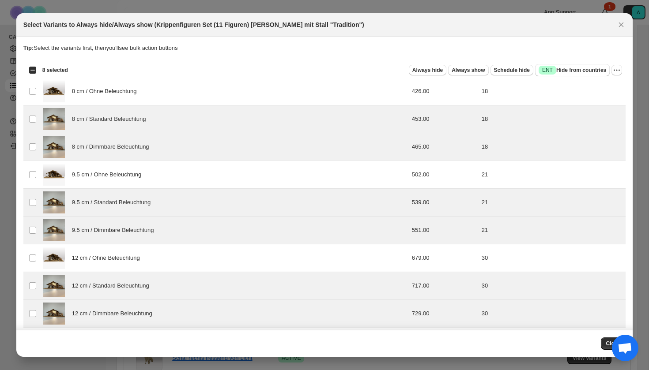
scroll to position [0, 0]
click at [566, 68] on span "Success ENT Hide from countries" at bounding box center [573, 70] width 68 height 9
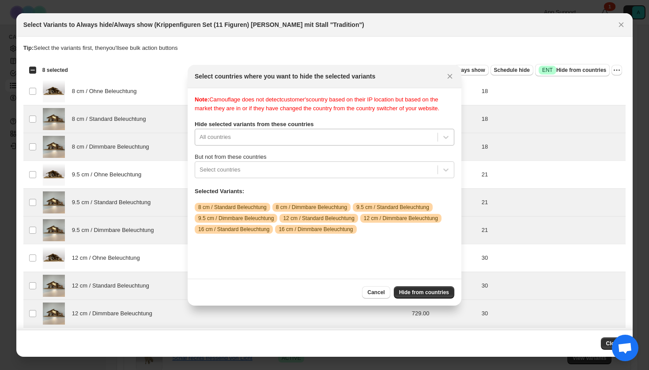
scroll to position [11, 0]
click at [333, 145] on div "Note: Camouflage does not detect customer's country based on their IP location …" at bounding box center [325, 183] width 260 height 177
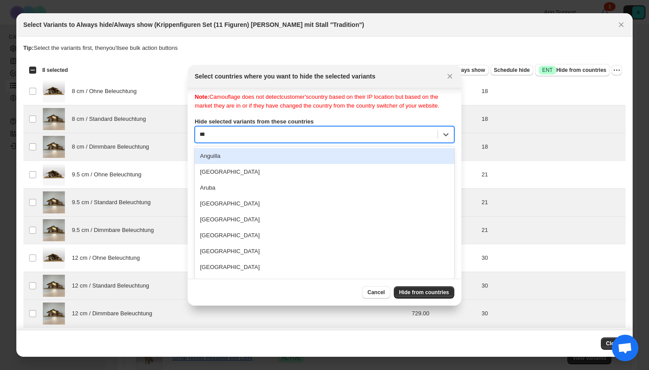
scroll to position [0, 0]
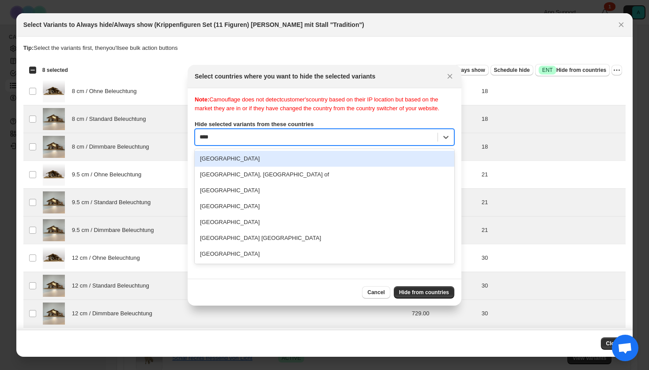
type input "*****"
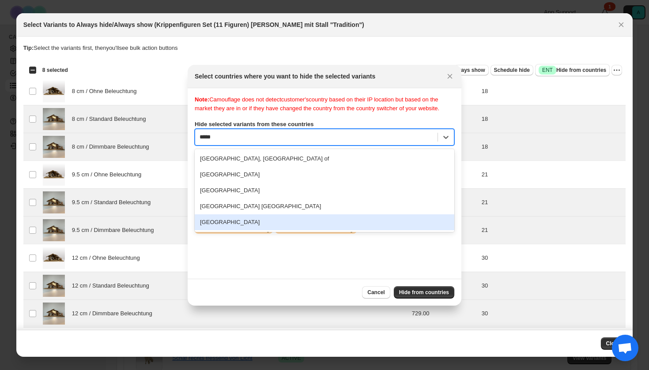
click at [280, 230] on div "[GEOGRAPHIC_DATA]" at bounding box center [325, 223] width 260 height 16
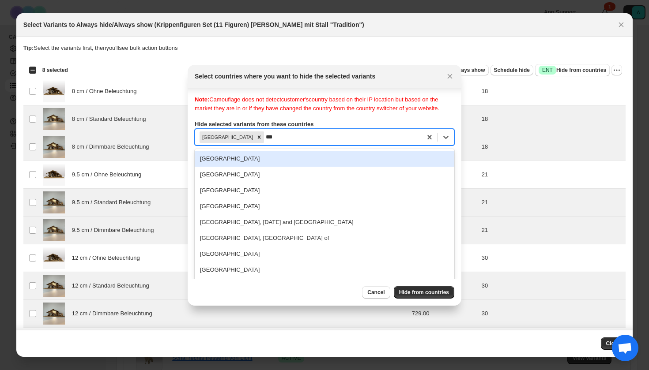
type input "****"
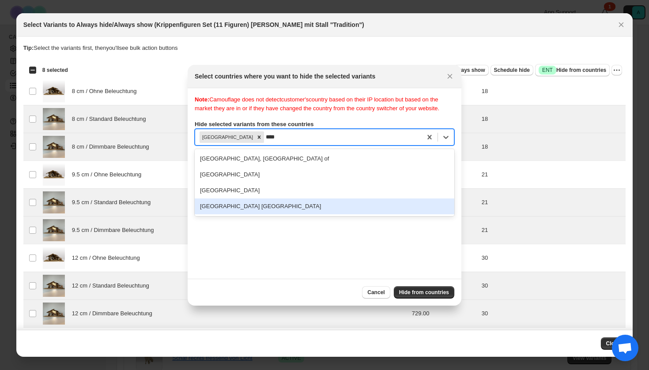
click at [271, 215] on div "[GEOGRAPHIC_DATA] [GEOGRAPHIC_DATA]" at bounding box center [325, 207] width 260 height 16
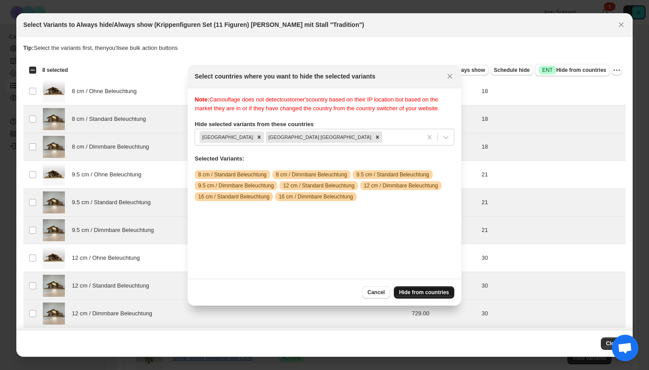
click at [428, 292] on span "Hide from countries" at bounding box center [424, 292] width 50 height 7
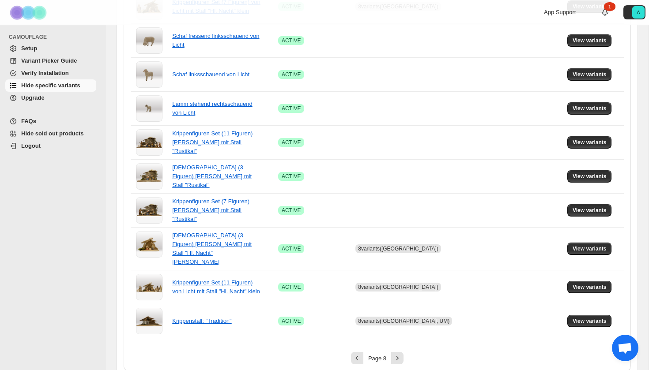
scroll to position [571, 0]
click at [395, 354] on icon "Next" at bounding box center [397, 358] width 9 height 9
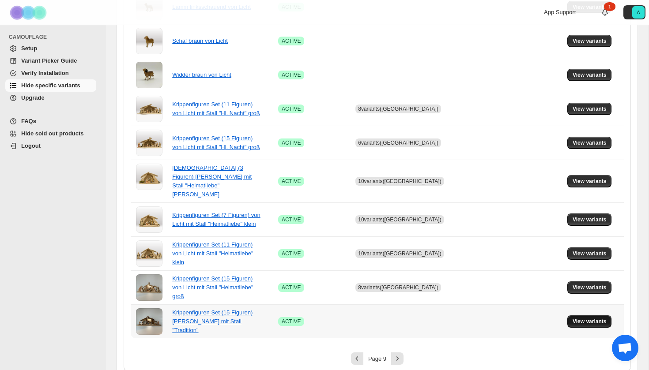
click at [588, 318] on span "View variants" at bounding box center [590, 321] width 34 height 7
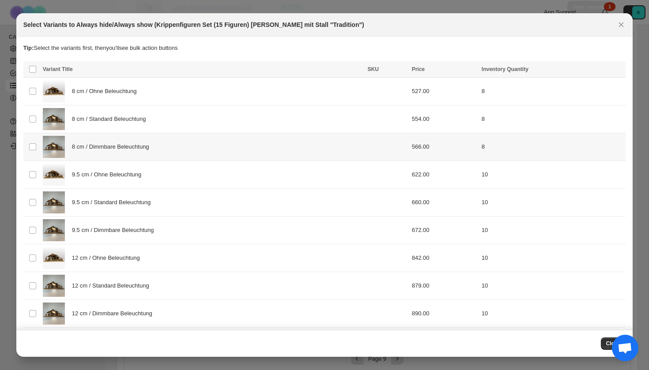
scroll to position [0, 0]
click at [194, 121] on div "8 cm / Standard Beleuchtung" at bounding box center [203, 119] width 320 height 22
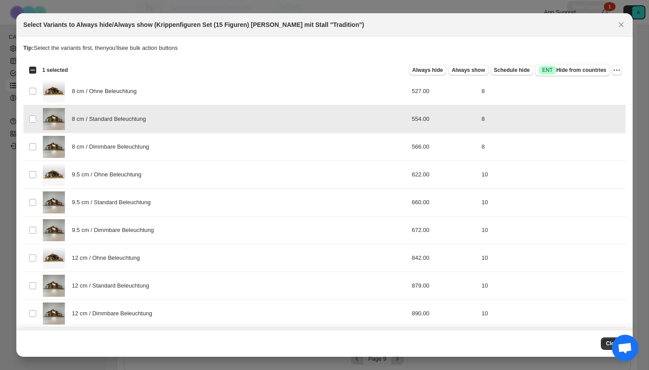
drag, startPoint x: 194, startPoint y: 159, endPoint x: 192, endPoint y: 167, distance: 7.7
click at [194, 159] on td "8 cm / Dimmbare Beleuchtung" at bounding box center [202, 147] width 325 height 28
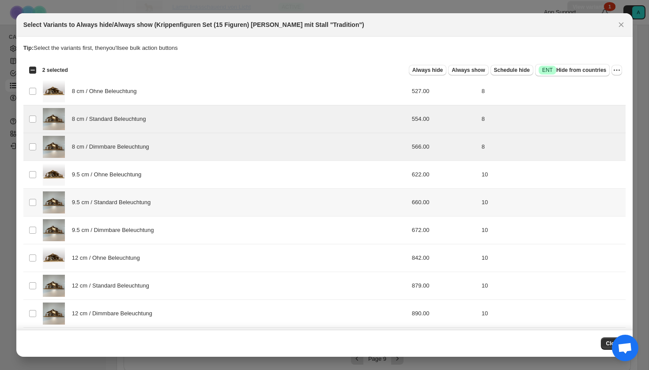
click at [182, 213] on div "9.5 cm / Standard Beleuchtung" at bounding box center [203, 203] width 320 height 22
click at [182, 230] on div "9.5 cm / Dimmbare Beleuchtung" at bounding box center [203, 230] width 320 height 22
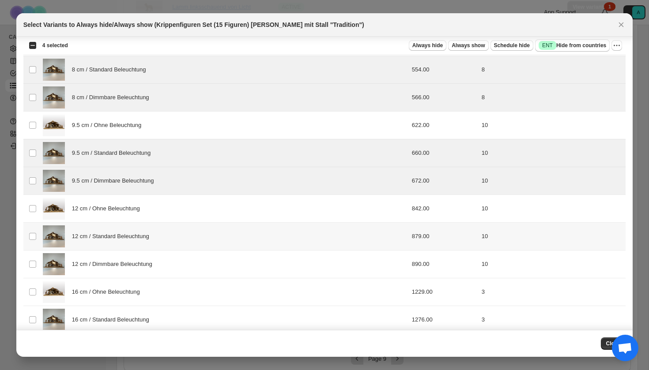
click at [173, 239] on div "12 cm / Standard Beleuchtung" at bounding box center [203, 237] width 320 height 22
click at [173, 267] on div "12 cm / Dimmbare Beleuchtung" at bounding box center [203, 264] width 320 height 22
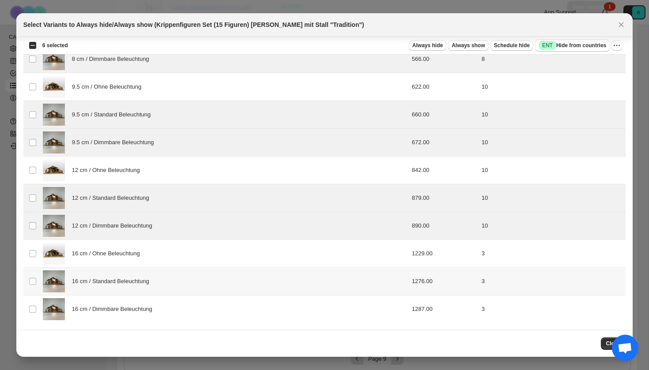
click at [169, 286] on div "16 cm / Standard Beleuchtung" at bounding box center [203, 282] width 320 height 22
click at [169, 313] on div "16 cm / Dimmbare Beleuchtung" at bounding box center [203, 309] width 320 height 22
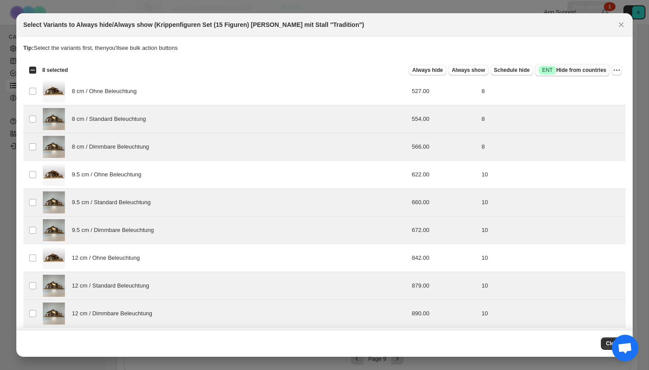
click at [558, 74] on span "Success ENT Hide from countries" at bounding box center [573, 70] width 68 height 9
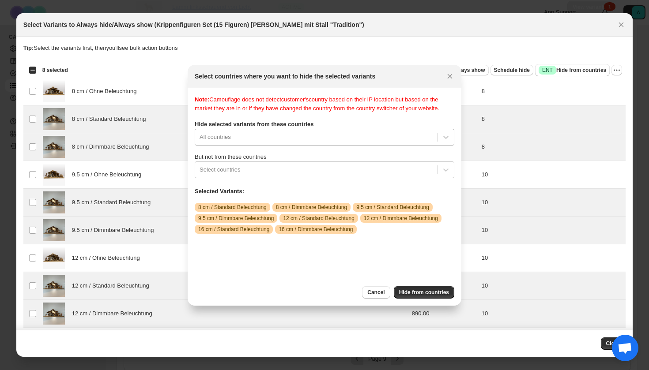
click at [257, 146] on div "All countries" at bounding box center [325, 137] width 260 height 17
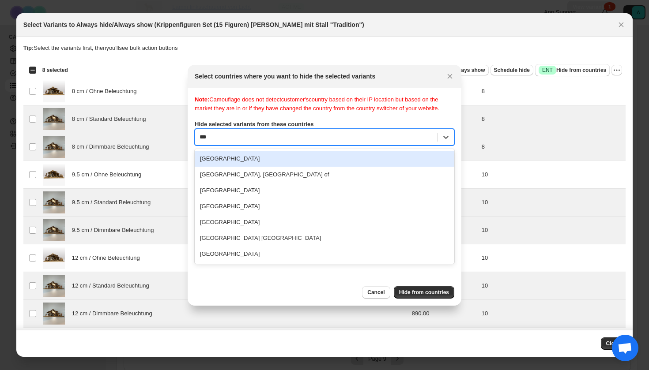
type input "****"
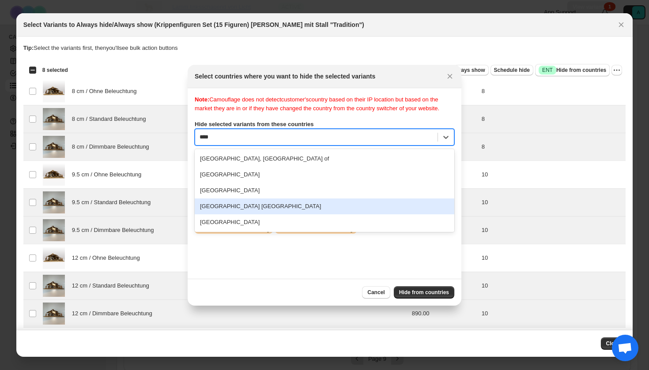
click at [249, 215] on div "[GEOGRAPHIC_DATA] [GEOGRAPHIC_DATA]" at bounding box center [325, 207] width 260 height 16
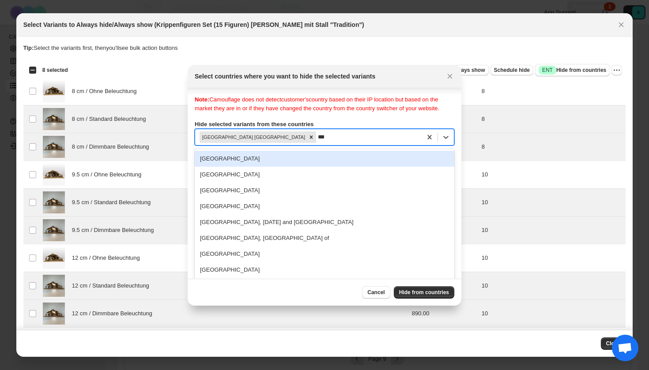
type input "****"
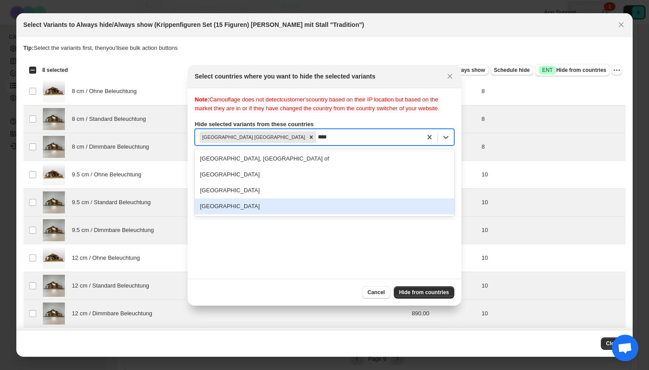
click at [250, 215] on div "[GEOGRAPHIC_DATA]" at bounding box center [325, 207] width 260 height 16
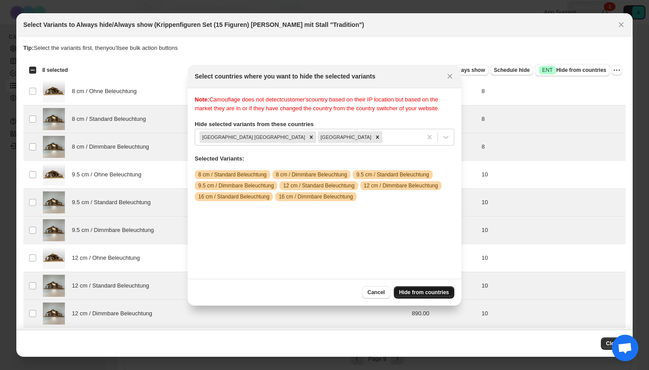
click at [426, 290] on span "Hide from countries" at bounding box center [424, 292] width 50 height 7
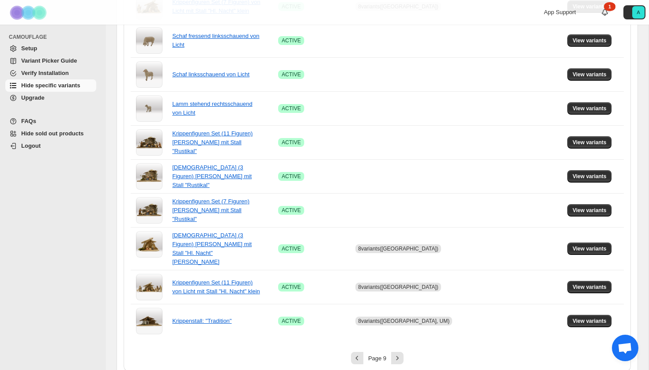
scroll to position [571, 0]
click at [394, 354] on icon "Next" at bounding box center [397, 358] width 9 height 9
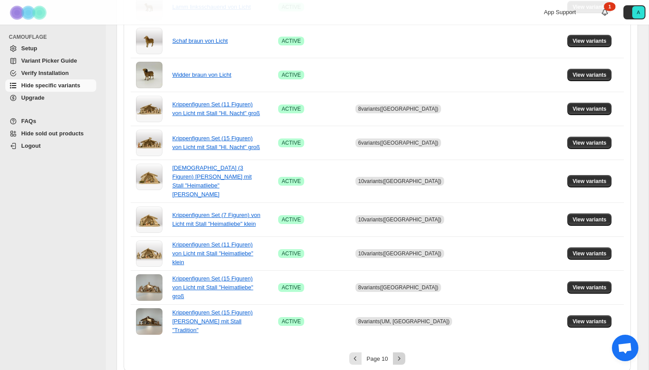
click at [400, 354] on icon "Next" at bounding box center [399, 358] width 9 height 9
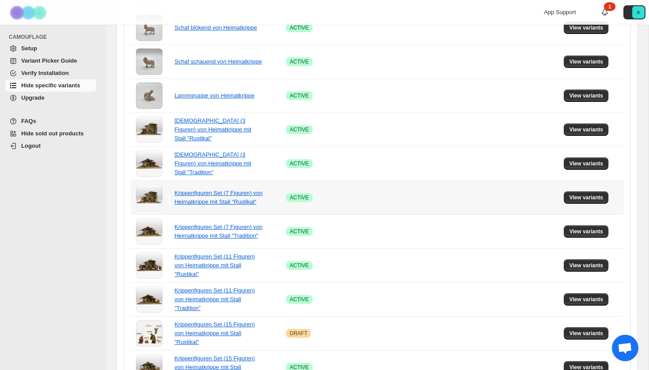
scroll to position [364, 0]
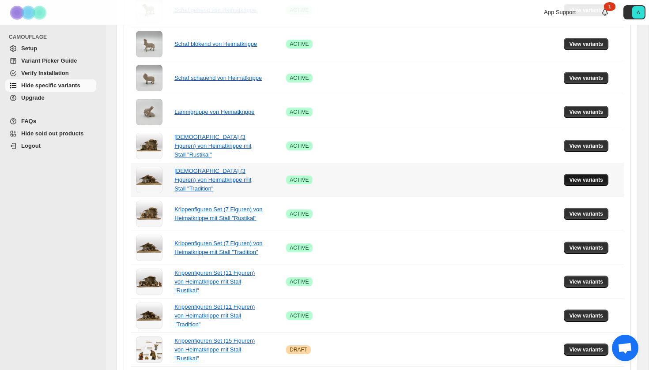
click at [581, 178] on span "View variants" at bounding box center [586, 180] width 34 height 7
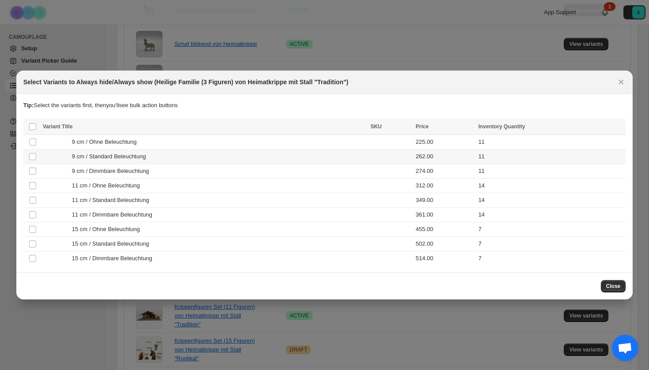
click at [130, 158] on span "9 cm / Standard Beleuchtung" at bounding box center [111, 156] width 79 height 9
click at [130, 170] on span "9 cm / Dimmbare Beleuchtung" at bounding box center [113, 171] width 82 height 9
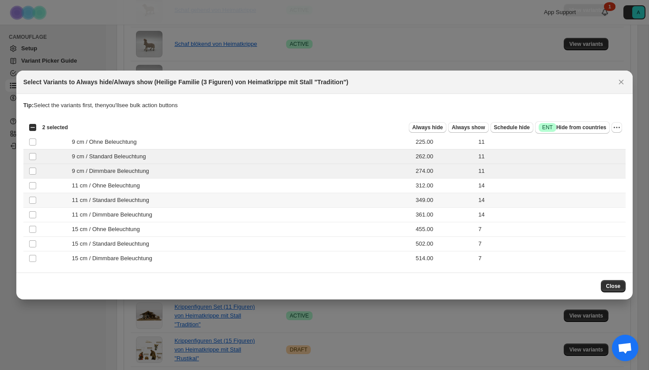
click at [130, 203] on span "11 cm / Standard Beleuchtung" at bounding box center [113, 200] width 82 height 9
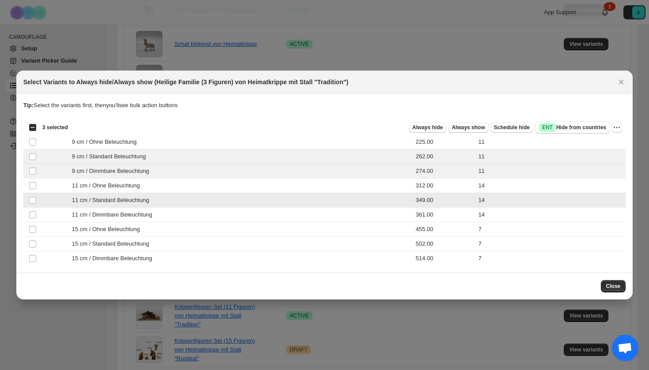
click at [130, 210] on td "11 cm / Dimmbare Beleuchtung" at bounding box center [204, 215] width 328 height 15
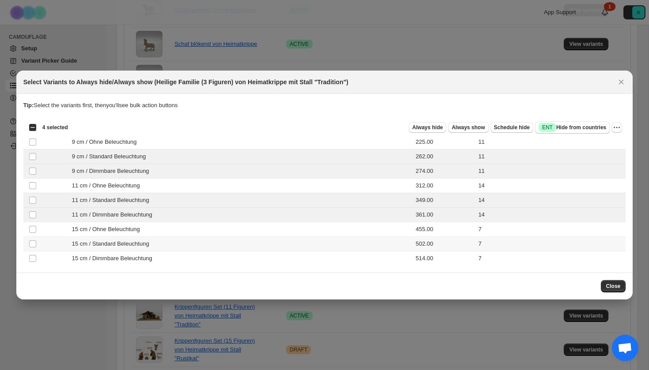
click at [123, 248] on span "15 cm / Standard Beleuchtung" at bounding box center [113, 244] width 82 height 9
click at [123, 260] on span "15 cm / Dimmbare Beleuchtung" at bounding box center [114, 258] width 85 height 9
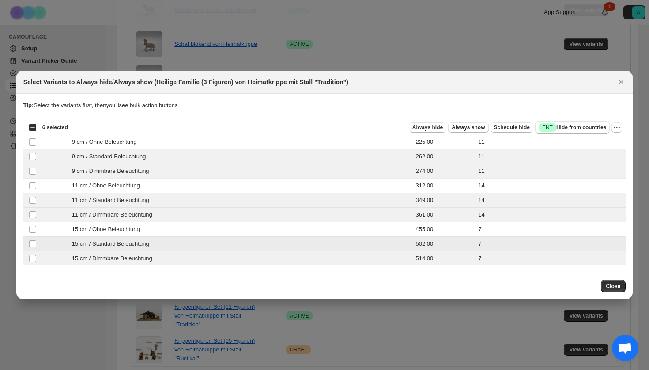
scroll to position [0, 0]
click at [572, 131] on span "Success ENT Hide from countries" at bounding box center [573, 127] width 68 height 9
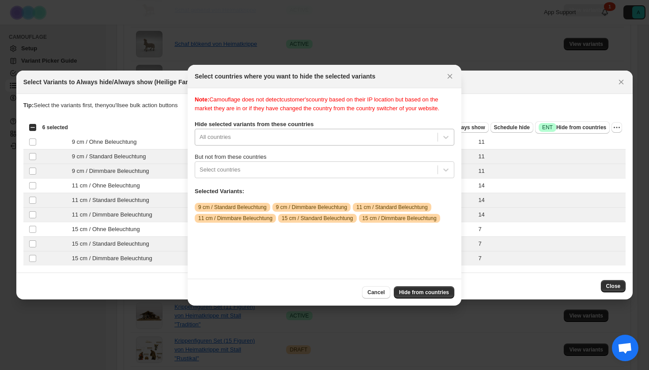
click at [329, 143] on div "Note: Camouflage does not detect customer's country based on their IP location …" at bounding box center [325, 183] width 260 height 177
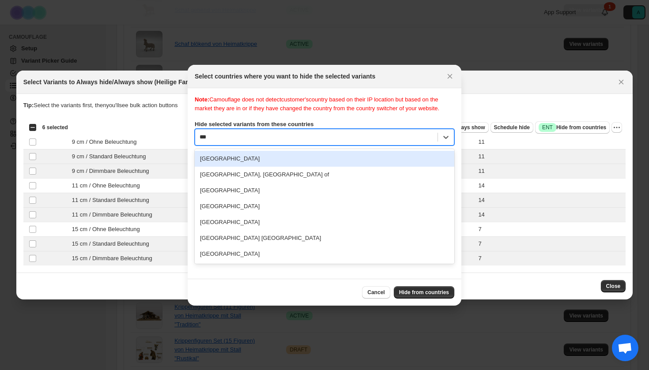
type input "****"
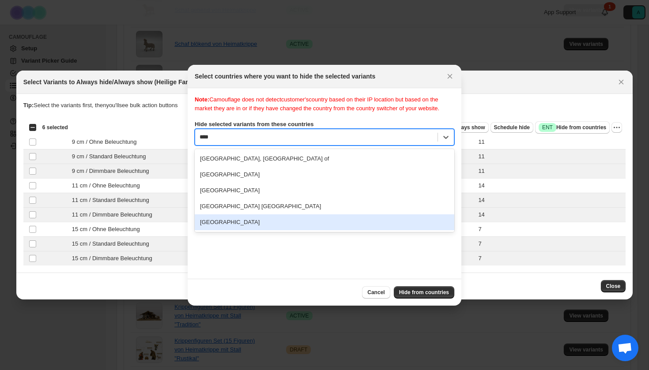
click at [294, 230] on div "[GEOGRAPHIC_DATA]" at bounding box center [325, 223] width 260 height 16
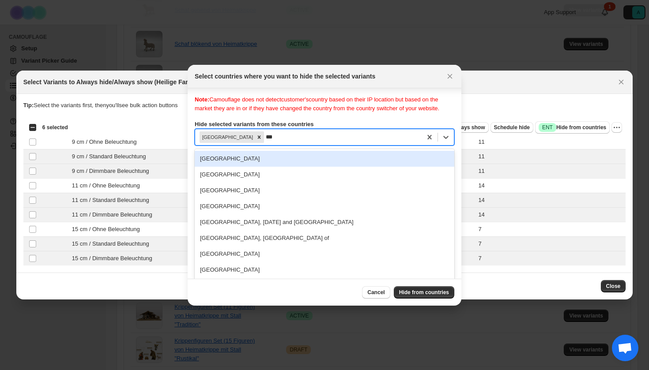
type input "****"
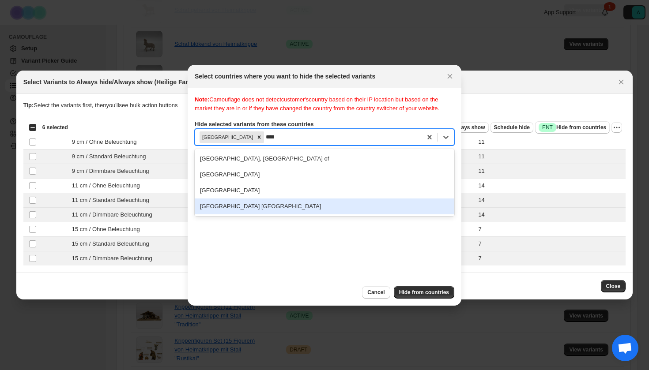
click at [294, 215] on div "[GEOGRAPHIC_DATA] [GEOGRAPHIC_DATA]" at bounding box center [325, 207] width 260 height 16
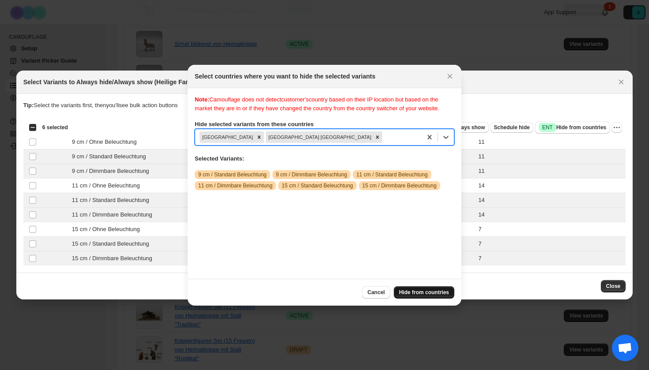
click at [436, 290] on span "Hide from countries" at bounding box center [424, 292] width 50 height 7
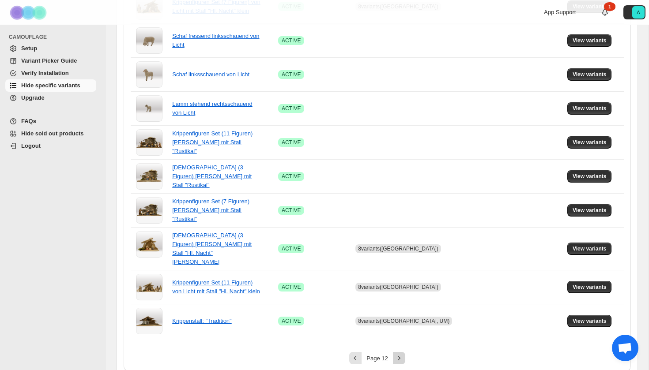
scroll to position [571, 0]
click at [400, 354] on icon "Next" at bounding box center [399, 358] width 9 height 9
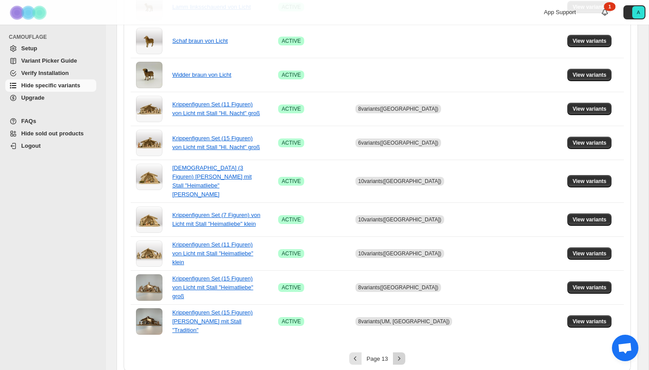
click at [395, 354] on icon "Next" at bounding box center [399, 358] width 9 height 9
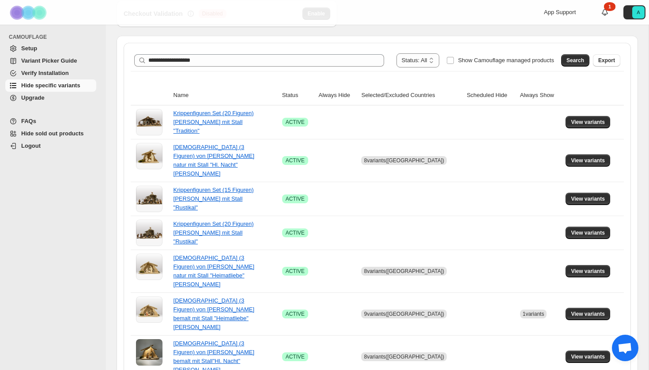
scroll to position [93, 0]
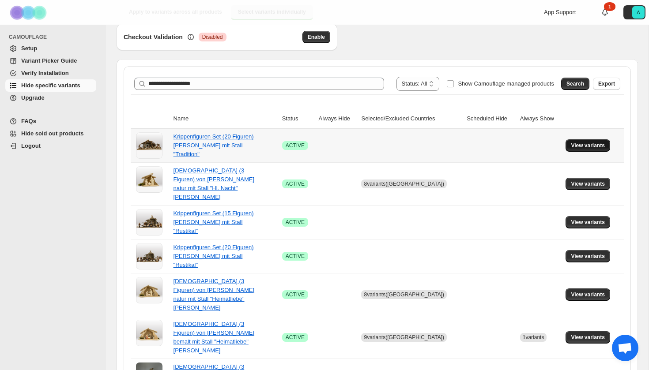
click at [580, 145] on span "View variants" at bounding box center [588, 145] width 34 height 7
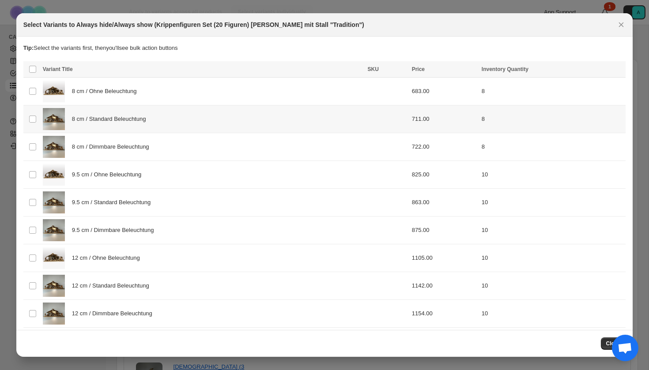
click at [113, 123] on span "8 cm / Standard Beleuchtung" at bounding box center [111, 119] width 79 height 9
click at [113, 143] on span "8 cm / Dimmbare Beleuchtung" at bounding box center [113, 147] width 82 height 9
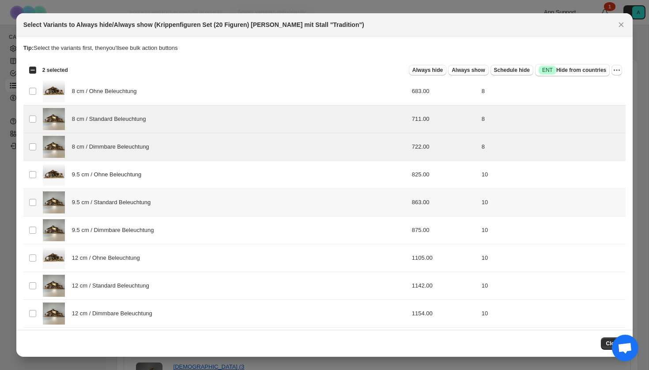
click at [107, 198] on span "9.5 cm / Standard Beleuchtung" at bounding box center [113, 202] width 83 height 9
click at [107, 197] on div "9.5 cm / Standard Beleuchtung" at bounding box center [203, 203] width 320 height 22
click at [105, 207] on span "9.5 cm / Standard Beleuchtung" at bounding box center [113, 202] width 83 height 9
click at [105, 234] on span "9.5 cm / Dimmbare Beleuchtung" at bounding box center [115, 230] width 87 height 9
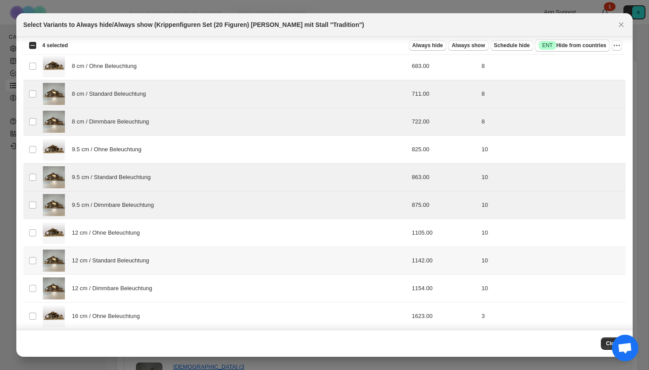
click at [106, 273] on td "12 cm / Standard Beleuchtung" at bounding box center [202, 261] width 325 height 28
click at [106, 295] on div "12 cm / Dimmbare Beleuchtung" at bounding box center [203, 289] width 320 height 22
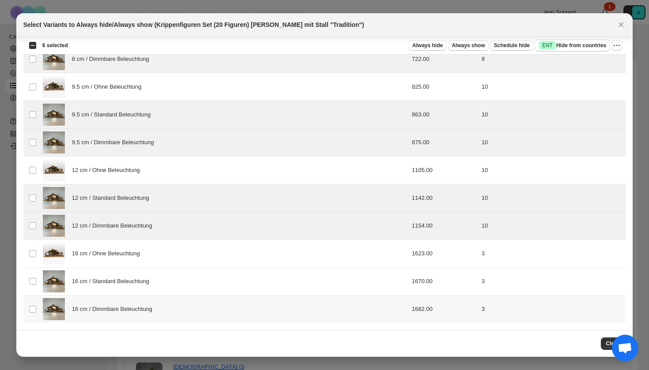
scroll to position [88, 0]
click at [106, 289] on div "16 cm / Standard Beleuchtung" at bounding box center [203, 282] width 320 height 22
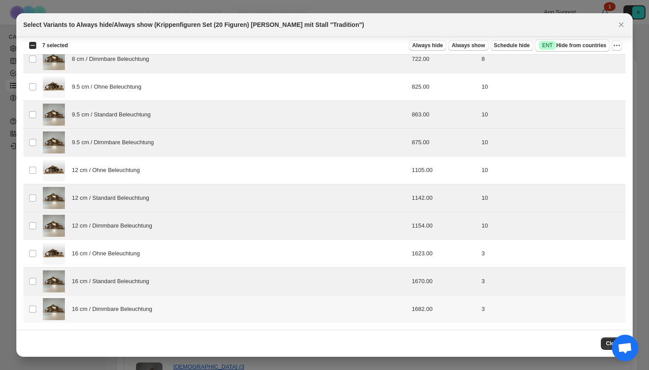
click at [106, 317] on div "16 cm / Dimmbare Beleuchtung" at bounding box center [203, 309] width 320 height 22
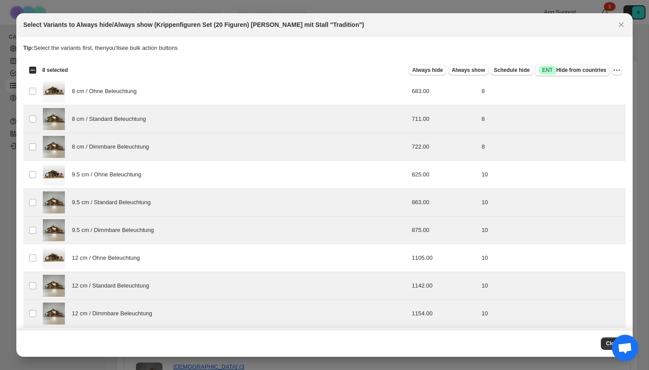
scroll to position [0, 0]
click at [584, 73] on span "Success ENT Hide from countries" at bounding box center [573, 70] width 68 height 9
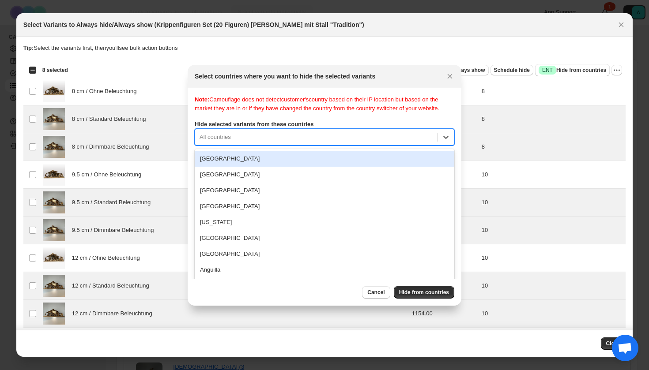
click at [294, 146] on div "[GEOGRAPHIC_DATA], 1 of 250. 250 results available. Use Up and Down to choose o…" at bounding box center [325, 137] width 260 height 17
type input "****"
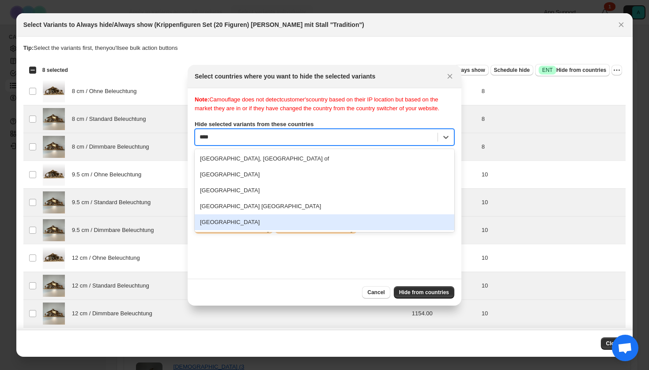
click at [264, 230] on div "[GEOGRAPHIC_DATA]" at bounding box center [325, 223] width 260 height 16
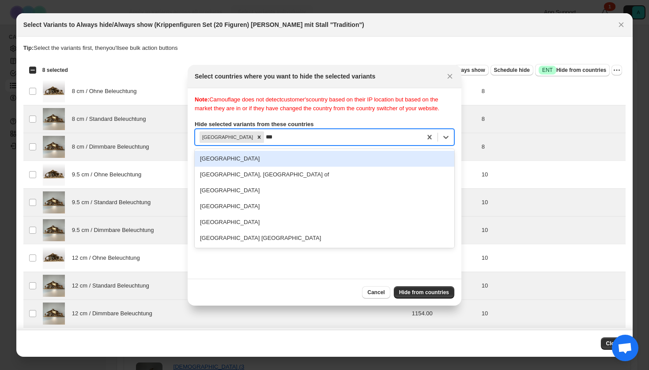
type input "****"
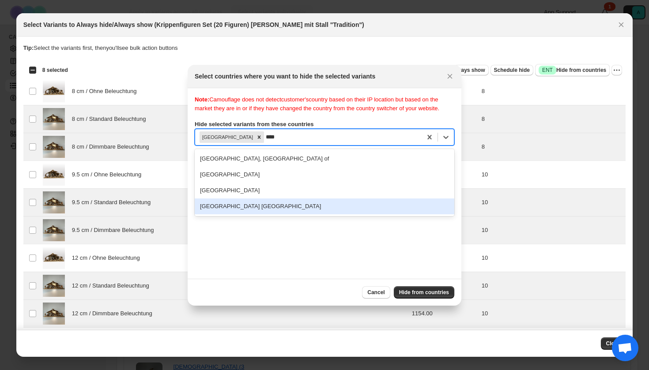
click at [283, 216] on div "[GEOGRAPHIC_DATA], [GEOGRAPHIC_DATA] [GEOGRAPHIC_DATA] [GEOGRAPHIC_DATA] [GEOGR…" at bounding box center [325, 182] width 260 height 67
click at [324, 215] on div "[GEOGRAPHIC_DATA] [GEOGRAPHIC_DATA]" at bounding box center [325, 207] width 260 height 16
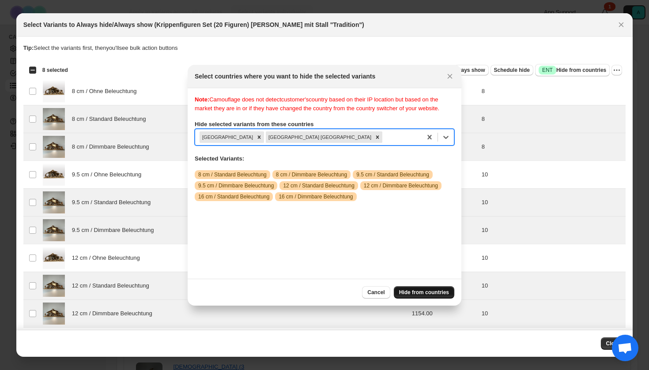
click at [423, 295] on span "Hide from countries" at bounding box center [424, 292] width 50 height 7
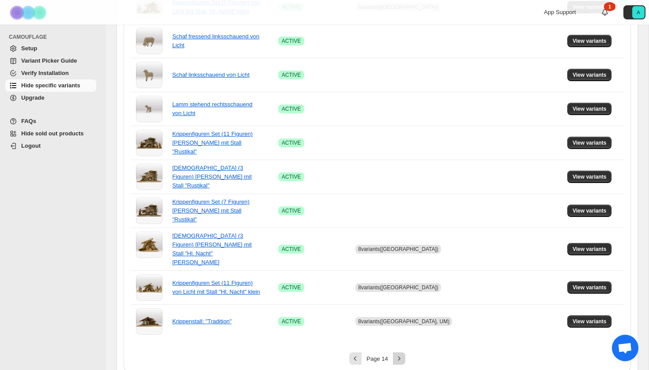
click at [398, 355] on button "Next" at bounding box center [399, 359] width 12 height 12
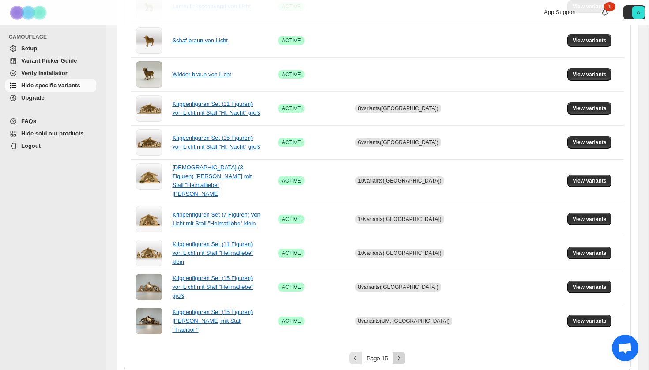
scroll to position [571, 0]
click at [393, 353] on button "Next" at bounding box center [399, 359] width 12 height 12
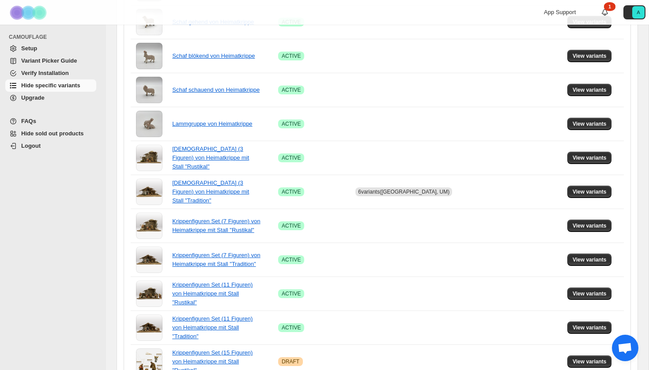
scroll to position [357, 0]
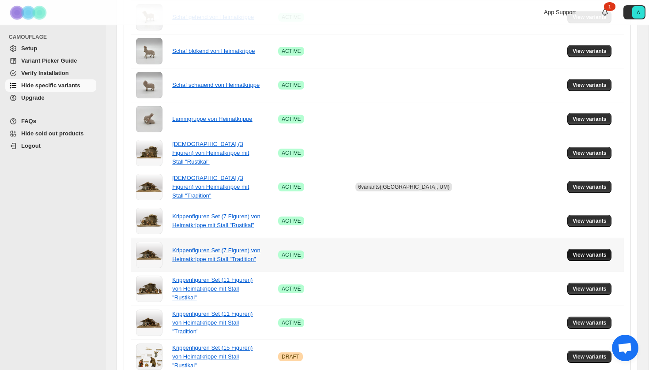
click at [579, 255] on span "View variants" at bounding box center [590, 255] width 34 height 7
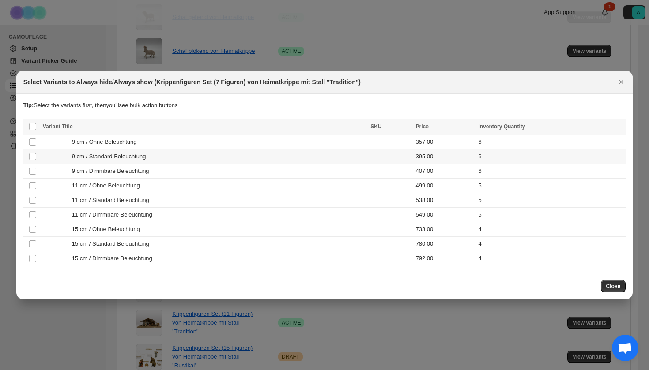
click at [207, 158] on div "9 cm / Standard Beleuchtung" at bounding box center [204, 156] width 322 height 9
click at [207, 169] on div "9 cm / Dimmbare Beleuchtung" at bounding box center [204, 171] width 322 height 9
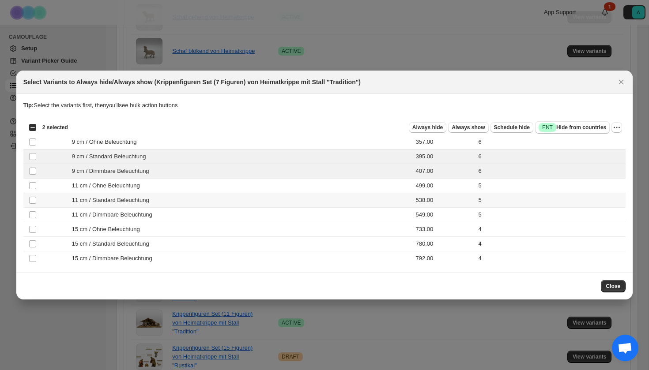
click at [202, 201] on div "11 cm / Standard Beleuchtung" at bounding box center [204, 200] width 322 height 9
click at [201, 221] on td "11 cm / Dimmbare Beleuchtung" at bounding box center [204, 215] width 328 height 15
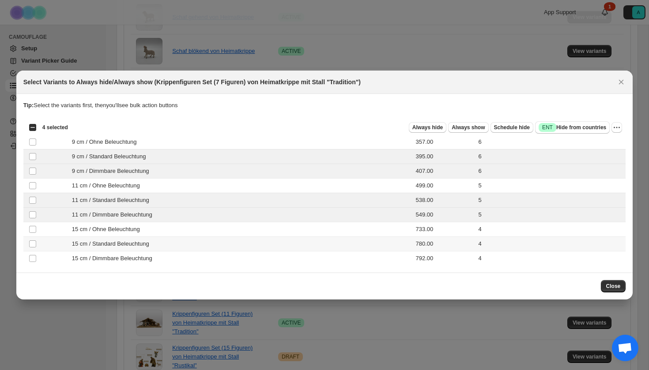
click at [202, 243] on div "15 cm / Standard Beleuchtung" at bounding box center [204, 244] width 322 height 9
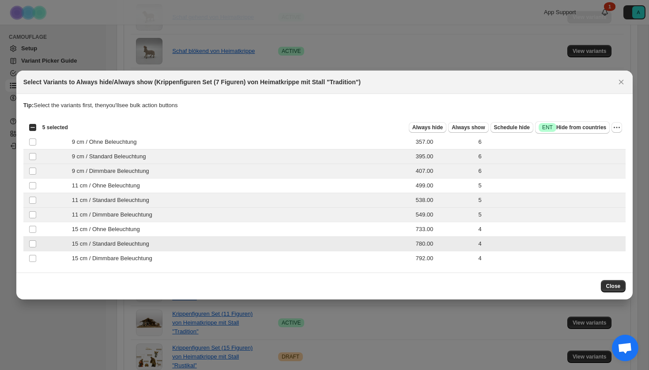
click at [202, 258] on div "15 cm / Dimmbare Beleuchtung" at bounding box center [204, 258] width 322 height 9
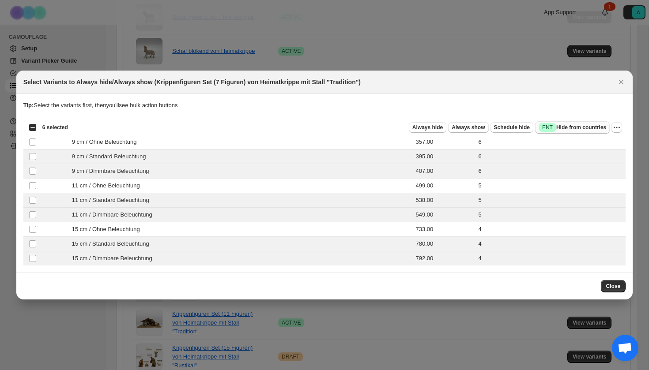
click at [590, 123] on button "Success ENT Hide from countries" at bounding box center [572, 127] width 75 height 12
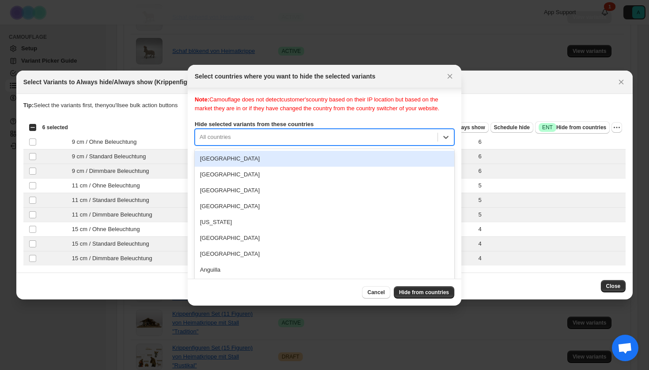
click at [317, 143] on div "Note: Camouflage does not detect customer's country based on their IP location …" at bounding box center [325, 183] width 260 height 177
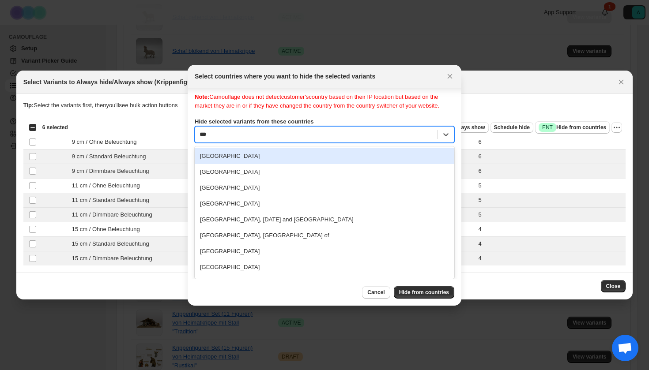
type input "****"
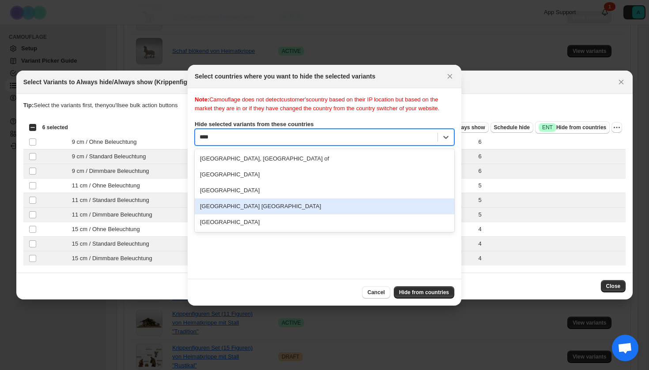
click at [293, 215] on div "[GEOGRAPHIC_DATA] [GEOGRAPHIC_DATA]" at bounding box center [325, 207] width 260 height 16
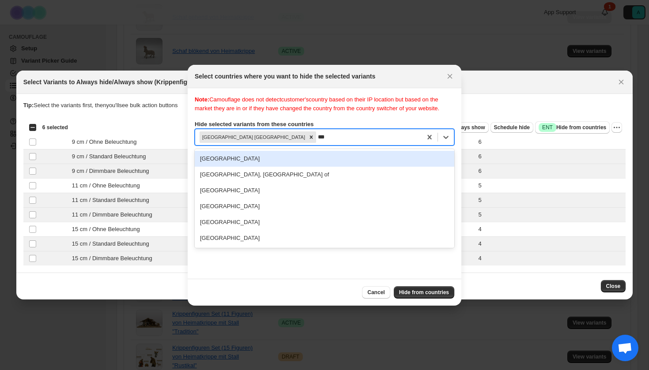
type input "****"
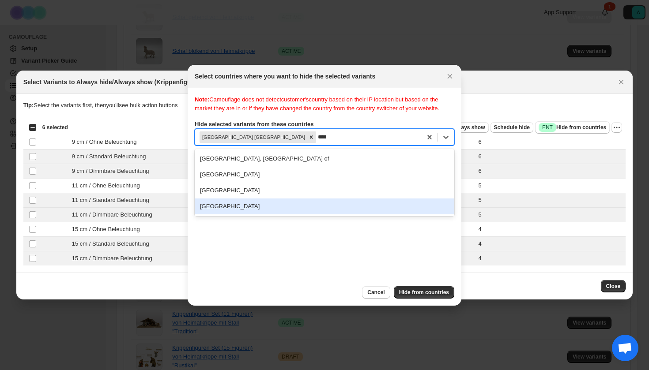
click at [275, 215] on div "[GEOGRAPHIC_DATA]" at bounding box center [325, 207] width 260 height 16
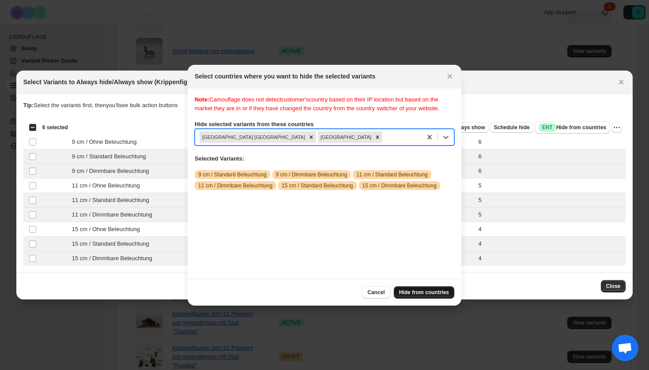
click at [439, 298] on button "Hide from countries" at bounding box center [424, 292] width 60 height 12
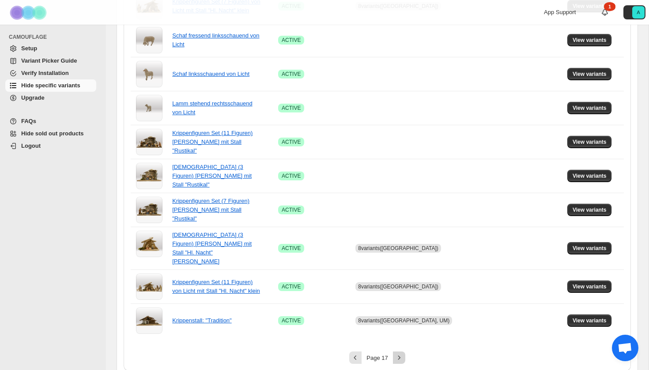
scroll to position [571, 0]
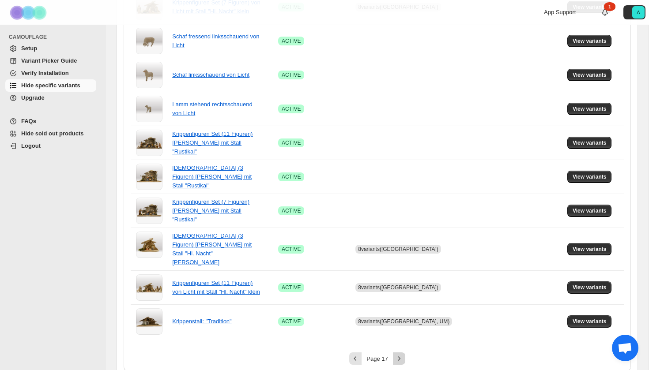
click at [395, 354] on icon "Next" at bounding box center [399, 358] width 9 height 9
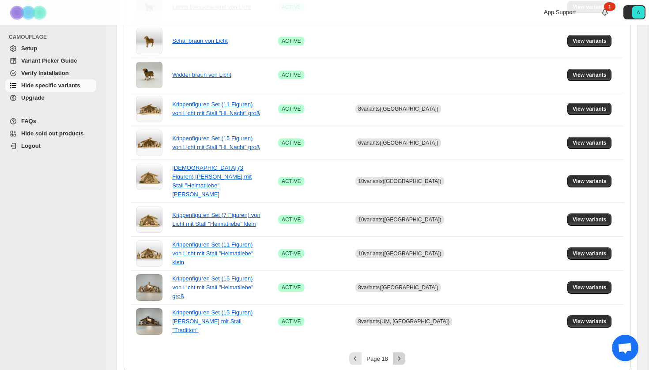
click at [401, 354] on icon "Next" at bounding box center [399, 358] width 9 height 9
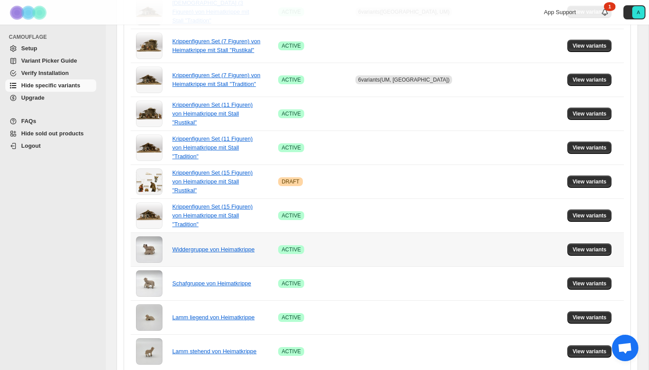
scroll to position [528, 0]
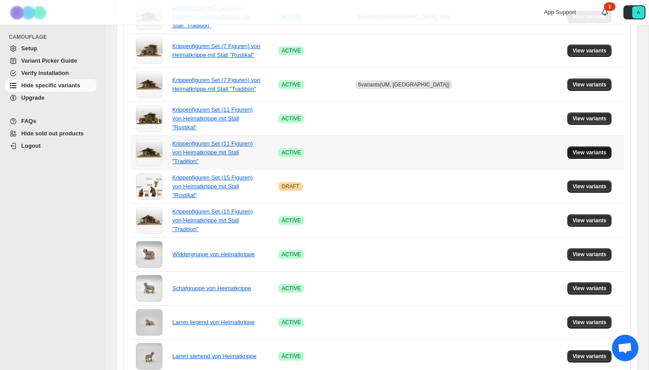
click at [585, 151] on span "View variants" at bounding box center [590, 152] width 34 height 7
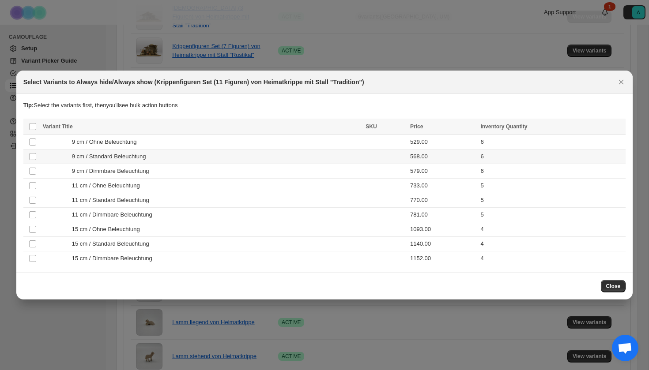
click at [261, 158] on div "9 cm / Standard Beleuchtung" at bounding box center [202, 156] width 318 height 9
click at [261, 173] on div "9 cm / Dimmbare Beleuchtung" at bounding box center [202, 171] width 318 height 9
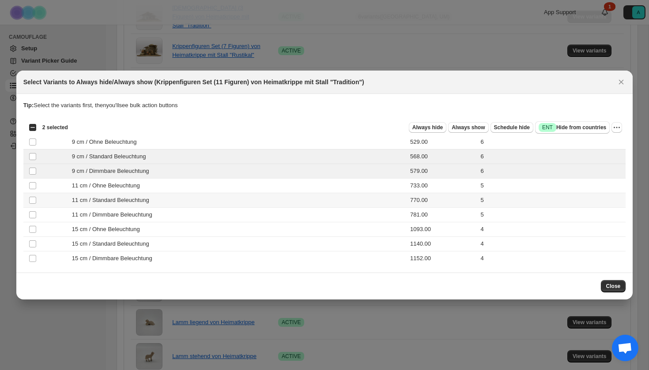
click at [254, 200] on div "11 cm / Standard Beleuchtung" at bounding box center [202, 200] width 318 height 9
click at [254, 213] on div "11 cm / Dimmbare Beleuchtung" at bounding box center [202, 215] width 318 height 9
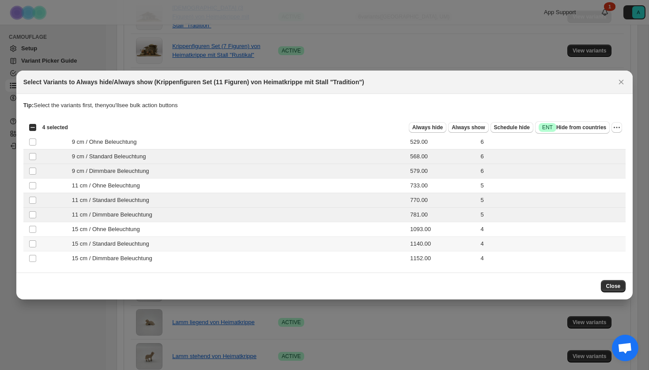
click at [248, 246] on div "15 cm / Standard Beleuchtung" at bounding box center [202, 244] width 318 height 9
click at [248, 260] on div "15 cm / Dimmbare Beleuchtung" at bounding box center [202, 258] width 318 height 9
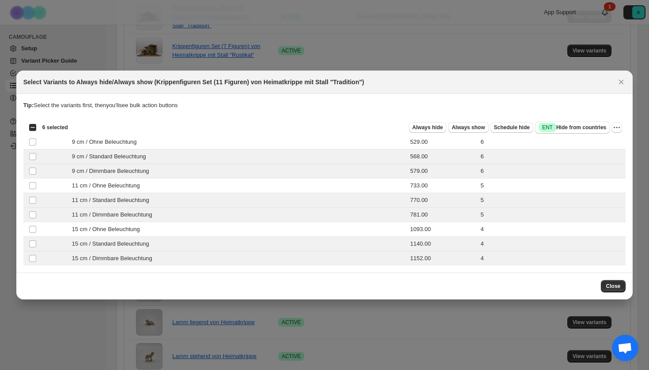
click at [572, 121] on div "Select all 9 product variants 6 selected Always hide Always show Schedule hide …" at bounding box center [324, 128] width 603 height 18
click at [567, 120] on div "Select all 9 product variants 6 selected Always hide Always show Schedule hide …" at bounding box center [324, 128] width 603 height 18
click at [567, 123] on button "Success ENT Hide from countries" at bounding box center [572, 127] width 75 height 12
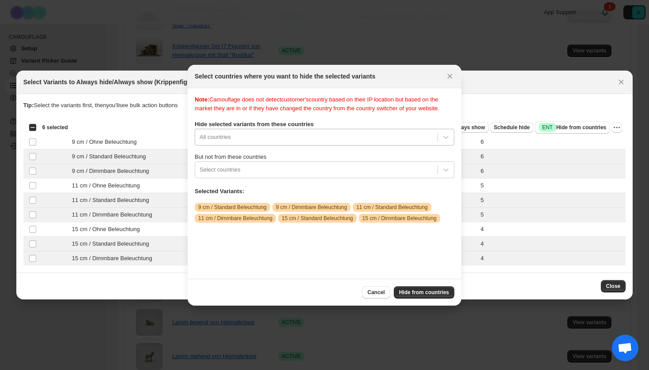
click at [293, 146] on div "All countries" at bounding box center [325, 137] width 260 height 17
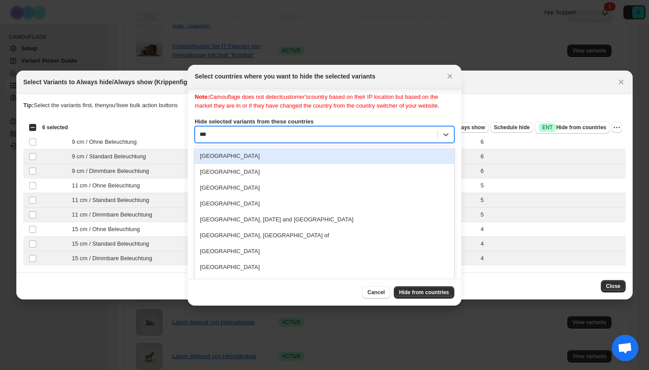
scroll to position [0, 0]
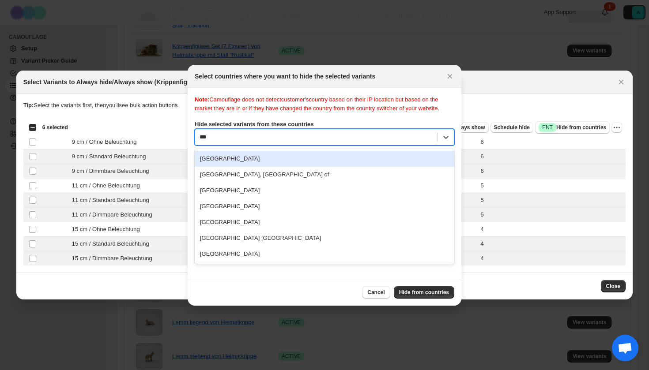
type input "****"
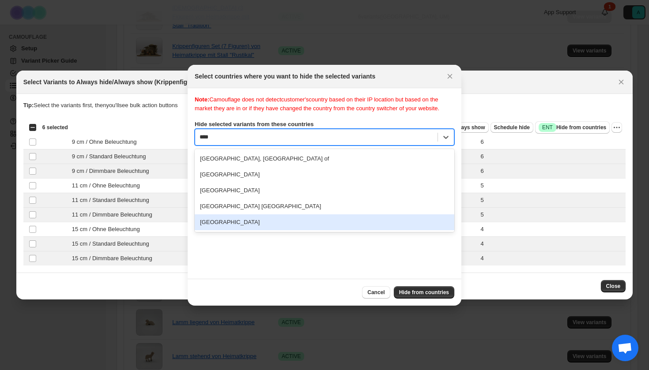
click at [252, 230] on div "[GEOGRAPHIC_DATA]" at bounding box center [325, 223] width 260 height 16
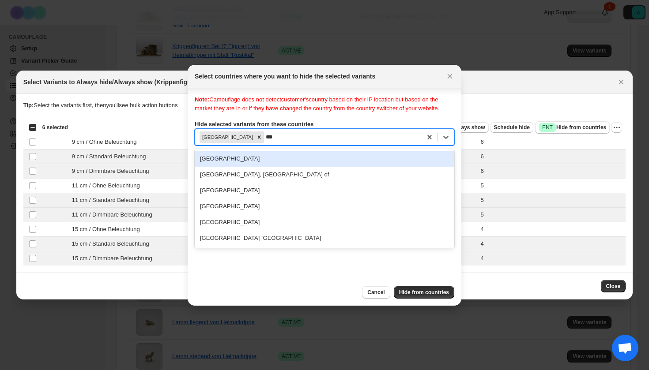
type input "****"
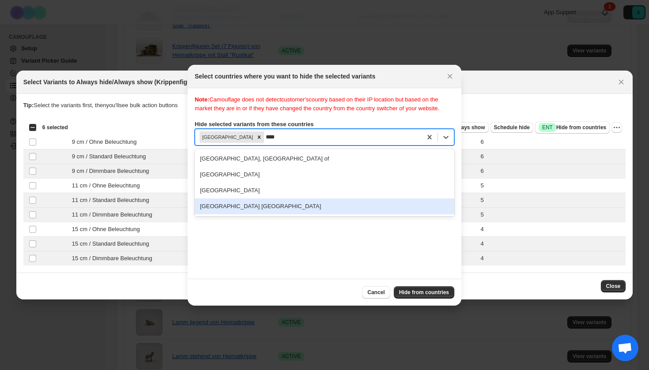
click at [252, 215] on div "[GEOGRAPHIC_DATA] [GEOGRAPHIC_DATA]" at bounding box center [325, 207] width 260 height 16
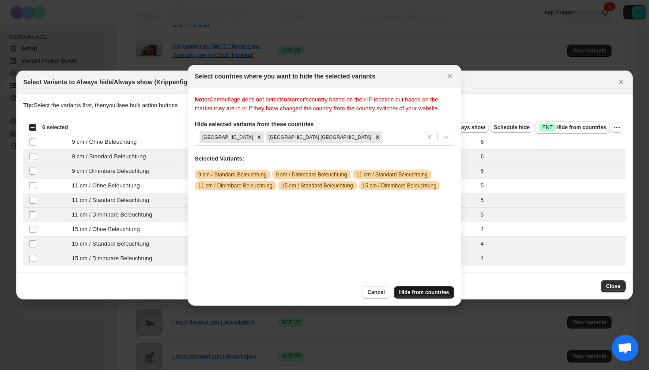
click at [431, 290] on span "Hide from countries" at bounding box center [424, 292] width 50 height 7
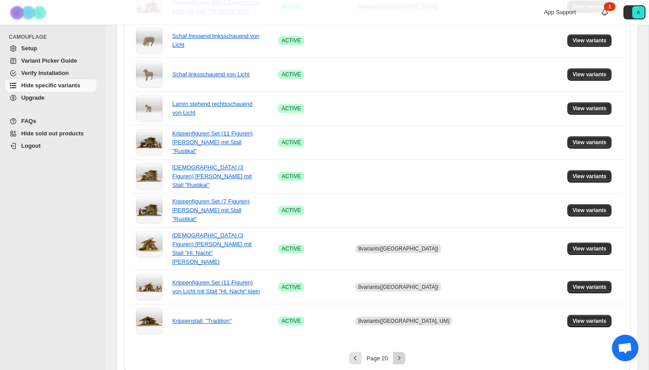
scroll to position [571, 0]
click at [393, 354] on button "Next" at bounding box center [399, 359] width 12 height 12
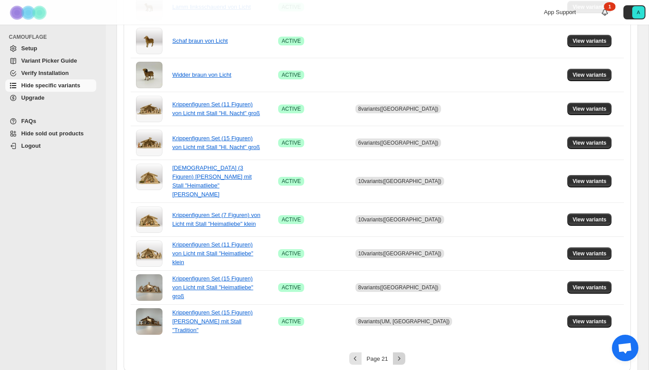
click at [399, 354] on icon "Next" at bounding box center [399, 358] width 9 height 9
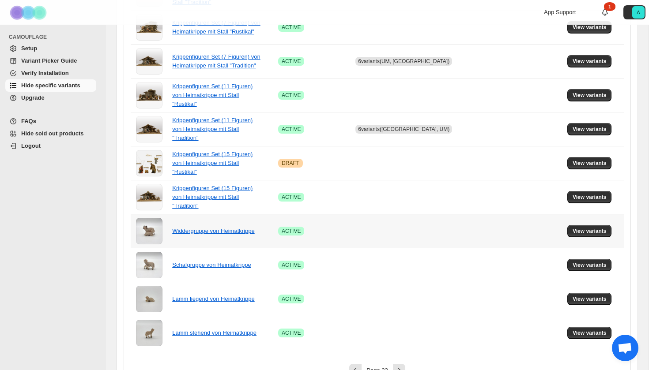
scroll to position [523, 0]
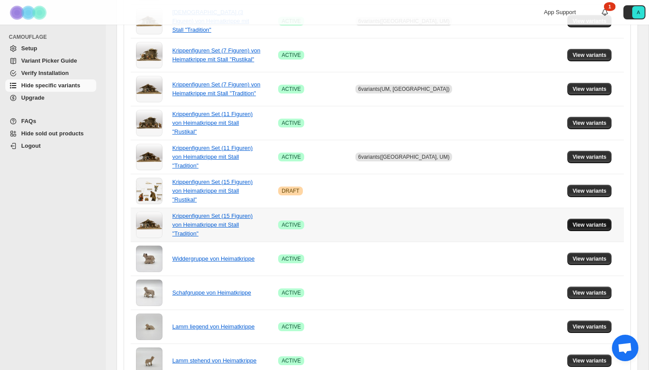
click at [573, 224] on span "View variants" at bounding box center [590, 225] width 34 height 7
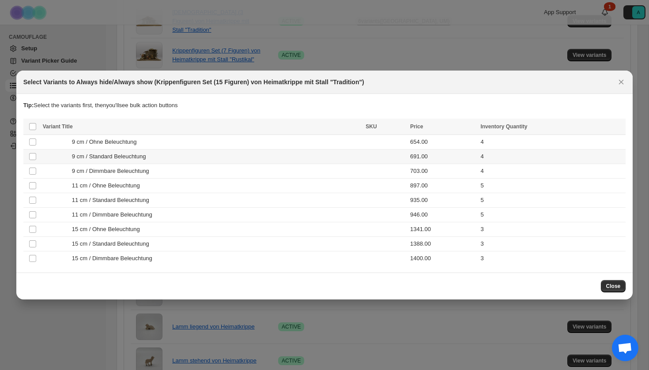
click at [257, 161] on td "9 cm / Standard Beleuchtung" at bounding box center [201, 157] width 323 height 15
click at [257, 177] on td "9 cm / Dimmbare Beleuchtung" at bounding box center [201, 171] width 323 height 15
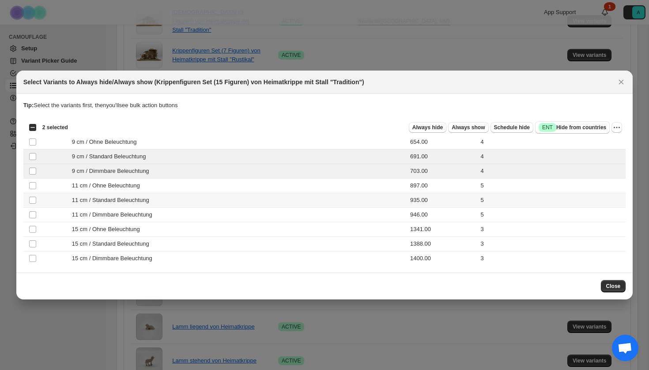
click at [255, 204] on div "11 cm / Standard Beleuchtung" at bounding box center [202, 200] width 318 height 9
click at [255, 213] on div "11 cm / Dimmbare Beleuchtung" at bounding box center [202, 215] width 318 height 9
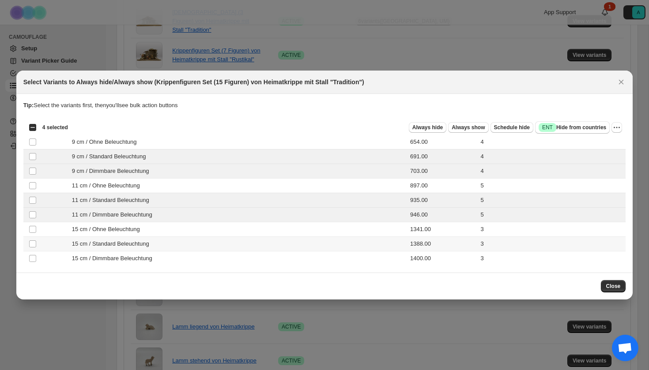
click at [251, 247] on div "15 cm / Standard Beleuchtung" at bounding box center [202, 244] width 318 height 9
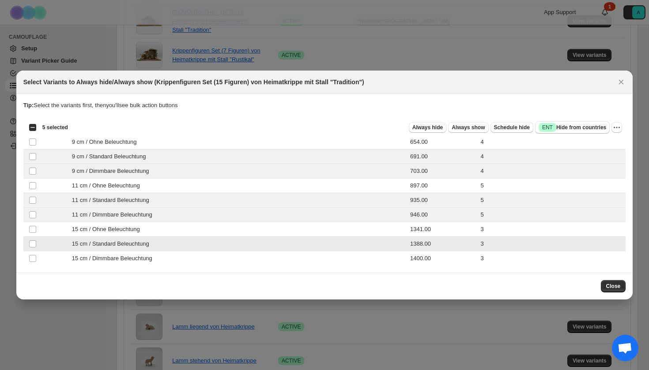
click at [251, 264] on td "15 cm / Dimmbare Beleuchtung" at bounding box center [201, 259] width 323 height 15
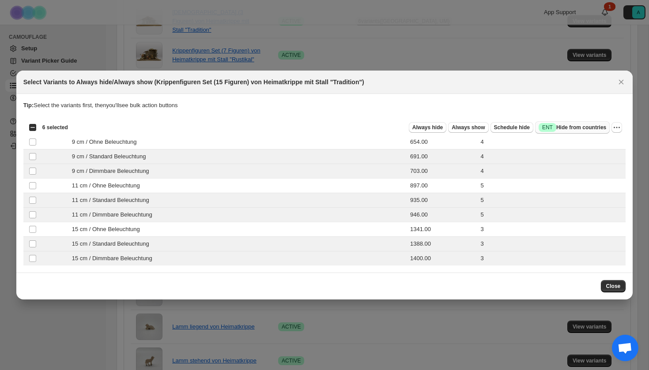
click at [564, 123] on button "Success ENT Hide from countries" at bounding box center [572, 127] width 75 height 12
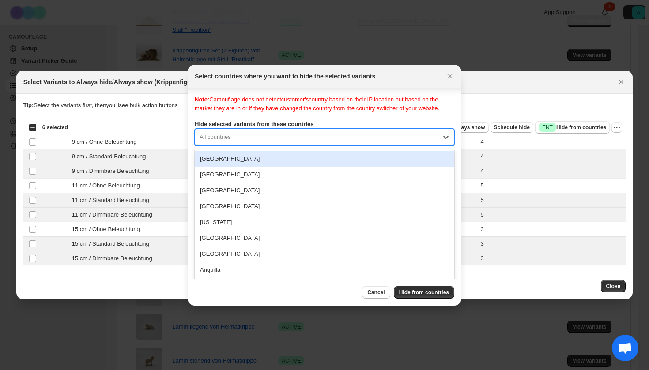
scroll to position [11, 0]
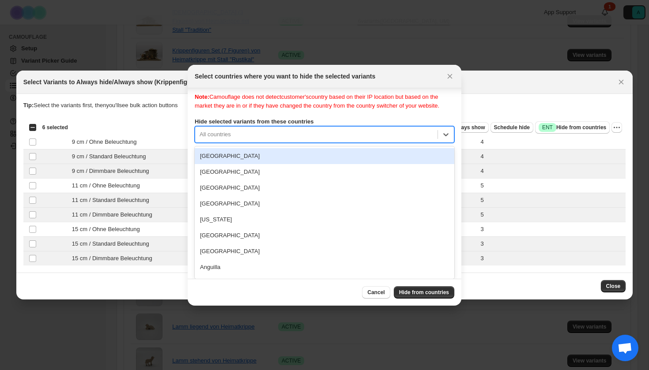
click at [333, 139] on div "All countries" at bounding box center [316, 135] width 242 height 14
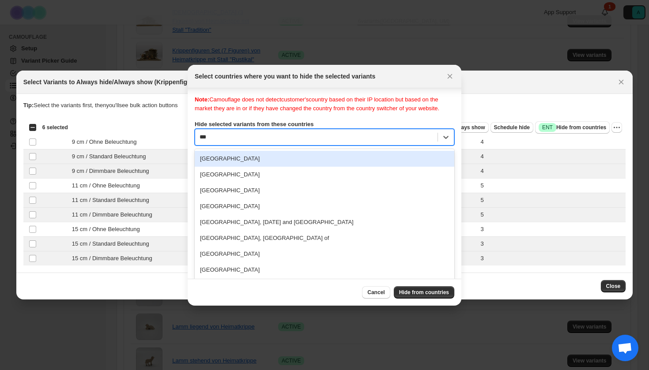
type input "****"
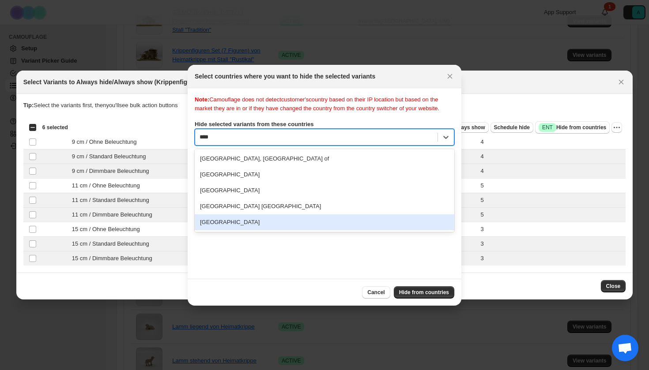
click at [241, 230] on div "[GEOGRAPHIC_DATA]" at bounding box center [325, 223] width 260 height 16
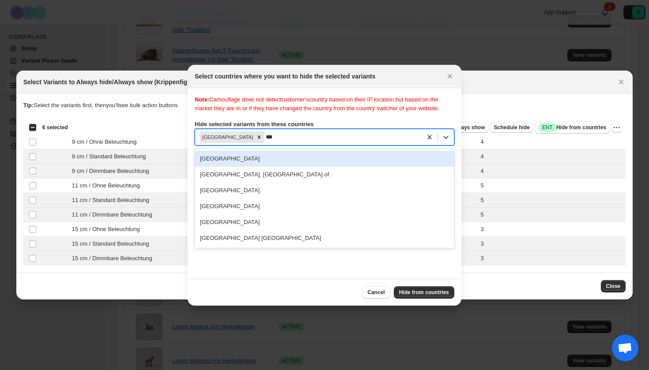
type input "****"
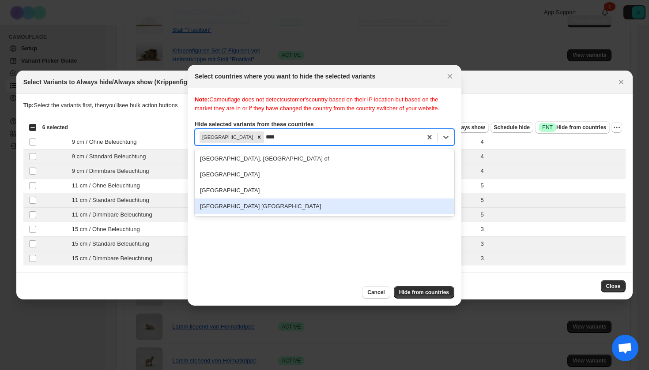
click at [267, 211] on div "[GEOGRAPHIC_DATA] [GEOGRAPHIC_DATA]" at bounding box center [325, 207] width 260 height 16
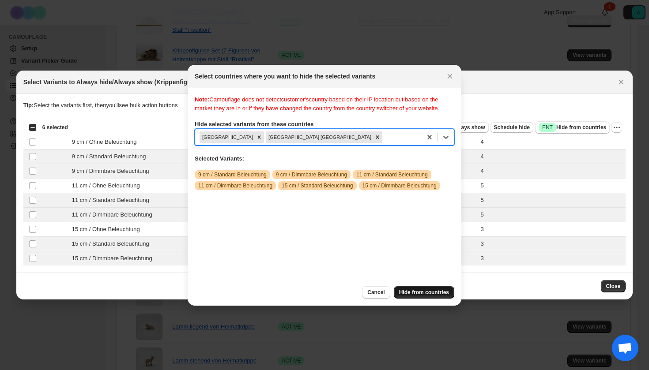
click at [430, 296] on button "Hide from countries" at bounding box center [424, 292] width 60 height 12
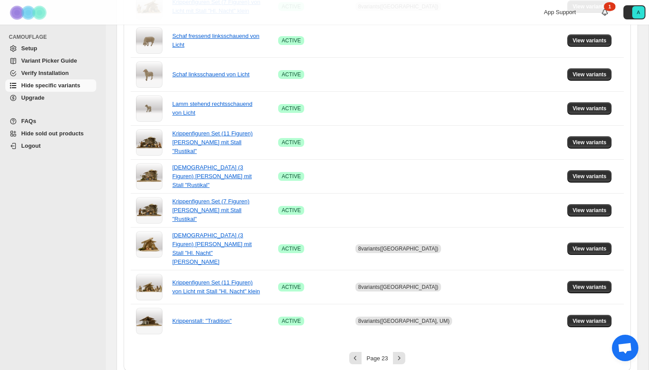
scroll to position [571, 0]
click at [399, 357] on icon "Next" at bounding box center [399, 359] width 2 height 4
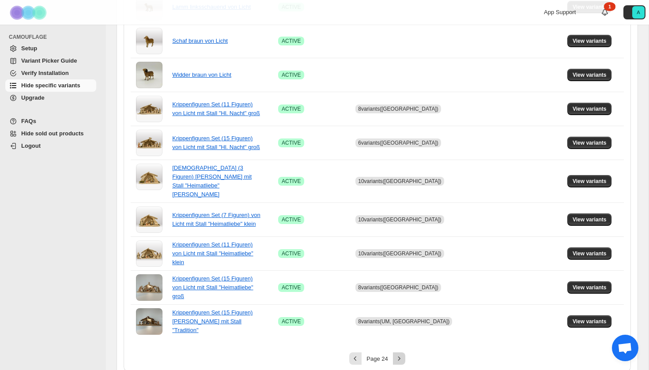
click at [398, 354] on icon "Next" at bounding box center [399, 358] width 9 height 9
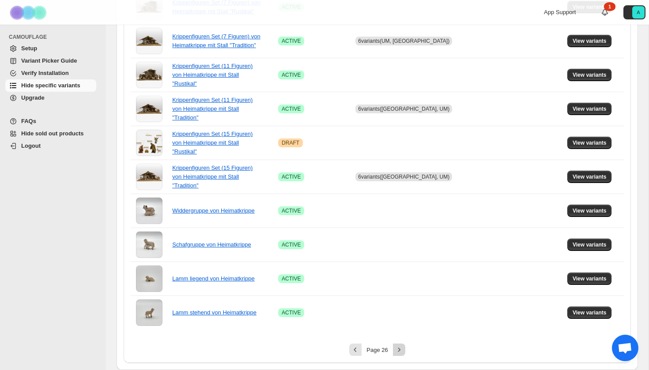
click at [403, 351] on icon "Next" at bounding box center [399, 350] width 9 height 9
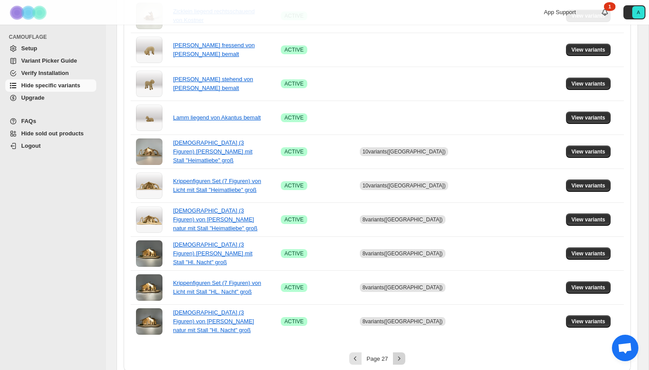
click at [396, 354] on icon "Next" at bounding box center [399, 358] width 9 height 9
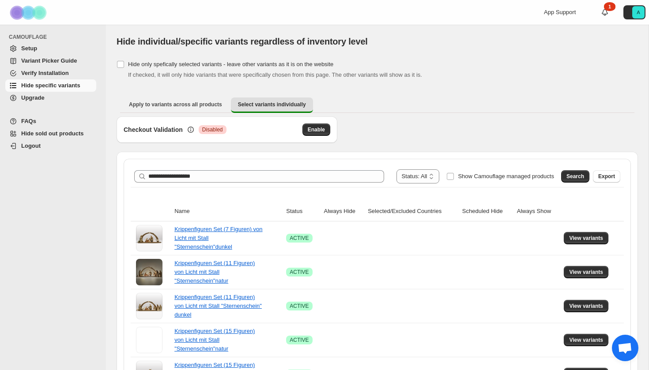
scroll to position [0, 0]
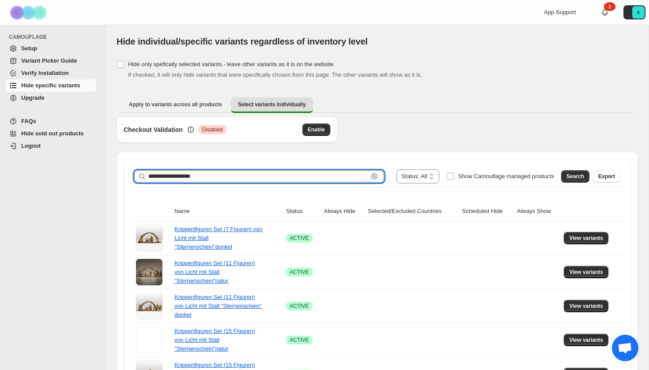
drag, startPoint x: 172, startPoint y: 178, endPoint x: 247, endPoint y: 177, distance: 75.1
click at [246, 178] on input "**********" at bounding box center [258, 176] width 220 height 12
type input "**********"
click at [570, 180] on button "Search" at bounding box center [575, 176] width 28 height 12
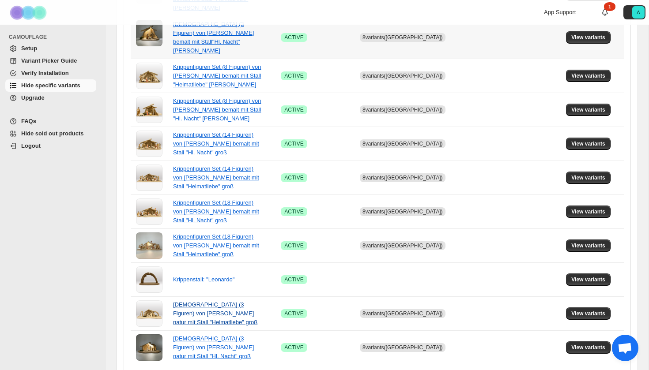
scroll to position [571, 0]
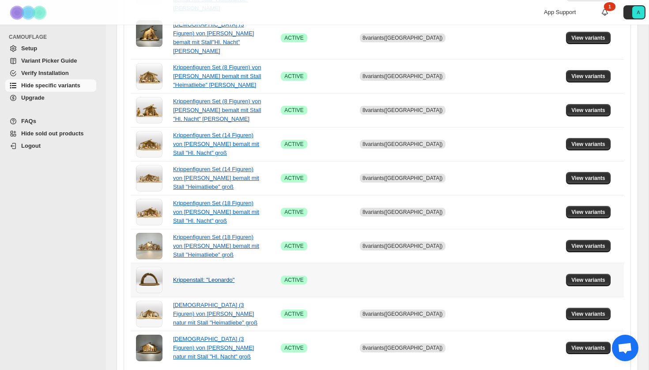
click at [193, 277] on link "Krippenstall: "Leonardo"" at bounding box center [203, 280] width 61 height 7
click at [599, 277] on span "View variants" at bounding box center [588, 280] width 34 height 7
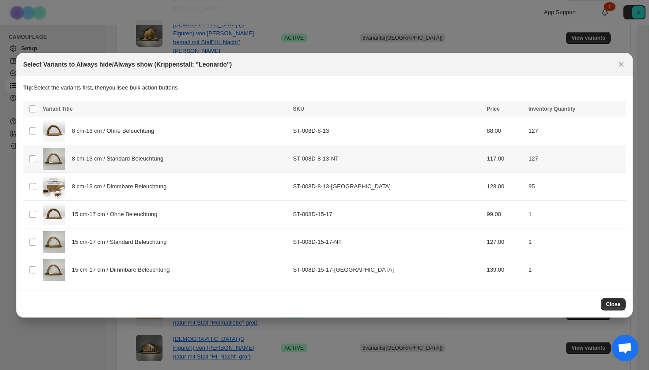
click at [152, 169] on div "8 cm-13 cm / Standard Beleuchtung" at bounding box center [165, 159] width 245 height 22
click at [152, 191] on span "8 cm-13 cm / Dimmbare Beleuchtung" at bounding box center [121, 186] width 99 height 9
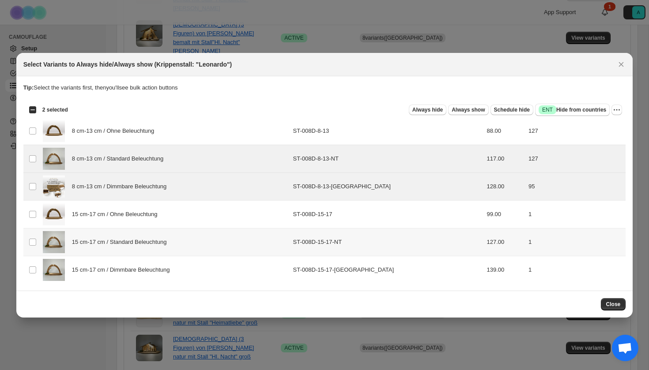
click at [144, 250] on div "15 cm-17 cm / Standard Beleuchtung" at bounding box center [165, 242] width 245 height 22
click at [144, 269] on span "15 cm-17 cm / Dimmbare Beleuchtung" at bounding box center [123, 270] width 103 height 9
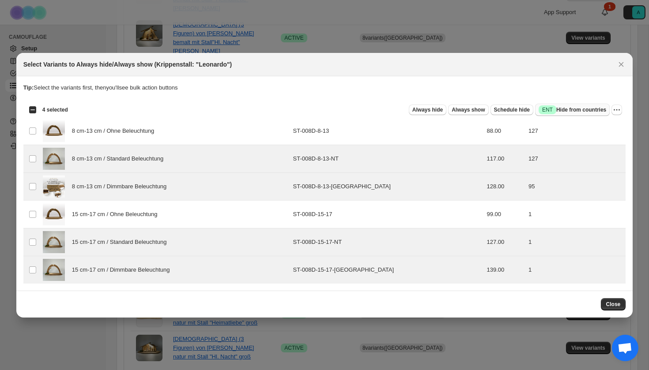
click at [555, 112] on span "Success ENT Hide from countries" at bounding box center [573, 110] width 68 height 9
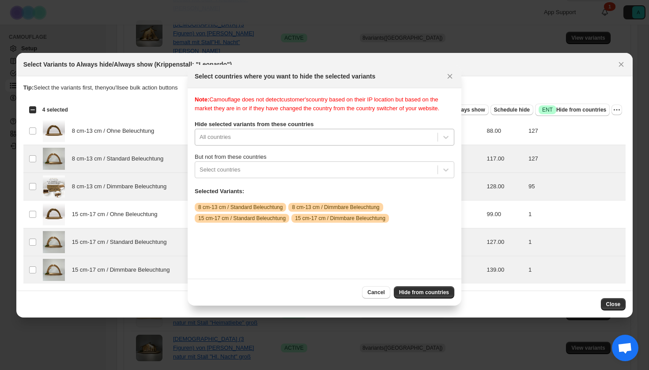
scroll to position [11, 0]
click at [302, 146] on div "All countries" at bounding box center [325, 137] width 260 height 17
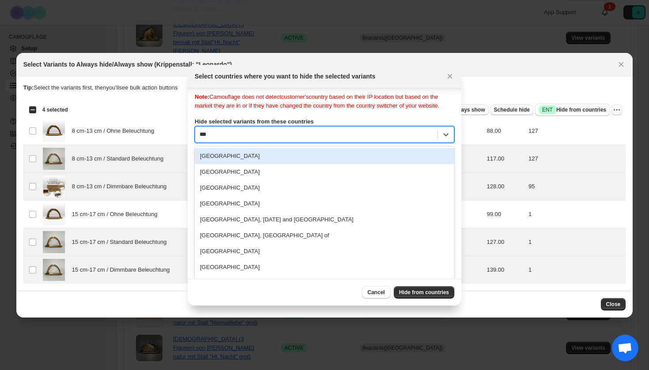
scroll to position [0, 0]
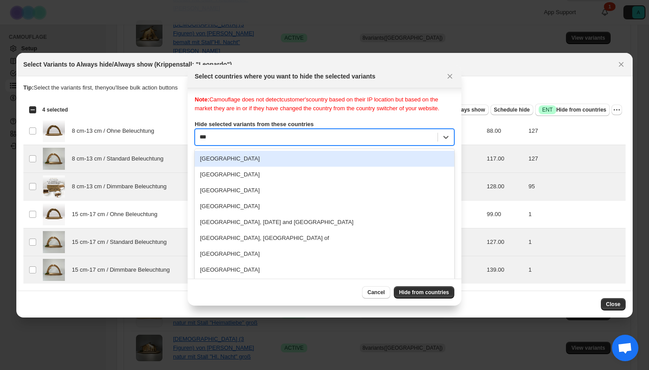
type input "****"
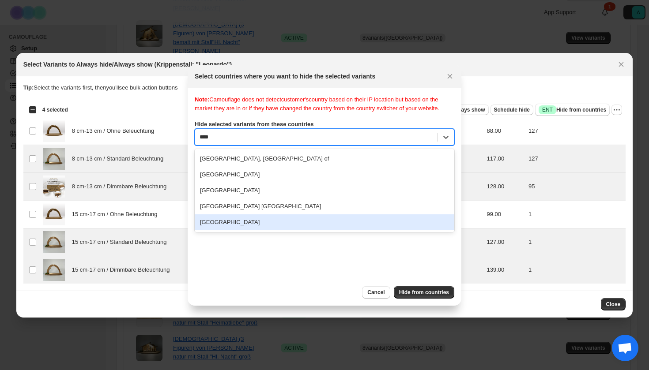
click at [234, 230] on div "[GEOGRAPHIC_DATA]" at bounding box center [325, 223] width 260 height 16
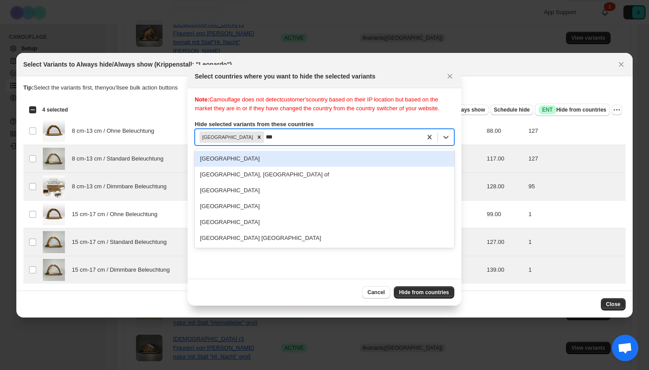
type input "****"
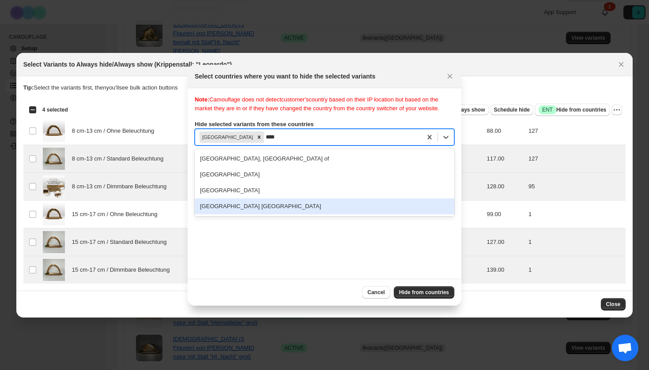
click at [252, 215] on div "[GEOGRAPHIC_DATA] [GEOGRAPHIC_DATA]" at bounding box center [325, 207] width 260 height 16
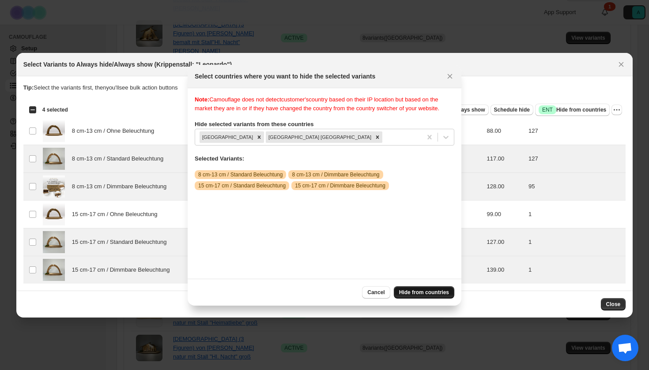
click at [434, 295] on span "Hide from countries" at bounding box center [424, 292] width 50 height 7
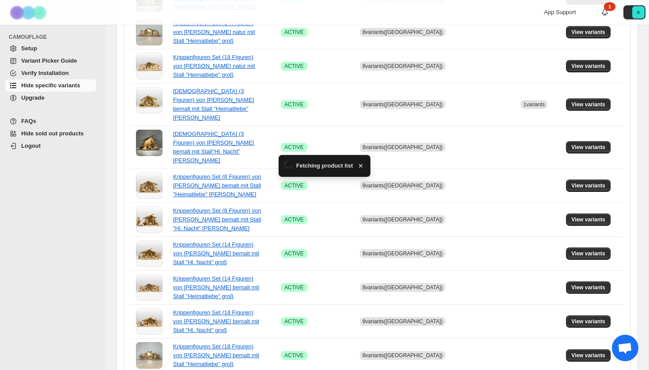
scroll to position [571, 0]
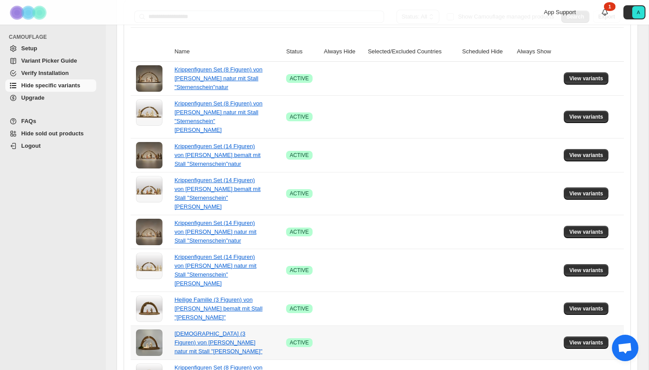
scroll to position [5, 0]
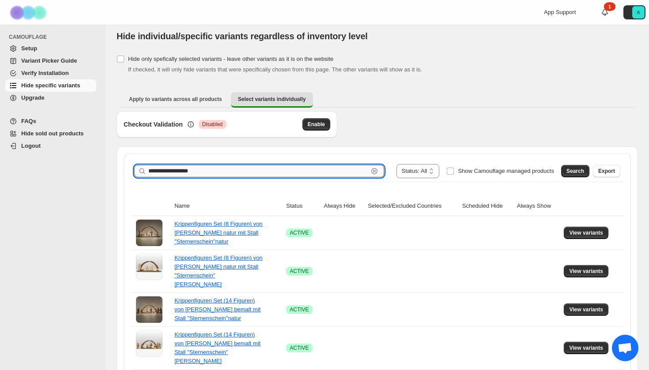
click at [229, 166] on input "**********" at bounding box center [258, 171] width 220 height 12
click at [230, 171] on input "**********" at bounding box center [258, 171] width 220 height 12
type input "**********"
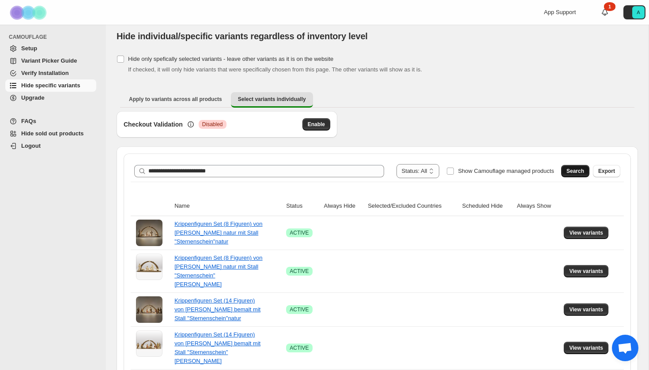
click at [573, 170] on span "Search" at bounding box center [575, 171] width 18 height 7
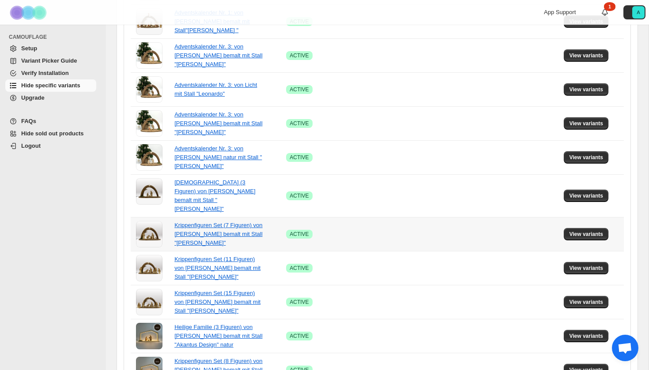
scroll to position [392, 0]
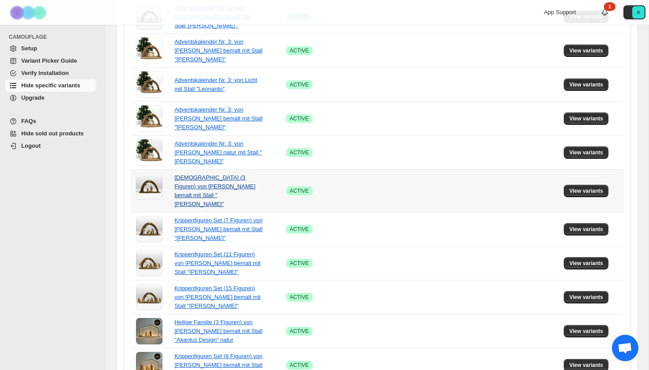
click at [190, 194] on link "[DEMOGRAPHIC_DATA] (3 Figuren) von [PERSON_NAME] bemalt mit Stall "[PERSON_NAME…" at bounding box center [214, 190] width 81 height 33
click at [597, 188] on span "View variants" at bounding box center [586, 191] width 34 height 7
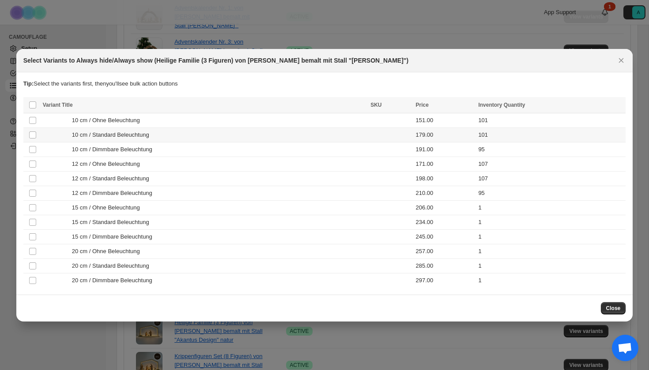
click at [244, 139] on td "10 cm / Standard Beleuchtung" at bounding box center [204, 135] width 328 height 15
click at [244, 156] on td "10 cm / Dimmbare Beleuchtung" at bounding box center [204, 149] width 328 height 15
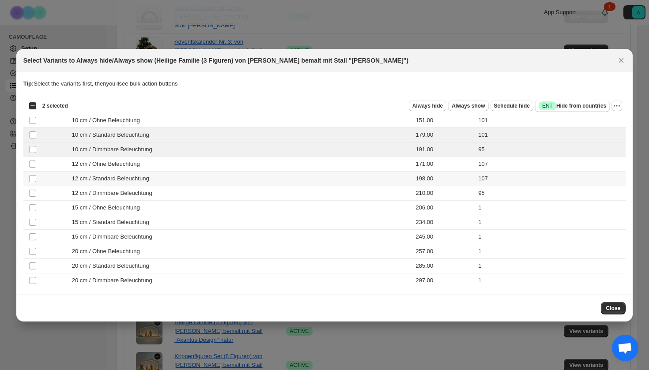
click at [218, 179] on div "12 cm / Standard Beleuchtung" at bounding box center [204, 178] width 322 height 9
click at [218, 192] on div "12 cm / Dimmbare Beleuchtung" at bounding box center [204, 193] width 322 height 9
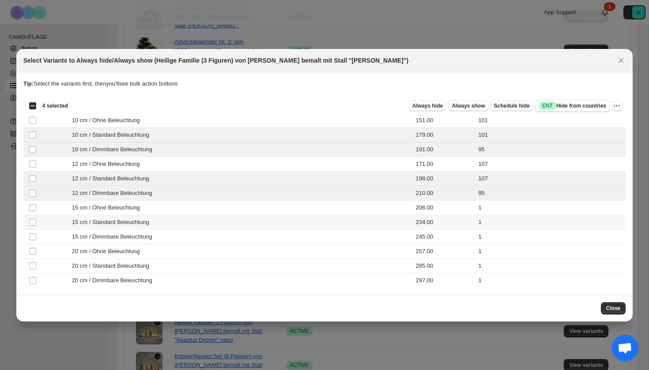
click at [206, 222] on div "15 cm / Standard Beleuchtung" at bounding box center [204, 222] width 322 height 9
click at [206, 233] on div "15 cm / Dimmbare Beleuchtung" at bounding box center [204, 237] width 322 height 9
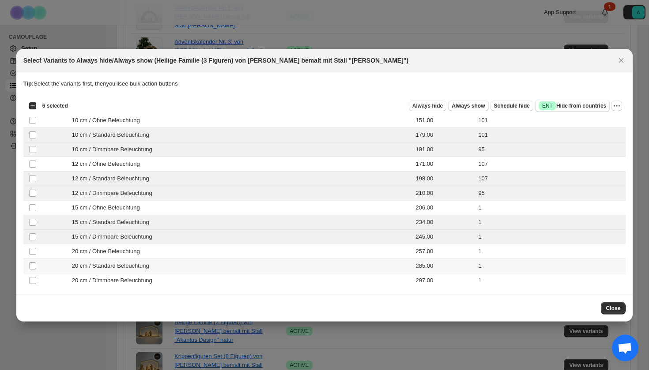
click at [199, 266] on div "20 cm / Standard Beleuchtung" at bounding box center [204, 266] width 322 height 9
click at [199, 283] on div "20 cm / Dimmbare Beleuchtung" at bounding box center [204, 280] width 322 height 9
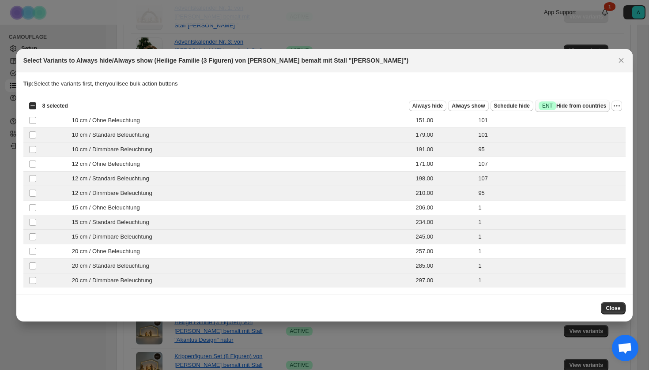
click at [566, 107] on span "Success ENT Hide from countries" at bounding box center [573, 106] width 68 height 9
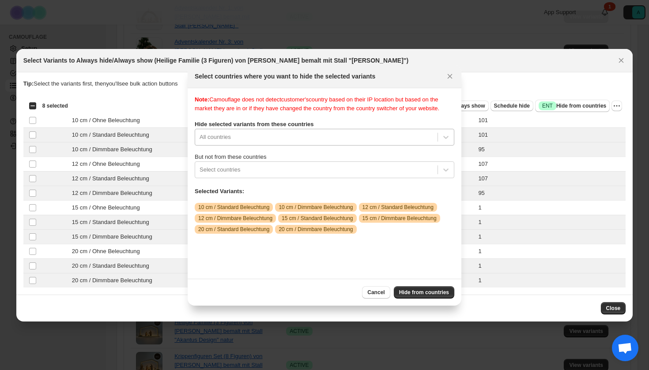
click at [318, 146] on div "All countries" at bounding box center [325, 137] width 260 height 17
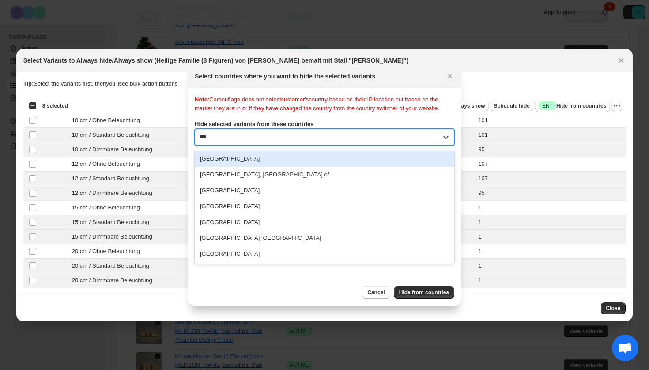
scroll to position [0, 0]
type input "****"
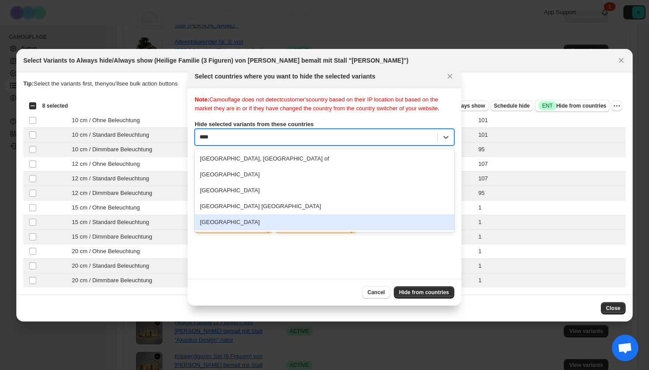
click at [262, 230] on div "[GEOGRAPHIC_DATA]" at bounding box center [325, 223] width 260 height 16
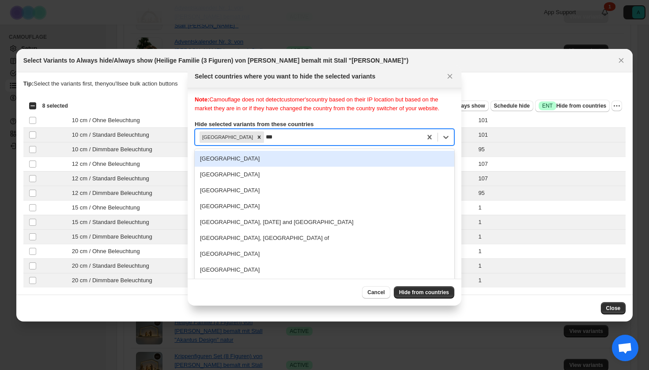
type input "****"
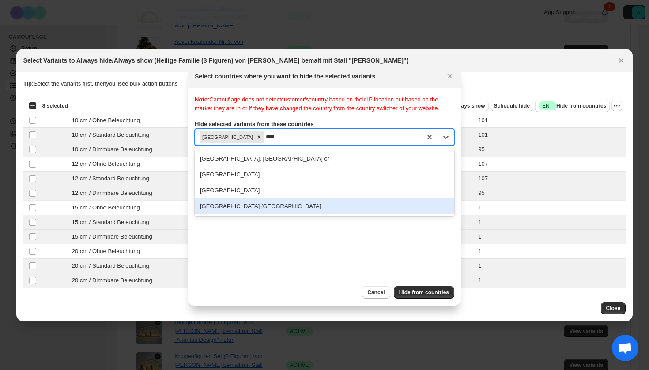
click at [256, 215] on div "[GEOGRAPHIC_DATA] [GEOGRAPHIC_DATA]" at bounding box center [325, 207] width 260 height 16
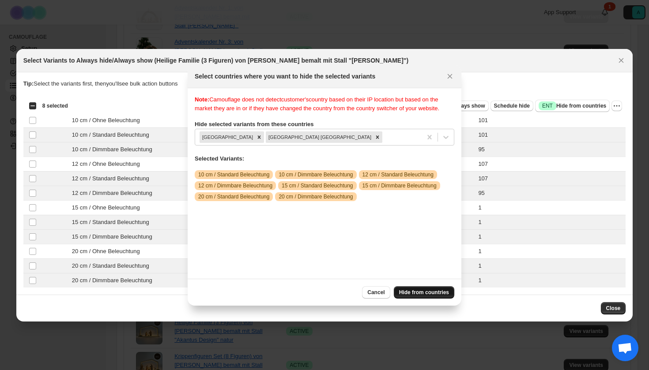
click at [439, 290] on span "Hide from countries" at bounding box center [424, 292] width 50 height 7
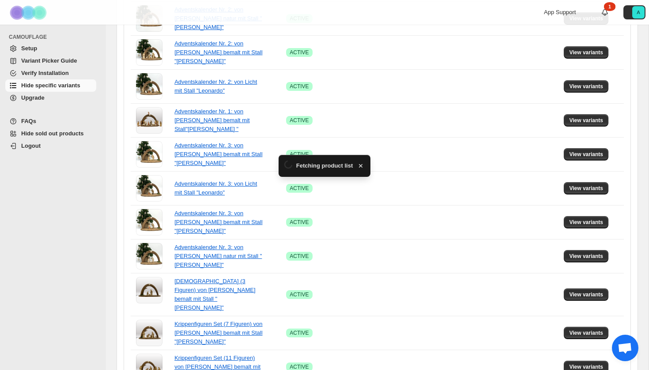
scroll to position [392, 0]
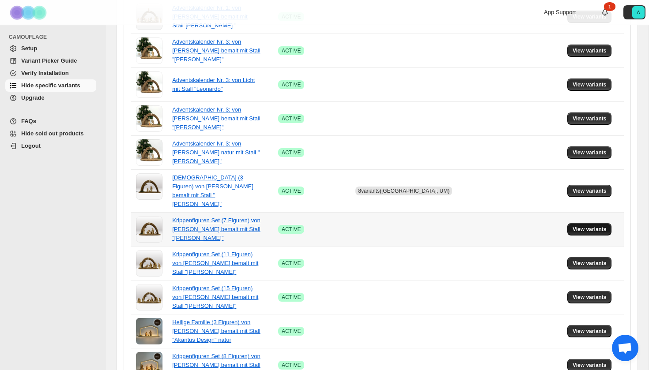
click at [583, 226] on span "View variants" at bounding box center [590, 229] width 34 height 7
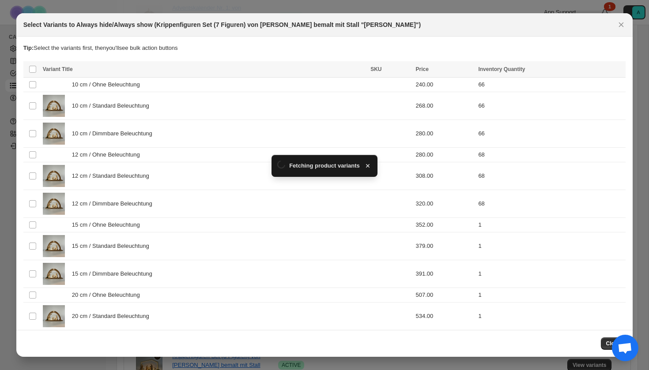
scroll to position [0, 0]
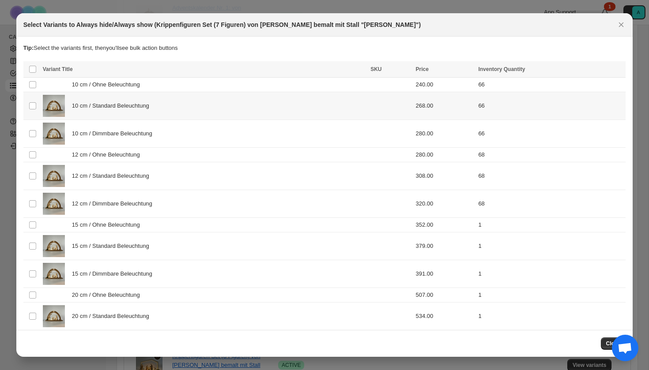
click at [177, 117] on div "10 cm / Standard Beleuchtung" at bounding box center [204, 106] width 322 height 22
click at [177, 145] on div "10 cm / Dimmbare Beleuchtung" at bounding box center [204, 134] width 322 height 22
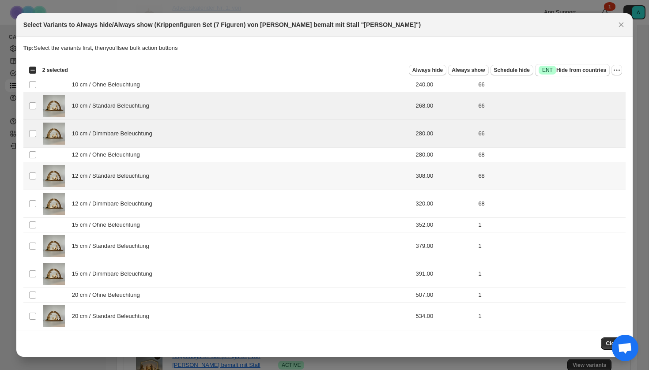
click at [171, 178] on div "12 cm / Standard Beleuchtung" at bounding box center [204, 176] width 322 height 22
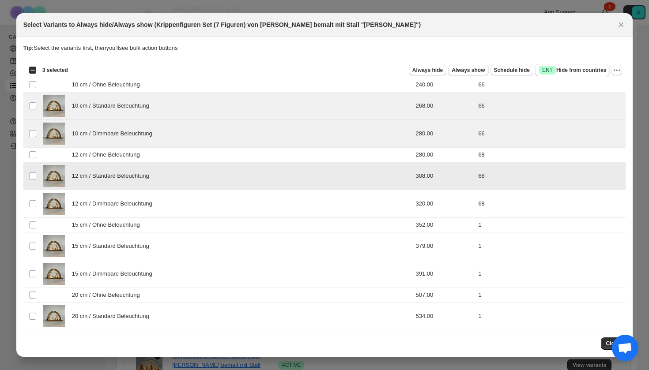
click at [171, 189] on td "12 cm / Standard Beleuchtung" at bounding box center [204, 176] width 328 height 28
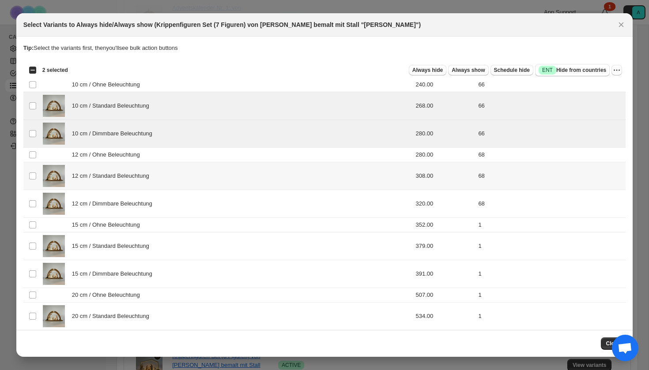
click at [172, 182] on div "12 cm / Standard Beleuchtung" at bounding box center [204, 176] width 322 height 22
click at [172, 206] on div "12 cm / Dimmbare Beleuchtung" at bounding box center [204, 204] width 322 height 22
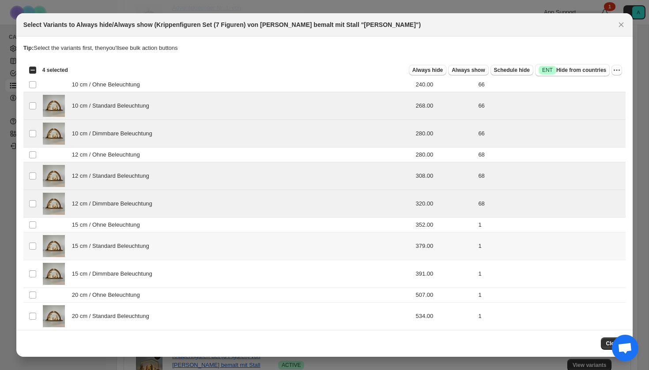
drag, startPoint x: 162, startPoint y: 248, endPoint x: 162, endPoint y: 272, distance: 24.3
click at [162, 248] on div "15 cm / Standard Beleuchtung" at bounding box center [204, 246] width 322 height 22
click at [162, 278] on div "15 cm / Dimmbare Beleuchtung" at bounding box center [204, 274] width 322 height 22
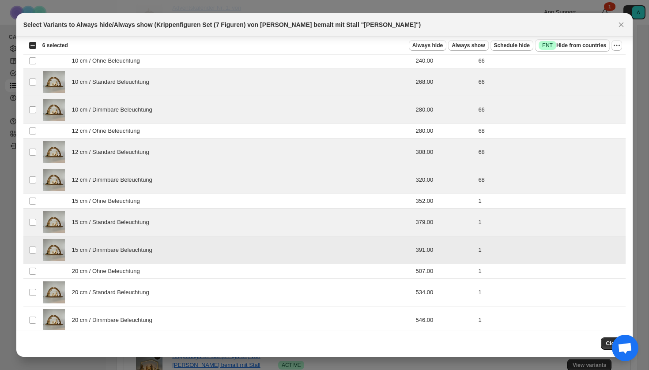
scroll to position [35, 0]
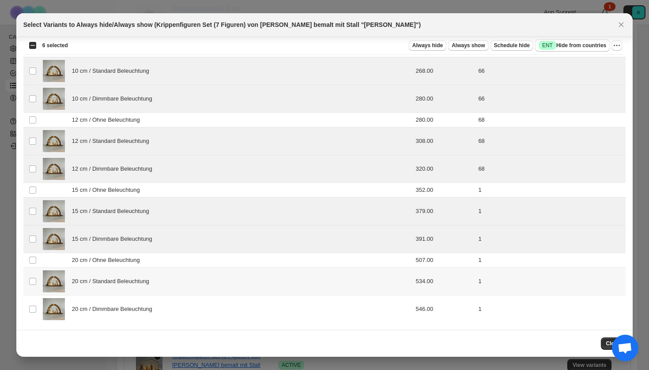
click at [161, 290] on div "20 cm / Standard Beleuchtung" at bounding box center [204, 282] width 322 height 22
click at [157, 309] on span "20 cm / Dimmbare Beleuchtung" at bounding box center [114, 309] width 85 height 9
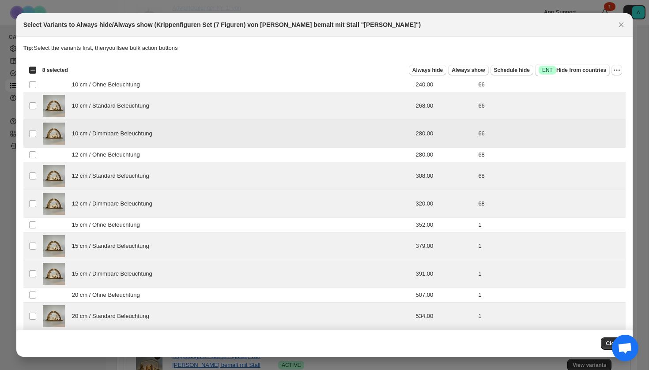
scroll to position [0, 0]
click at [570, 73] on span "Success ENT Hide from countries" at bounding box center [573, 70] width 68 height 9
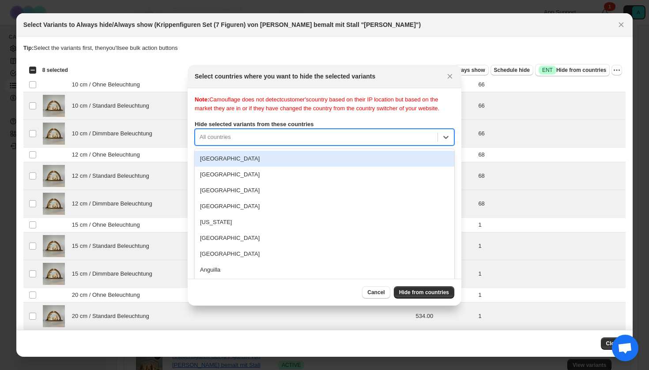
scroll to position [11, 0]
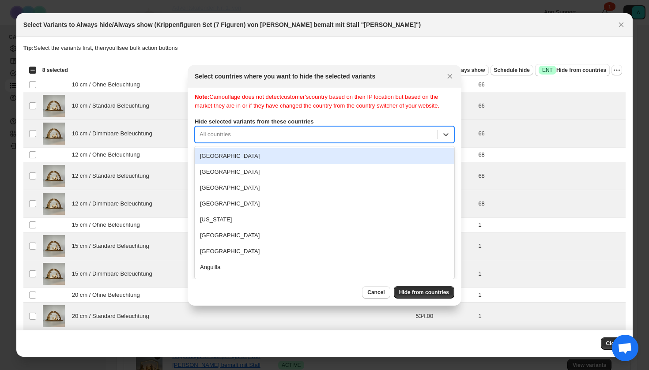
click at [307, 138] on div "All countries" at bounding box center [325, 134] width 260 height 17
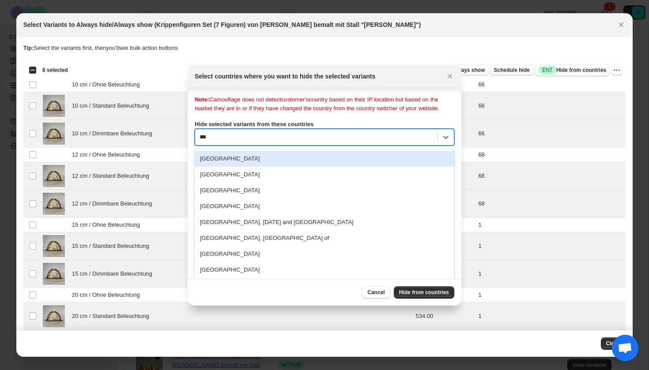
type input "****"
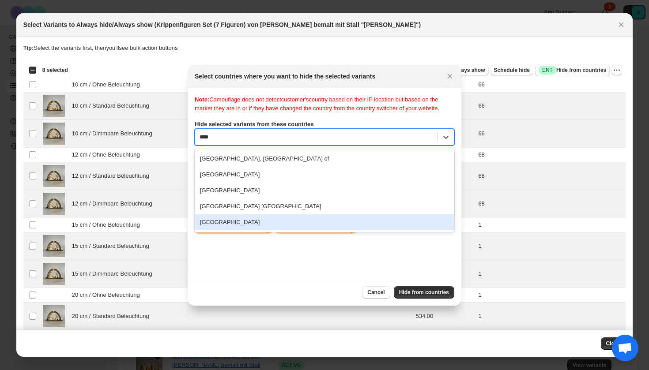
click at [256, 229] on div "[GEOGRAPHIC_DATA]" at bounding box center [325, 223] width 260 height 16
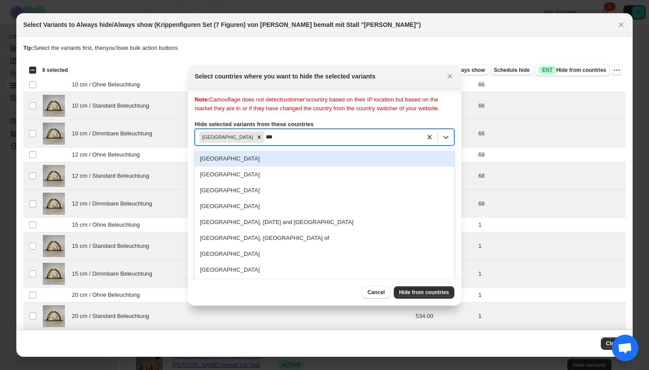
type input "****"
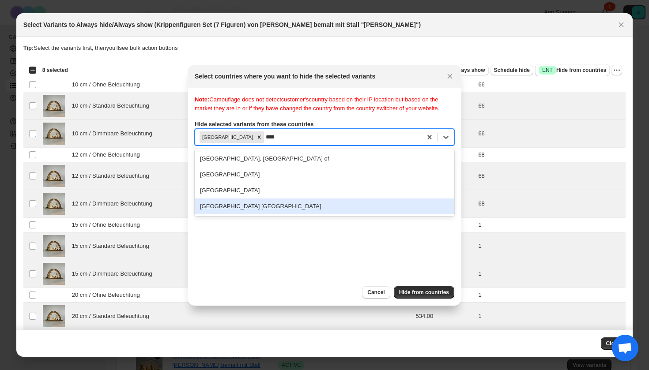
click at [253, 213] on div "[GEOGRAPHIC_DATA] [GEOGRAPHIC_DATA]" at bounding box center [325, 207] width 260 height 16
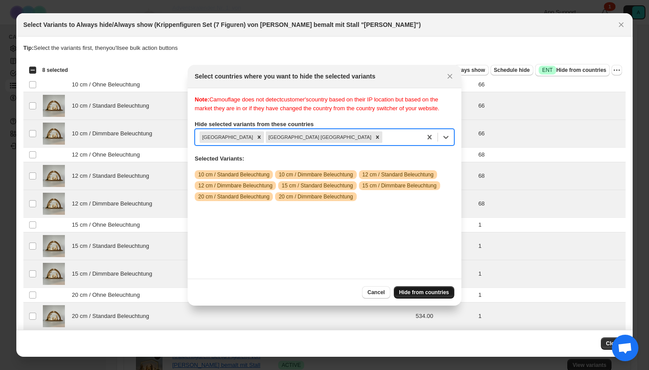
click at [437, 292] on span "Hide from countries" at bounding box center [424, 292] width 50 height 7
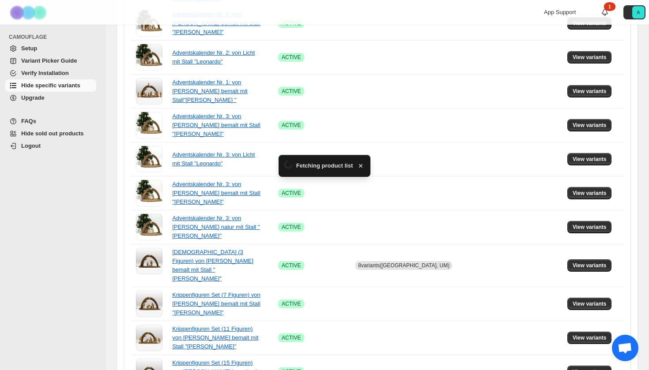
scroll to position [392, 0]
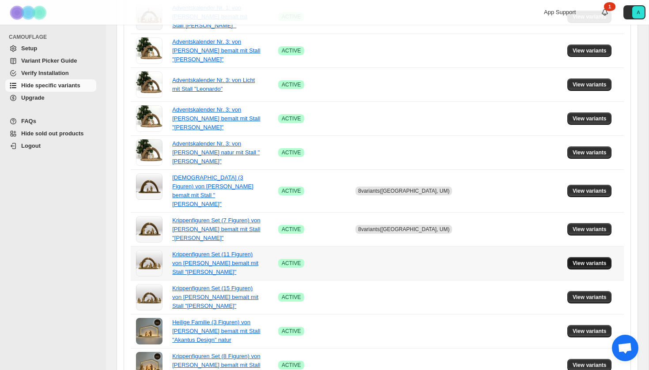
click at [584, 260] on span "View variants" at bounding box center [590, 263] width 34 height 7
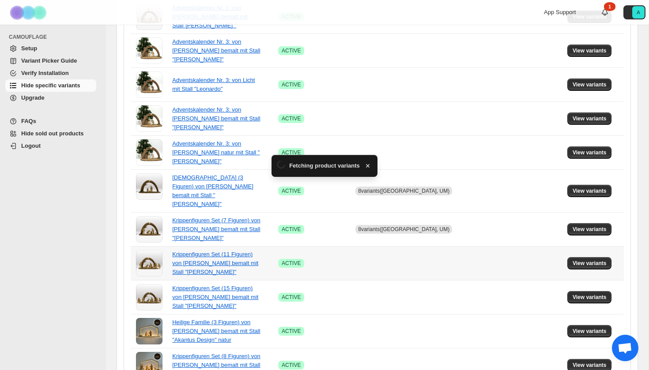
scroll to position [0, 0]
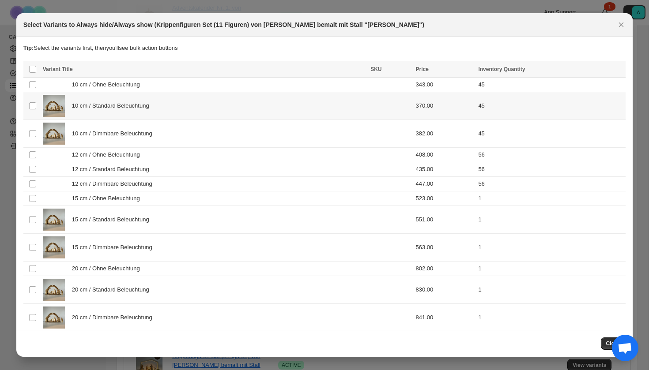
click at [130, 110] on span "10 cm / Standard Beleuchtung" at bounding box center [113, 106] width 82 height 9
click at [130, 138] on span "10 cm / Dimmbare Beleuchtung" at bounding box center [114, 133] width 85 height 9
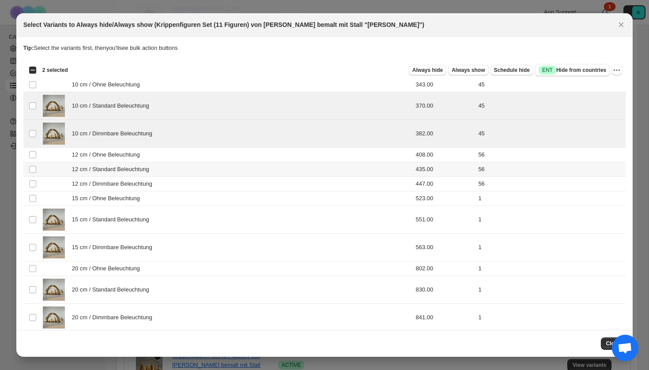
click at [130, 174] on span "12 cm / Standard Beleuchtung" at bounding box center [113, 169] width 82 height 9
click at [130, 188] on span "12 cm / Dimmbare Beleuchtung" at bounding box center [114, 184] width 85 height 9
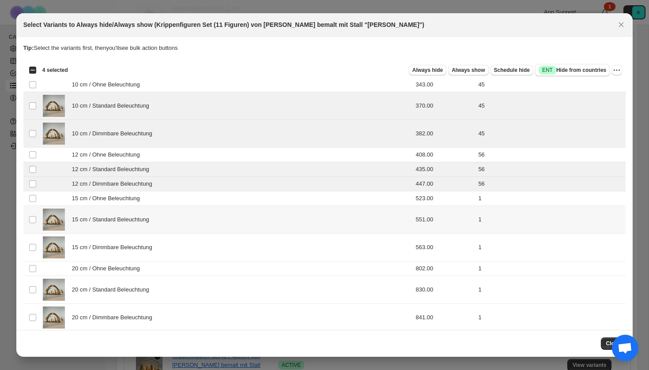
click at [130, 214] on div "15 cm / Standard Beleuchtung" at bounding box center [204, 220] width 322 height 22
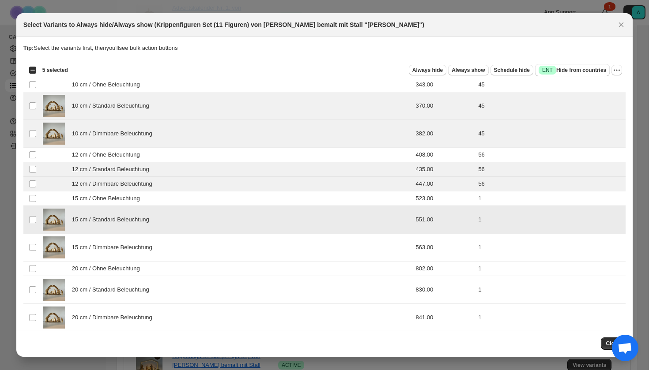
click at [128, 220] on span "15 cm / Standard Beleuchtung" at bounding box center [113, 219] width 82 height 9
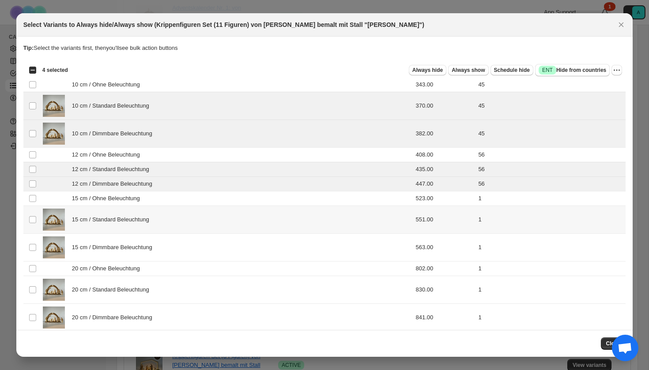
click at [126, 225] on div "15 cm / Standard Beleuchtung" at bounding box center [204, 220] width 322 height 22
click at [126, 254] on div "15 cm / Dimmbare Beleuchtung" at bounding box center [204, 248] width 322 height 22
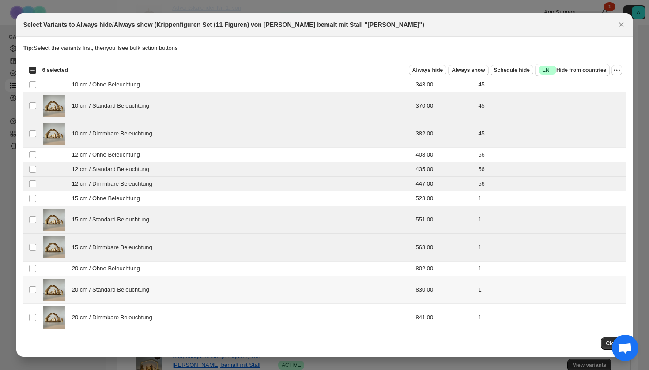
click at [126, 293] on span "20 cm / Standard Beleuchtung" at bounding box center [113, 290] width 82 height 9
click at [127, 312] on div "20 cm / Dimmbare Beleuchtung" at bounding box center [204, 318] width 322 height 22
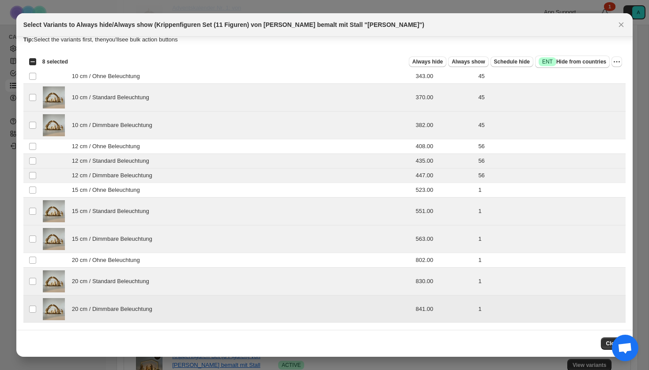
scroll to position [8, 0]
click at [589, 68] on div "Select all 12 product variants 8 selected Always hide Always show Schedule hide…" at bounding box center [324, 62] width 603 height 18
click at [585, 65] on span "Success ENT Hide from countries" at bounding box center [573, 61] width 68 height 9
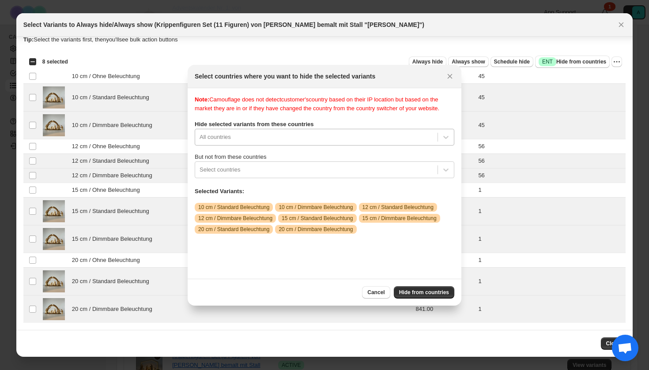
scroll to position [11, 0]
click at [305, 146] on div "Note: Camouflage does not detect customer's country based on their IP location …" at bounding box center [325, 183] width 260 height 177
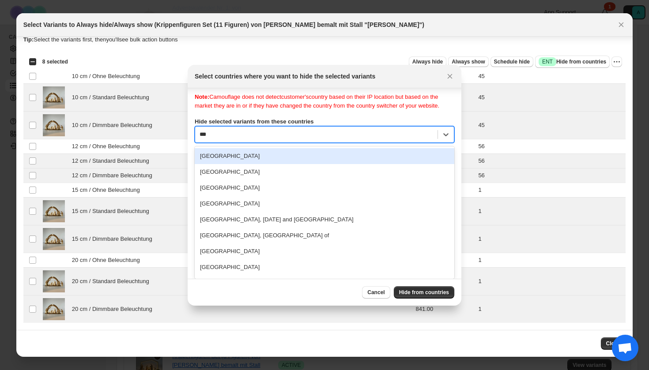
scroll to position [0, 0]
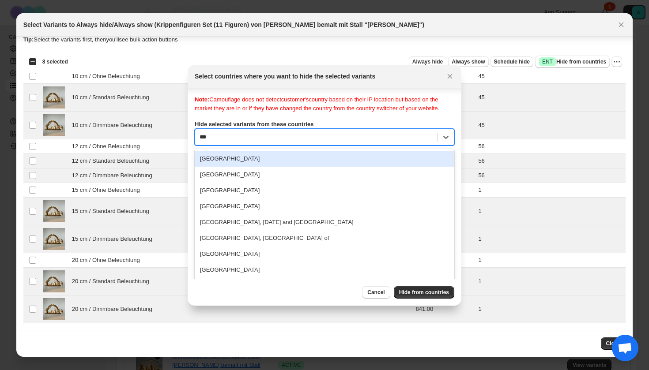
type input "****"
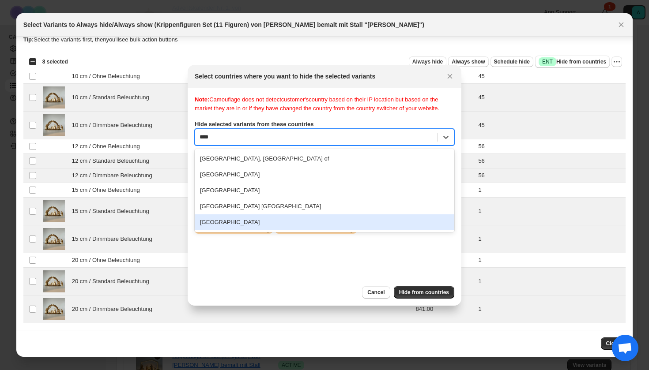
click at [261, 230] on div "[GEOGRAPHIC_DATA]" at bounding box center [325, 223] width 260 height 16
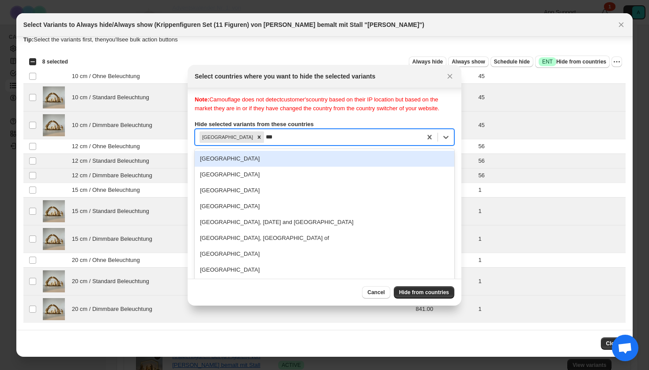
type input "****"
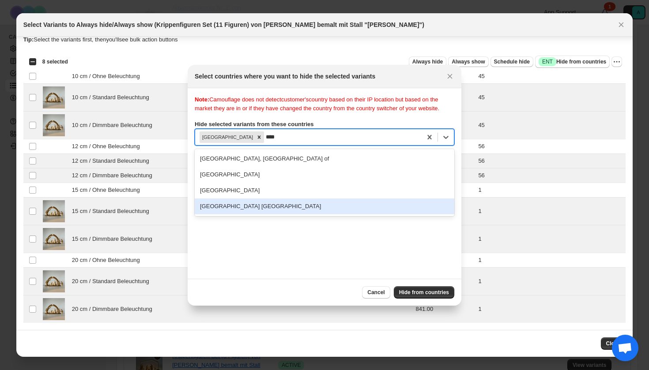
click at [248, 215] on div "[GEOGRAPHIC_DATA] [GEOGRAPHIC_DATA]" at bounding box center [325, 207] width 260 height 16
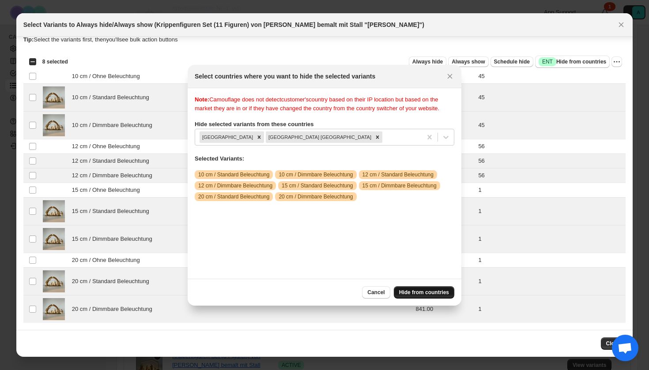
click at [422, 295] on span "Hide from countries" at bounding box center [424, 292] width 50 height 7
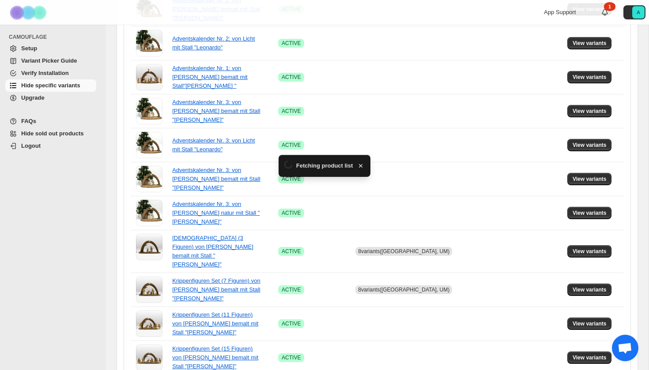
scroll to position [392, 0]
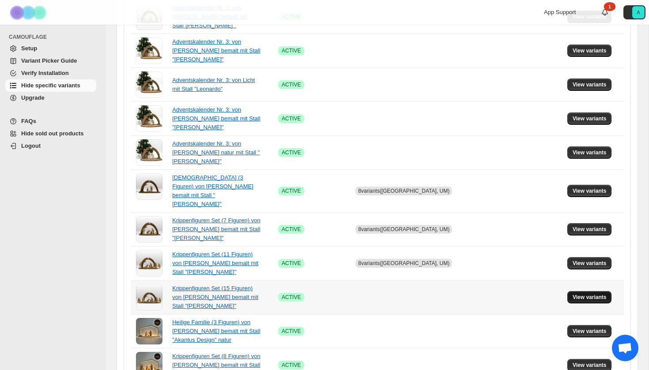
click at [587, 294] on span "View variants" at bounding box center [590, 297] width 34 height 7
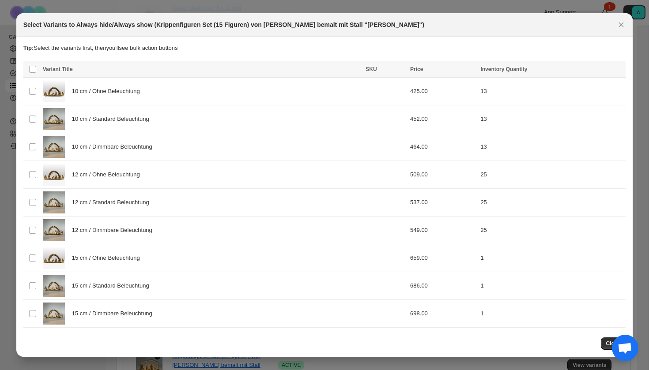
scroll to position [0, 0]
click at [220, 122] on div "10 cm / Standard Beleuchtung" at bounding box center [202, 119] width 318 height 22
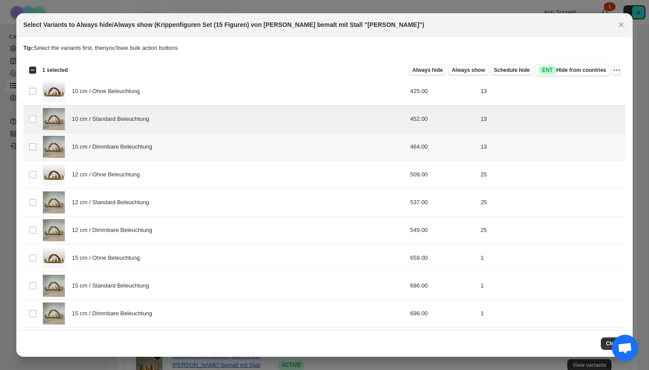
click at [220, 136] on div "10 cm / Dimmbare Beleuchtung" at bounding box center [202, 147] width 318 height 22
click at [194, 217] on td "12 cm / Dimmbare Beleuchtung" at bounding box center [201, 231] width 323 height 28
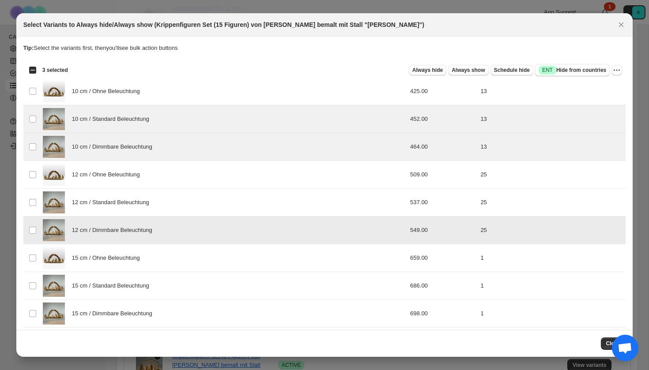
click at [194, 238] on div "12 cm / Dimmbare Beleuchtung" at bounding box center [202, 230] width 318 height 22
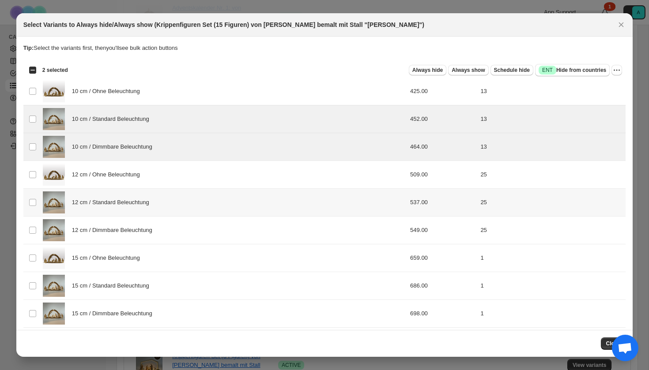
click at [191, 209] on div "12 cm / Standard Beleuchtung" at bounding box center [202, 203] width 318 height 22
click at [191, 226] on div "12 cm / Dimmbare Beleuchtung" at bounding box center [202, 230] width 318 height 22
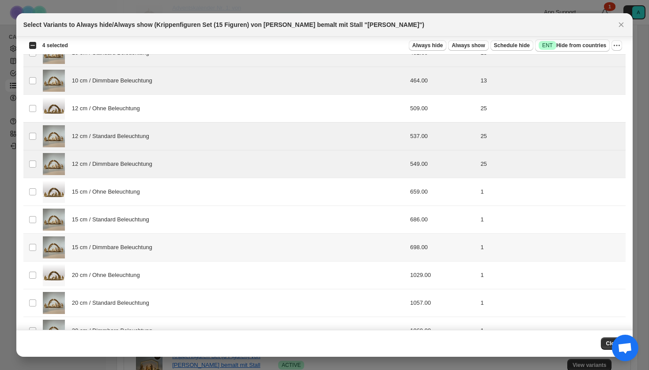
scroll to position [69, 0]
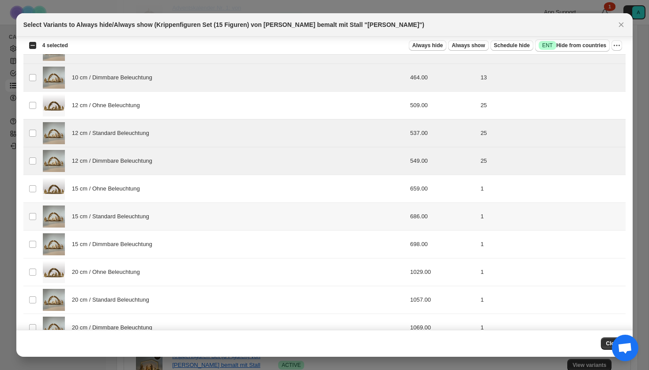
click at [175, 226] on div "15 cm / Standard Beleuchtung" at bounding box center [202, 217] width 318 height 22
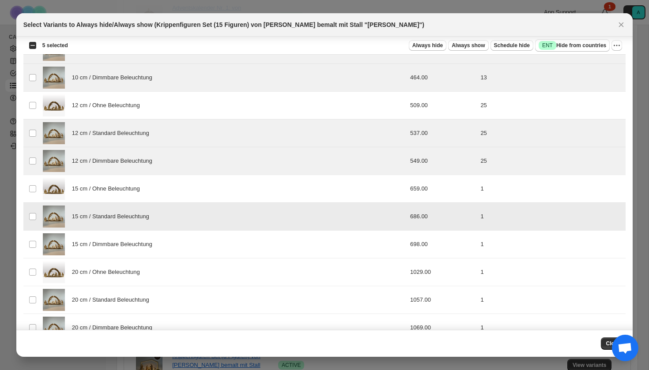
click at [175, 246] on div "15 cm / Dimmbare Beleuchtung" at bounding box center [202, 245] width 318 height 22
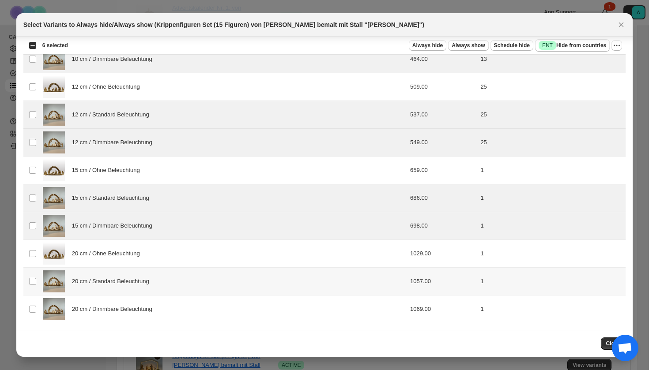
click at [163, 282] on div "20 cm / Standard Beleuchtung" at bounding box center [202, 282] width 318 height 22
click at [163, 309] on div "20 cm / Dimmbare Beleuchtung" at bounding box center [202, 309] width 318 height 22
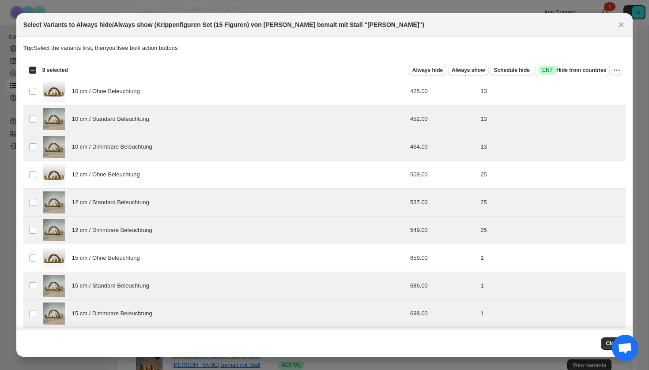
scroll to position [0, 0]
click at [566, 71] on span "Success ENT Hide from countries" at bounding box center [573, 70] width 68 height 9
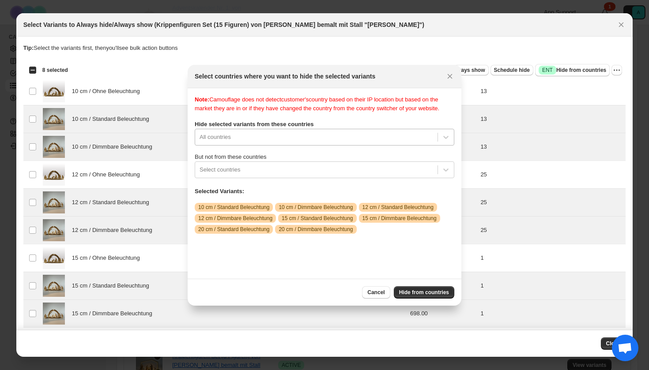
click at [283, 145] on div "Note: Camouflage does not detect customer's country based on their IP location …" at bounding box center [325, 183] width 260 height 177
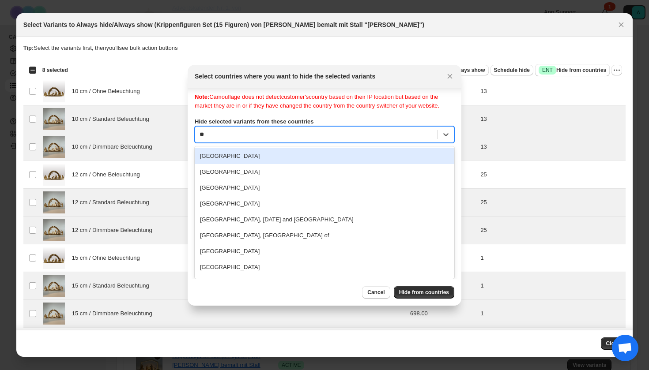
type input "***"
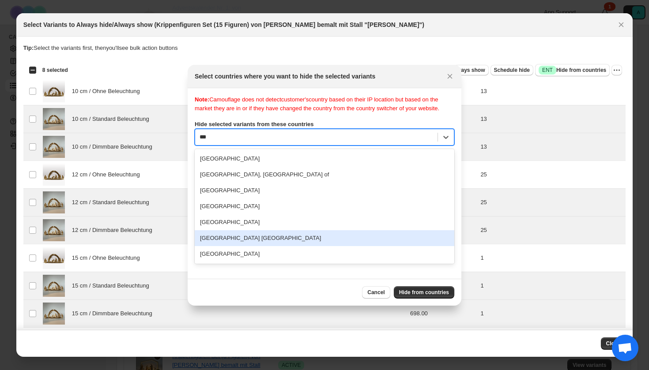
click at [255, 244] on div "[GEOGRAPHIC_DATA] [GEOGRAPHIC_DATA]" at bounding box center [325, 238] width 260 height 16
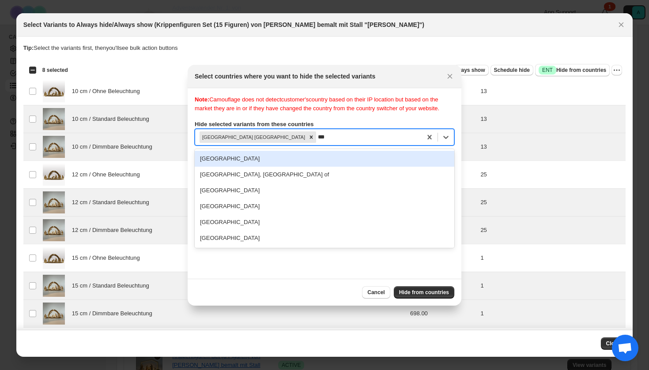
type input "****"
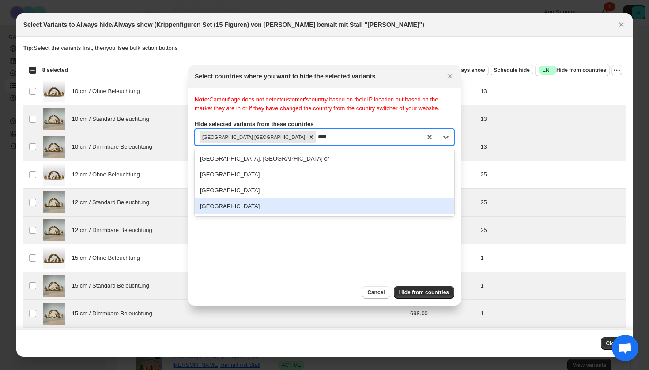
click at [235, 209] on div "[GEOGRAPHIC_DATA]" at bounding box center [325, 207] width 260 height 16
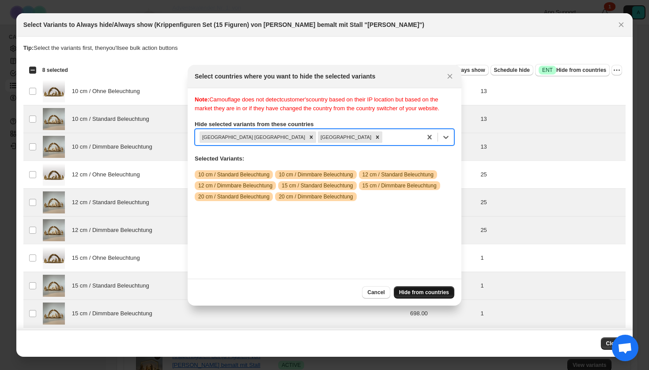
click at [429, 295] on span "Hide from countries" at bounding box center [424, 292] width 50 height 7
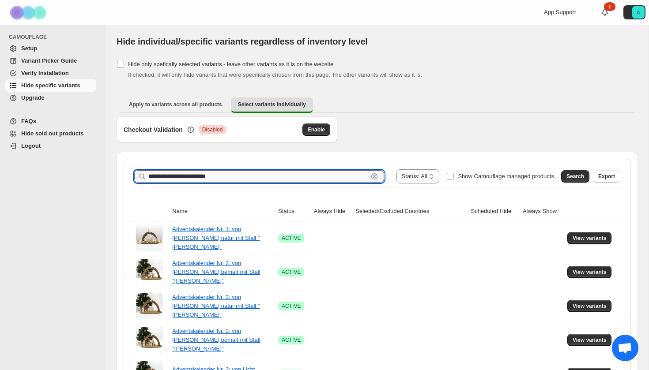
click at [262, 177] on input "**********" at bounding box center [258, 176] width 220 height 12
type input "**********"
click at [569, 172] on button "Search" at bounding box center [575, 176] width 28 height 12
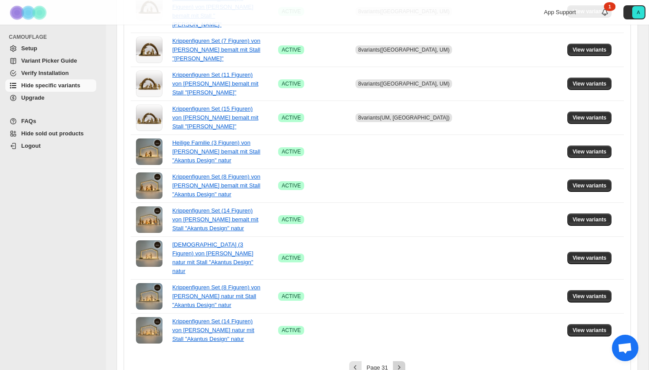
click at [400, 363] on icon "Next" at bounding box center [399, 367] width 9 height 9
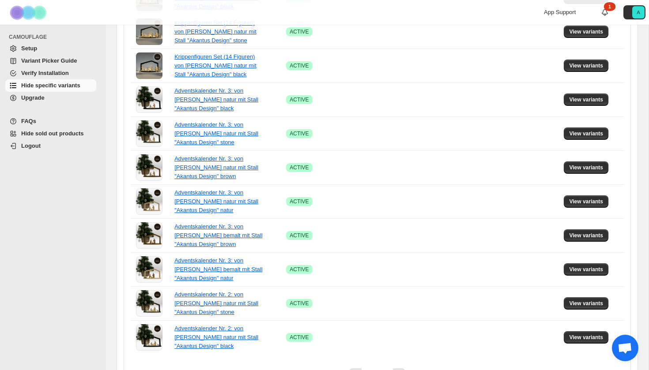
scroll to position [571, 0]
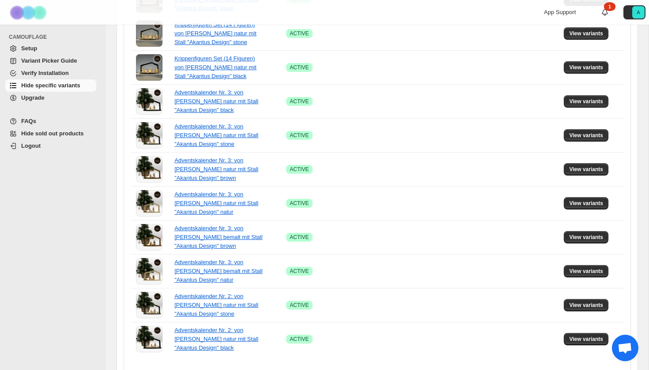
click at [399, 370] on icon "Next" at bounding box center [399, 376] width 9 height 9
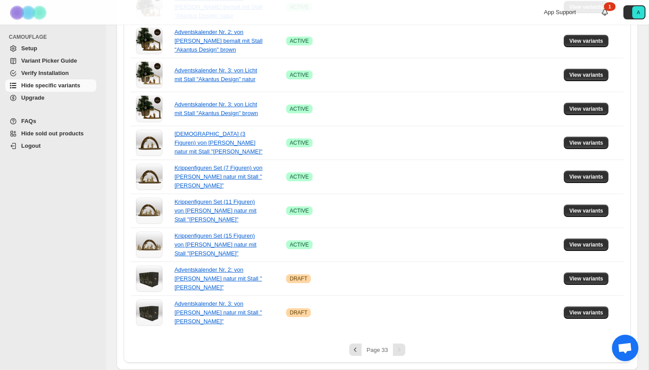
scroll to position [299, 0]
click at [350, 352] on button "Previous" at bounding box center [355, 350] width 12 height 12
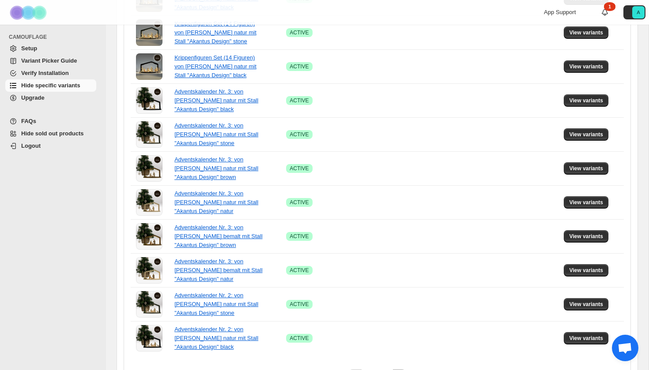
scroll to position [571, 0]
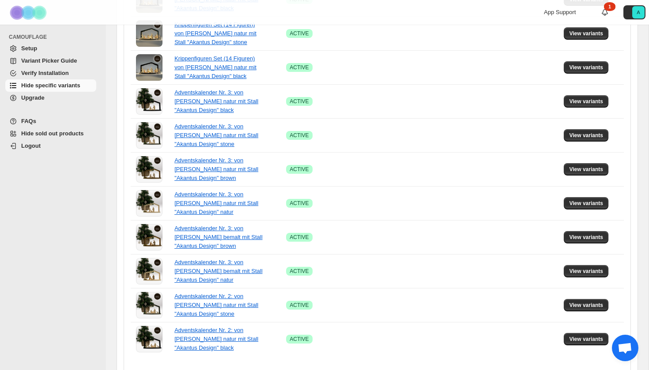
click at [397, 370] on icon "Next" at bounding box center [399, 376] width 9 height 9
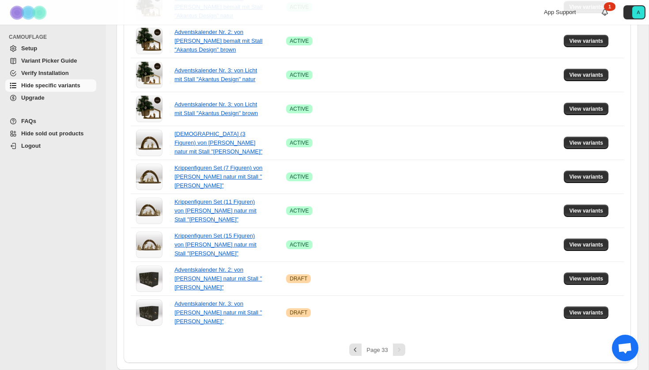
scroll to position [299, 0]
click at [579, 144] on span "View variants" at bounding box center [586, 142] width 34 height 7
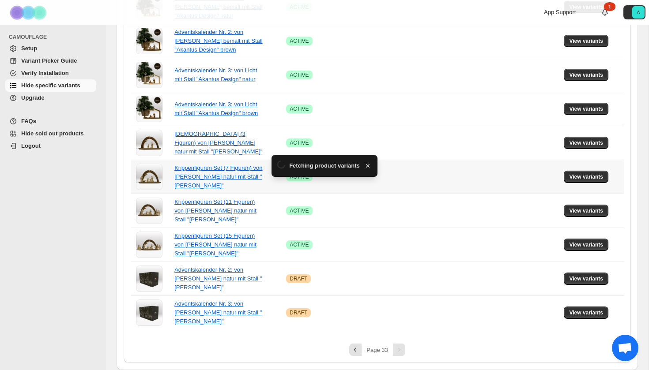
scroll to position [0, 0]
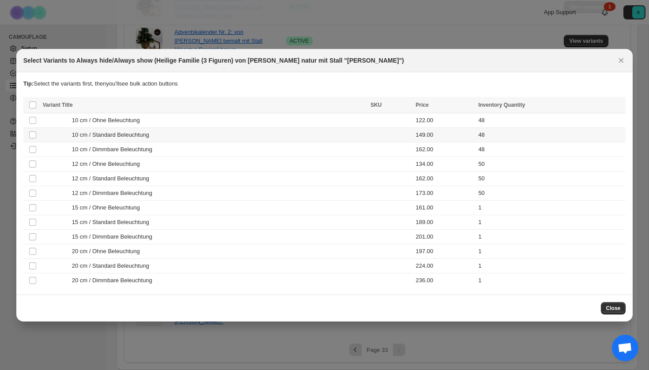
click at [178, 138] on div "10 cm / Standard Beleuchtung" at bounding box center [204, 135] width 322 height 9
click at [178, 146] on div "10 cm / Dimmbare Beleuchtung" at bounding box center [204, 149] width 322 height 9
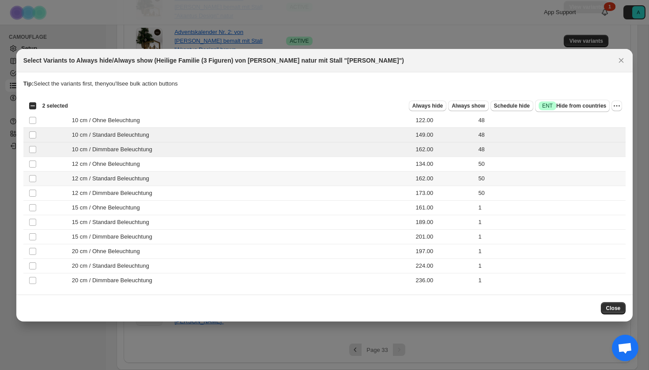
click at [175, 173] on td "12 cm / Standard Beleuchtung" at bounding box center [204, 178] width 328 height 15
click at [173, 188] on td "12 cm / Dimmbare Beleuchtung" at bounding box center [204, 193] width 328 height 15
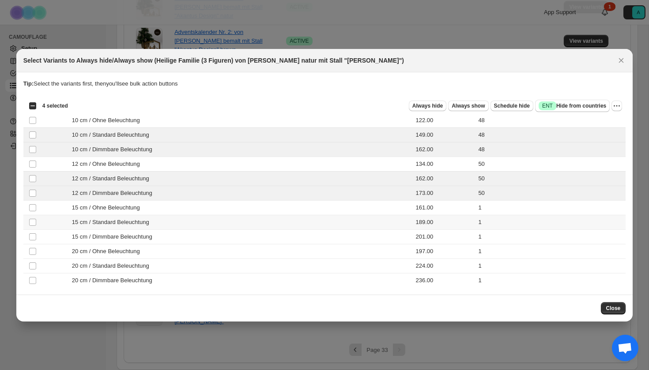
click at [168, 222] on div "15 cm / Standard Beleuchtung" at bounding box center [204, 222] width 322 height 9
click at [168, 235] on div "15 cm / Dimmbare Beleuchtung" at bounding box center [204, 237] width 322 height 9
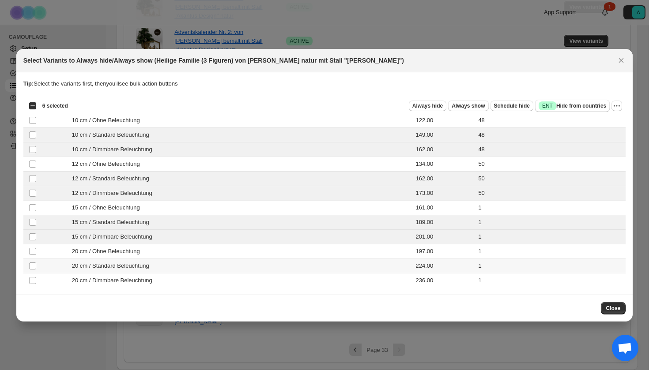
click at [167, 264] on div "20 cm / Standard Beleuchtung" at bounding box center [204, 266] width 322 height 9
click at [167, 280] on div "20 cm / Dimmbare Beleuchtung" at bounding box center [204, 280] width 322 height 9
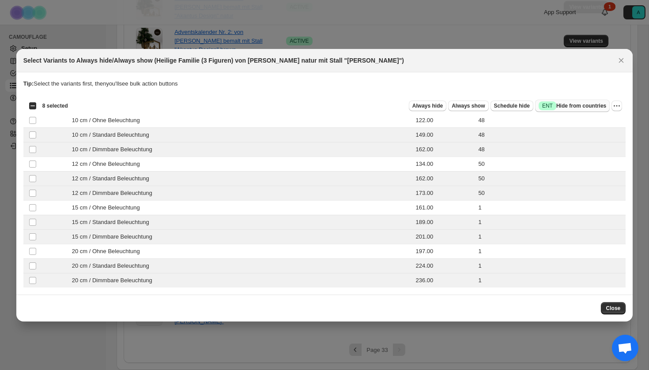
click at [569, 107] on span "Success ENT Hide from countries" at bounding box center [573, 106] width 68 height 9
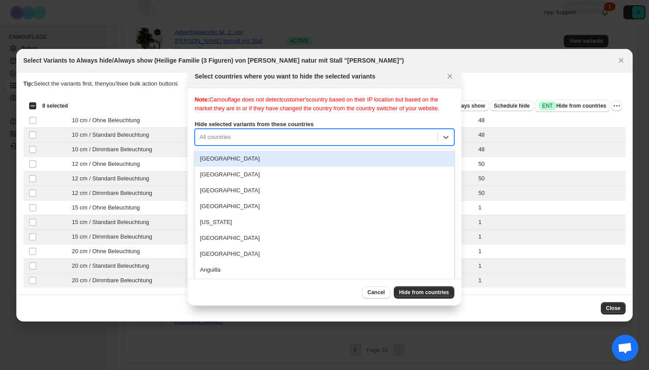
click at [286, 146] on div "[GEOGRAPHIC_DATA], 1 of 250. 250 results available. Use Up and Down to choose o…" at bounding box center [325, 137] width 260 height 17
type input "****"
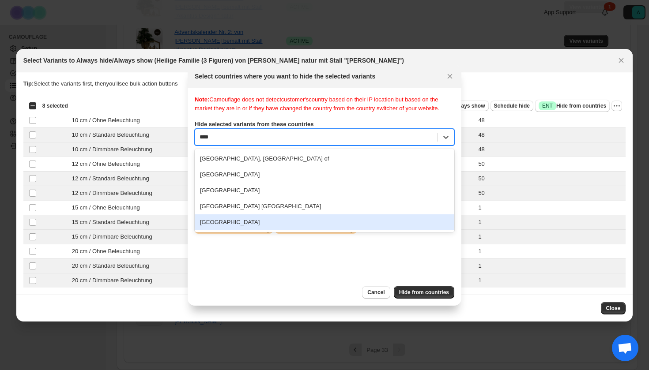
drag, startPoint x: 266, startPoint y: 230, endPoint x: 266, endPoint y: 197, distance: 32.7
click at [266, 230] on div "[GEOGRAPHIC_DATA]" at bounding box center [325, 223] width 260 height 16
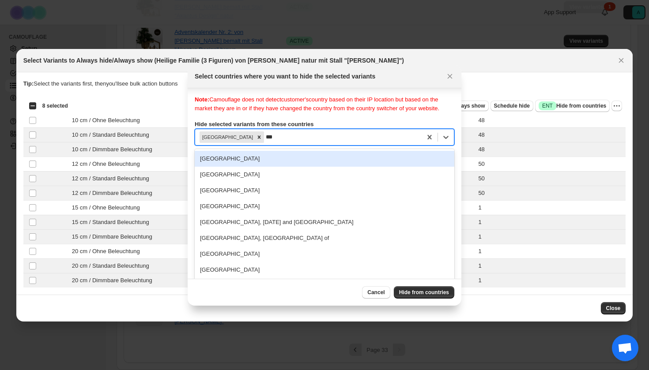
type input "****"
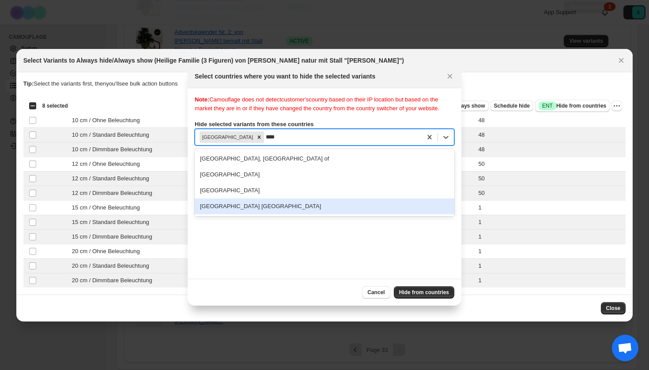
click at [264, 215] on div "[GEOGRAPHIC_DATA] [GEOGRAPHIC_DATA]" at bounding box center [325, 207] width 260 height 16
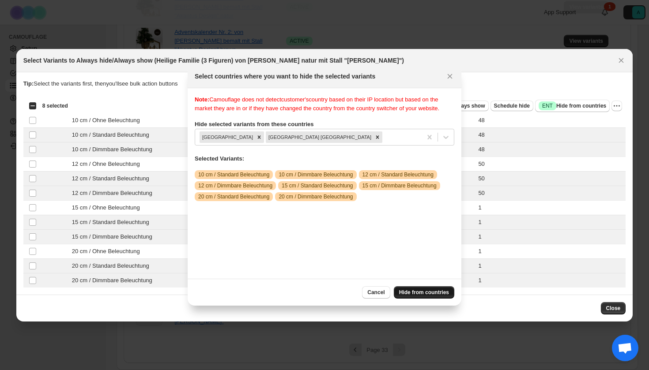
click at [422, 287] on button "Hide from countries" at bounding box center [424, 292] width 60 height 12
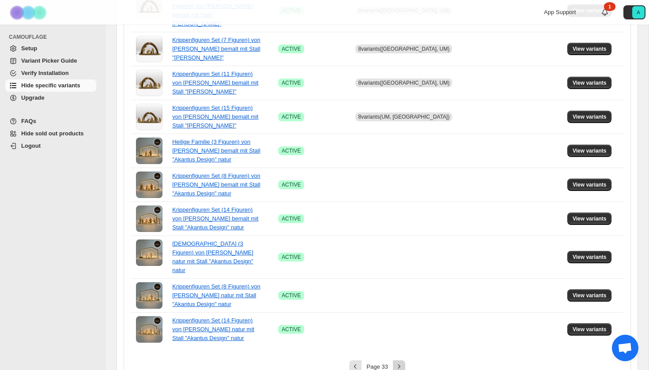
scroll to position [571, 0]
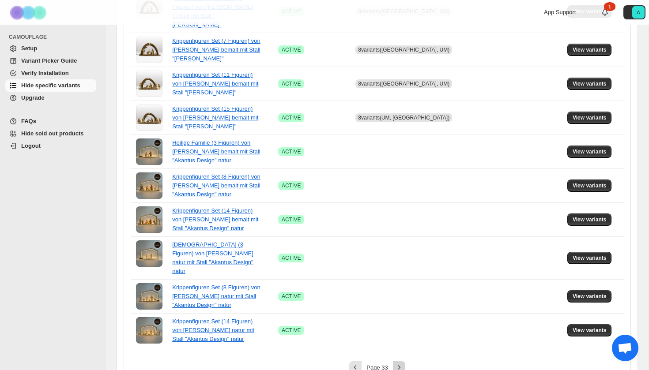
click at [400, 363] on icon "Next" at bounding box center [399, 367] width 9 height 9
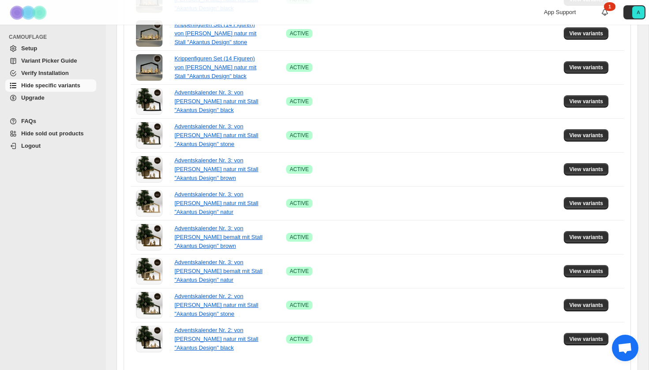
click at [401, 370] on icon "Next" at bounding box center [399, 376] width 9 height 9
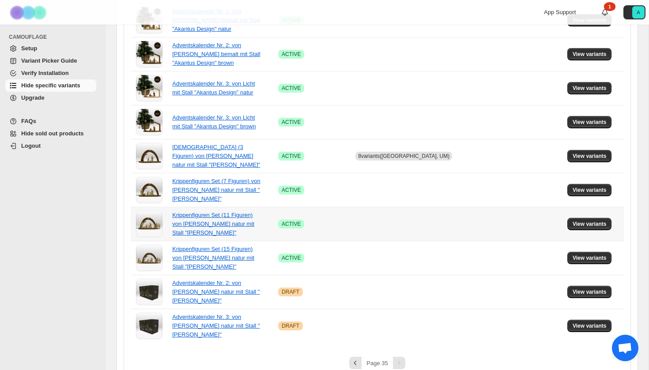
scroll to position [280, 0]
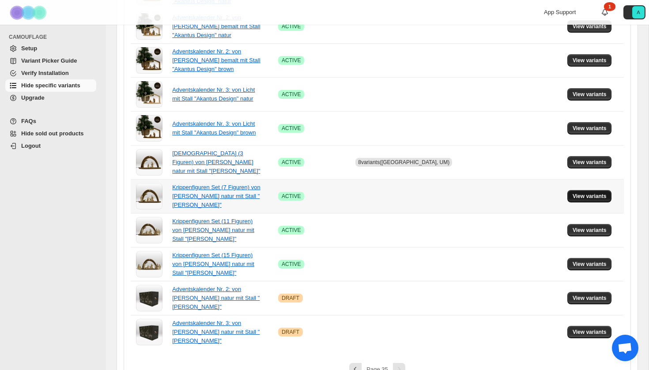
click at [581, 198] on span "View variants" at bounding box center [590, 196] width 34 height 7
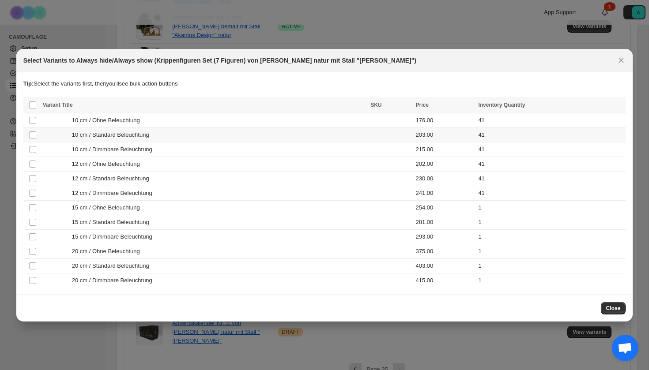
click at [158, 138] on div "10 cm / Standard Beleuchtung" at bounding box center [204, 135] width 322 height 9
click at [157, 152] on span "10 cm / Dimmbare Beleuchtung" at bounding box center [114, 149] width 85 height 9
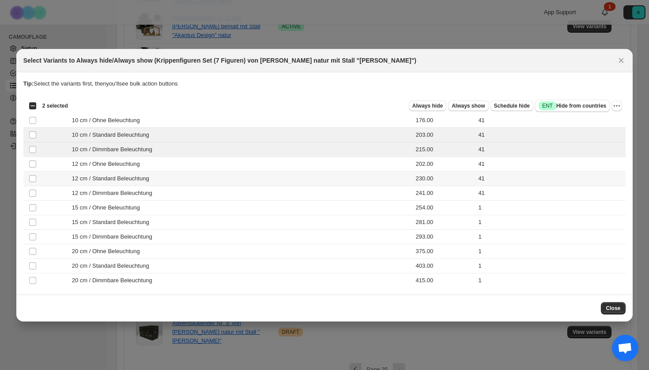
click at [153, 176] on span "12 cm / Standard Beleuchtung" at bounding box center [113, 178] width 82 height 9
click at [153, 193] on span "12 cm / Dimmbare Beleuchtung" at bounding box center [114, 193] width 85 height 9
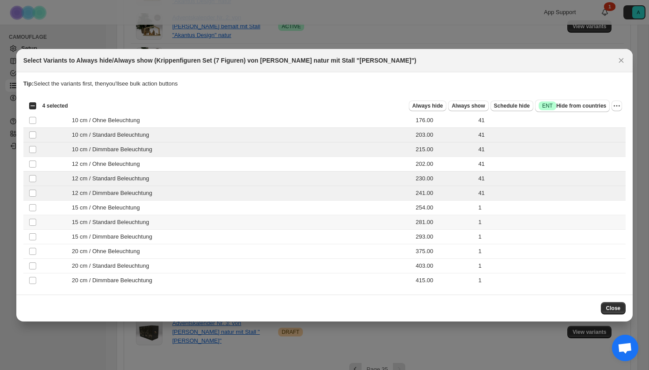
click at [151, 226] on span "15 cm / Standard Beleuchtung" at bounding box center [113, 222] width 82 height 9
click at [151, 239] on span "15 cm / Dimmbare Beleuchtung" at bounding box center [114, 237] width 85 height 9
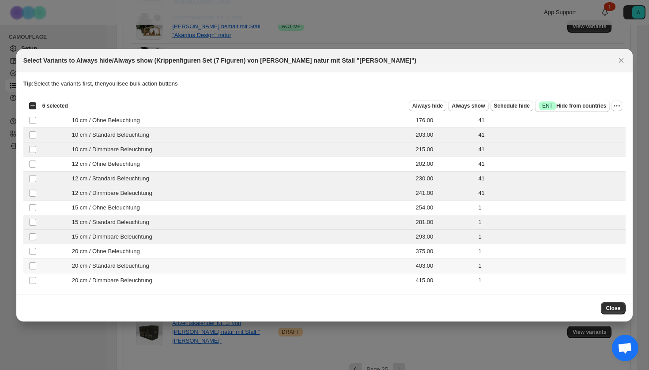
click at [149, 263] on span "20 cm / Standard Beleuchtung" at bounding box center [113, 266] width 82 height 9
click at [149, 284] on span "20 cm / Dimmbare Beleuchtung" at bounding box center [114, 280] width 85 height 9
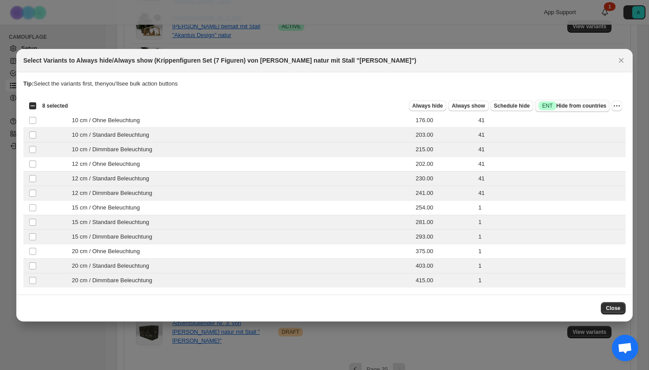
click at [575, 105] on span "Success ENT Hide from countries" at bounding box center [573, 106] width 68 height 9
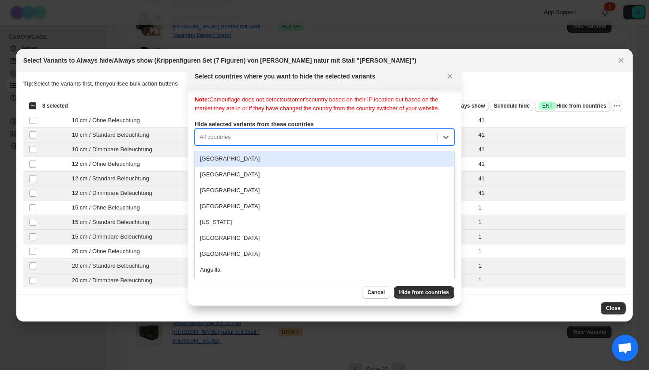
click at [317, 143] on div "Note: Camouflage does not detect customer's country based on their IP location …" at bounding box center [325, 183] width 260 height 177
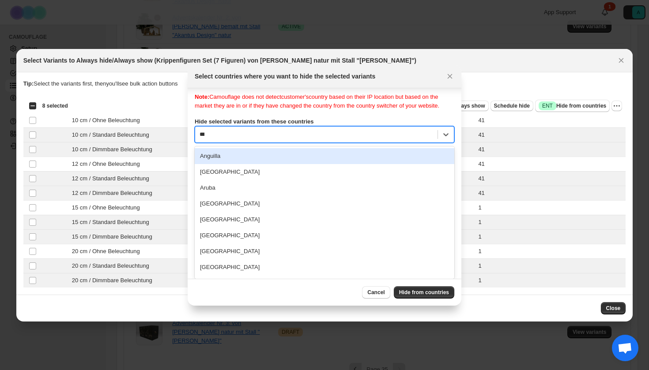
scroll to position [0, 0]
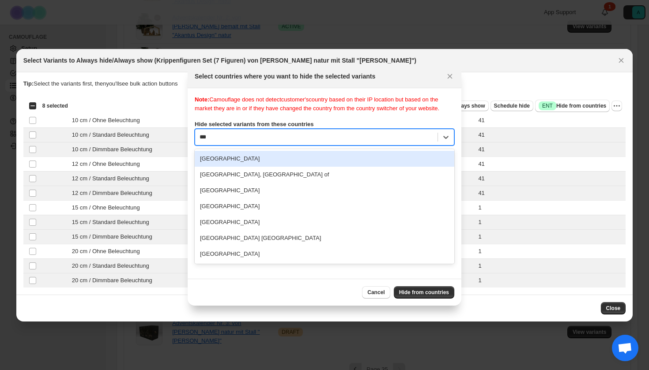
type input "****"
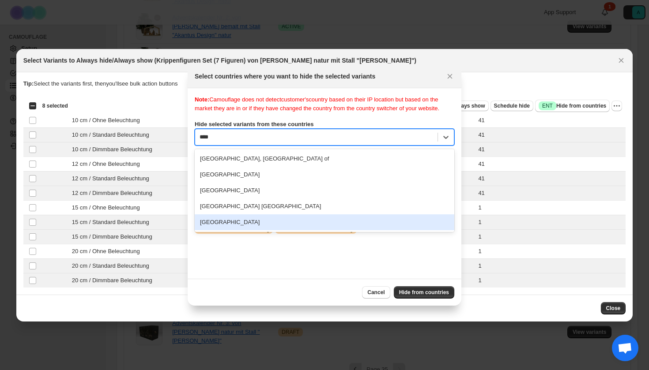
click at [253, 230] on div "[GEOGRAPHIC_DATA]" at bounding box center [325, 223] width 260 height 16
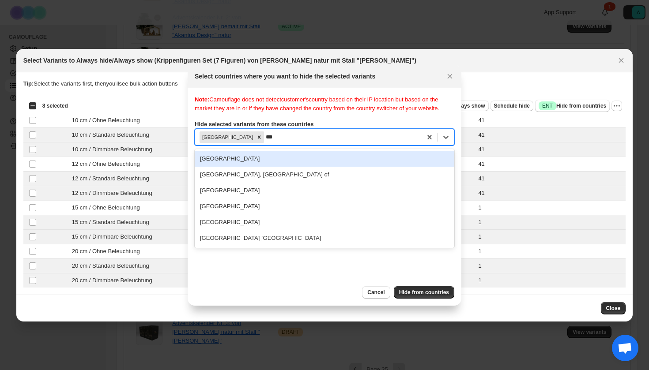
type input "****"
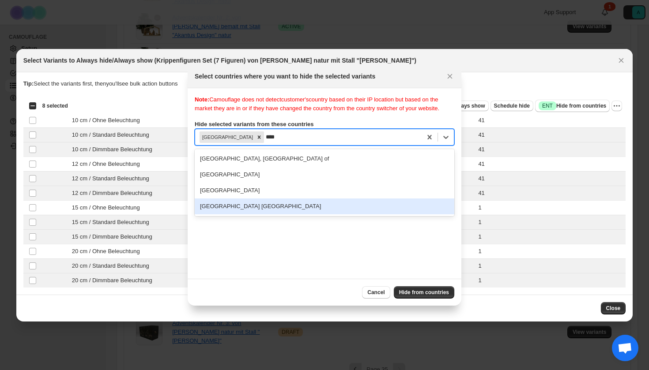
click at [262, 215] on div "[GEOGRAPHIC_DATA] [GEOGRAPHIC_DATA]" at bounding box center [325, 207] width 260 height 16
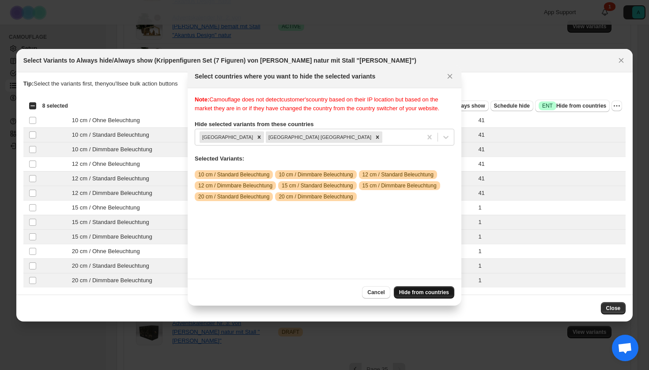
click at [434, 291] on span "Hide from countries" at bounding box center [424, 292] width 50 height 7
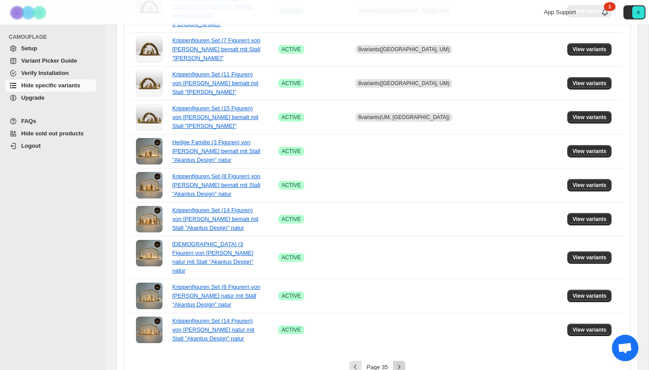
scroll to position [571, 0]
click at [395, 363] on icon "Next" at bounding box center [399, 367] width 9 height 9
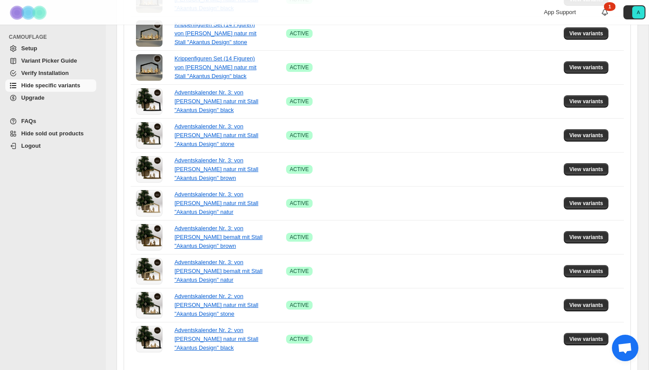
click at [401, 370] on icon "Next" at bounding box center [399, 376] width 9 height 9
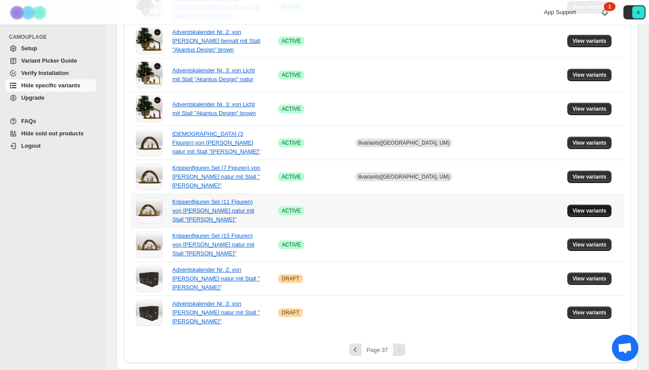
click at [578, 212] on span "View variants" at bounding box center [590, 210] width 34 height 7
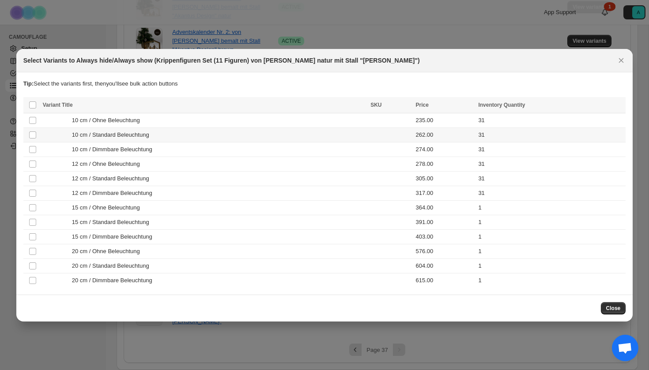
click at [268, 133] on div "10 cm / Standard Beleuchtung" at bounding box center [204, 135] width 322 height 9
click at [268, 151] on div "10 cm / Dimmbare Beleuchtung" at bounding box center [204, 149] width 322 height 9
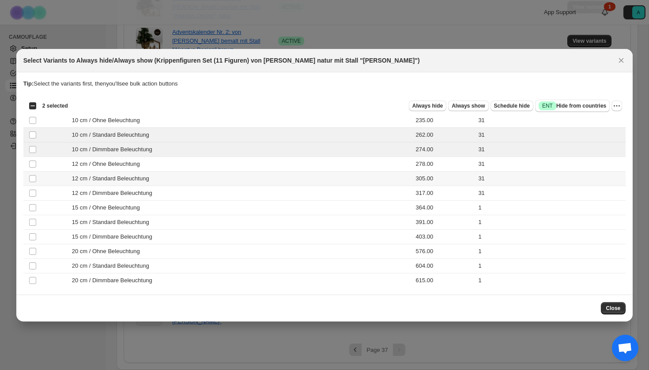
click at [259, 180] on div "12 cm / Standard Beleuchtung" at bounding box center [204, 178] width 322 height 9
click at [259, 190] on div "12 cm / Dimmbare Beleuchtung" at bounding box center [204, 193] width 322 height 9
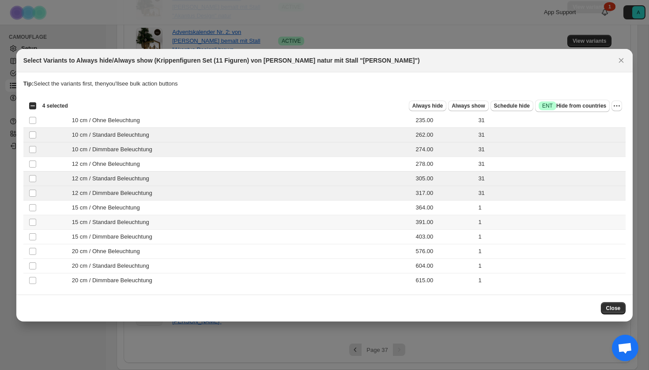
click at [253, 223] on div "15 cm / Standard Beleuchtung" at bounding box center [204, 222] width 322 height 9
click at [251, 238] on div "15 cm / Dimmbare Beleuchtung" at bounding box center [204, 237] width 322 height 9
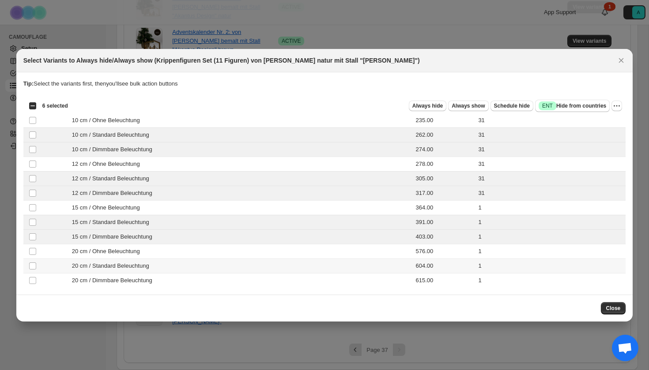
click at [245, 274] on td "20 cm / Dimmbare Beleuchtung" at bounding box center [204, 280] width 328 height 15
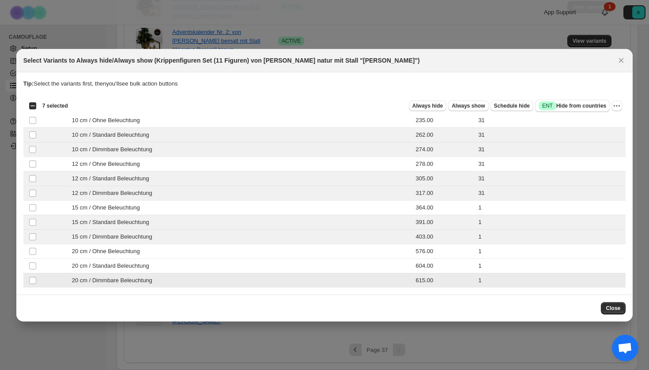
click at [245, 285] on div "20 cm / Dimmbare Beleuchtung" at bounding box center [204, 280] width 322 height 9
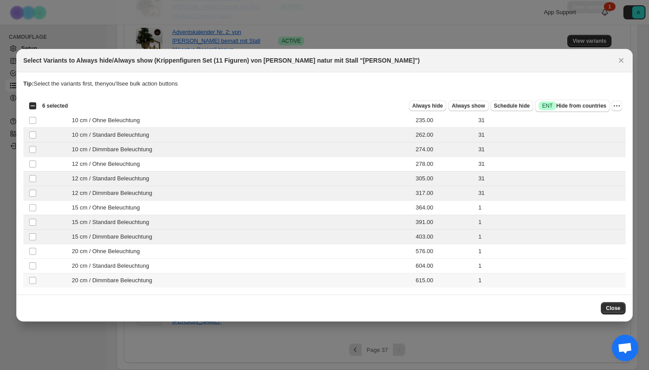
click at [244, 275] on td "20 cm / Dimmbare Beleuchtung" at bounding box center [204, 280] width 328 height 15
click at [245, 260] on td "20 cm / Standard Beleuchtung" at bounding box center [204, 266] width 328 height 15
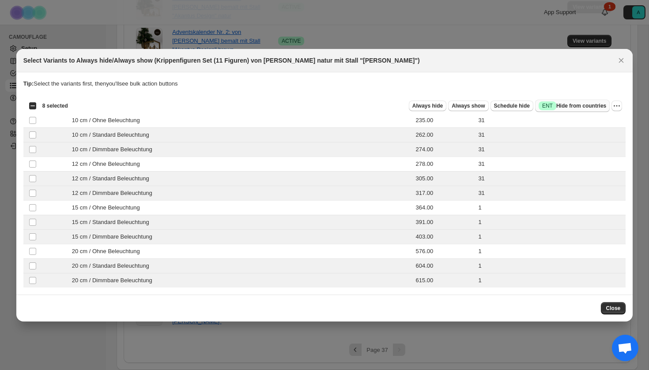
click at [560, 107] on span "Success ENT Hide from countries" at bounding box center [573, 106] width 68 height 9
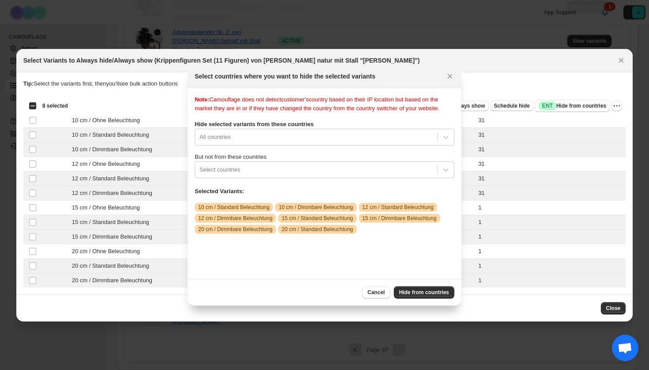
click at [347, 146] on div "All countries" at bounding box center [325, 137] width 260 height 17
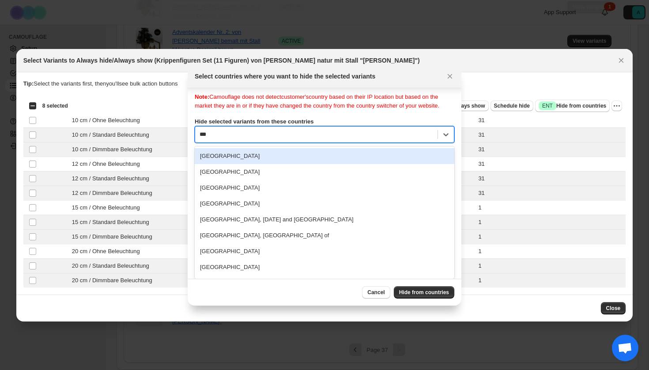
scroll to position [0, 0]
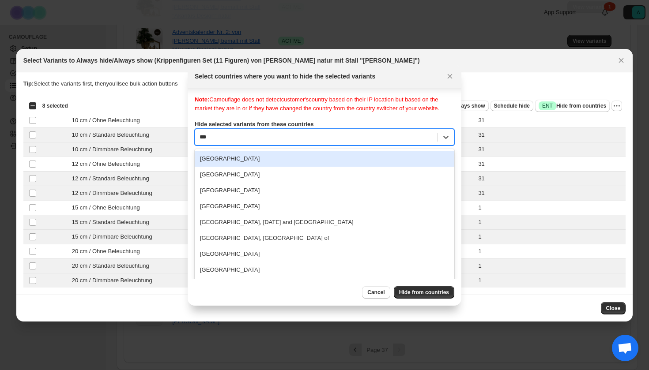
type input "****"
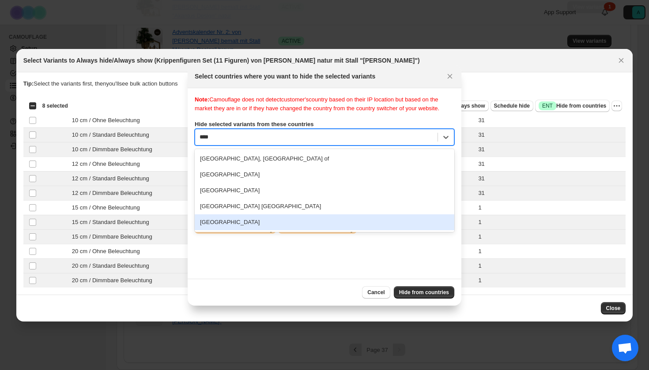
drag, startPoint x: 282, startPoint y: 229, endPoint x: 282, endPoint y: 214, distance: 15.0
click at [282, 229] on div "[GEOGRAPHIC_DATA]" at bounding box center [325, 223] width 260 height 16
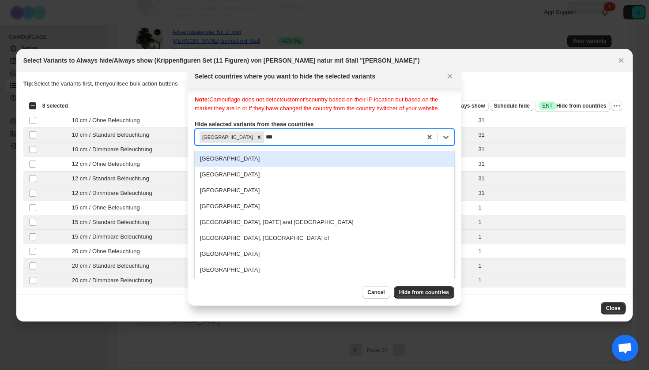
type input "****"
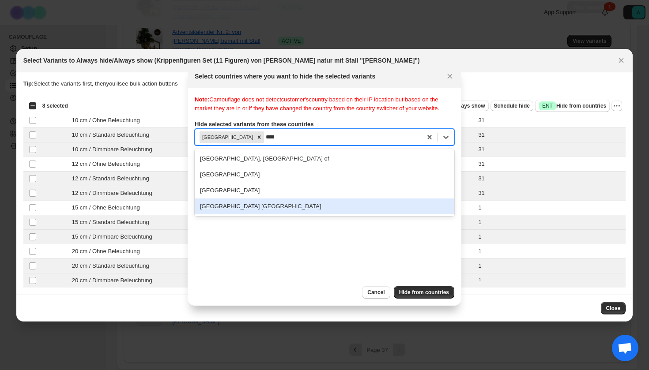
click at [274, 214] on div "[GEOGRAPHIC_DATA] [GEOGRAPHIC_DATA]" at bounding box center [325, 207] width 260 height 16
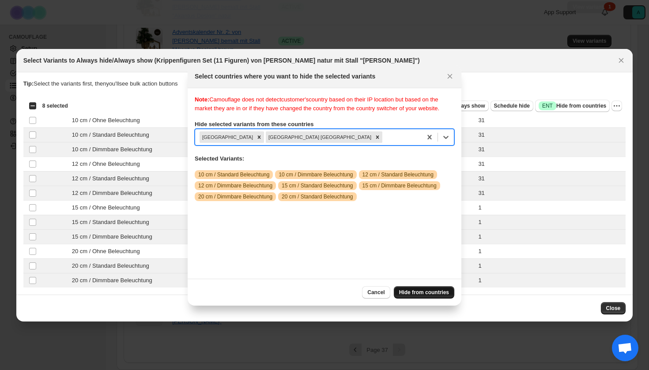
click at [433, 291] on span "Hide from countries" at bounding box center [424, 292] width 50 height 7
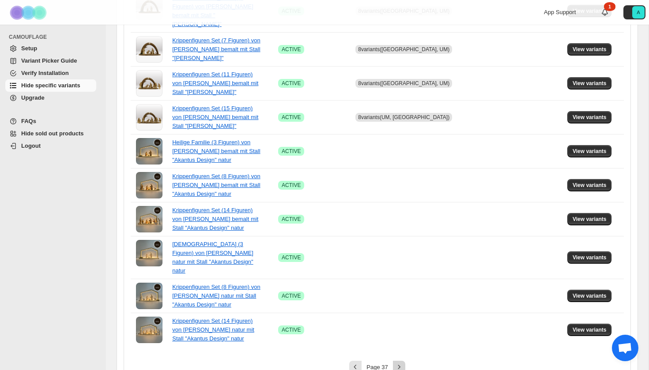
scroll to position [571, 0]
click at [395, 363] on icon "Next" at bounding box center [399, 367] width 9 height 9
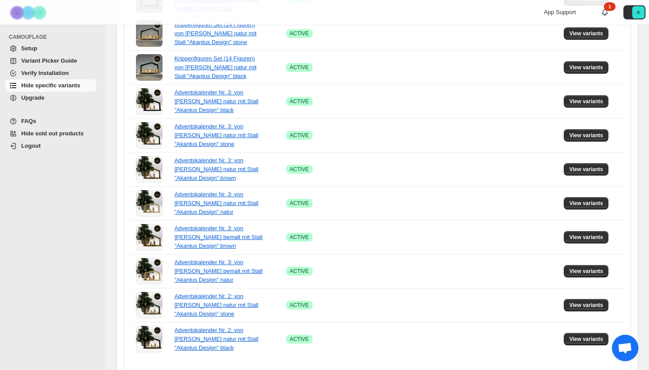
click at [396, 370] on icon "Next" at bounding box center [399, 376] width 9 height 9
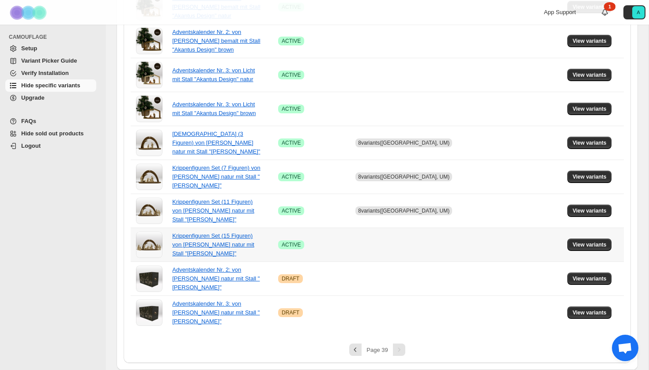
scroll to position [299, 0]
click at [587, 241] on button "View variants" at bounding box center [589, 245] width 45 height 12
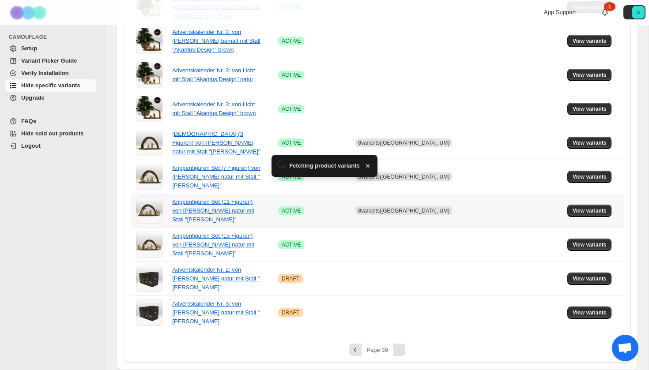
scroll to position [0, 0]
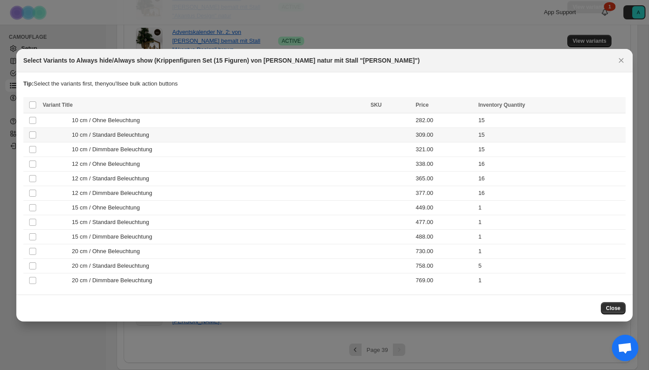
click at [251, 135] on div "10 cm / Standard Beleuchtung" at bounding box center [204, 135] width 322 height 9
click at [251, 150] on div "10 cm / Dimmbare Beleuchtung" at bounding box center [204, 149] width 322 height 9
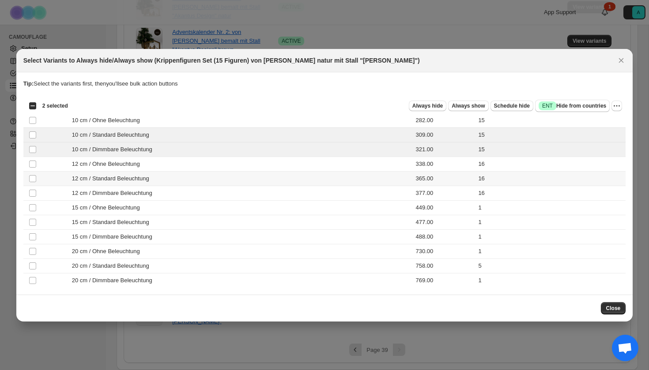
click at [245, 183] on td "12 cm / Standard Beleuchtung" at bounding box center [204, 178] width 328 height 15
click at [245, 196] on div "12 cm / Dimmbare Beleuchtung" at bounding box center [204, 193] width 322 height 9
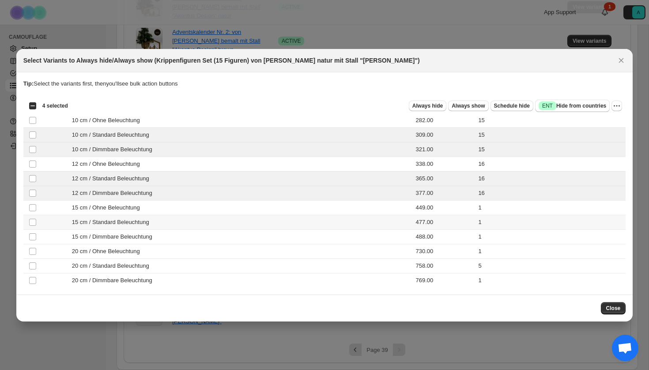
click at [236, 226] on div "15 cm / Standard Beleuchtung" at bounding box center [204, 222] width 322 height 9
click at [236, 233] on div "15 cm / Dimmbare Beleuchtung" at bounding box center [204, 237] width 322 height 9
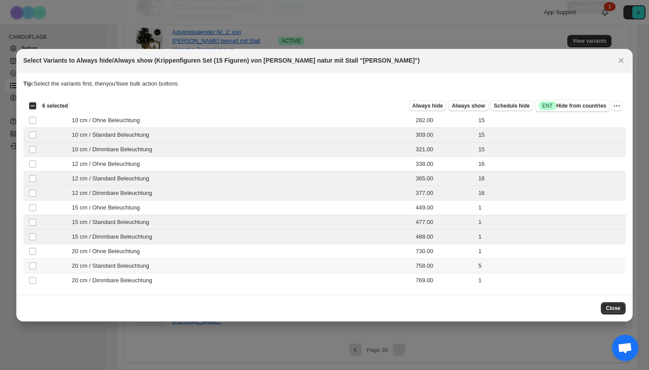
click at [234, 264] on div "20 cm / Standard Beleuchtung" at bounding box center [204, 266] width 322 height 9
click at [234, 285] on div "20 cm / Dimmbare Beleuchtung" at bounding box center [204, 280] width 322 height 9
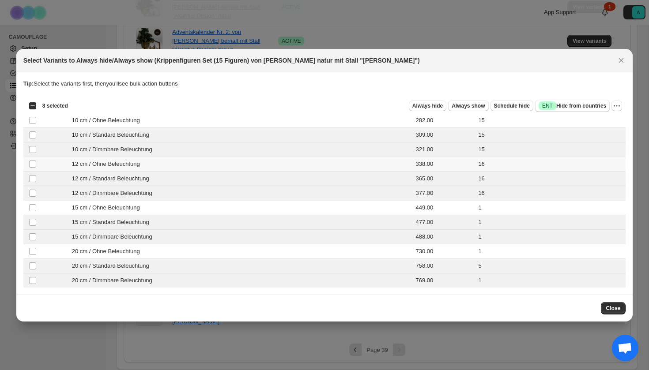
drag, startPoint x: 614, startPoint y: 313, endPoint x: 614, endPoint y: 90, distance: 222.9
click at [614, 89] on div "Select Variants to Always hide/Always show (Krippenfiguren Set (15 Figuren) von…" at bounding box center [324, 185] width 617 height 273
click at [580, 106] on span "Success ENT Hide from countries" at bounding box center [573, 106] width 68 height 9
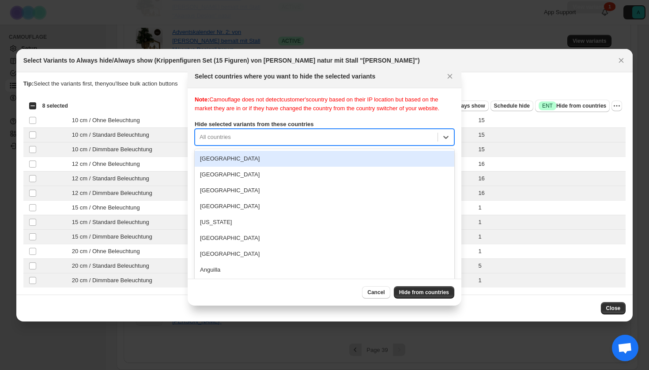
click at [349, 144] on div "Note: Camouflage does not detect customer's country based on their IP location …" at bounding box center [325, 183] width 260 height 177
type input "****"
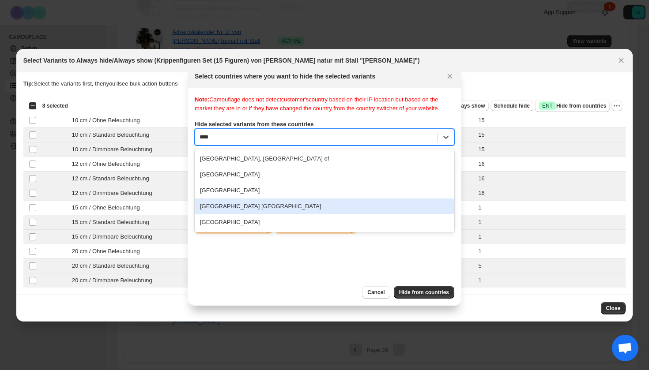
click at [275, 214] on div "[GEOGRAPHIC_DATA] [GEOGRAPHIC_DATA]" at bounding box center [325, 207] width 260 height 16
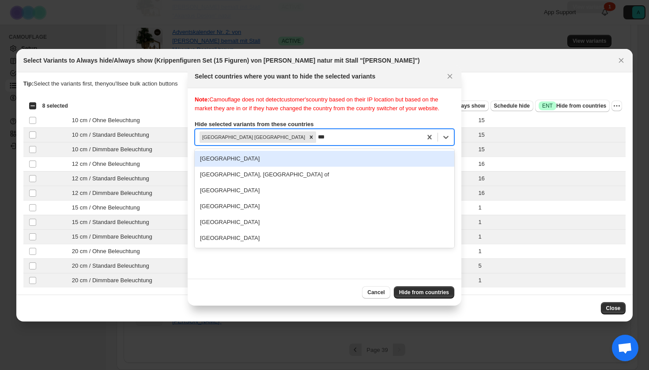
type input "****"
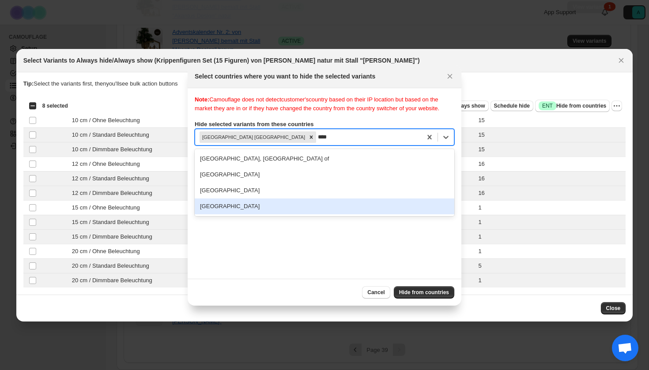
click at [238, 212] on div "[GEOGRAPHIC_DATA]" at bounding box center [325, 207] width 260 height 16
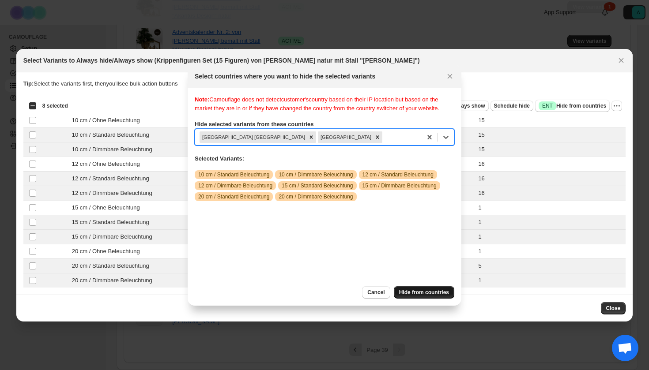
click at [430, 292] on span "Hide from countries" at bounding box center [424, 292] width 50 height 7
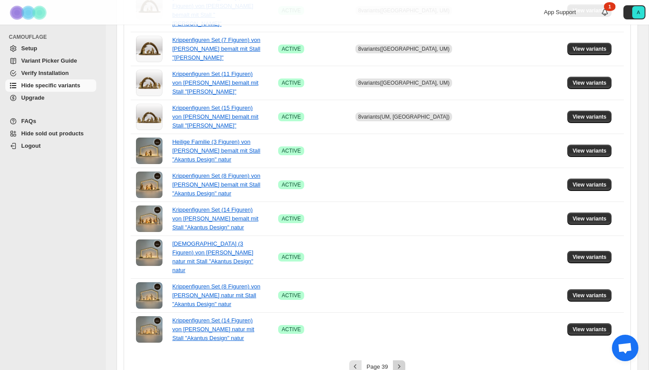
scroll to position [571, 0]
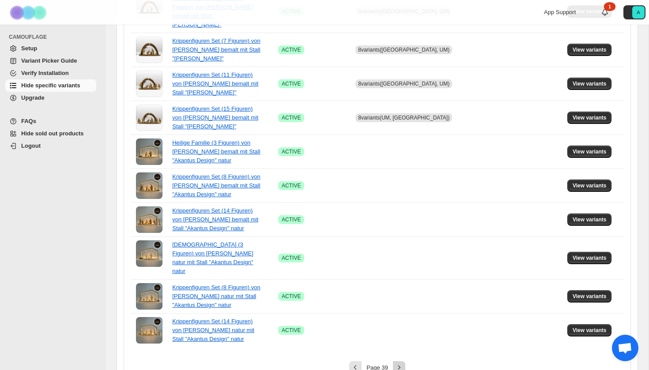
click at [401, 363] on icon "Next" at bounding box center [399, 367] width 9 height 9
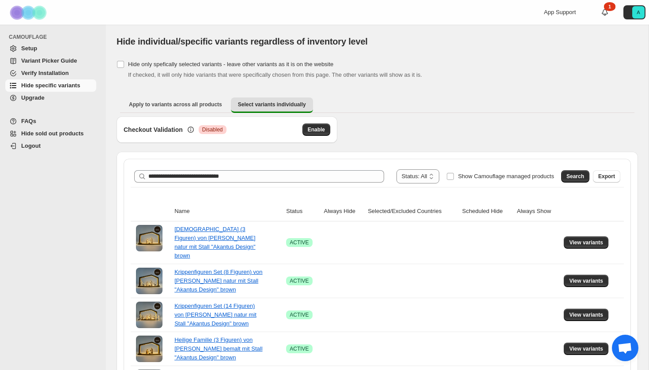
scroll to position [0, 0]
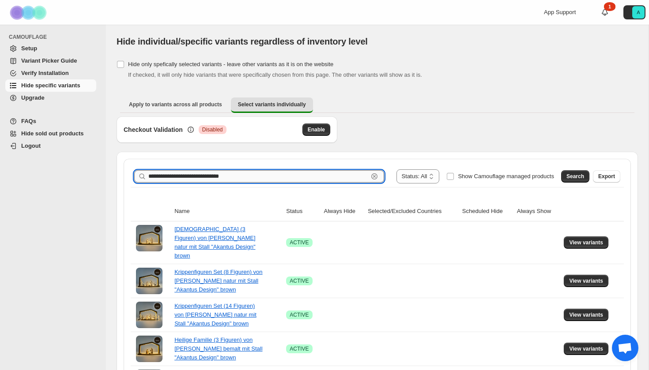
click at [208, 177] on input "**********" at bounding box center [258, 176] width 220 height 12
type input "**********"
click at [573, 172] on button "Search" at bounding box center [575, 176] width 28 height 12
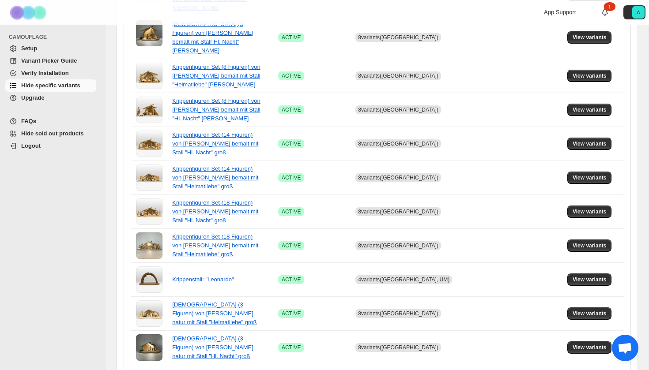
scroll to position [571, 0]
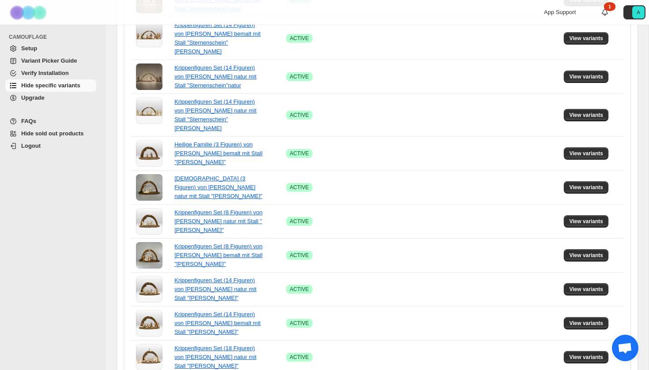
scroll to position [306, 0]
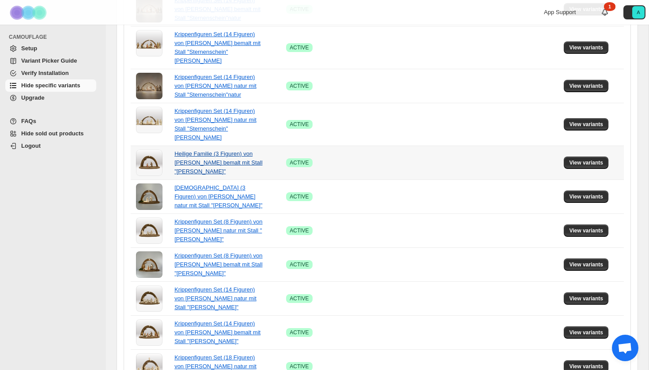
click at [196, 151] on link "Heilige Familie (3 Figuren) von [PERSON_NAME] bemalt mit Stall "[PERSON_NAME]"" at bounding box center [218, 163] width 88 height 24
click at [574, 159] on span "View variants" at bounding box center [586, 162] width 34 height 7
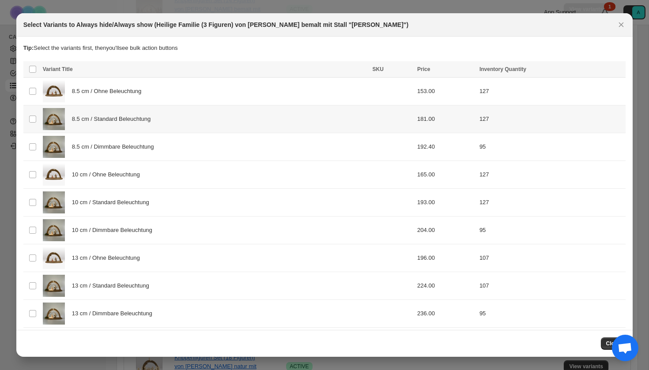
drag, startPoint x: 165, startPoint y: 125, endPoint x: 165, endPoint y: 132, distance: 7.1
click at [165, 126] on div "8.5 cm / Standard Beleuchtung" at bounding box center [205, 119] width 324 height 22
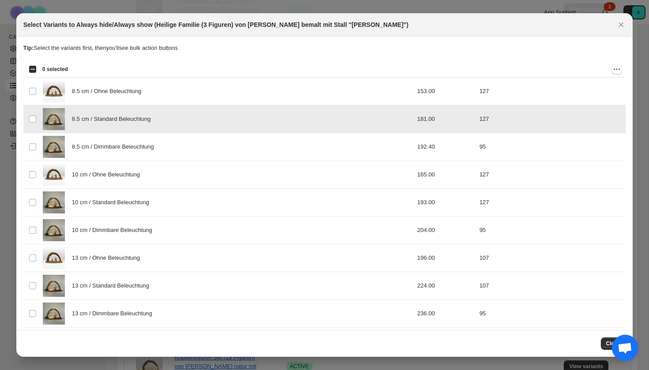
click at [165, 136] on div "8.5 cm / Dimmbare Beleuchtung" at bounding box center [205, 147] width 324 height 22
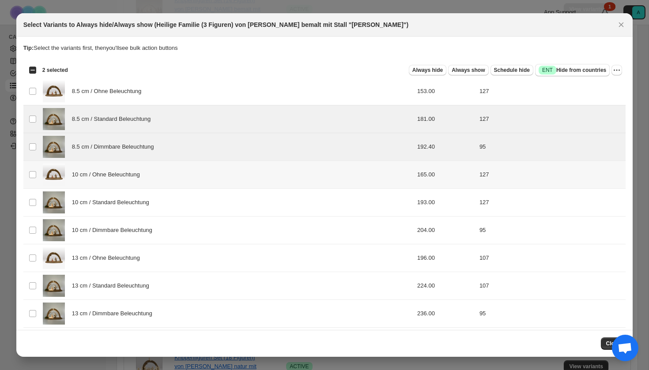
click at [153, 180] on div "10 cm / Ohne Beleuchtung" at bounding box center [205, 175] width 324 height 22
click at [153, 210] on div "10 cm / Standard Beleuchtung" at bounding box center [205, 203] width 324 height 22
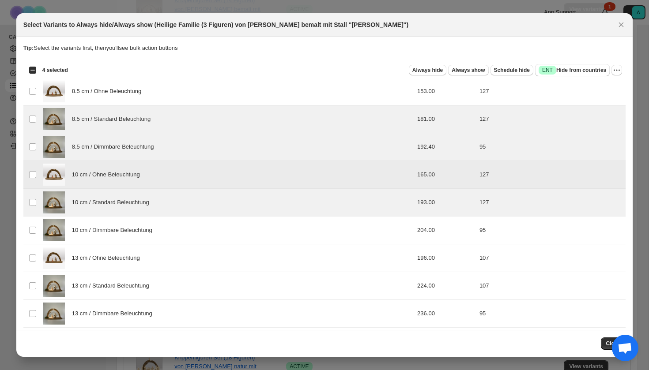
drag, startPoint x: 154, startPoint y: 182, endPoint x: 154, endPoint y: 191, distance: 9.3
click at [154, 182] on div "10 cm / Ohne Beleuchtung" at bounding box center [205, 175] width 324 height 22
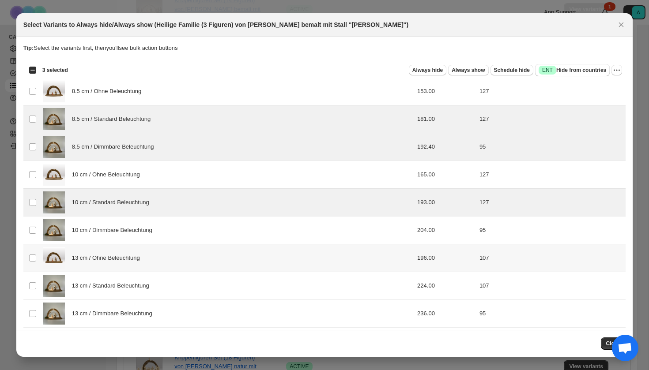
click at [144, 232] on span "10 cm / Dimmbare Beleuchtung" at bounding box center [114, 230] width 85 height 9
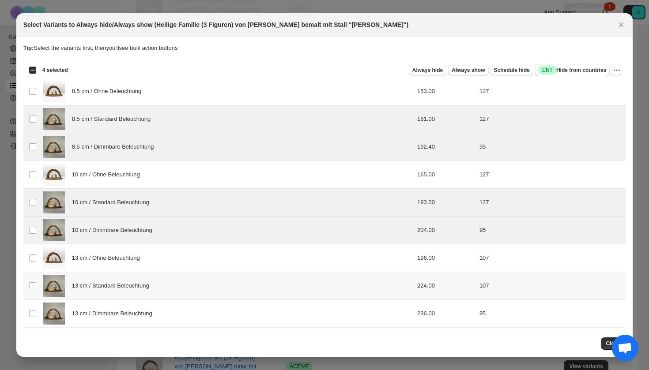
click at [137, 291] on div "13 cm / Standard Beleuchtung" at bounding box center [205, 286] width 324 height 22
click at [137, 313] on span "13 cm / Dimmbare Beleuchtung" at bounding box center [114, 313] width 85 height 9
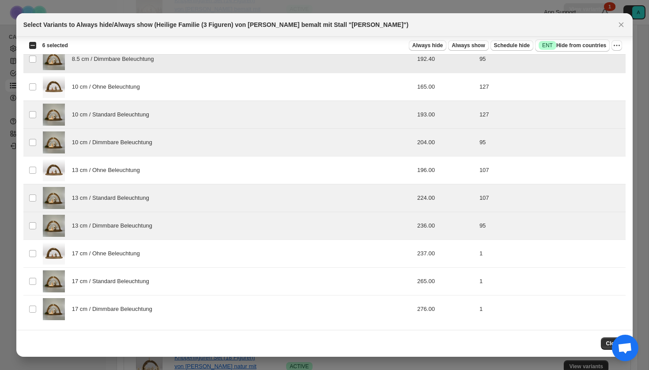
scroll to position [88, 0]
click at [309, 284] on div "17 cm / Standard Beleuchtung" at bounding box center [205, 282] width 324 height 22
click at [309, 318] on div "17 cm / Dimmbare Beleuchtung" at bounding box center [205, 309] width 324 height 22
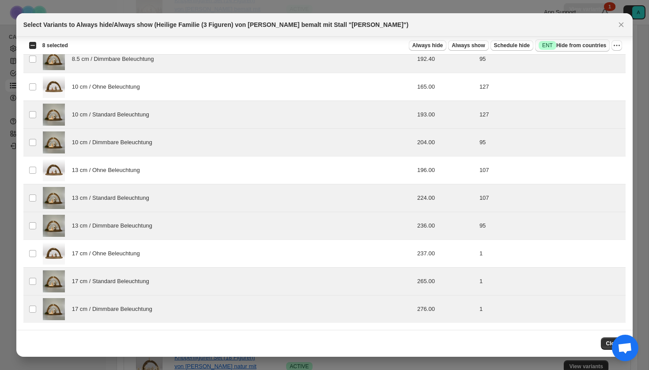
click at [565, 42] on span "Success ENT Hide from countries" at bounding box center [573, 45] width 68 height 9
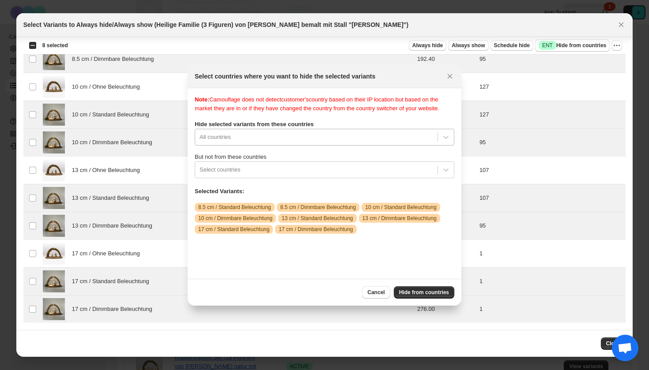
click at [314, 139] on div "All countries" at bounding box center [316, 137] width 242 height 14
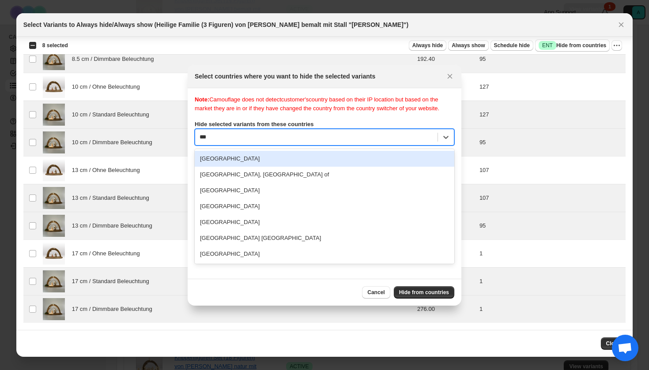
scroll to position [0, 0]
type input "****"
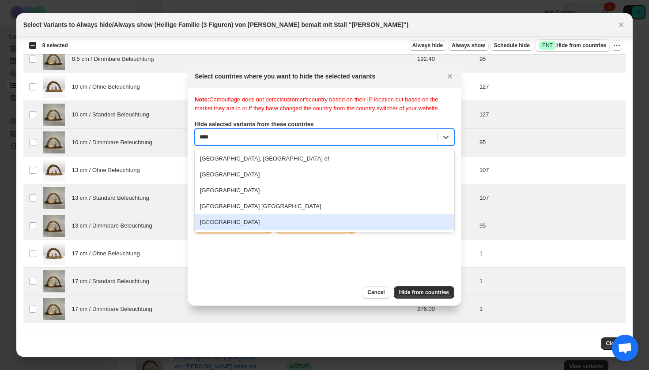
click at [271, 224] on div "[GEOGRAPHIC_DATA]" at bounding box center [325, 223] width 260 height 16
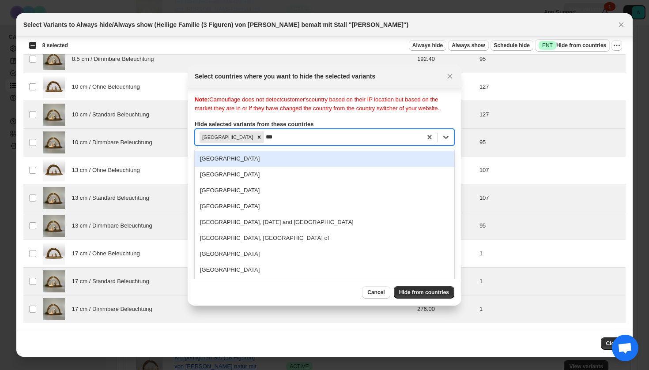
type input "****"
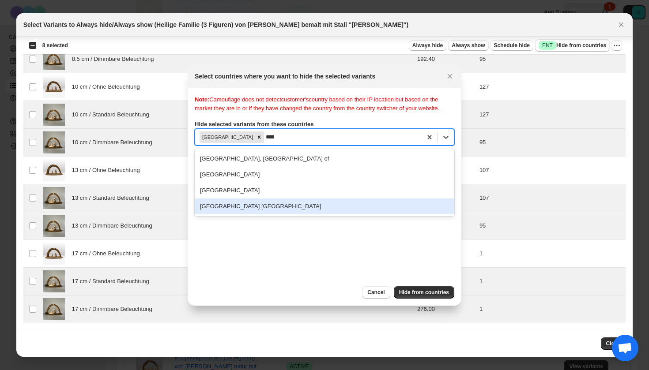
click at [283, 215] on div "[GEOGRAPHIC_DATA] [GEOGRAPHIC_DATA]" at bounding box center [325, 207] width 260 height 16
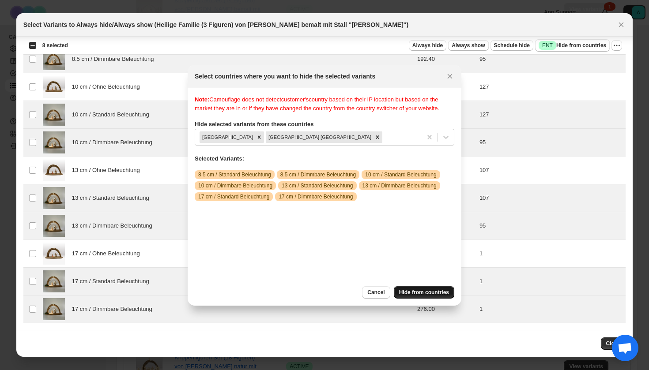
click at [426, 293] on span "Hide from countries" at bounding box center [424, 292] width 50 height 7
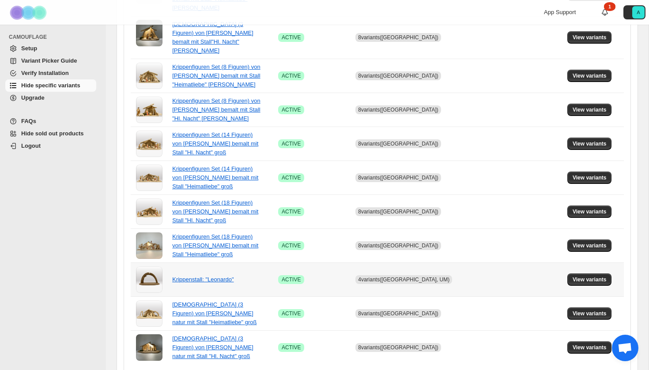
scroll to position [571, 0]
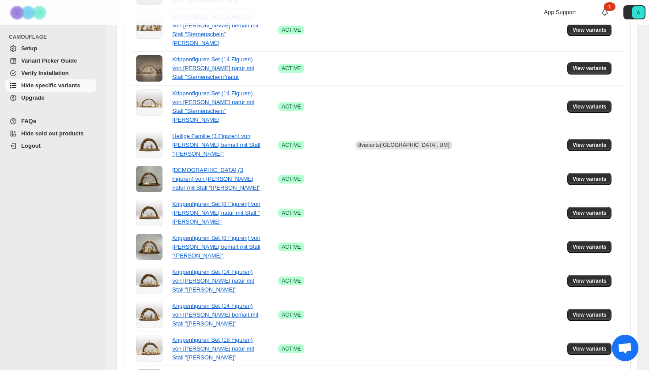
scroll to position [318, 0]
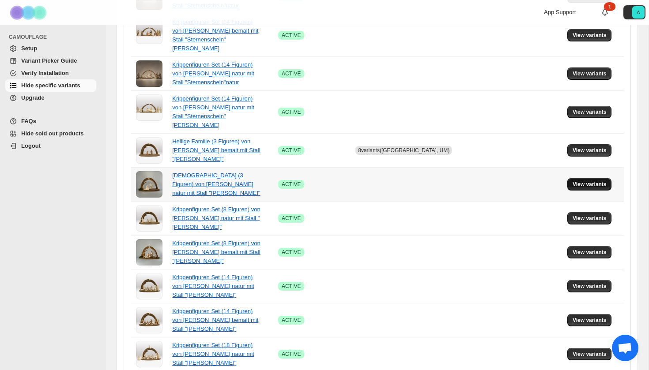
click at [583, 181] on span "View variants" at bounding box center [590, 184] width 34 height 7
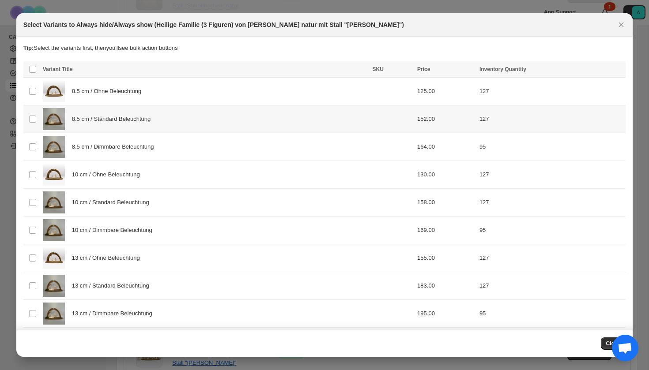
click at [255, 122] on div "8.5 cm / Standard Beleuchtung" at bounding box center [205, 119] width 324 height 22
click at [255, 144] on div "8.5 cm / Dimmbare Beleuchtung" at bounding box center [205, 147] width 324 height 22
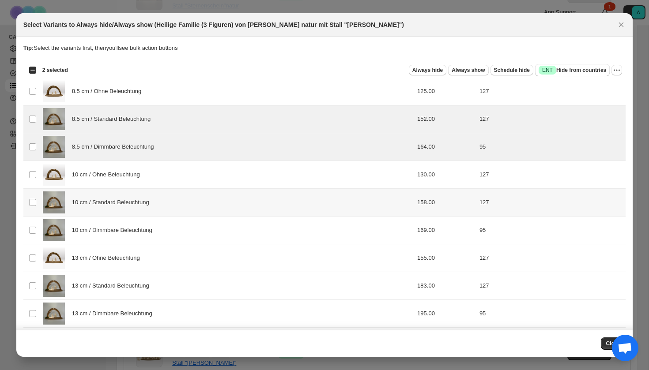
click at [246, 208] on div "10 cm / Standard Beleuchtung" at bounding box center [205, 203] width 324 height 22
click at [246, 230] on div "10 cm / Dimmbare Beleuchtung" at bounding box center [205, 230] width 324 height 22
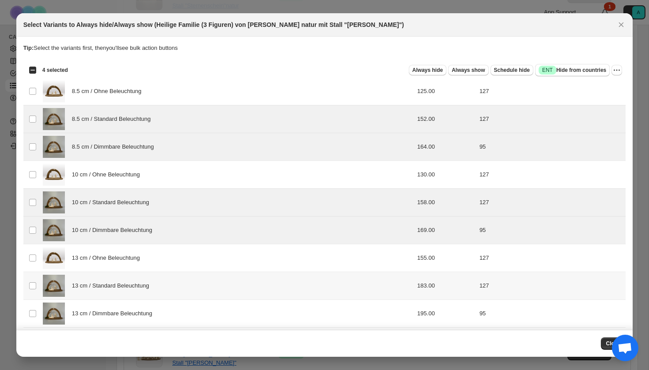
click at [234, 281] on div "13 cm / Standard Beleuchtung" at bounding box center [205, 286] width 324 height 22
click at [234, 312] on div "13 cm / Dimmbare Beleuchtung" at bounding box center [205, 314] width 324 height 22
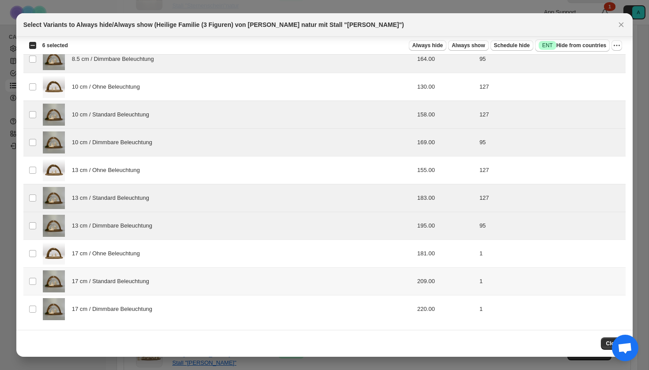
scroll to position [88, 0]
click at [146, 282] on span "17 cm / Standard Beleuchtung" at bounding box center [113, 281] width 82 height 9
click at [146, 313] on span "17 cm / Dimmbare Beleuchtung" at bounding box center [114, 309] width 85 height 9
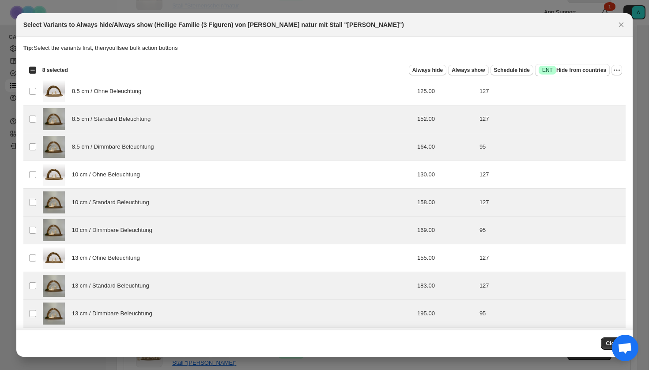
scroll to position [0, 0]
click at [578, 70] on span "Success ENT Hide from countries" at bounding box center [573, 70] width 68 height 9
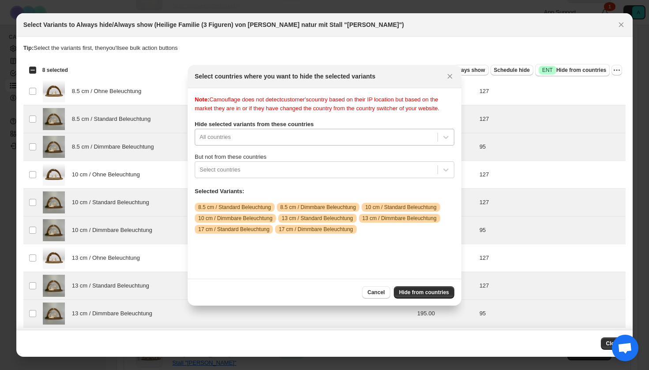
click at [325, 143] on div "Note: Camouflage does not detect customer's country based on their IP location …" at bounding box center [325, 183] width 260 height 177
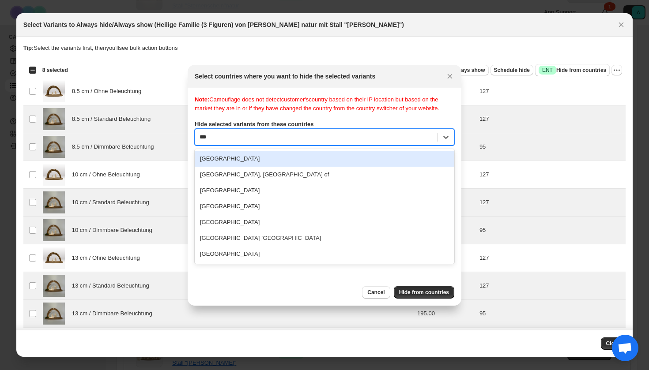
type input "****"
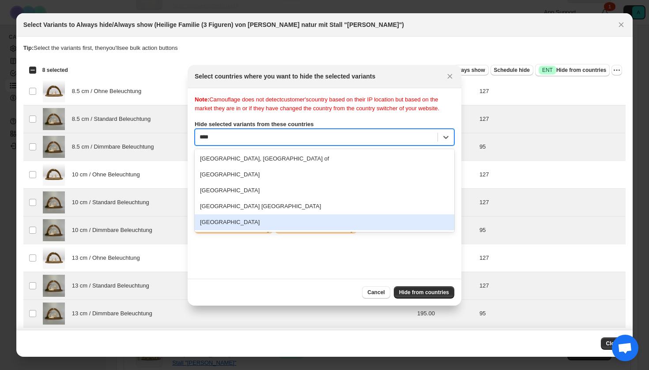
click at [221, 227] on div "[GEOGRAPHIC_DATA]" at bounding box center [325, 223] width 260 height 16
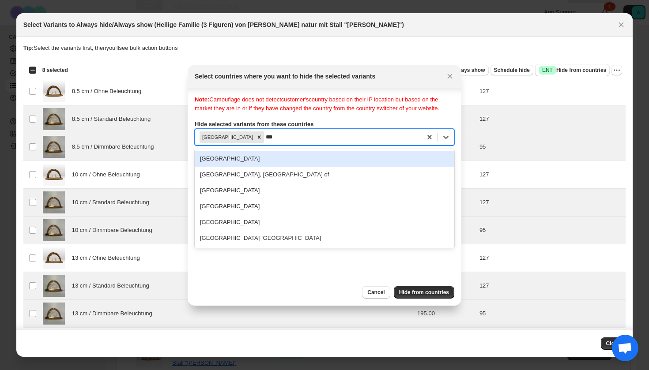
type input "****"
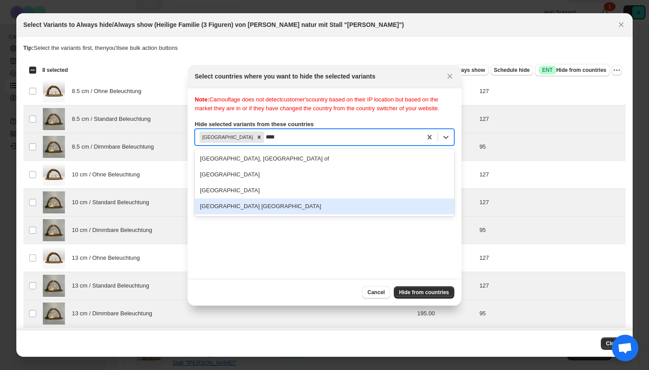
click at [230, 215] on div "[GEOGRAPHIC_DATA] [GEOGRAPHIC_DATA]" at bounding box center [325, 207] width 260 height 16
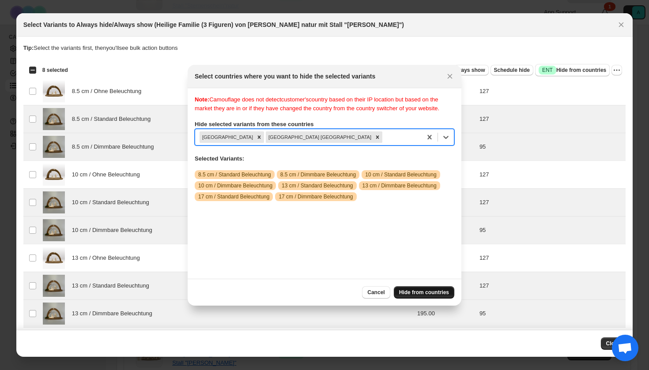
click at [442, 294] on span "Hide from countries" at bounding box center [424, 292] width 50 height 7
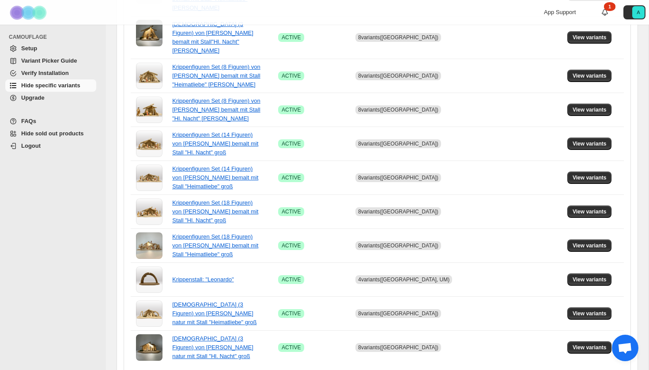
scroll to position [571, 0]
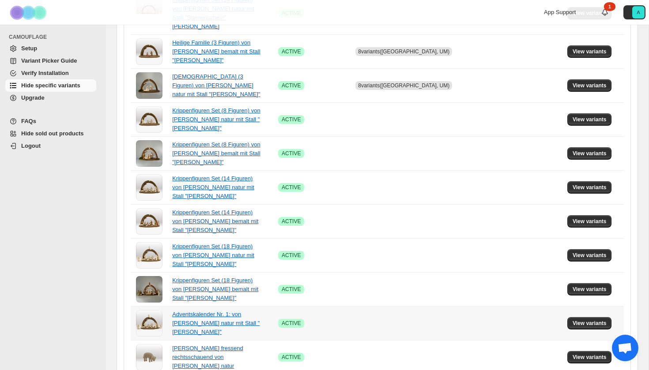
scroll to position [394, 0]
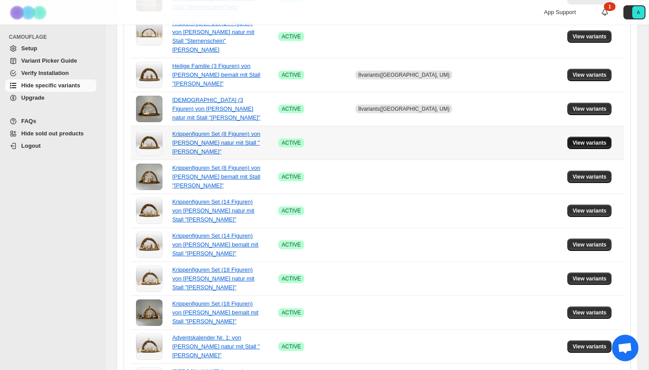
click at [576, 139] on span "View variants" at bounding box center [590, 142] width 34 height 7
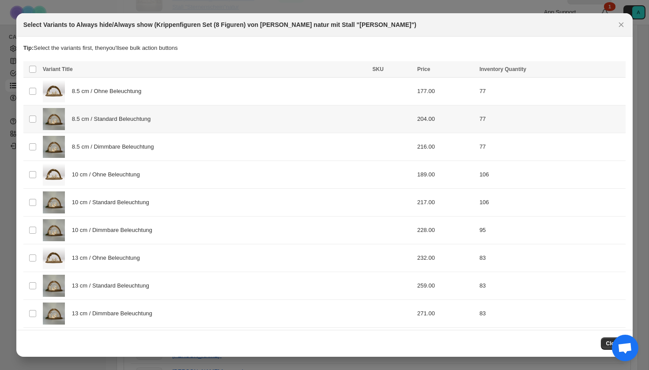
click at [200, 121] on div "8.5 cm / Standard Beleuchtung" at bounding box center [205, 119] width 324 height 22
click at [197, 147] on div "8.5 cm / Dimmbare Beleuchtung" at bounding box center [205, 147] width 324 height 22
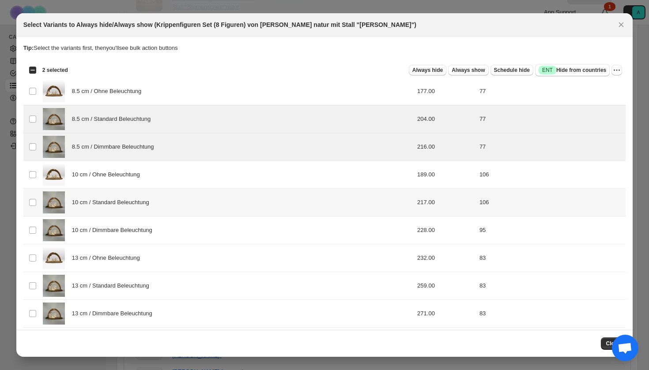
click at [169, 212] on div "10 cm / Standard Beleuchtung" at bounding box center [205, 203] width 324 height 22
click at [169, 237] on div "10 cm / Dimmbare Beleuchtung" at bounding box center [205, 230] width 324 height 22
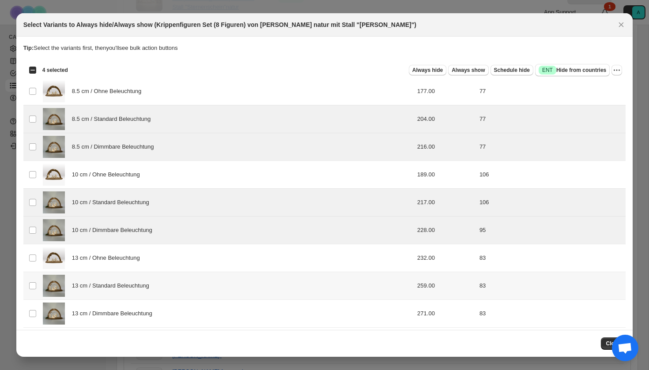
click at [153, 293] on div "13 cm / Standard Beleuchtung" at bounding box center [205, 286] width 324 height 22
click at [153, 317] on span "13 cm / Dimmbare Beleuchtung" at bounding box center [114, 313] width 85 height 9
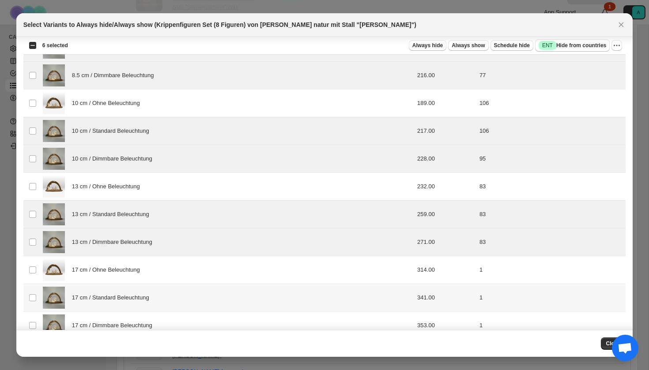
click at [147, 304] on div "17 cm / Standard Beleuchtung" at bounding box center [205, 298] width 324 height 22
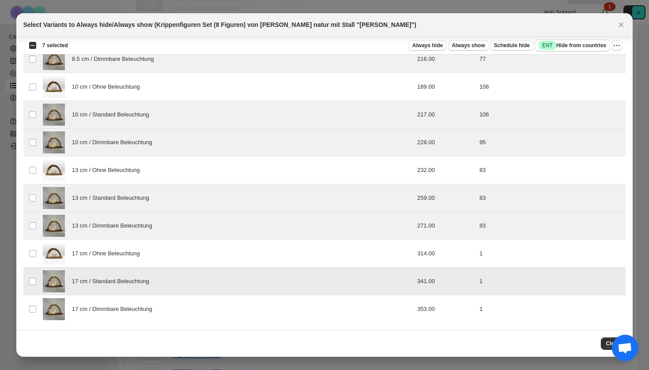
scroll to position [88, 0]
click at [147, 305] on div "17 cm / Dimmbare Beleuchtung" at bounding box center [205, 309] width 324 height 22
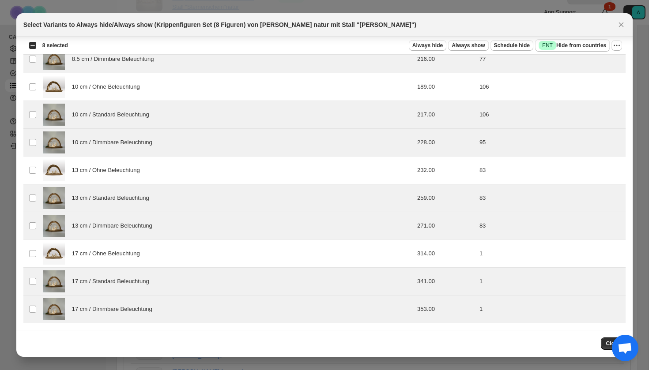
click at [582, 37] on div "Select all 12 product variants 8 selected Always hide Always show Schedule hide…" at bounding box center [324, 46] width 603 height 18
click at [581, 42] on span "Success ENT Hide from countries" at bounding box center [573, 45] width 68 height 9
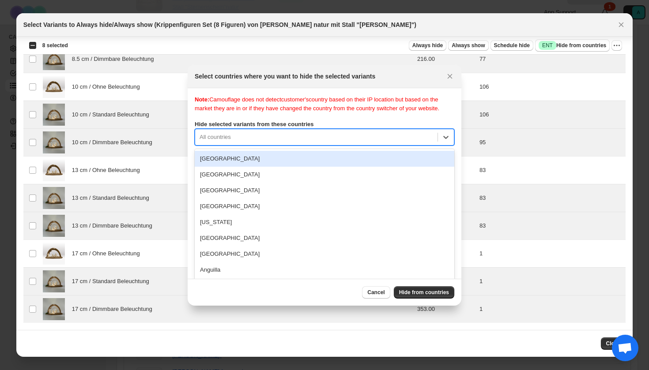
click at [230, 146] on div "[GEOGRAPHIC_DATA], 1 of 250. 250 results available. Use Up and Down to choose o…" at bounding box center [325, 137] width 260 height 17
type input "****"
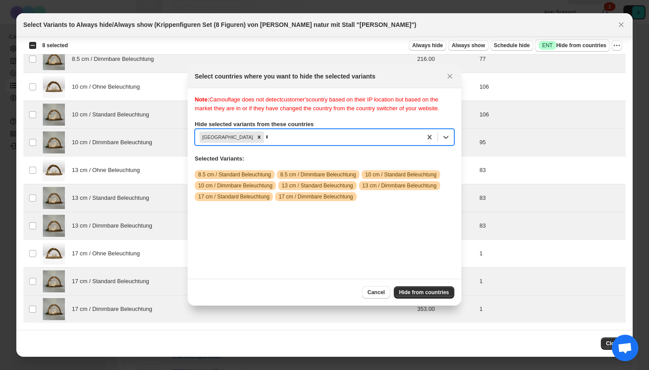
scroll to position [11, 0]
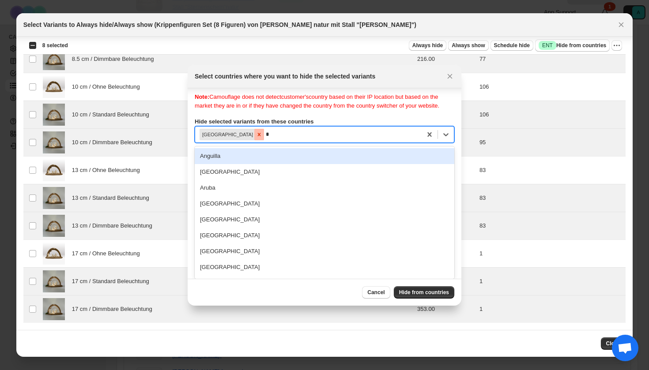
click at [258, 136] on icon "Remove United Arab Emirates" at bounding box center [259, 135] width 6 height 6
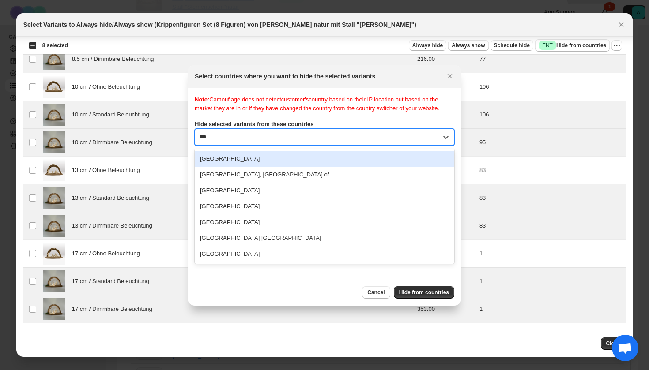
scroll to position [0, 0]
type input "****"
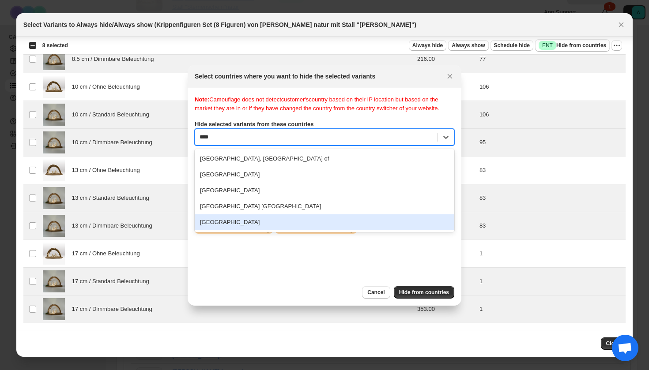
click at [237, 230] on div "[GEOGRAPHIC_DATA]" at bounding box center [325, 223] width 260 height 16
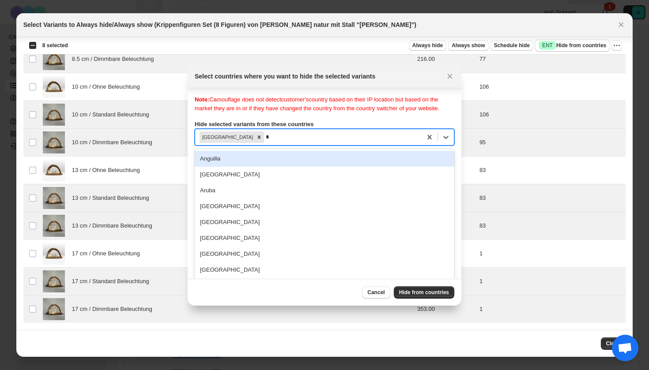
scroll to position [11, 0]
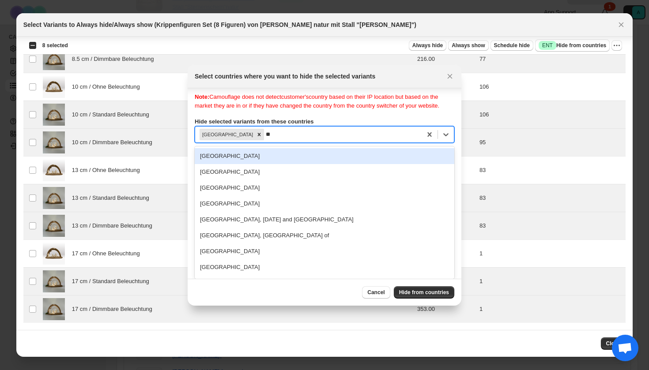
type input "***"
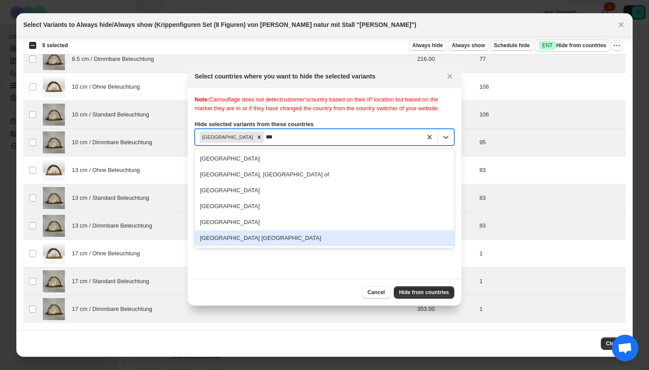
click at [246, 246] on div "[GEOGRAPHIC_DATA] [GEOGRAPHIC_DATA]" at bounding box center [325, 238] width 260 height 16
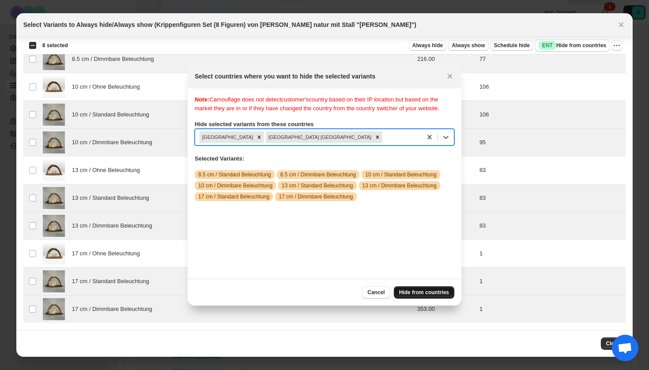
click at [428, 295] on span "Hide from countries" at bounding box center [424, 292] width 50 height 7
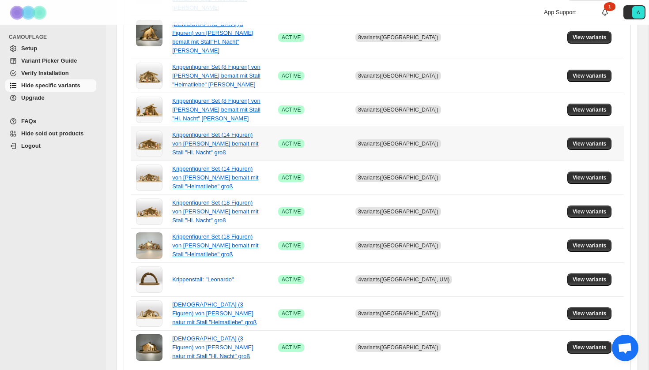
scroll to position [571, 0]
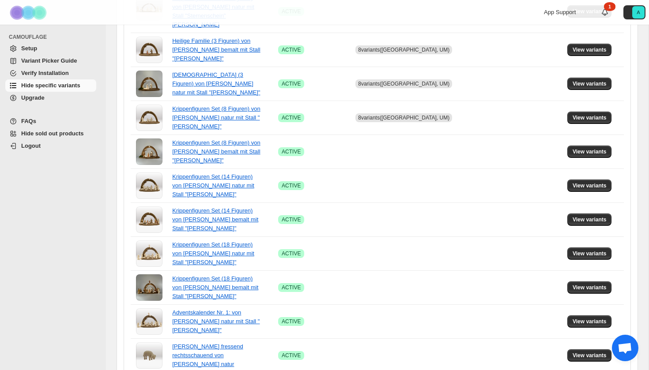
scroll to position [417, 0]
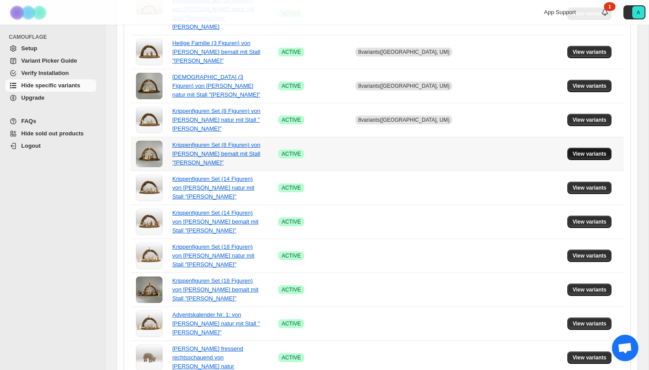
click at [592, 151] on span "View variants" at bounding box center [590, 154] width 34 height 7
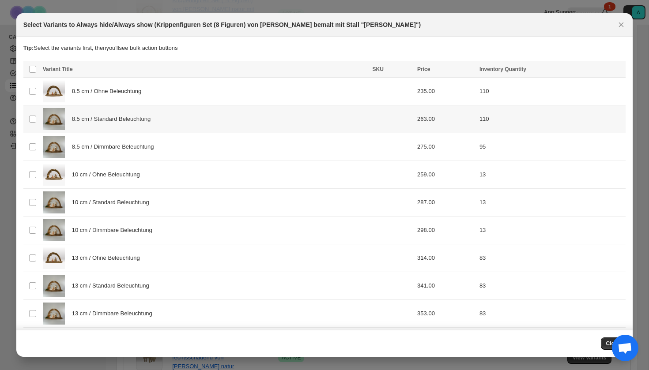
click at [212, 114] on div "8.5 cm / Standard Beleuchtung" at bounding box center [205, 119] width 324 height 22
click at [212, 144] on div "8.5 cm / Dimmbare Beleuchtung" at bounding box center [205, 147] width 324 height 22
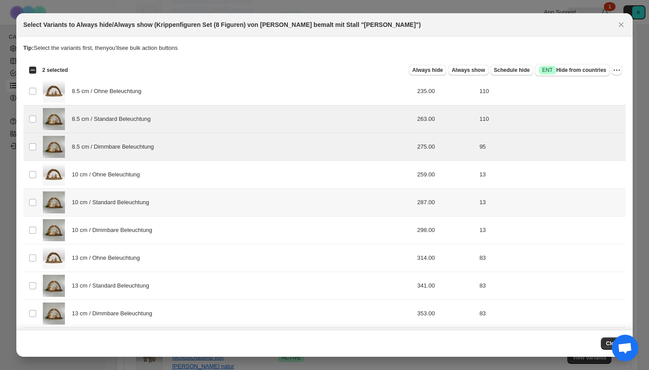
drag, startPoint x: 197, startPoint y: 205, endPoint x: 197, endPoint y: 239, distance: 34.0
click at [197, 206] on div "10 cm / Standard Beleuchtung" at bounding box center [205, 203] width 324 height 22
click at [197, 239] on div "10 cm / Dimmbare Beleuchtung" at bounding box center [205, 230] width 324 height 22
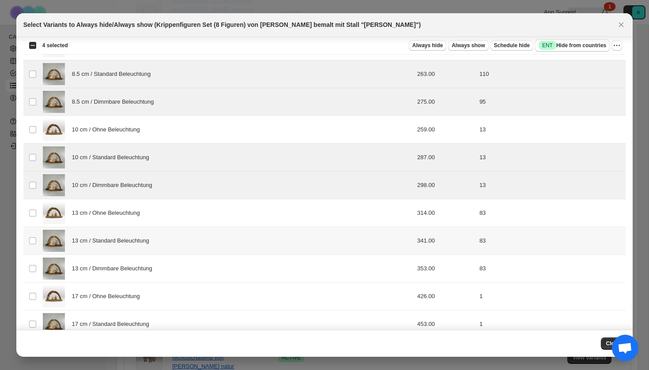
click at [192, 245] on div "13 cm / Standard Beleuchtung" at bounding box center [205, 241] width 324 height 22
click at [192, 271] on div "13 cm / Dimmbare Beleuchtung" at bounding box center [205, 269] width 324 height 22
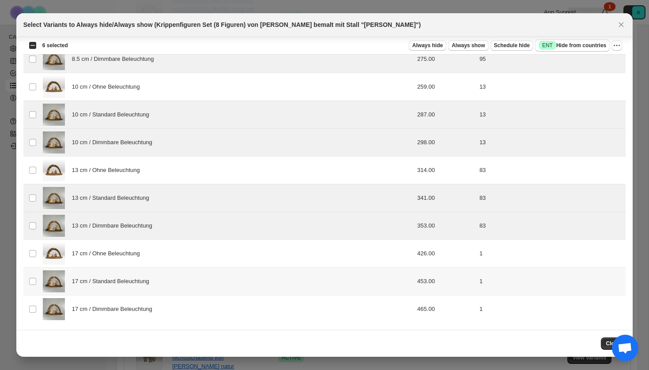
scroll to position [88, 0]
click at [181, 285] on div "17 cm / Standard Beleuchtung" at bounding box center [205, 282] width 324 height 22
click at [181, 311] on div "17 cm / Dimmbare Beleuchtung" at bounding box center [205, 309] width 324 height 22
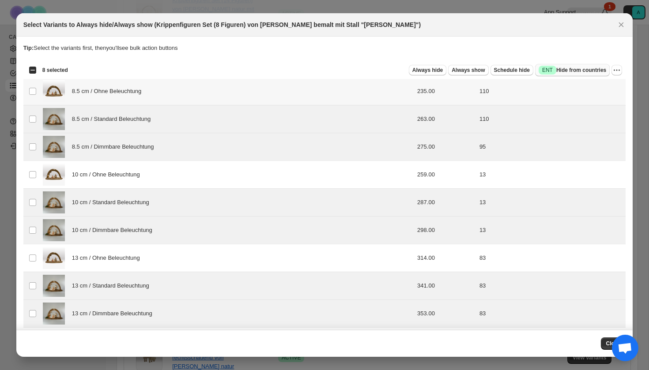
scroll to position [0, 0]
click at [565, 72] on span "Success ENT Hide from countries" at bounding box center [573, 70] width 68 height 9
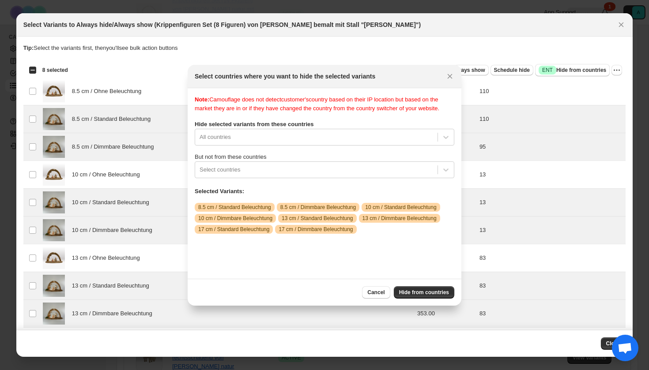
scroll to position [11, 0]
click at [260, 145] on div "Note: Camouflage does not detect customer's country based on their IP location …" at bounding box center [325, 183] width 260 height 177
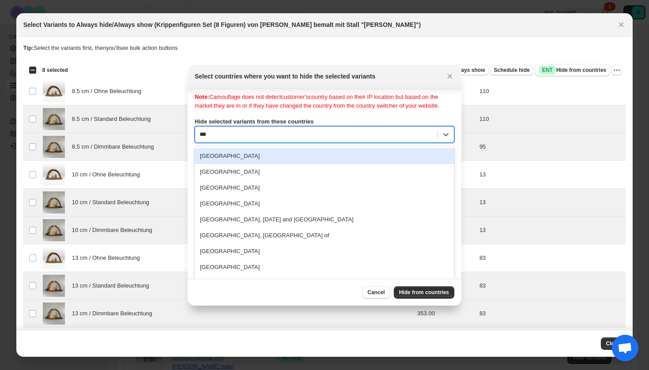
scroll to position [0, 0]
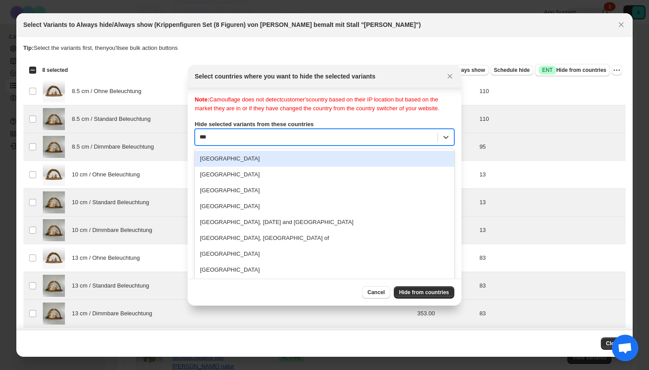
type input "****"
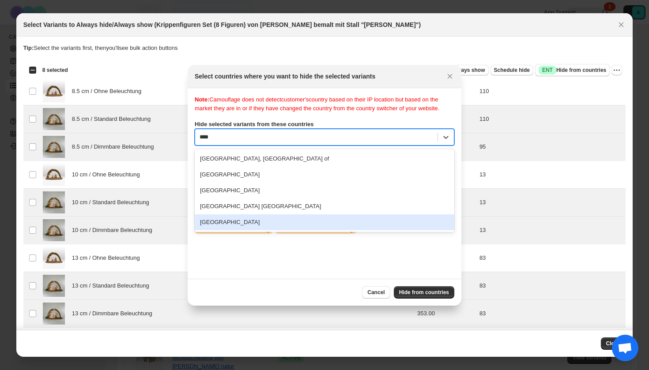
click at [228, 230] on div "[GEOGRAPHIC_DATA]" at bounding box center [325, 223] width 260 height 16
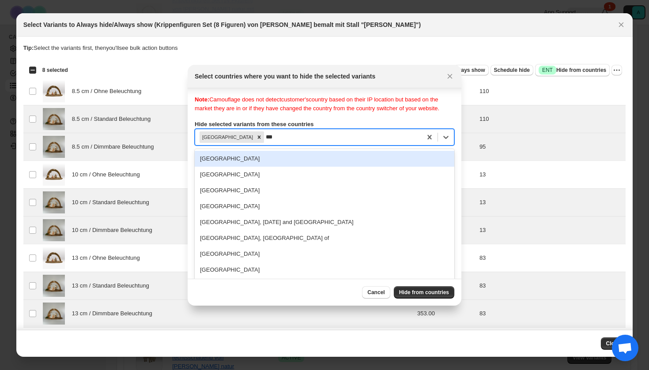
type input "****"
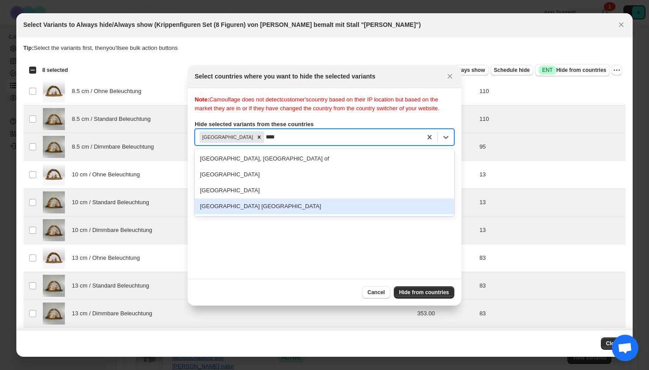
click at [249, 215] on div "[GEOGRAPHIC_DATA] [GEOGRAPHIC_DATA]" at bounding box center [325, 207] width 260 height 16
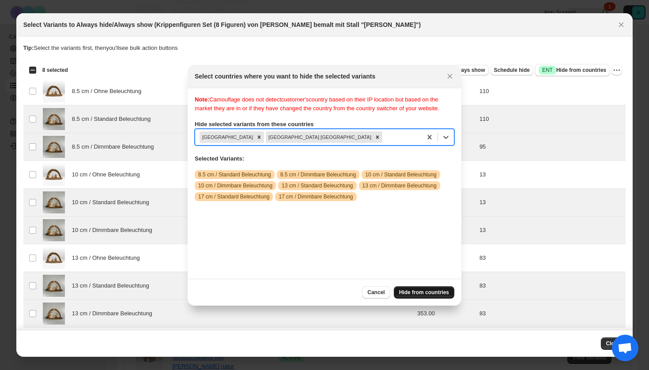
click at [438, 297] on button "Hide from countries" at bounding box center [424, 292] width 60 height 12
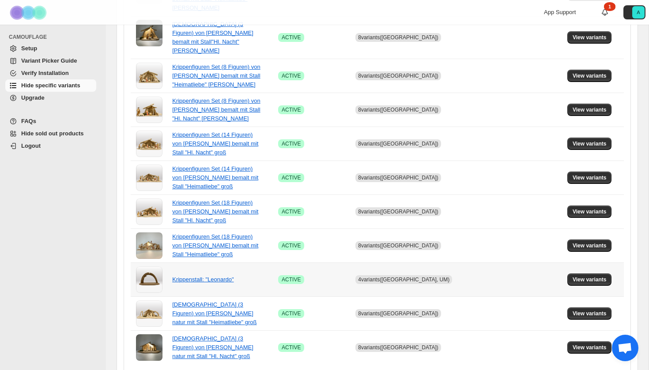
scroll to position [571, 0]
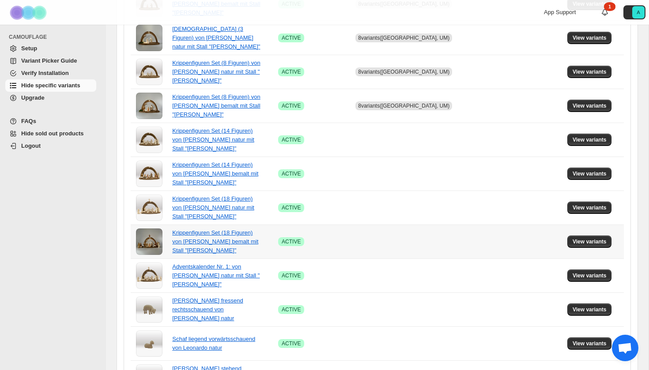
scroll to position [459, 0]
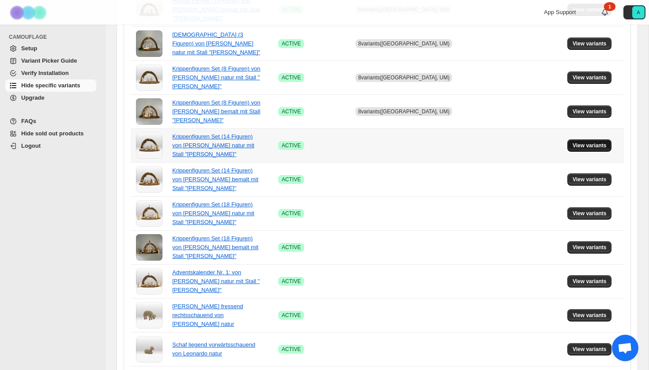
click at [582, 142] on span "View variants" at bounding box center [590, 145] width 34 height 7
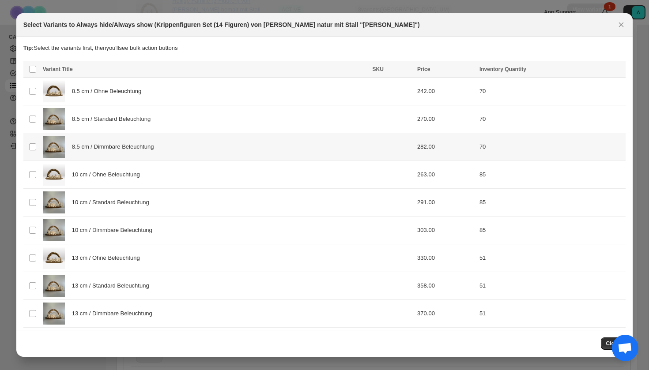
click at [188, 139] on div "8.5 cm / Dimmbare Beleuchtung" at bounding box center [205, 147] width 324 height 22
click at [188, 128] on div "8.5 cm / Standard Beleuchtung" at bounding box center [205, 119] width 324 height 22
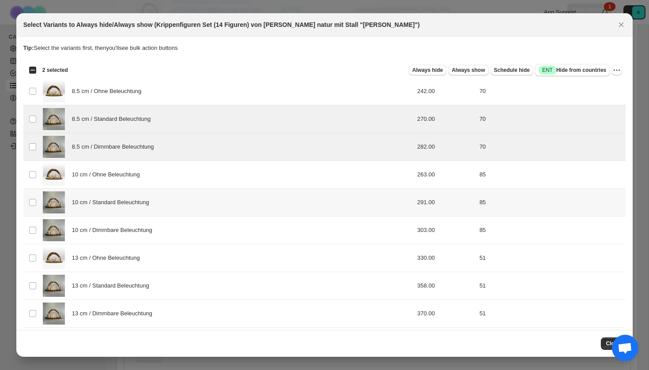
click at [193, 211] on div "10 cm / Standard Beleuchtung" at bounding box center [205, 203] width 324 height 22
click at [193, 232] on div "10 cm / Dimmbare Beleuchtung" at bounding box center [205, 230] width 324 height 22
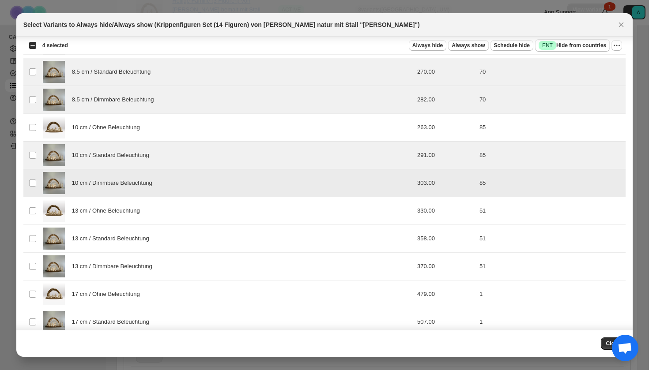
scroll to position [52, 0]
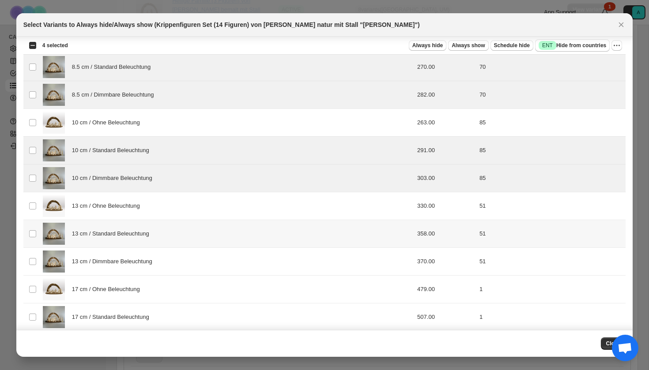
click at [180, 245] on td "13 cm / Standard Beleuchtung" at bounding box center [205, 234] width 330 height 28
click at [180, 263] on div "13 cm / Dimmbare Beleuchtung" at bounding box center [205, 262] width 324 height 22
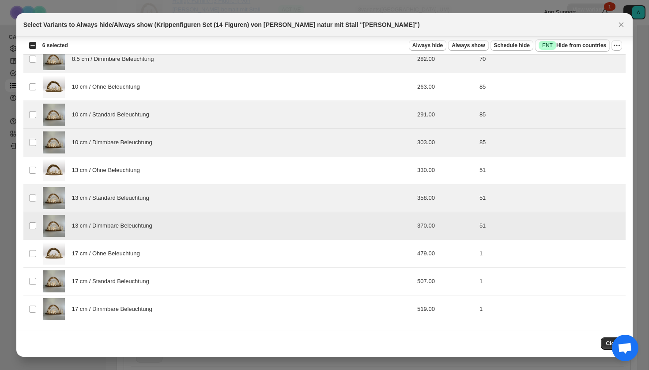
scroll to position [88, 0]
click at [170, 278] on div "17 cm / Standard Beleuchtung" at bounding box center [205, 282] width 324 height 22
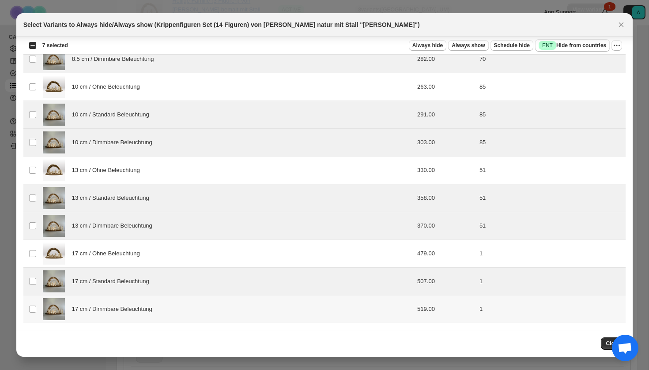
click at [170, 303] on div "17 cm / Dimmbare Beleuchtung" at bounding box center [205, 309] width 324 height 22
click at [565, 51] on button "Success ENT Hide from countries" at bounding box center [572, 45] width 75 height 12
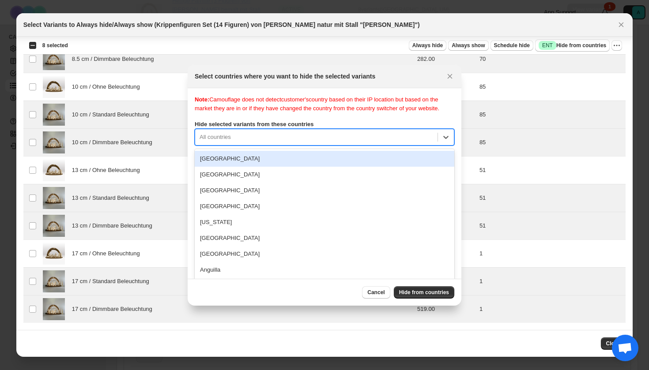
scroll to position [11, 0]
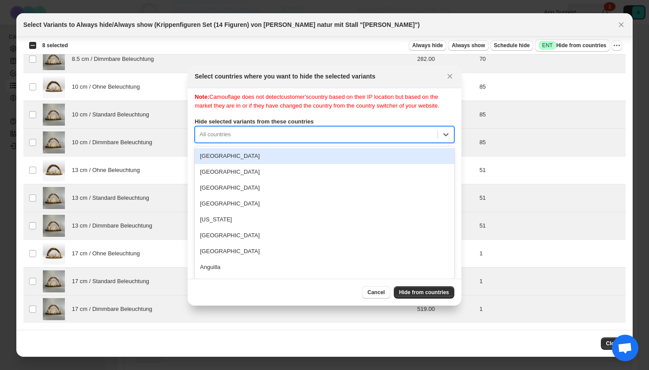
drag, startPoint x: 303, startPoint y: 146, endPoint x: 303, endPoint y: 140, distance: 5.7
click at [303, 143] on div "[GEOGRAPHIC_DATA], 1 of 250. 250 results available. Use Up and Down to choose o…" at bounding box center [325, 134] width 260 height 17
type input "***"
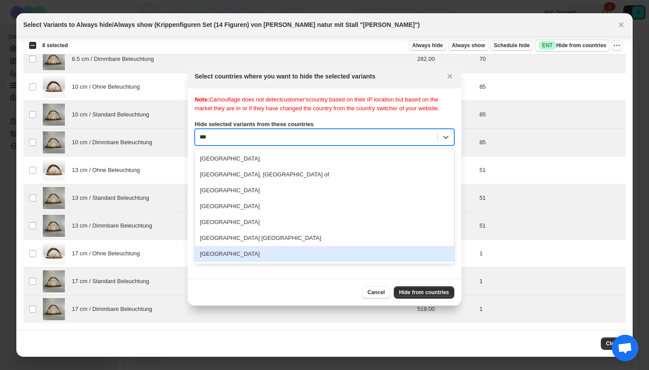
click at [277, 262] on div "[GEOGRAPHIC_DATA]" at bounding box center [325, 254] width 260 height 16
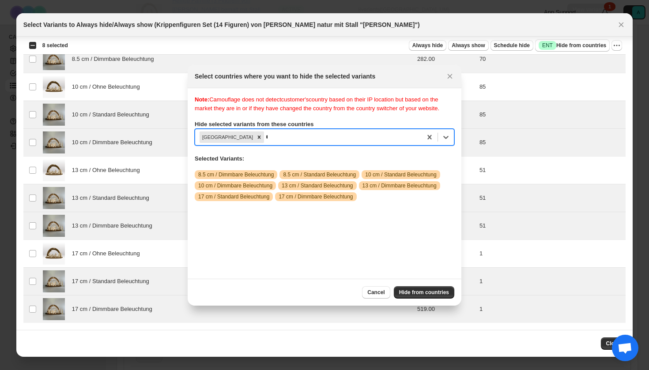
scroll to position [11, 0]
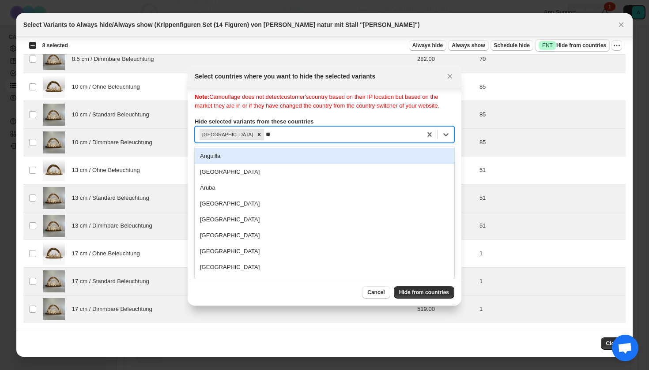
type input "***"
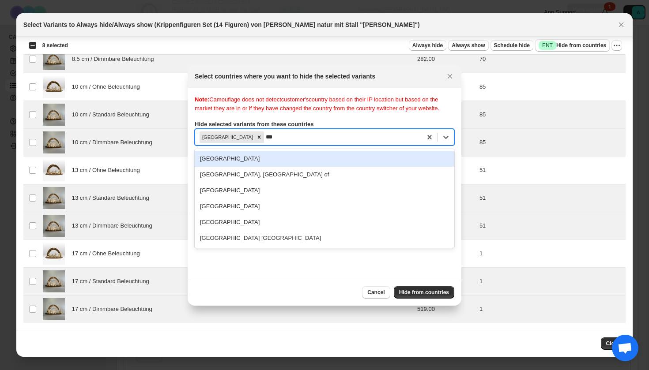
scroll to position [0, 0]
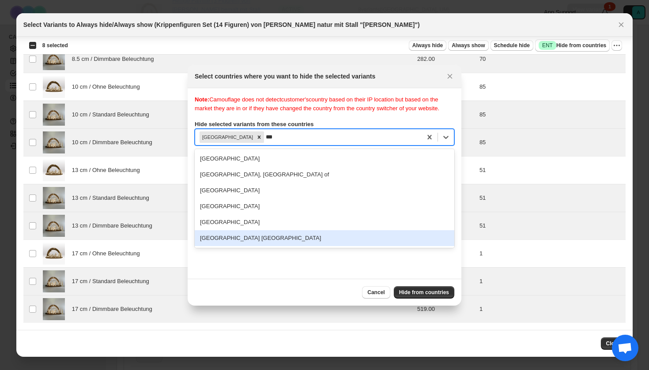
click at [307, 246] on div "[GEOGRAPHIC_DATA] [GEOGRAPHIC_DATA]" at bounding box center [325, 238] width 260 height 16
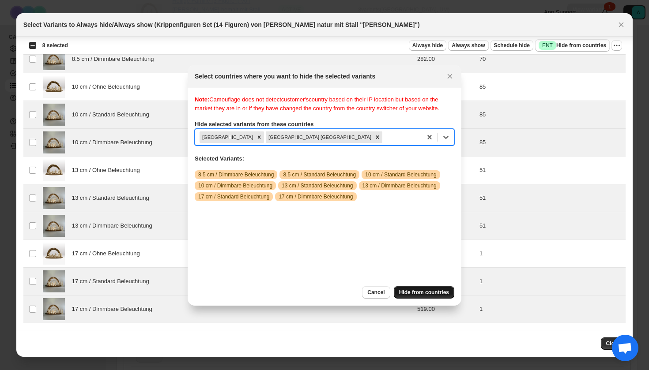
click at [426, 290] on span "Hide from countries" at bounding box center [424, 292] width 50 height 7
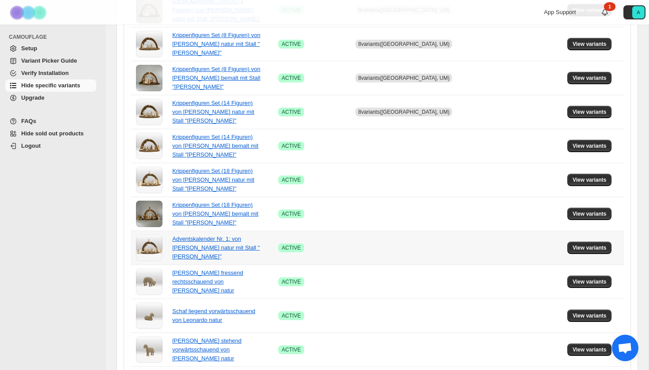
scroll to position [482, 0]
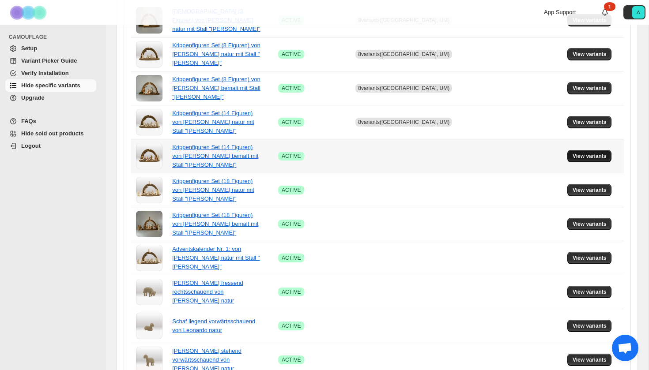
click at [573, 153] on span "View variants" at bounding box center [590, 156] width 34 height 7
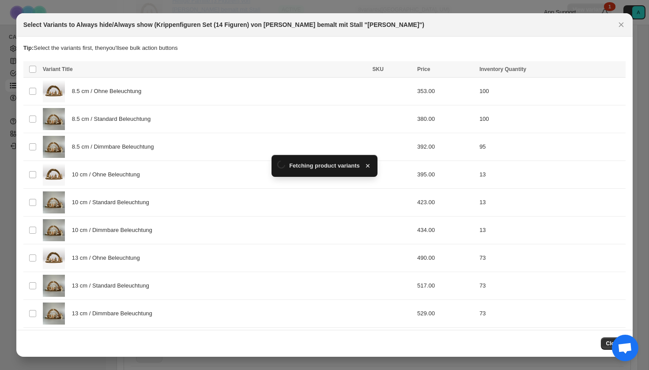
scroll to position [0, 0]
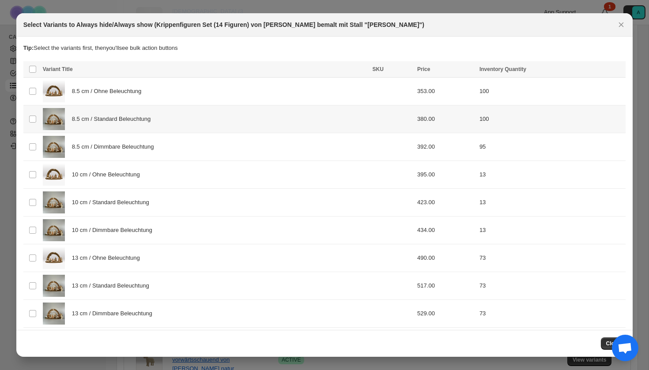
click at [188, 120] on div "8.5 cm / Standard Beleuchtung" at bounding box center [205, 119] width 324 height 22
click at [185, 142] on div "8.5 cm / Dimmbare Beleuchtung" at bounding box center [205, 147] width 324 height 22
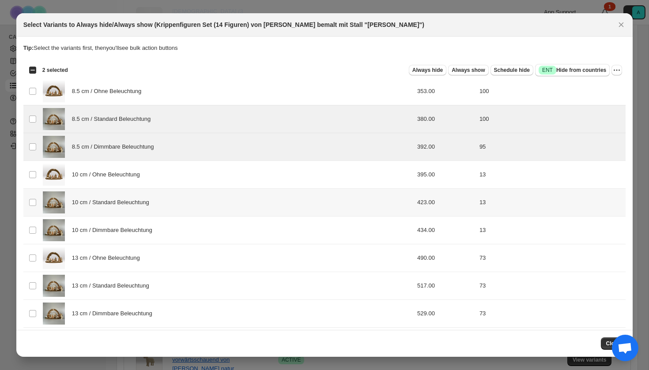
click at [185, 201] on div "10 cm / Standard Beleuchtung" at bounding box center [205, 203] width 324 height 22
click at [185, 245] on td "13 cm / Ohne Beleuchtung" at bounding box center [205, 259] width 330 height 28
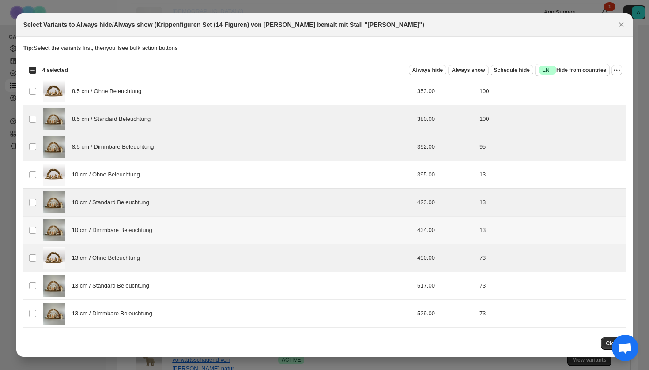
click at [185, 231] on div "10 cm / Dimmbare Beleuchtung" at bounding box center [205, 230] width 324 height 22
click at [185, 255] on div "13 cm / Ohne Beleuchtung" at bounding box center [205, 258] width 324 height 22
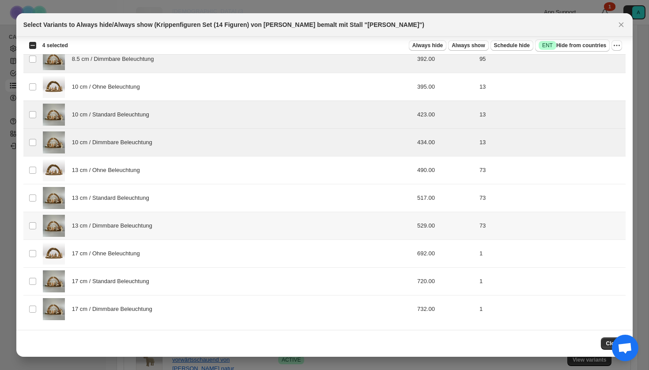
click at [168, 230] on div "13 cm / Dimmbare Beleuchtung" at bounding box center [205, 226] width 324 height 22
click at [154, 202] on span "13 cm / Standard Beleuchtung" at bounding box center [113, 198] width 82 height 9
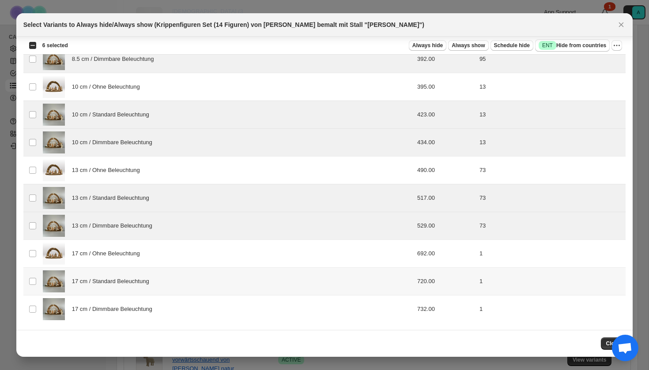
click at [160, 277] on div "17 cm / Standard Beleuchtung" at bounding box center [205, 282] width 324 height 22
click at [160, 304] on div "17 cm / Dimmbare Beleuchtung" at bounding box center [205, 309] width 324 height 22
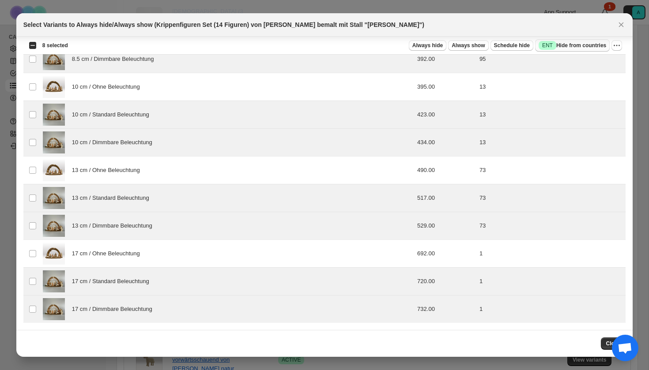
click at [571, 46] on span "Success ENT Hide from countries" at bounding box center [573, 45] width 68 height 9
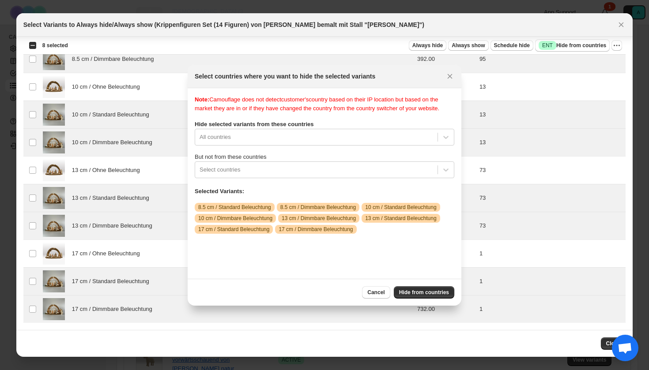
click at [285, 156] on div "Note: Camouflage does not detect customer's country based on their IP location …" at bounding box center [325, 183] width 260 height 177
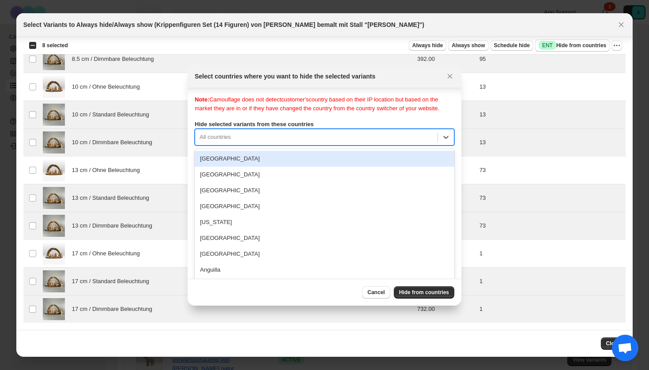
click at [273, 145] on div "Note: Camouflage does not detect customer's country based on their IP location …" at bounding box center [325, 183] width 260 height 177
type input "****"
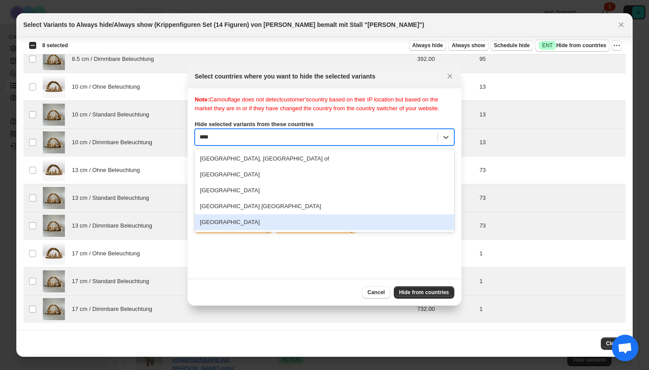
click at [262, 226] on div "[GEOGRAPHIC_DATA]" at bounding box center [325, 223] width 260 height 16
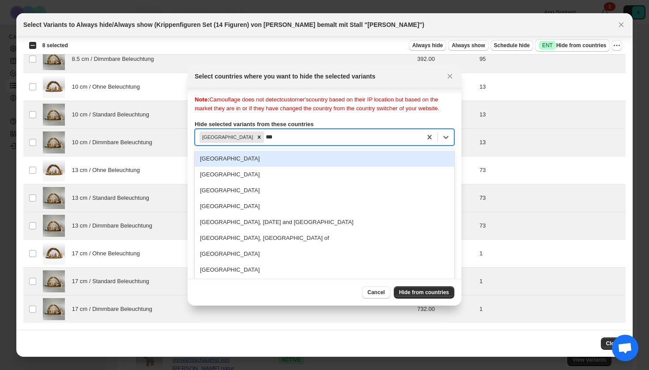
type input "****"
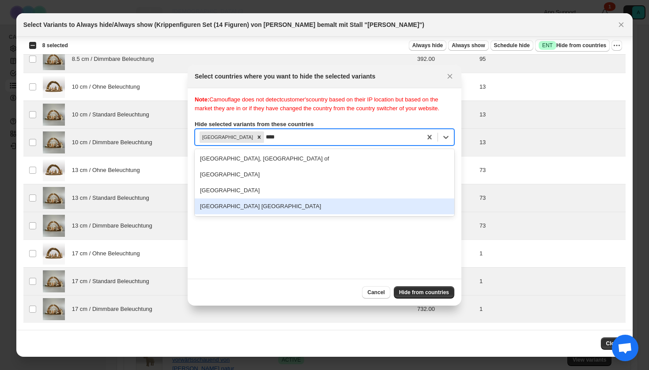
click at [274, 215] on div "[GEOGRAPHIC_DATA] [GEOGRAPHIC_DATA]" at bounding box center [325, 207] width 260 height 16
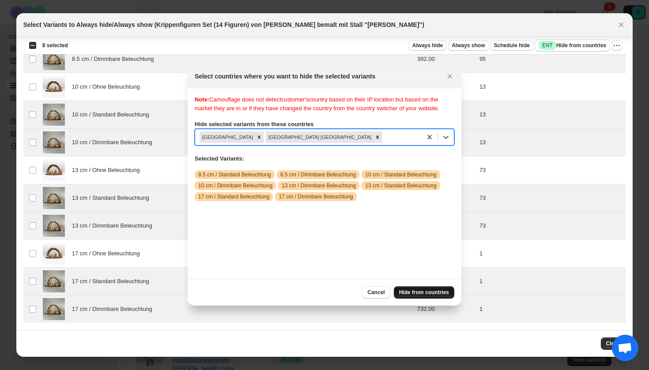
click at [420, 292] on span "Hide from countries" at bounding box center [424, 292] width 50 height 7
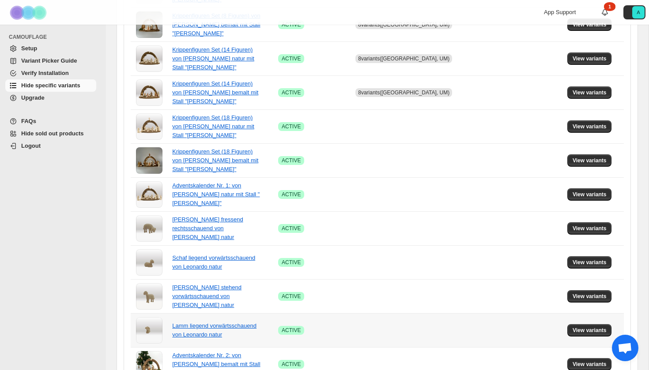
scroll to position [537, 0]
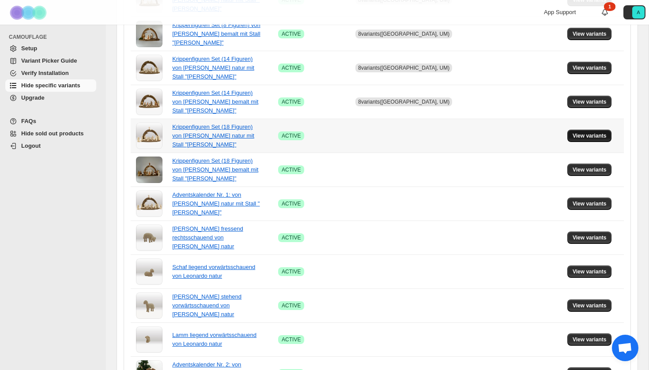
click at [593, 132] on span "View variants" at bounding box center [590, 135] width 34 height 7
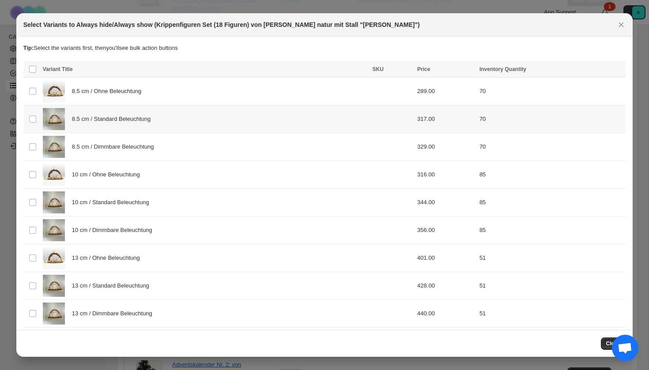
click at [270, 125] on div "8.5 cm / Standard Beleuchtung" at bounding box center [205, 119] width 324 height 22
click at [268, 157] on div "8.5 cm / Dimmbare Beleuchtung" at bounding box center [205, 147] width 324 height 22
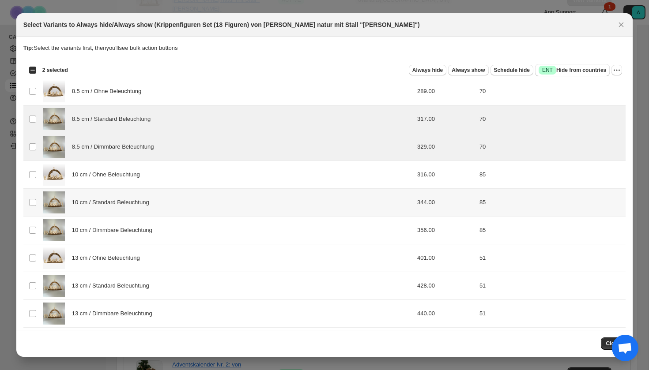
click at [267, 208] on div "10 cm / Standard Beleuchtung" at bounding box center [205, 203] width 324 height 22
click at [267, 234] on div "10 cm / Dimmbare Beleuchtung" at bounding box center [205, 230] width 324 height 22
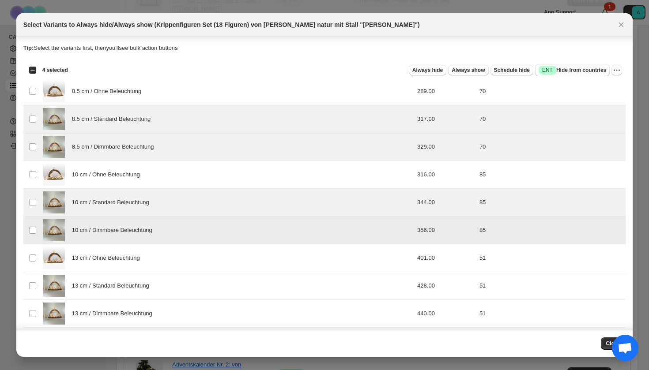
scroll to position [56, 0]
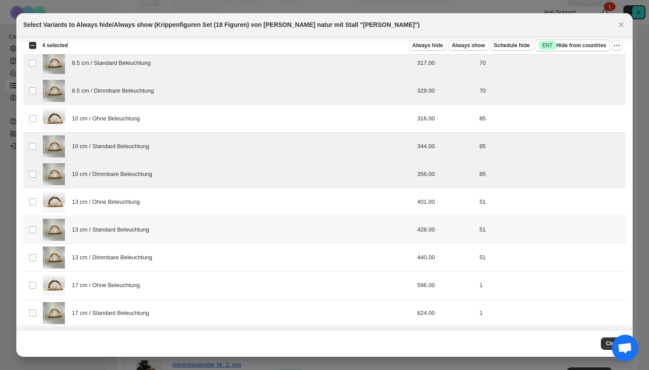
click at [257, 241] on div "13 cm / Standard Beleuchtung" at bounding box center [205, 230] width 324 height 22
click at [257, 266] on div "13 cm / Dimmbare Beleuchtung" at bounding box center [205, 258] width 324 height 22
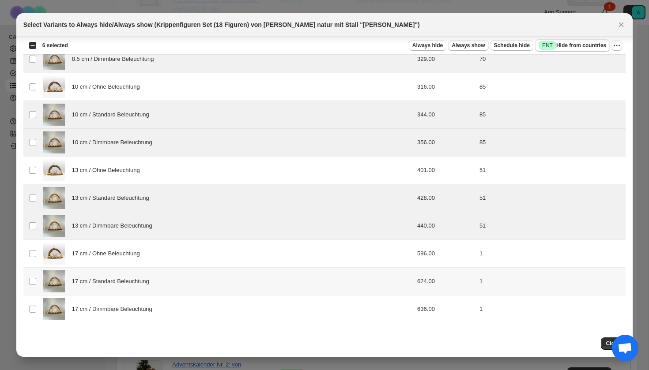
click at [242, 292] on div "17 cm / Standard Beleuchtung" at bounding box center [205, 282] width 324 height 22
click at [242, 317] on div "17 cm / Dimmbare Beleuchtung" at bounding box center [205, 309] width 324 height 22
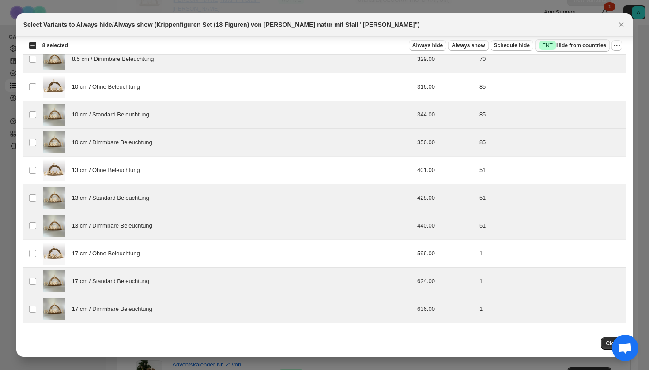
click at [583, 47] on span "Success ENT Hide from countries" at bounding box center [573, 45] width 68 height 9
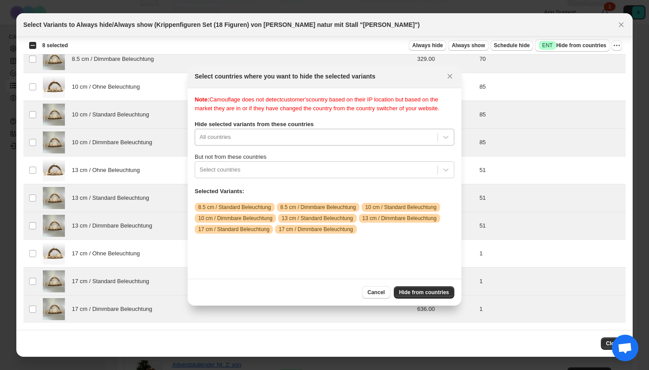
click at [248, 146] on div "All countries" at bounding box center [325, 137] width 260 height 17
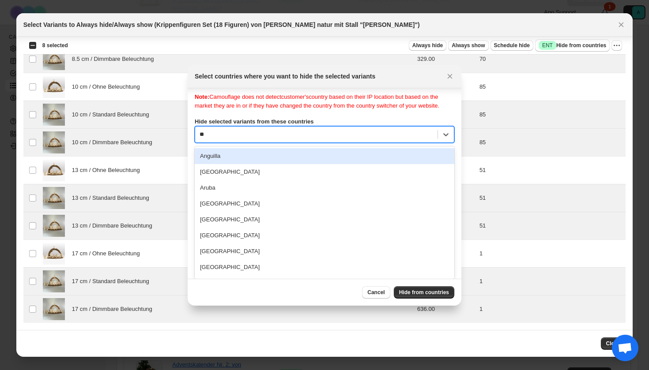
type input "***"
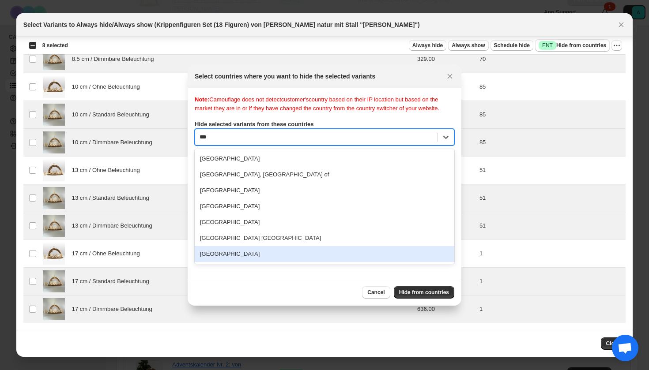
click at [233, 262] on div "[GEOGRAPHIC_DATA]" at bounding box center [325, 254] width 260 height 16
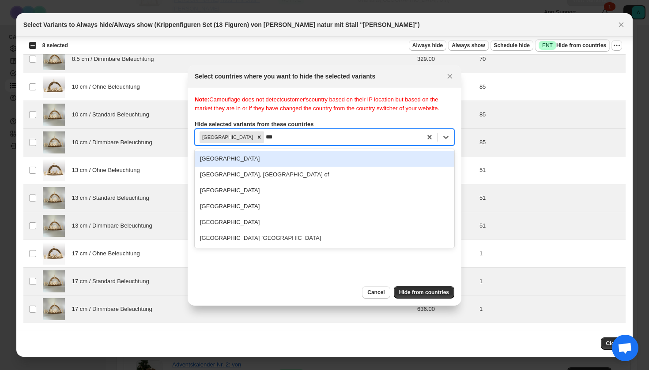
type input "****"
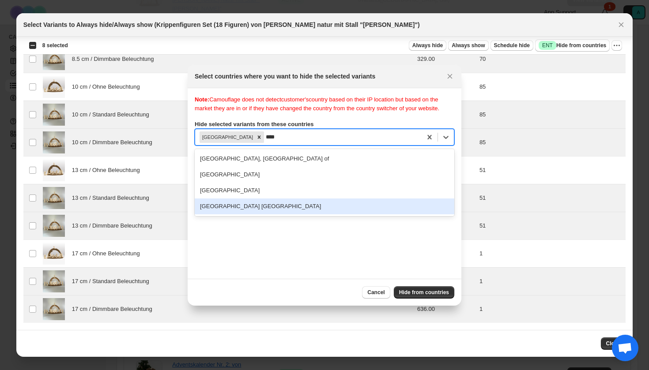
click at [230, 215] on div "[GEOGRAPHIC_DATA] [GEOGRAPHIC_DATA]" at bounding box center [325, 207] width 260 height 16
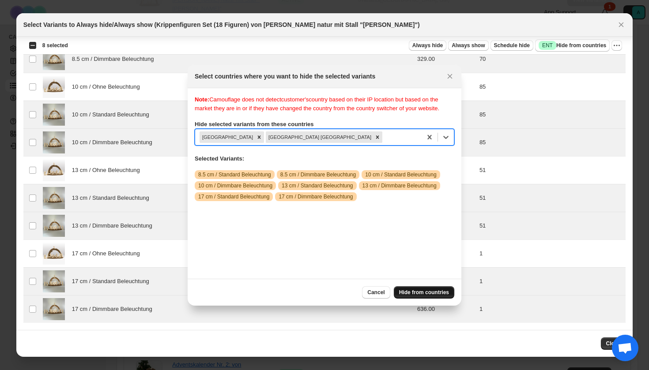
click at [425, 298] on button "Hide from countries" at bounding box center [424, 292] width 60 height 12
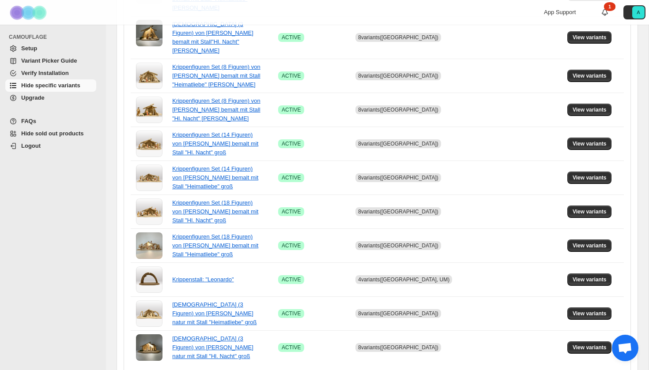
scroll to position [571, 0]
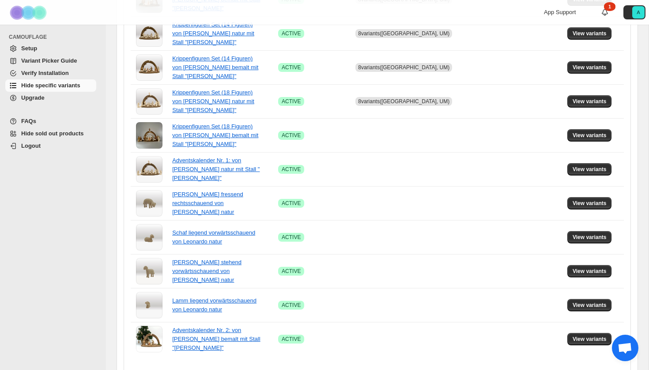
click at [399, 370] on icon "Next" at bounding box center [399, 376] width 2 height 4
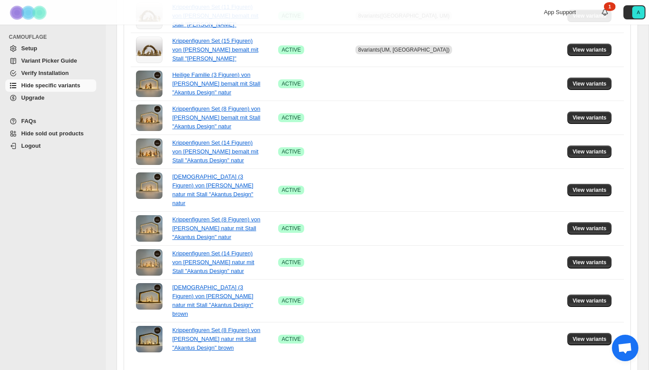
click at [399, 370] on icon "Next" at bounding box center [399, 376] width 2 height 4
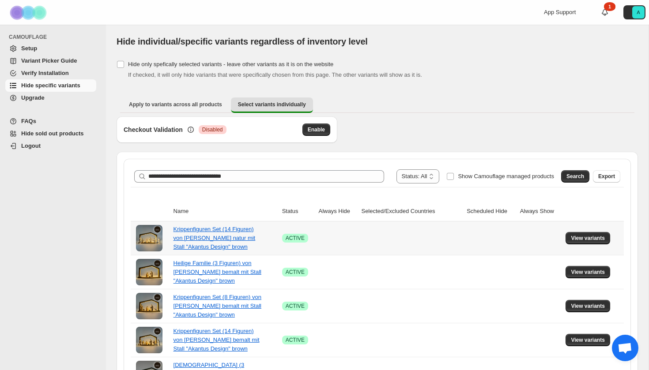
scroll to position [0, 0]
